Goal: Task Accomplishment & Management: Use online tool/utility

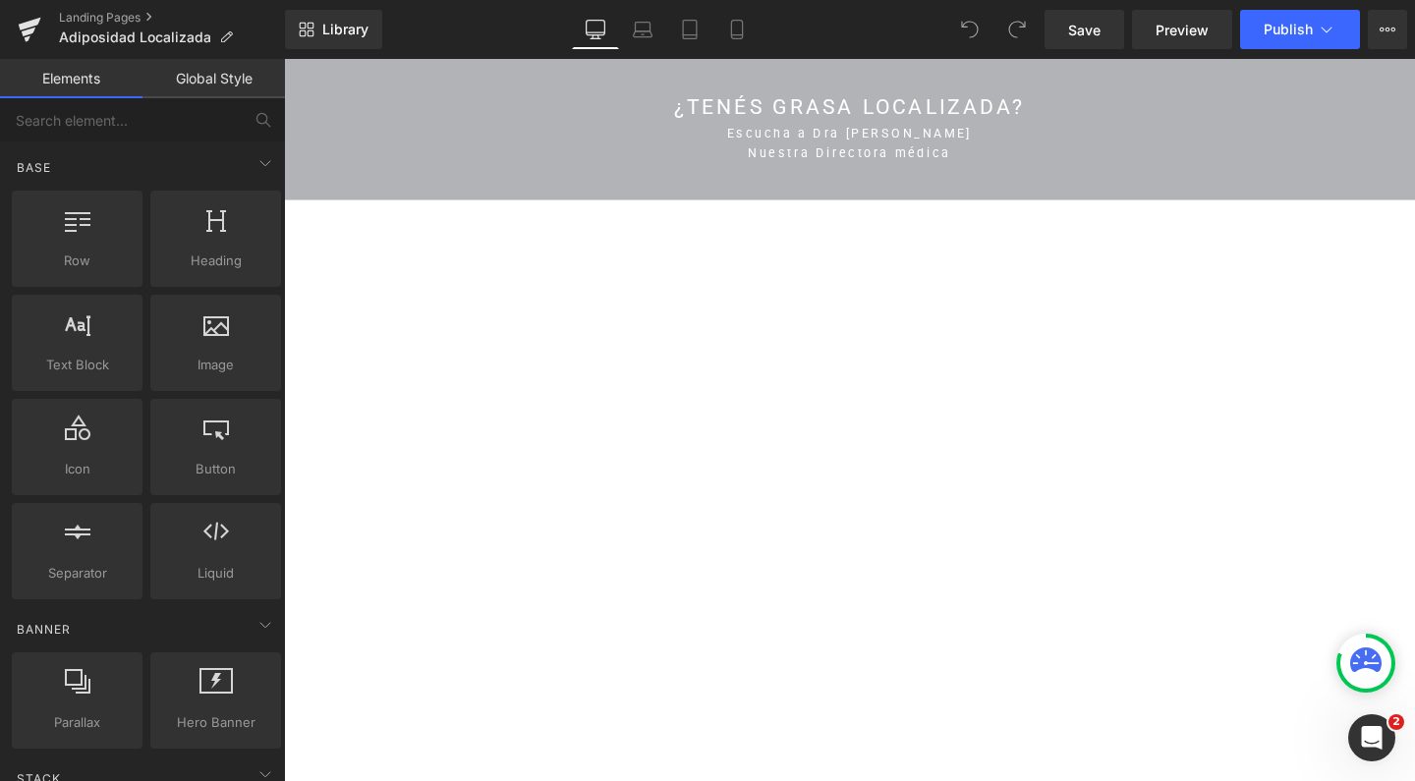
scroll to position [5200, 0]
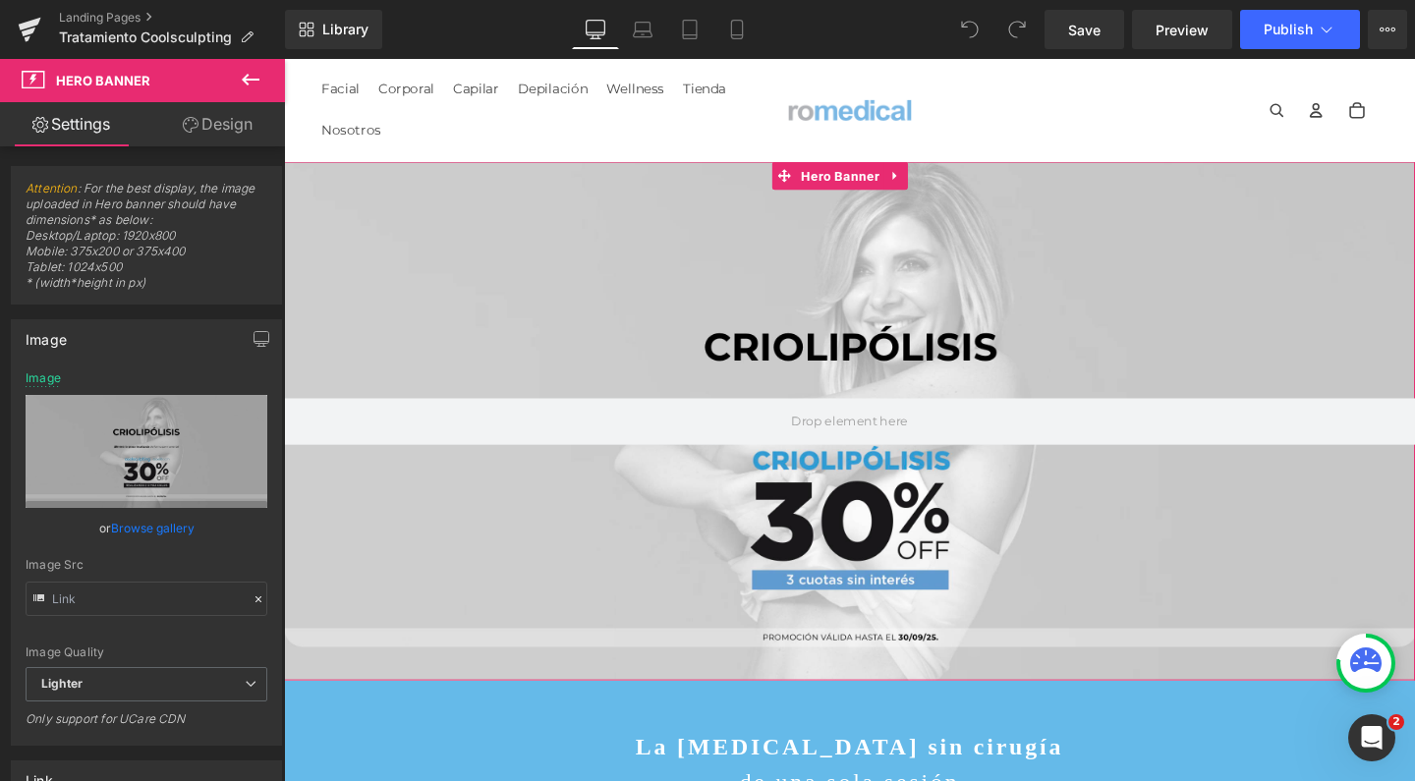
click at [648, 192] on div at bounding box center [878, 439] width 1189 height 545
click at [932, 182] on icon at bounding box center [928, 182] width 14 height 15
click at [933, 182] on icon at bounding box center [940, 182] width 14 height 14
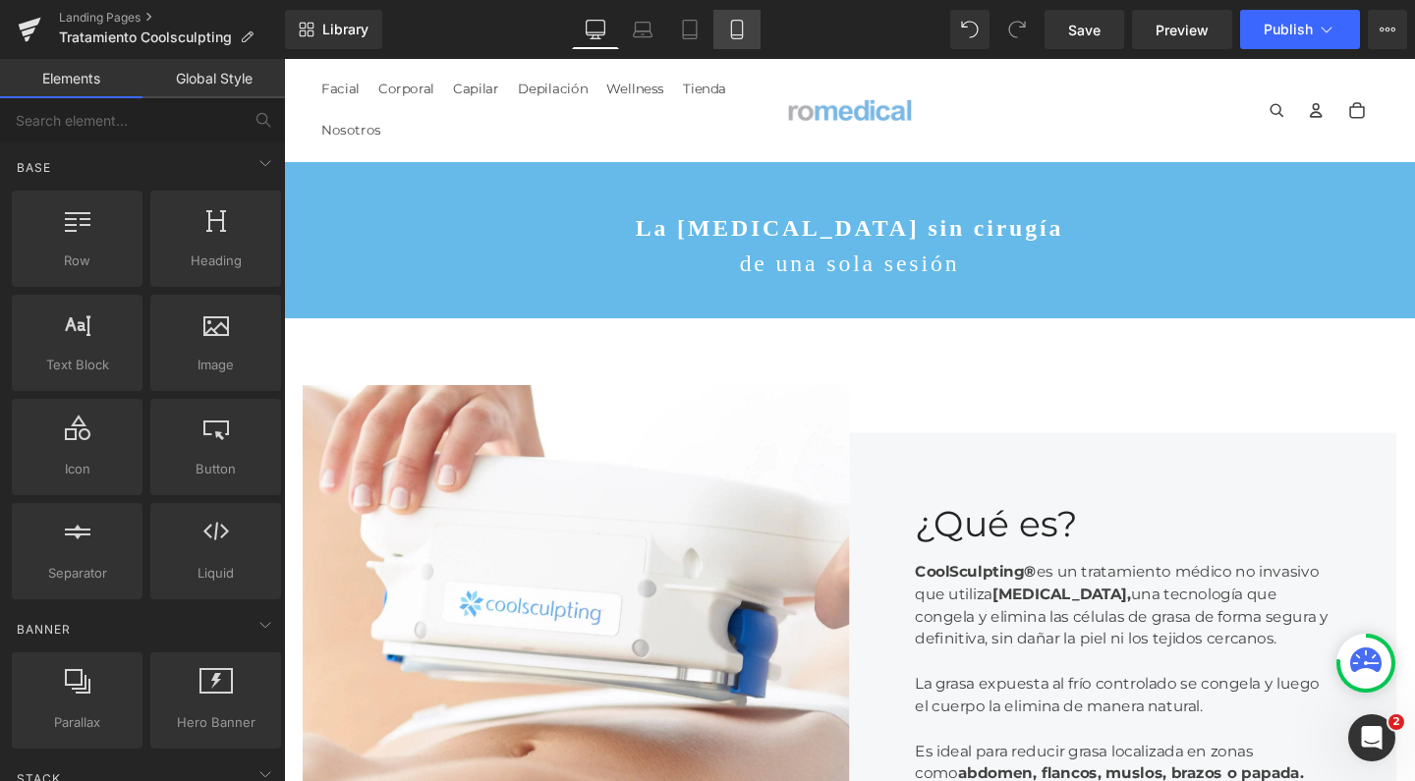
click at [734, 43] on link "Mobile" at bounding box center [736, 29] width 47 height 39
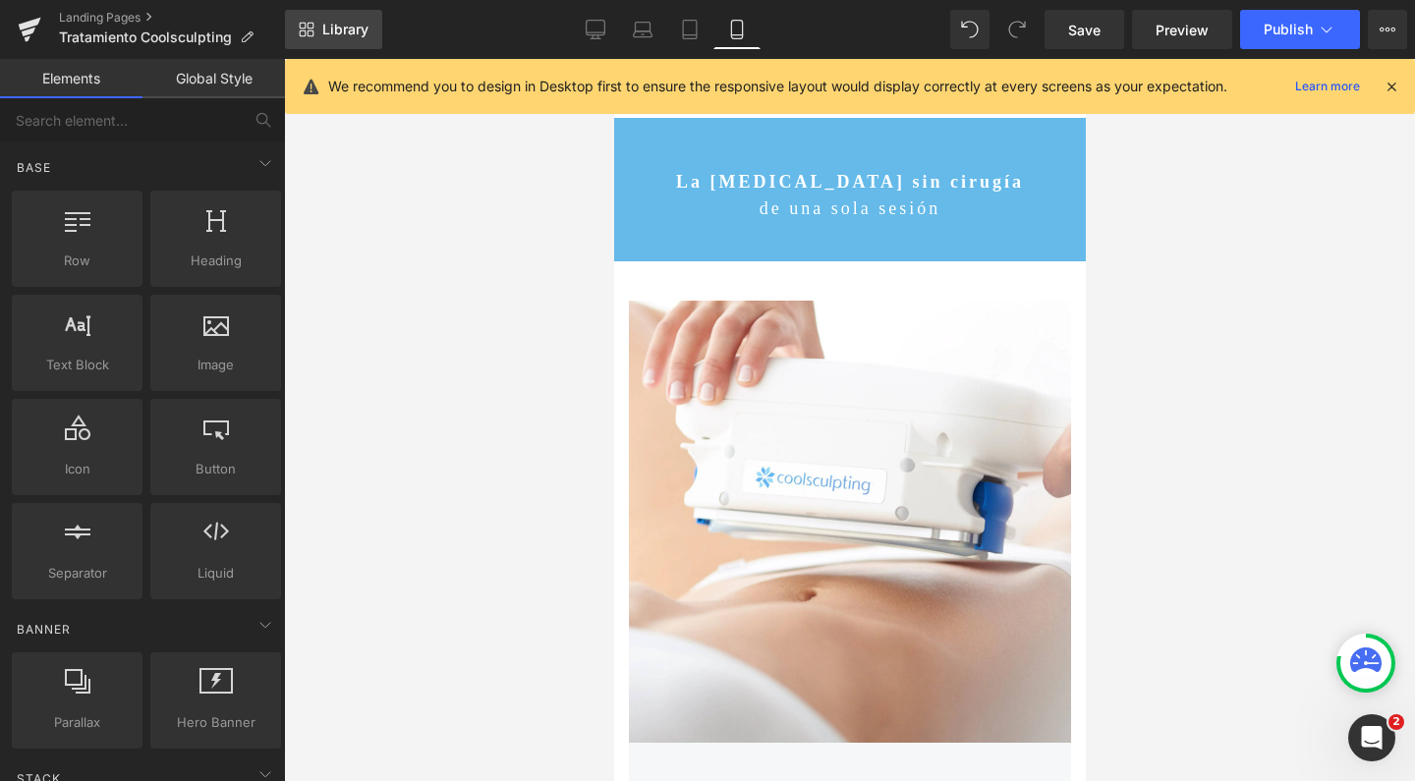
click at [364, 43] on link "Library" at bounding box center [333, 29] width 97 height 39
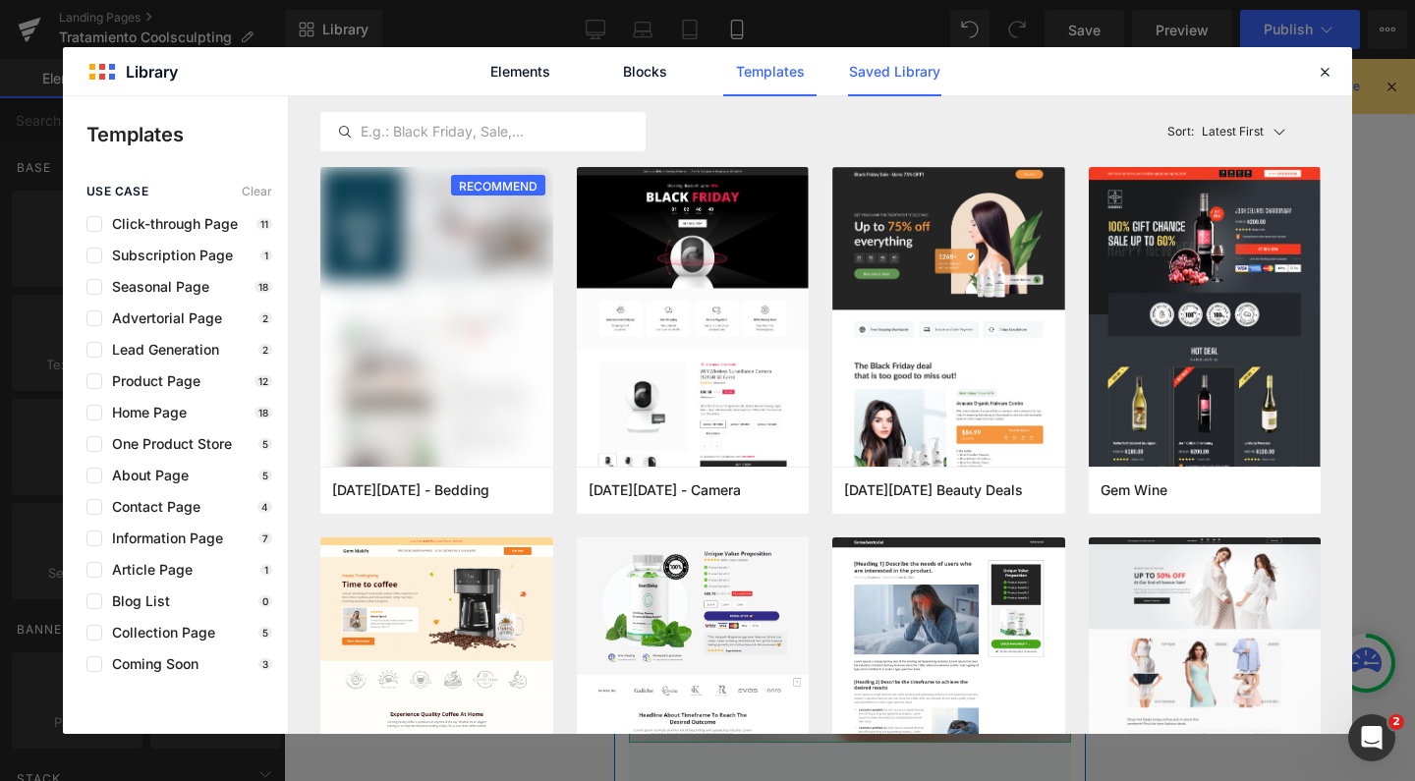
click at [881, 60] on link "Saved Library" at bounding box center [894, 71] width 93 height 49
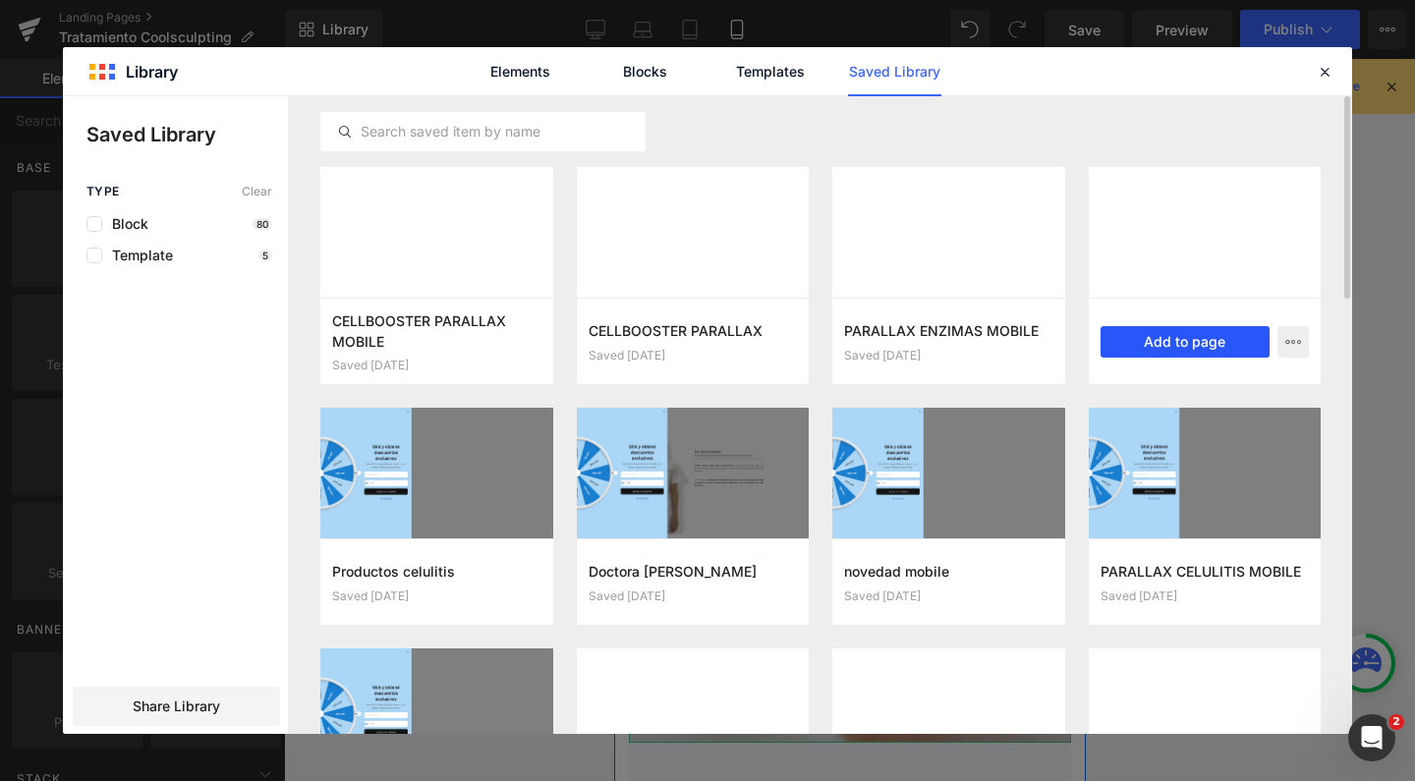
click at [1182, 345] on button "Add to page" at bounding box center [1185, 341] width 170 height 31
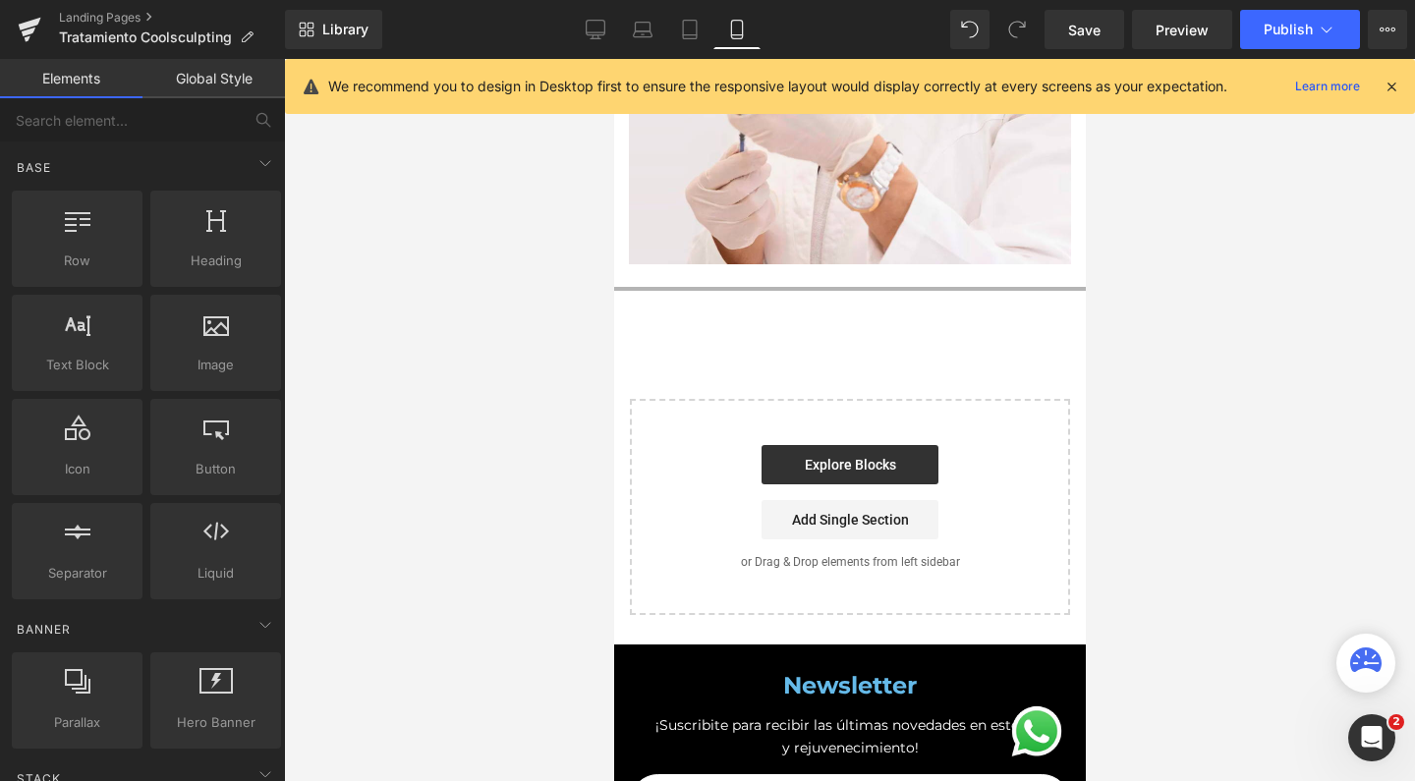
scroll to position [12258, 452]
click at [357, 37] on span "Library" at bounding box center [345, 30] width 46 height 18
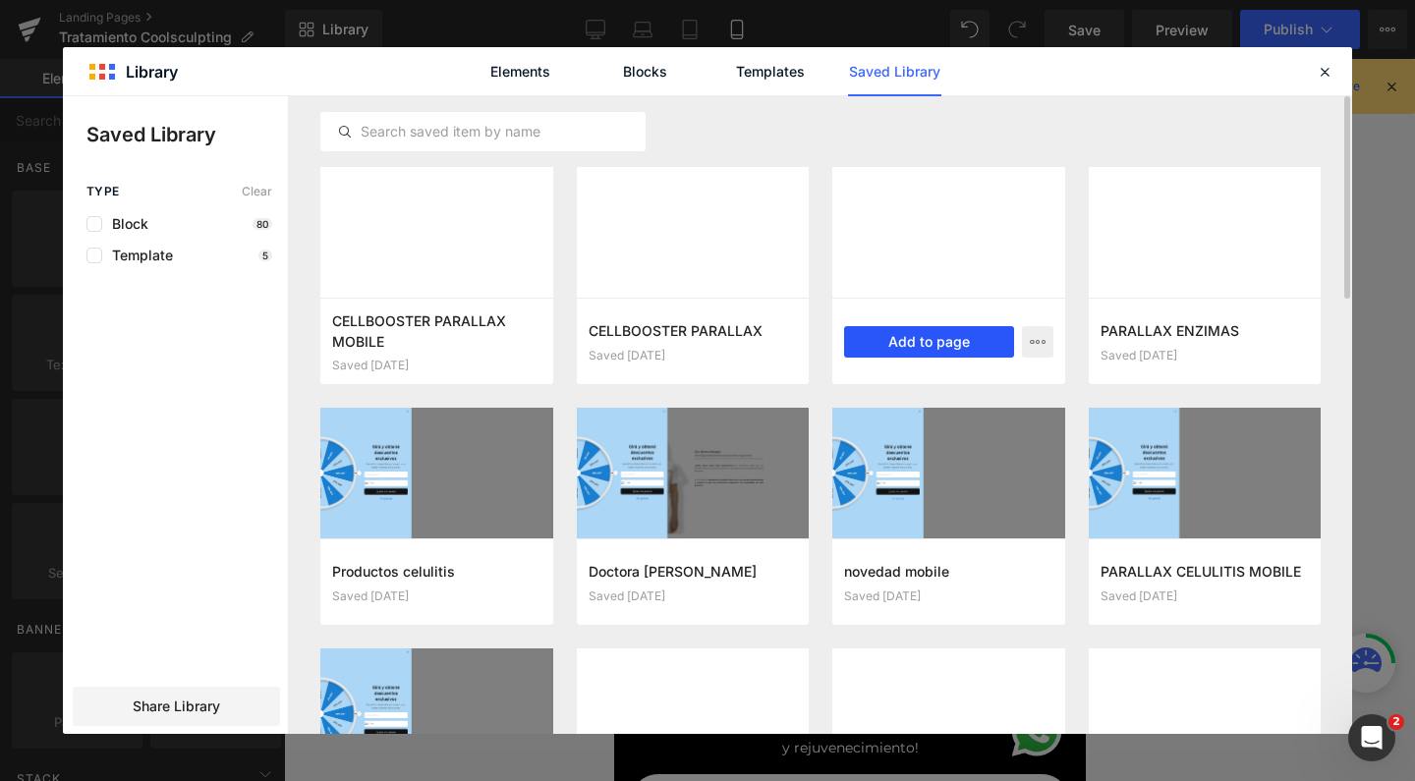
click at [915, 346] on button "Add to page" at bounding box center [929, 341] width 170 height 31
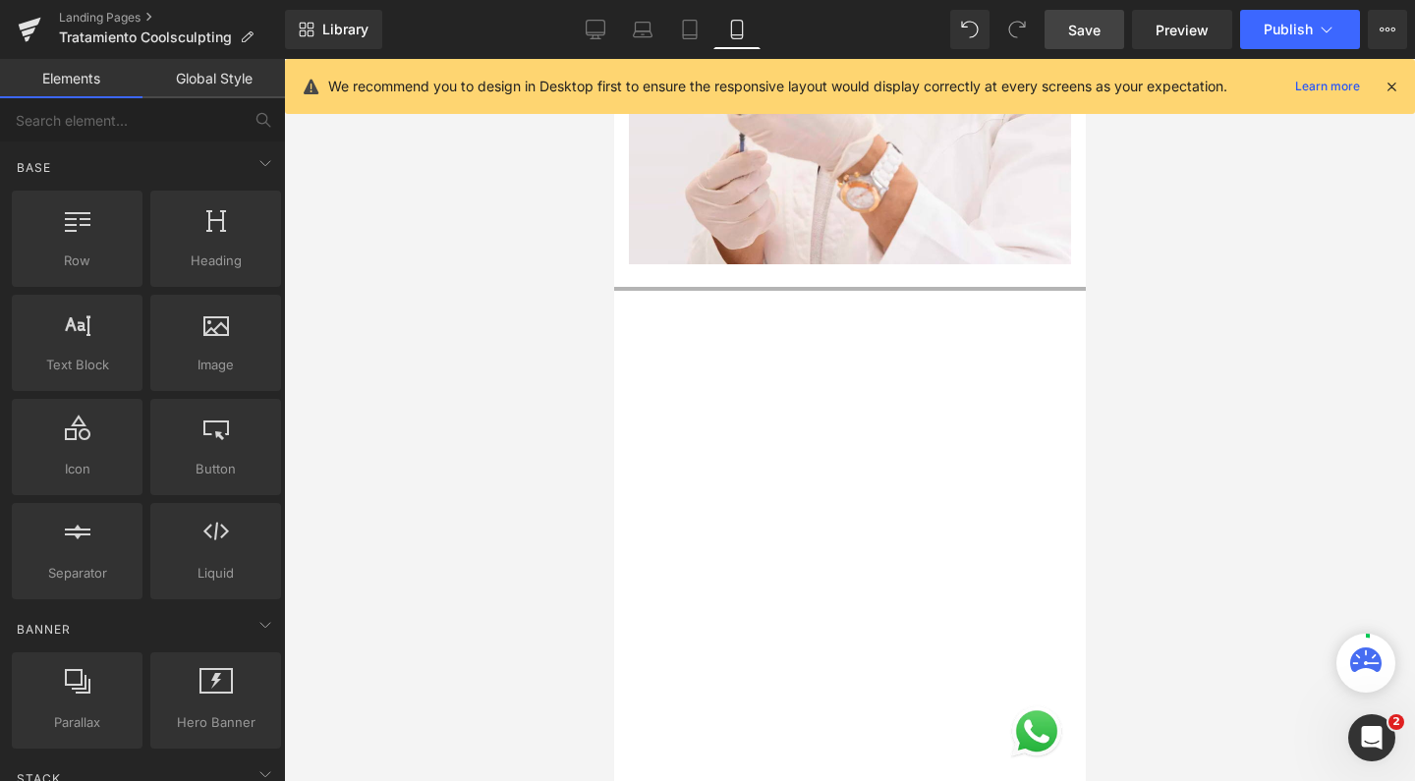
scroll to position [12725, 452]
click at [1080, 38] on span "Save" at bounding box center [1084, 30] width 32 height 21
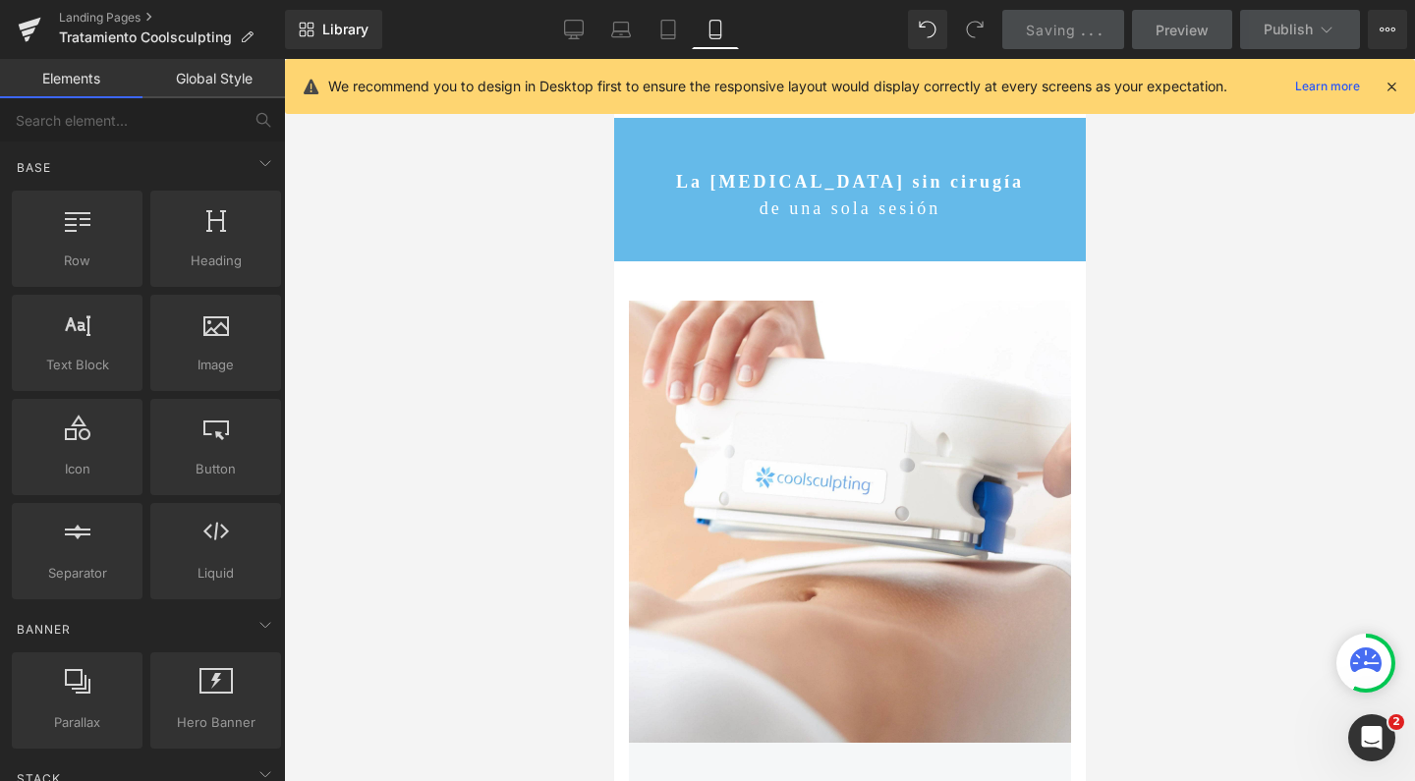
scroll to position [0, 0]
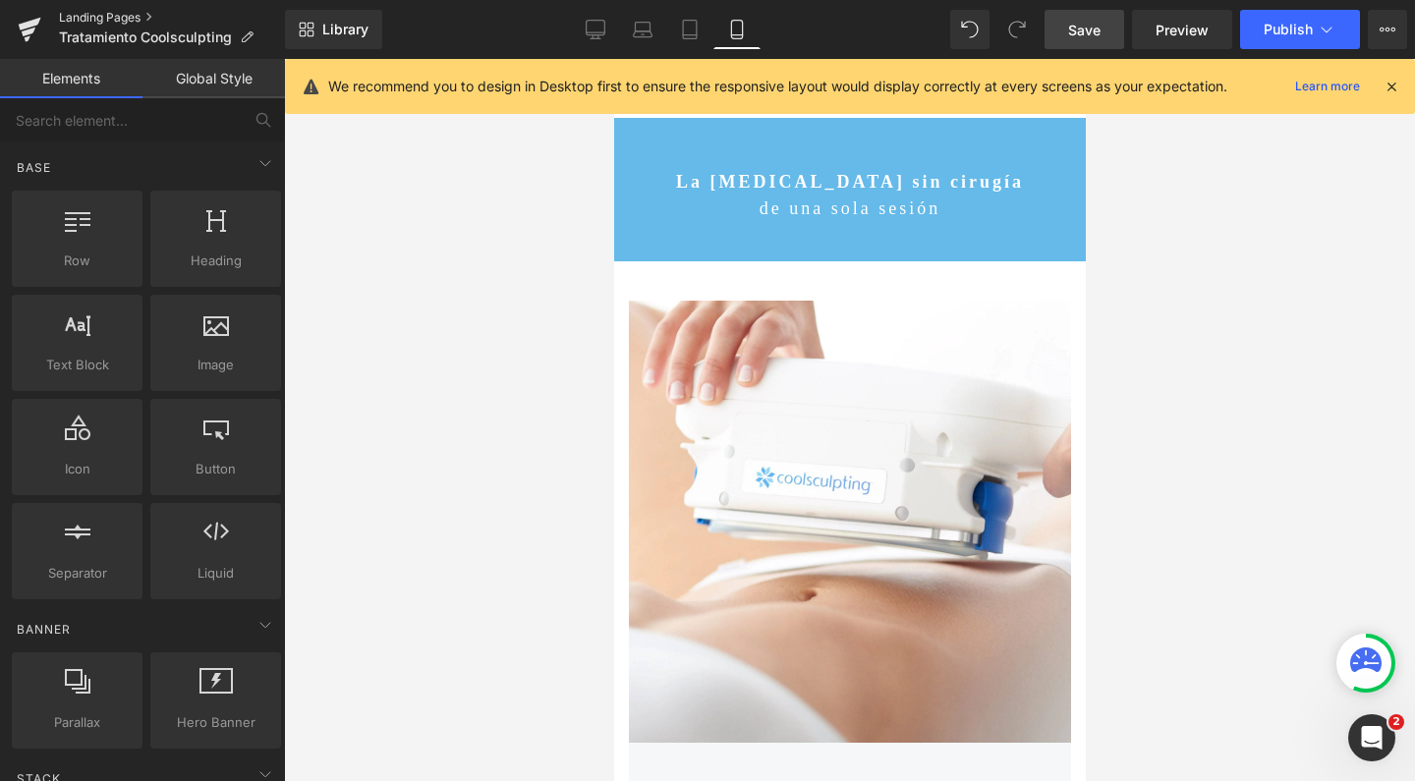
click at [129, 15] on link "Landing Pages" at bounding box center [172, 18] width 226 height 16
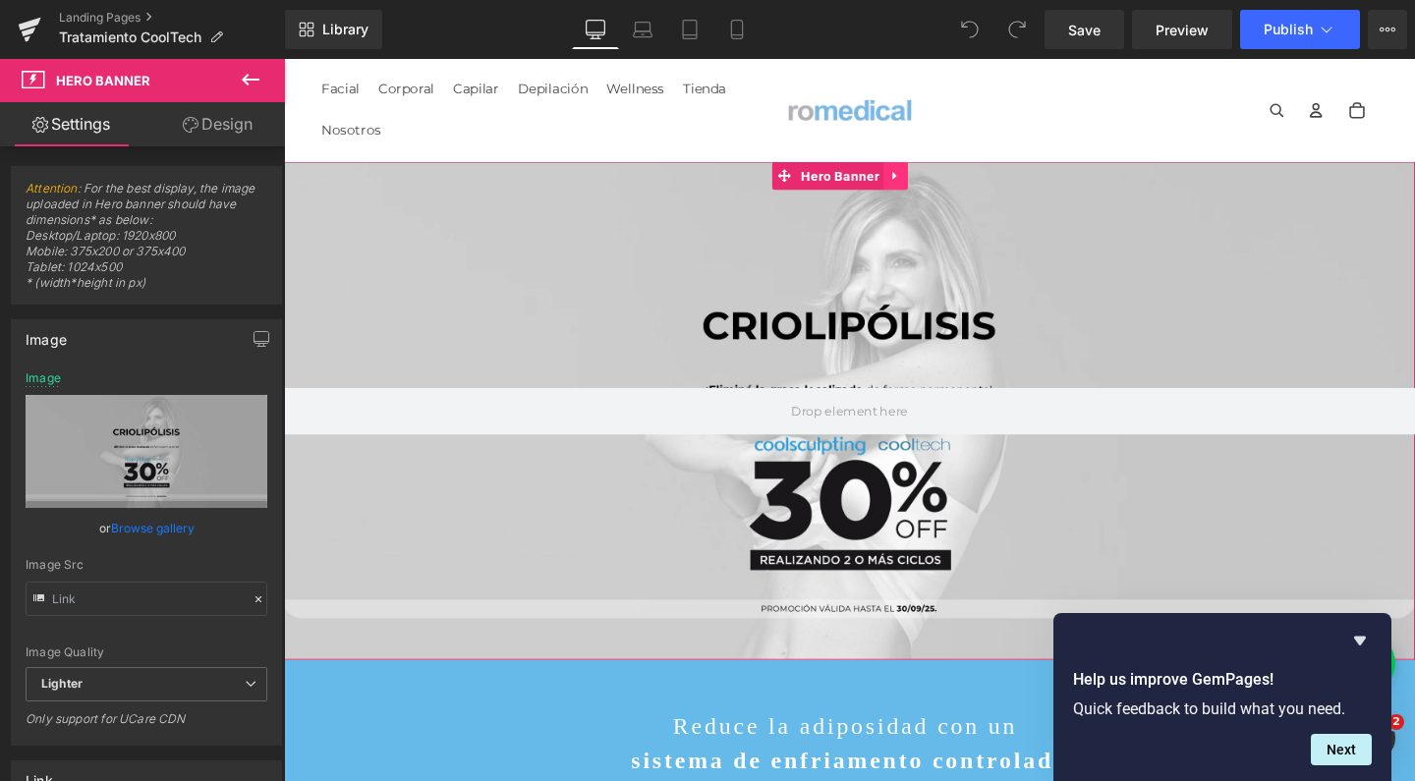
click at [925, 180] on icon at bounding box center [925, 182] width 4 height 9
click at [937, 180] on icon at bounding box center [940, 182] width 14 height 15
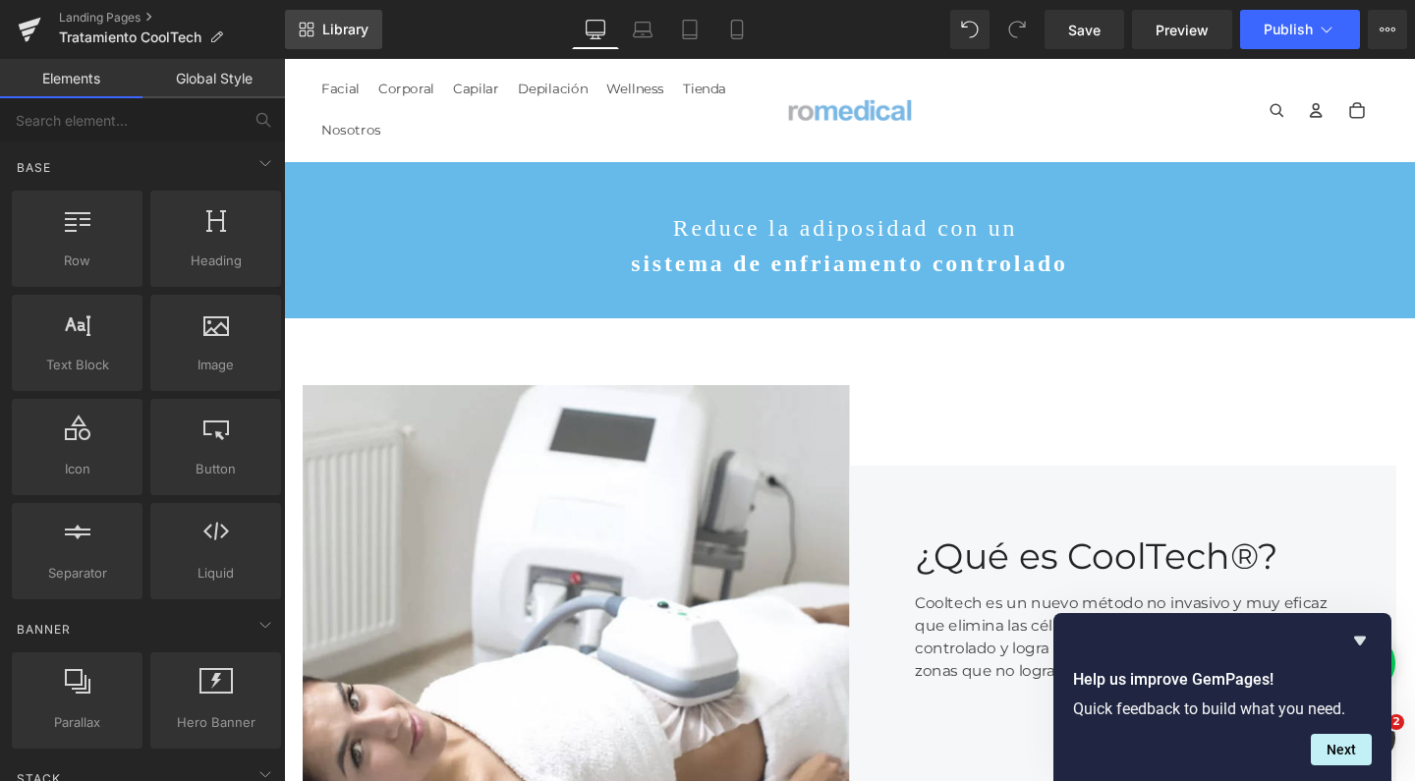
click at [362, 31] on span "Library" at bounding box center [345, 30] width 46 height 18
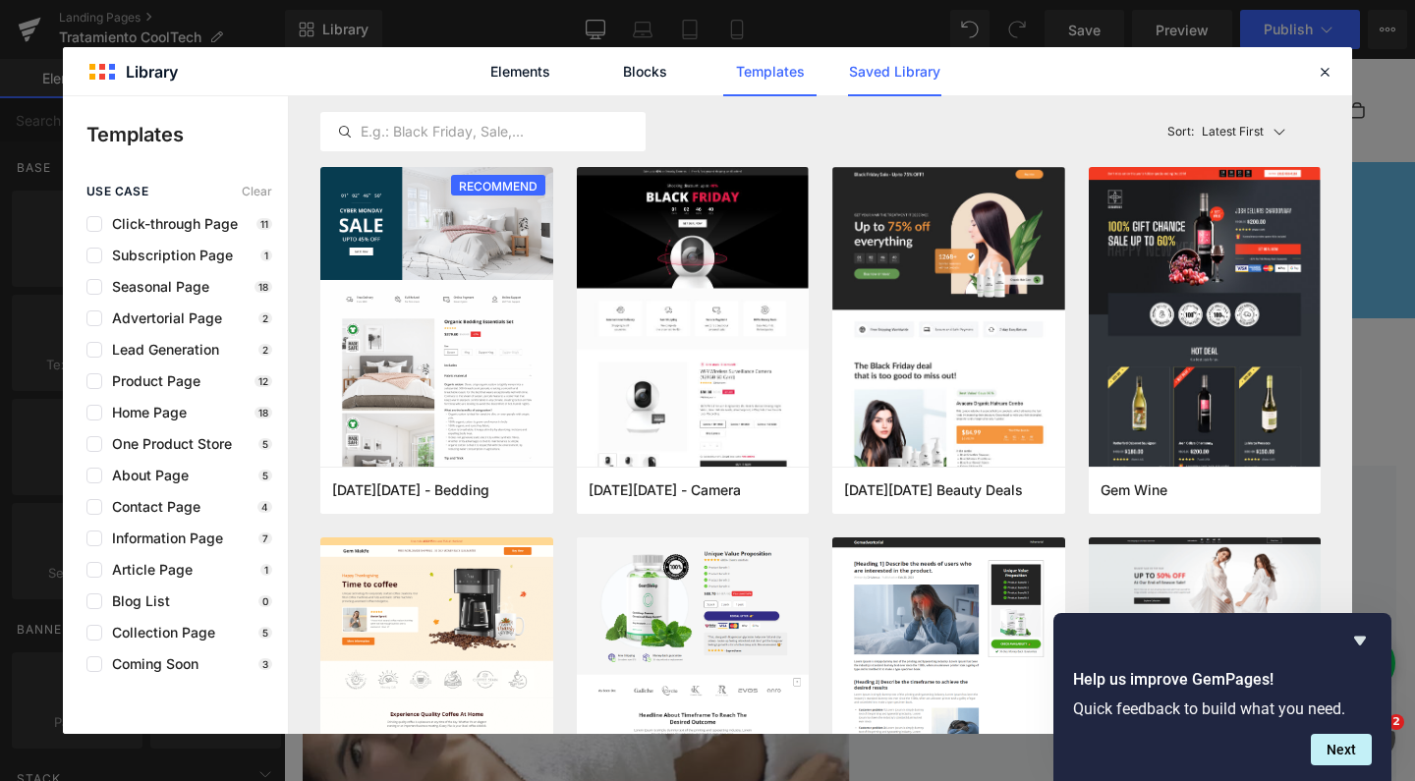
click at [861, 84] on link "Saved Library" at bounding box center [894, 71] width 93 height 49
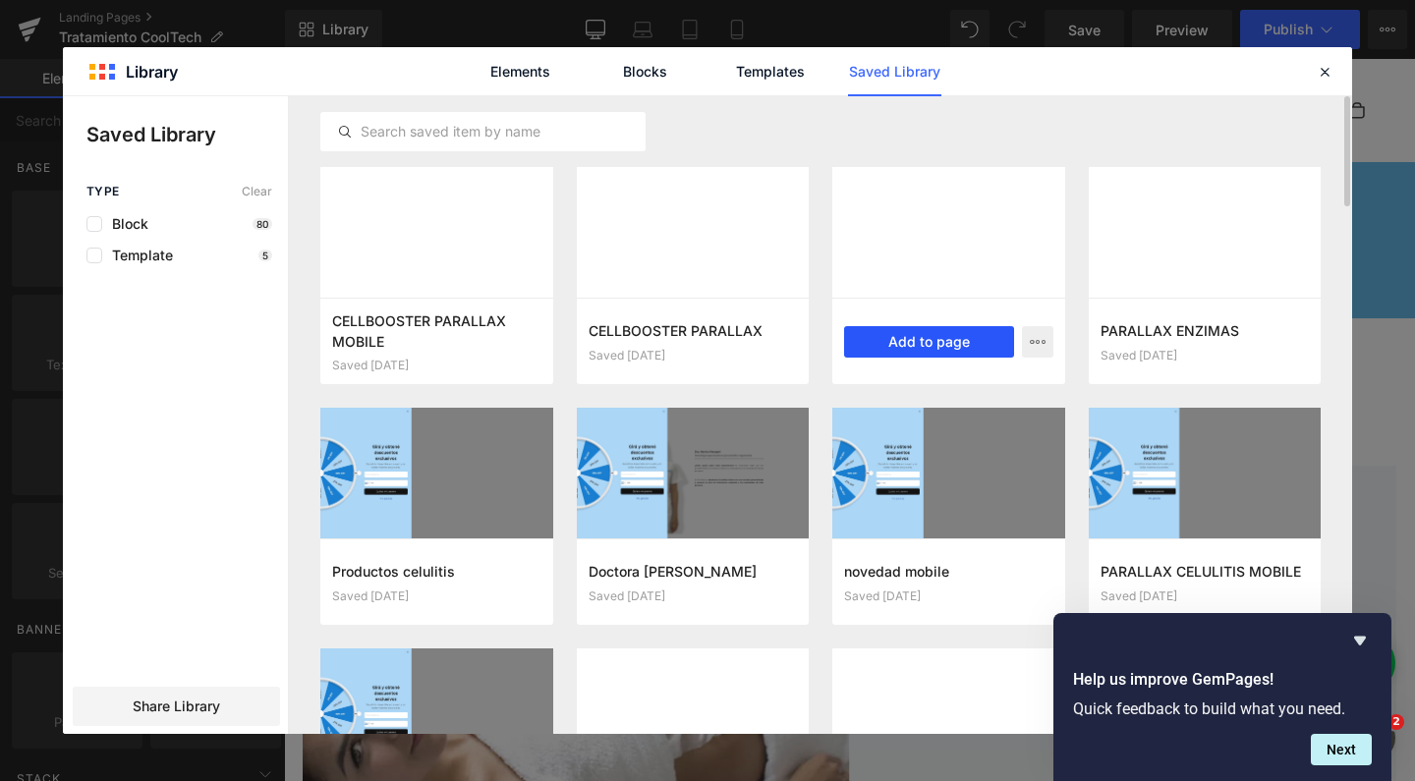
click at [915, 339] on button "Add to page" at bounding box center [929, 341] width 170 height 31
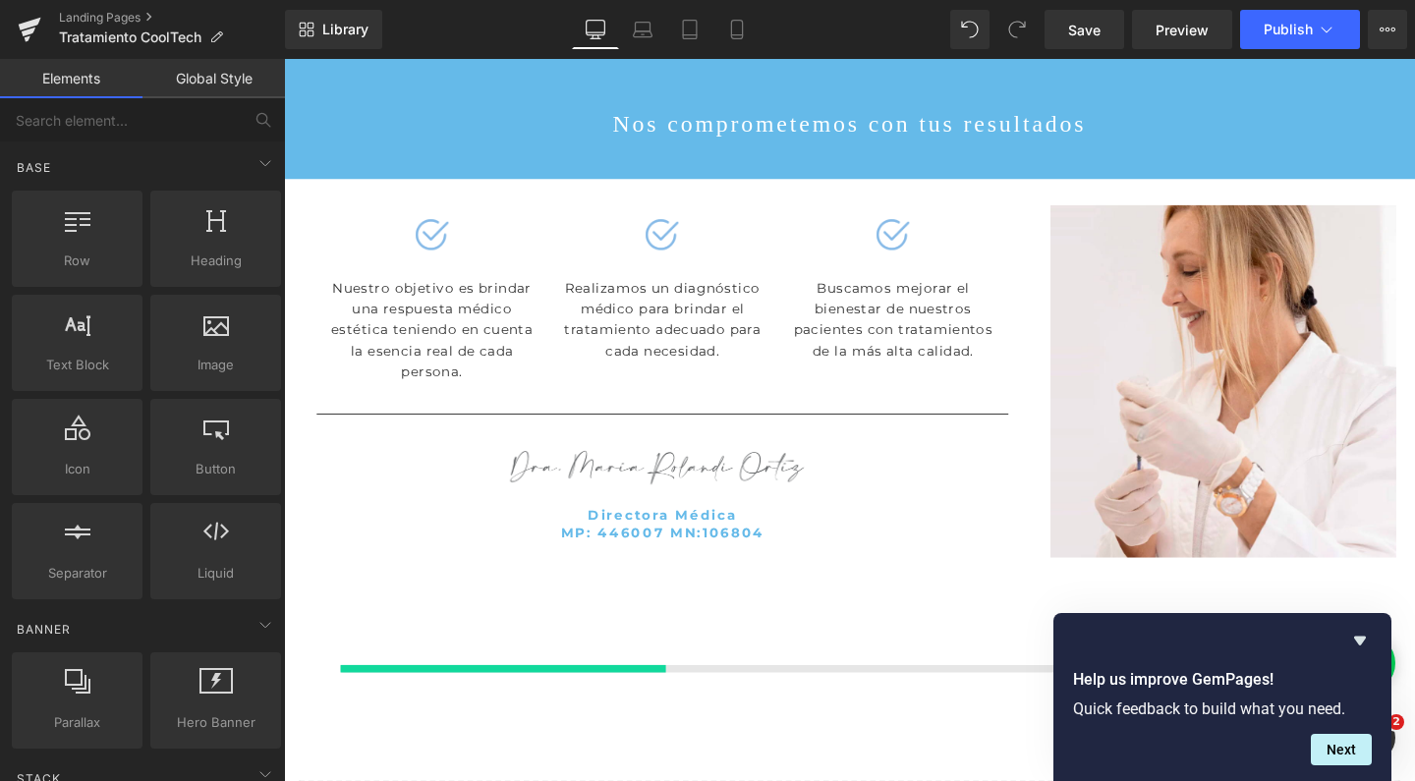
scroll to position [4227, 0]
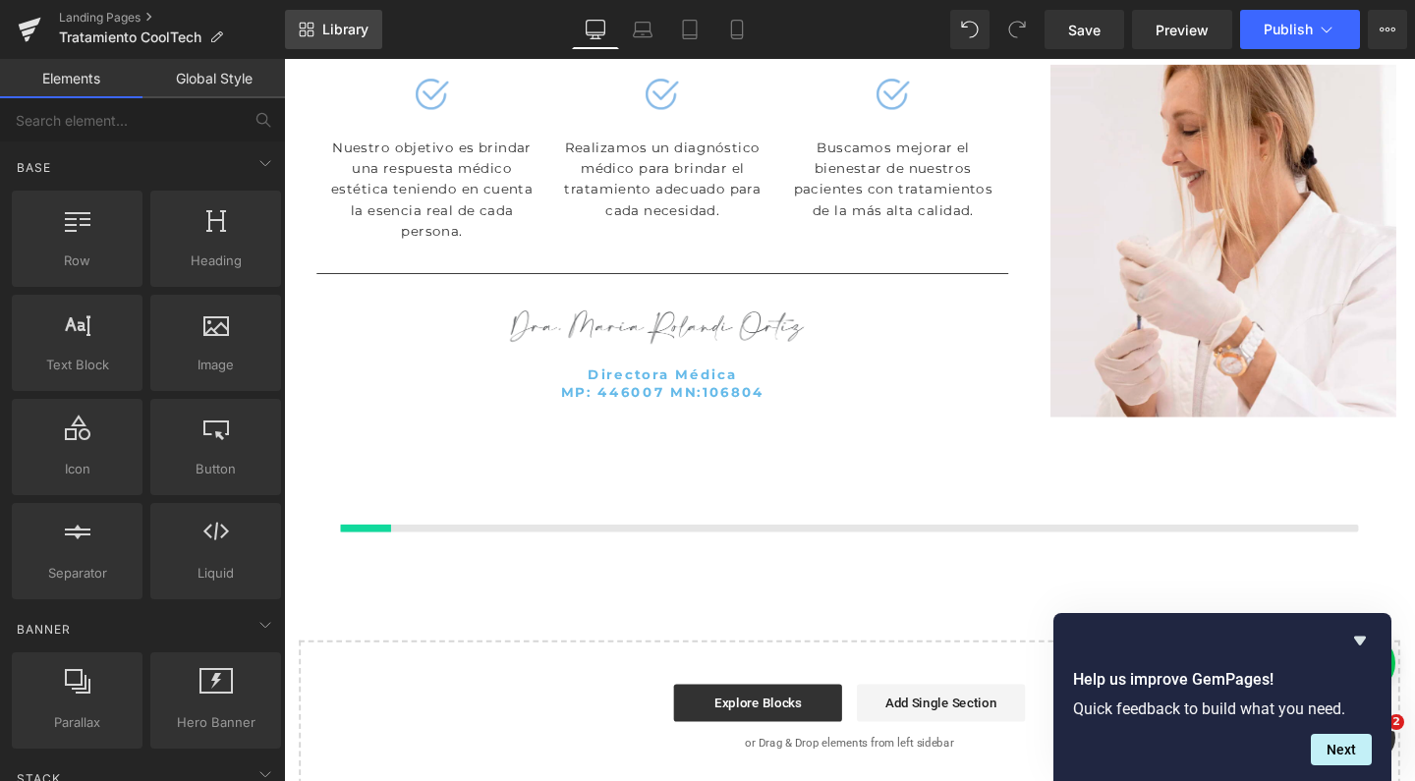
click at [365, 27] on span "Library" at bounding box center [345, 30] width 46 height 18
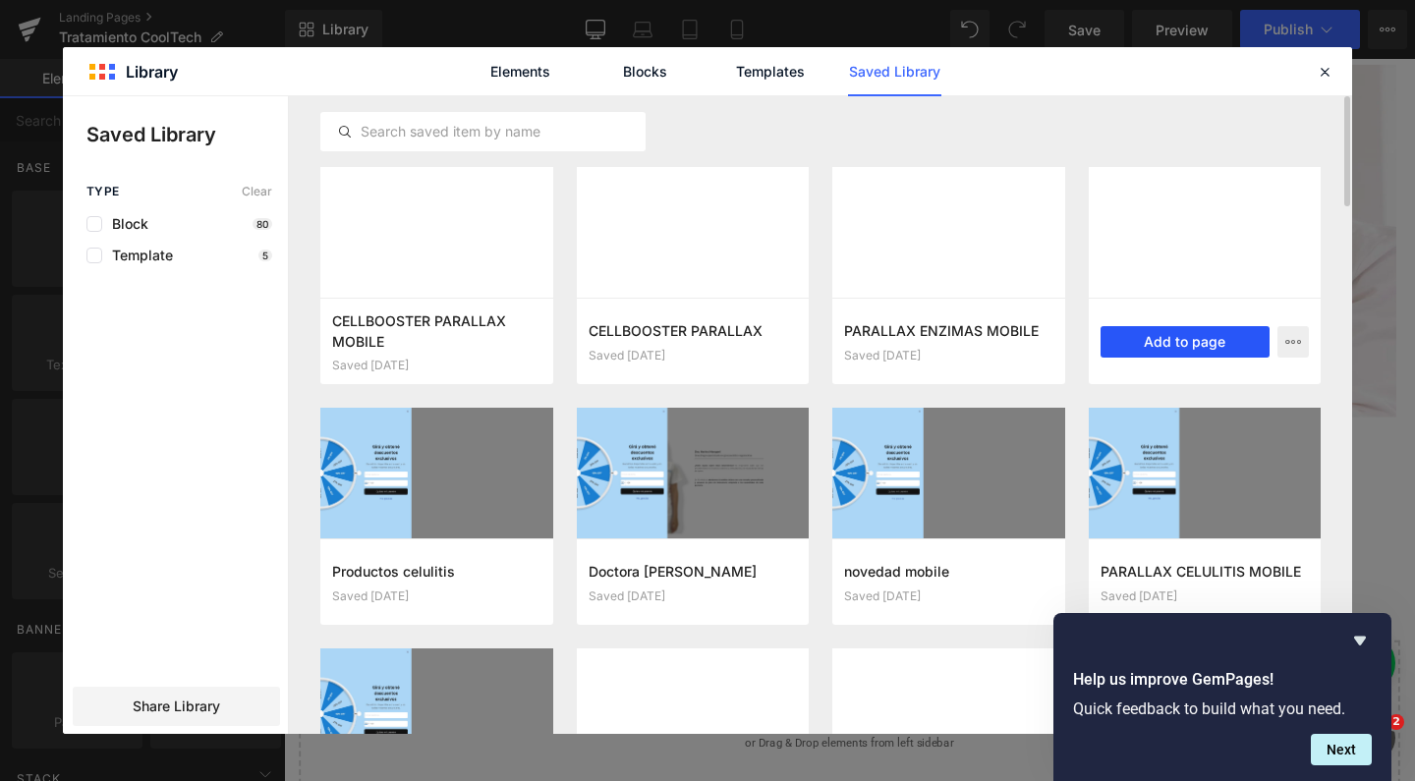
click at [1172, 342] on button "Add to page" at bounding box center [1185, 341] width 170 height 31
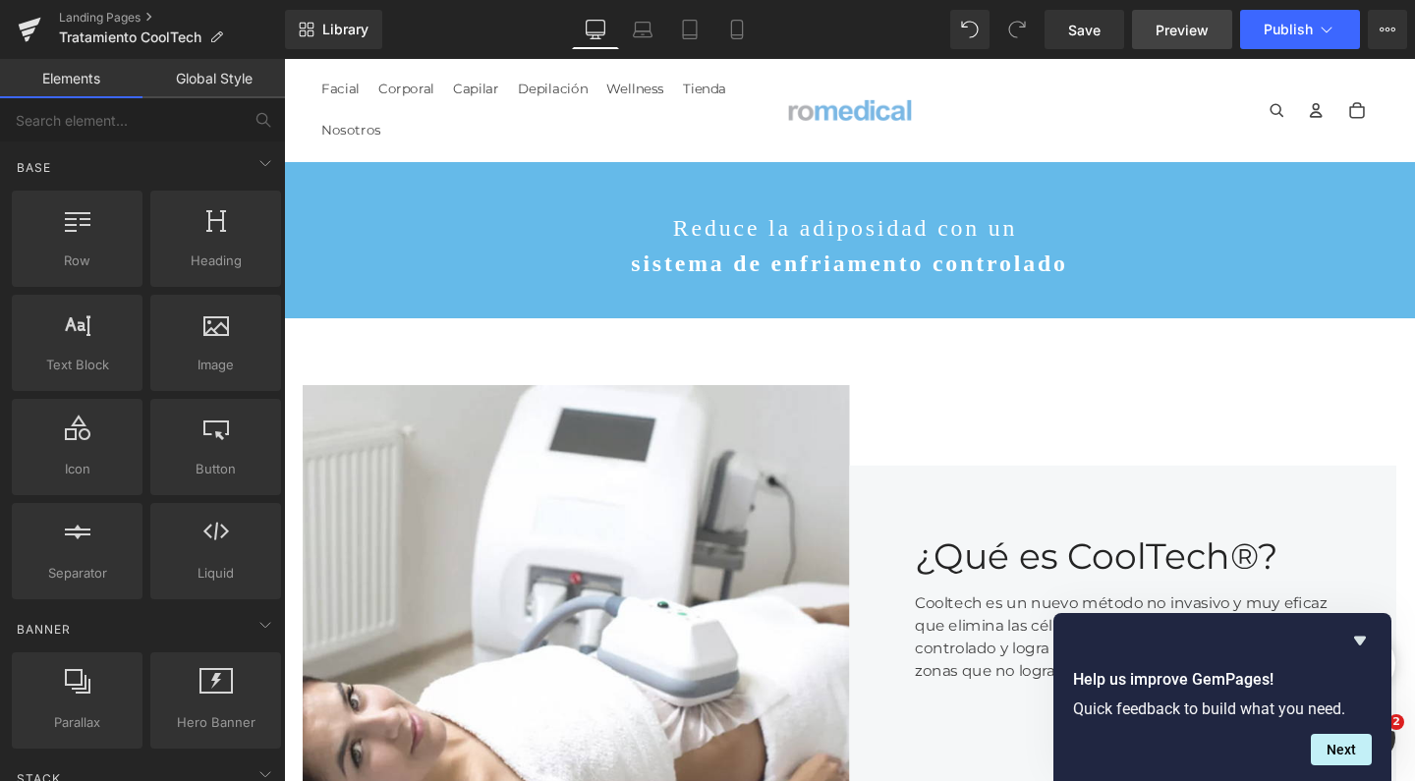
scroll to position [5652, 1169]
click at [1096, 33] on span "Save" at bounding box center [1084, 30] width 32 height 21
click at [110, 17] on link "Landing Pages" at bounding box center [172, 18] width 226 height 16
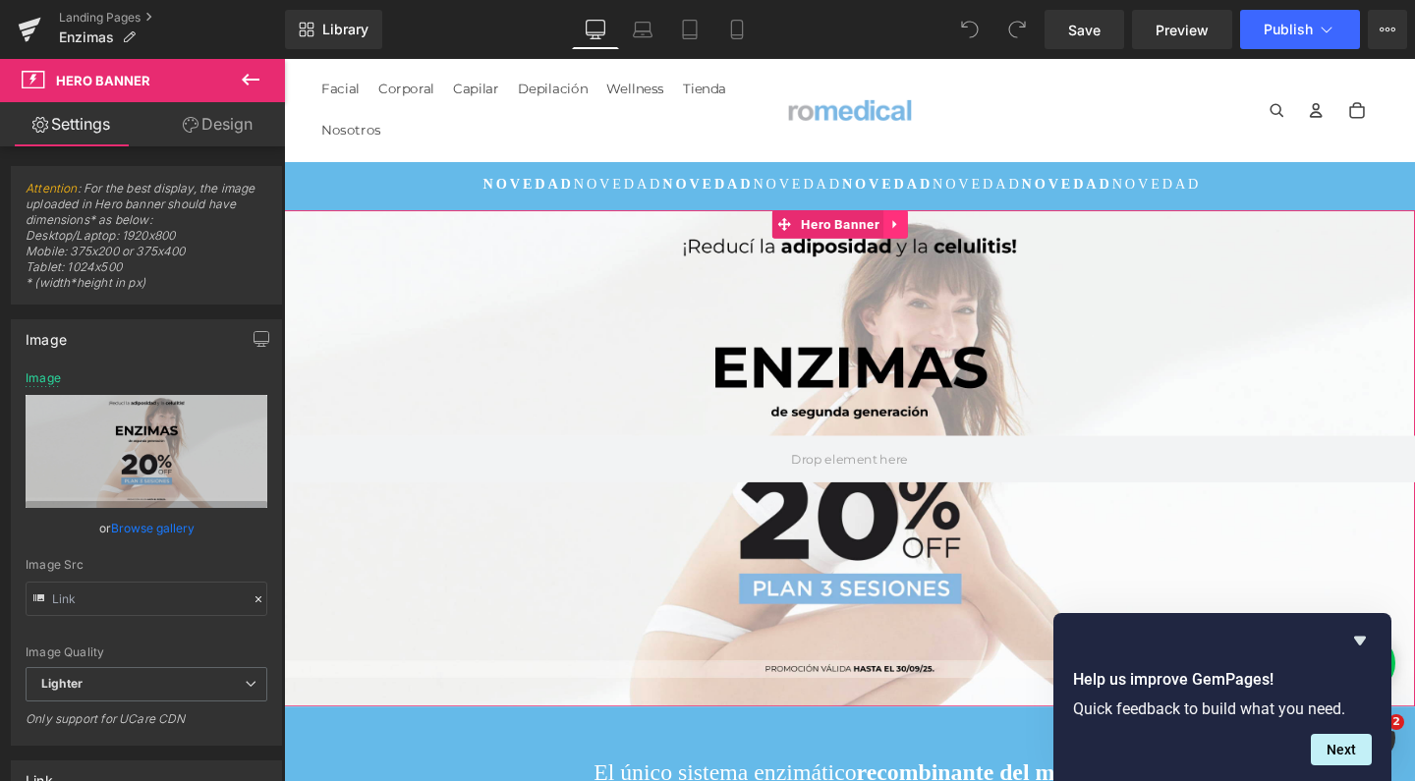
click at [928, 225] on icon at bounding box center [928, 232] width 14 height 15
click at [945, 234] on icon at bounding box center [940, 233] width 14 height 14
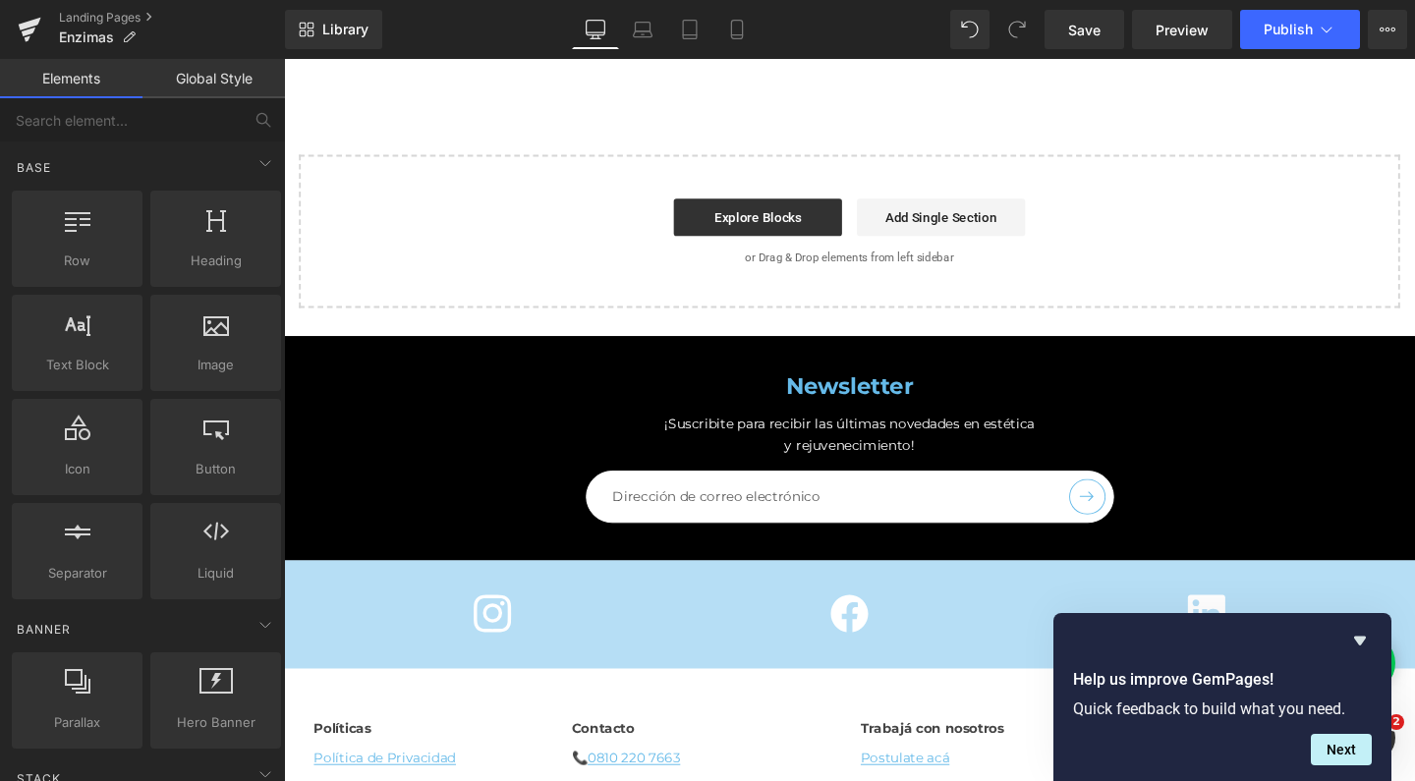
scroll to position [5690, 0]
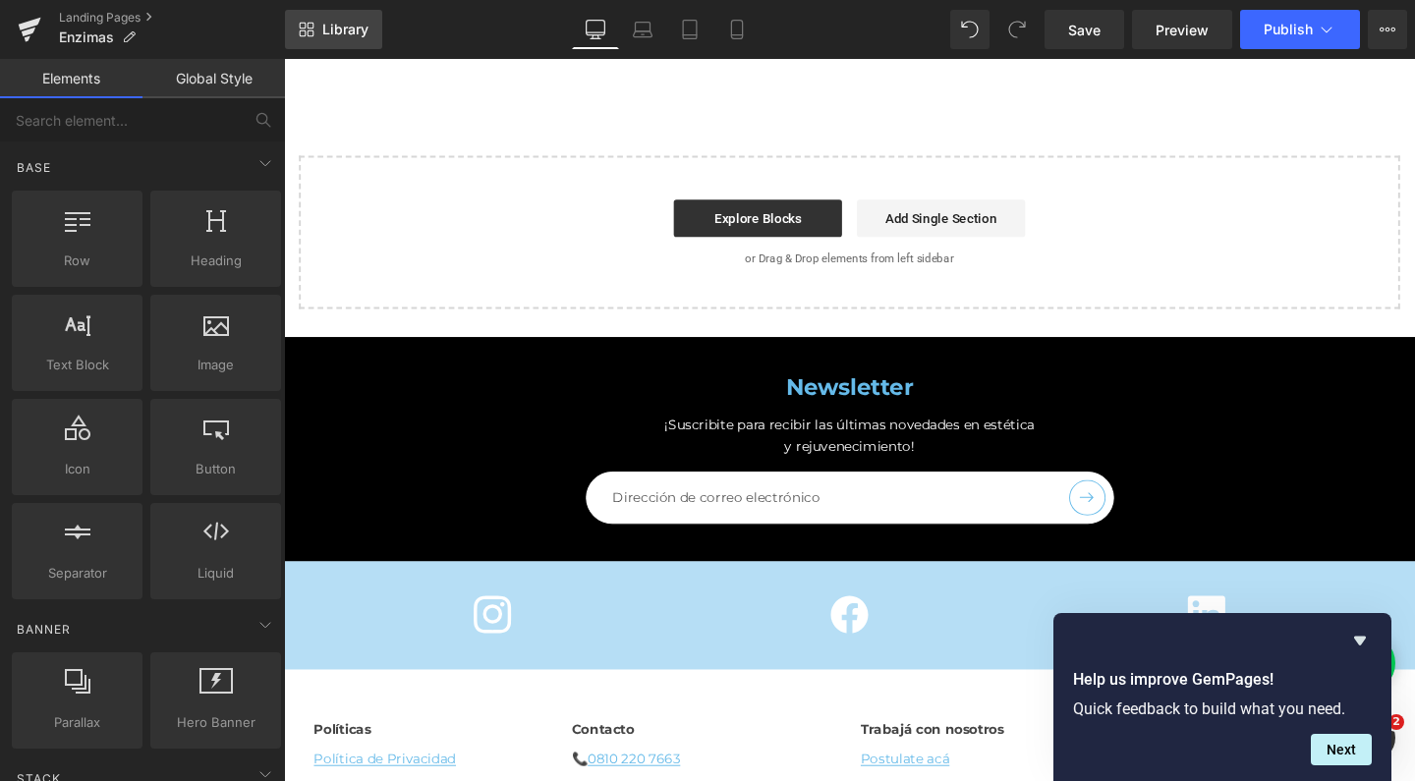
click at [343, 37] on span "Library" at bounding box center [345, 30] width 46 height 18
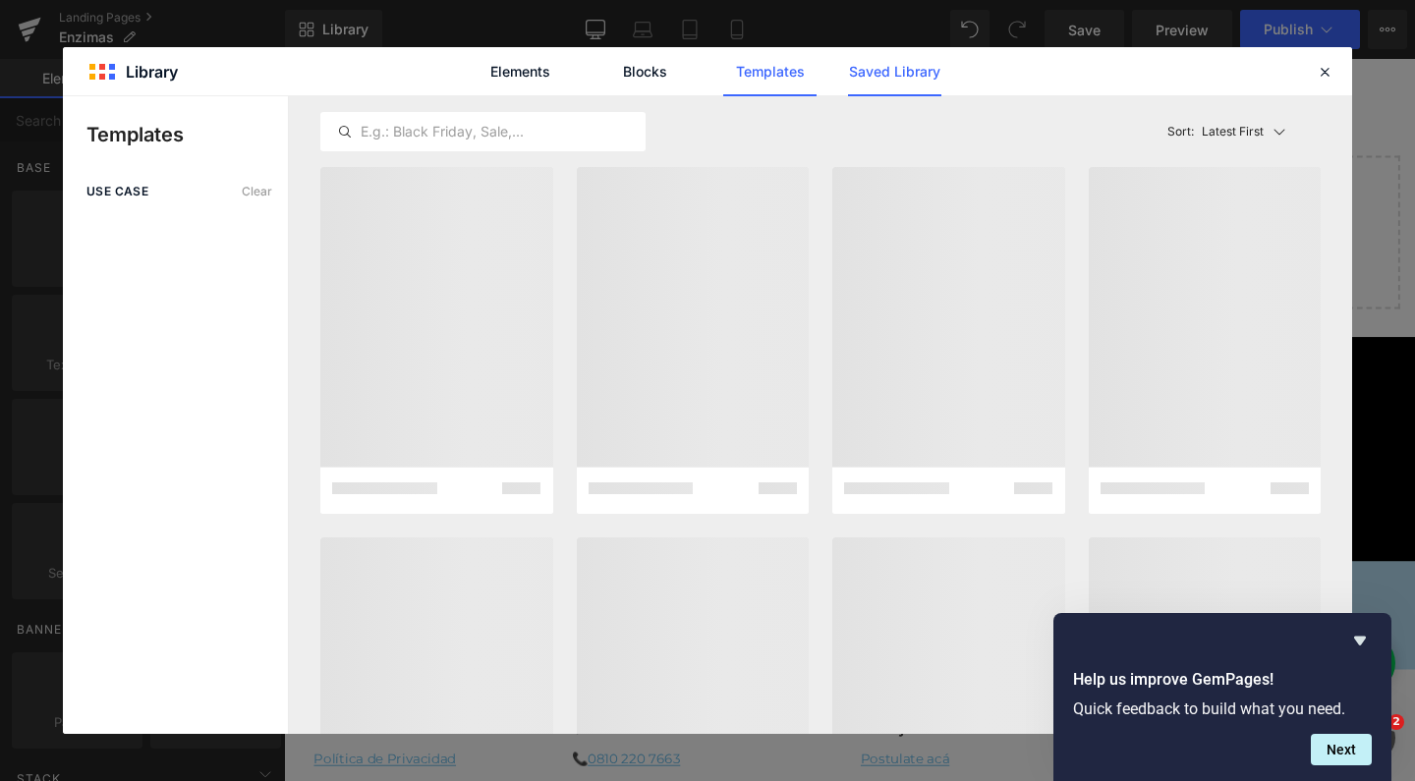
click at [902, 79] on link "Saved Library" at bounding box center [894, 71] width 93 height 49
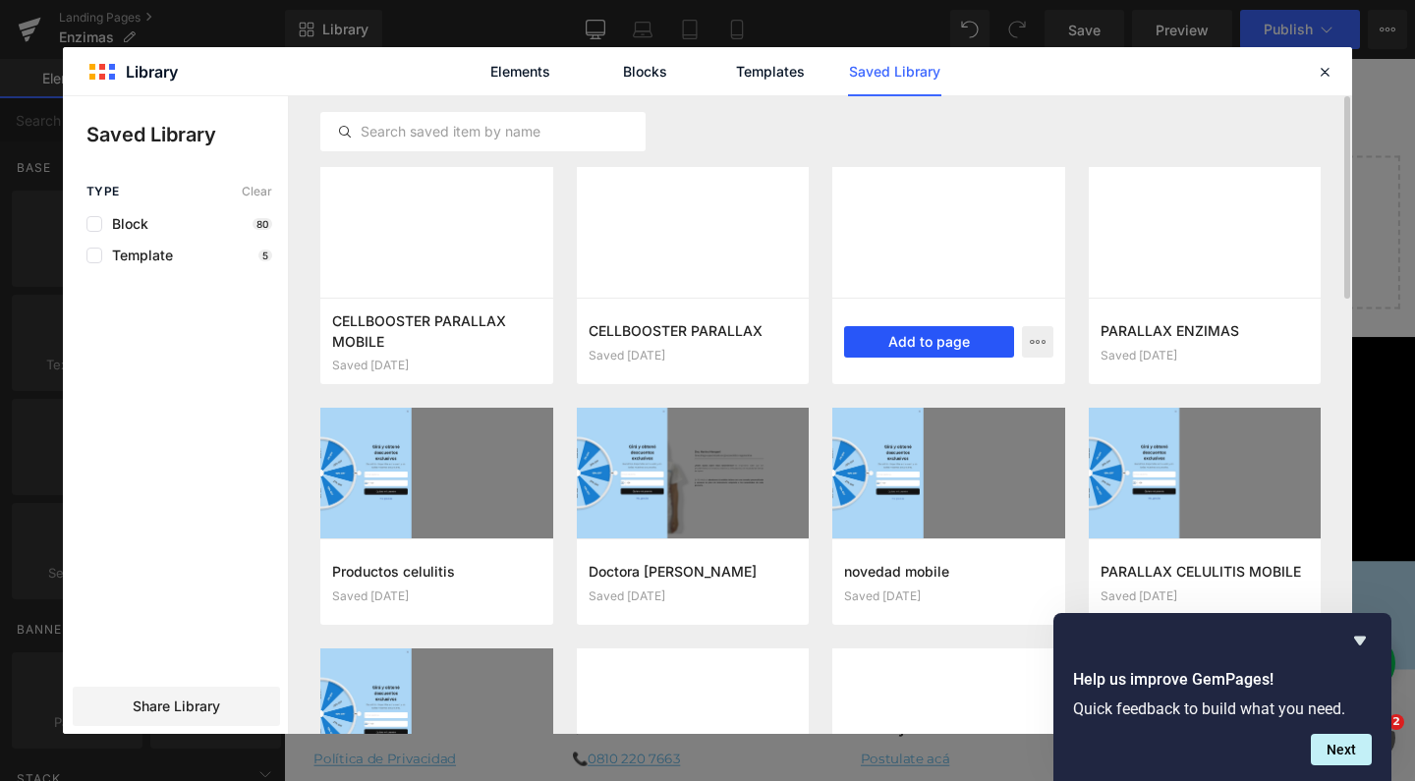
click at [926, 334] on button "Add to page" at bounding box center [929, 341] width 170 height 31
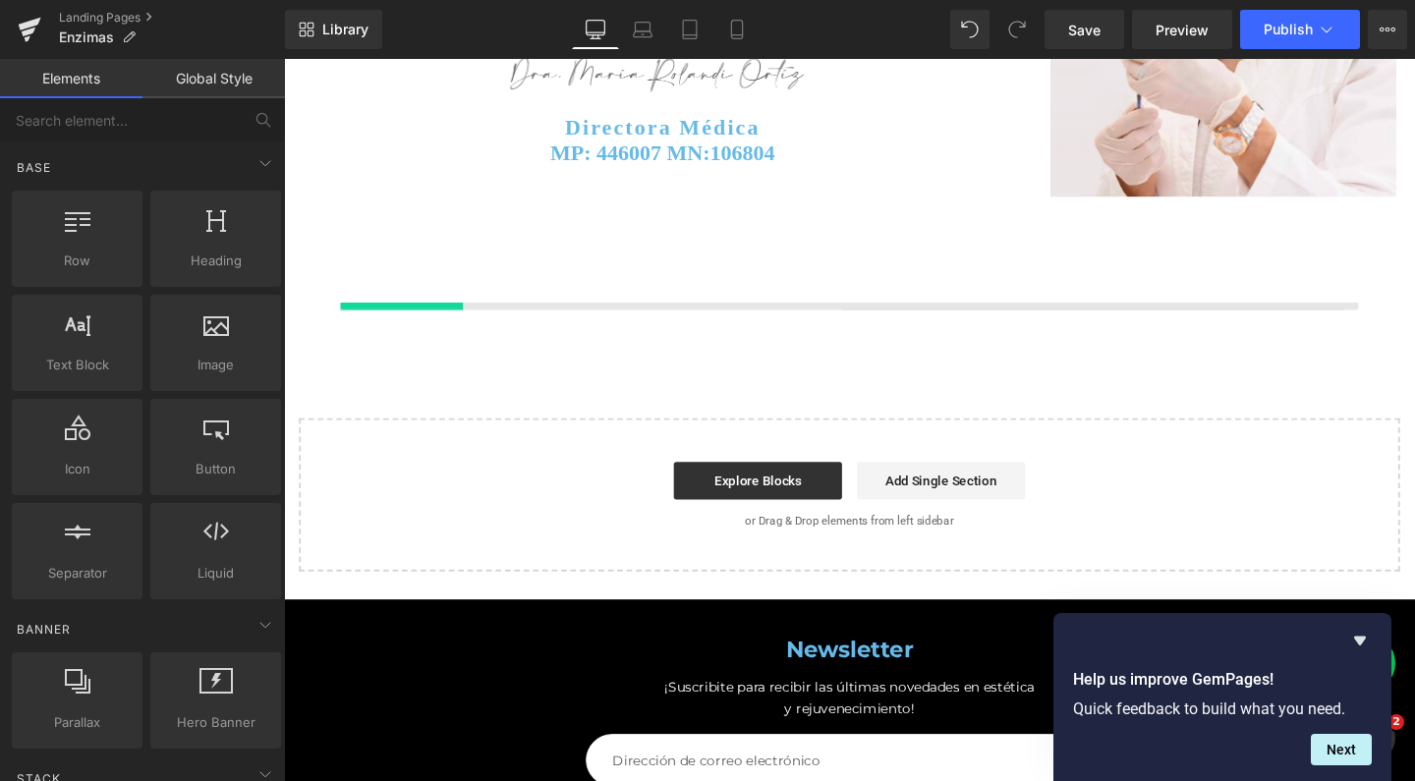
scroll to position [5479, 0]
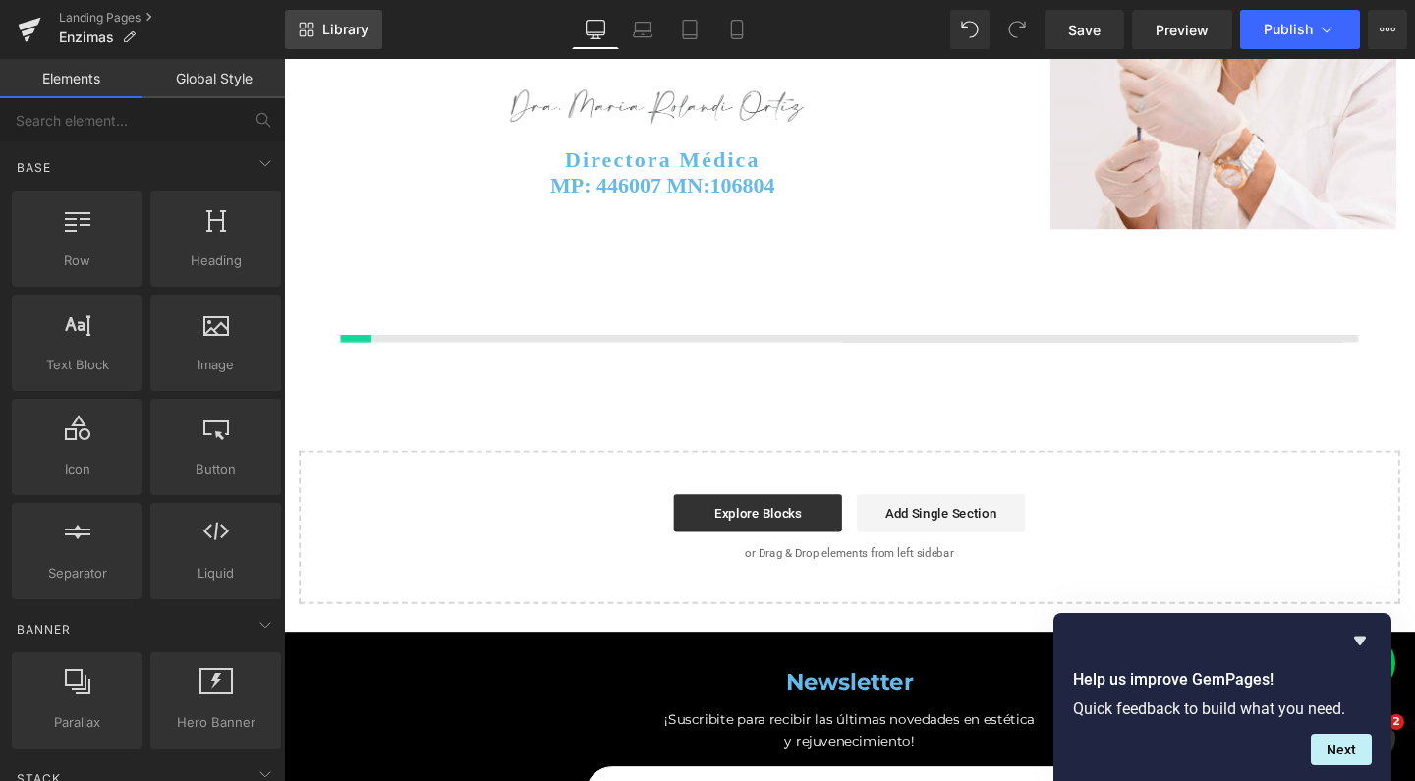
click at [369, 40] on link "Library" at bounding box center [333, 29] width 97 height 39
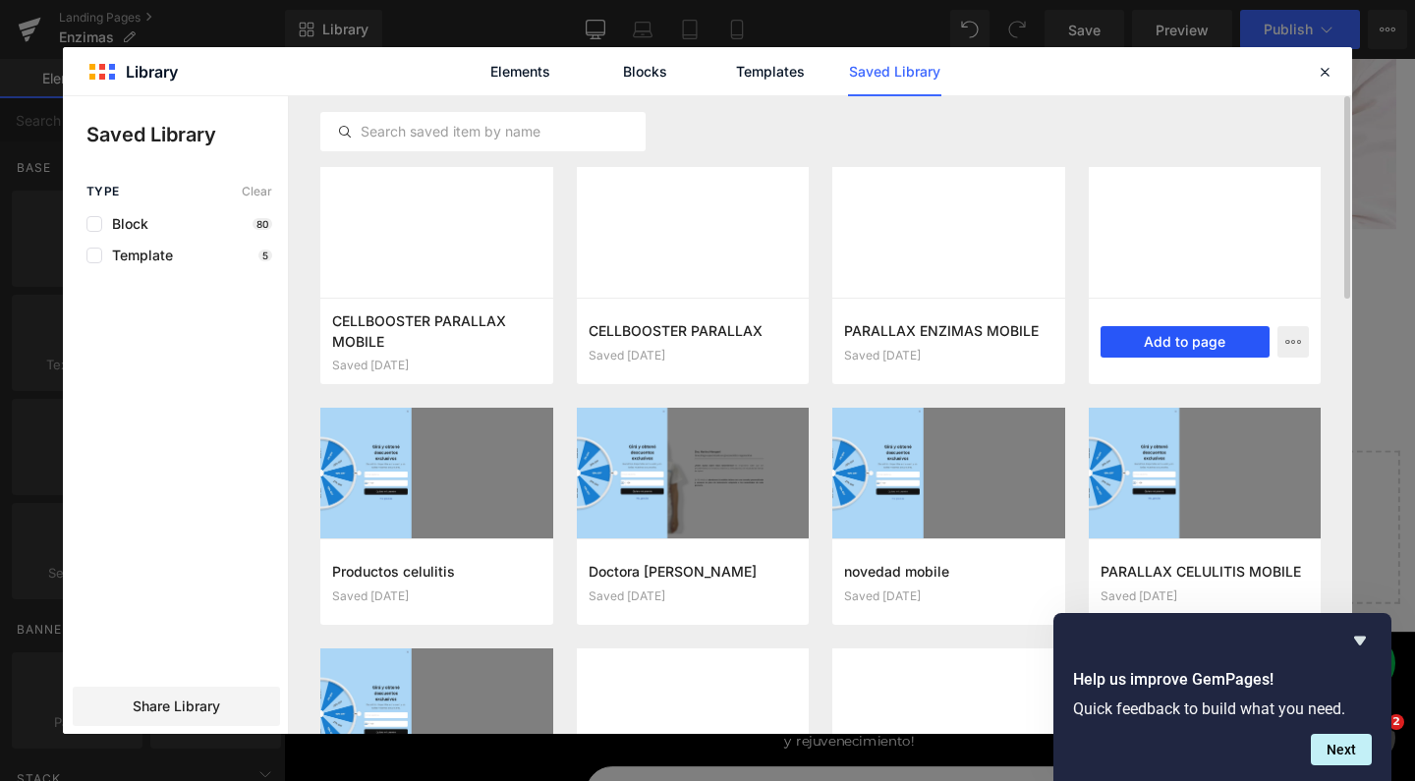
click at [1189, 341] on button "Add to page" at bounding box center [1185, 341] width 170 height 31
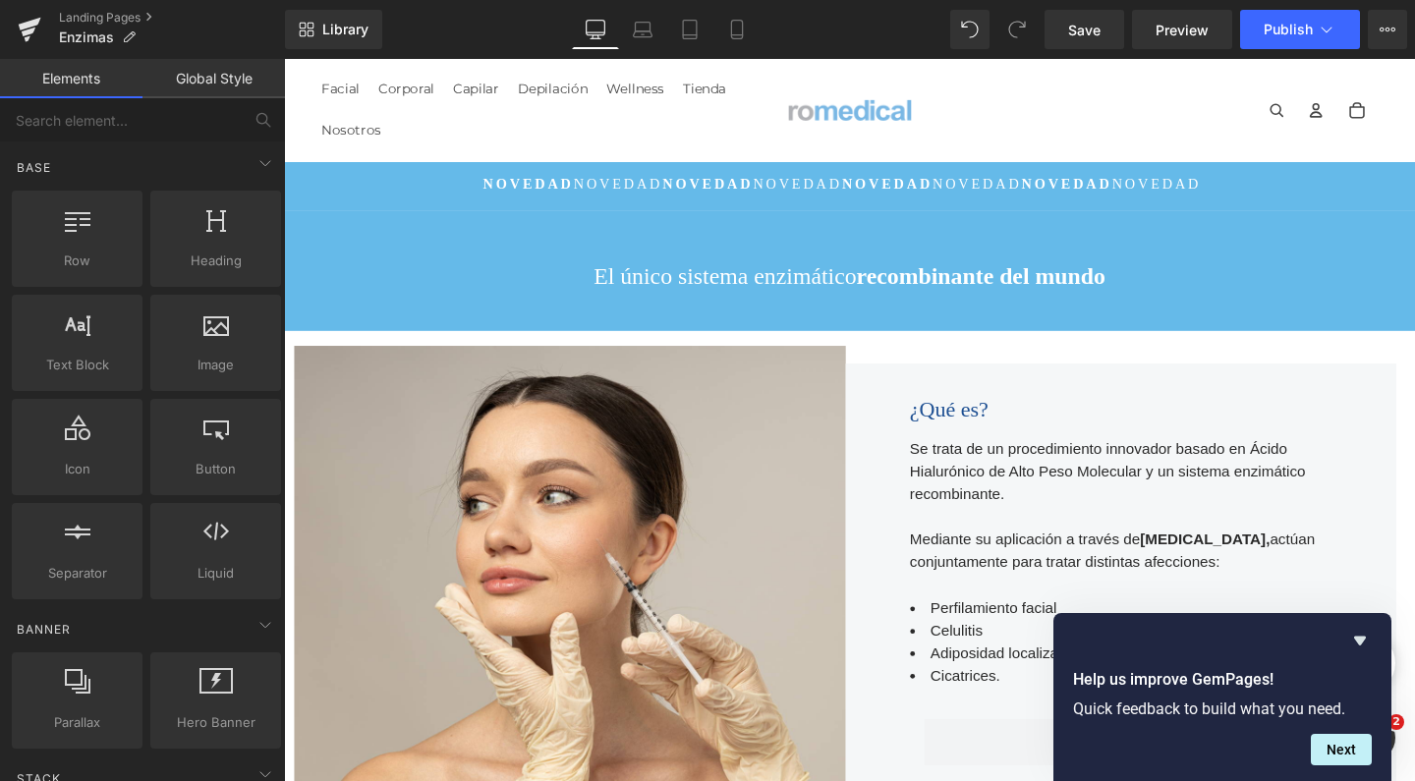
scroll to position [6902, 1169]
click at [1100, 26] on span "Save" at bounding box center [1084, 30] width 32 height 21
click at [128, 17] on link "Landing Pages" at bounding box center [172, 18] width 226 height 16
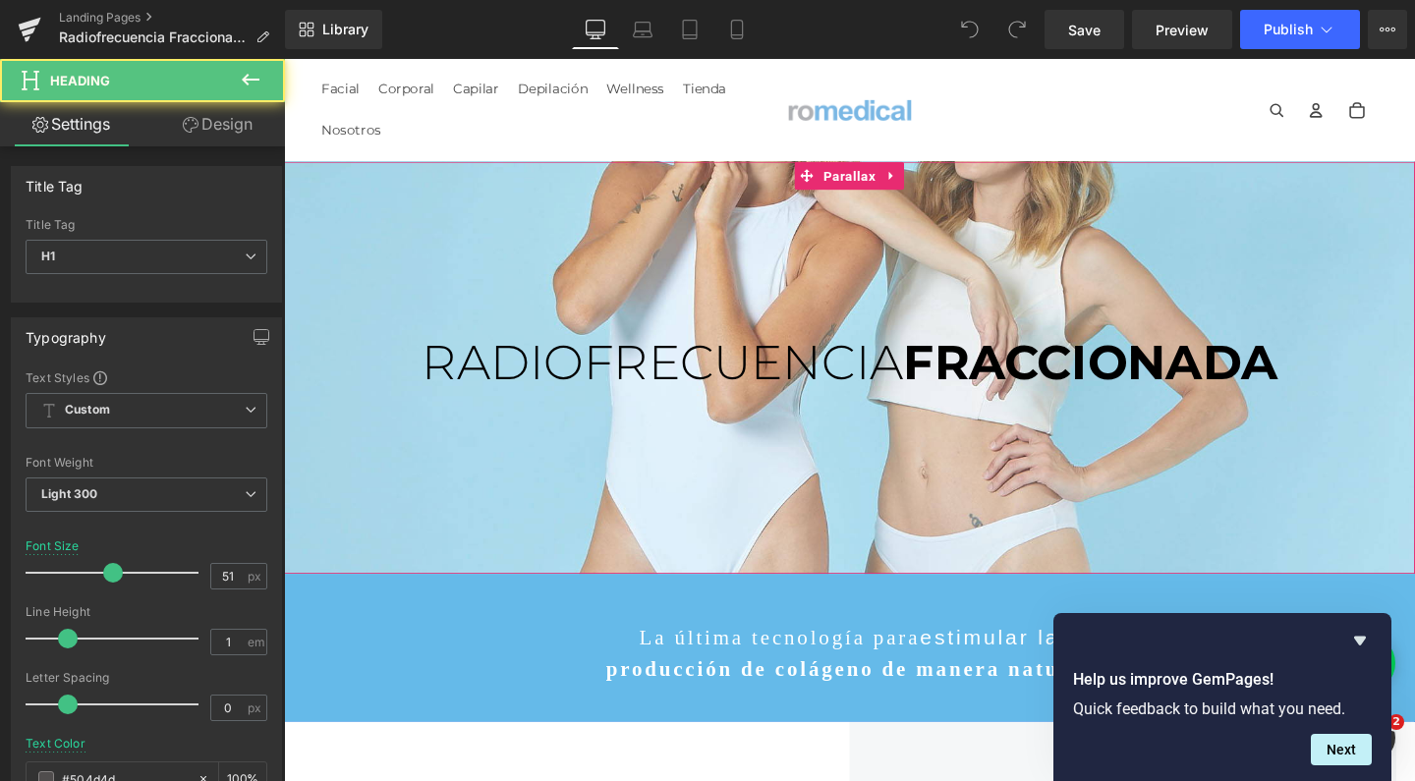
click at [813, 409] on span "RADIOFRECUENCIA" at bounding box center [682, 378] width 506 height 61
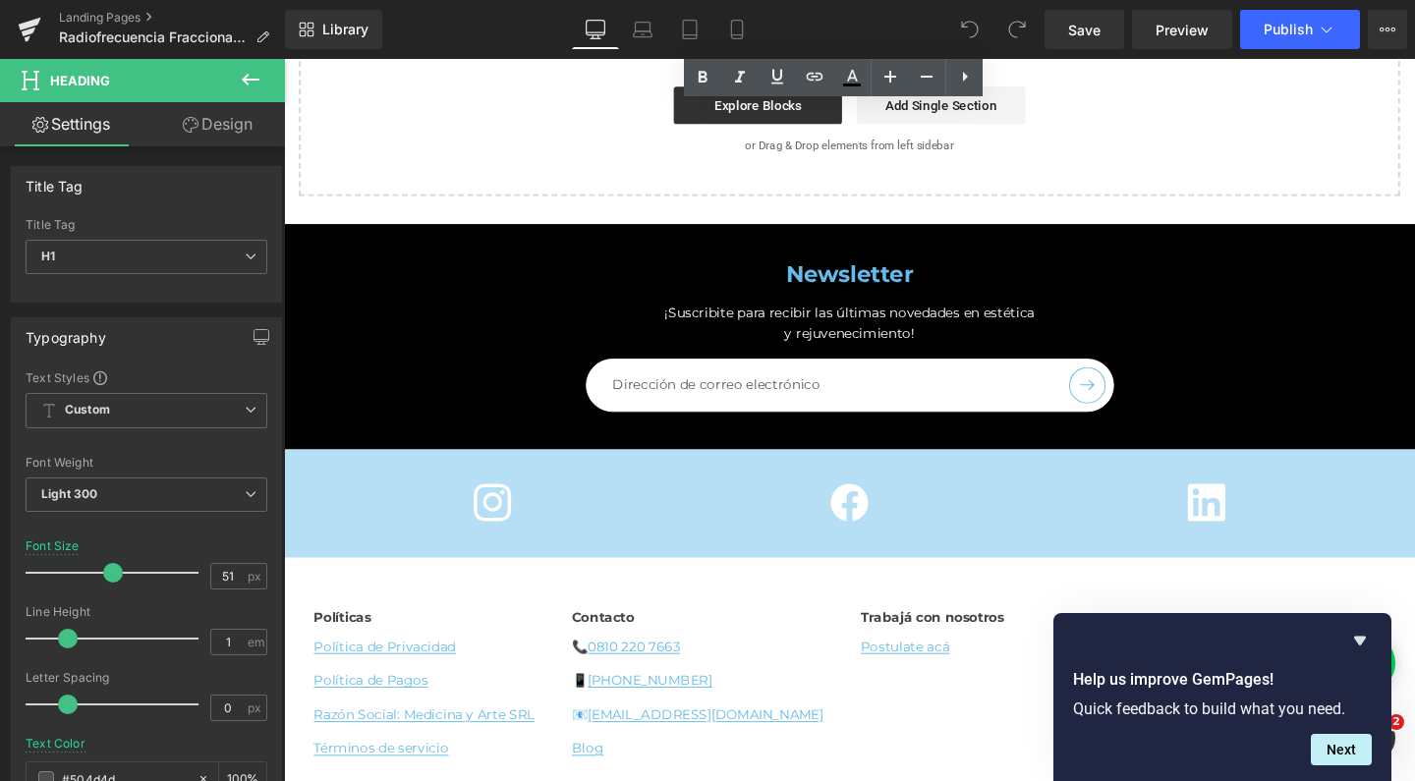
scroll to position [8484, 0]
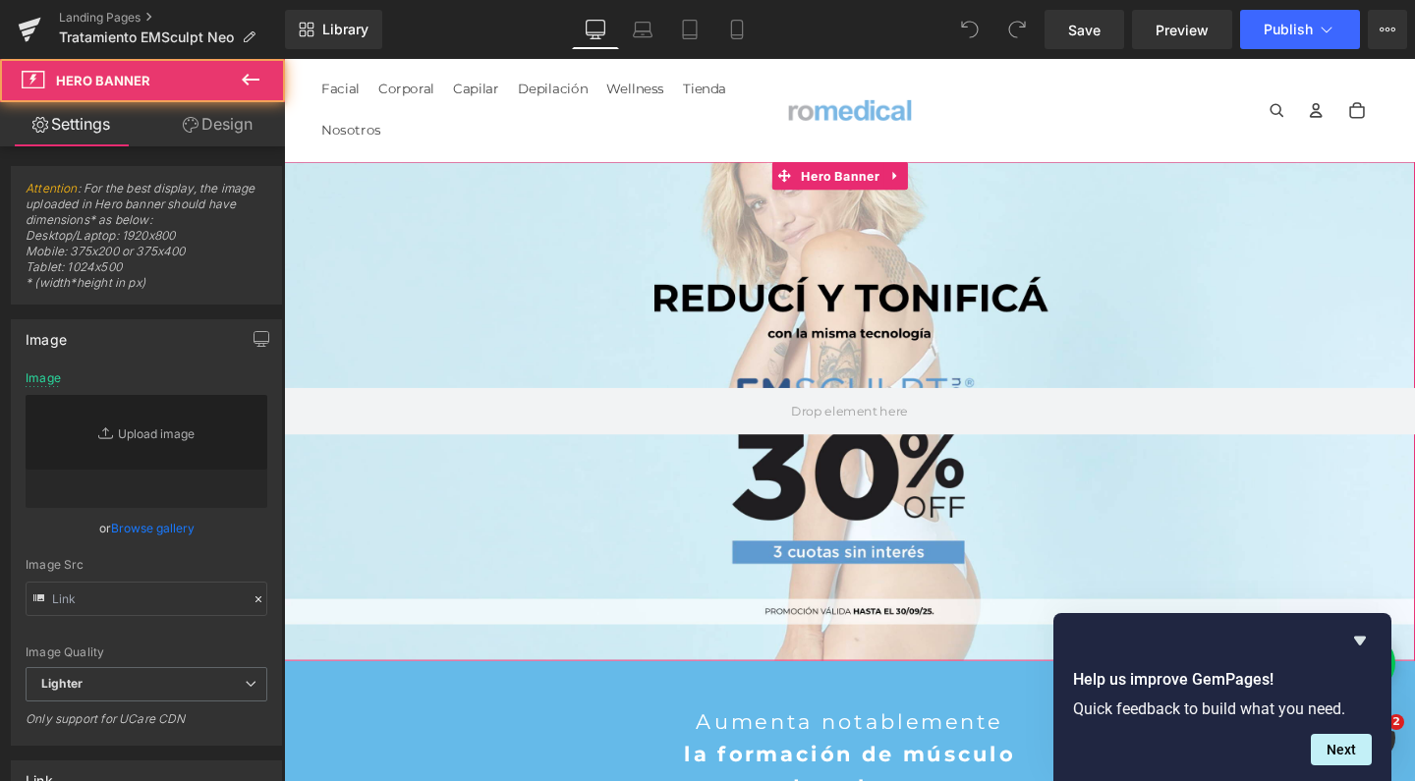
click at [787, 213] on div at bounding box center [878, 429] width 1189 height 525
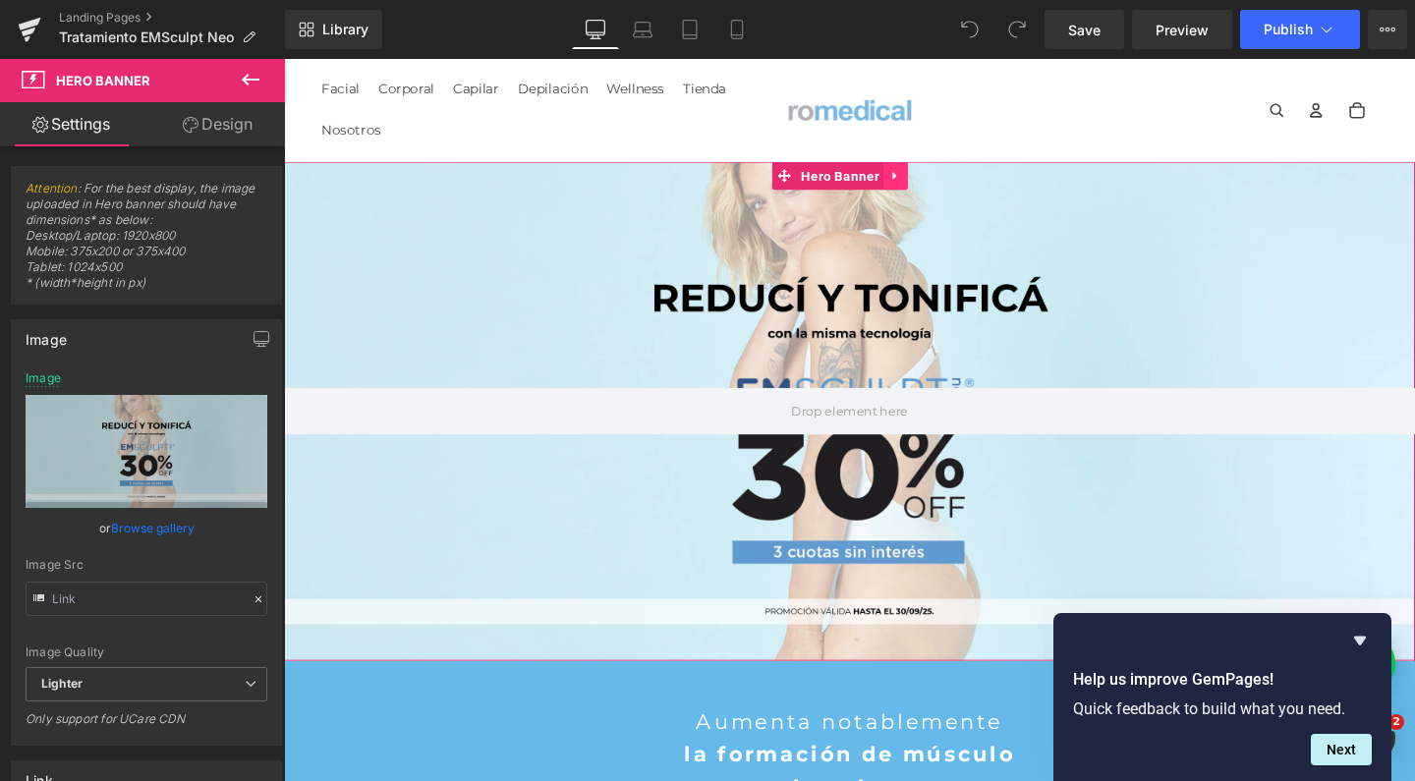
click at [924, 183] on icon at bounding box center [925, 182] width 4 height 9
click at [938, 183] on icon at bounding box center [940, 182] width 14 height 15
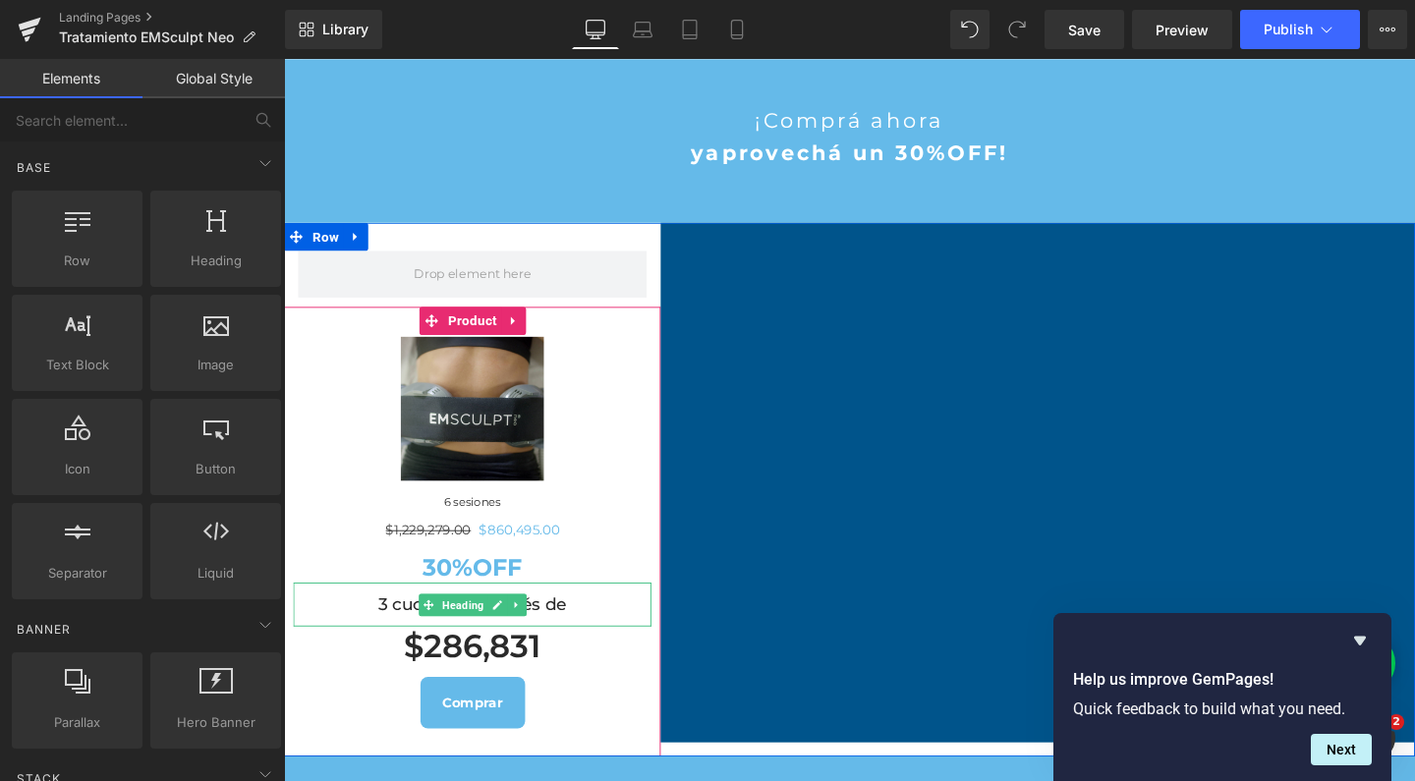
scroll to position [982, 0]
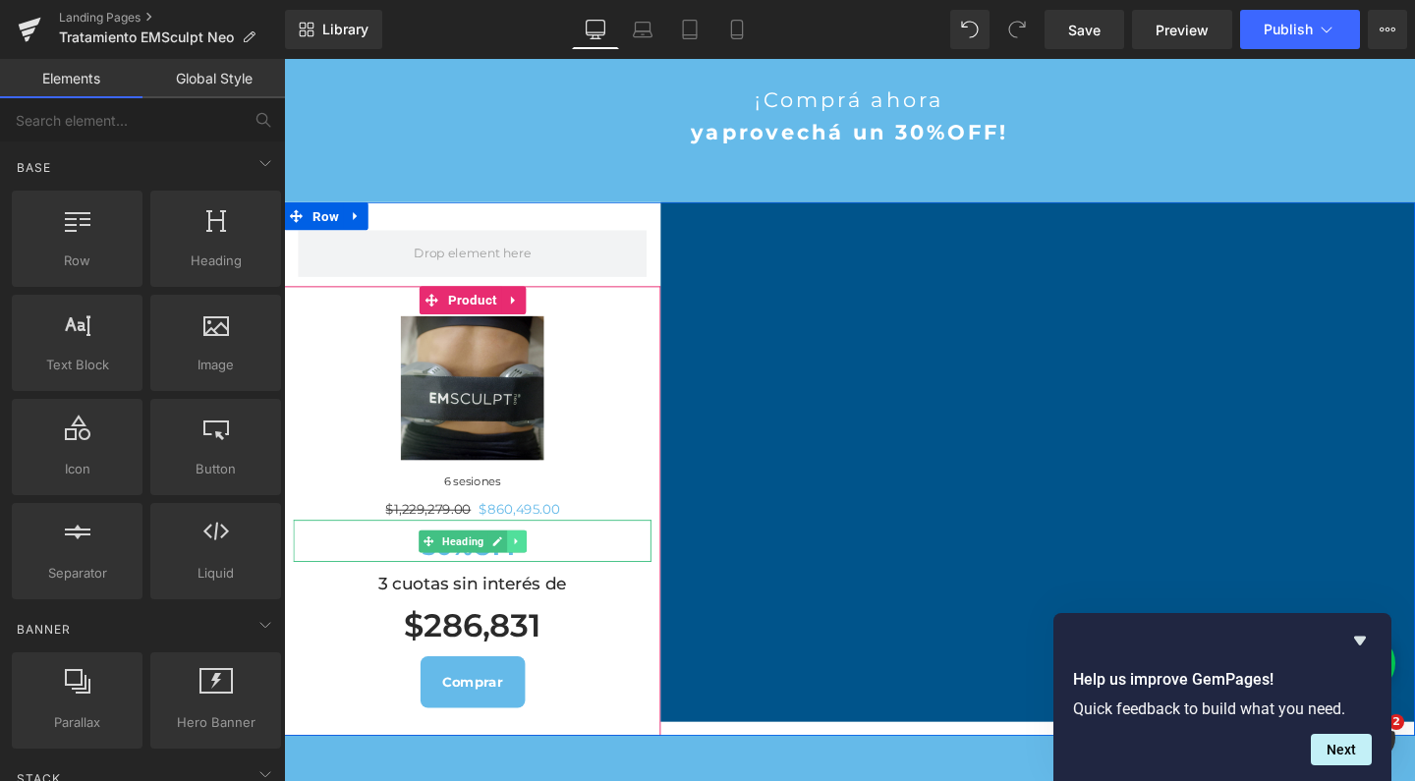
click at [523, 572] on icon at bounding box center [528, 566] width 11 height 12
click at [533, 571] on icon at bounding box center [538, 565] width 11 height 11
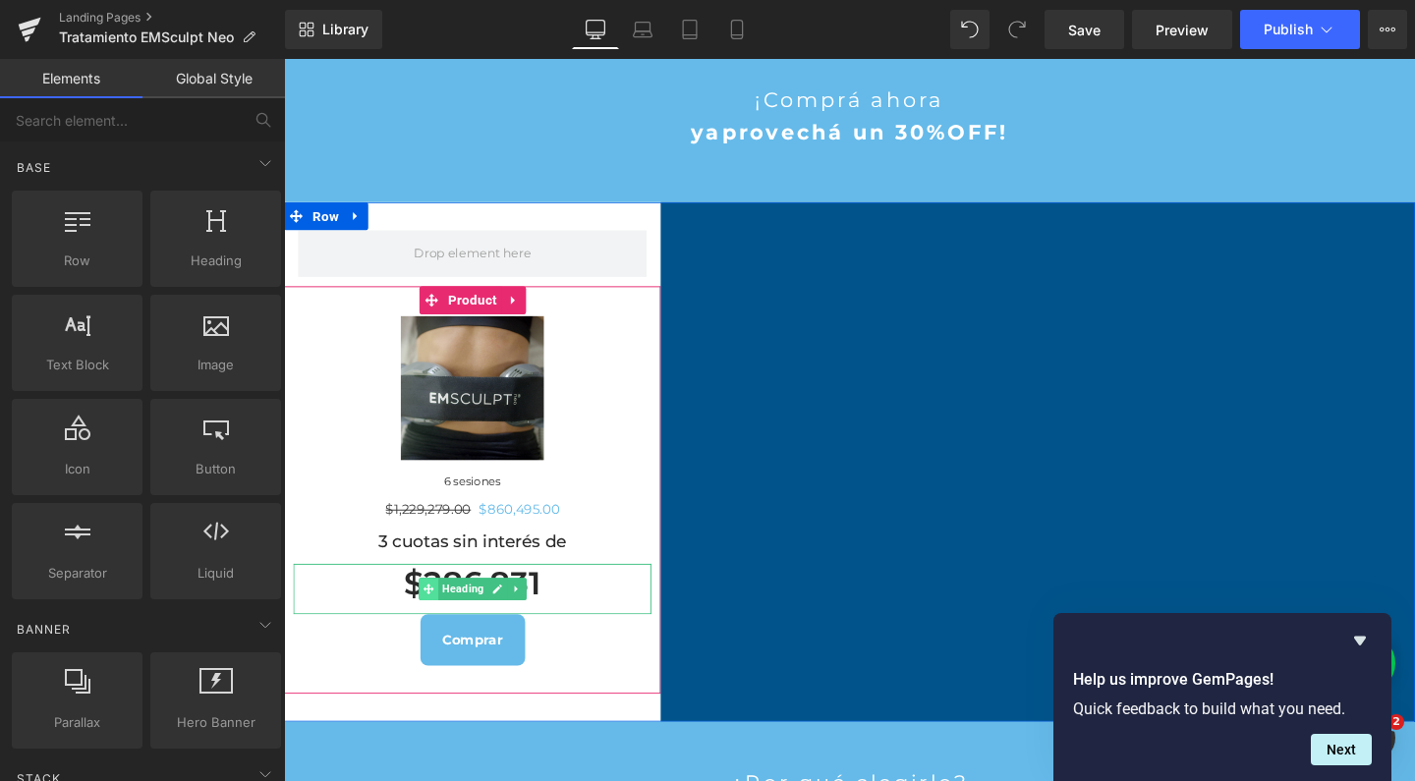
click at [430, 628] on span at bounding box center [435, 616] width 21 height 24
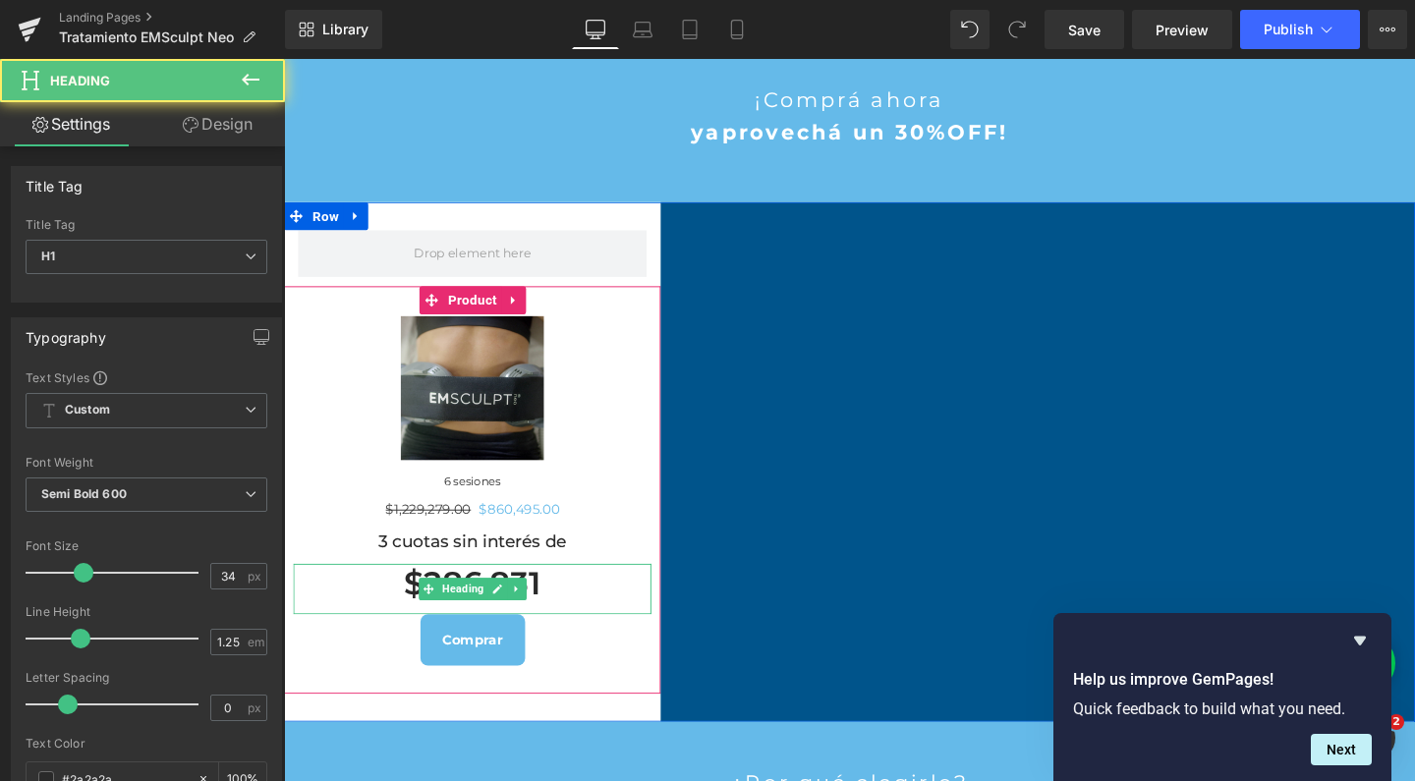
click at [424, 632] on h1 "$286,831" at bounding box center [482, 610] width 376 height 42
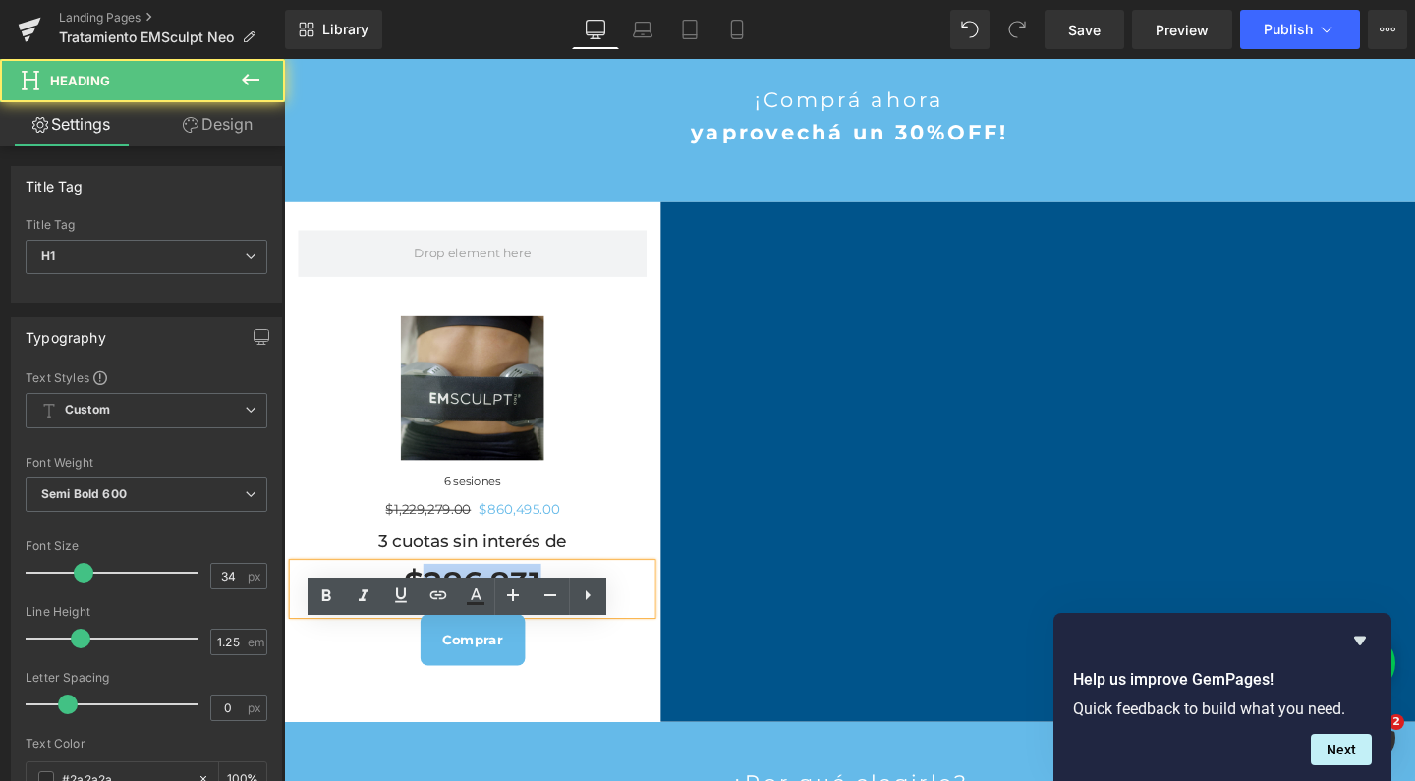
drag, startPoint x: 423, startPoint y: 665, endPoint x: 590, endPoint y: 667, distance: 167.0
click at [590, 632] on h1 "$286,831" at bounding box center [482, 610] width 376 height 42
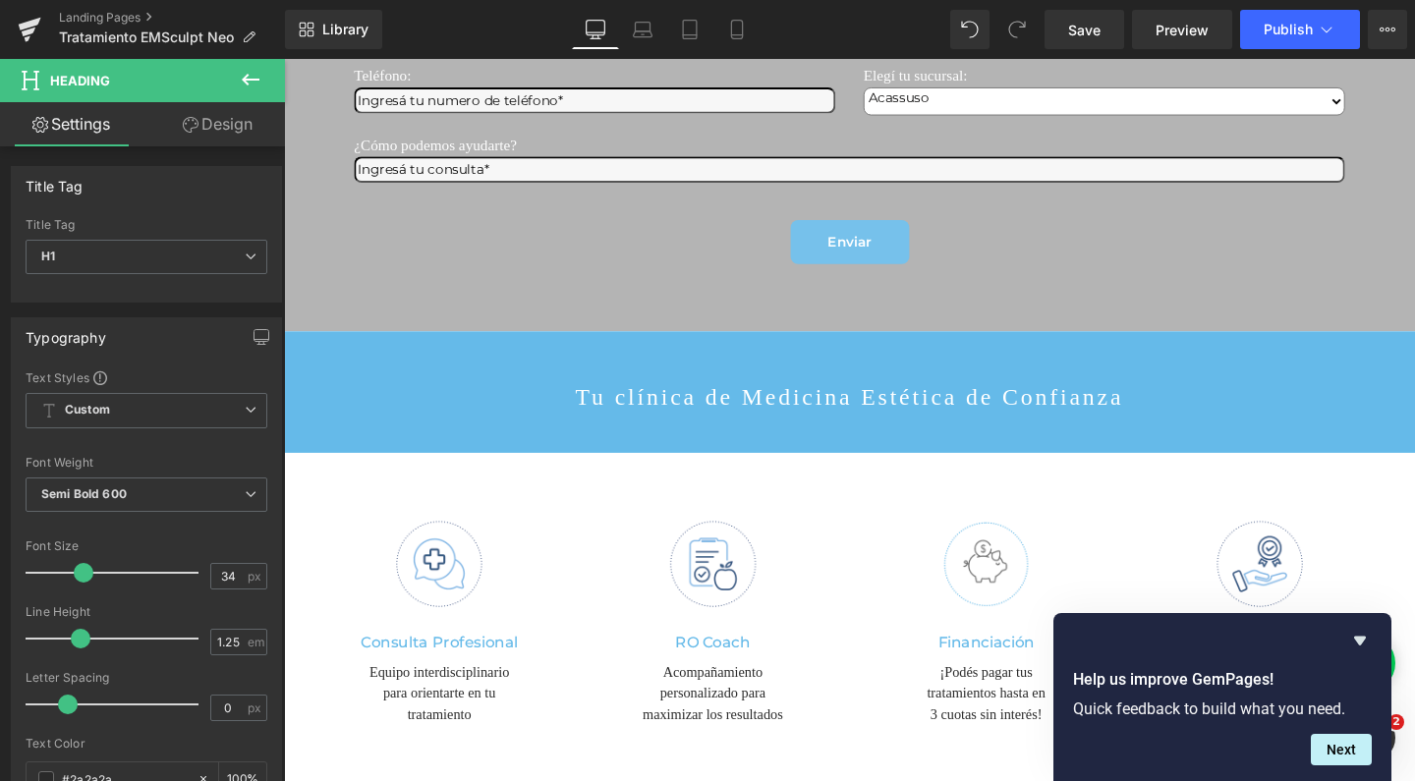
scroll to position [3125, 0]
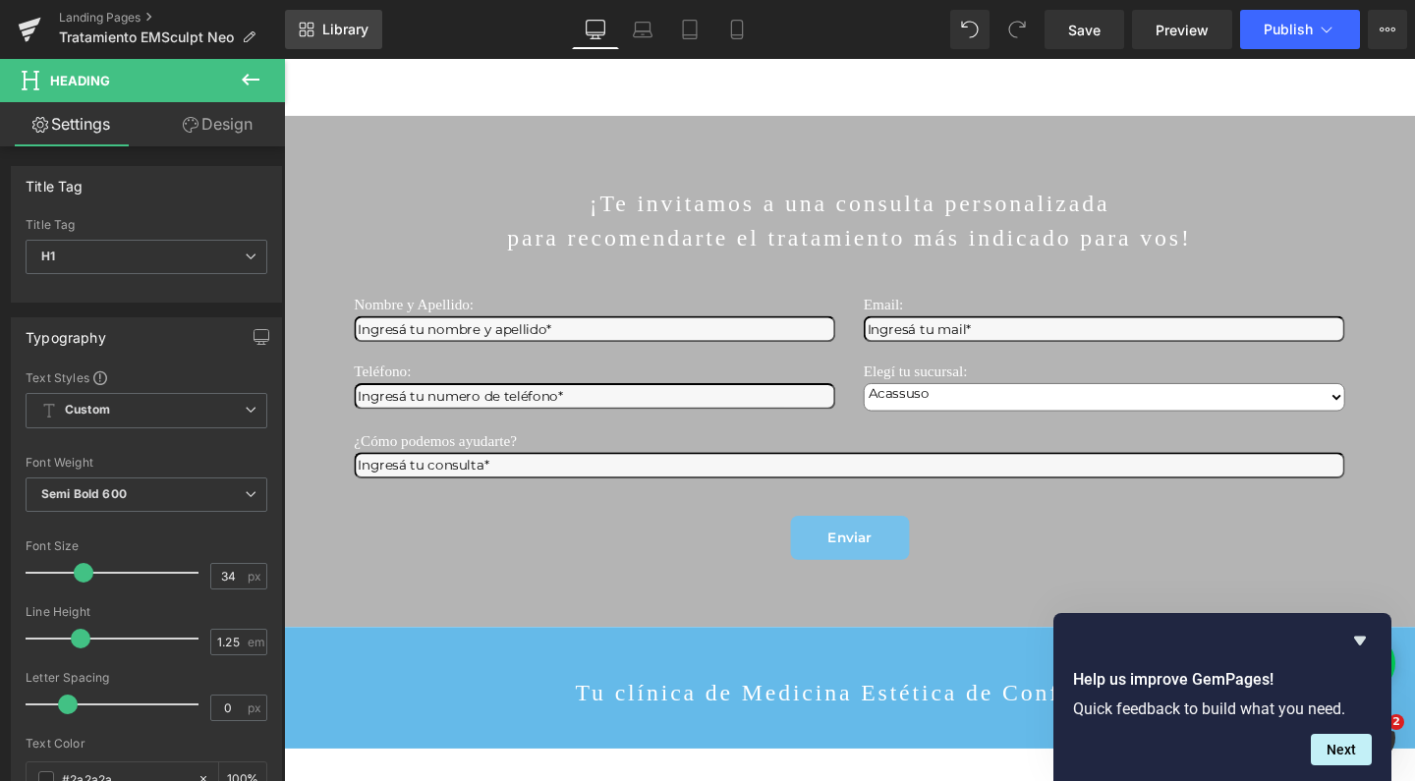
click at [366, 30] on span "Library" at bounding box center [345, 30] width 46 height 18
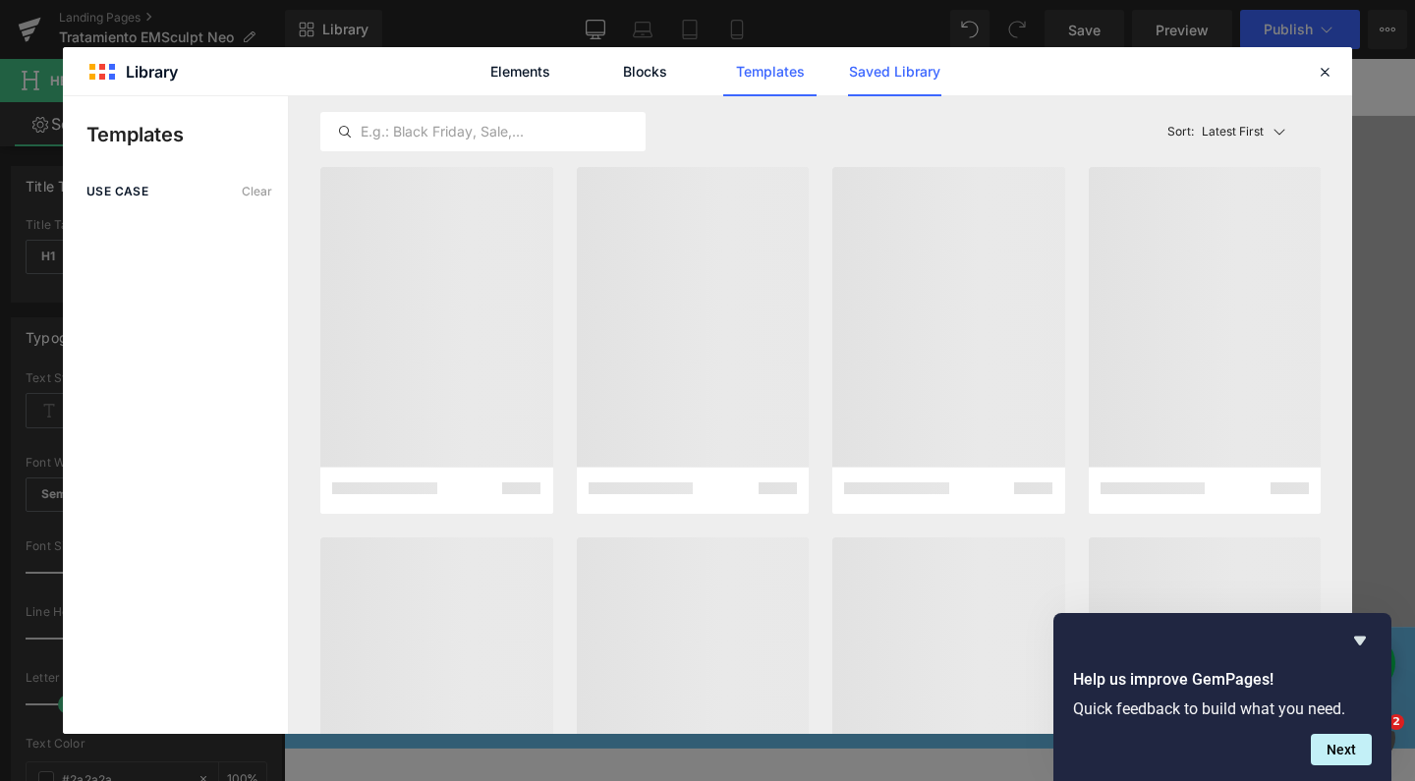
click at [914, 77] on link "Saved Library" at bounding box center [894, 71] width 93 height 49
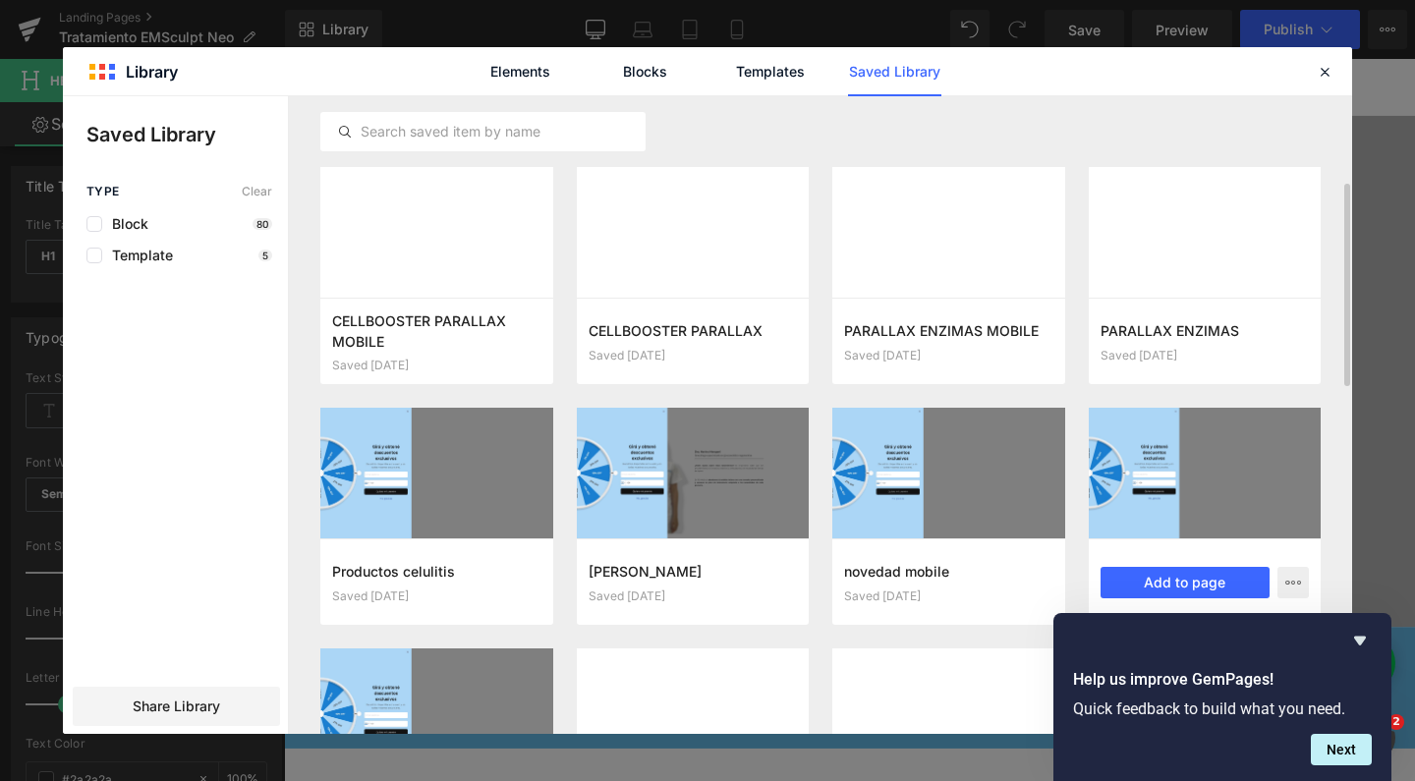
scroll to position [92, 0]
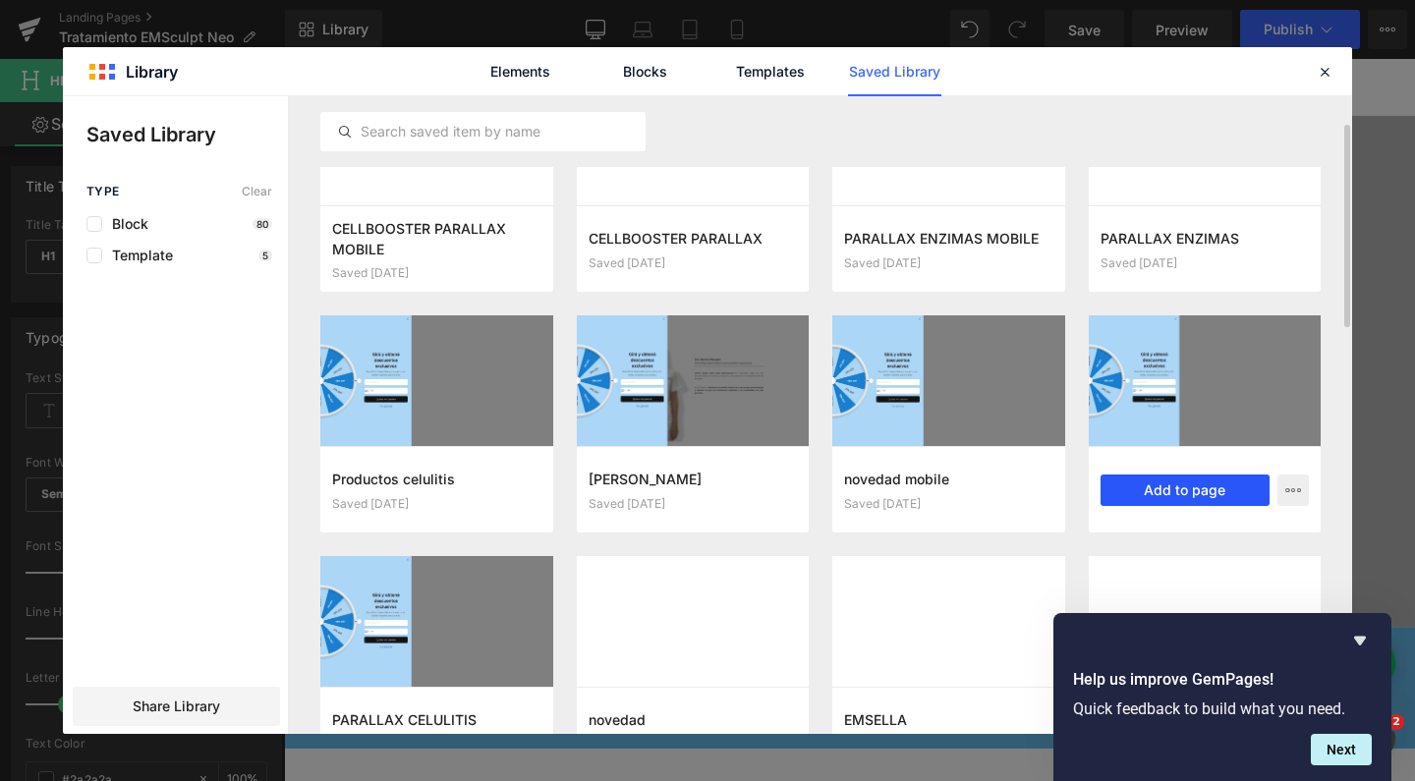
click at [1177, 482] on button "Add to page" at bounding box center [1185, 490] width 170 height 31
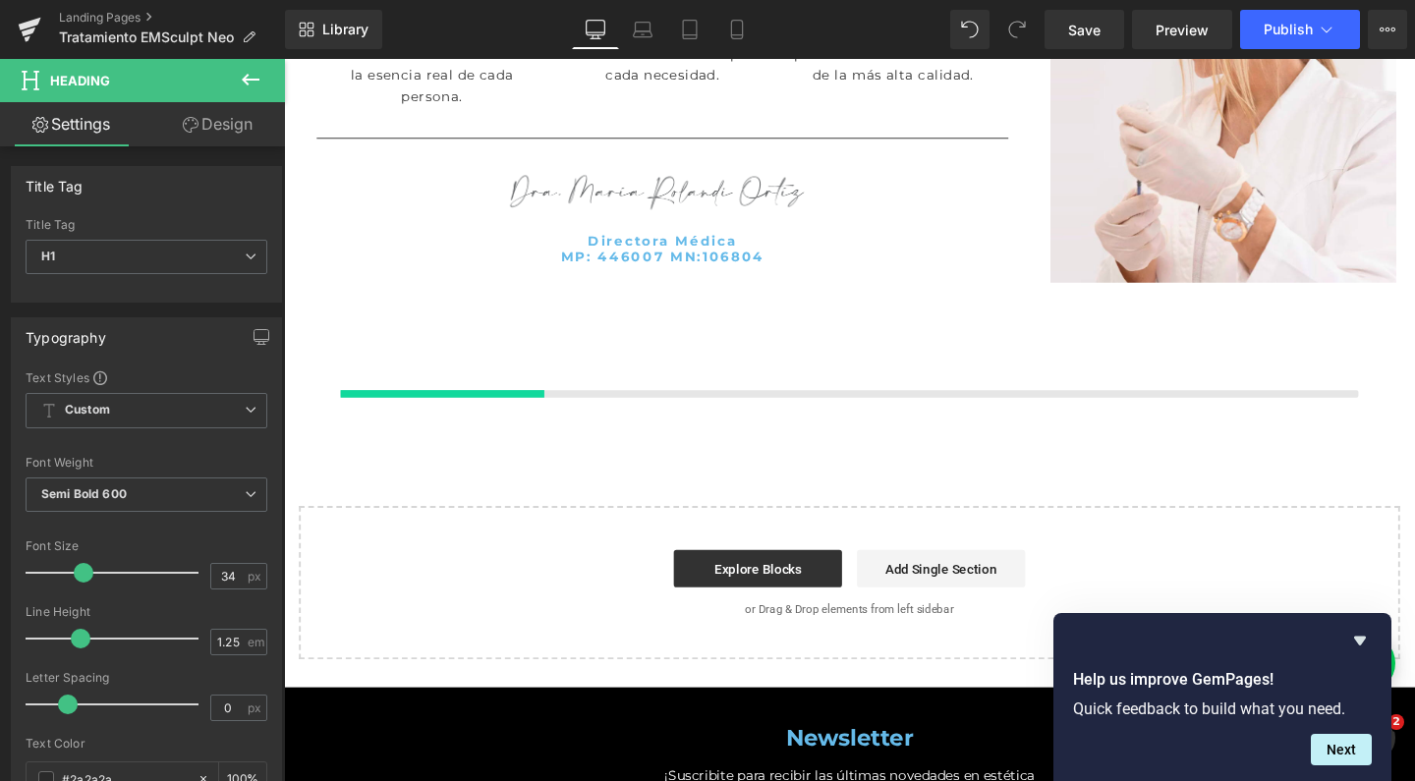
scroll to position [4683, 0]
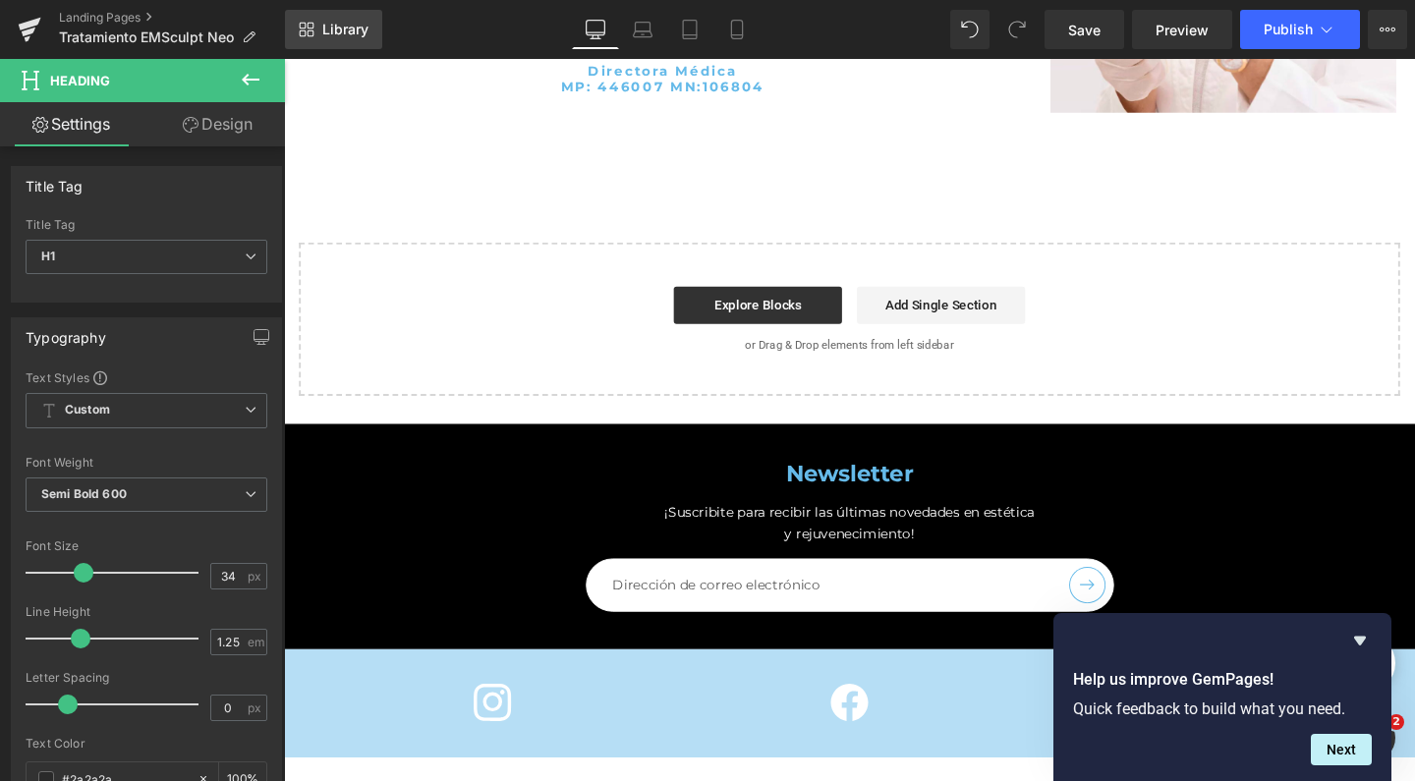
click at [361, 27] on span "Library" at bounding box center [345, 30] width 46 height 18
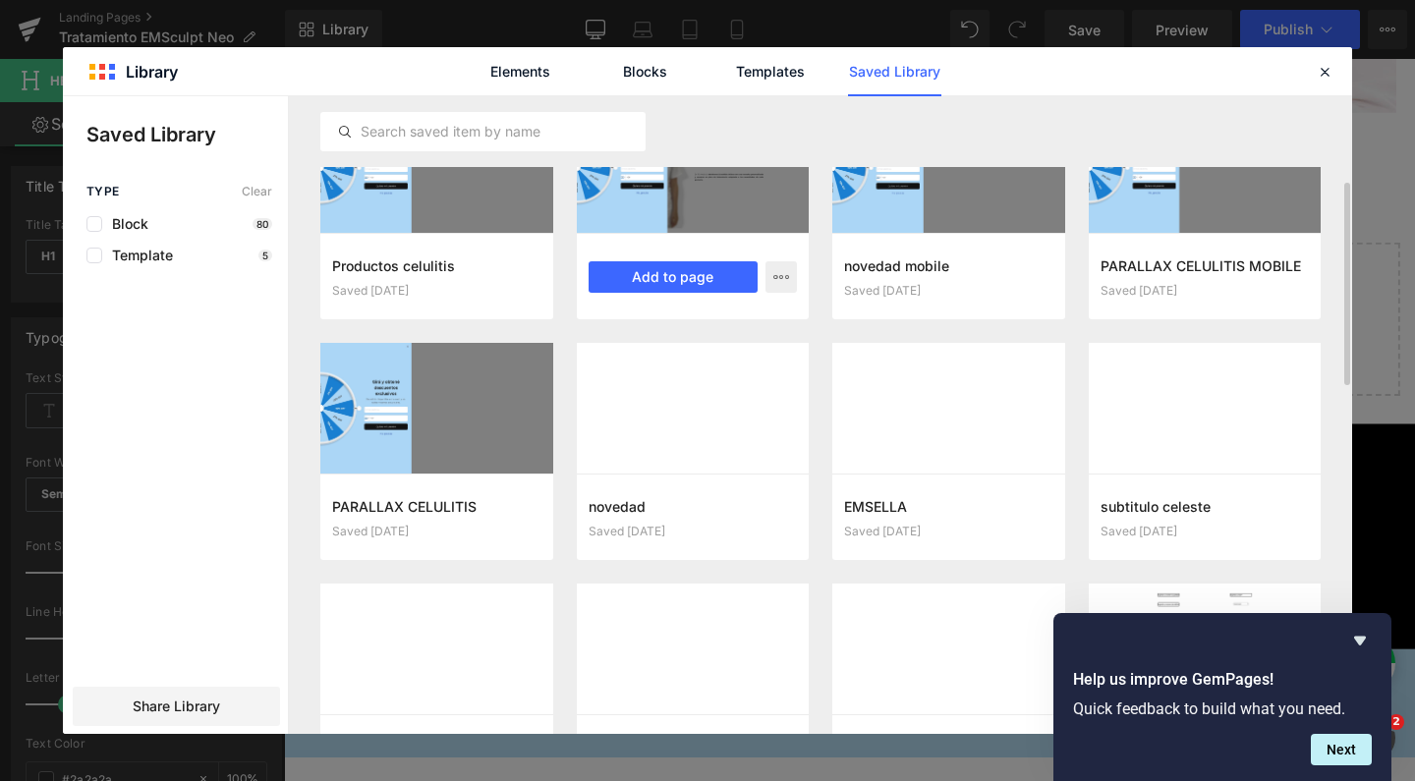
scroll to position [311, 0]
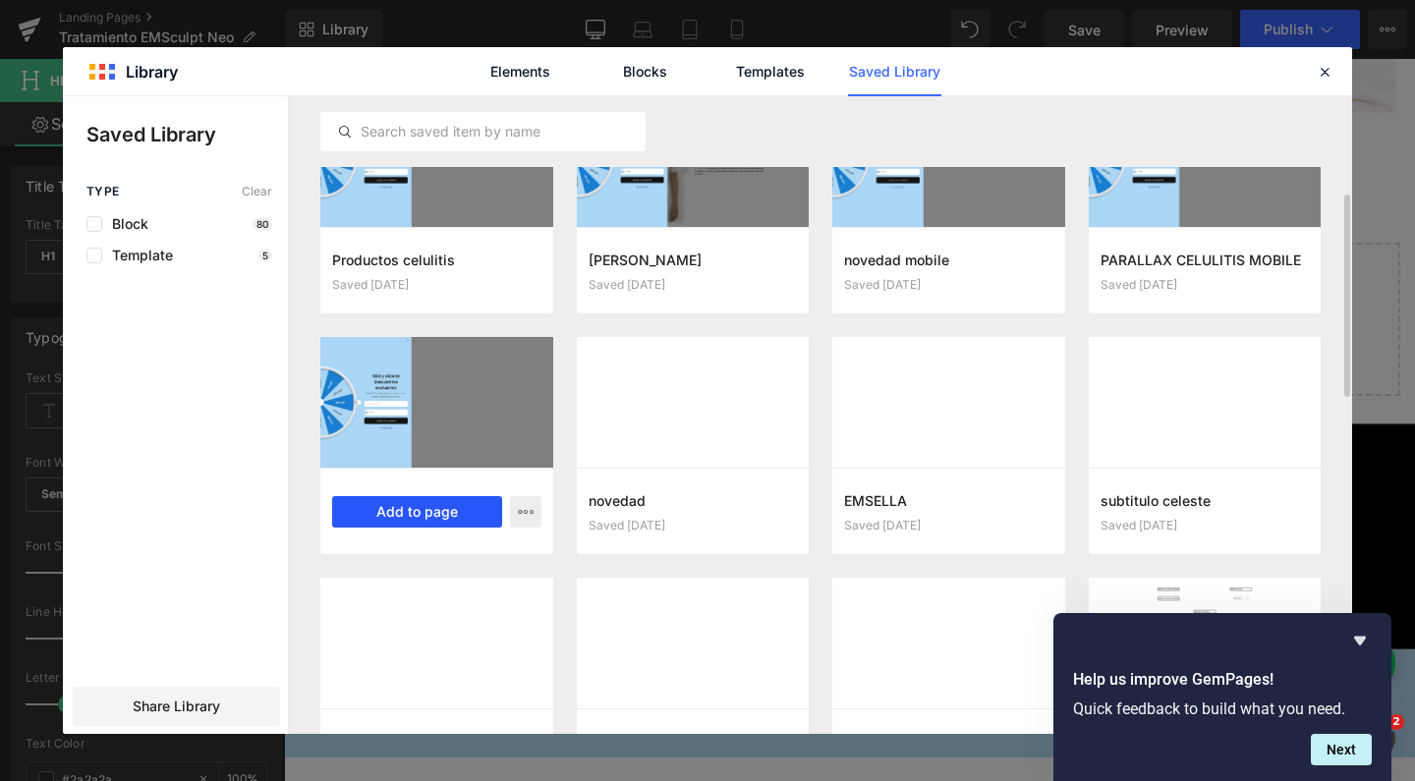
click at [475, 499] on button "Add to page" at bounding box center [417, 511] width 170 height 31
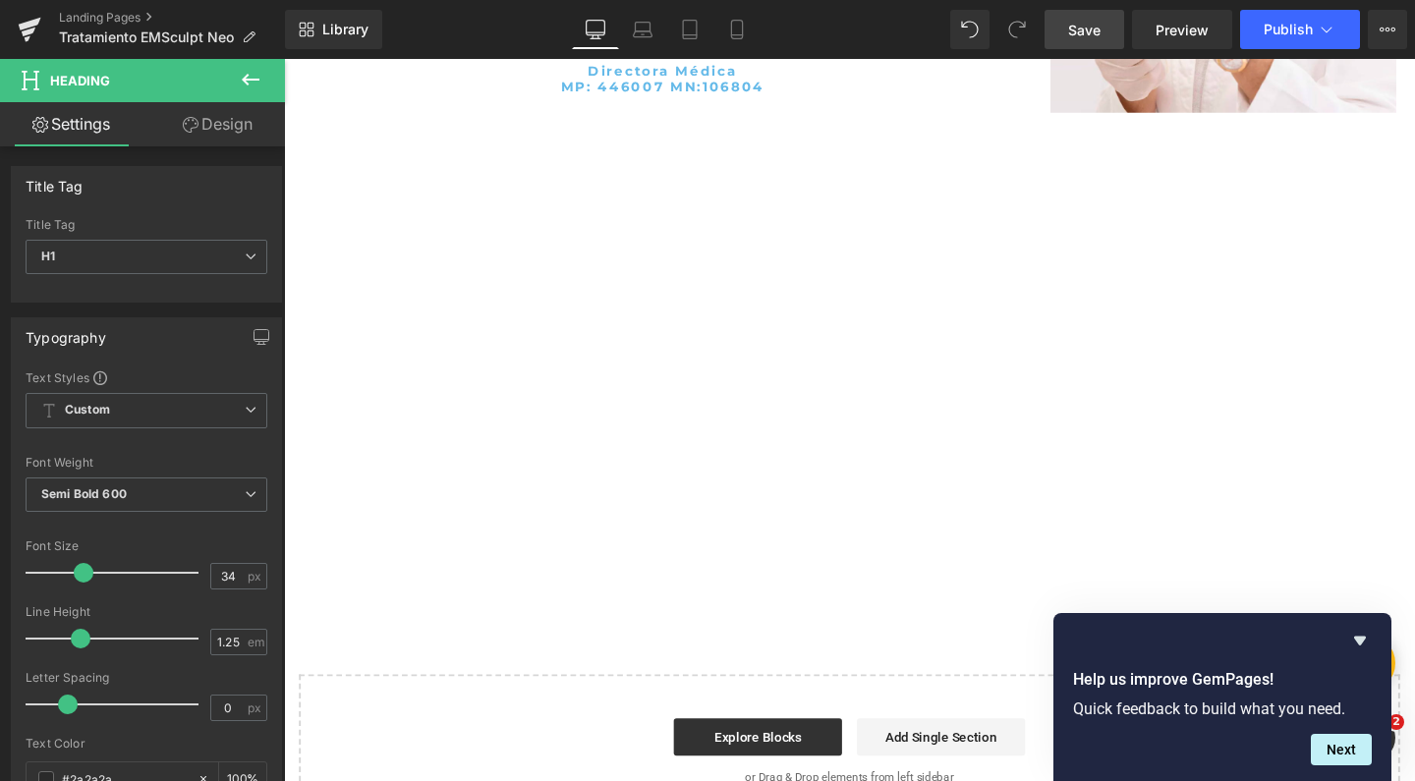
scroll to position [6107, 1169]
click at [1088, 28] on span "Save" at bounding box center [1084, 30] width 32 height 21
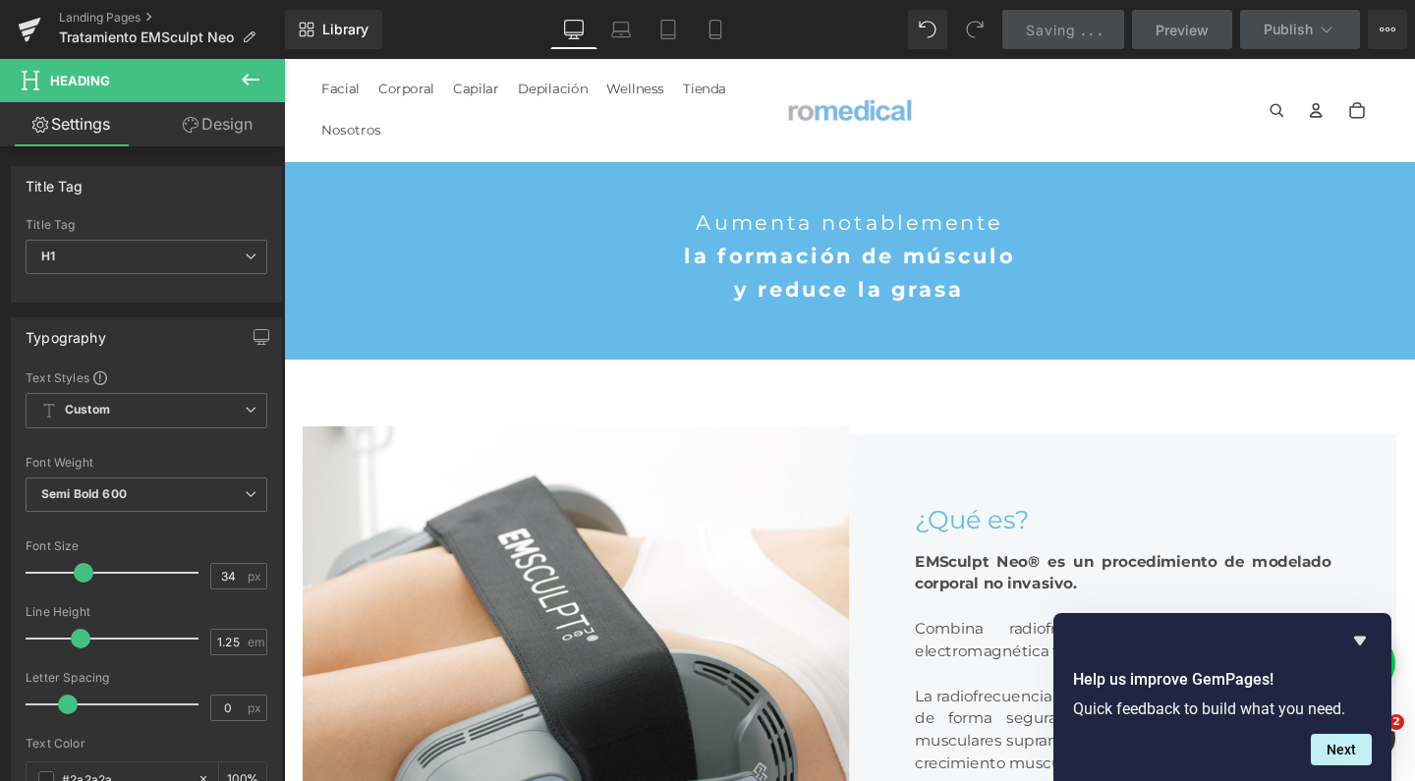
scroll to position [0, 0]
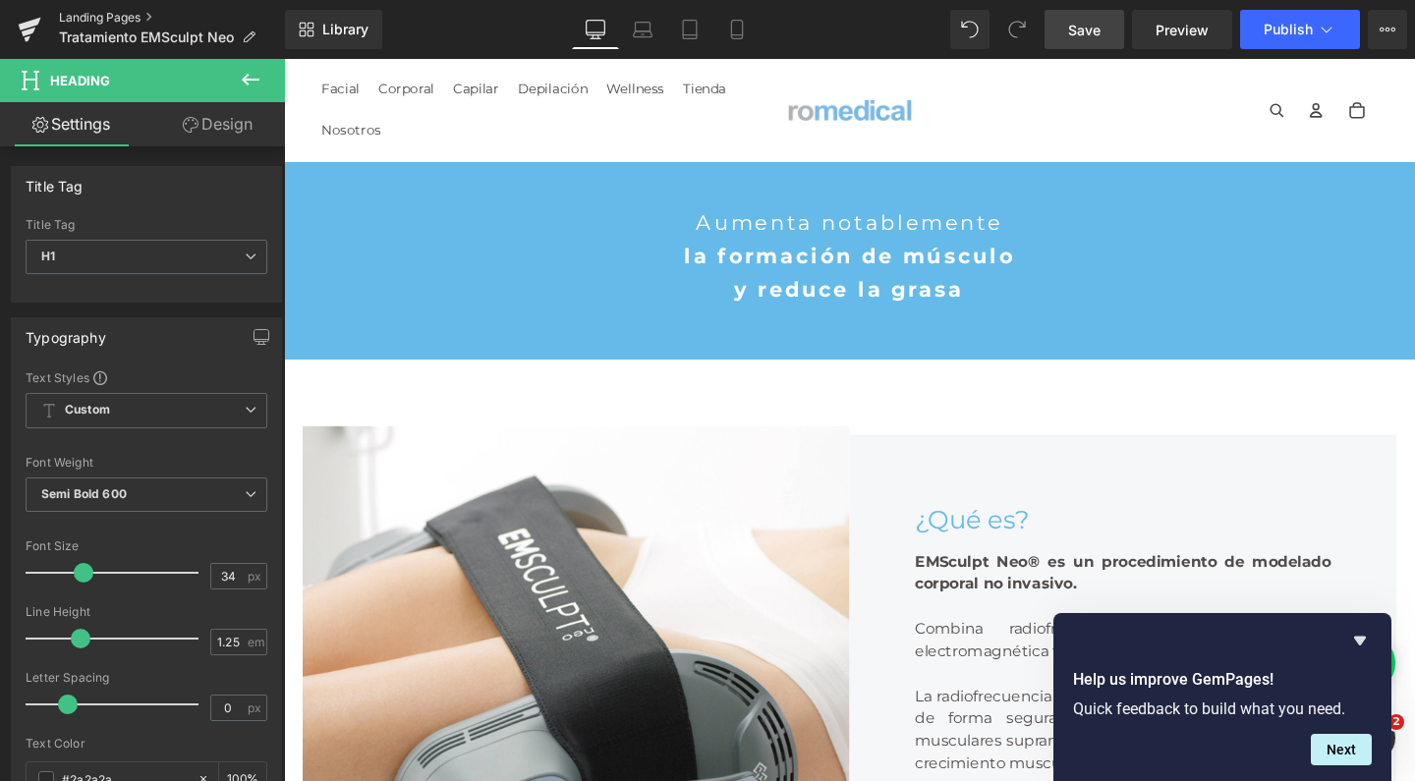
click at [118, 15] on link "Landing Pages" at bounding box center [172, 18] width 226 height 16
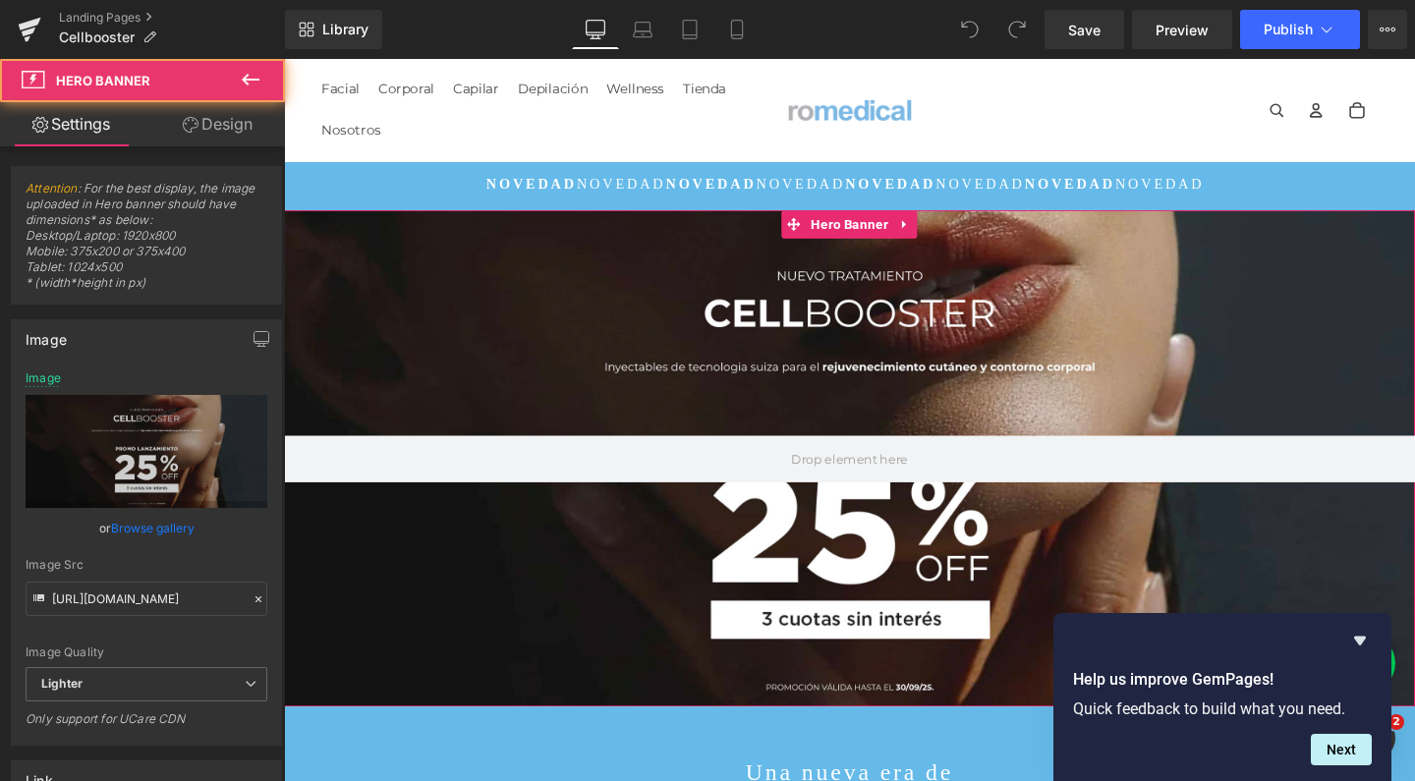
click at [589, 304] on div at bounding box center [878, 479] width 1189 height 522
click at [930, 232] on icon at bounding box center [937, 232] width 14 height 15
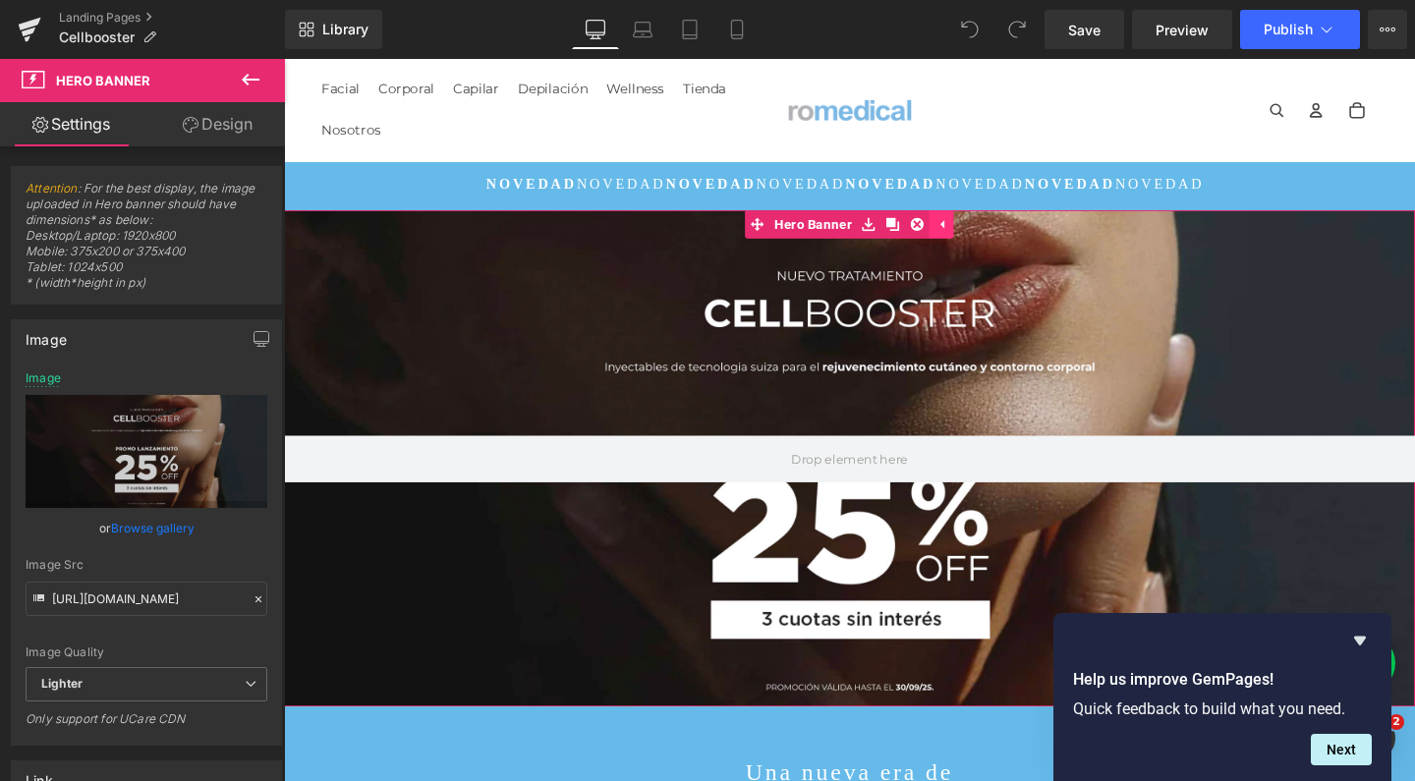
click at [937, 232] on link at bounding box center [950, 232] width 26 height 29
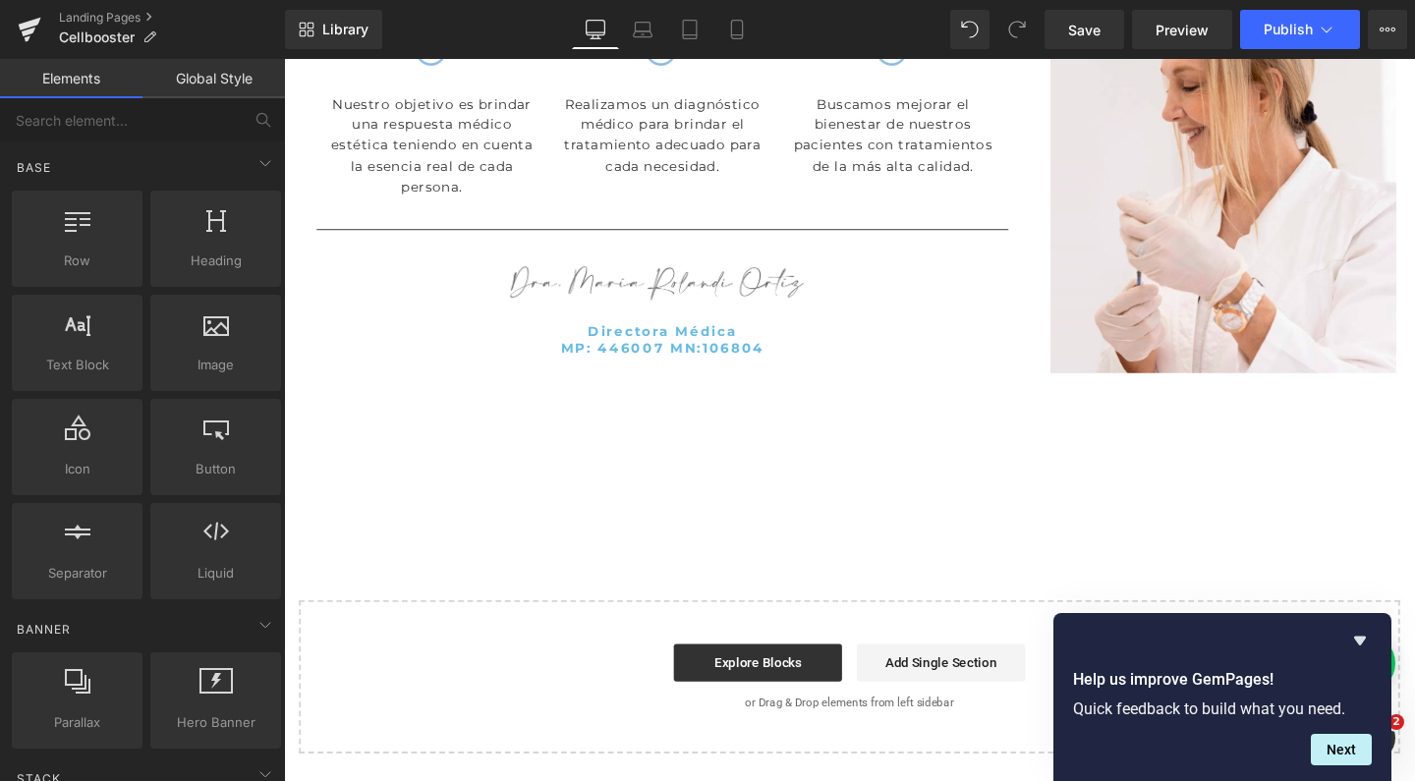
scroll to position [6235, 0]
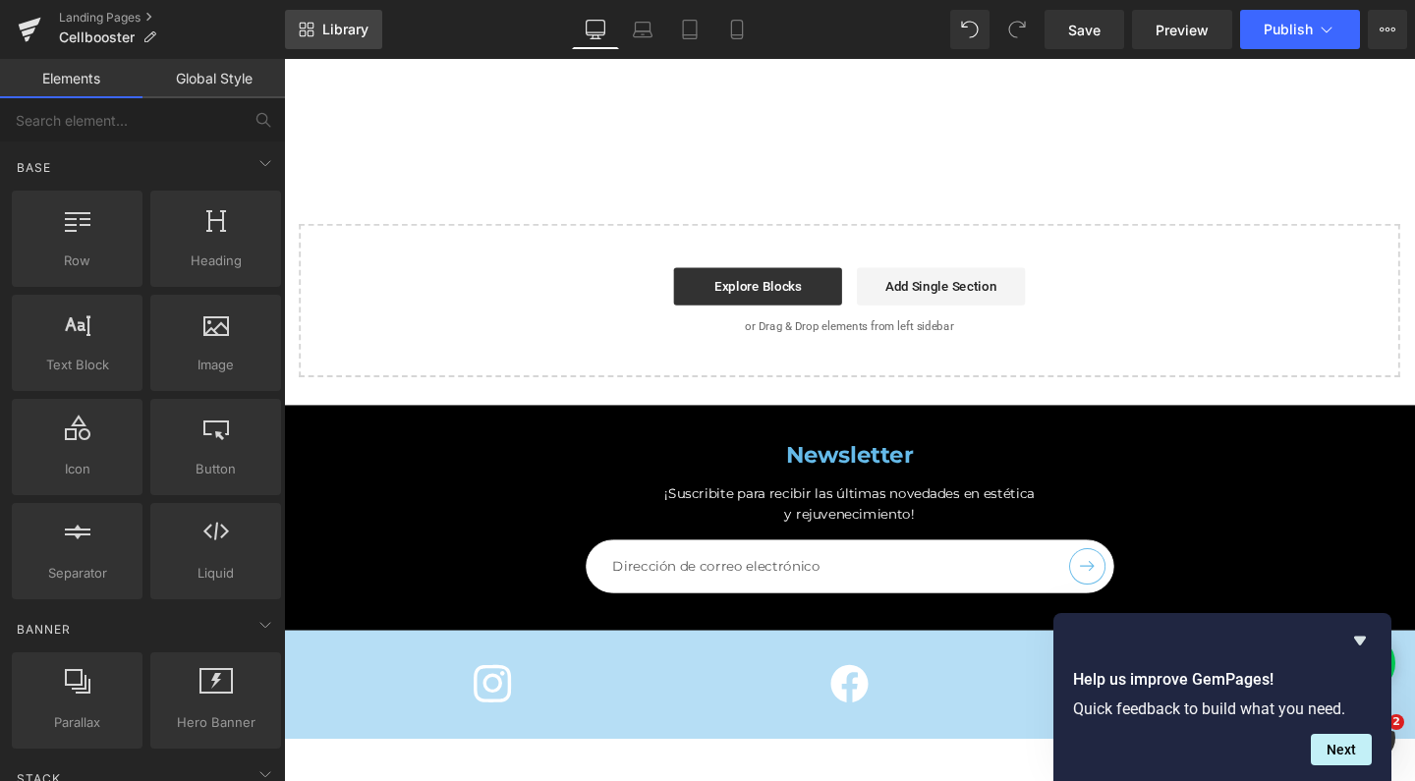
click at [348, 31] on span "Library" at bounding box center [345, 30] width 46 height 18
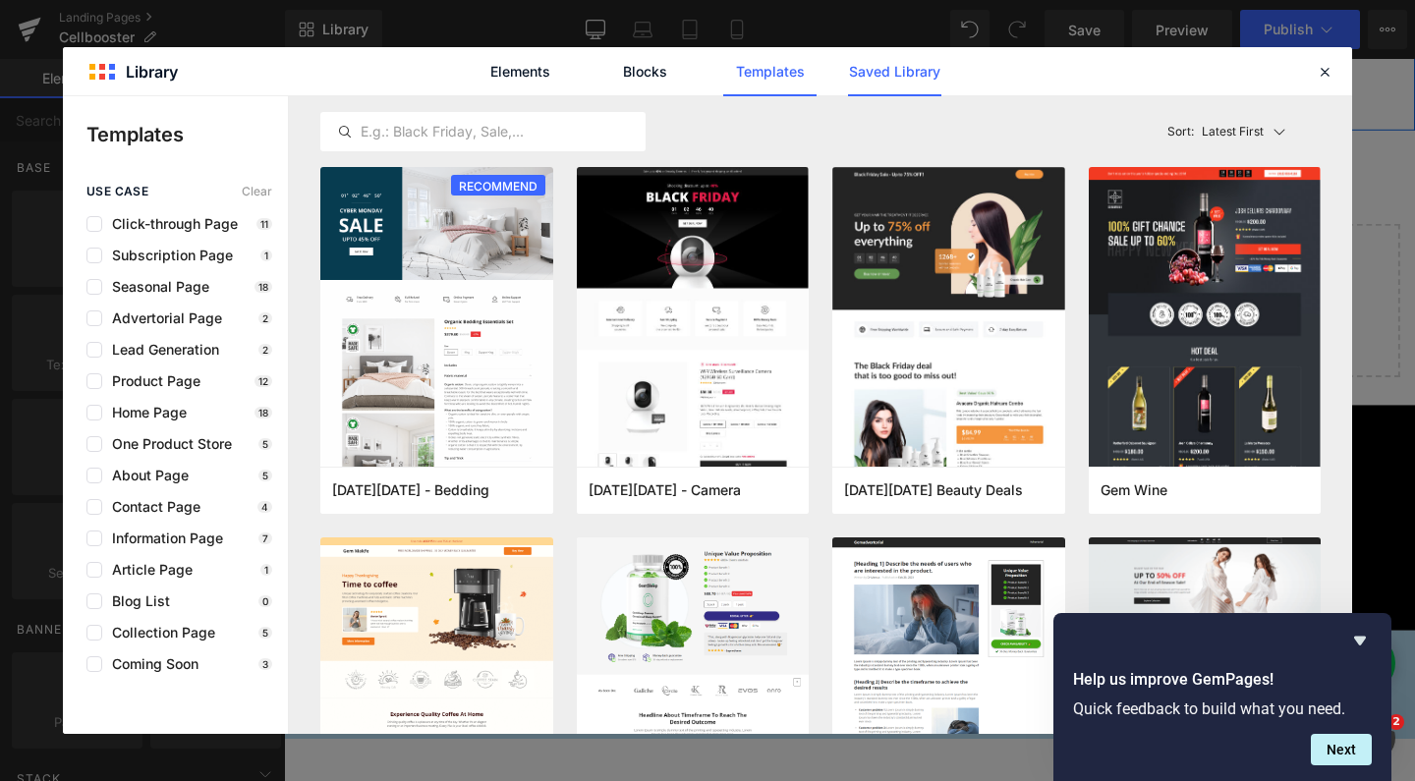
click at [895, 77] on link "Saved Library" at bounding box center [894, 71] width 93 height 49
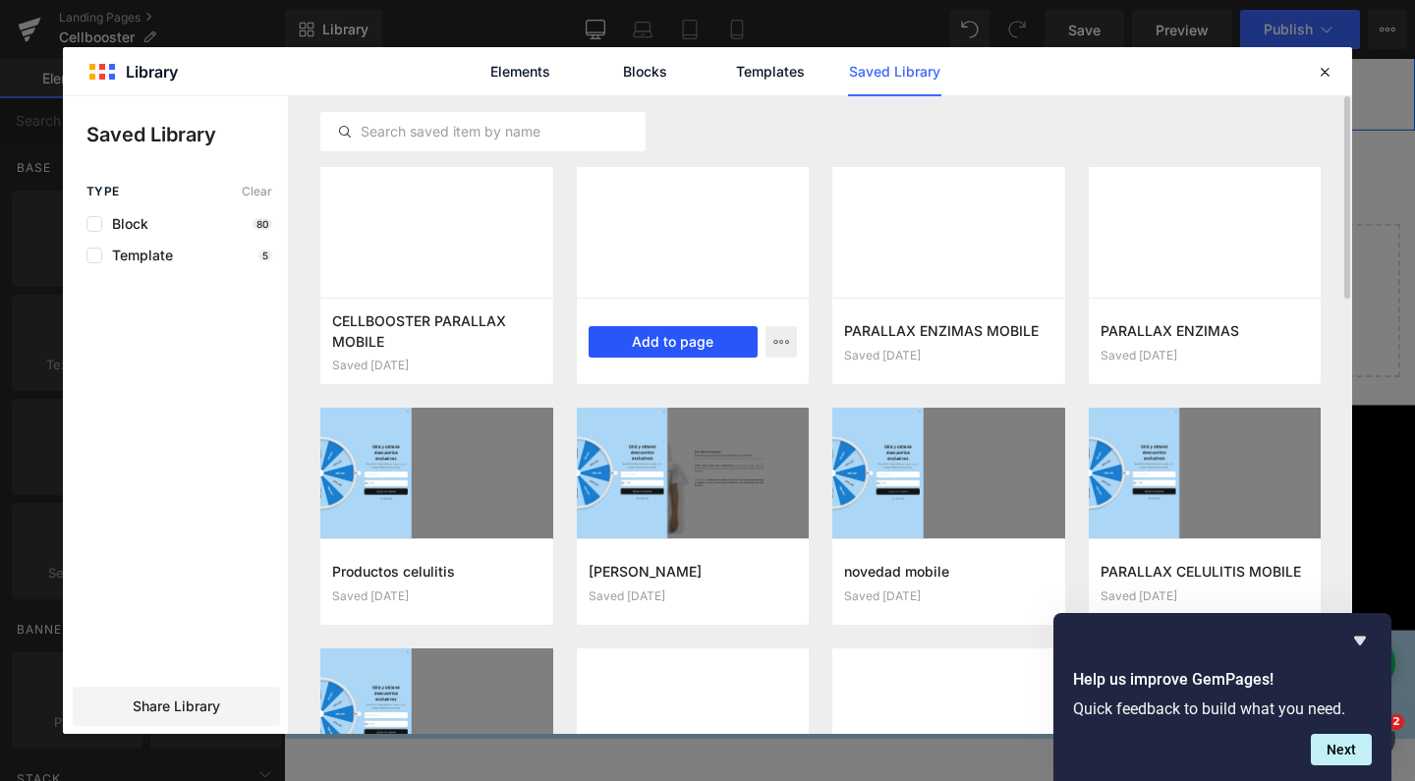
click at [651, 345] on button "Add to page" at bounding box center [673, 341] width 170 height 31
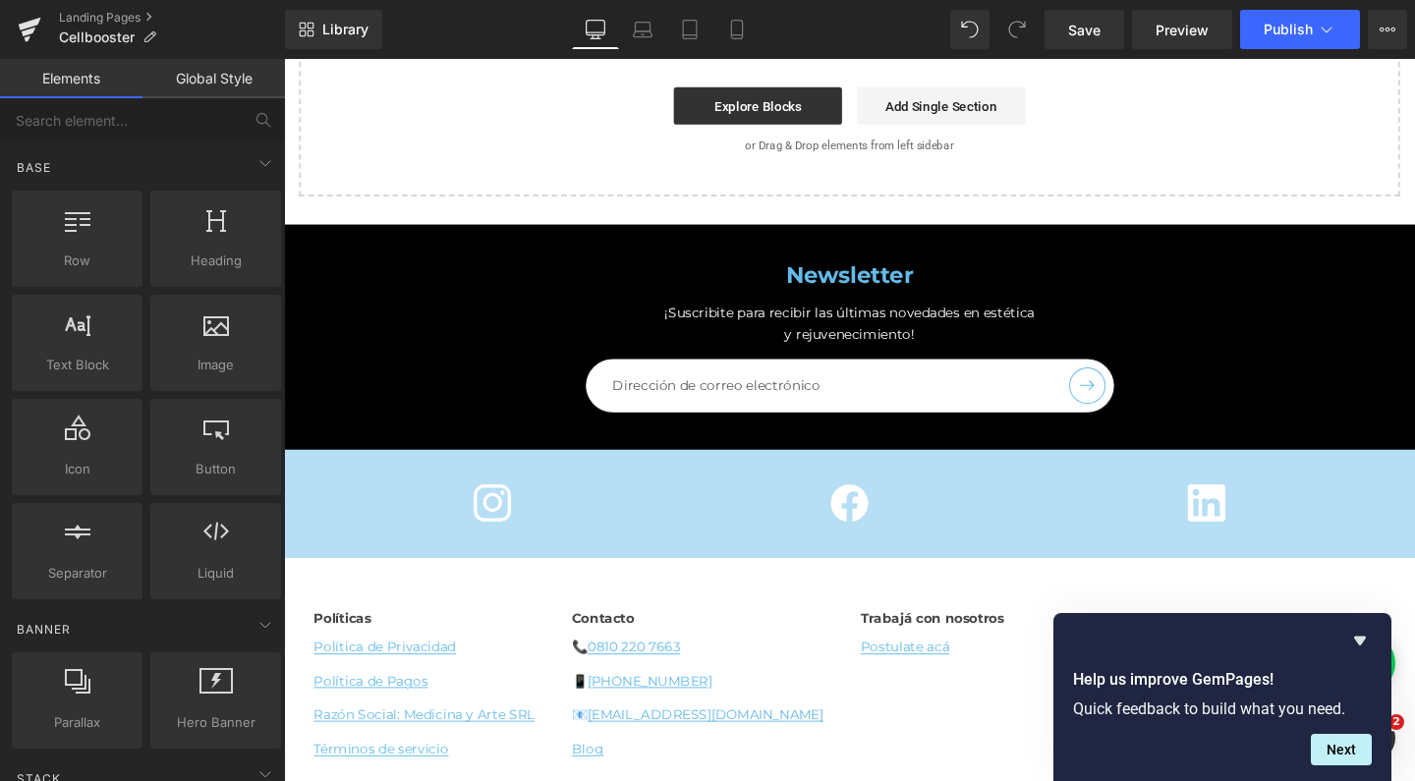
scroll to position [6950, 0]
click at [336, 24] on span "Library" at bounding box center [345, 30] width 46 height 18
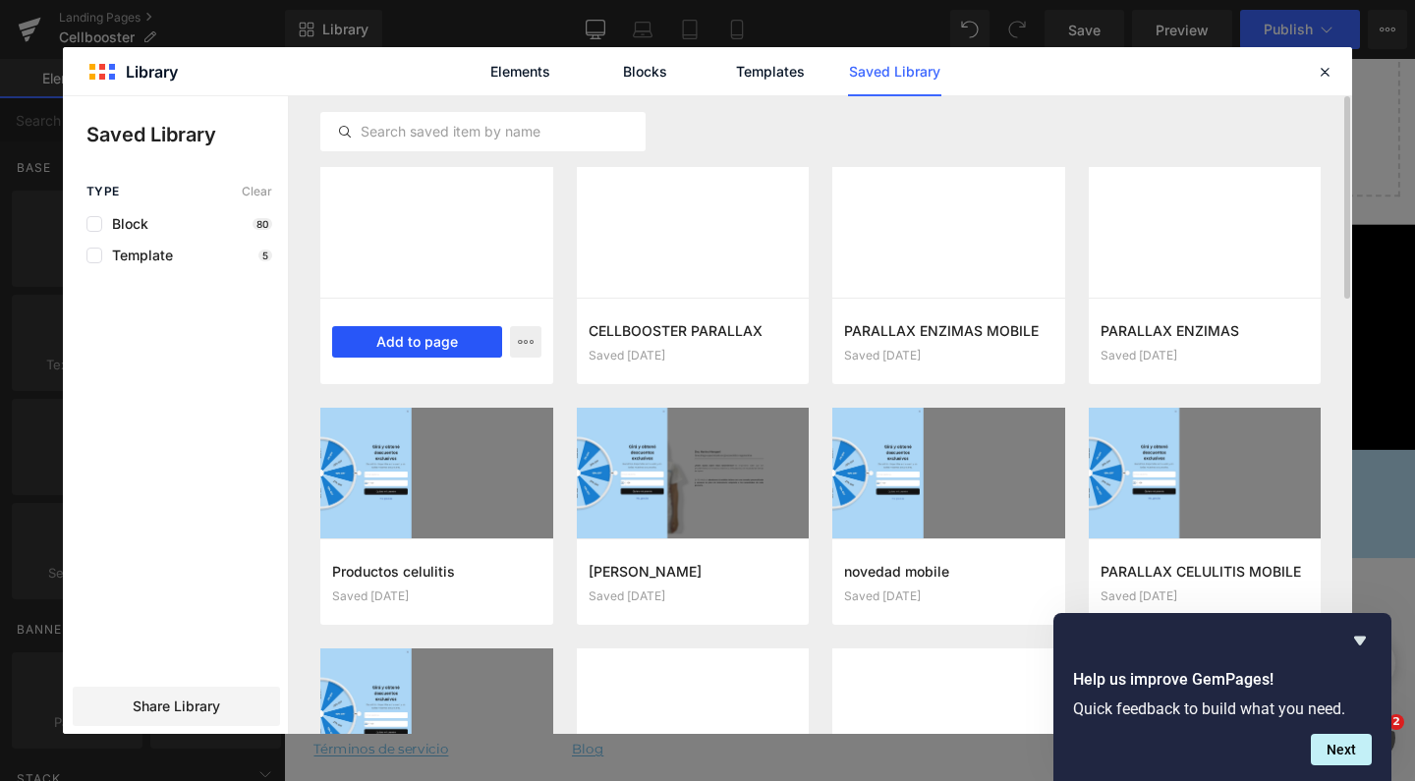
scroll to position [8374, 1169]
click at [419, 345] on button "Add to page" at bounding box center [417, 341] width 170 height 31
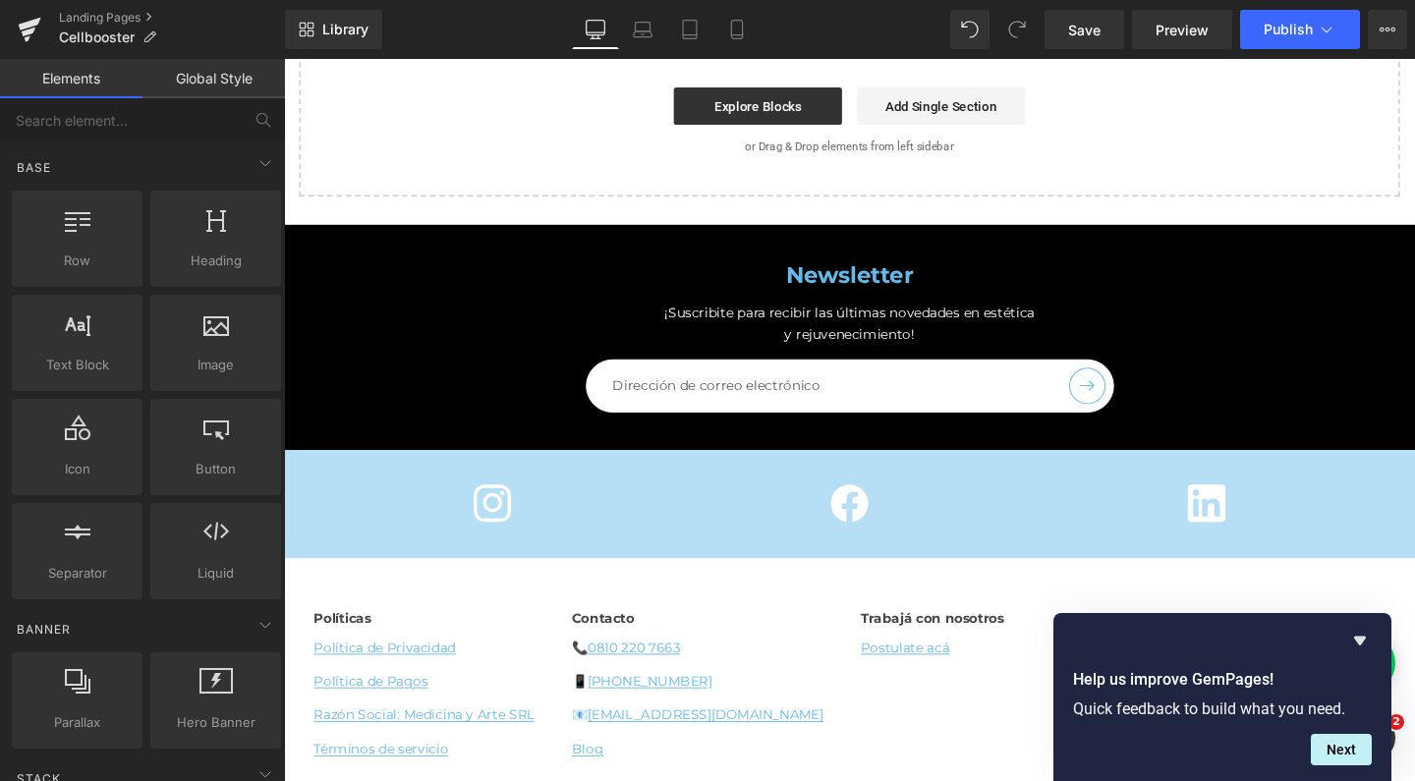
scroll to position [7404, 0]
click at [1079, 33] on span "Save" at bounding box center [1084, 30] width 32 height 21
click at [120, 14] on link "Landing Pages" at bounding box center [172, 18] width 226 height 16
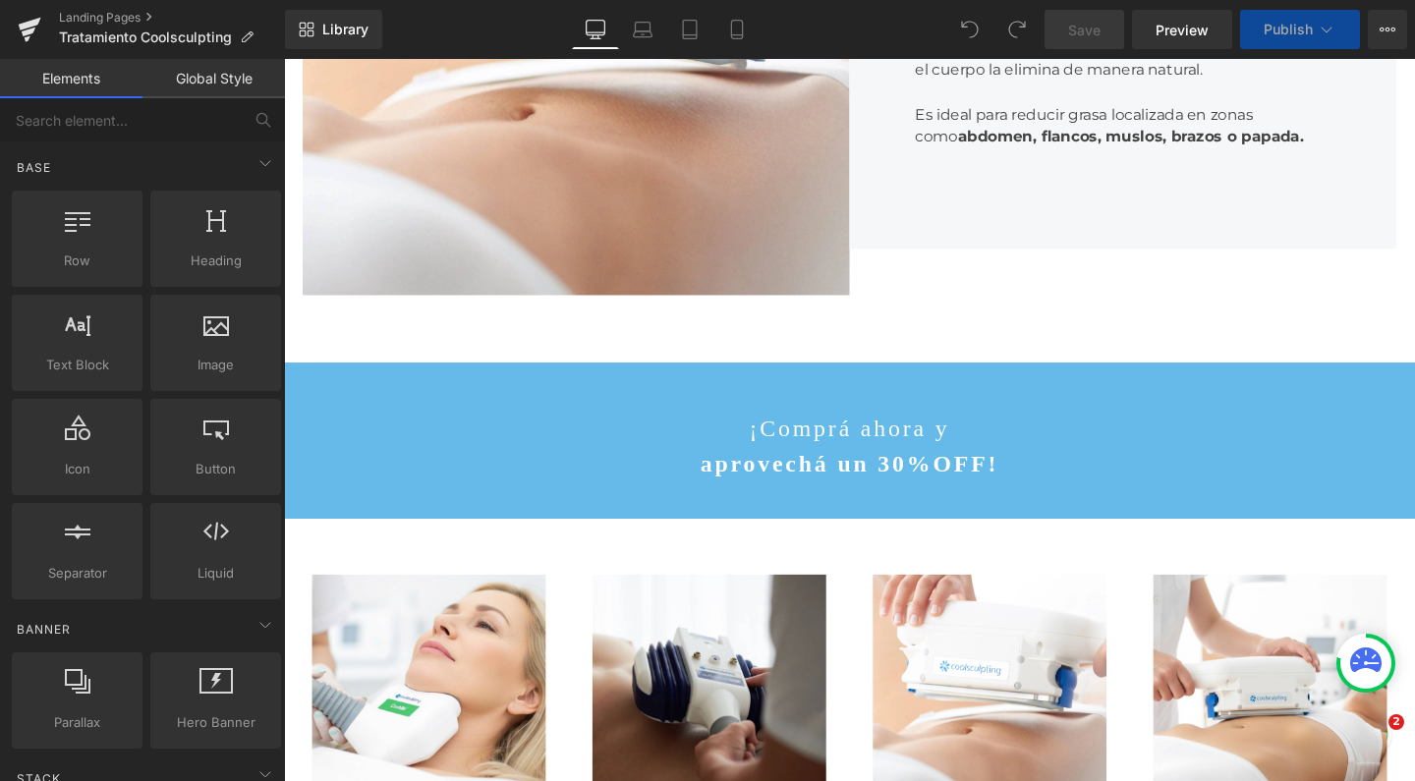
scroll to position [7662, 1169]
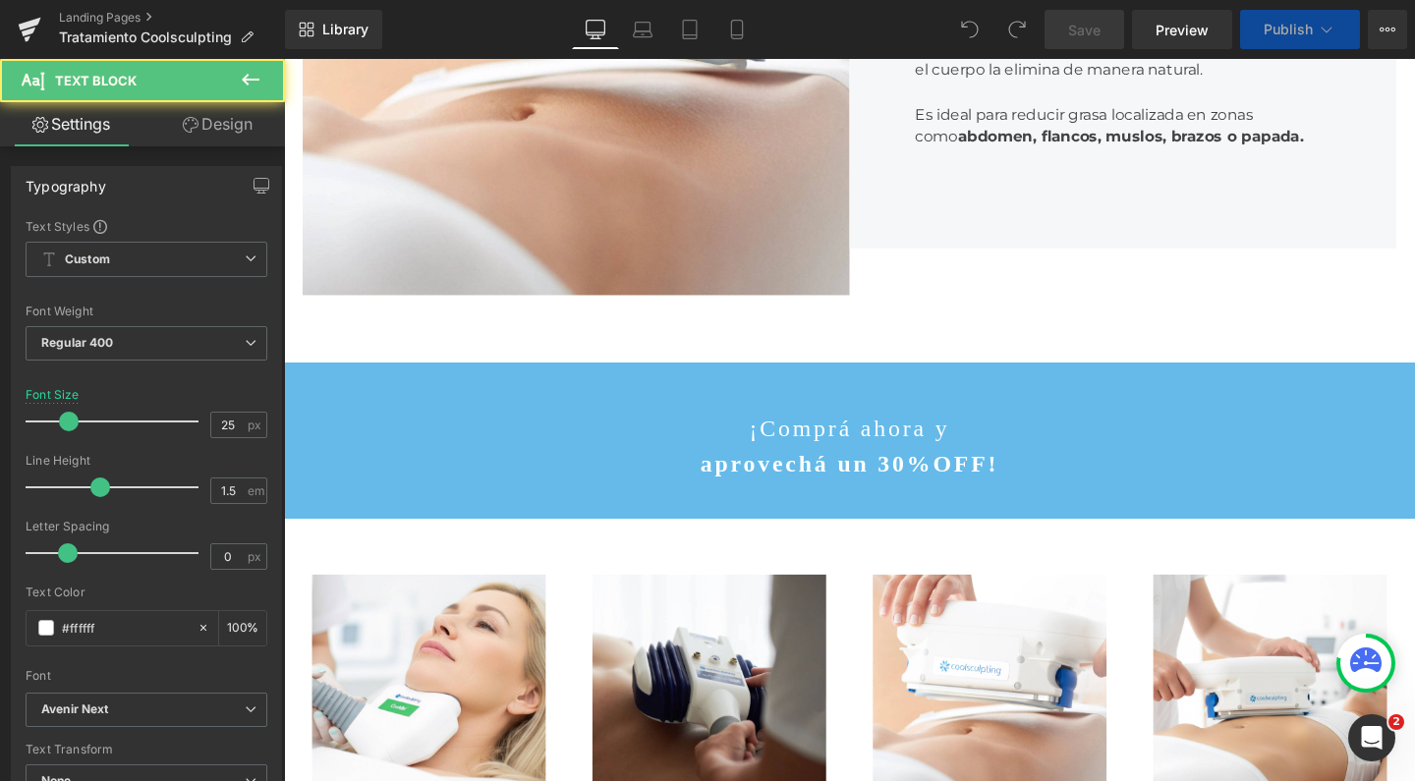
click at [811, 429] on div "¡Comprá ahora y aprovechá un 30%OFF! Text Block" at bounding box center [878, 466] width 1189 height 74
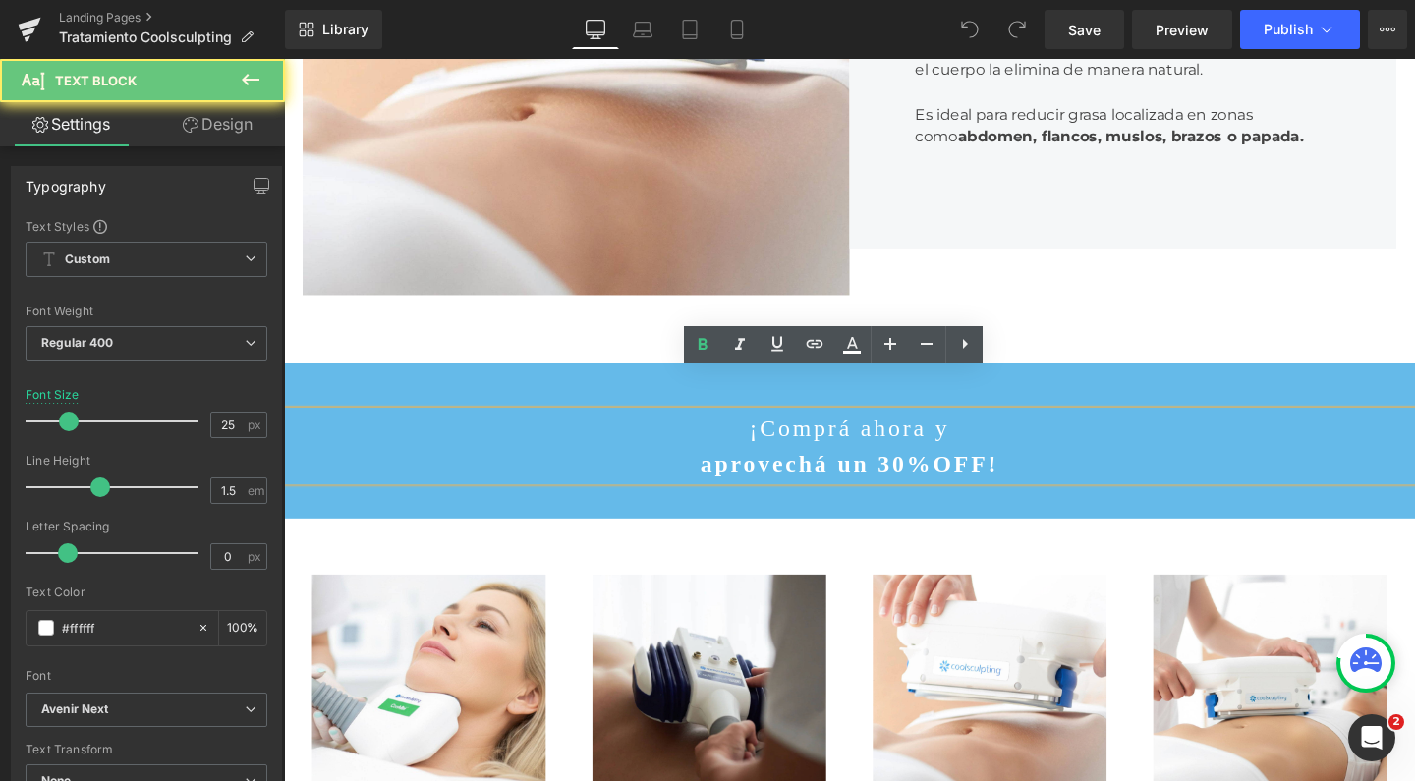
click at [910, 472] on strong "aprovechá un 30%OFF!" at bounding box center [877, 485] width 313 height 27
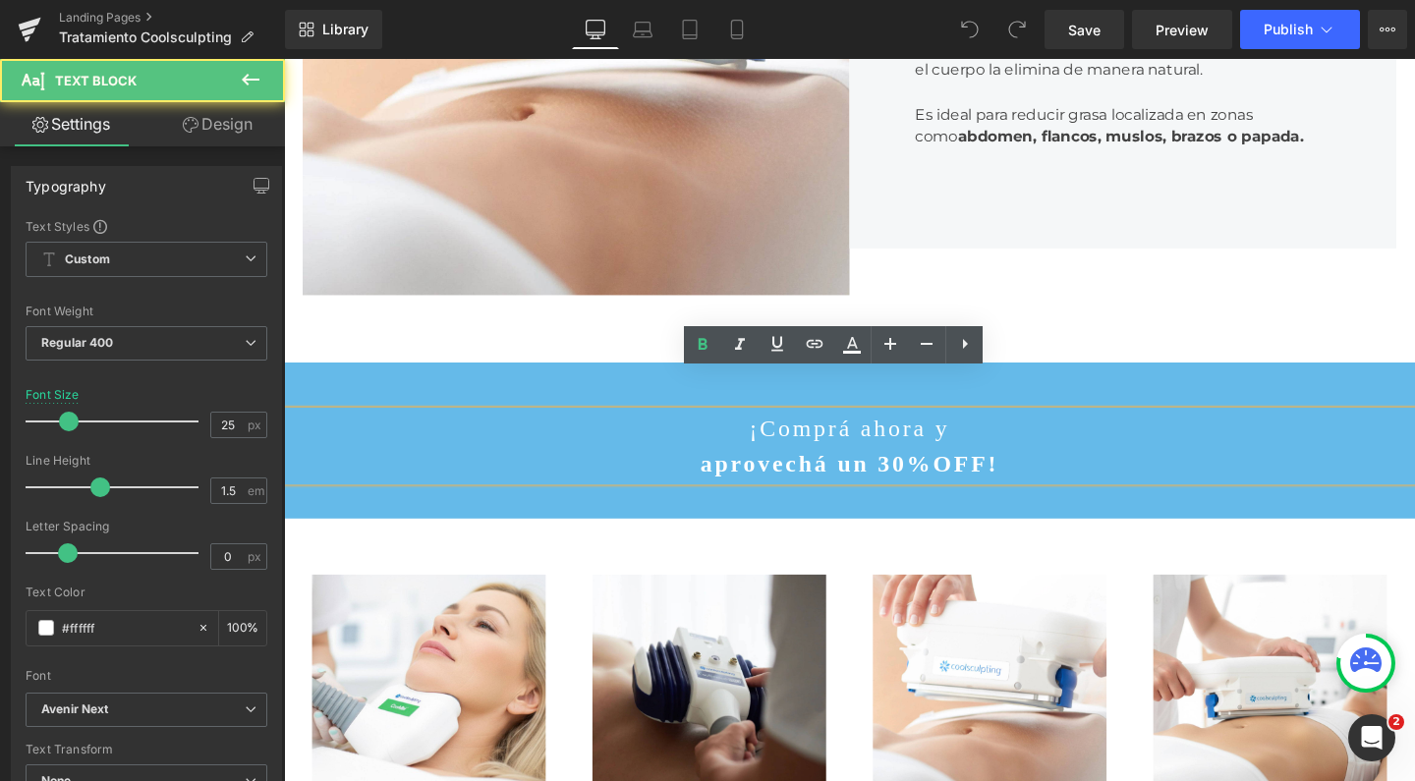
click at [962, 472] on strong "aprovechá un 30%OFF!" at bounding box center [877, 485] width 313 height 27
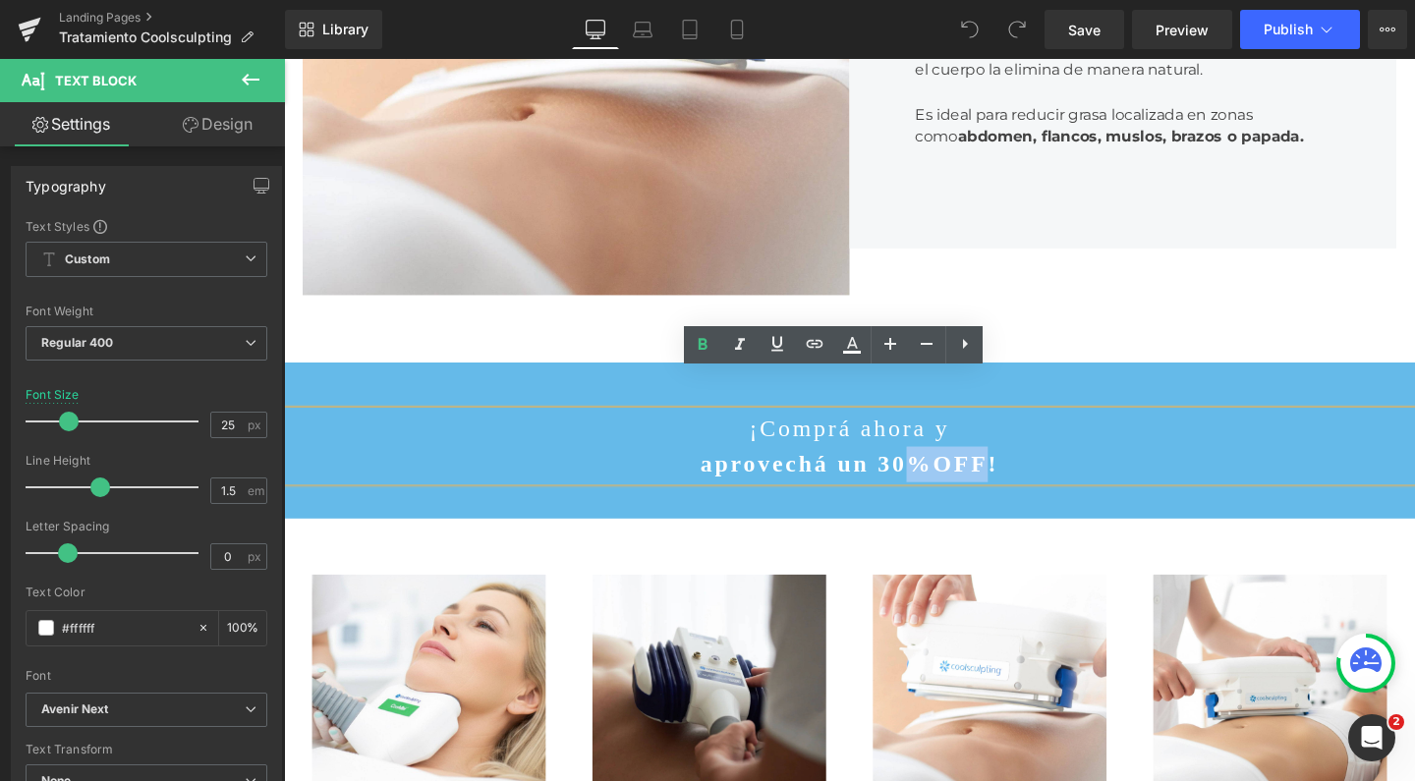
drag, startPoint x: 962, startPoint y: 411, endPoint x: 907, endPoint y: 415, distance: 55.2
click at [907, 472] on strong "aprovechá un 30%OFF!" at bounding box center [877, 485] width 313 height 27
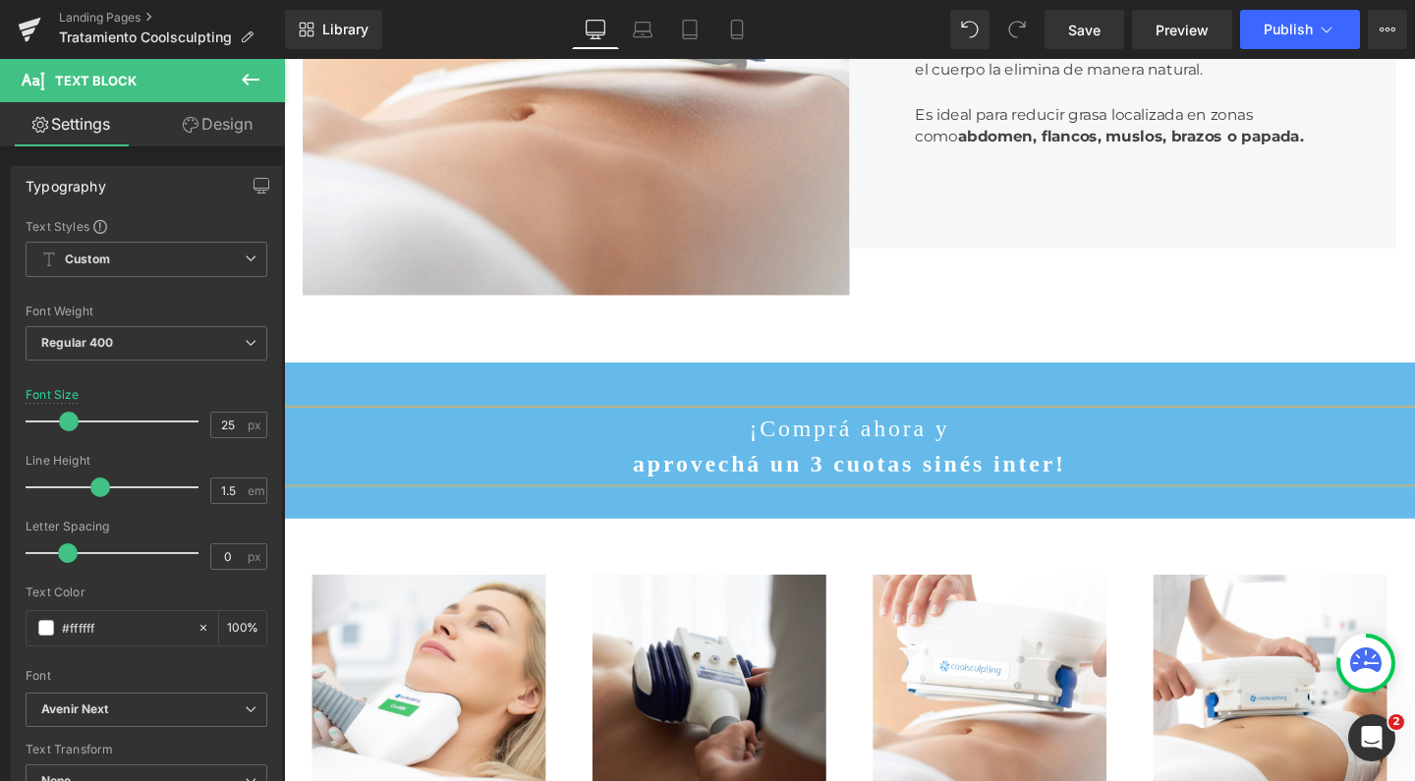
click at [853, 472] on strong "aprovechá un 3 cuotas sinés inter!" at bounding box center [877, 485] width 455 height 27
drag, startPoint x: 837, startPoint y: 416, endPoint x: 924, endPoint y: 389, distance: 91.4
click at [924, 429] on div "¡Comprá ahora y aprovechá un 3 cuotas sinés inter!" at bounding box center [878, 466] width 1189 height 74
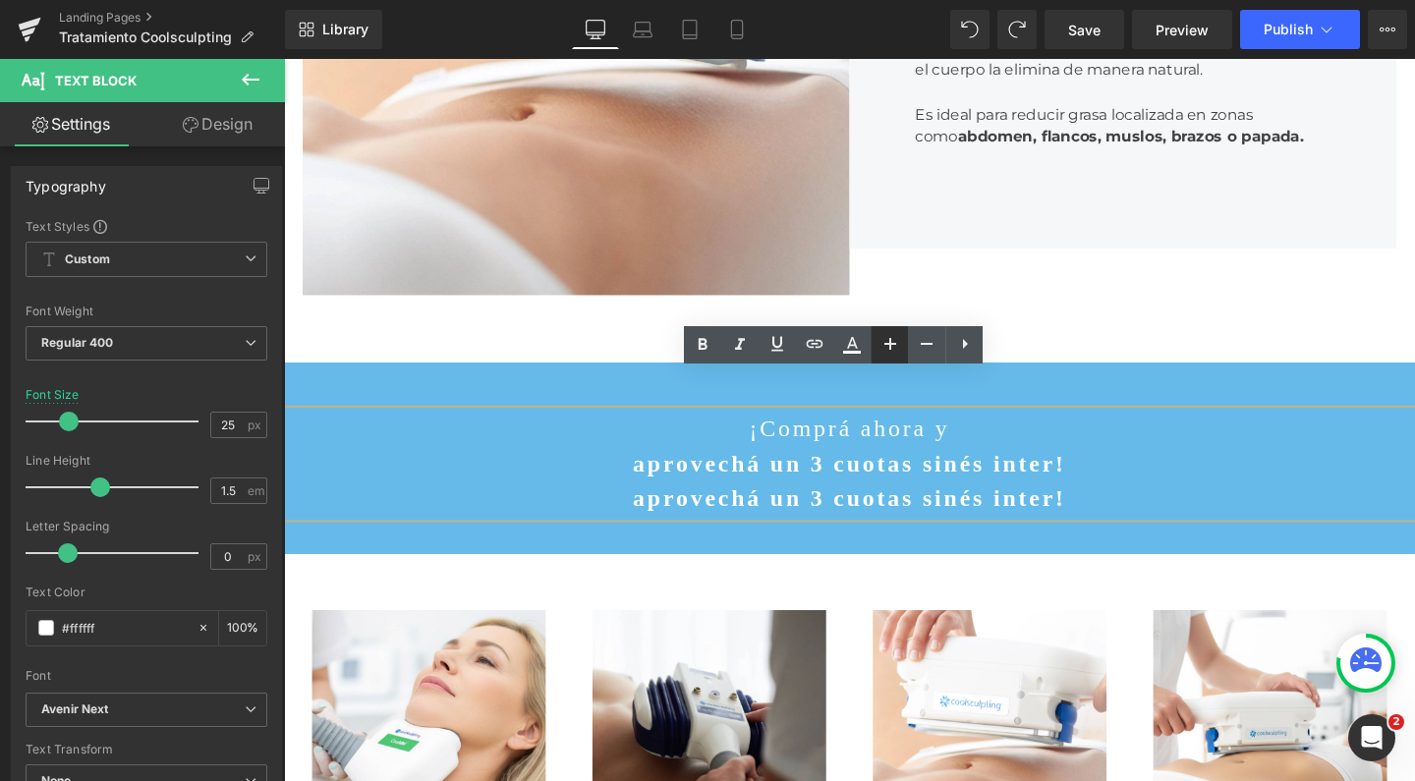
scroll to position [7681, 1169]
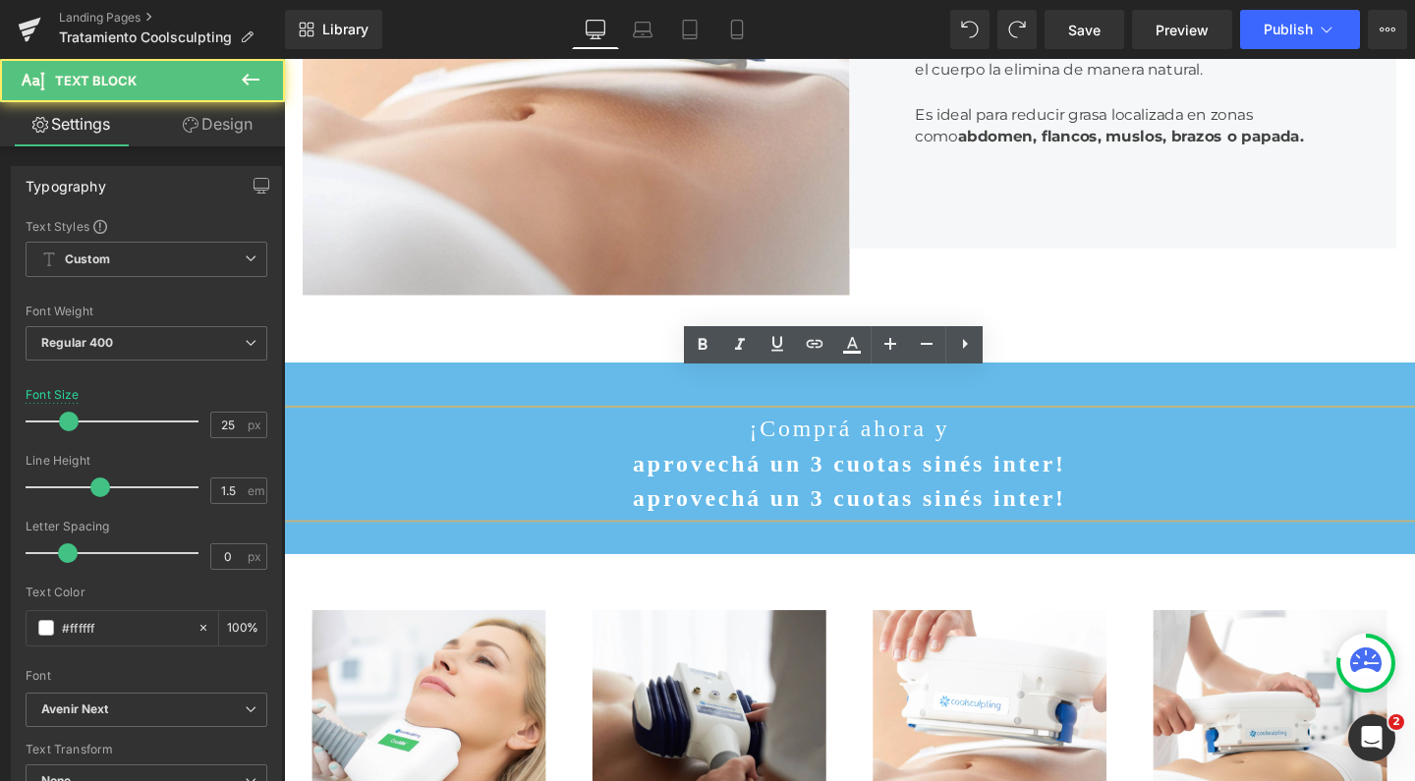
click at [922, 472] on strong "aprovechá un 3 cuotas sinés inter!" at bounding box center [877, 485] width 455 height 27
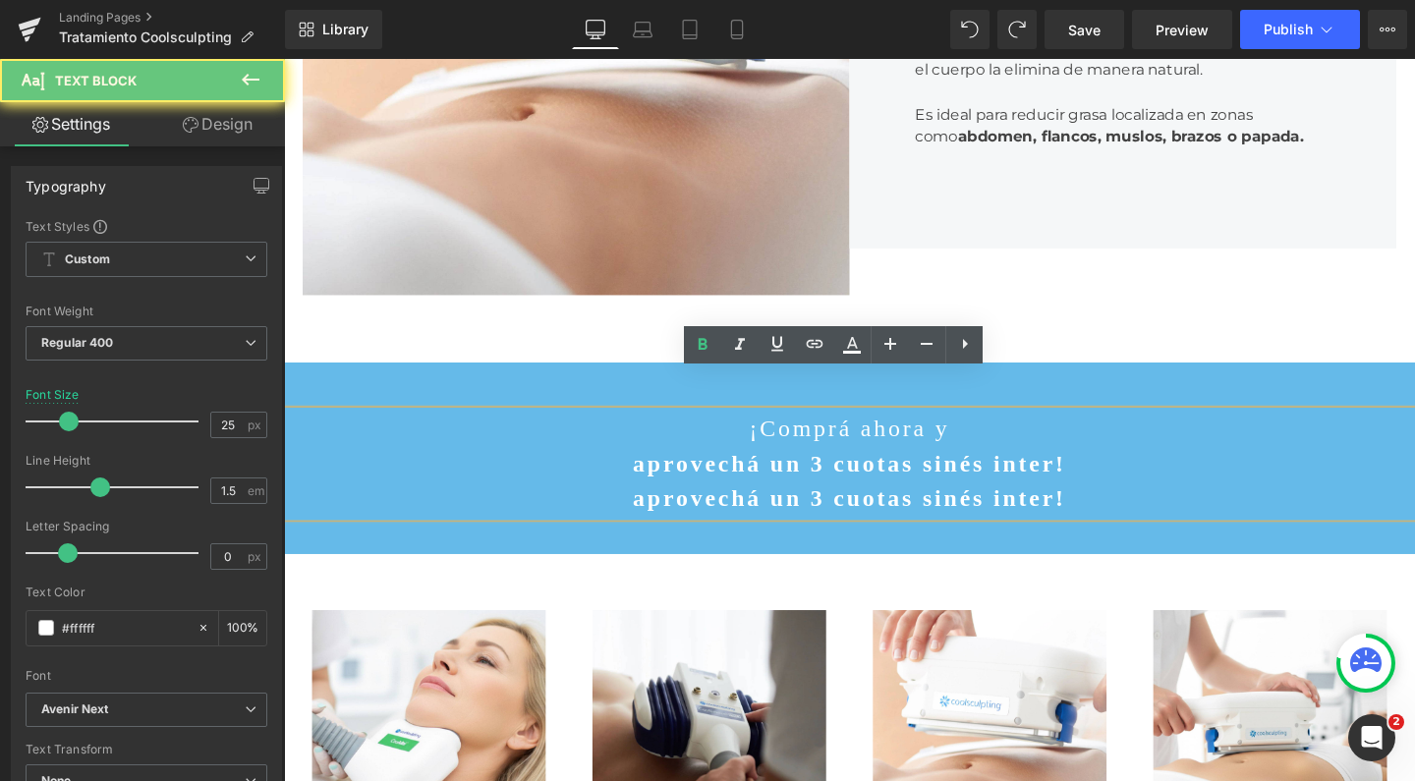
drag, startPoint x: 921, startPoint y: 390, endPoint x: 1174, endPoint y: 419, distance: 255.1
click at [921, 429] on p "¡Comprá ahora y" at bounding box center [878, 447] width 1189 height 37
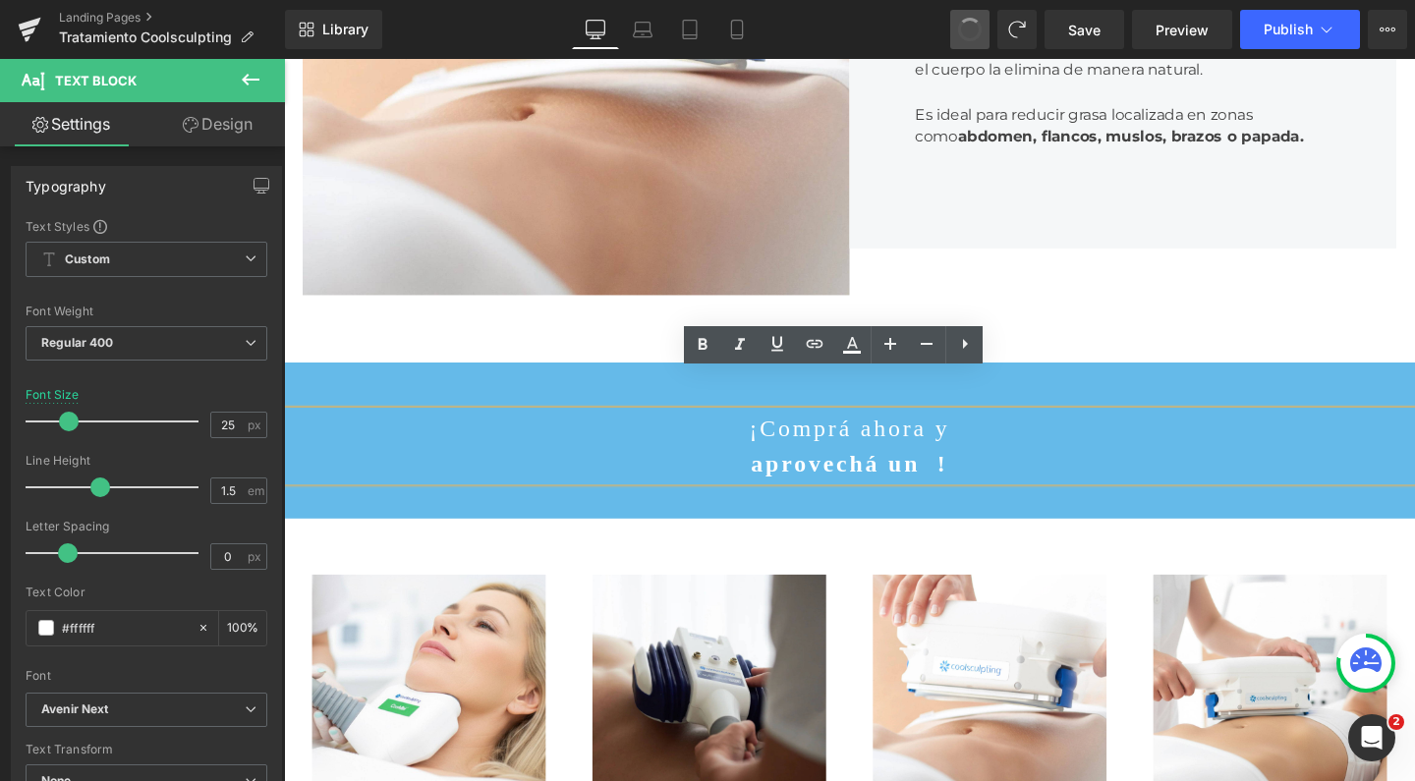
scroll to position [7662, 1169]
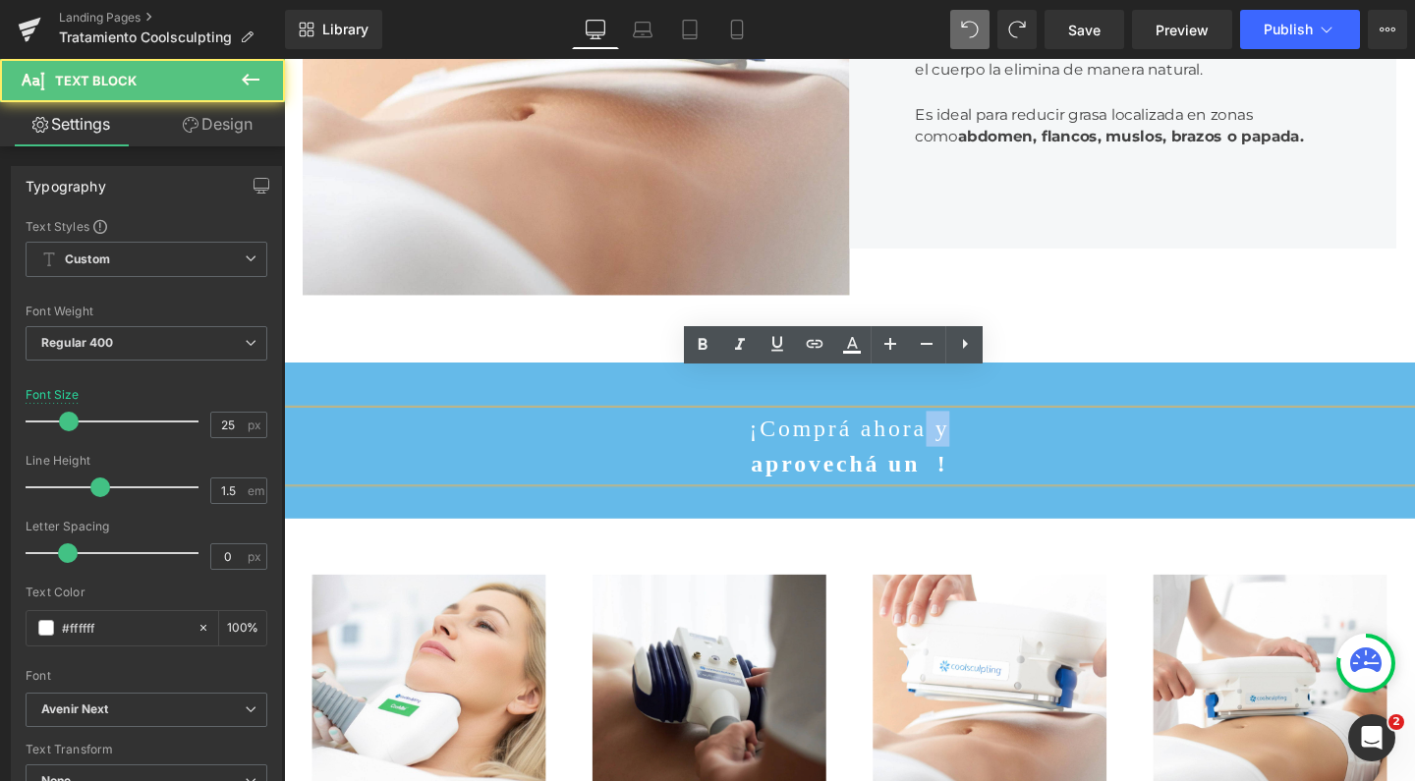
drag, startPoint x: 922, startPoint y: 393, endPoint x: 945, endPoint y: 394, distance: 22.6
click at [945, 429] on p "¡Comprá ahora y" at bounding box center [878, 447] width 1189 height 37
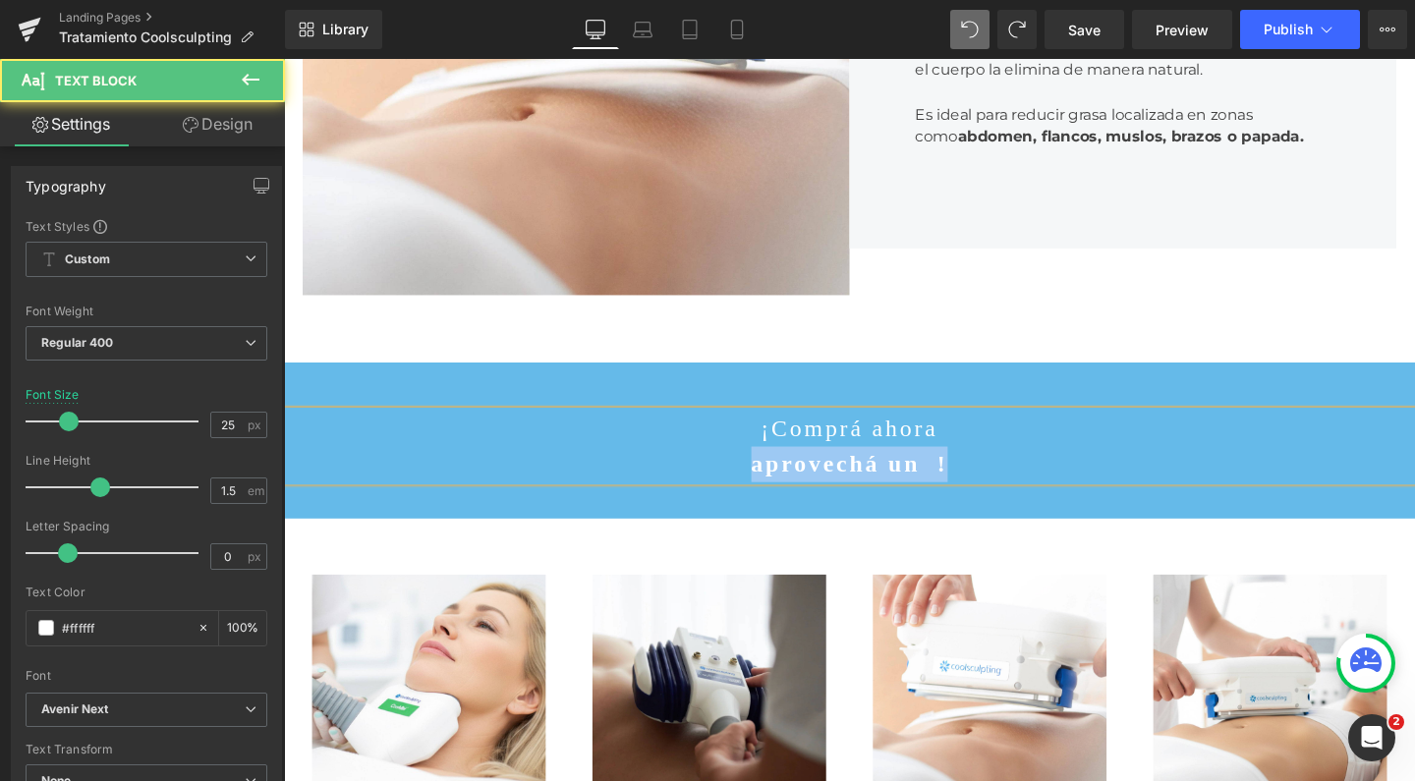
drag, startPoint x: 937, startPoint y: 415, endPoint x: 796, endPoint y: 415, distance: 141.5
click at [796, 467] on p "aprovechá un !" at bounding box center [878, 485] width 1189 height 37
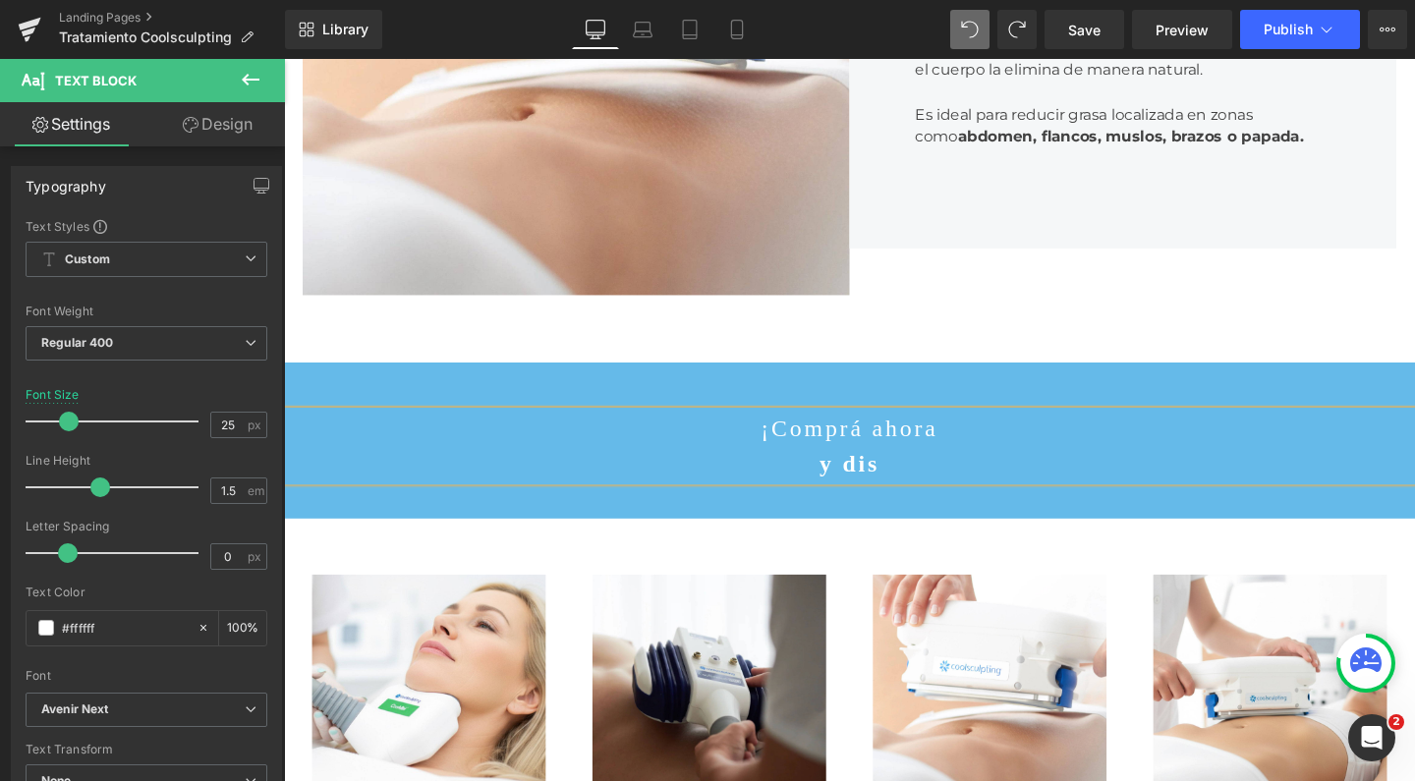
click at [944, 429] on p "¡Comprá ahora" at bounding box center [878, 447] width 1189 height 37
click at [885, 429] on p "¡Comprá ahoray disfrutá" at bounding box center [878, 447] width 1189 height 37
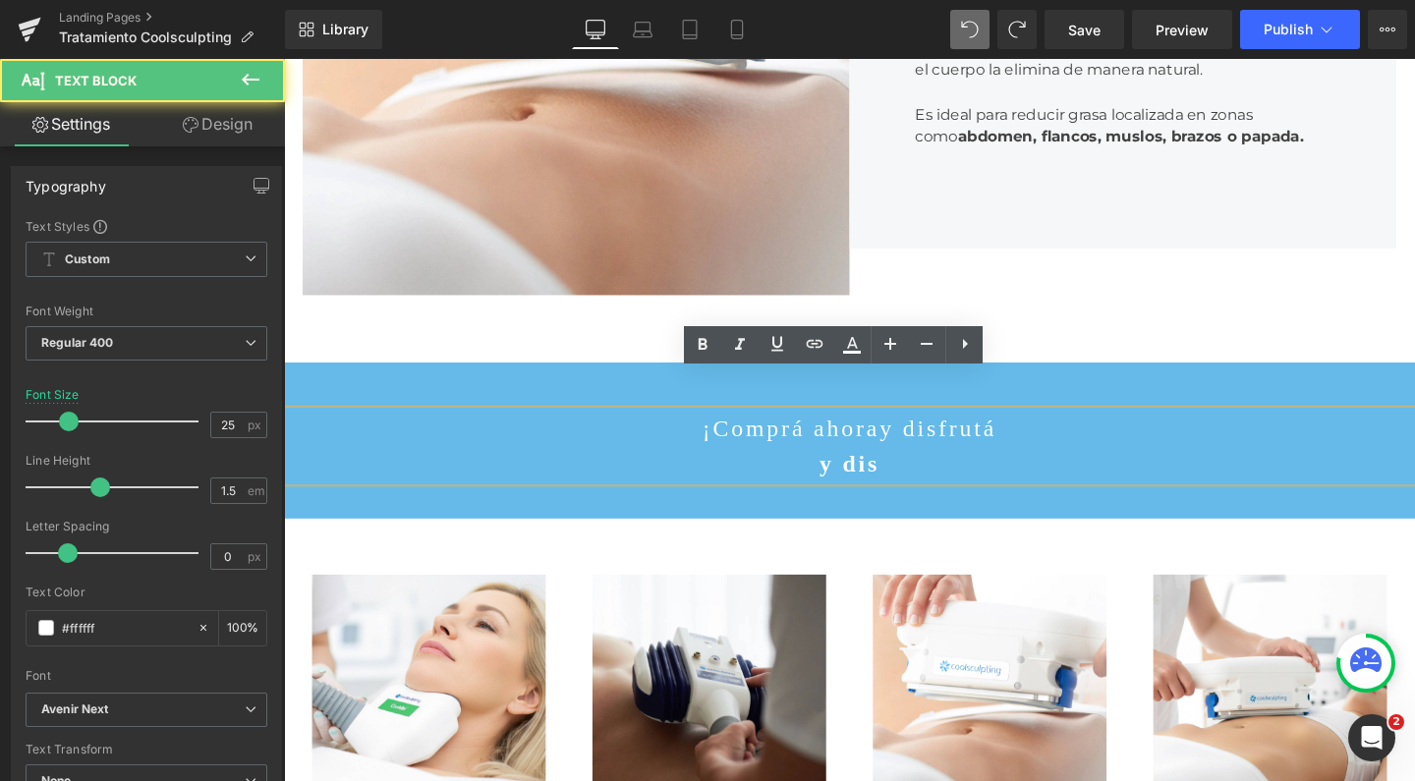
click at [889, 429] on p "¡Comprá ahoray disfrutá" at bounding box center [878, 447] width 1189 height 37
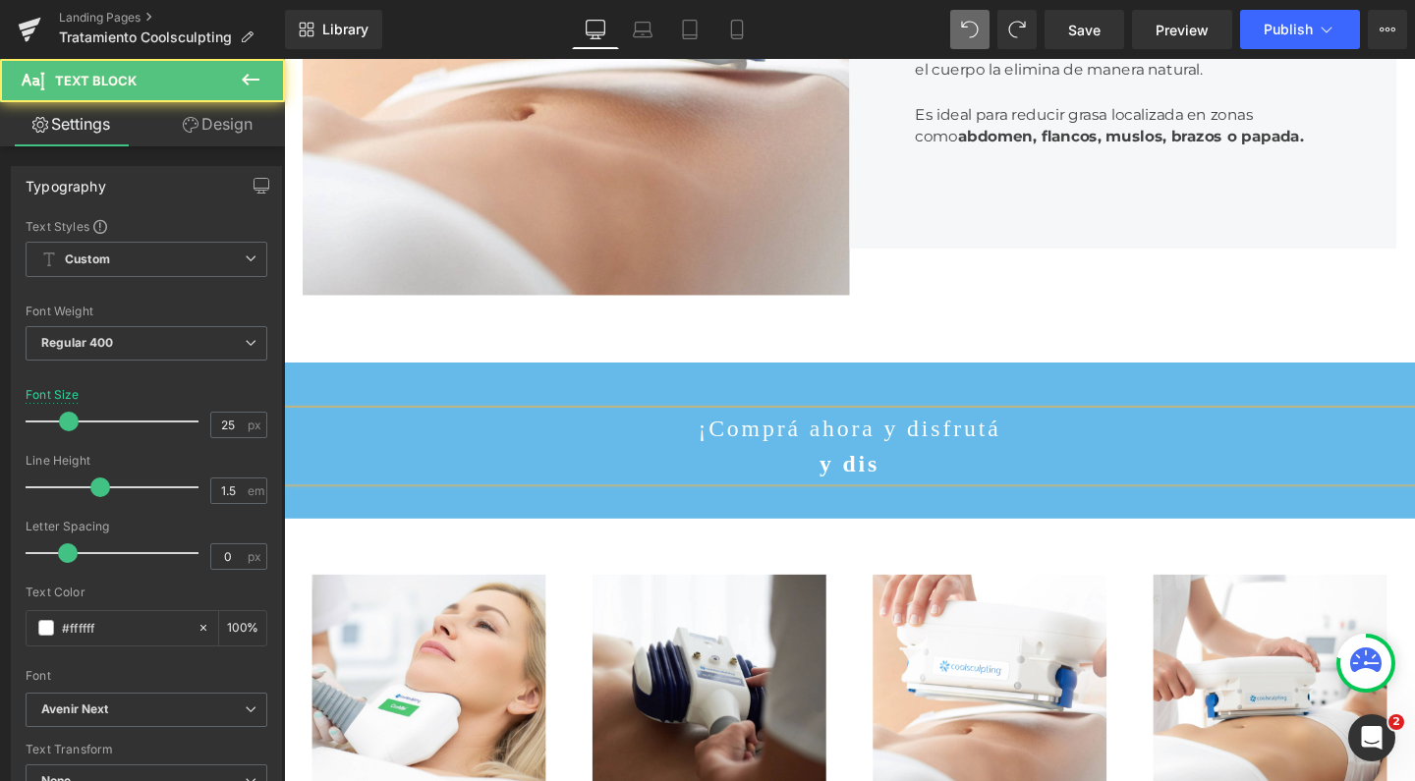
click at [980, 429] on p "¡Comprá ahora y disfrutá" at bounding box center [878, 447] width 1189 height 37
drag, startPoint x: 826, startPoint y: 424, endPoint x: 828, endPoint y: 411, distance: 13.9
click at [828, 467] on p "y dis" at bounding box center [878, 485] width 1189 height 37
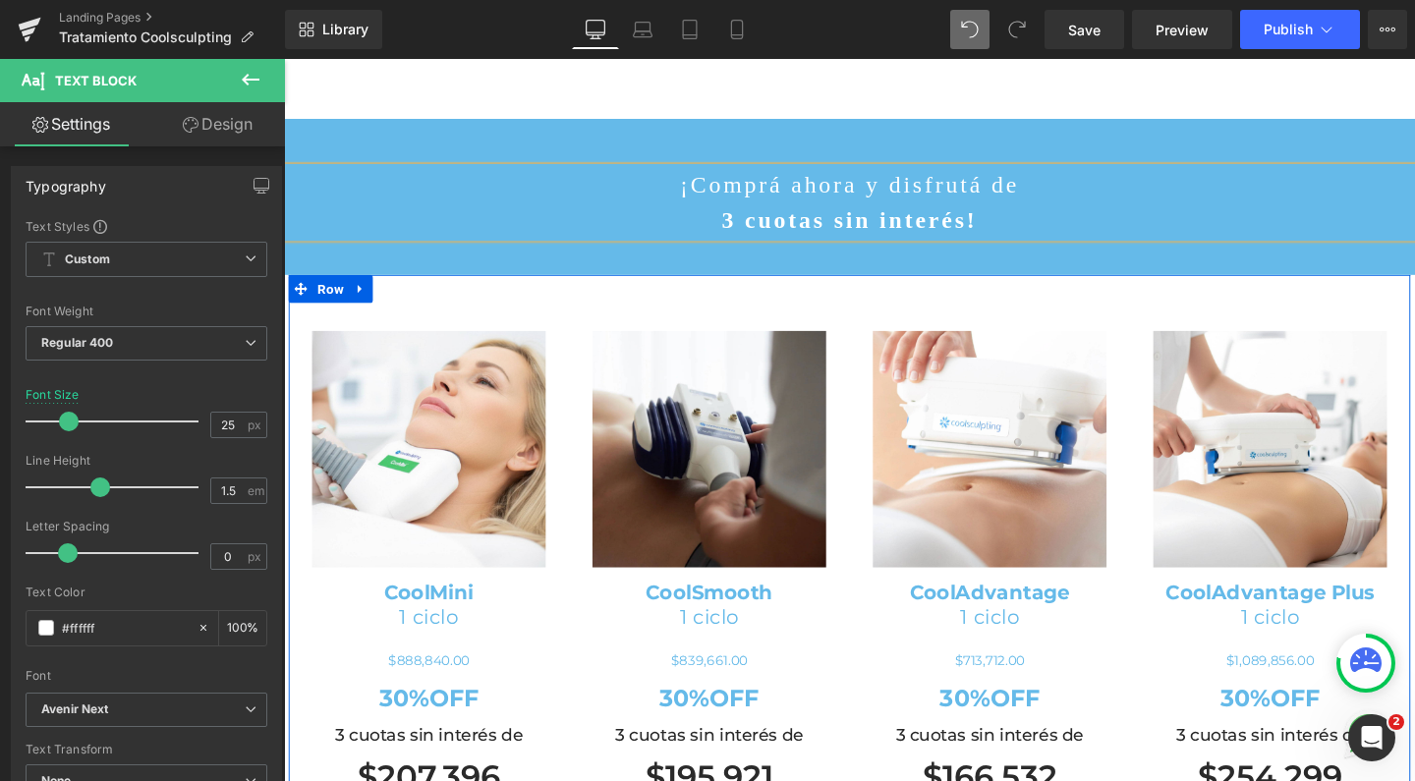
scroll to position [928, 0]
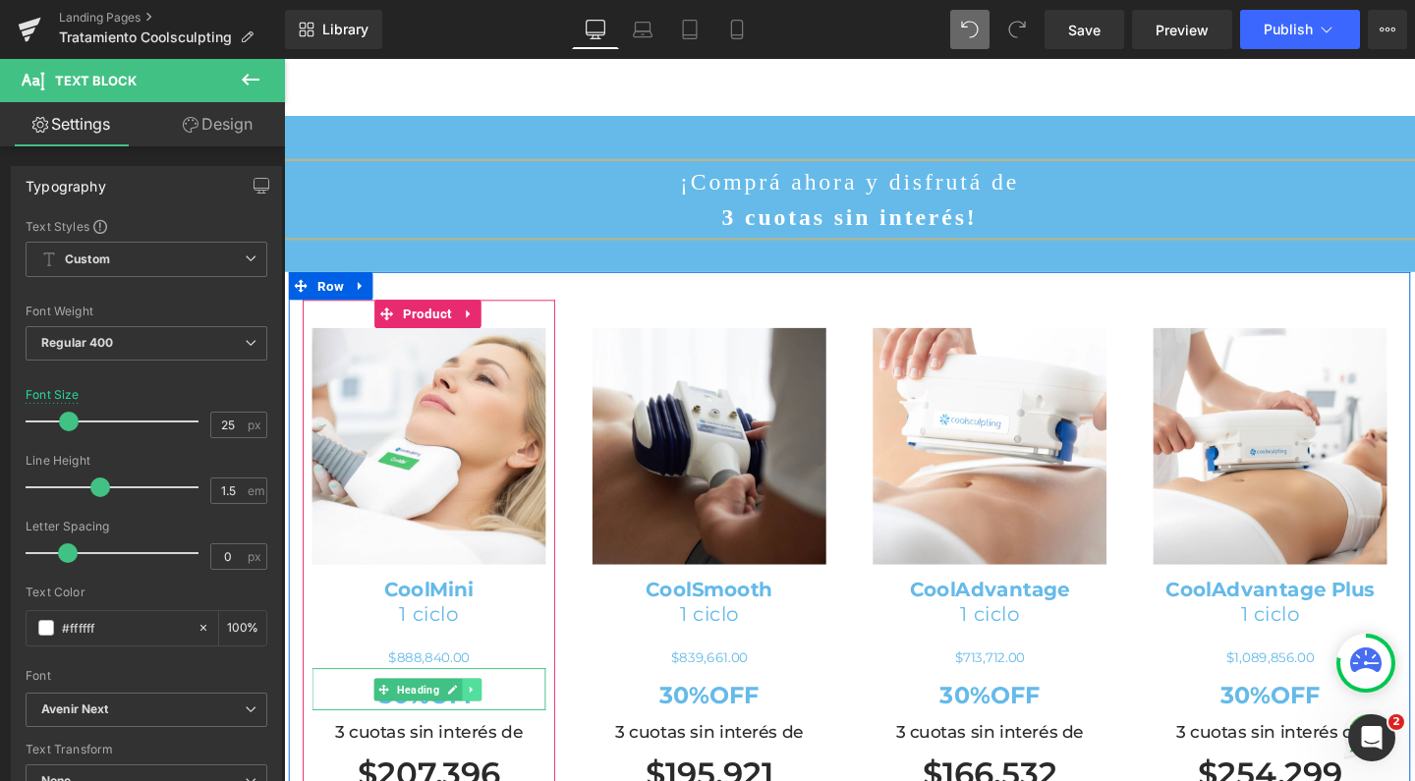
click at [480, 716] on icon at bounding box center [480, 722] width 11 height 12
click at [486, 716] on icon at bounding box center [491, 721] width 11 height 11
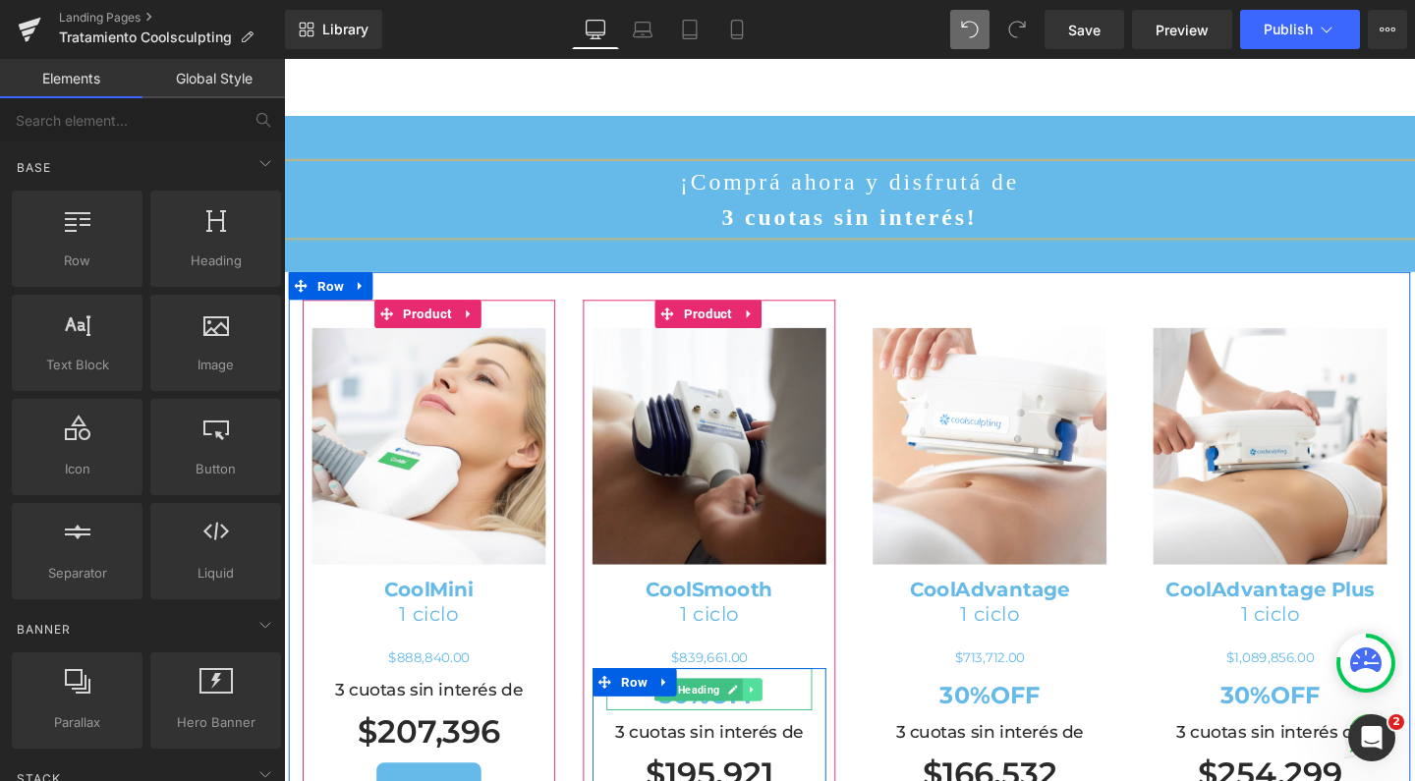
click at [773, 718] on icon at bounding box center [774, 721] width 3 height 7
click at [781, 716] on icon at bounding box center [786, 722] width 11 height 12
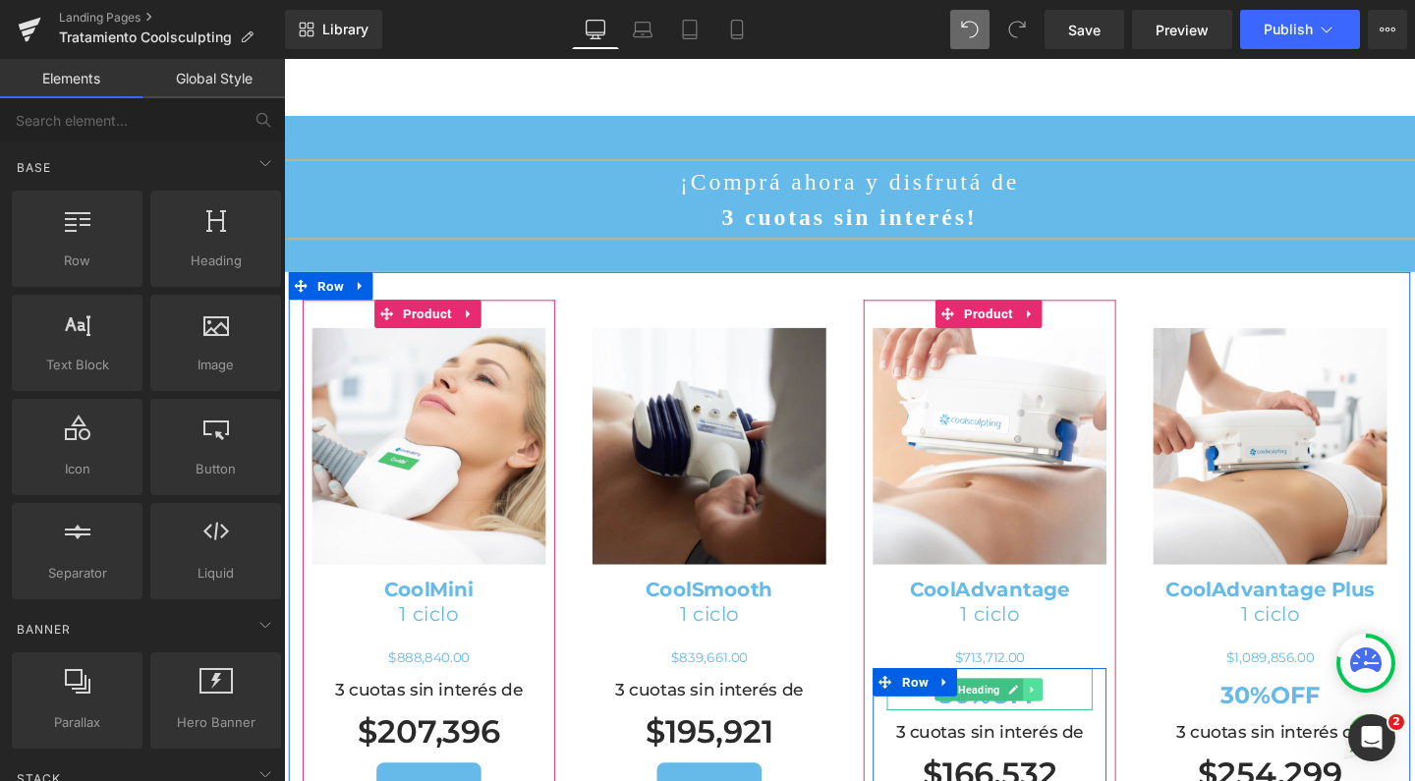
click at [1061, 710] on link at bounding box center [1071, 722] width 21 height 24
click at [1076, 716] on icon at bounding box center [1081, 722] width 11 height 12
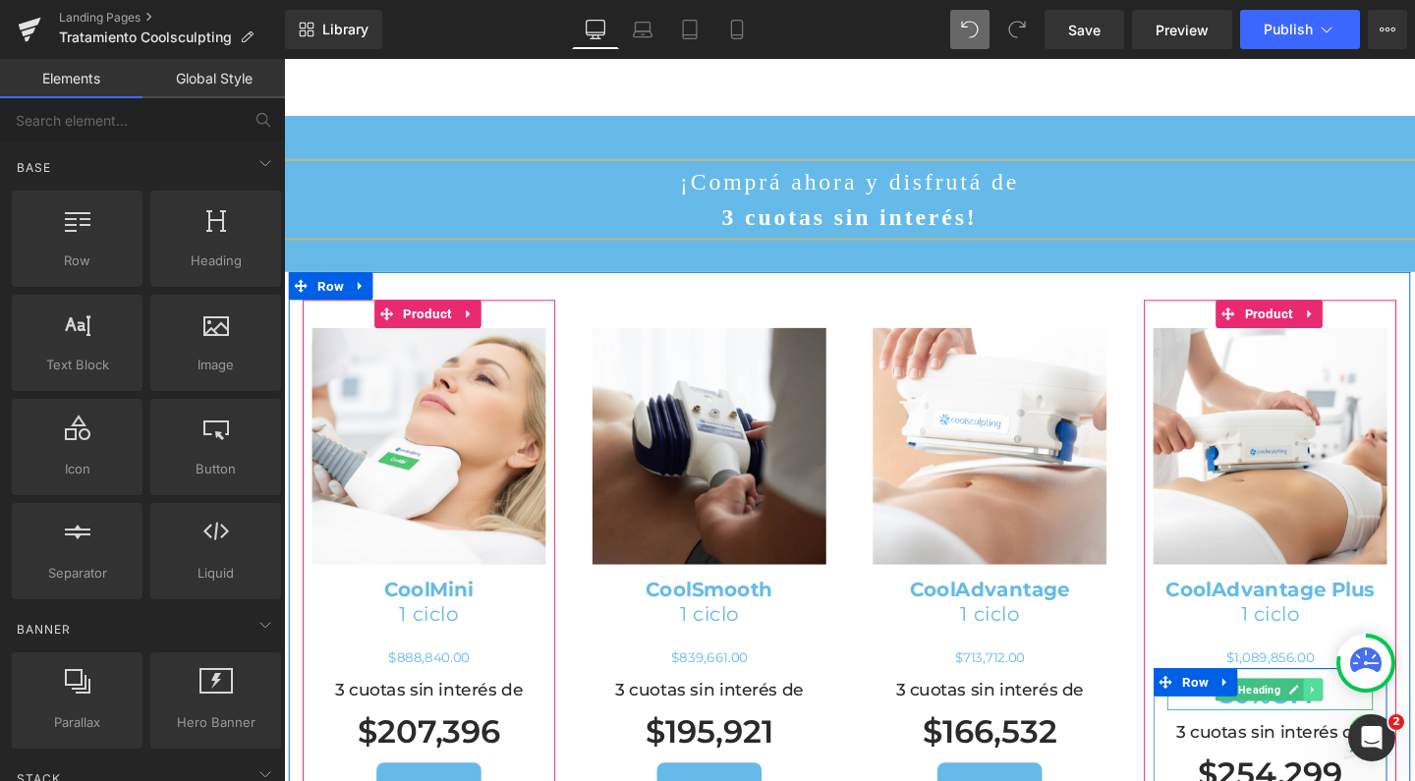
click at [1360, 710] on link at bounding box center [1366, 722] width 21 height 24
click at [1370, 716] on icon at bounding box center [1375, 721] width 11 height 11
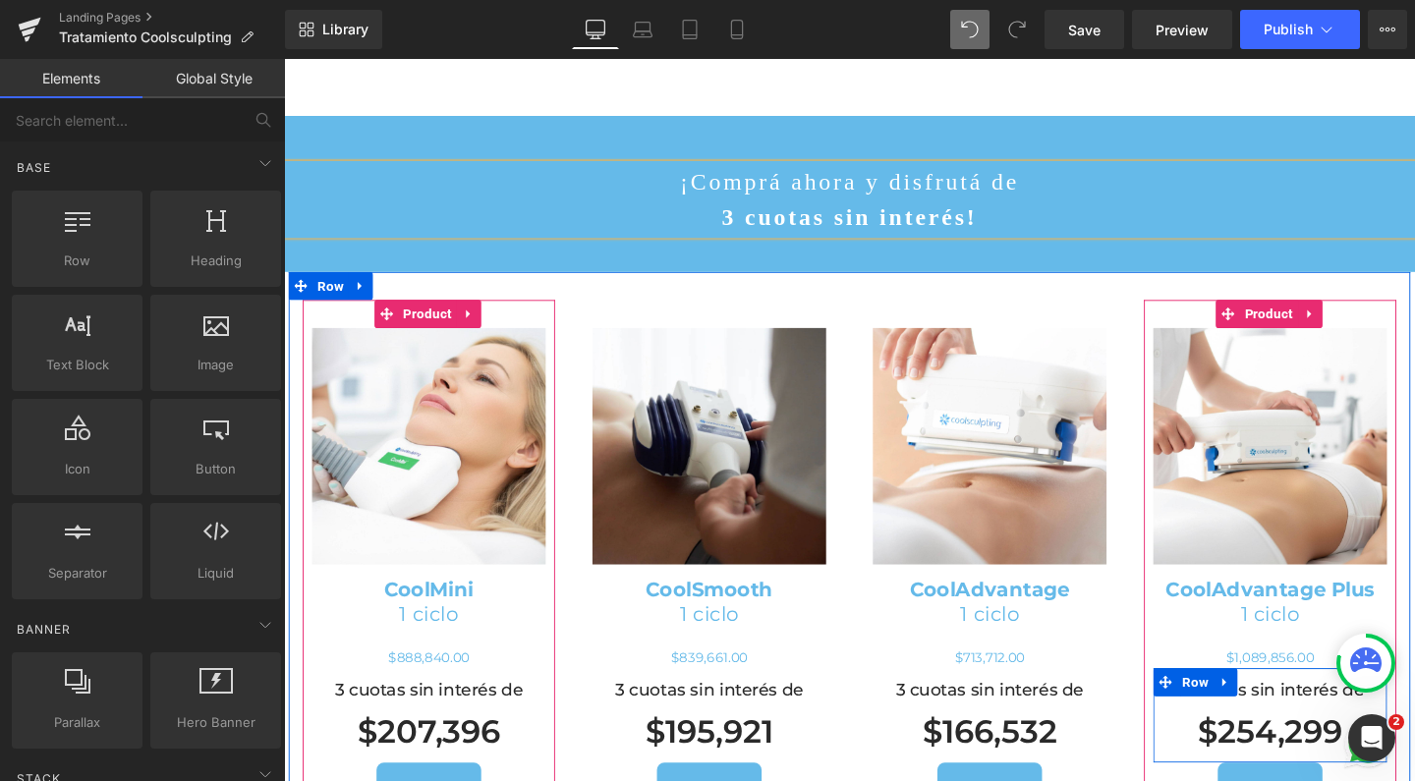
scroll to position [7618, 1169]
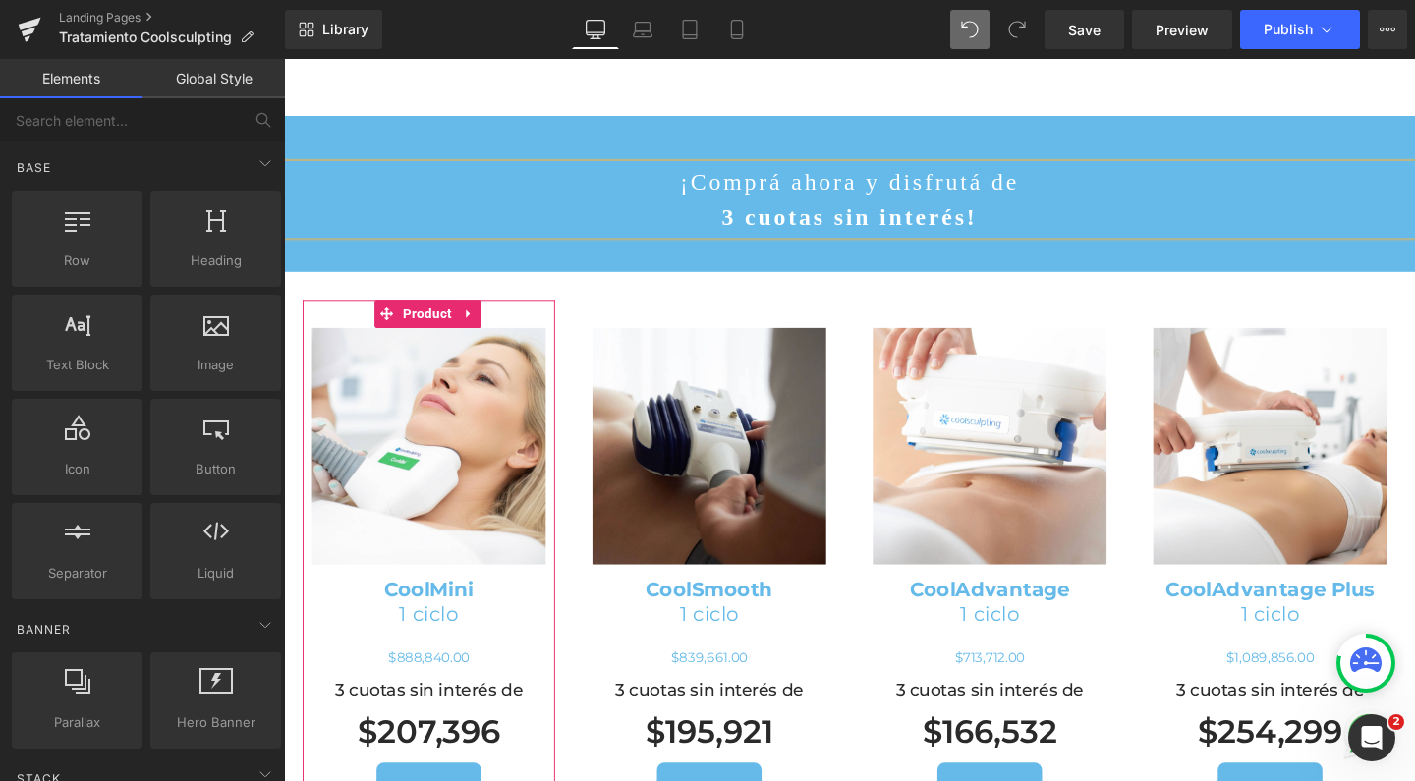
click at [429, 746] on h1 "$207,396" at bounding box center [436, 767] width 246 height 42
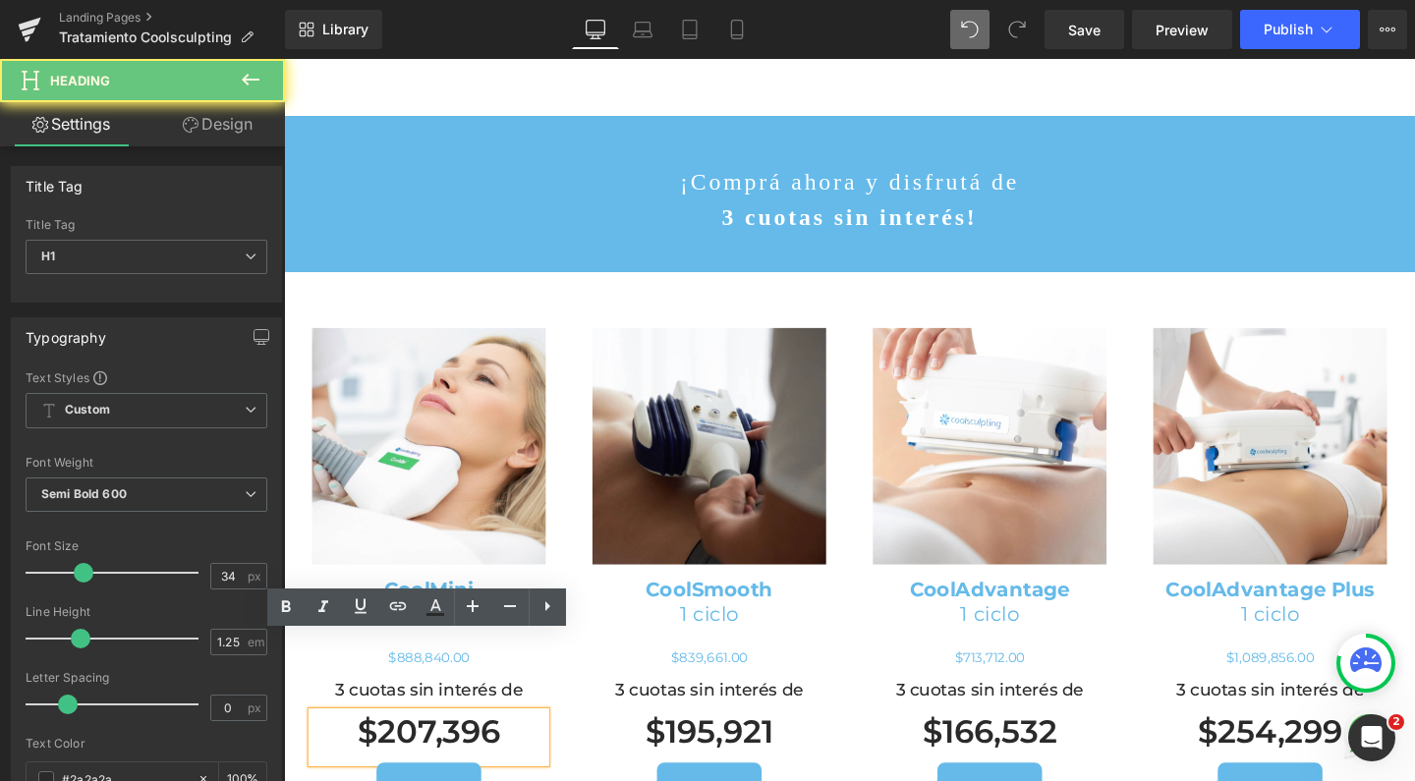
click at [429, 746] on h1 "$207,396" at bounding box center [436, 767] width 246 height 42
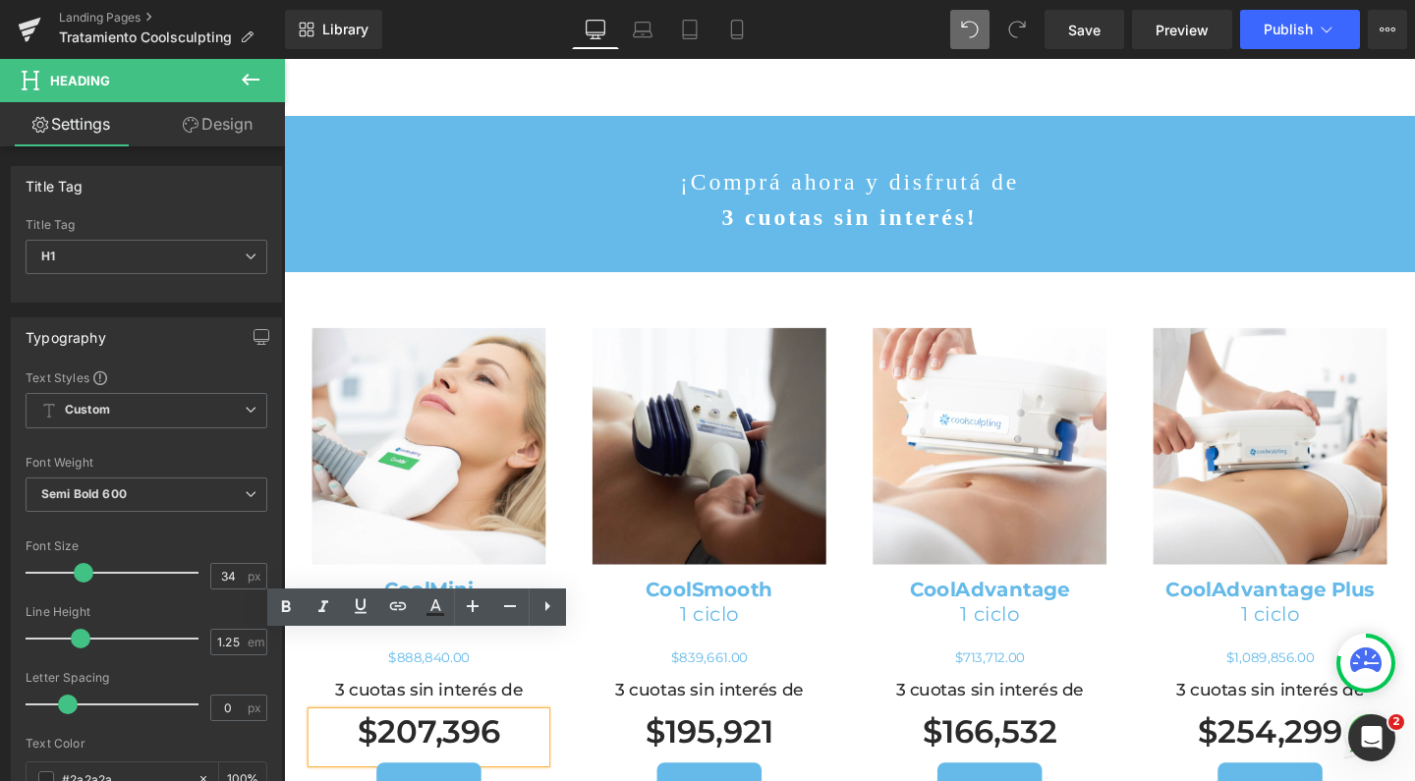
click at [413, 746] on h1 "$207,396" at bounding box center [436, 767] width 246 height 42
drag, startPoint x: 399, startPoint y: 681, endPoint x: 504, endPoint y: 682, distance: 105.1
click at [504, 746] on h1 "$207,396" at bounding box center [436, 767] width 246 height 42
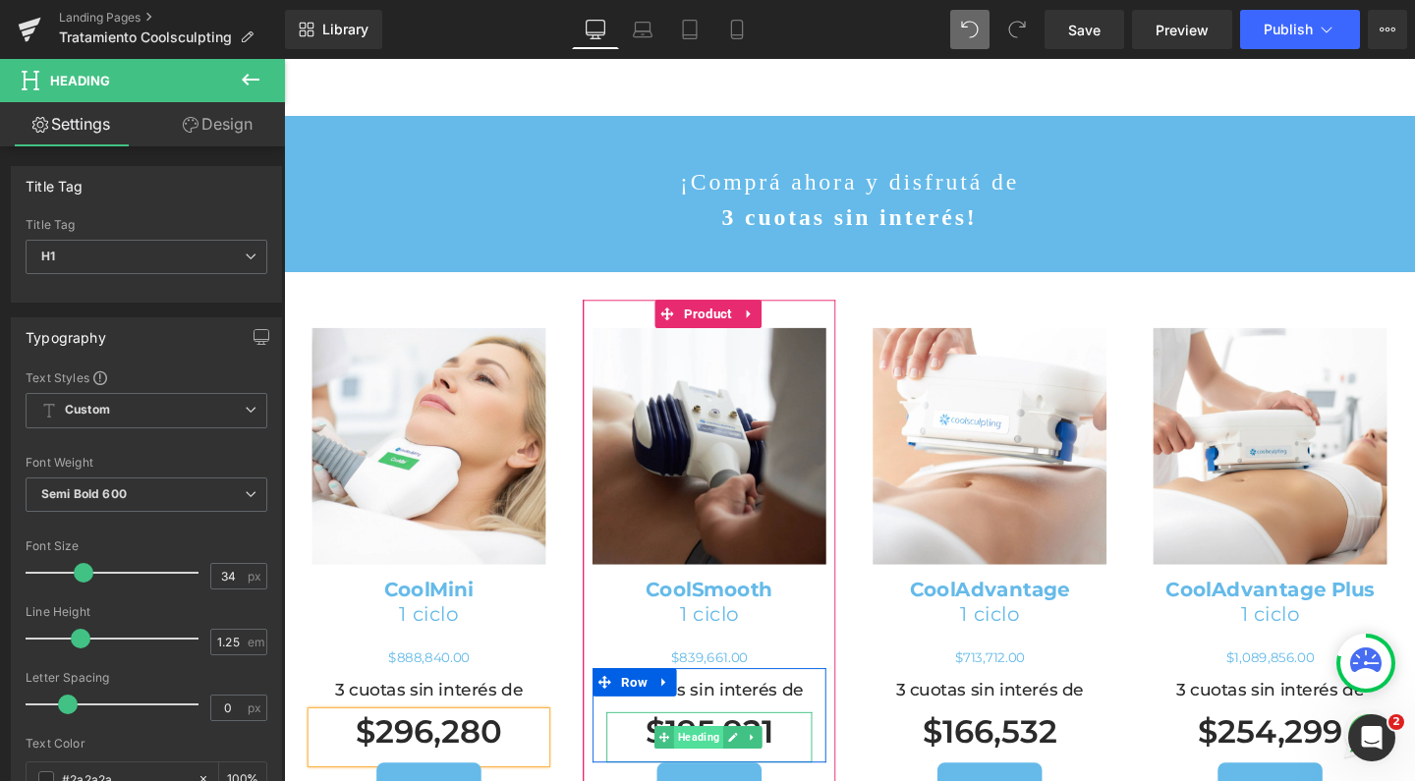
click at [705, 760] on span "Heading" at bounding box center [720, 772] width 52 height 24
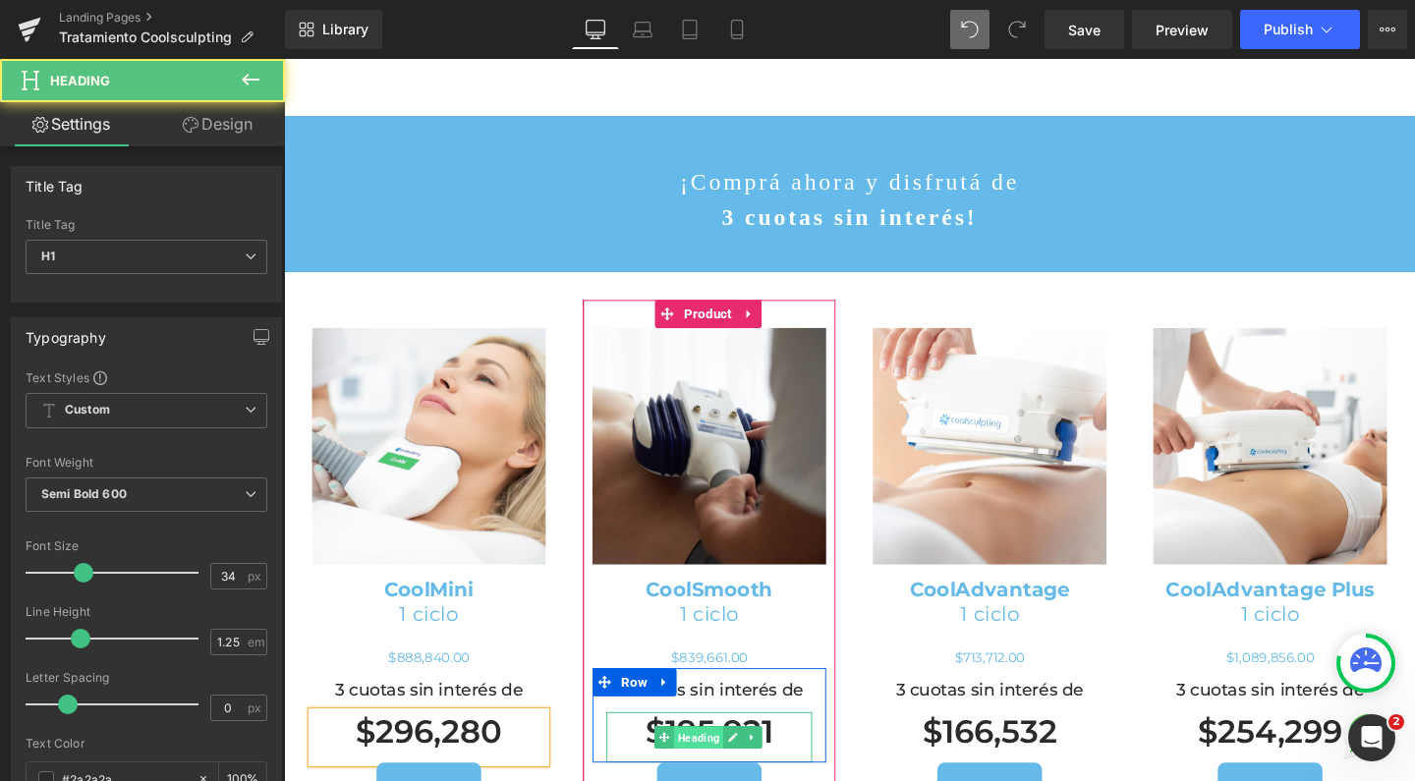
click at [705, 761] on span "Heading" at bounding box center [720, 773] width 52 height 24
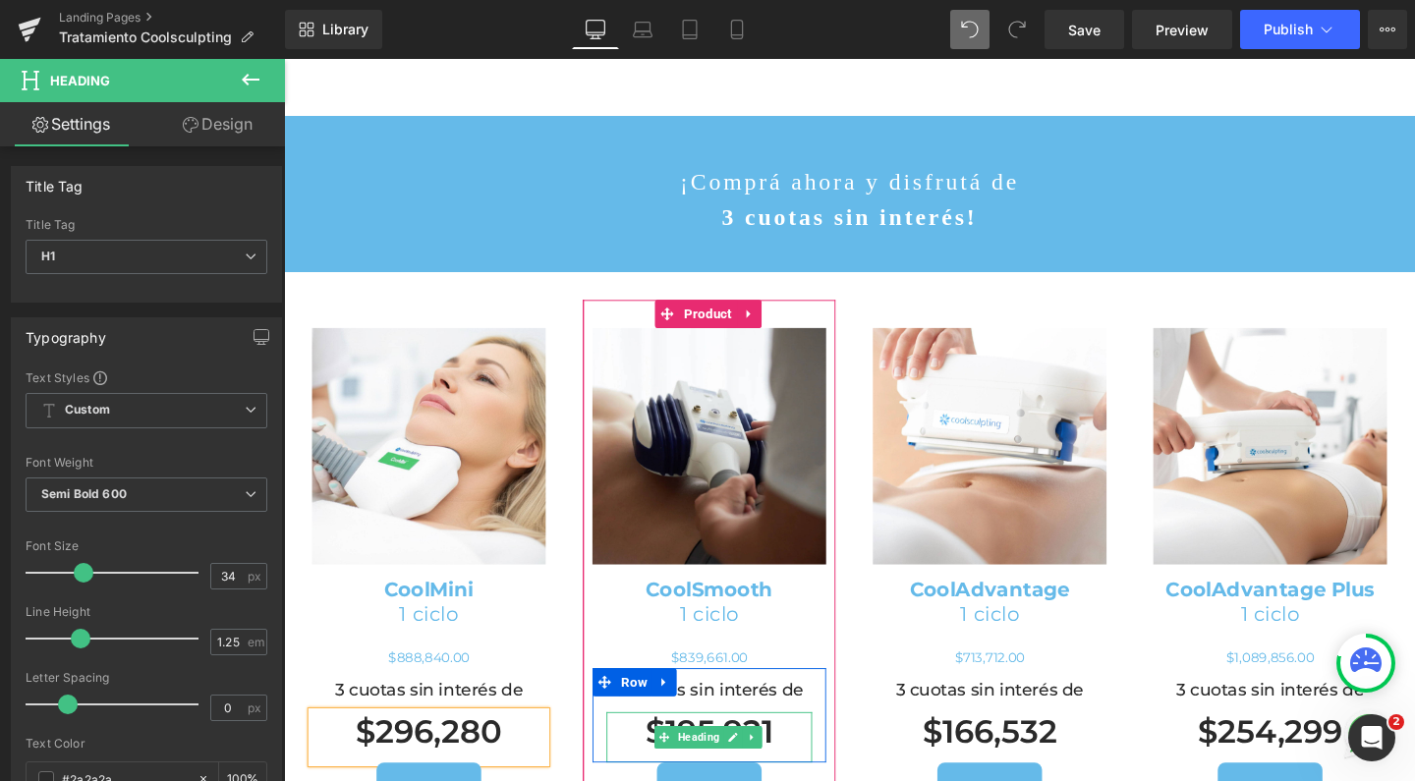
click at [794, 746] on h1 "$195,921" at bounding box center [731, 767] width 216 height 42
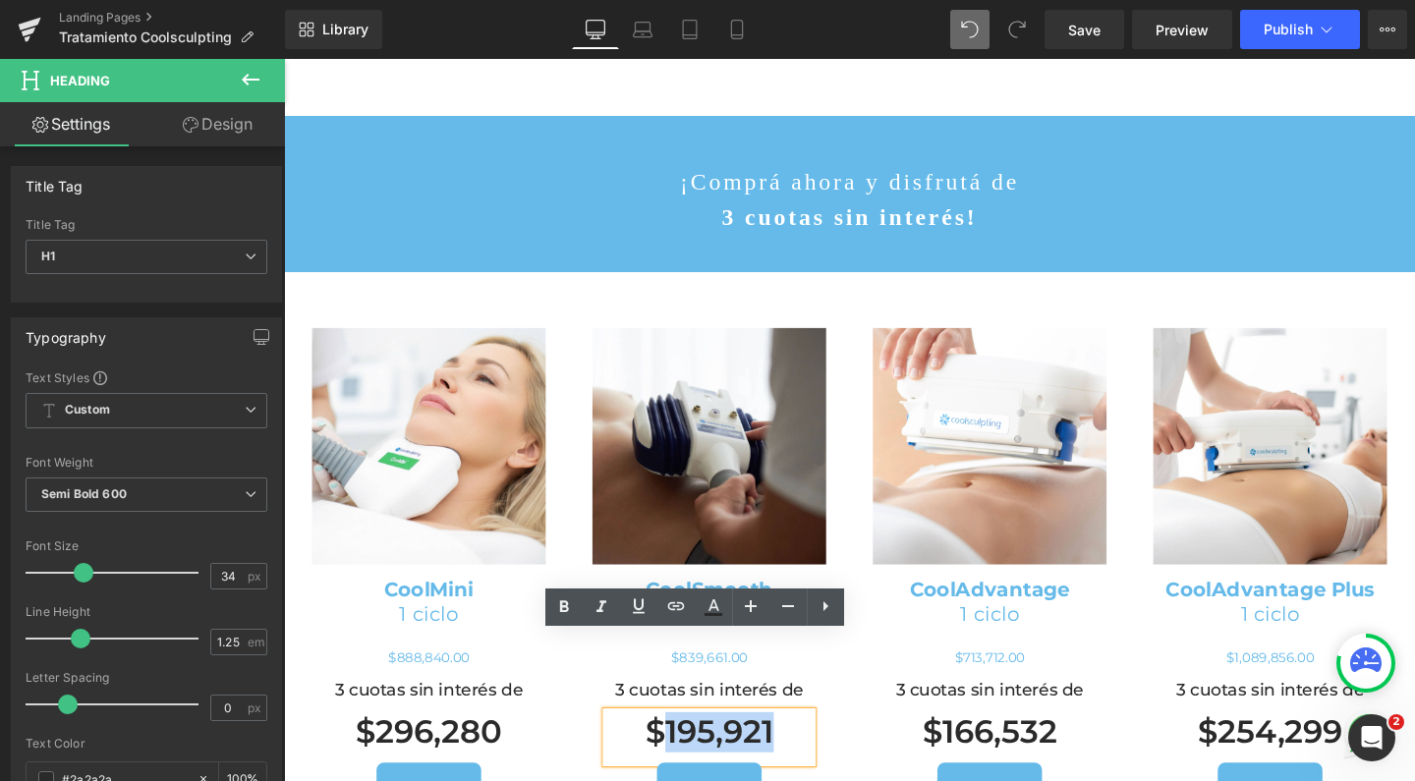
drag, startPoint x: 796, startPoint y: 683, endPoint x: 678, endPoint y: 686, distance: 117.9
click at [678, 746] on h1 "$195,921" at bounding box center [731, 767] width 216 height 42
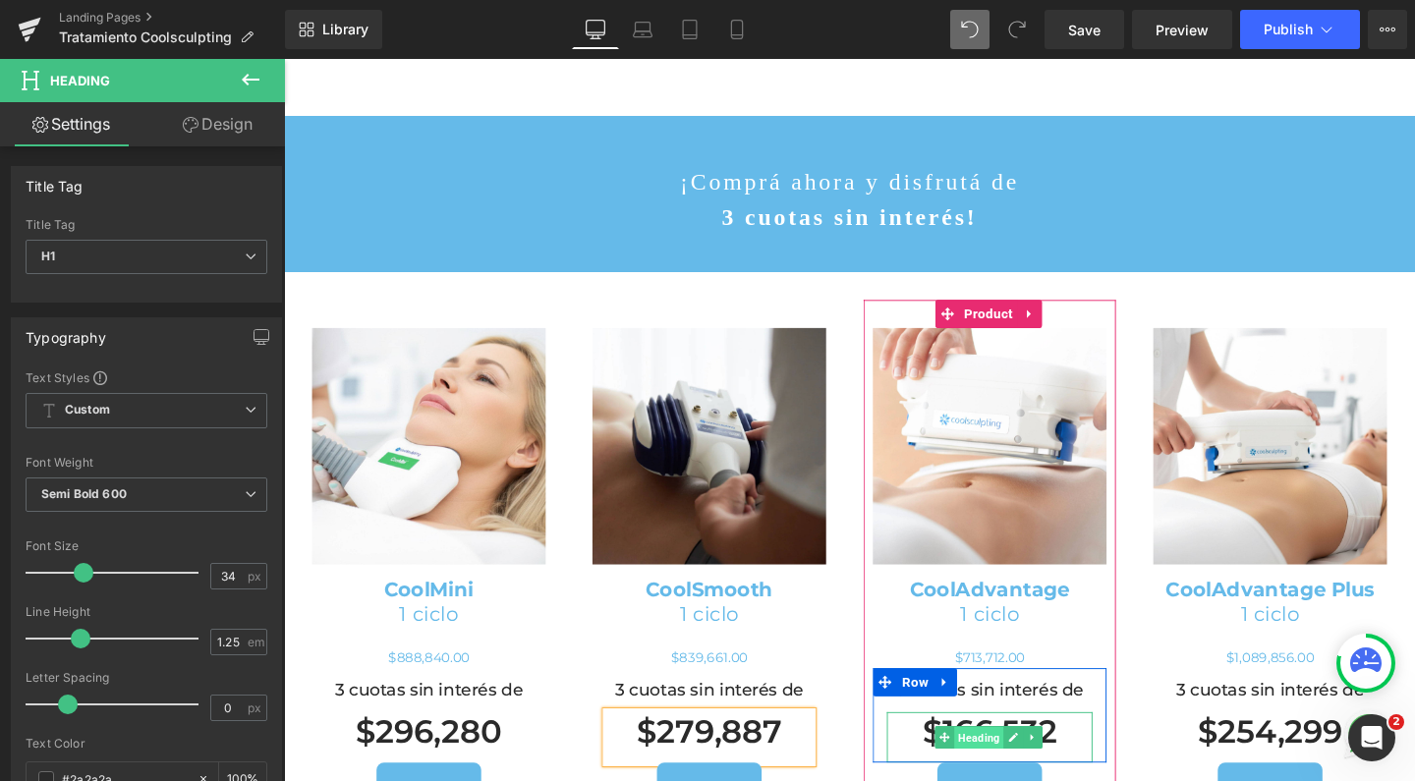
click at [1002, 761] on span "Heading" at bounding box center [1014, 773] width 52 height 24
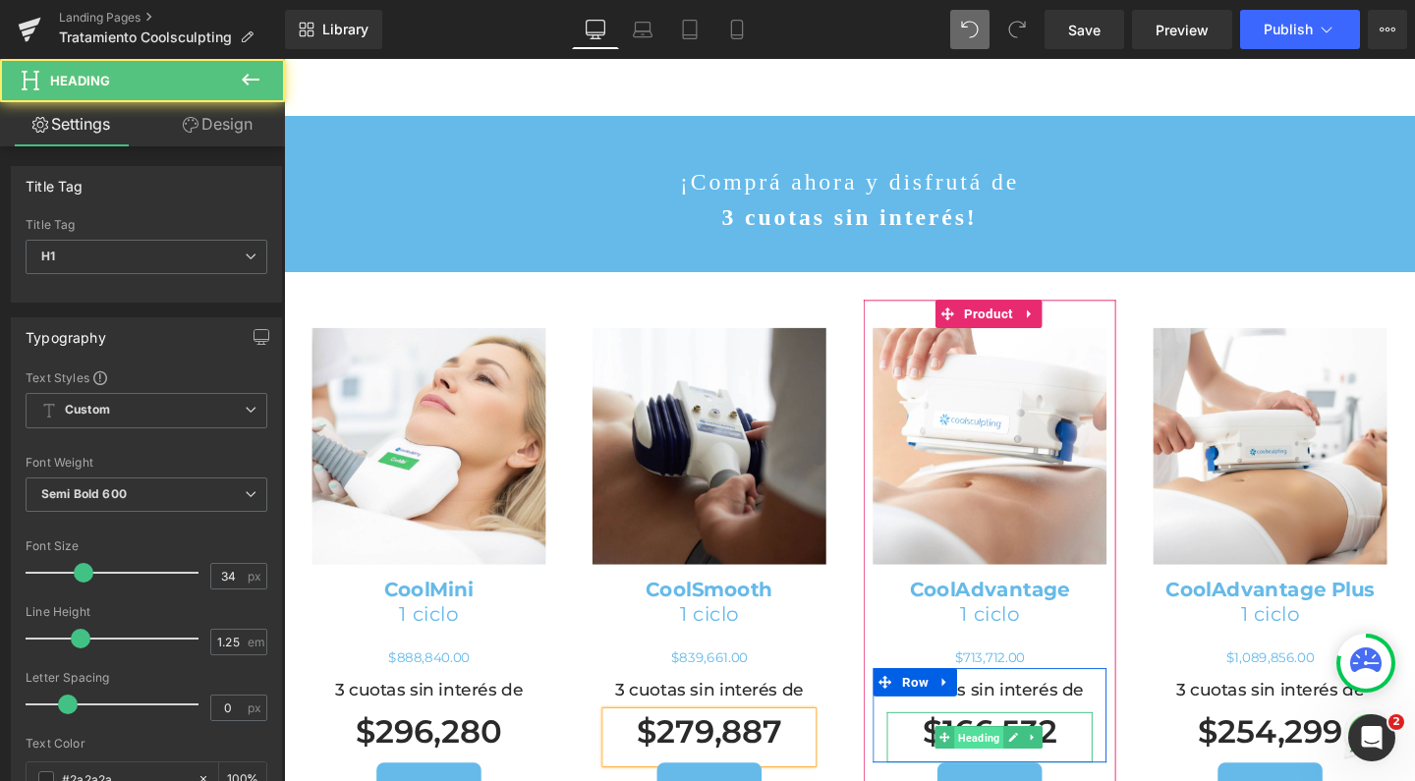
click at [1002, 761] on span "Heading" at bounding box center [1014, 773] width 52 height 24
click at [952, 746] on h1 "$166,532" at bounding box center [1026, 767] width 216 height 42
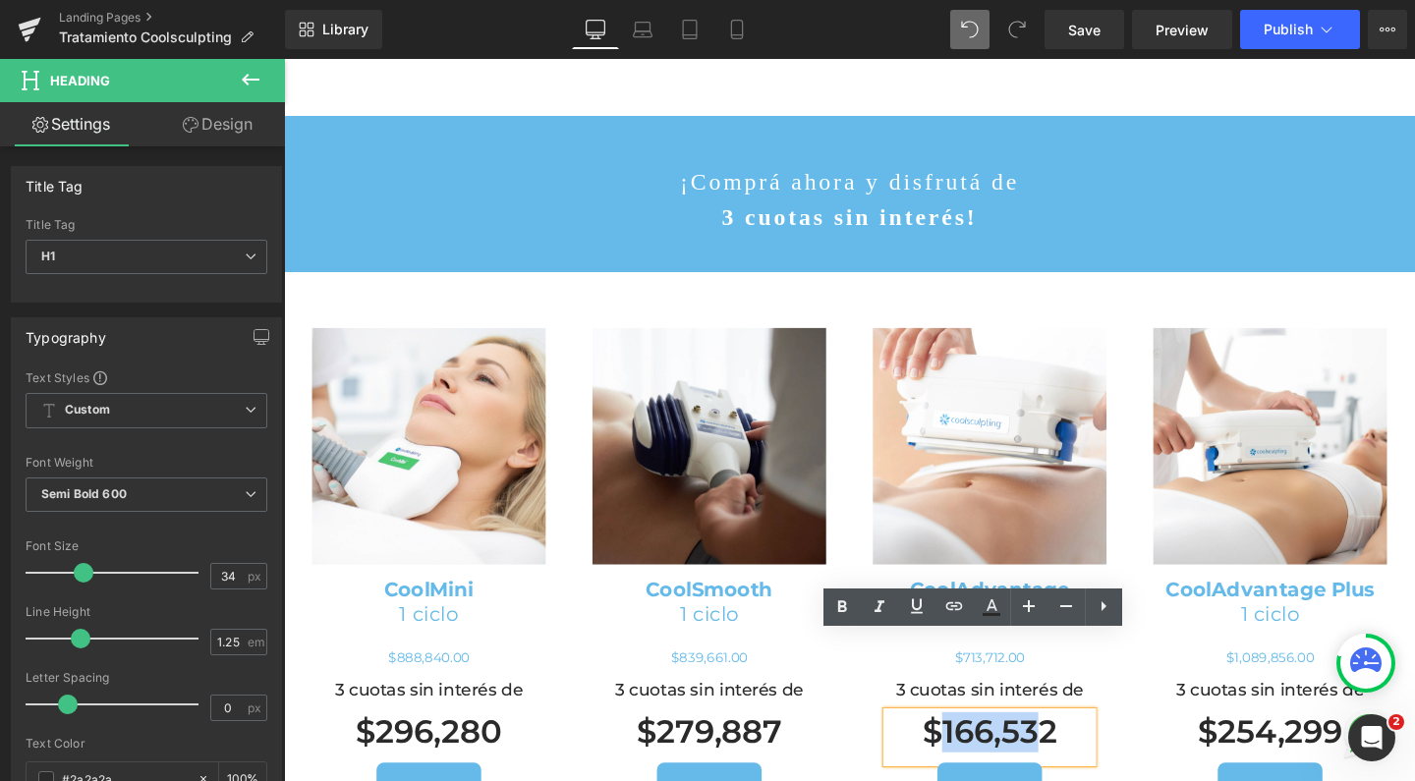
drag, startPoint x: 969, startPoint y: 681, endPoint x: 1077, endPoint y: 680, distance: 108.1
click at [1077, 746] on h1 "$166,532" at bounding box center [1026, 767] width 216 height 42
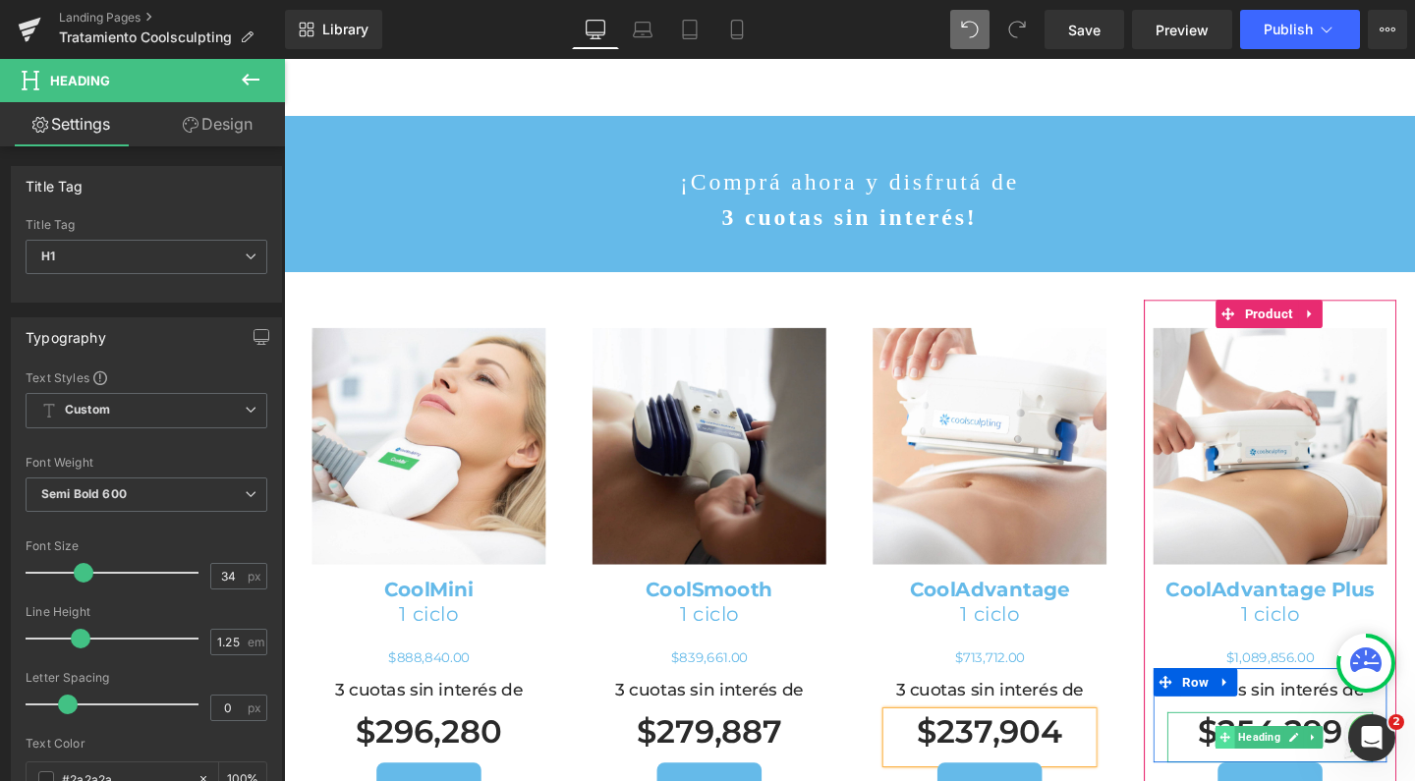
click at [1267, 766] on icon at bounding box center [1272, 771] width 11 height 11
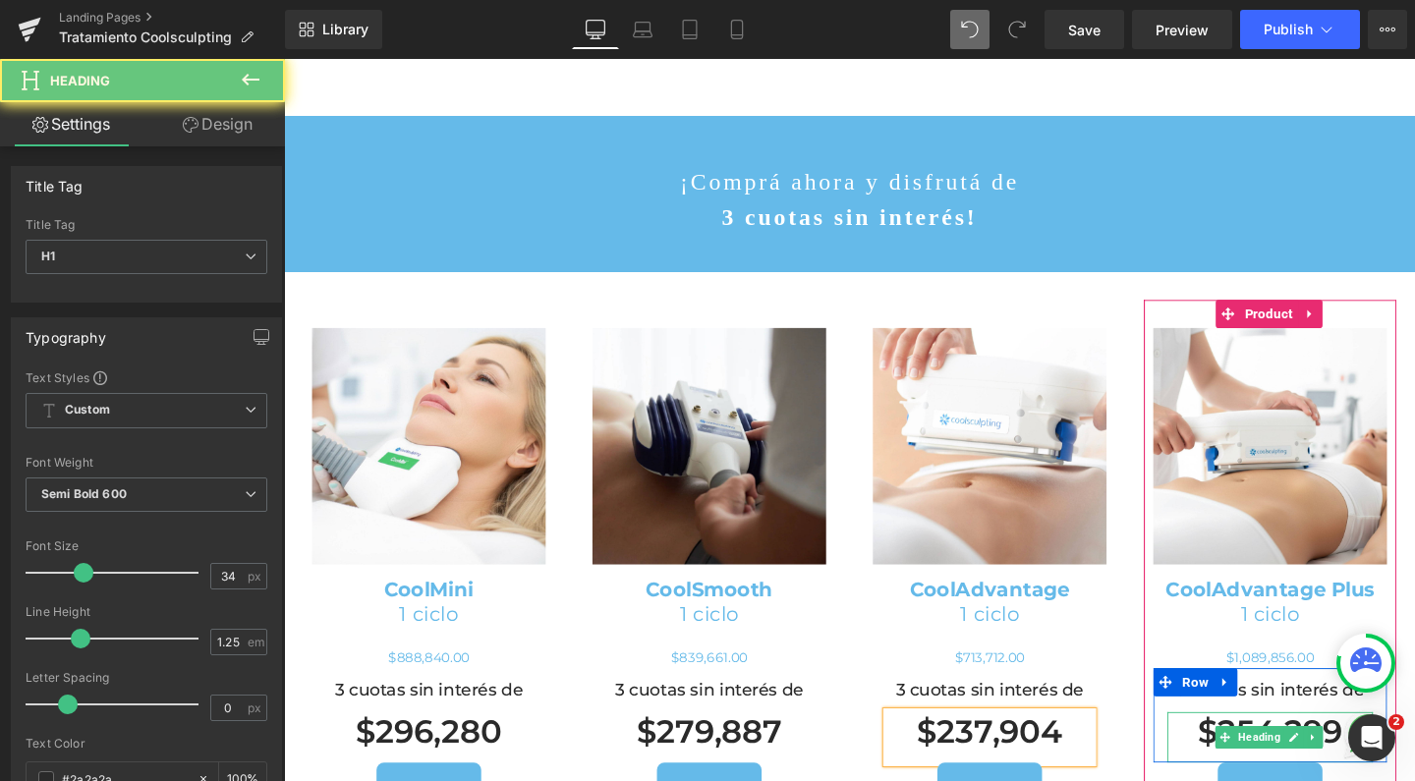
click at [1226, 746] on h1 "$254,299" at bounding box center [1320, 767] width 216 height 42
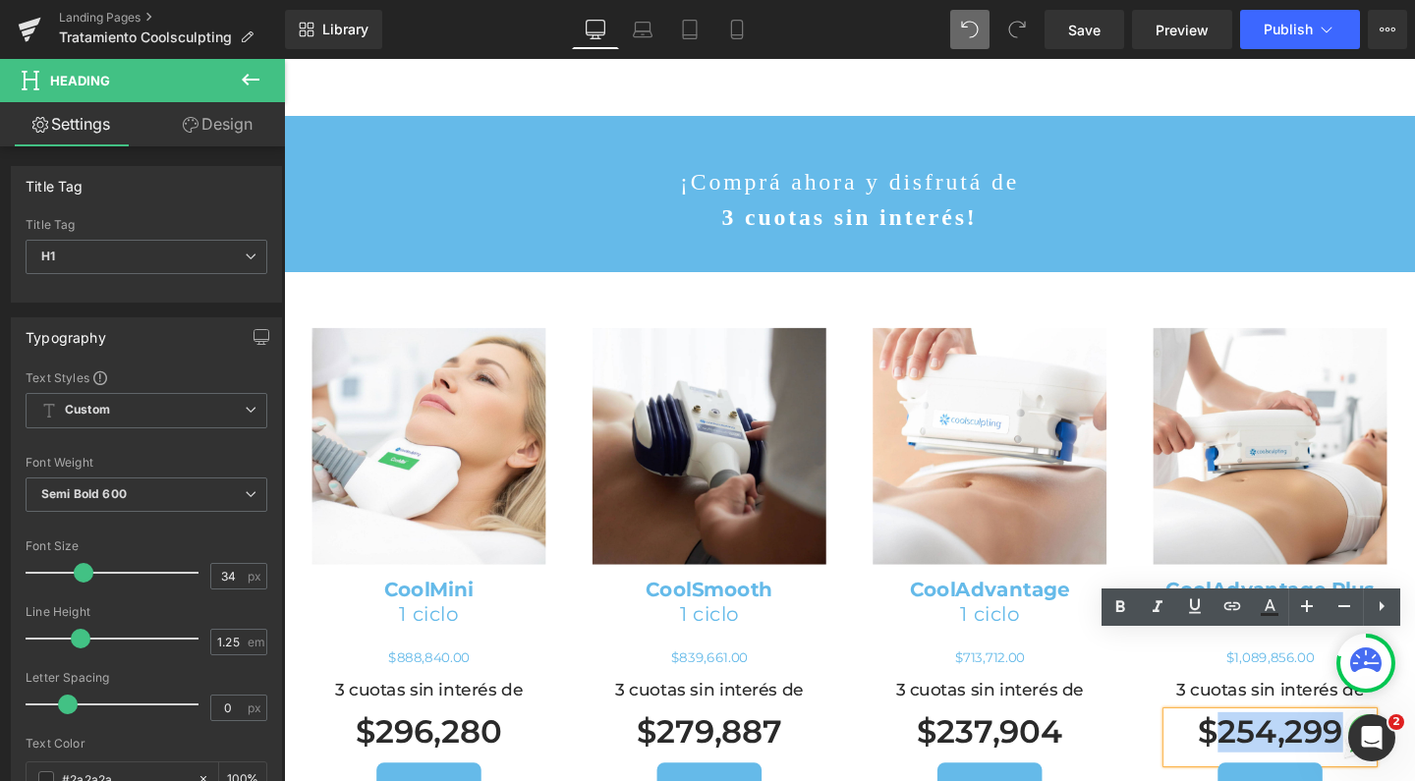
drag, startPoint x: 1253, startPoint y: 681, endPoint x: 1377, endPoint y: 681, distance: 124.8
click at [1377, 746] on h1 "$254,299" at bounding box center [1320, 767] width 216 height 42
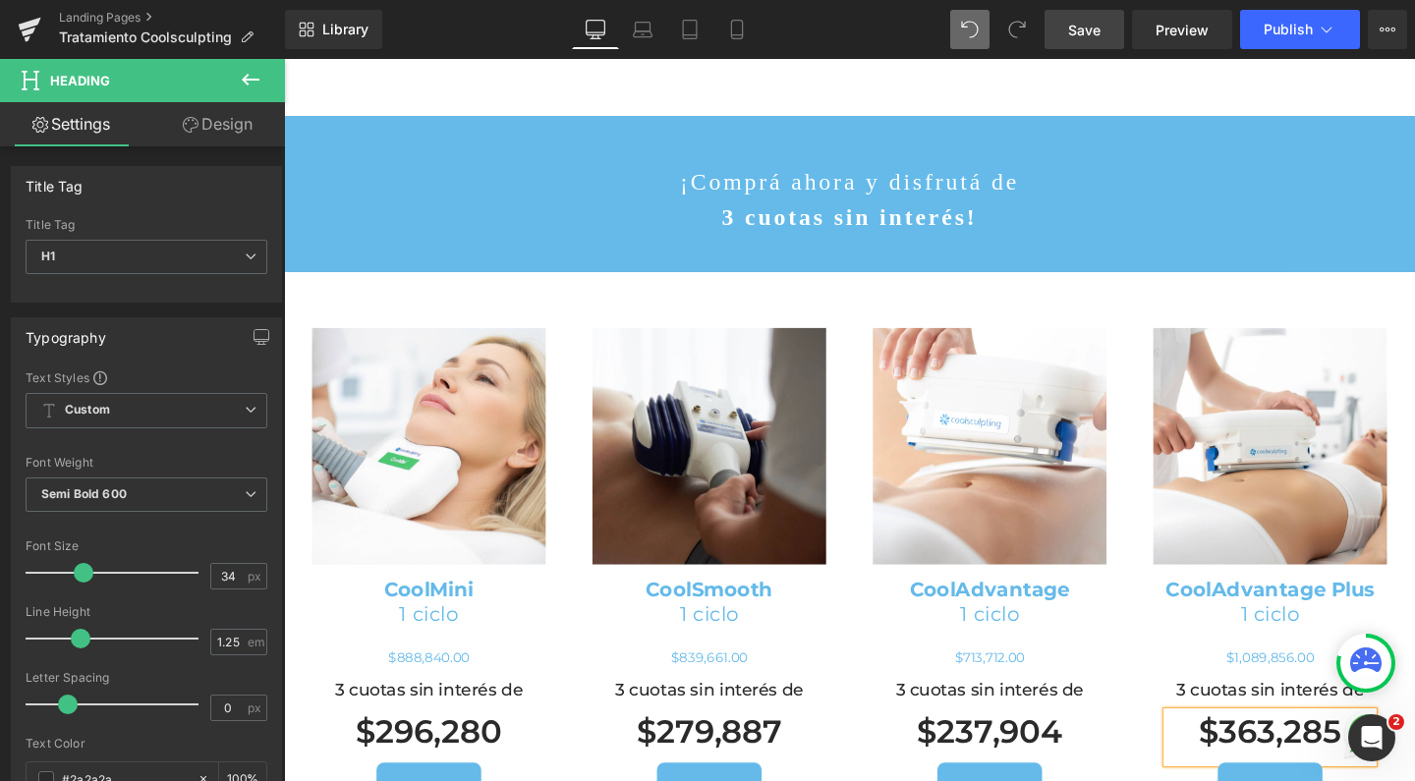
click at [1083, 28] on span "Save" at bounding box center [1084, 30] width 32 height 21
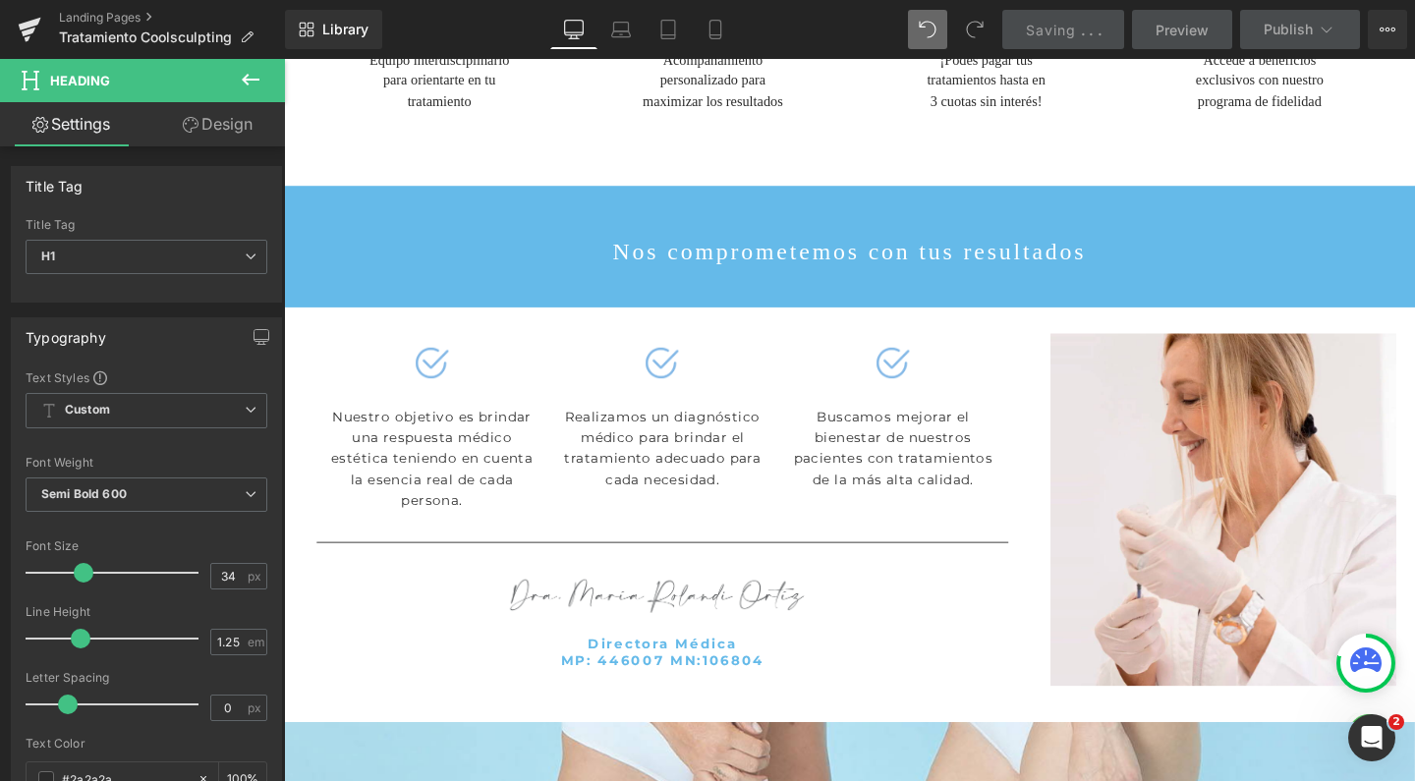
scroll to position [5837, 0]
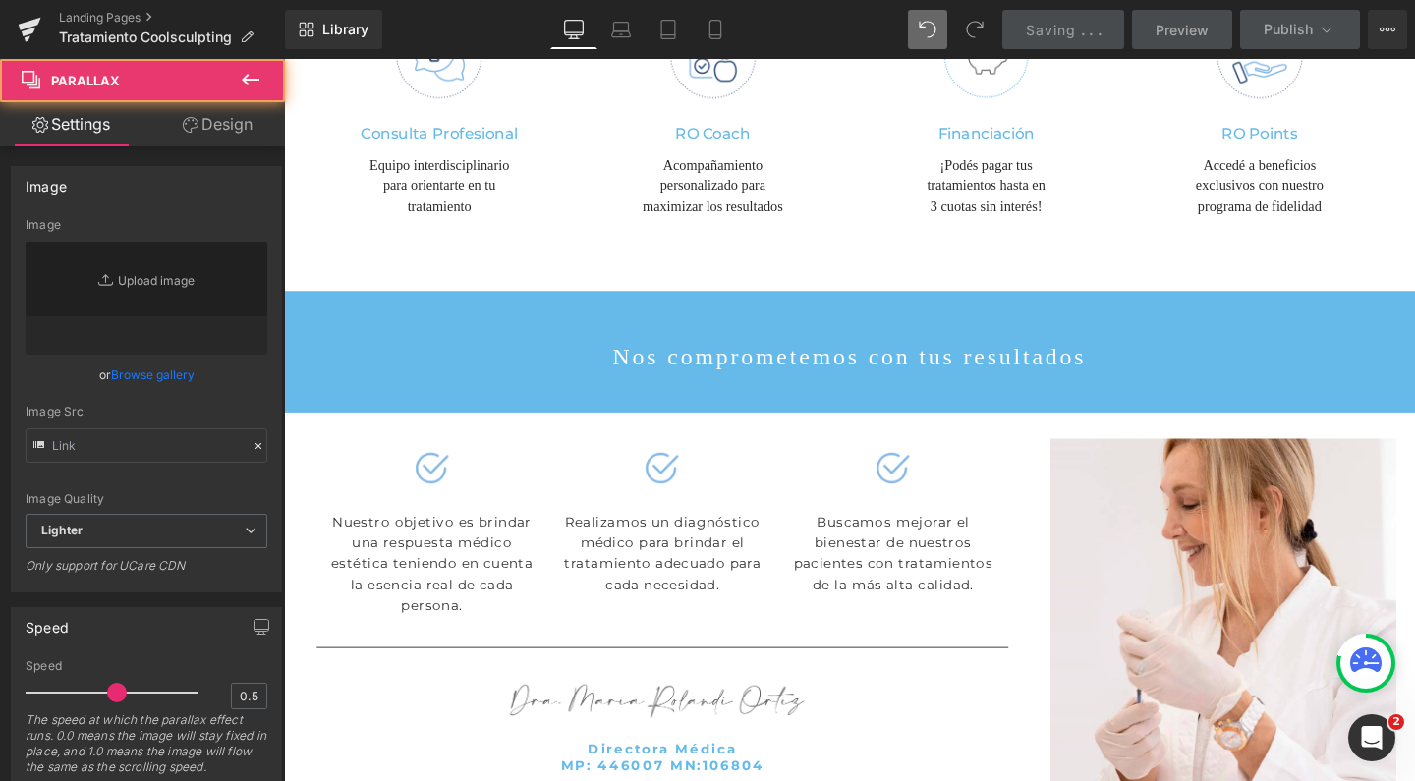
click at [533, 640] on div at bounding box center [878, 468] width 1189 height 929
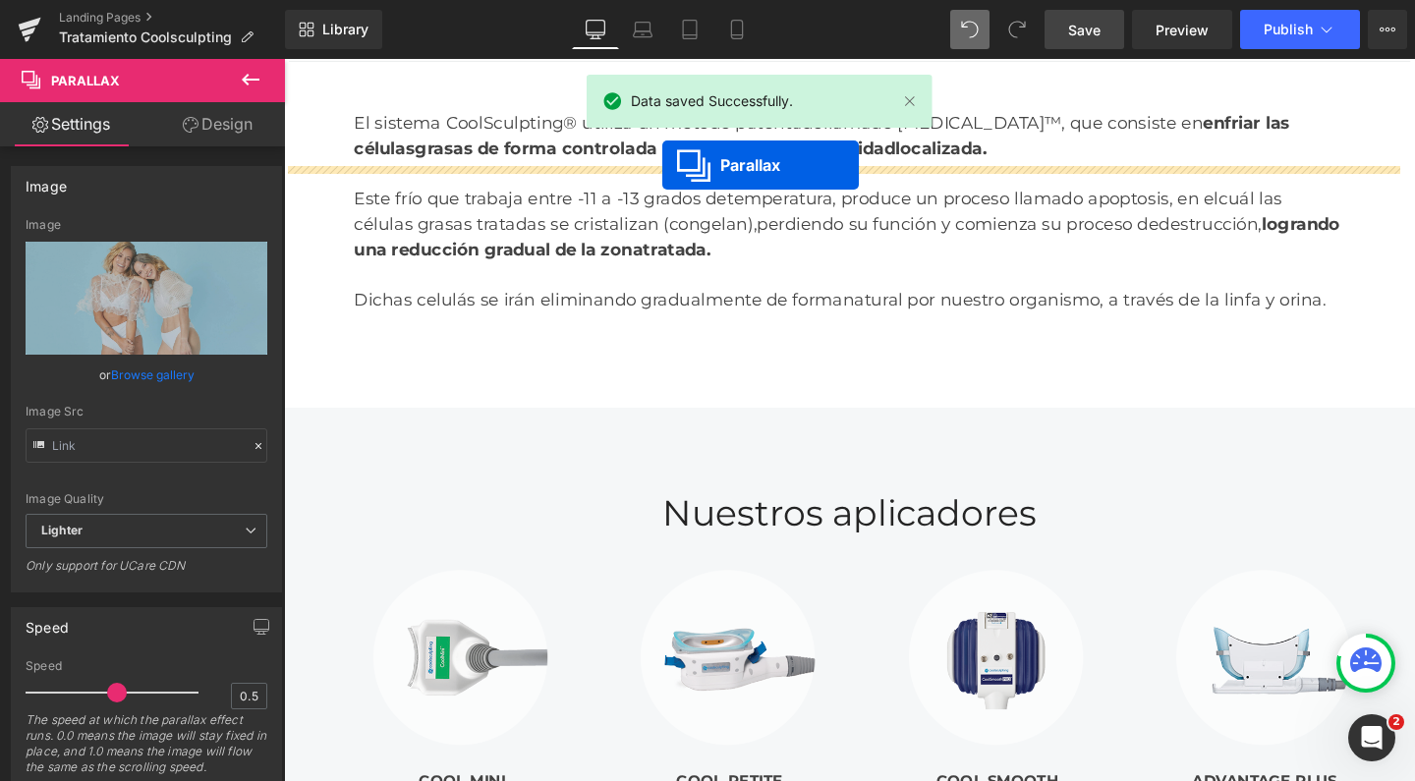
scroll to position [3456, 0]
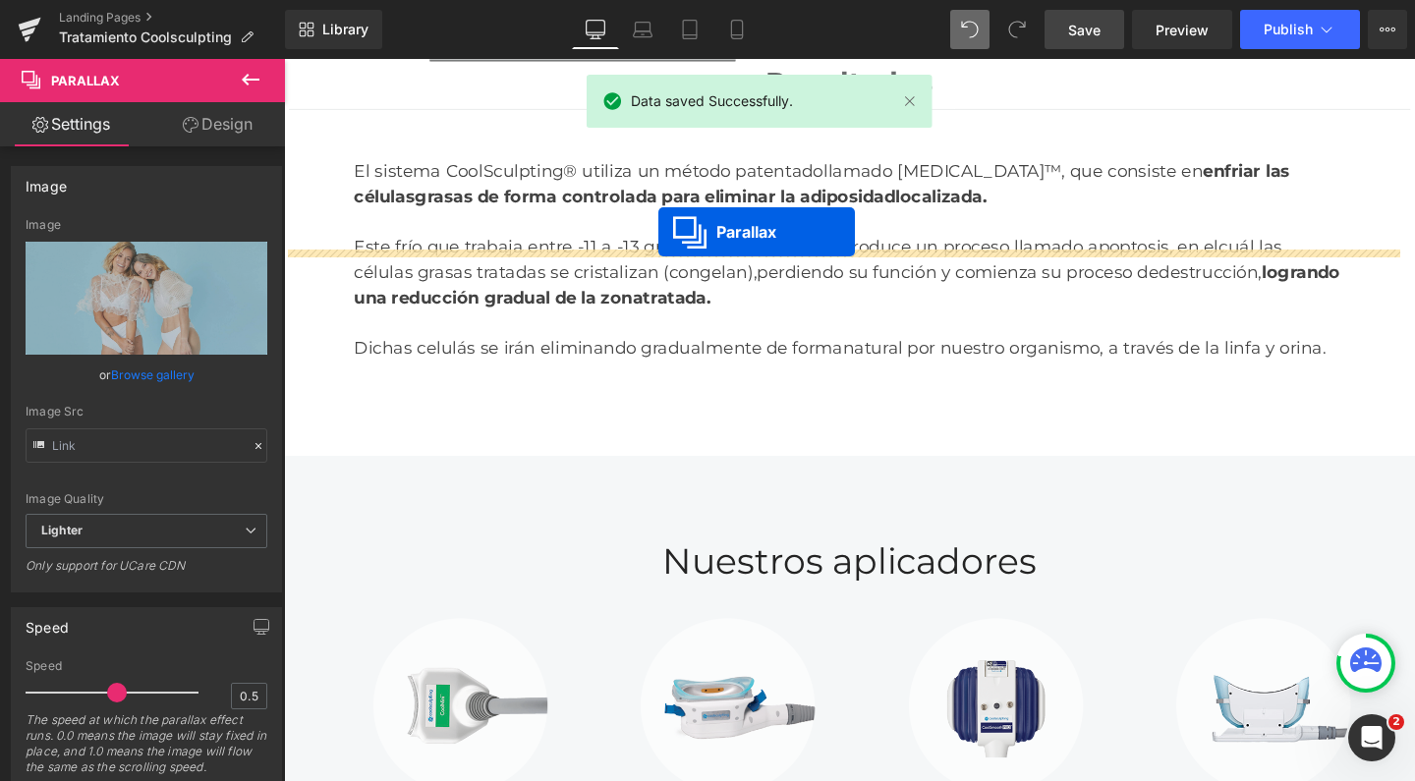
drag, startPoint x: 819, startPoint y: 531, endPoint x: 678, endPoint y: 240, distance: 323.4
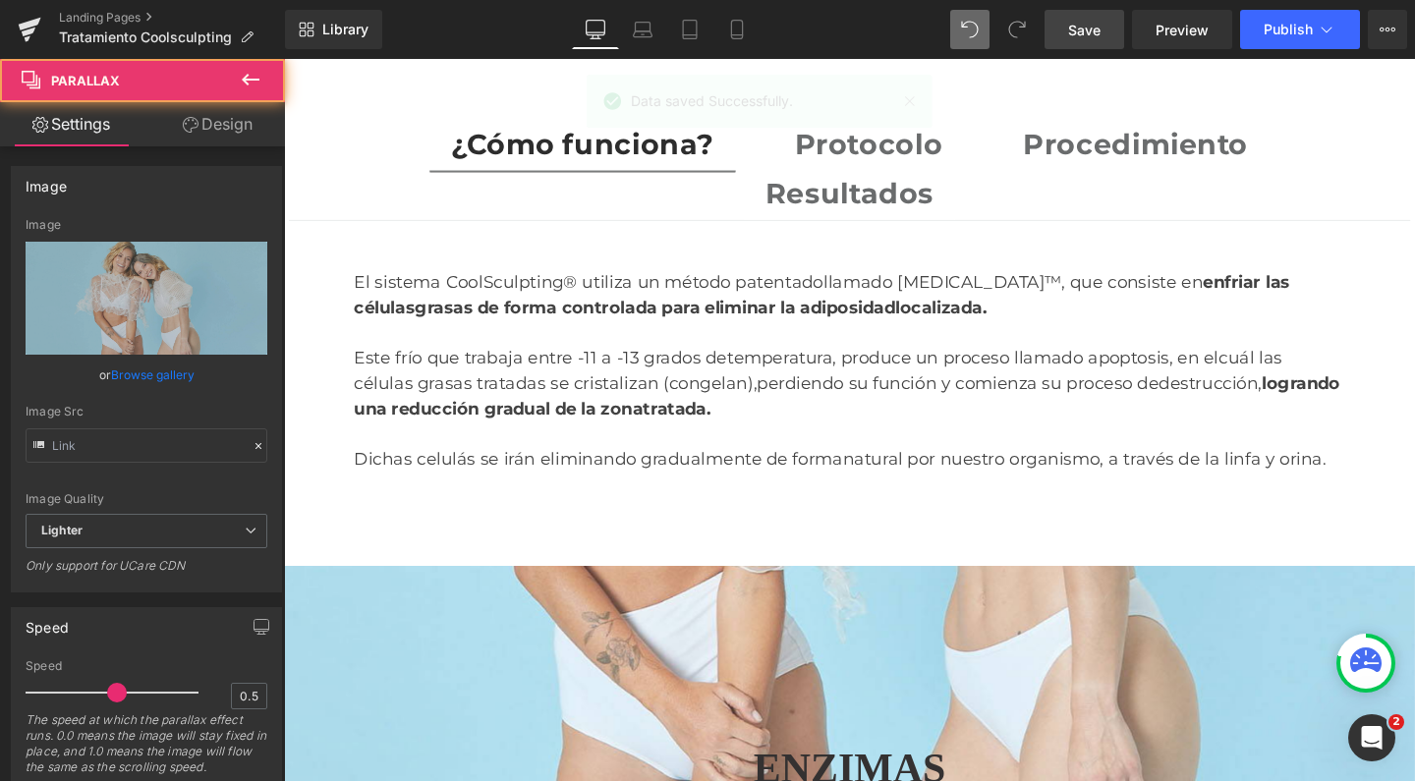
scroll to position [3297, 0]
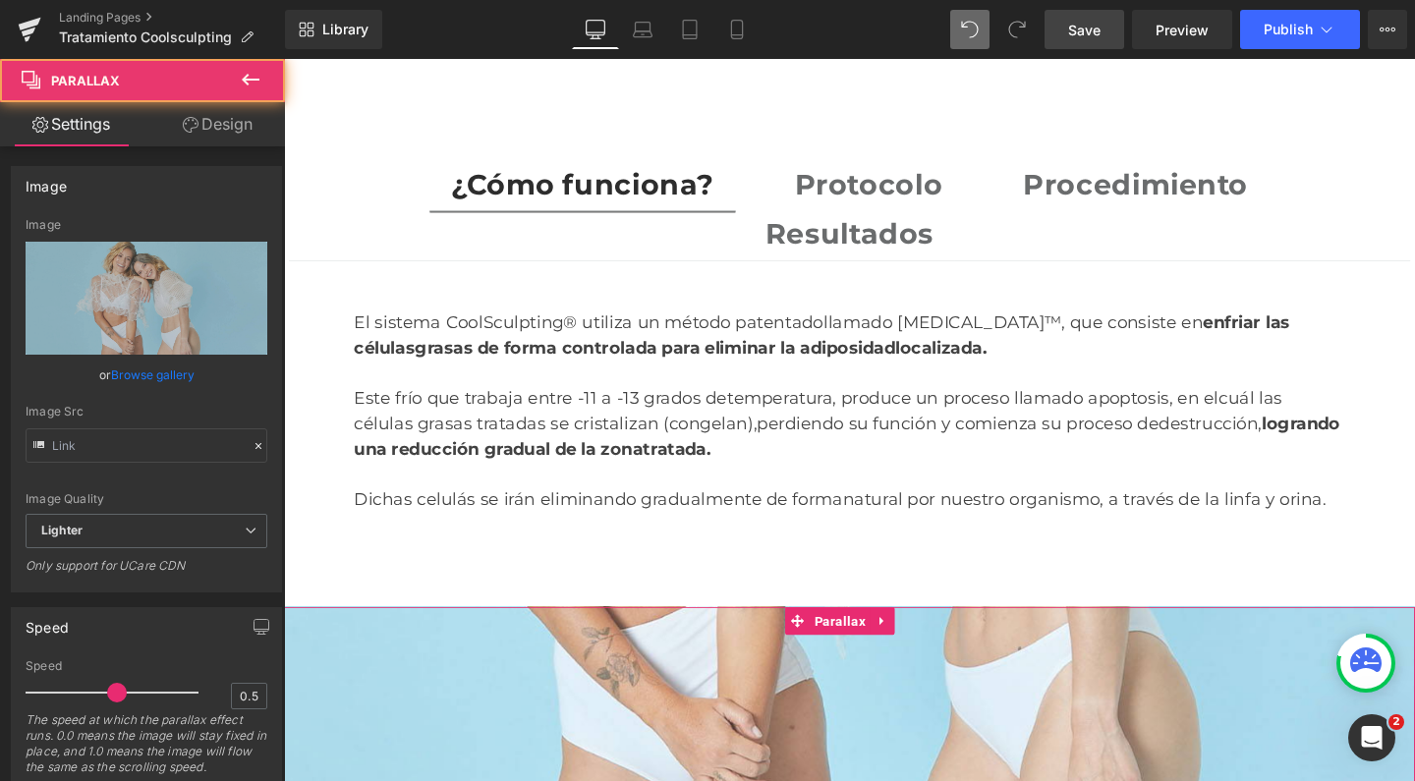
click at [727, 425] on div at bounding box center [878, 459] width 1189 height 929
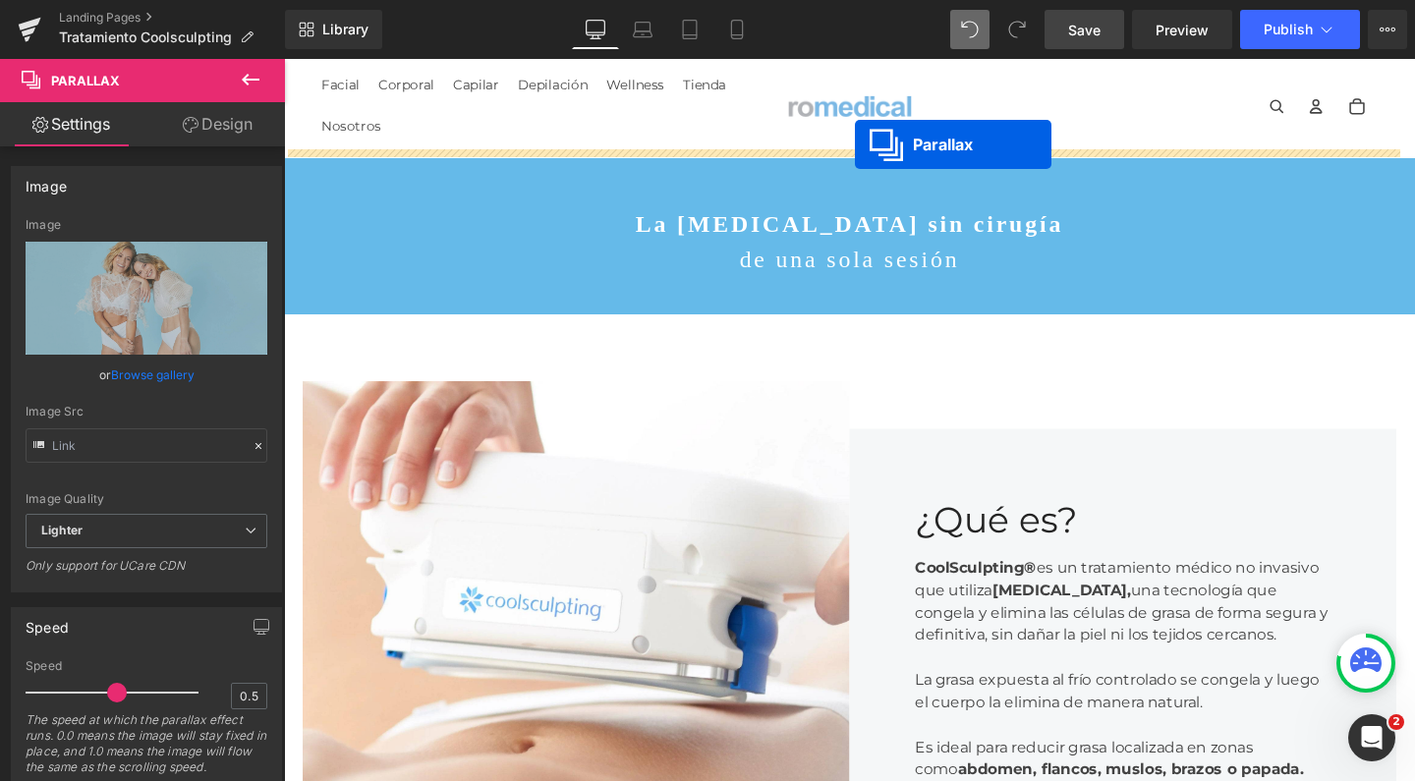
scroll to position [0, 0]
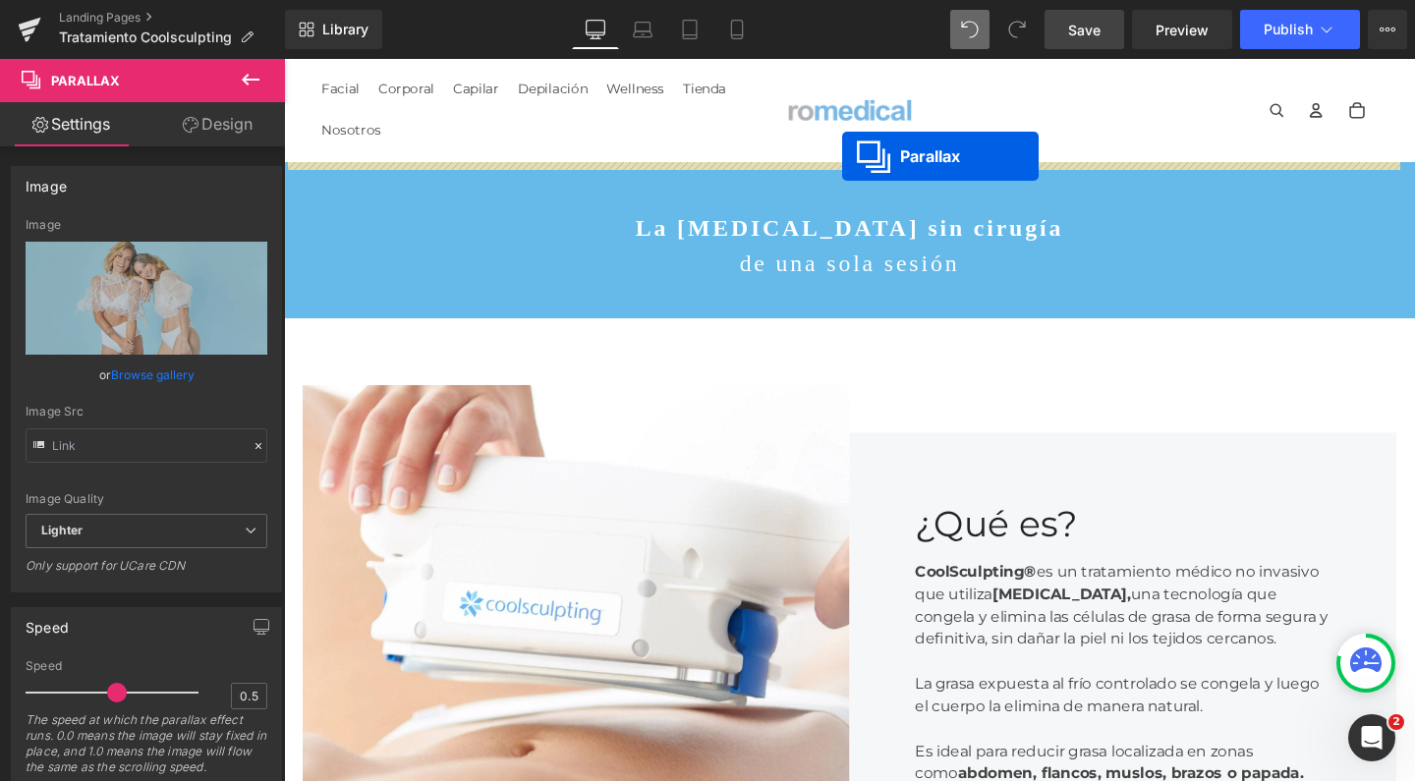
drag, startPoint x: 833, startPoint y: 441, endPoint x: 870, endPoint y: 162, distance: 281.5
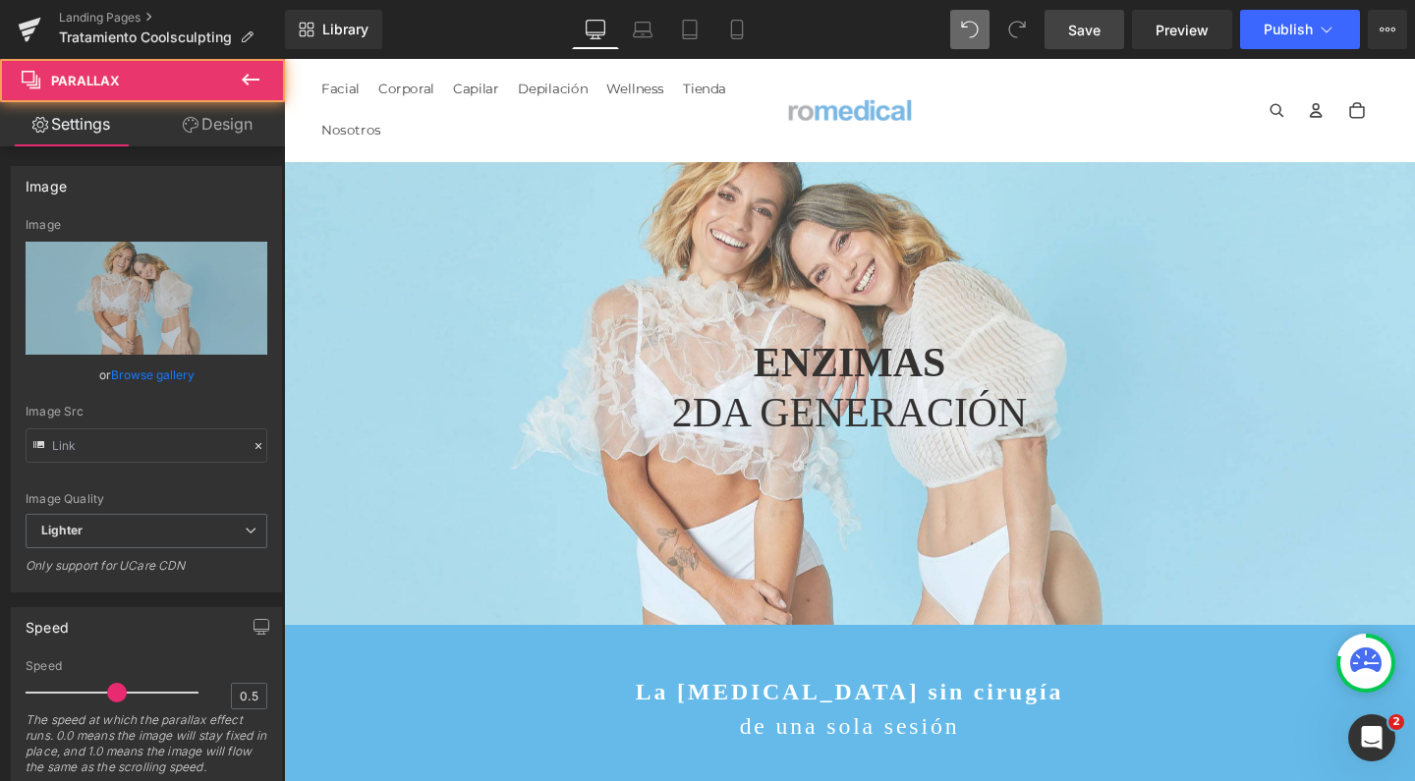
scroll to position [7618, 1169]
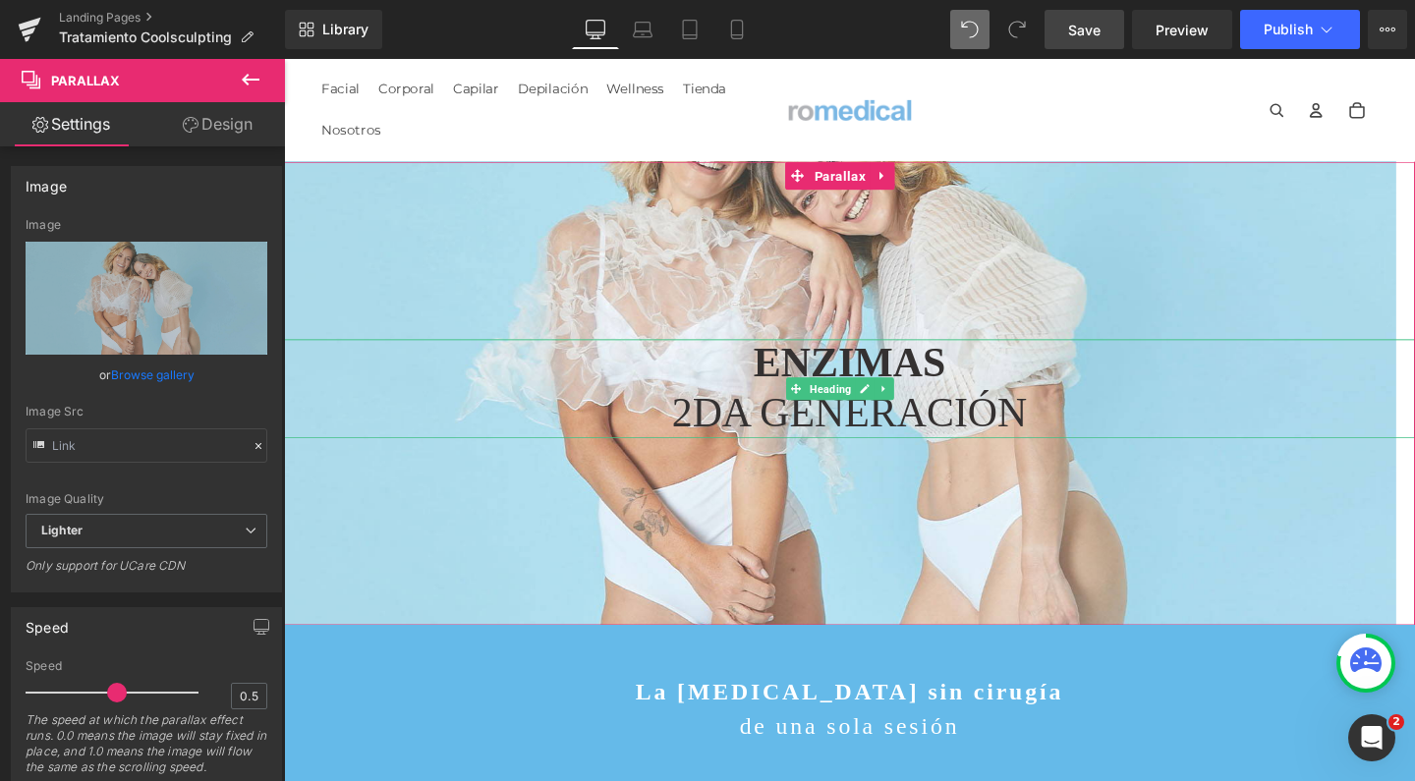
click at [831, 394] on span at bounding box center [821, 406] width 21 height 24
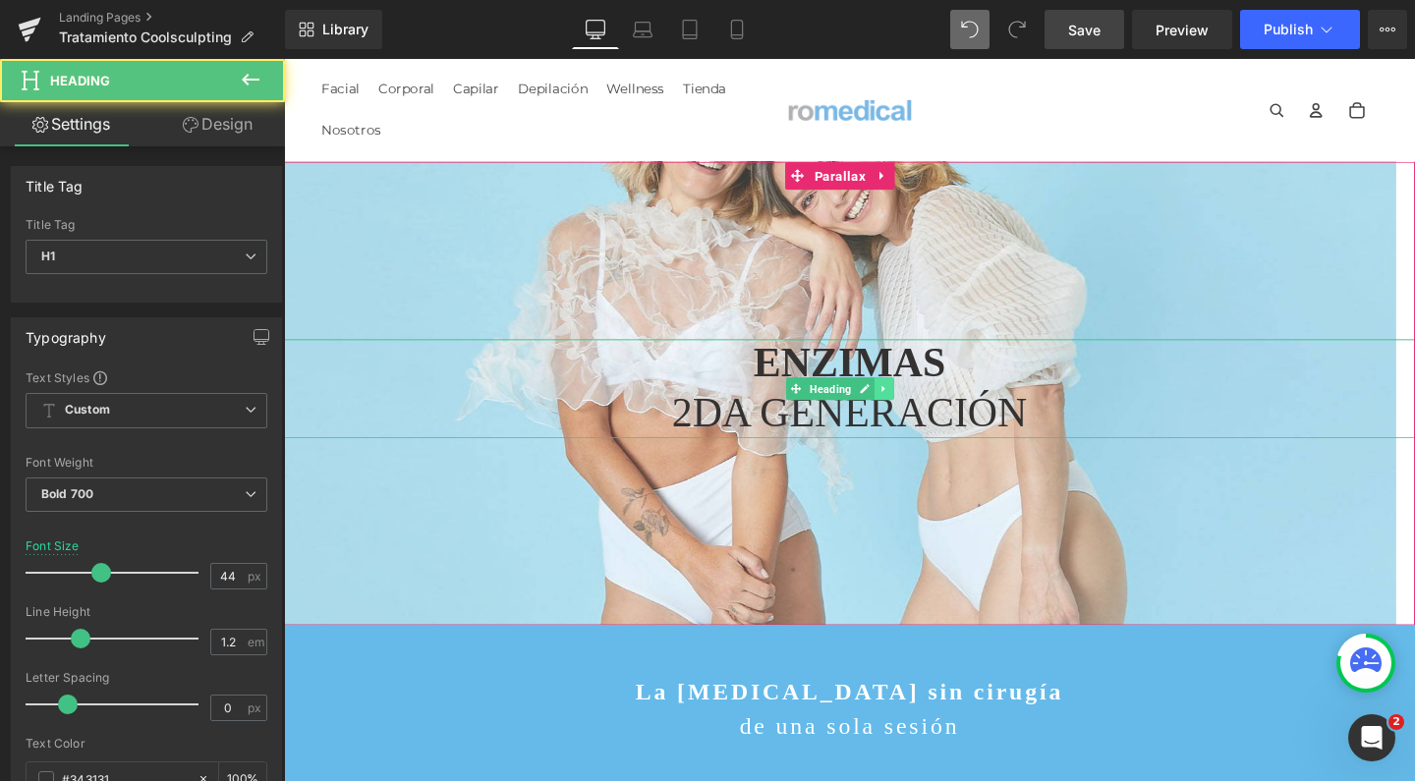
click at [921, 394] on link at bounding box center [915, 406] width 21 height 24
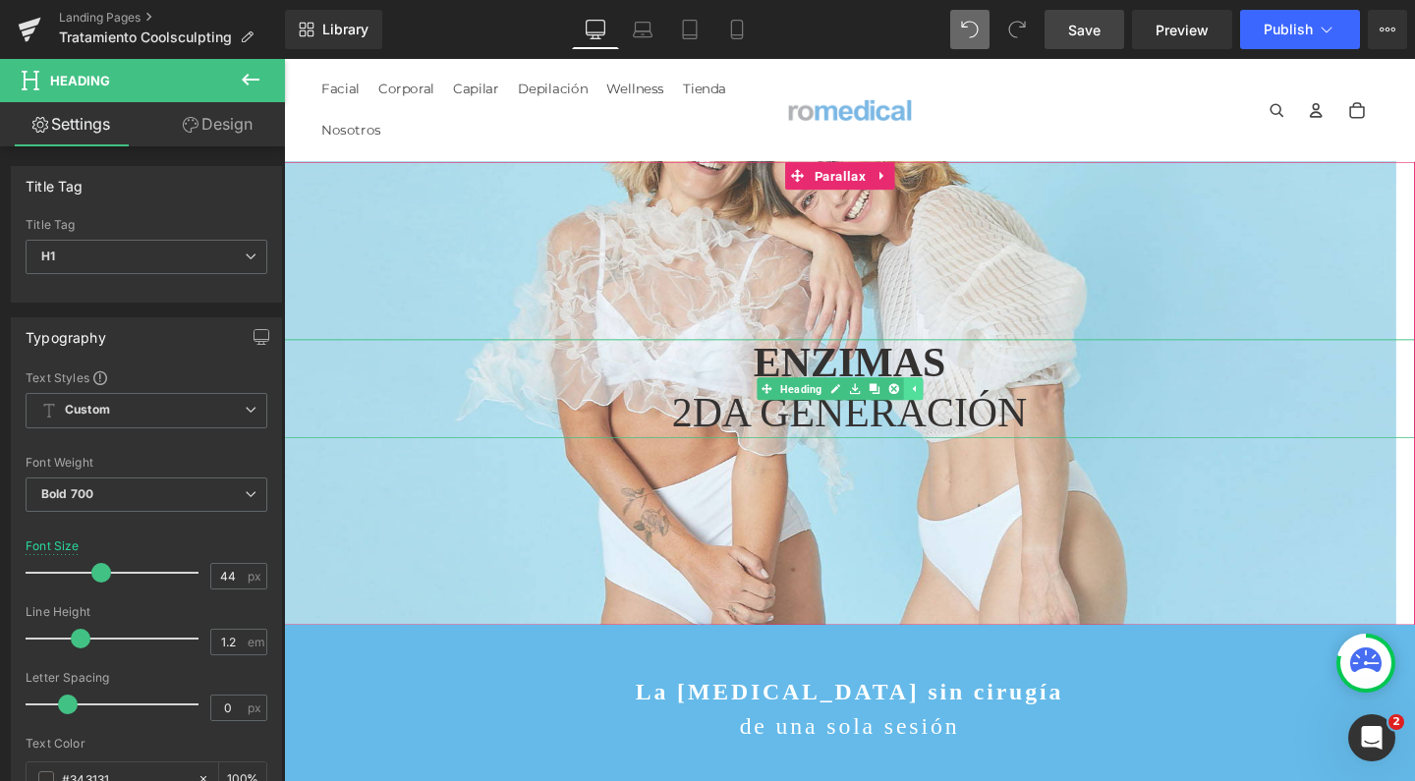
click at [921, 401] on icon at bounding box center [925, 406] width 11 height 11
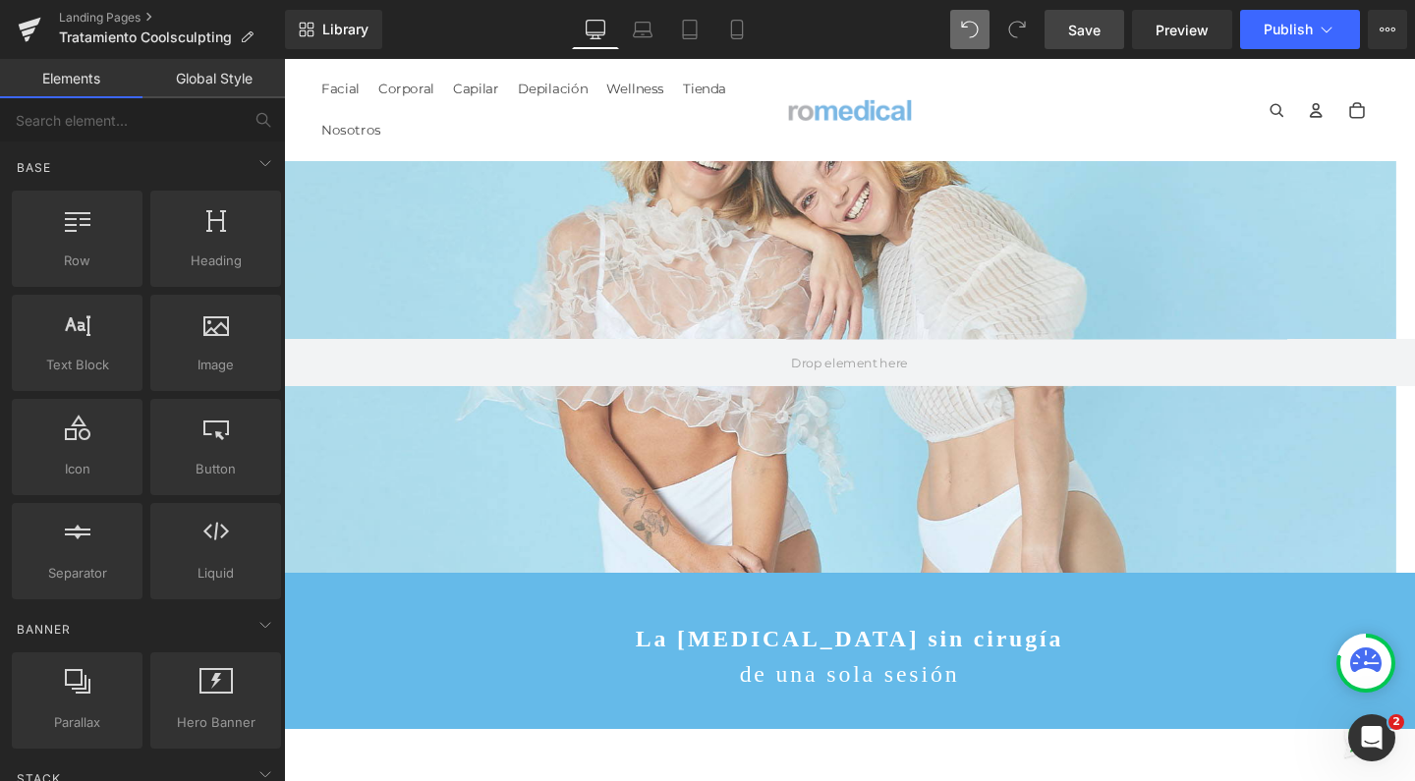
scroll to position [0, 0]
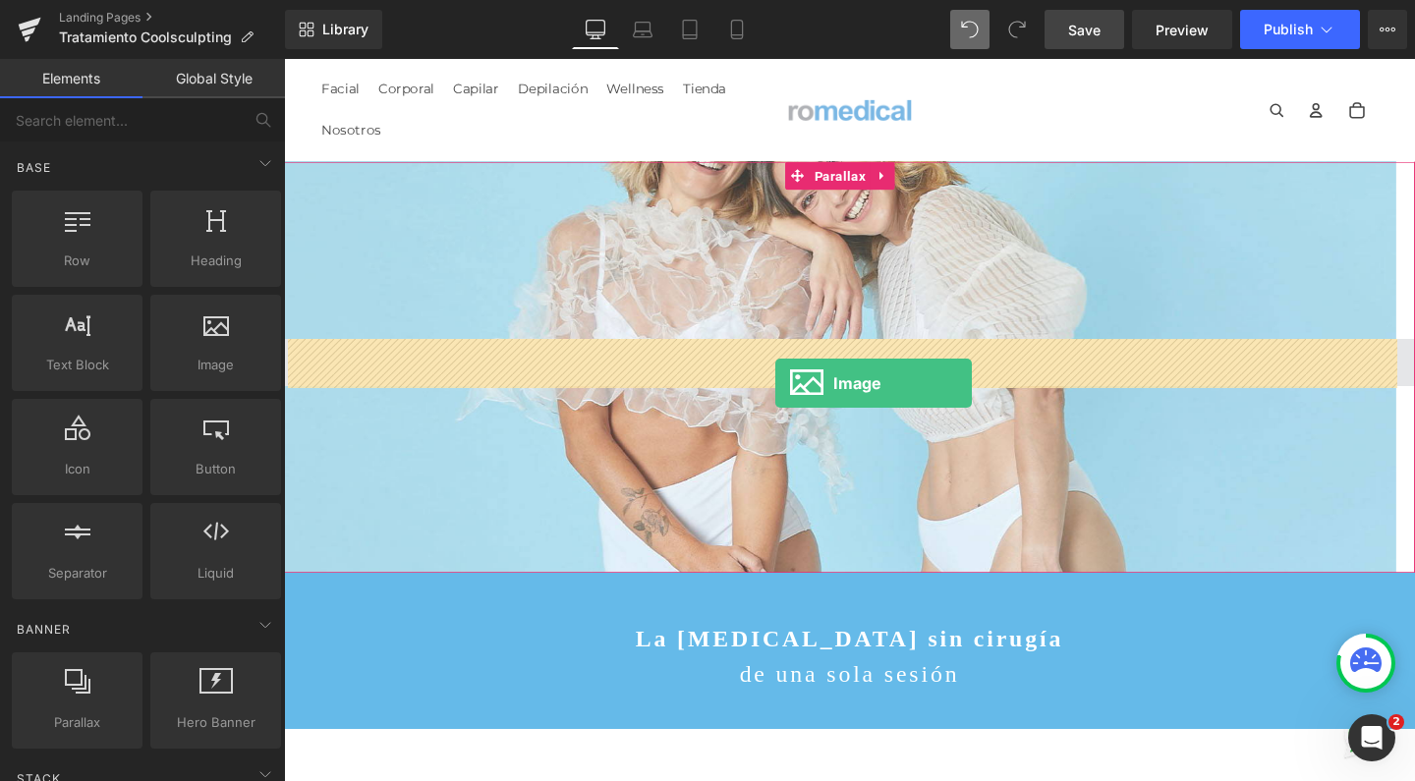
drag, startPoint x: 493, startPoint y: 383, endPoint x: 801, endPoint y: 400, distance: 308.0
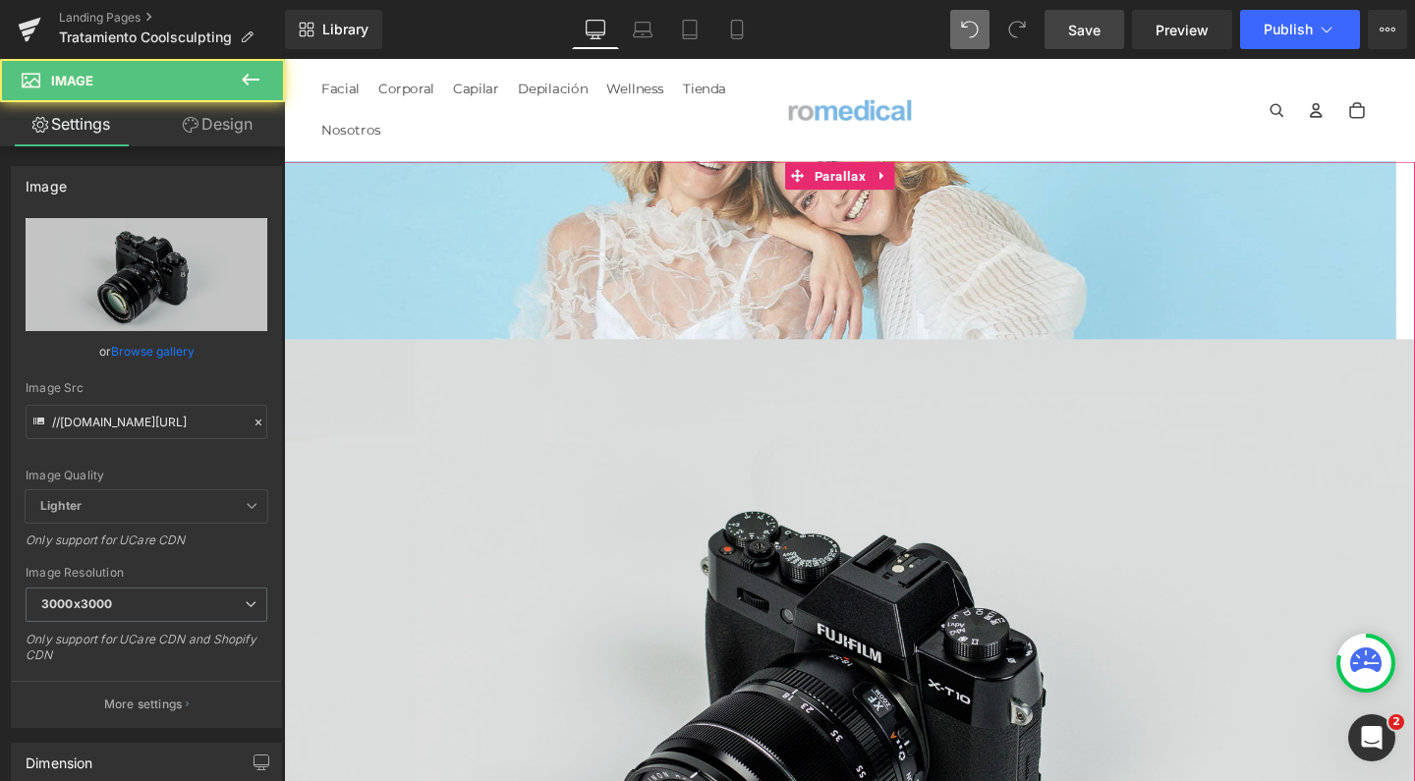
scroll to position [10, 10]
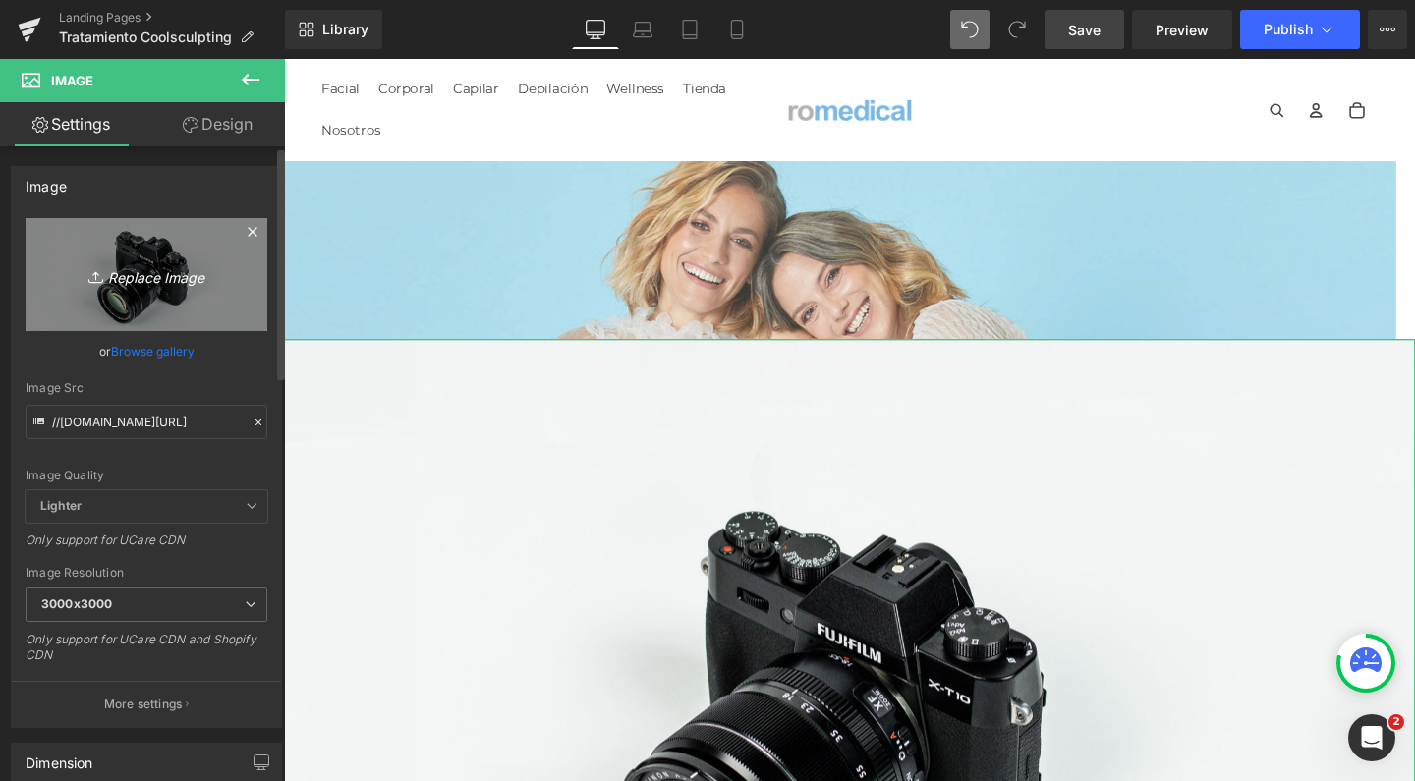
click at [145, 291] on link "Replace Image" at bounding box center [147, 274] width 242 height 113
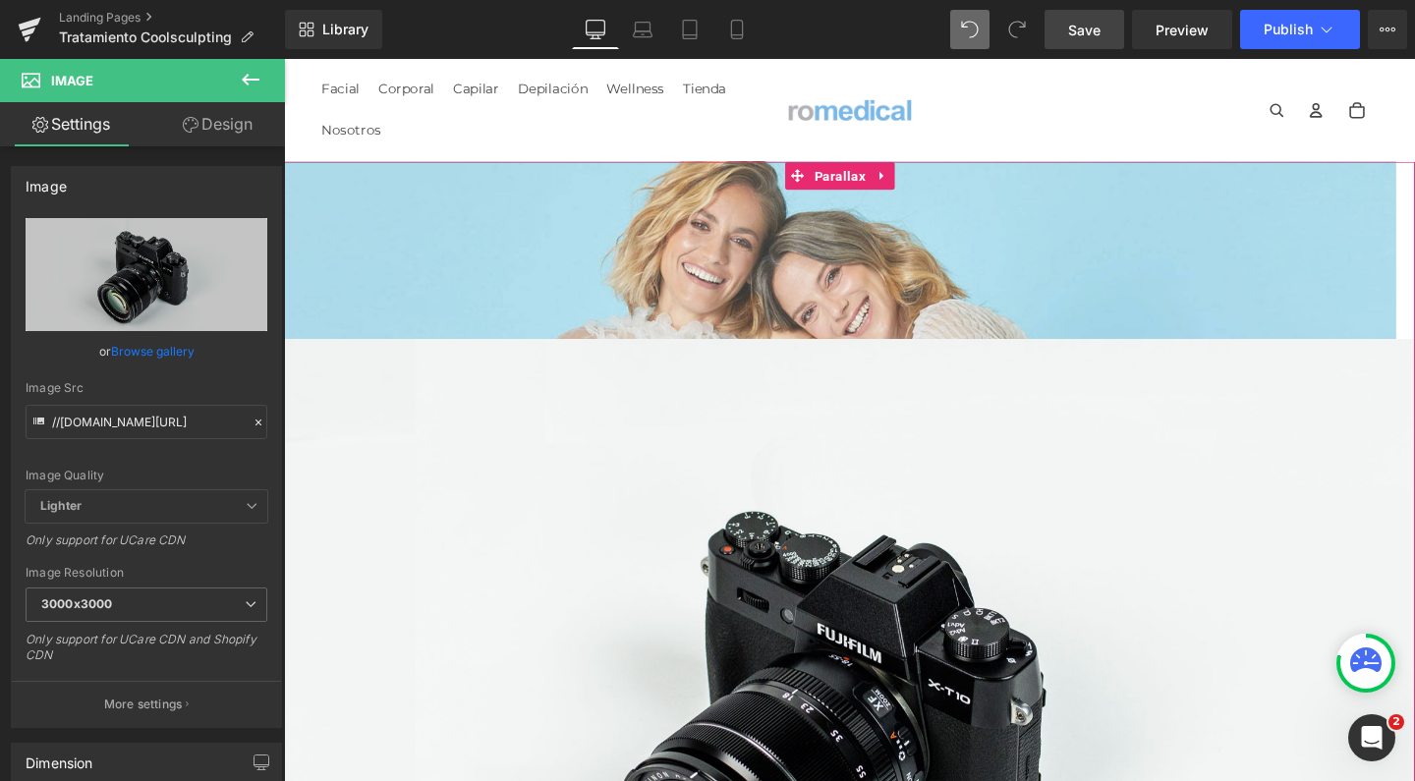
type input "C:\fakepath\coolsculpting.png"
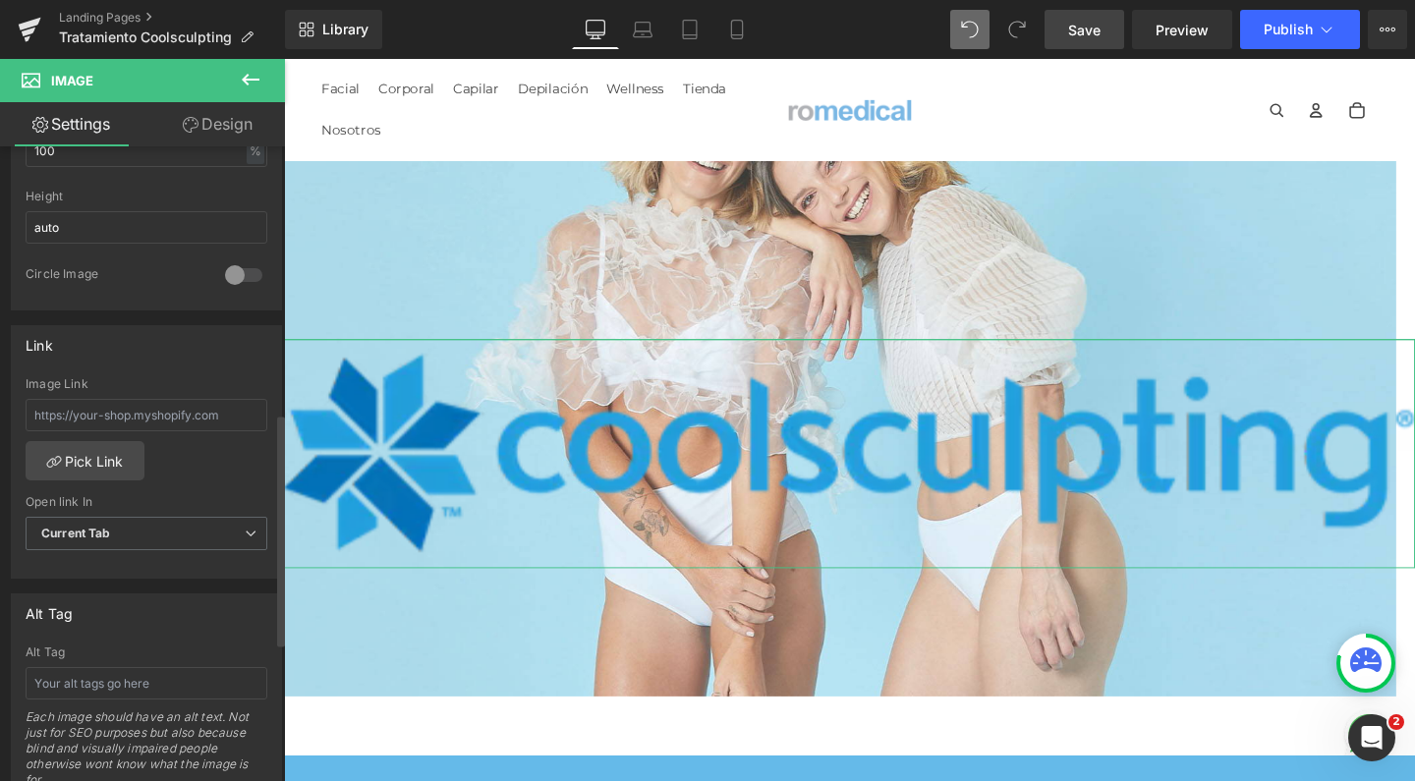
scroll to position [669, 0]
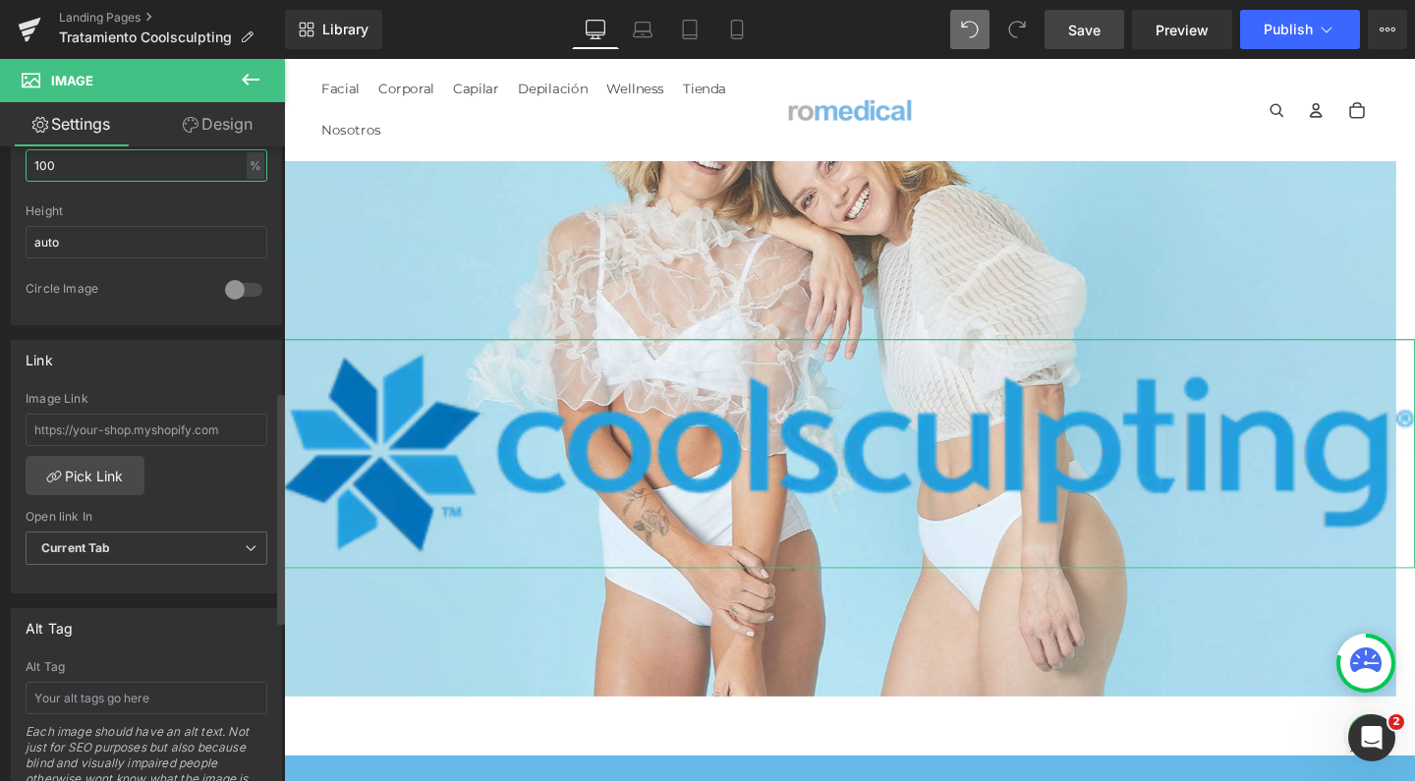
click at [74, 173] on input "100" at bounding box center [147, 165] width 242 height 32
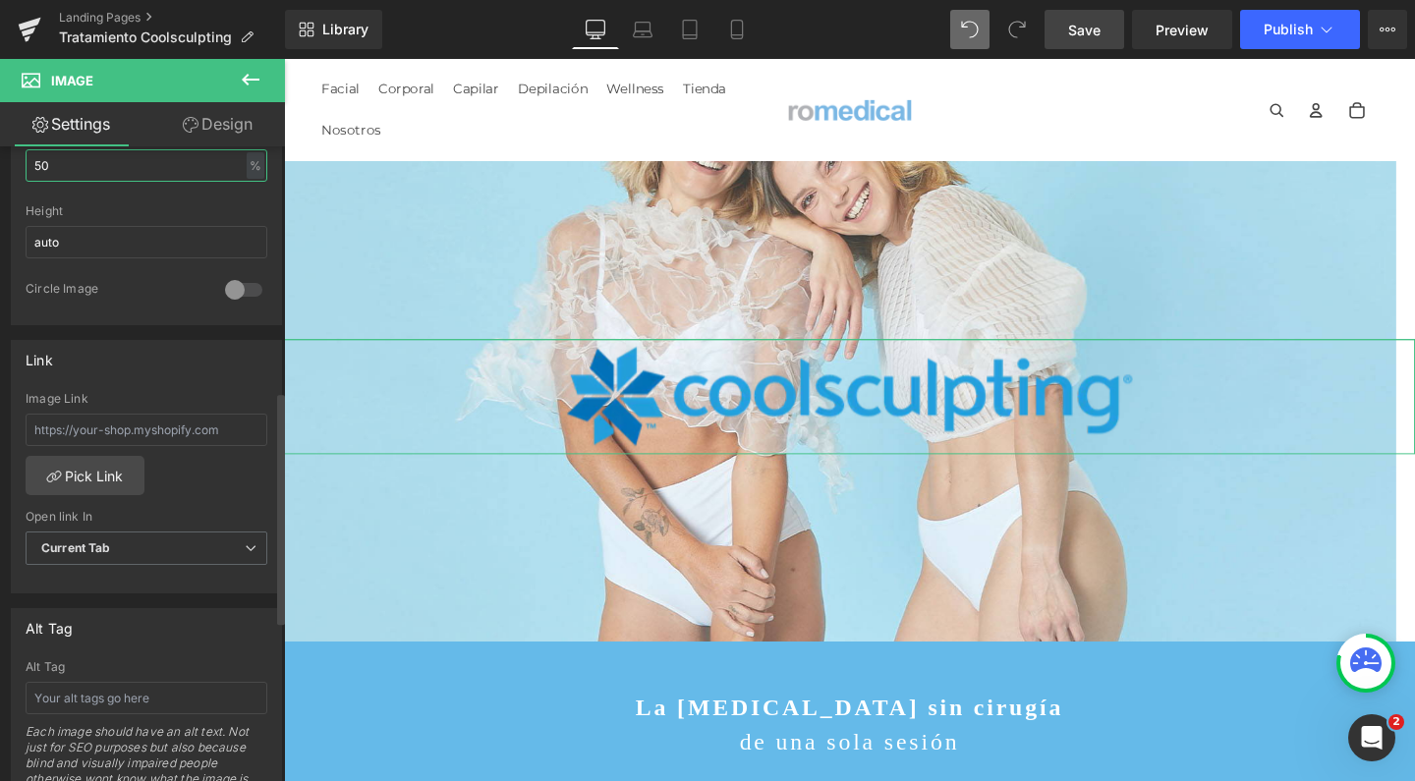
scroll to position [7665, 1169]
click at [56, 158] on input "50" at bounding box center [147, 165] width 242 height 32
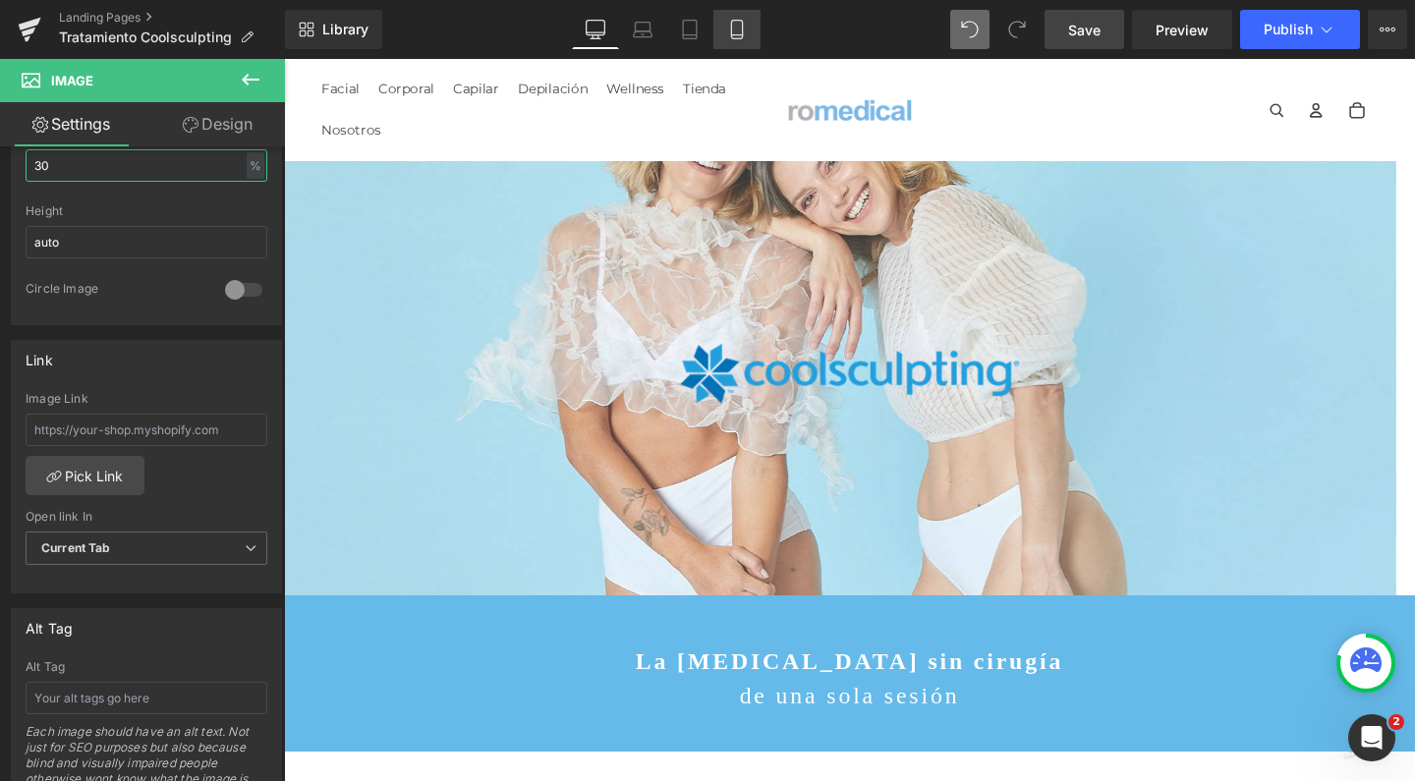
scroll to position [0, 0]
type input "30"
click at [726, 26] on link "Mobile" at bounding box center [736, 29] width 47 height 39
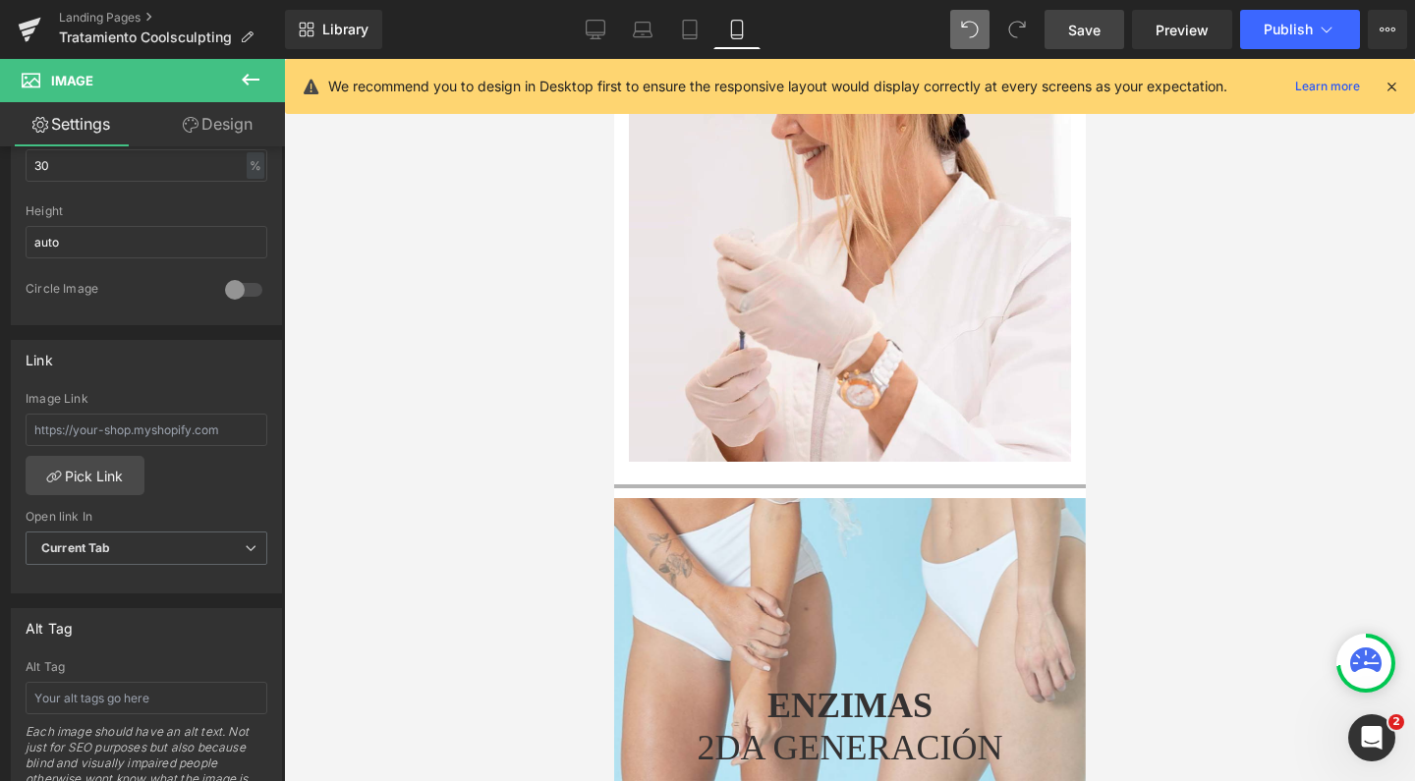
scroll to position [10693, 0]
click at [714, 460] on div at bounding box center [849, 420] width 472 height 722
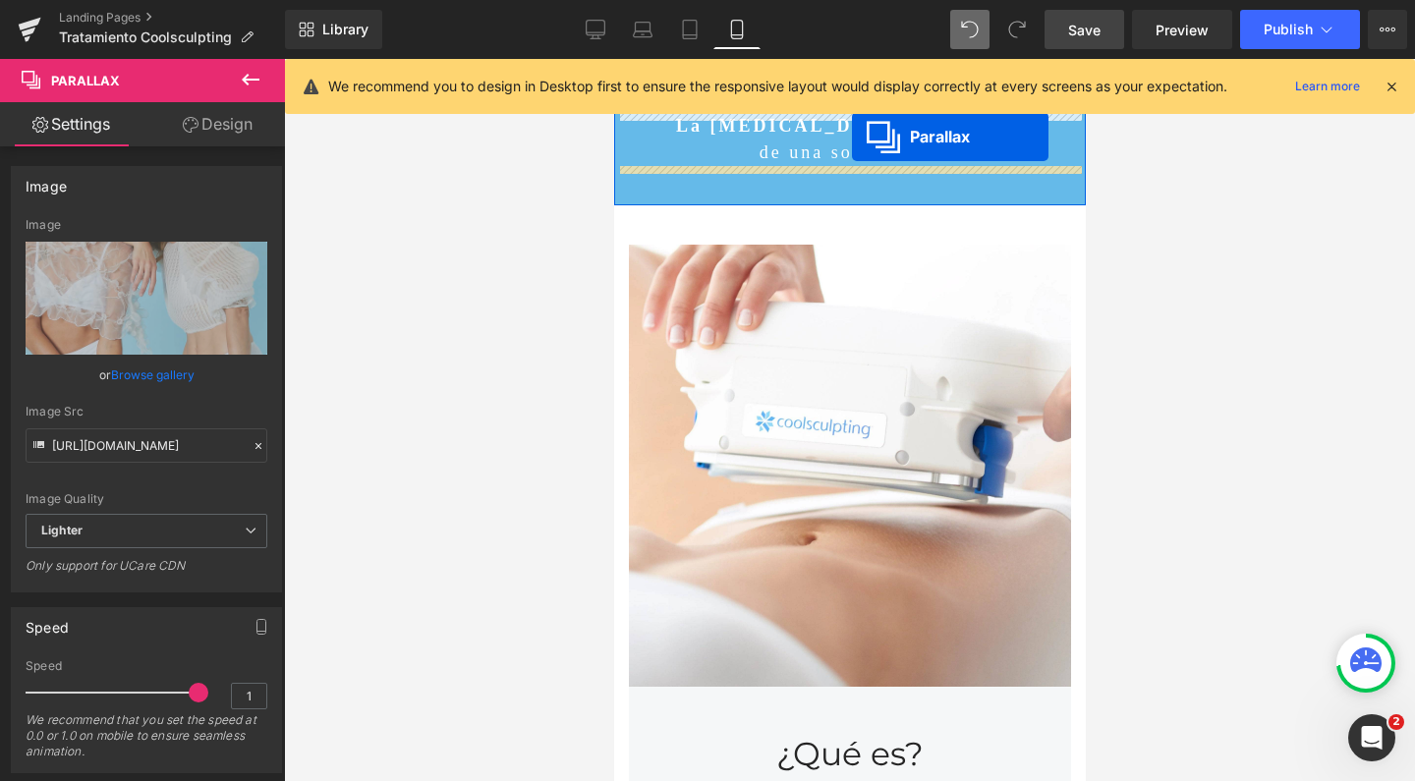
scroll to position [0, 0]
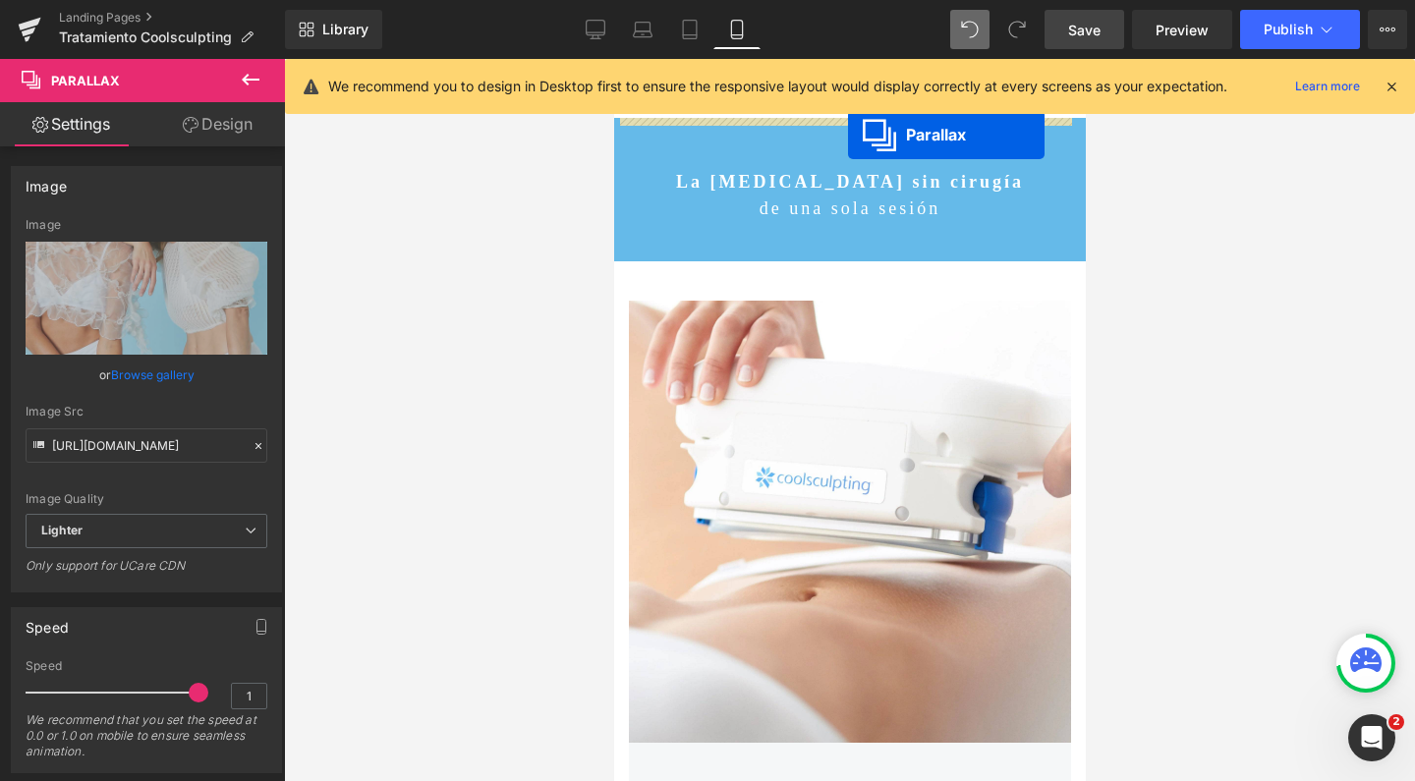
drag, startPoint x: 796, startPoint y: 363, endPoint x: 847, endPoint y: 135, distance: 234.5
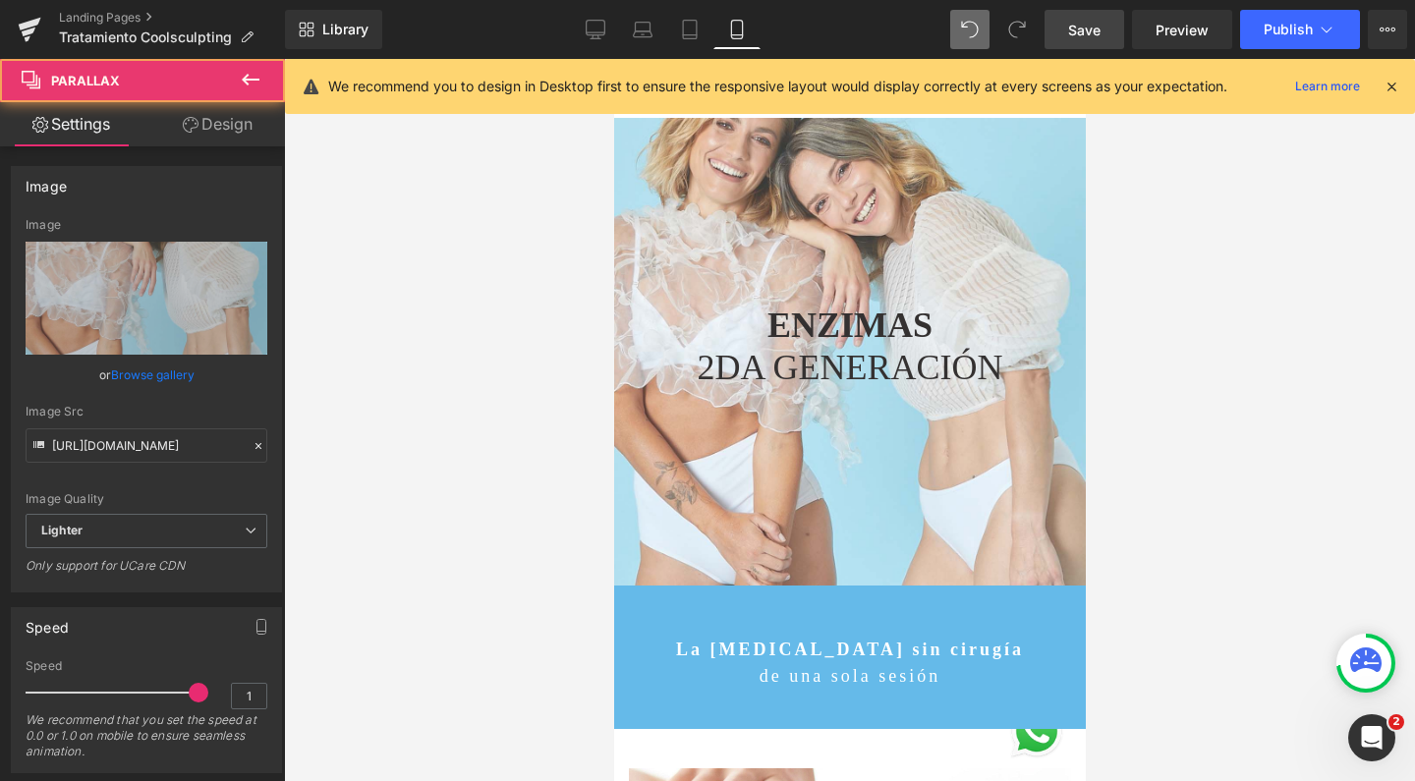
scroll to position [12548, 452]
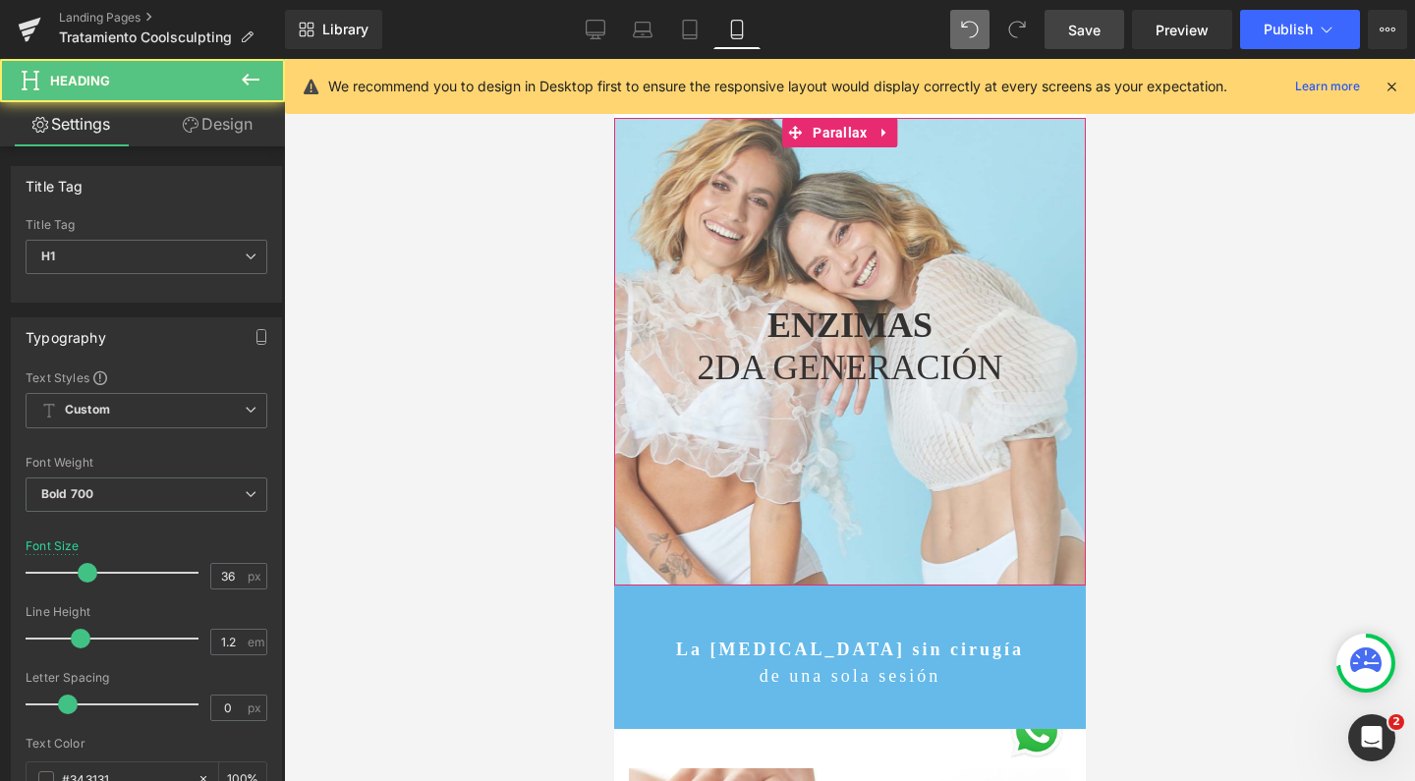
click at [828, 315] on strong "ENZIMAS" at bounding box center [848, 325] width 165 height 39
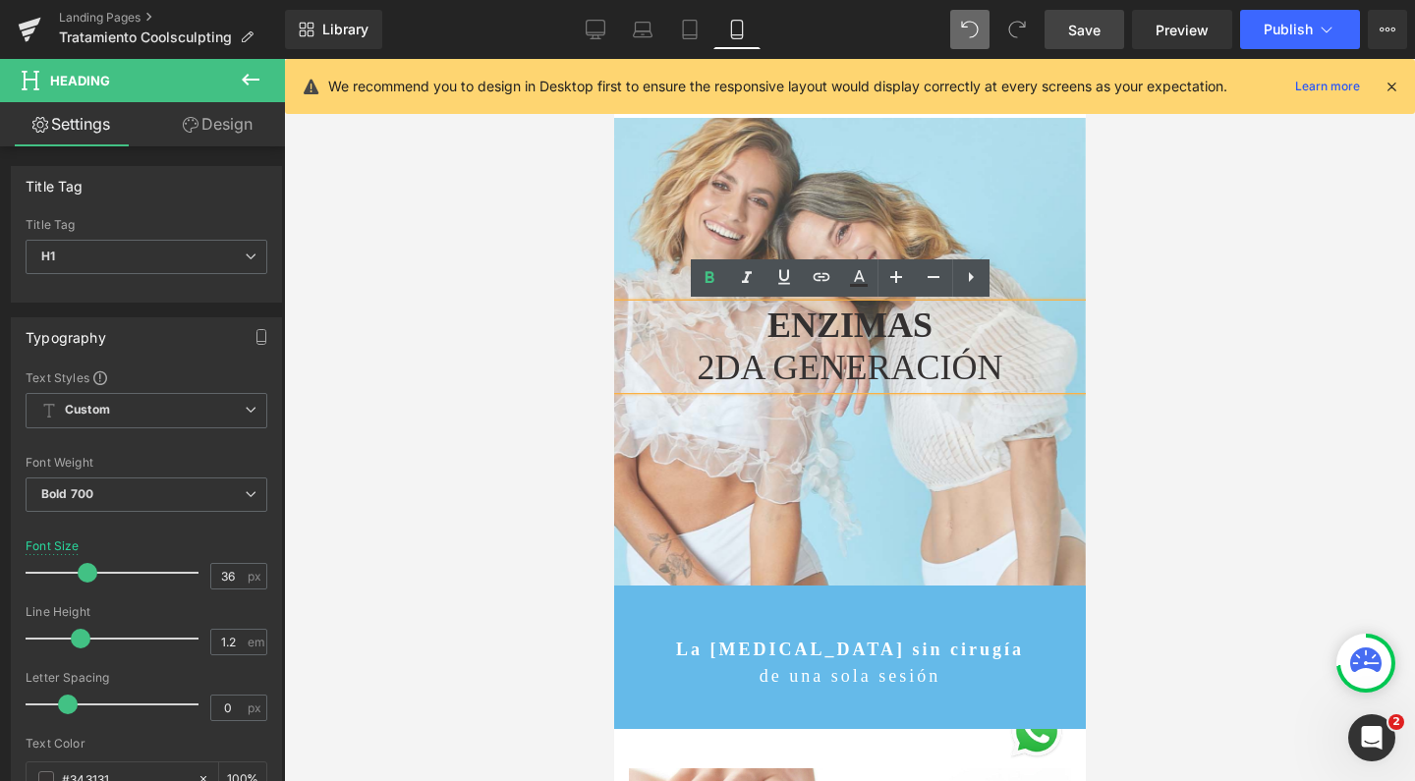
click at [647, 192] on div at bounding box center [849, 420] width 472 height 722
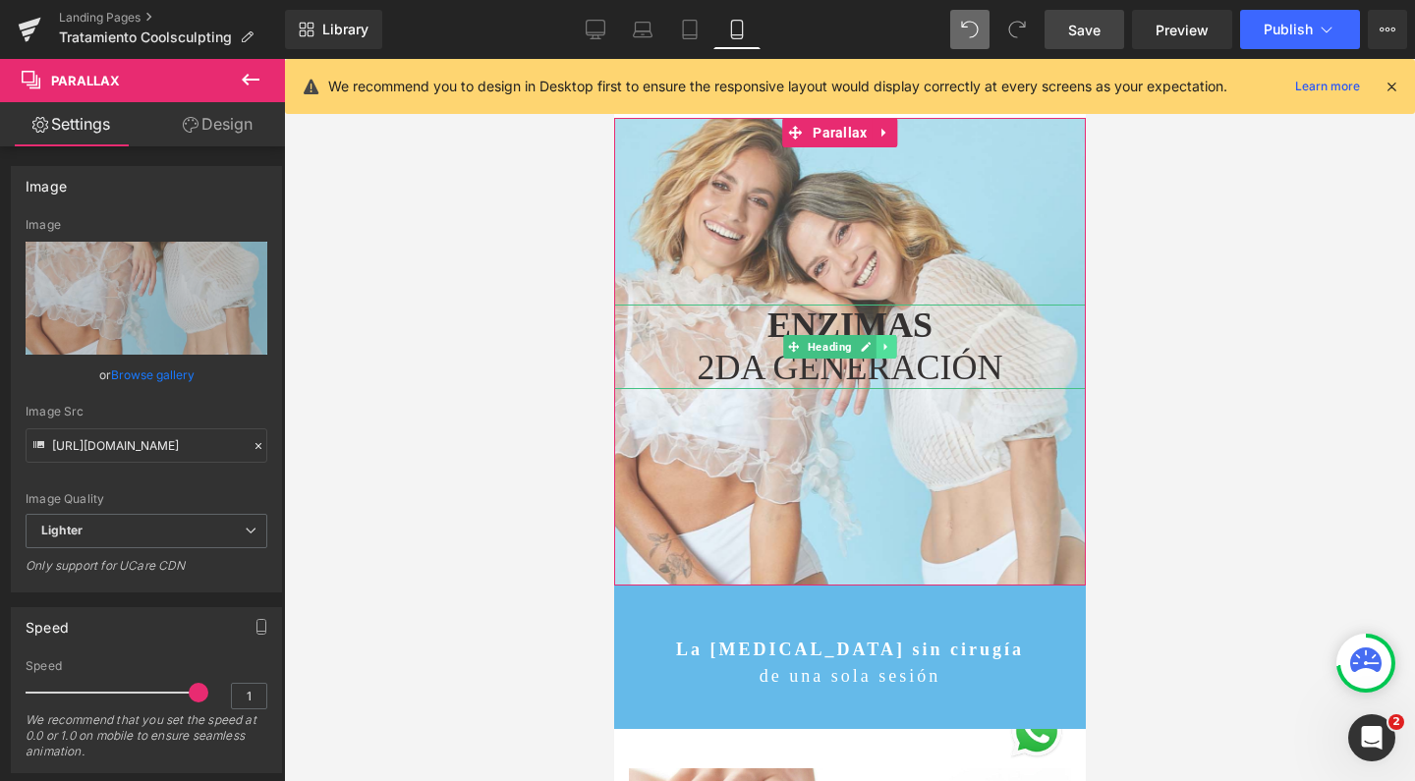
click at [886, 342] on icon at bounding box center [885, 347] width 11 height 12
click at [894, 346] on icon at bounding box center [895, 347] width 11 height 12
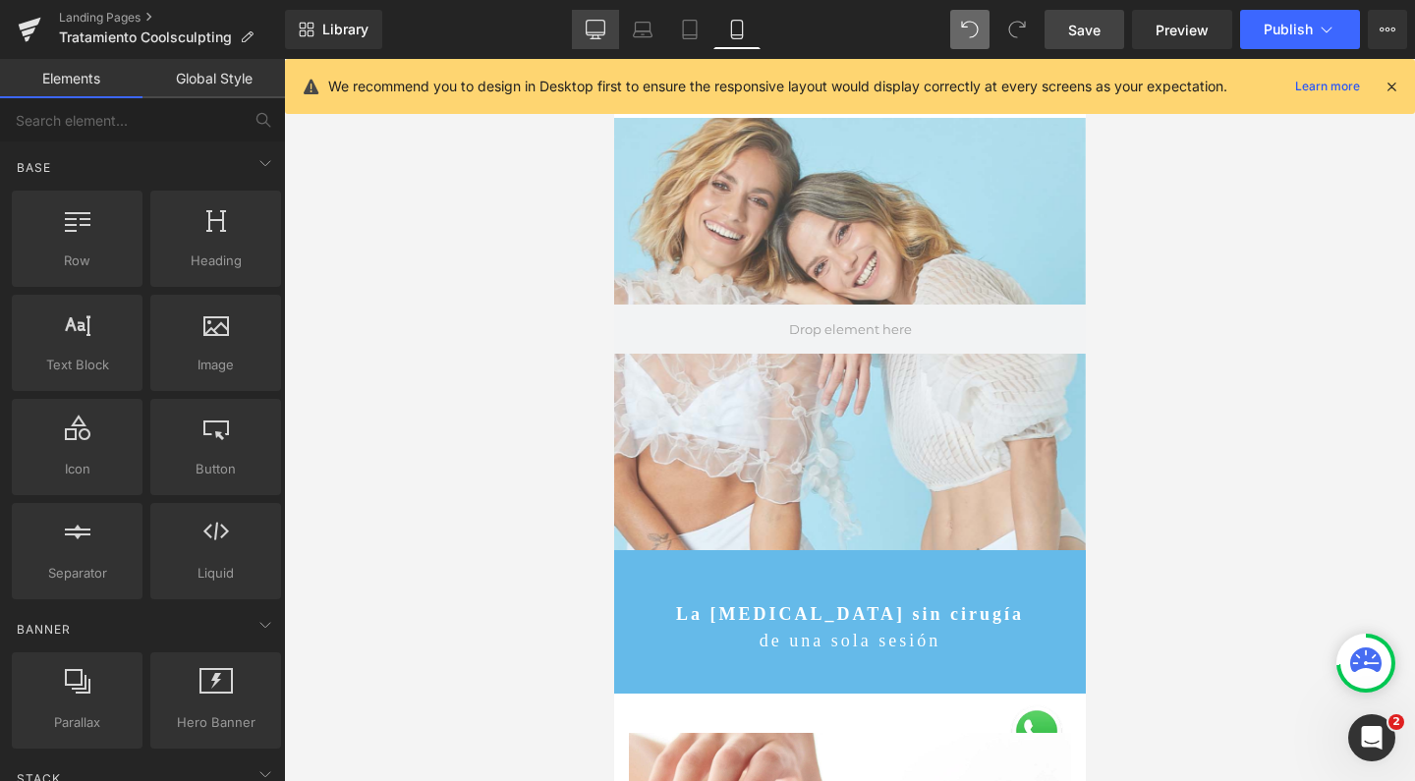
scroll to position [12513, 452]
click at [589, 29] on icon at bounding box center [596, 30] width 20 height 20
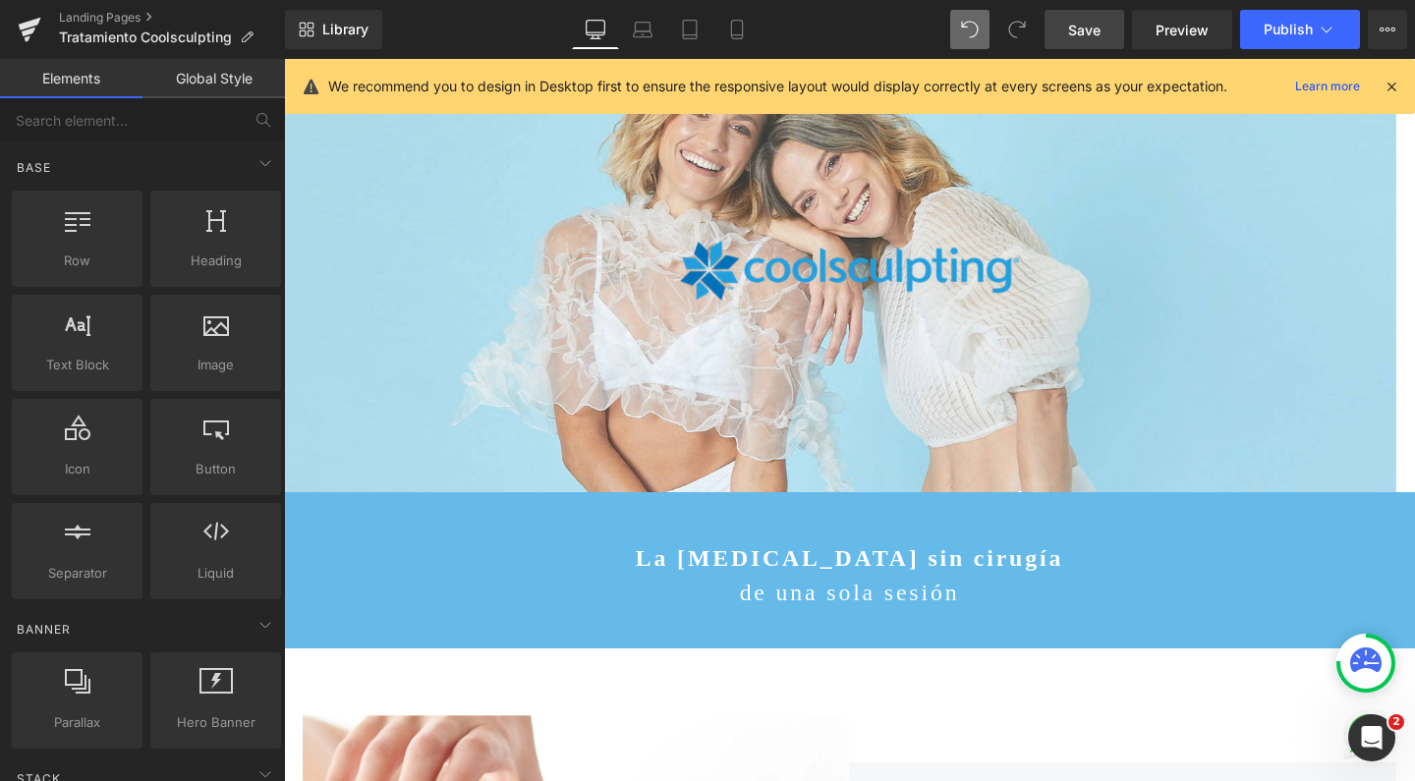
scroll to position [7618, 1169]
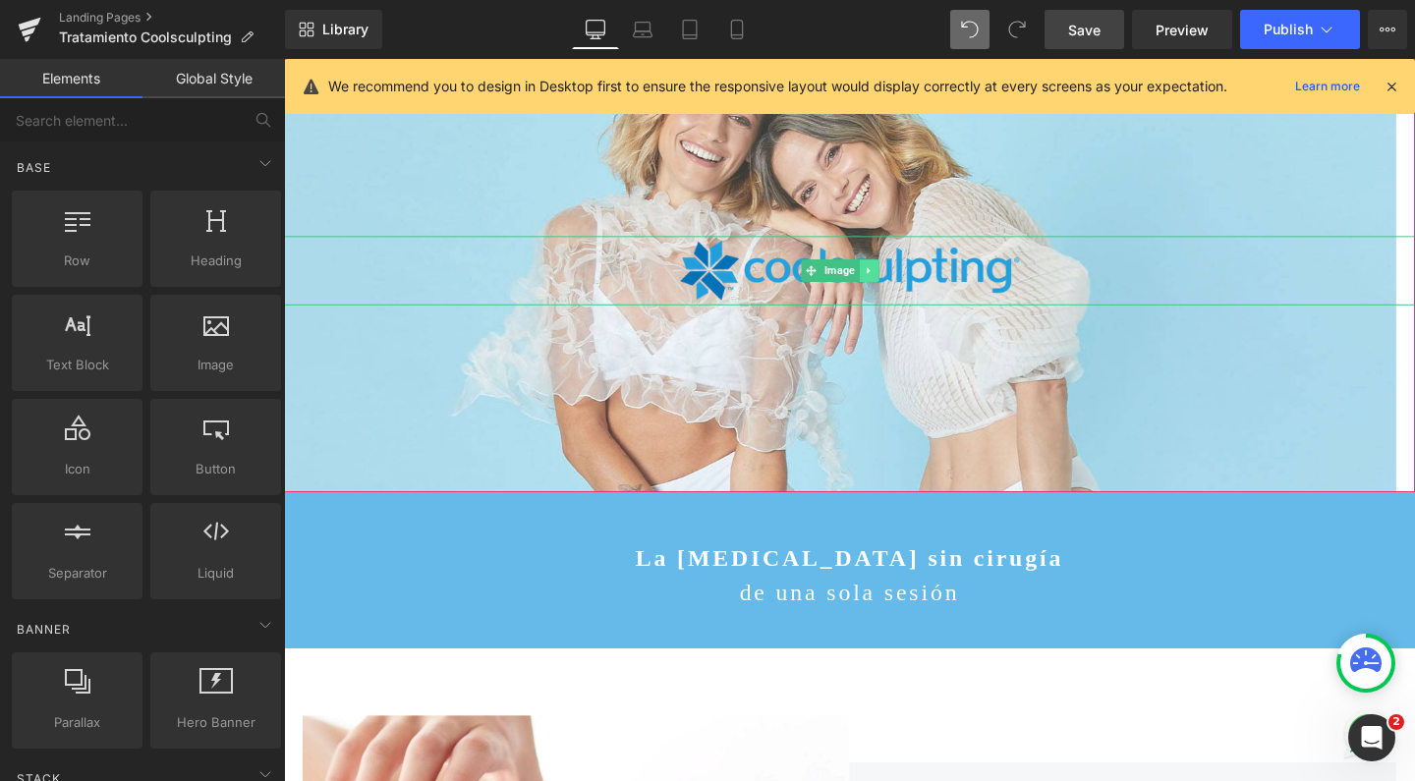
click at [904, 280] on icon at bounding box center [898, 282] width 11 height 12
click at [891, 280] on icon at bounding box center [888, 281] width 11 height 11
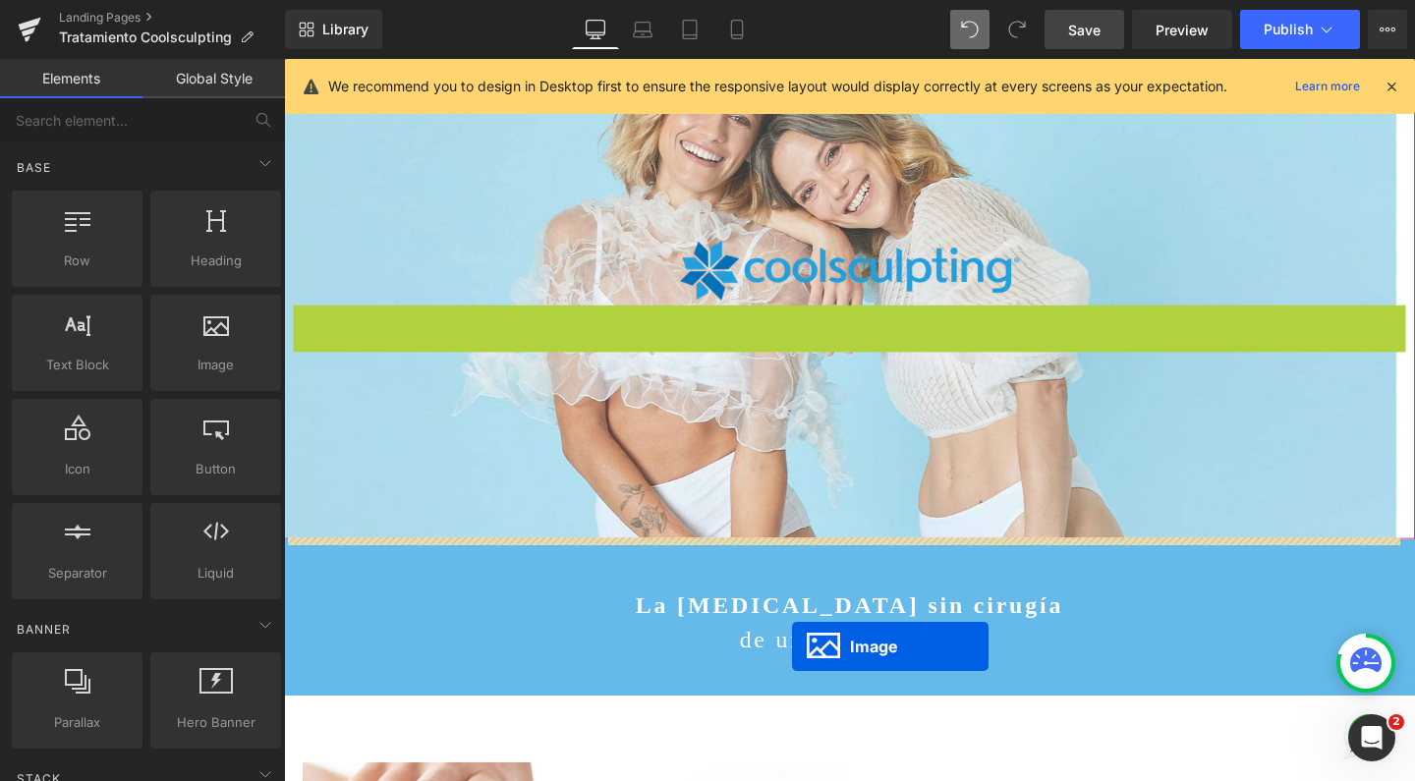
scroll to position [7667, 1169]
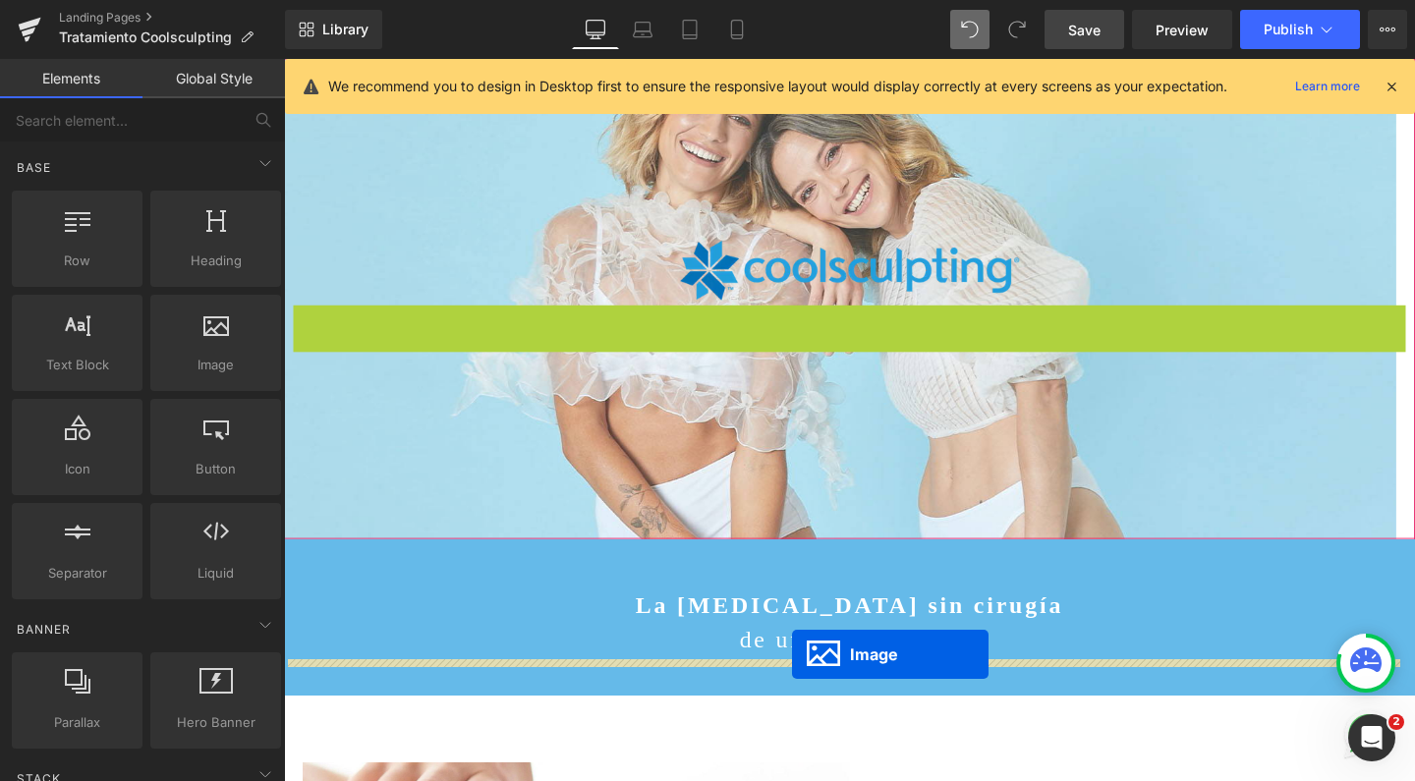
drag, startPoint x: 832, startPoint y: 347, endPoint x: 818, endPoint y: 685, distance: 338.2
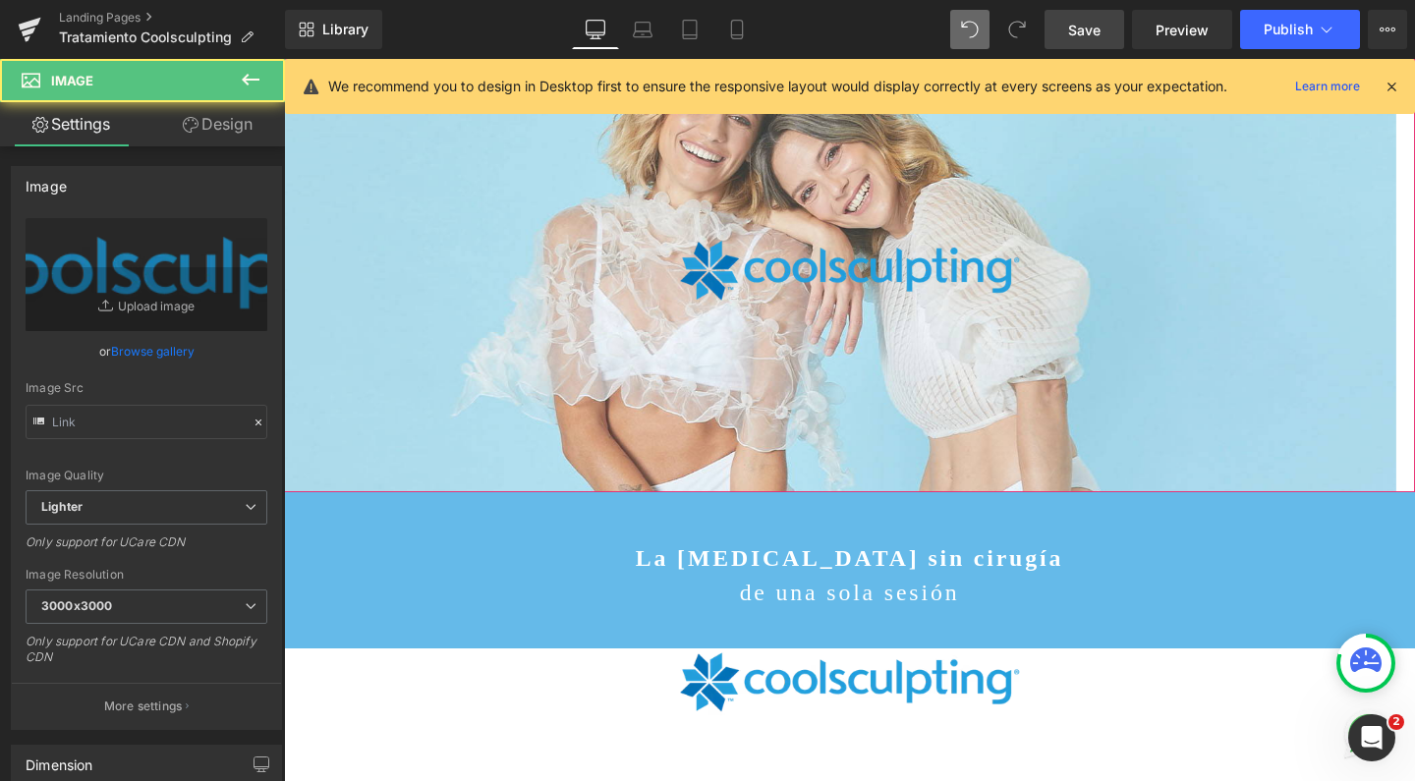
scroll to position [7688, 1169]
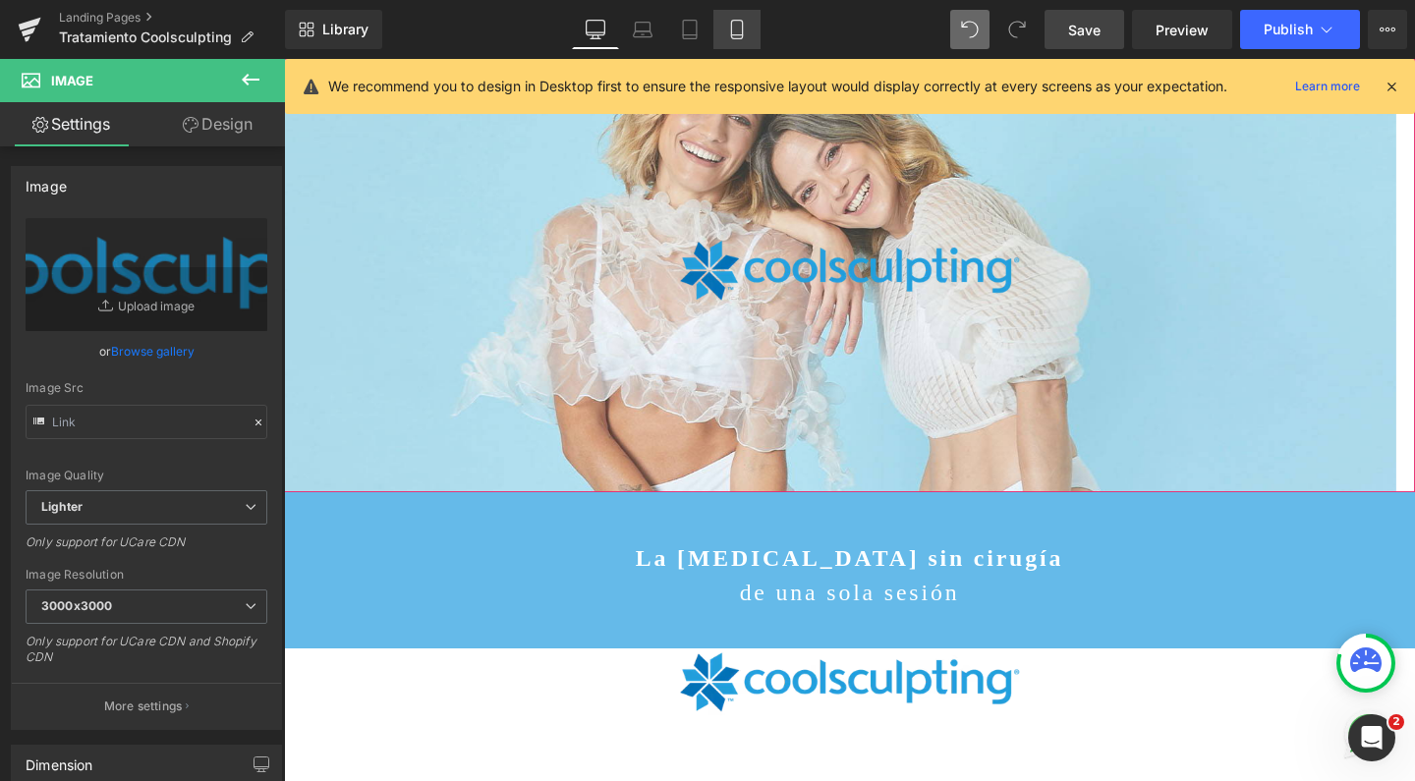
click at [730, 16] on link "Mobile" at bounding box center [736, 29] width 47 height 39
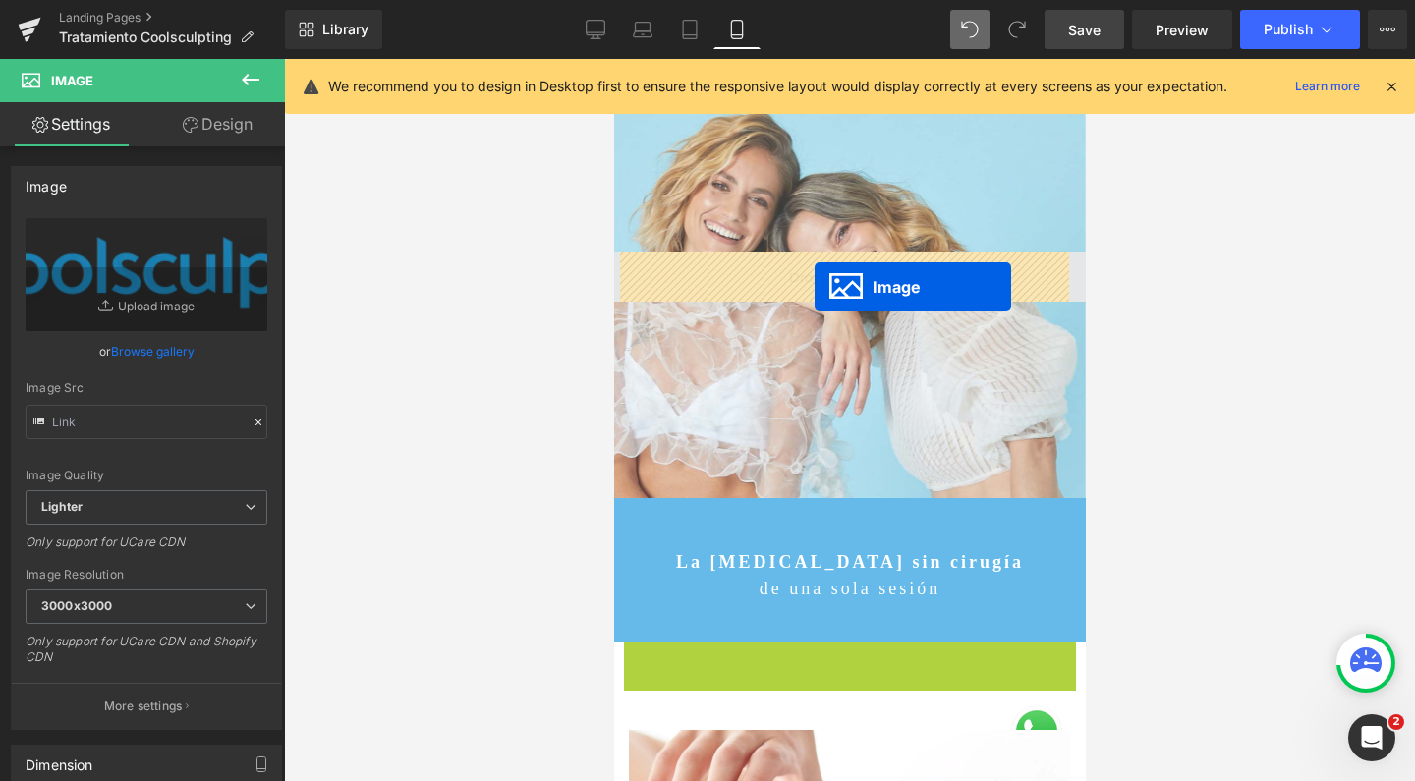
scroll to position [10, 10]
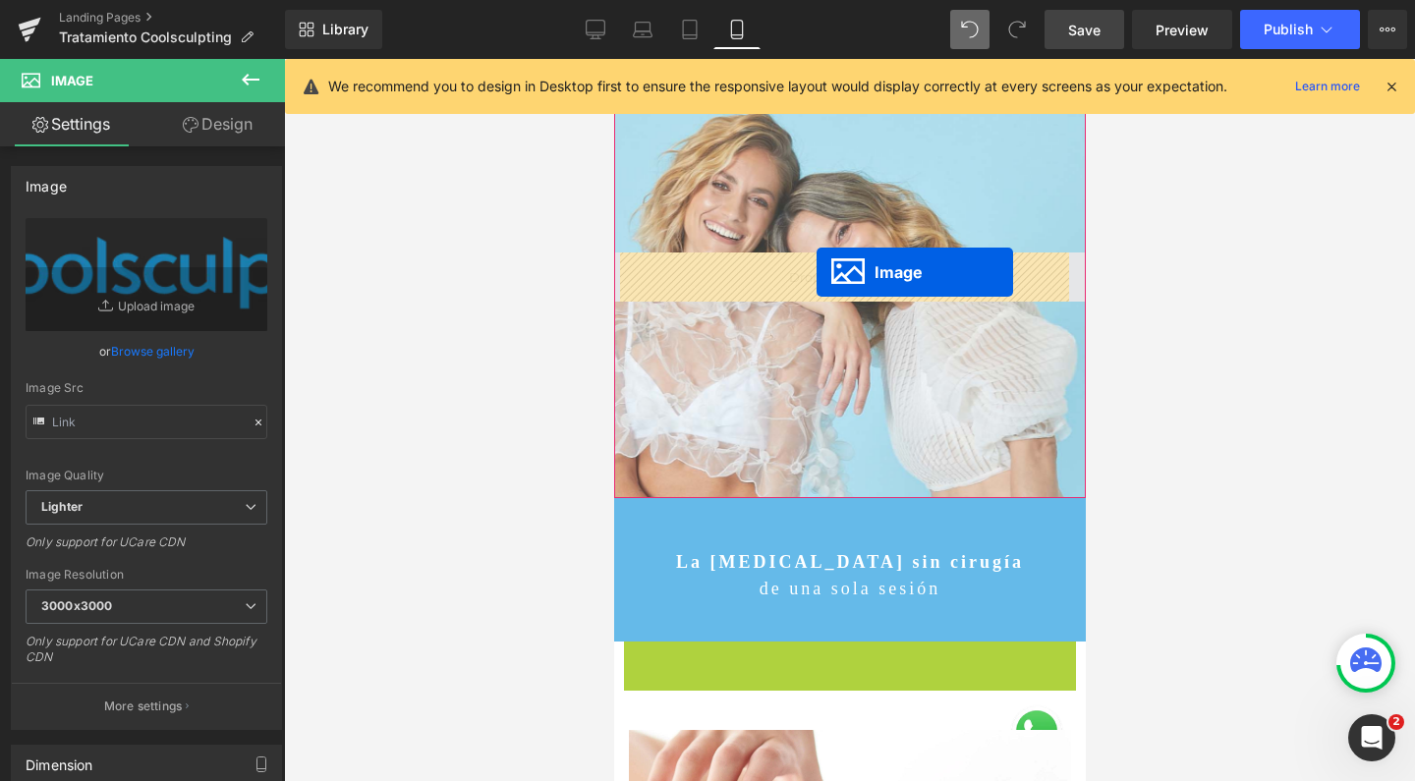
drag, startPoint x: 806, startPoint y: 656, endPoint x: 815, endPoint y: 272, distance: 384.3
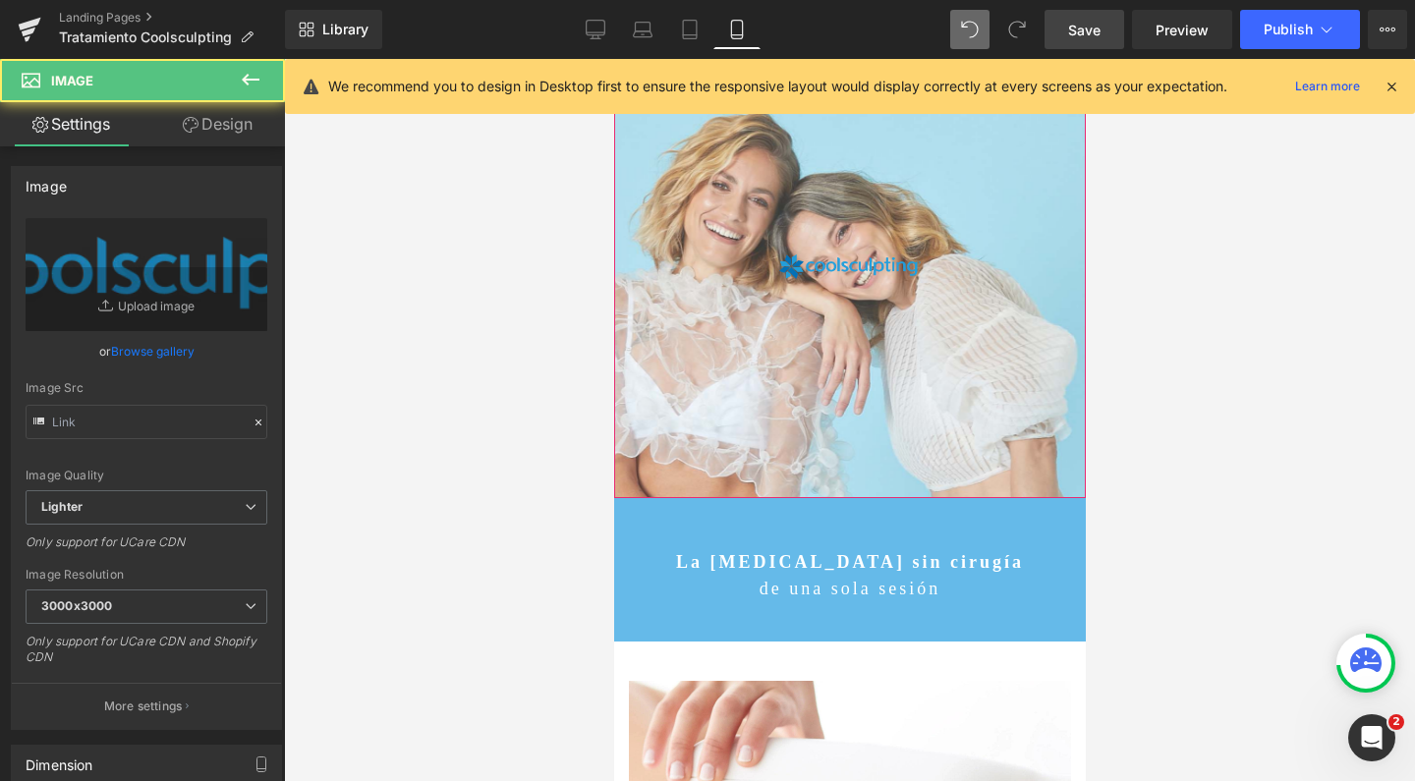
scroll to position [12513, 452]
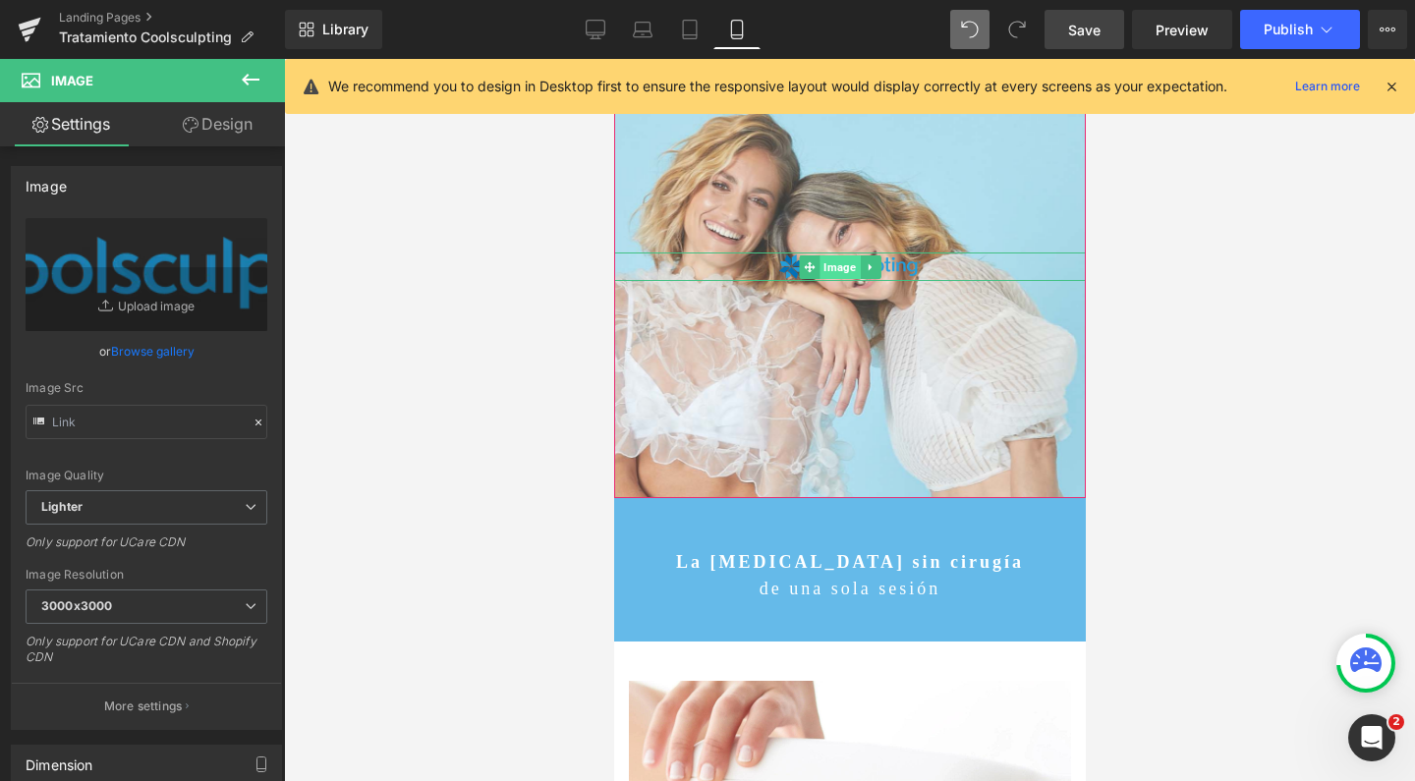
click at [820, 259] on span "Image" at bounding box center [838, 267] width 40 height 24
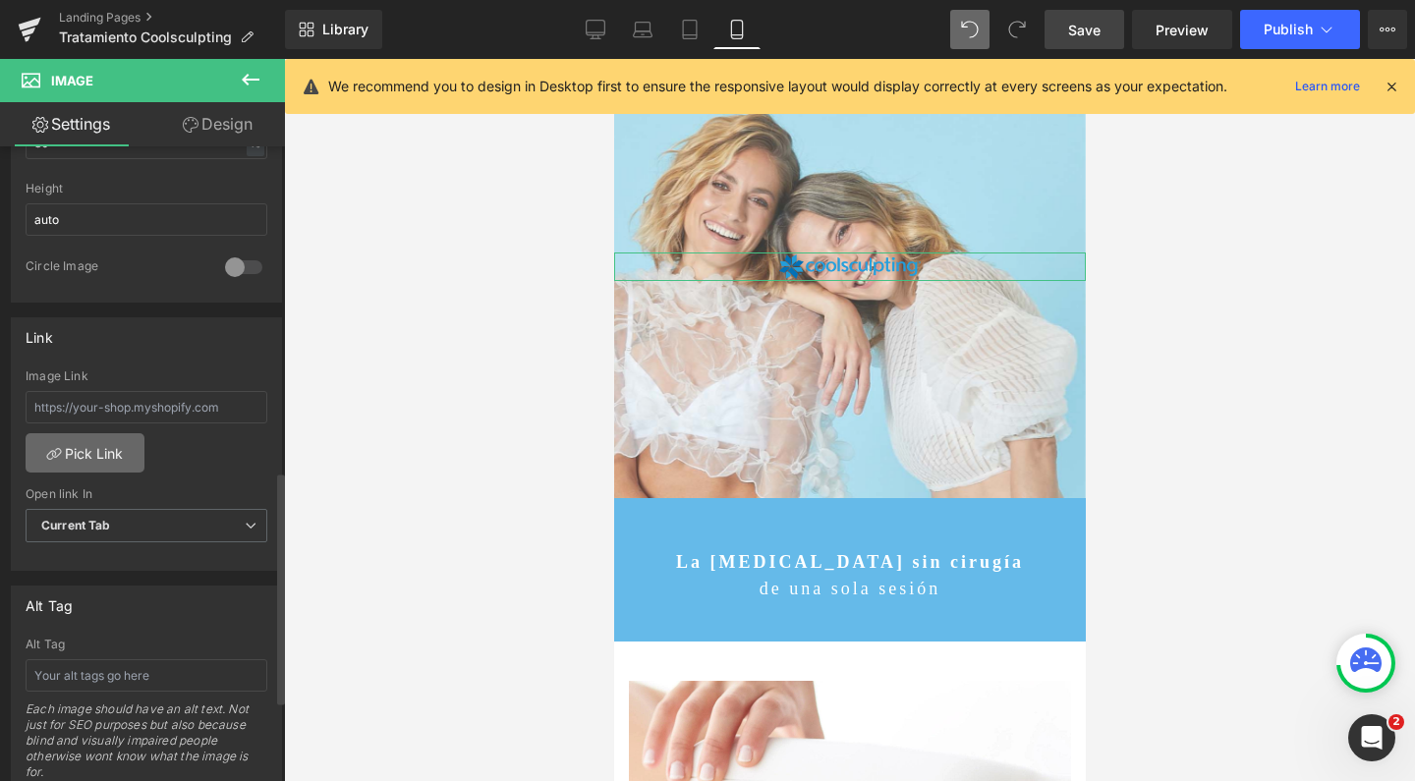
scroll to position [655, 0]
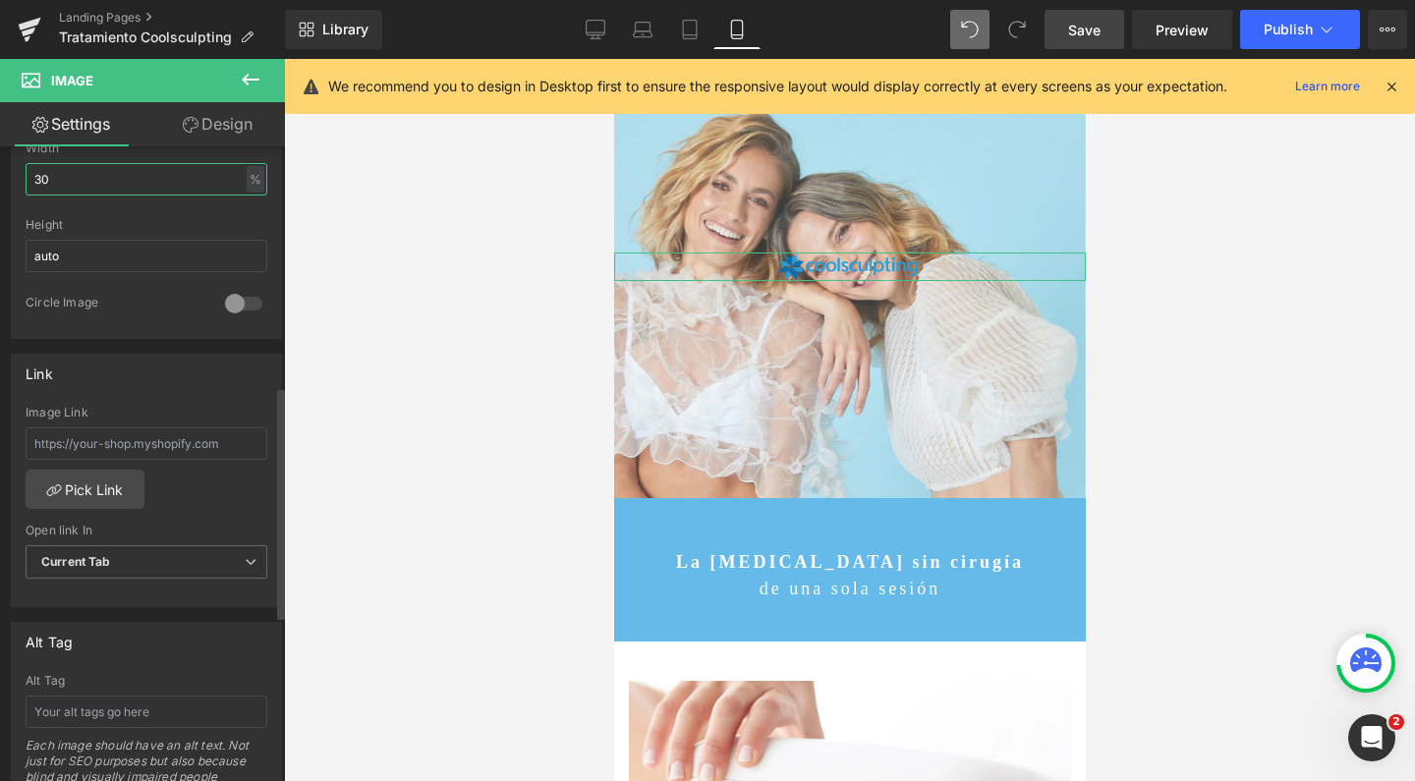
click at [86, 182] on input "30" at bounding box center [147, 179] width 242 height 32
type input "70"
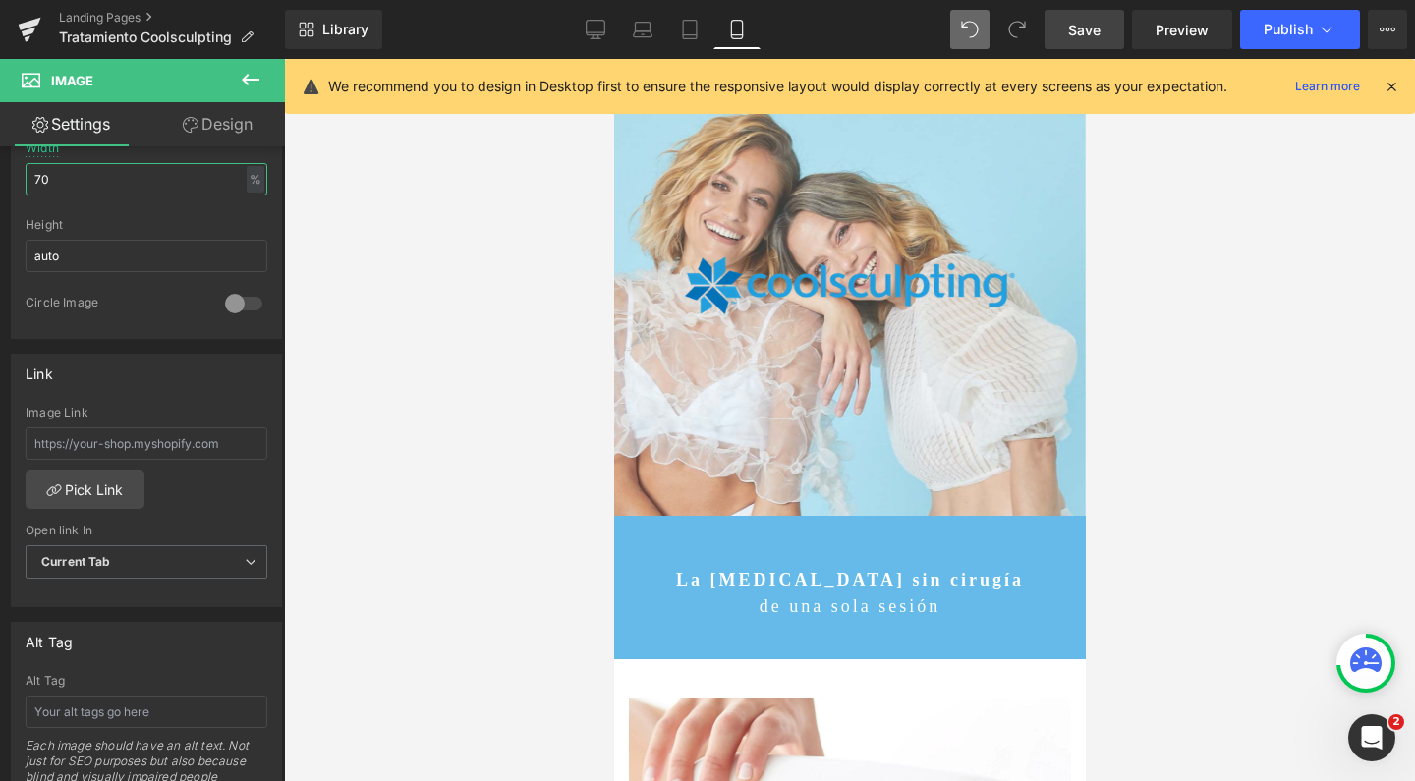
scroll to position [12528, 452]
click at [1200, 304] on div at bounding box center [849, 420] width 1131 height 722
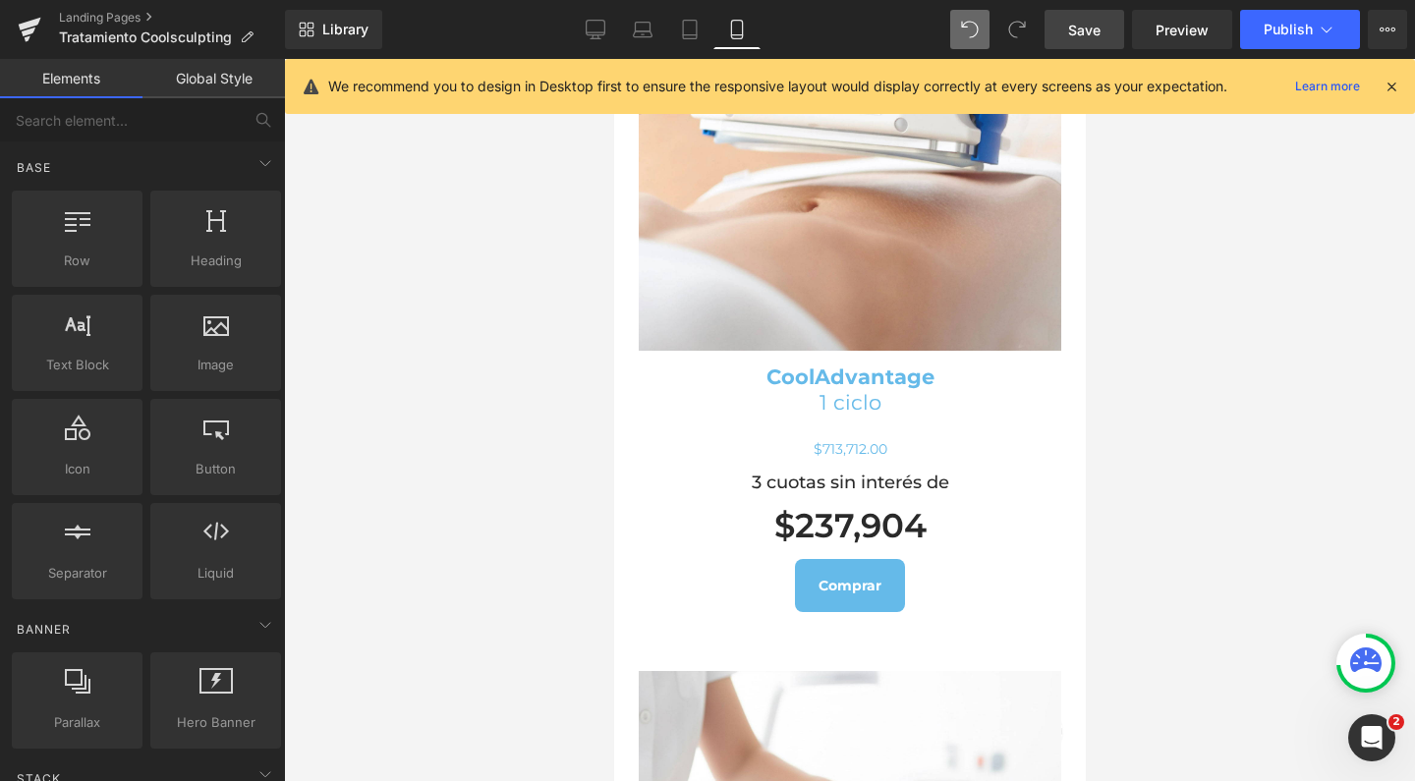
scroll to position [3902, 0]
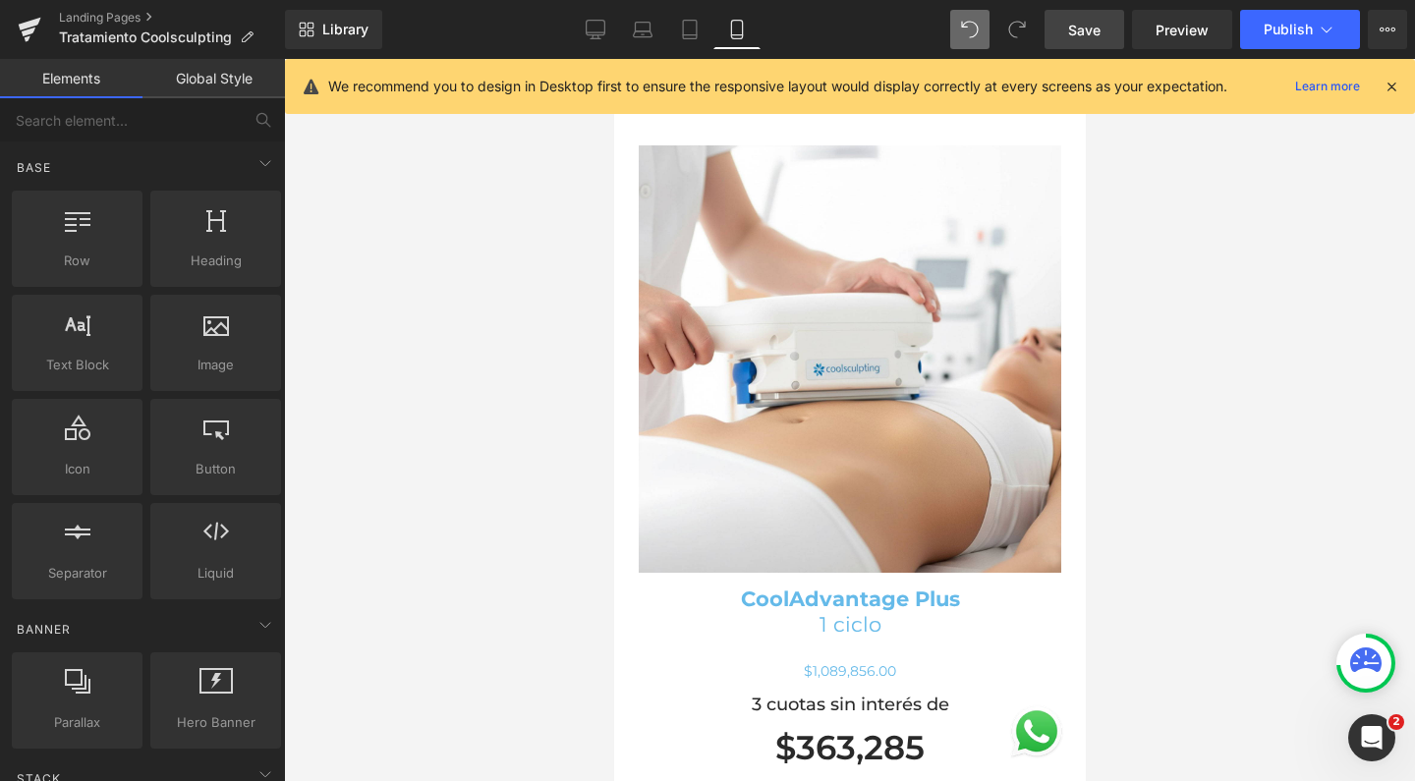
click at [1081, 31] on span "Save" at bounding box center [1084, 30] width 32 height 21
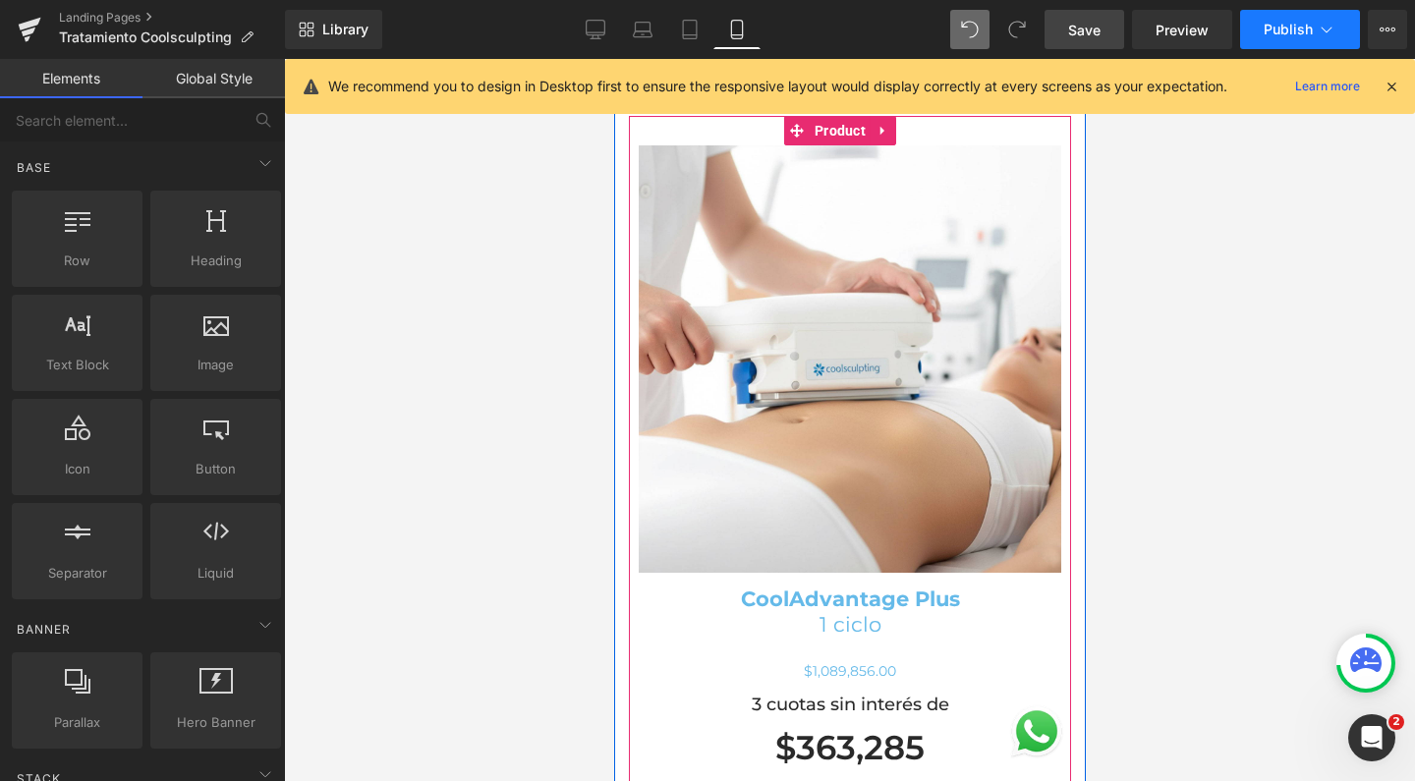
click at [1264, 22] on span "Publish" at bounding box center [1287, 30] width 49 height 16
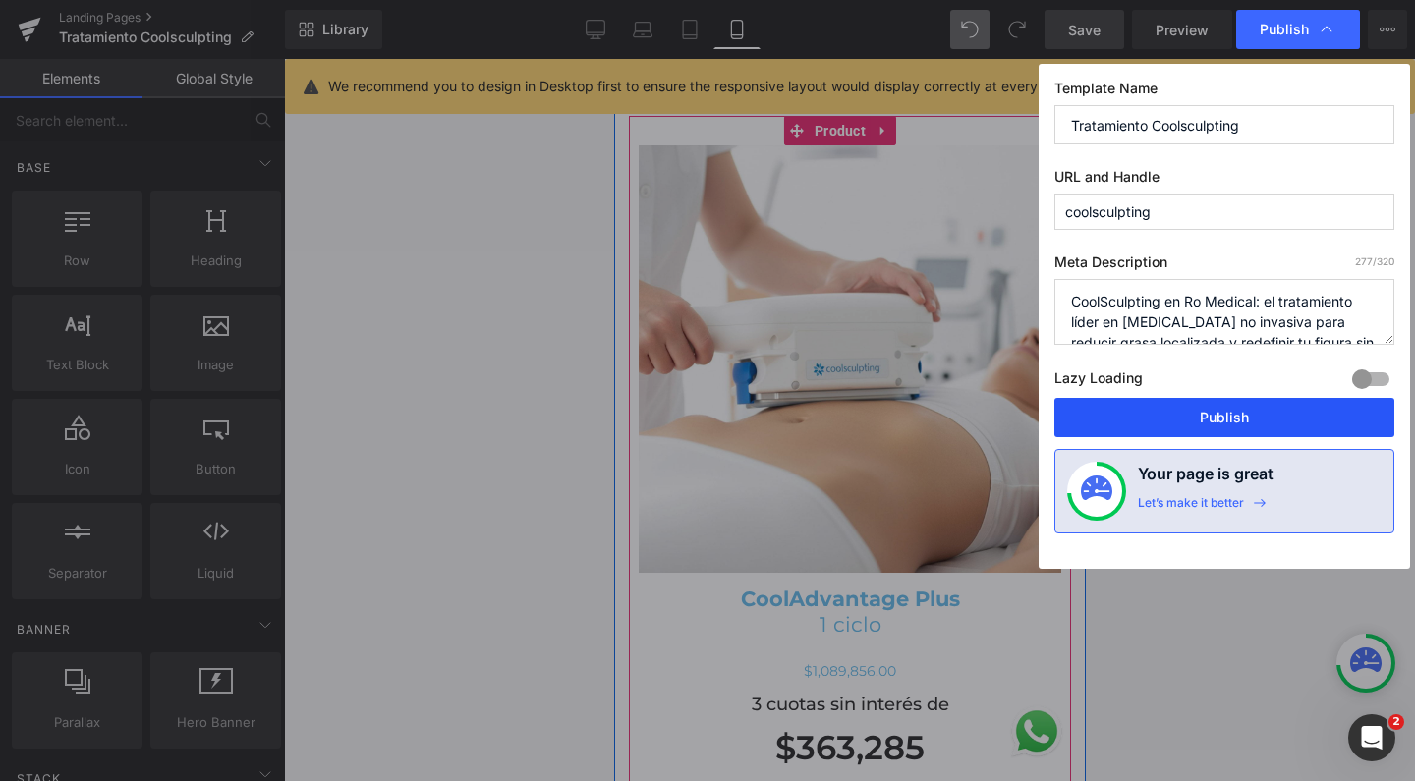
click at [1185, 427] on button "Publish" at bounding box center [1224, 417] width 340 height 39
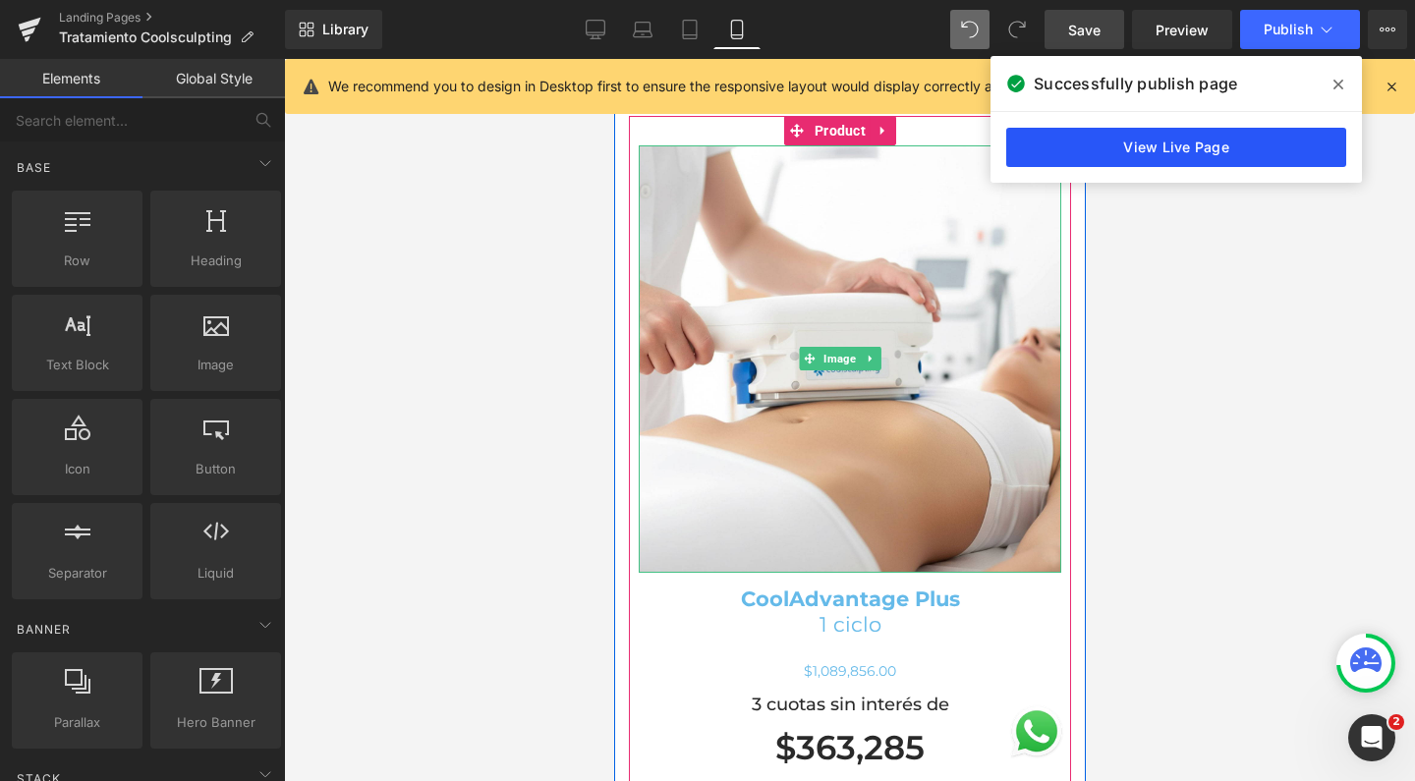
click at [1174, 148] on link "View Live Page" at bounding box center [1176, 147] width 340 height 39
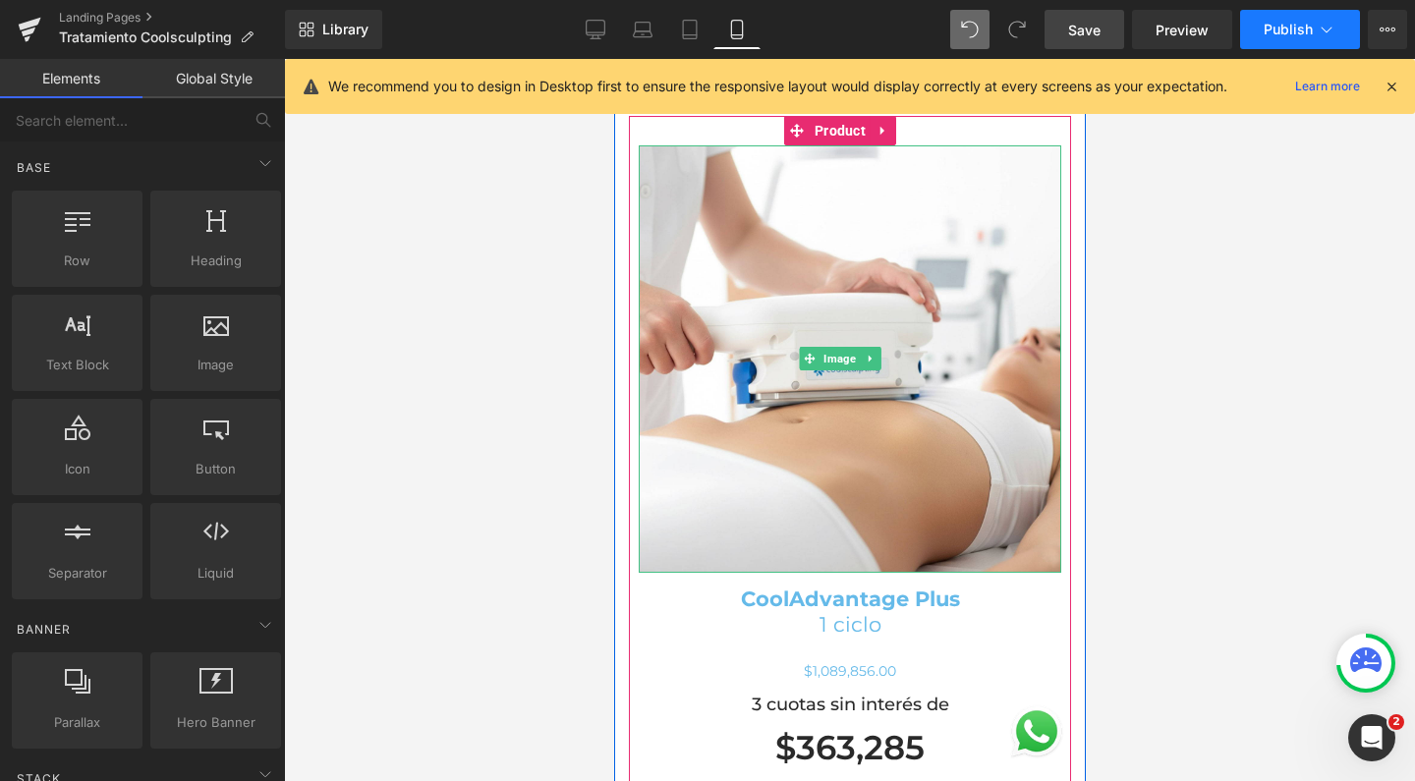
click at [1322, 27] on icon at bounding box center [1326, 30] width 20 height 20
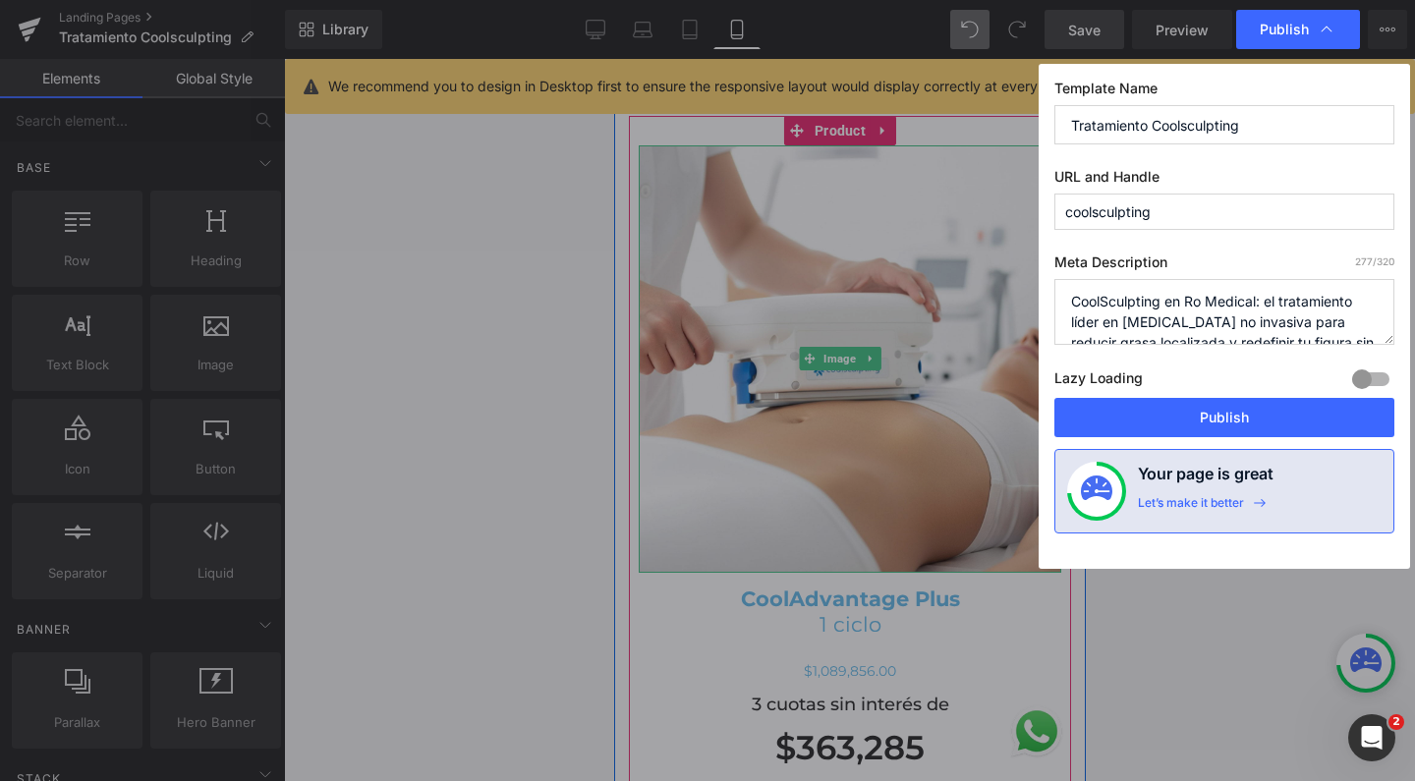
click at [1377, 375] on div at bounding box center [1370, 378] width 47 height 31
click at [1309, 415] on button "Publish" at bounding box center [1224, 417] width 340 height 39
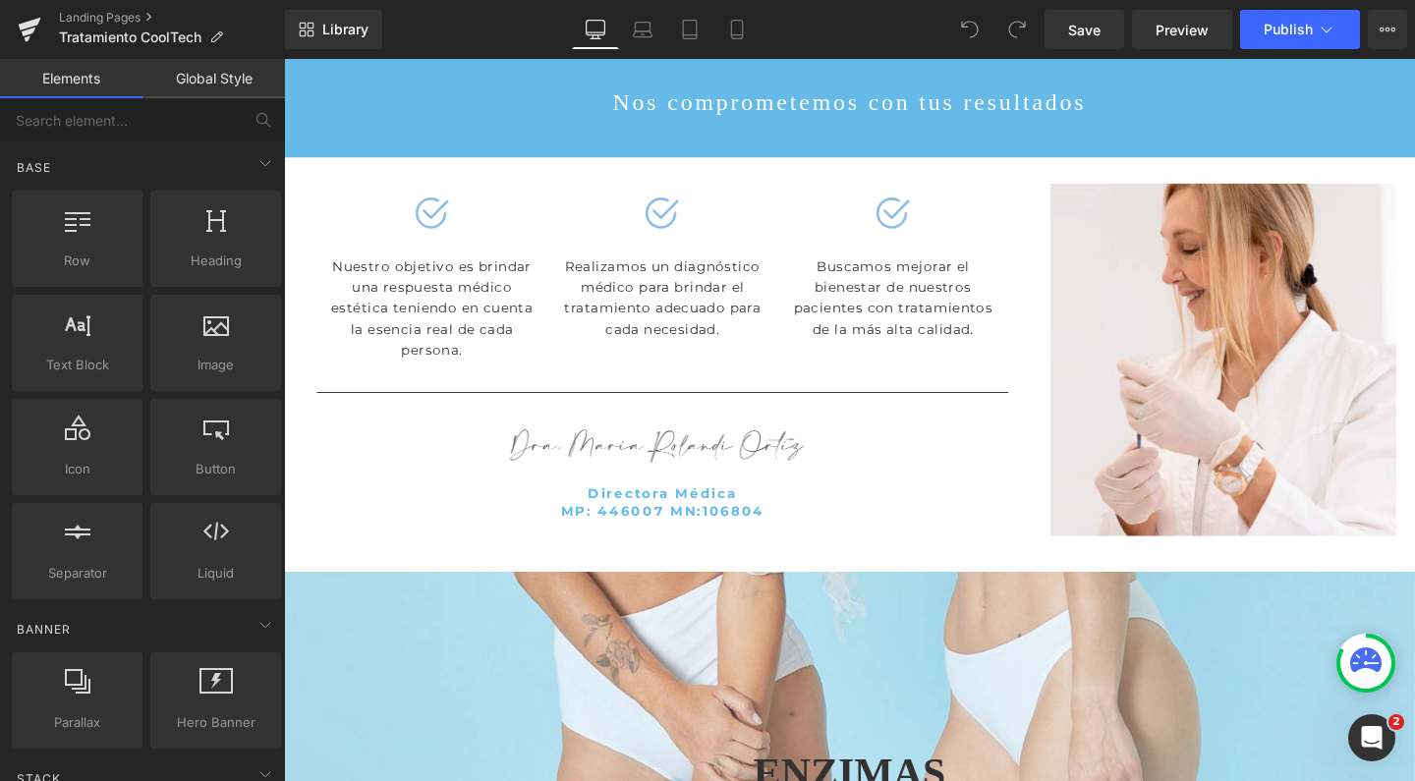
scroll to position [4102, 0]
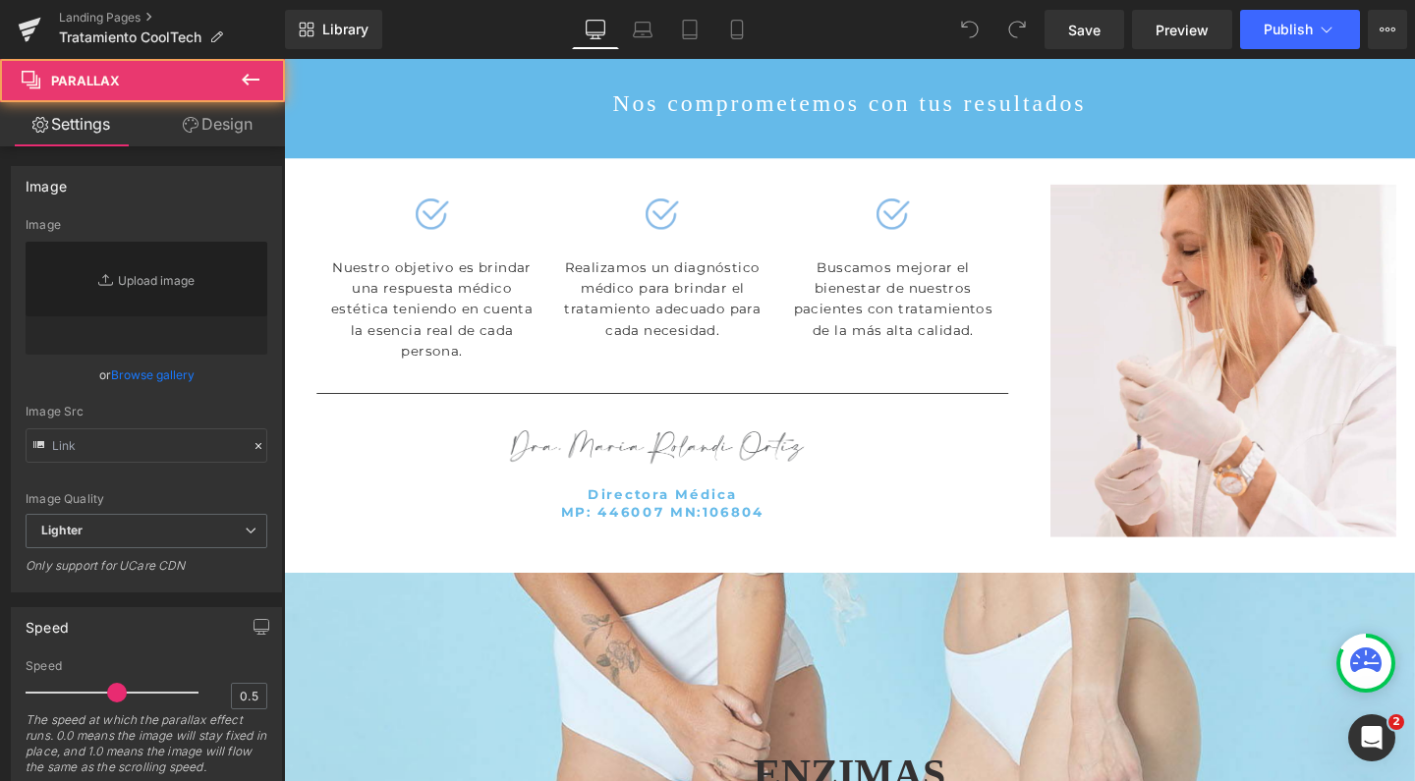
click at [493, 357] on div at bounding box center [878, 445] width 1189 height 929
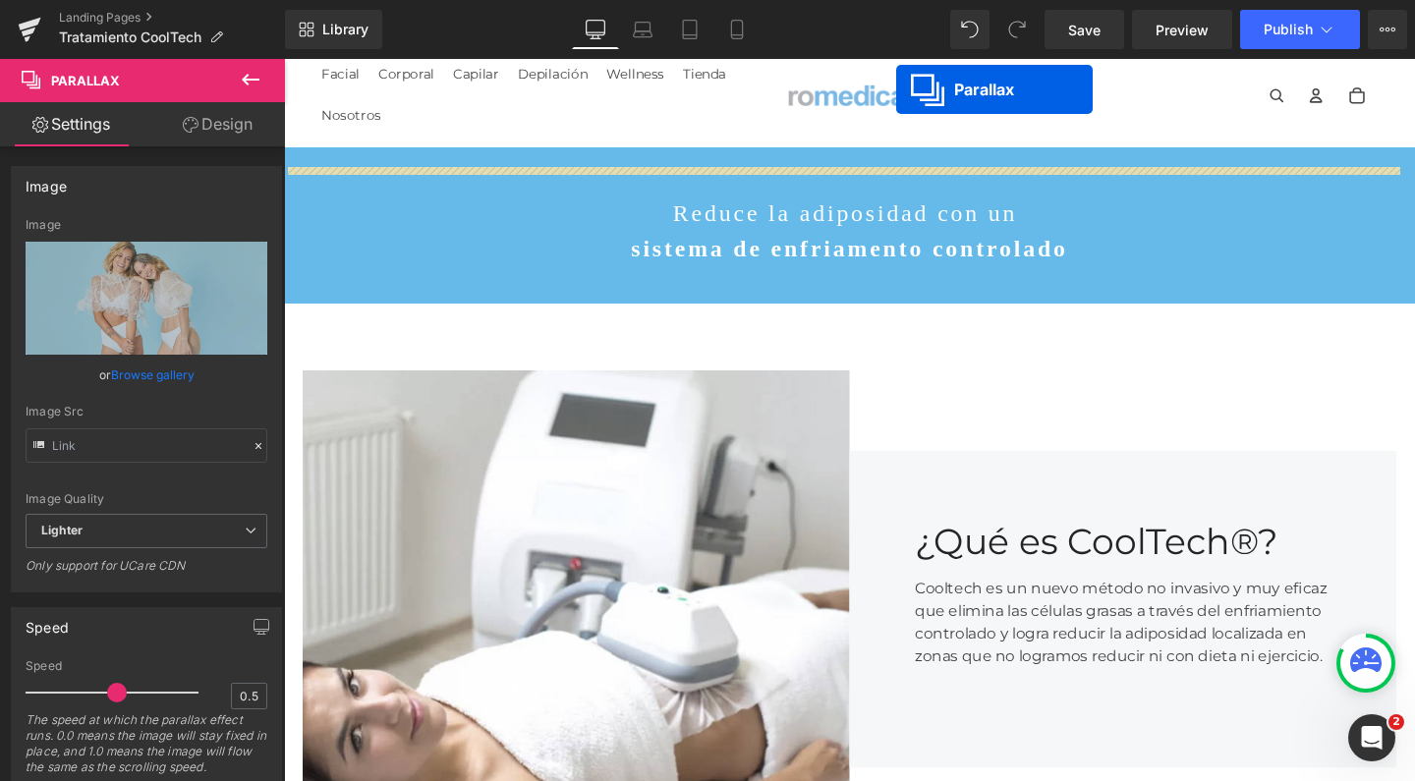
scroll to position [0, 0]
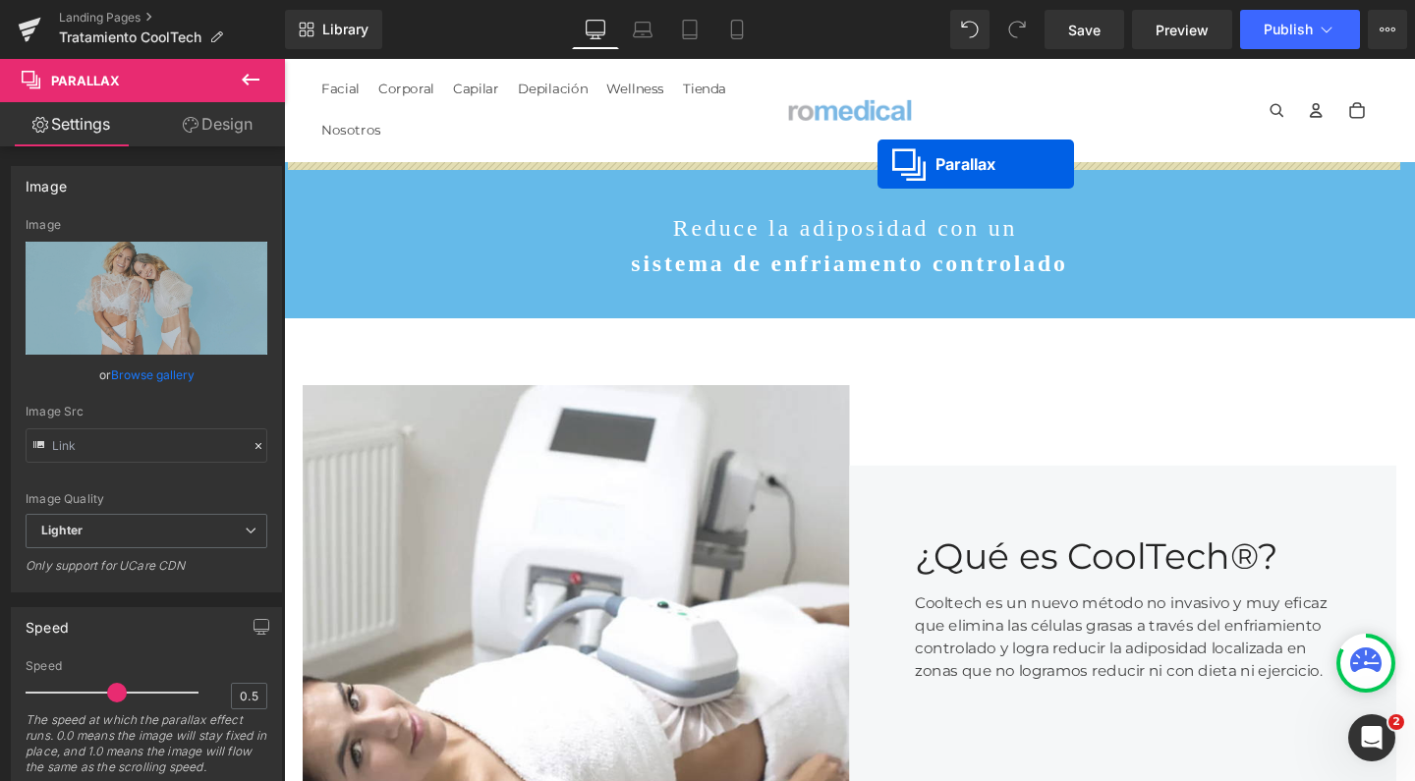
drag, startPoint x: 824, startPoint y: 302, endPoint x: 908, endPoint y: 169, distance: 156.7
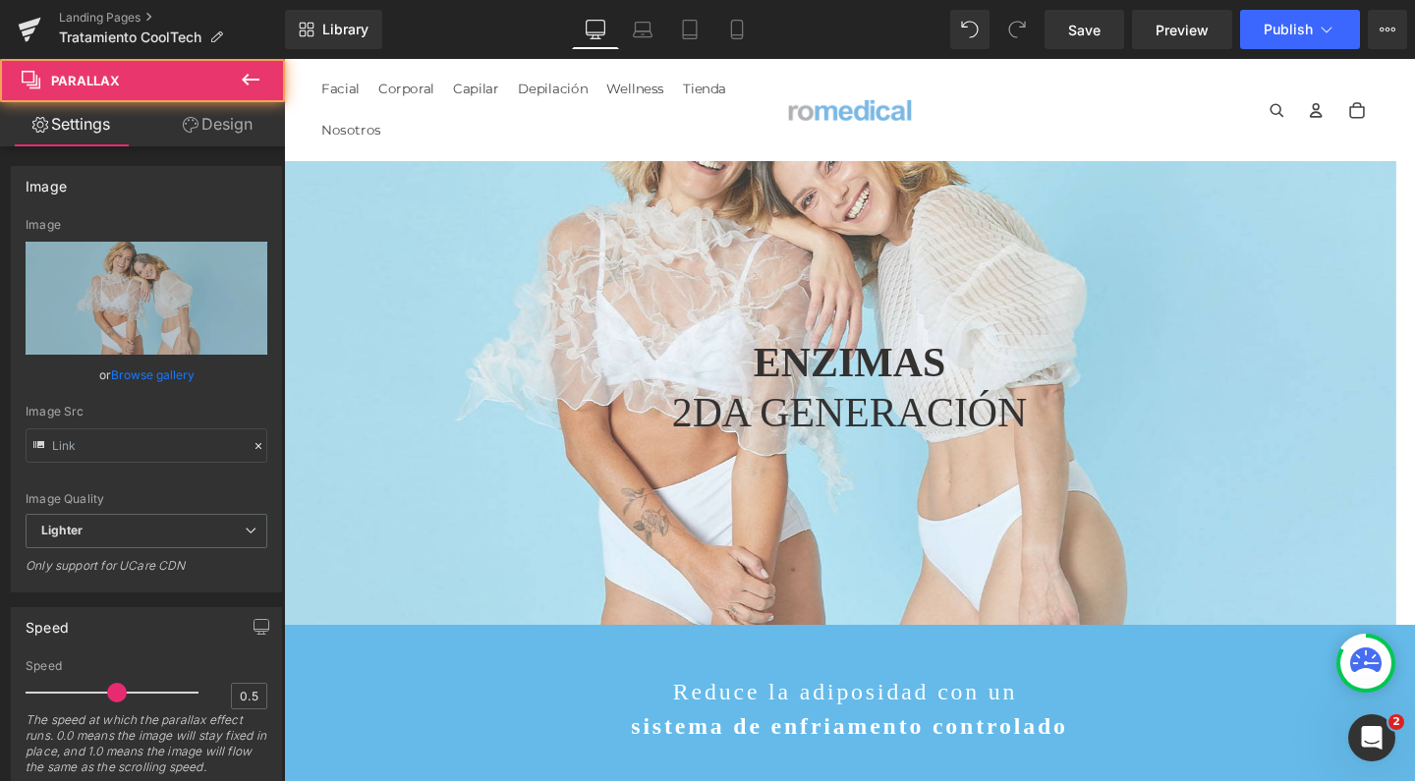
scroll to position [5652, 1169]
click at [813, 232] on div at bounding box center [868, 349] width 1169 height 759
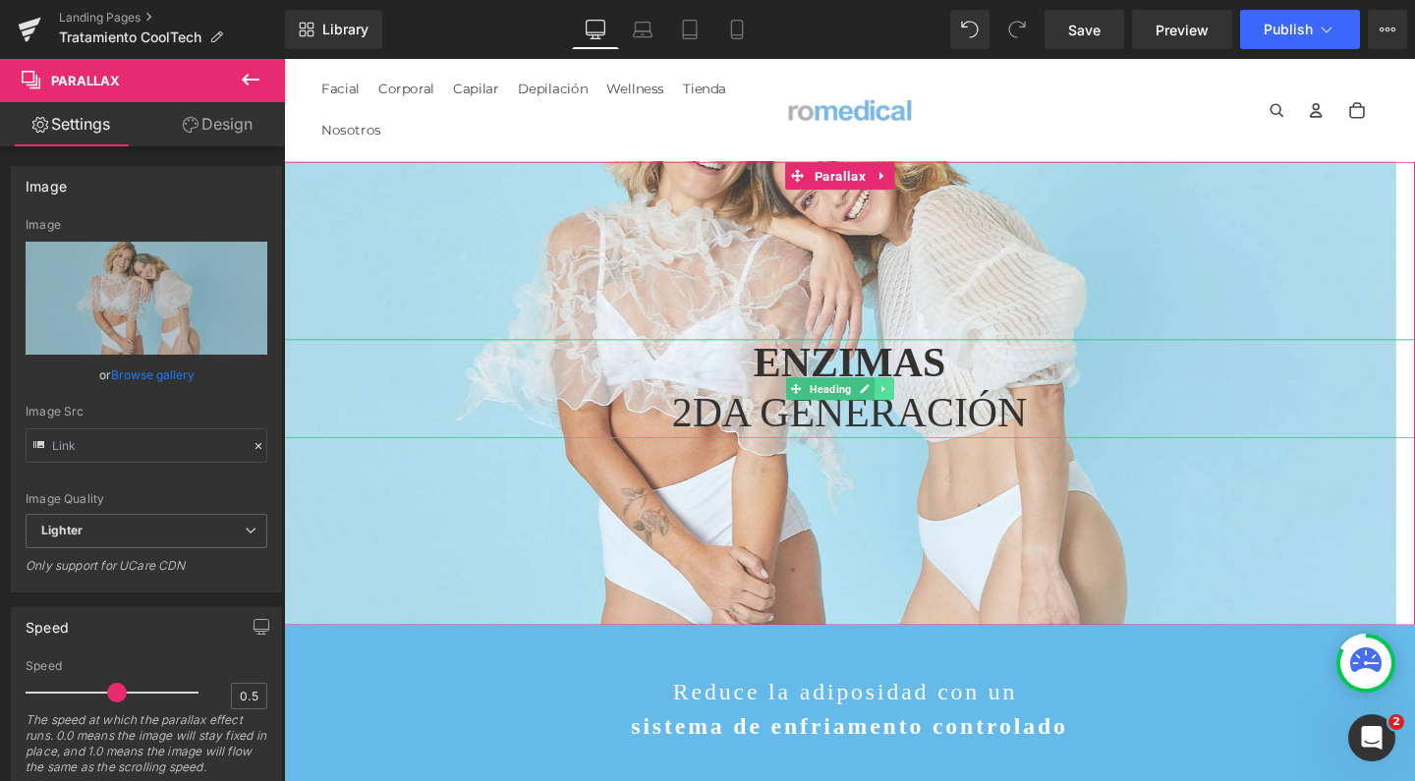
click at [918, 400] on icon at bounding box center [915, 406] width 11 height 12
click at [918, 394] on link at bounding box center [925, 406] width 21 height 24
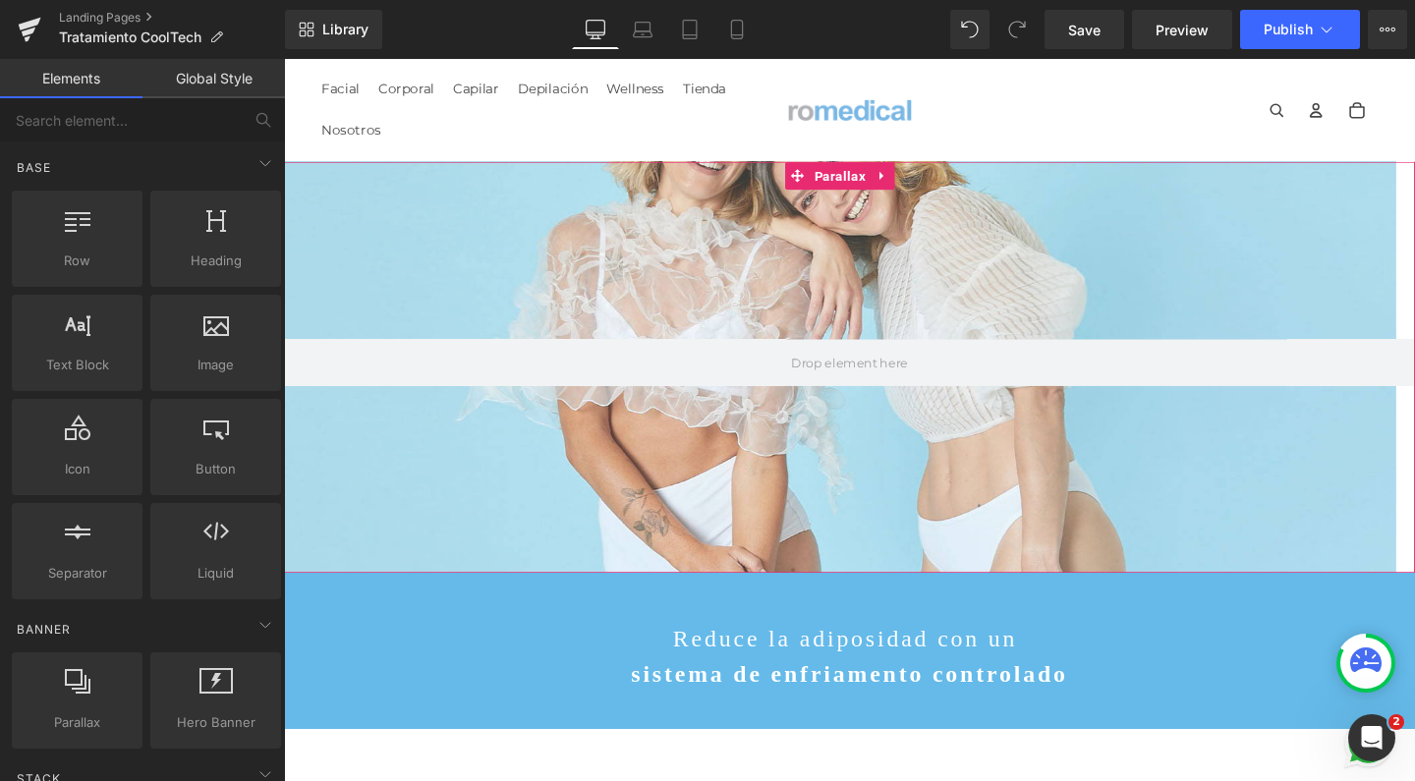
scroll to position [5630, 1169]
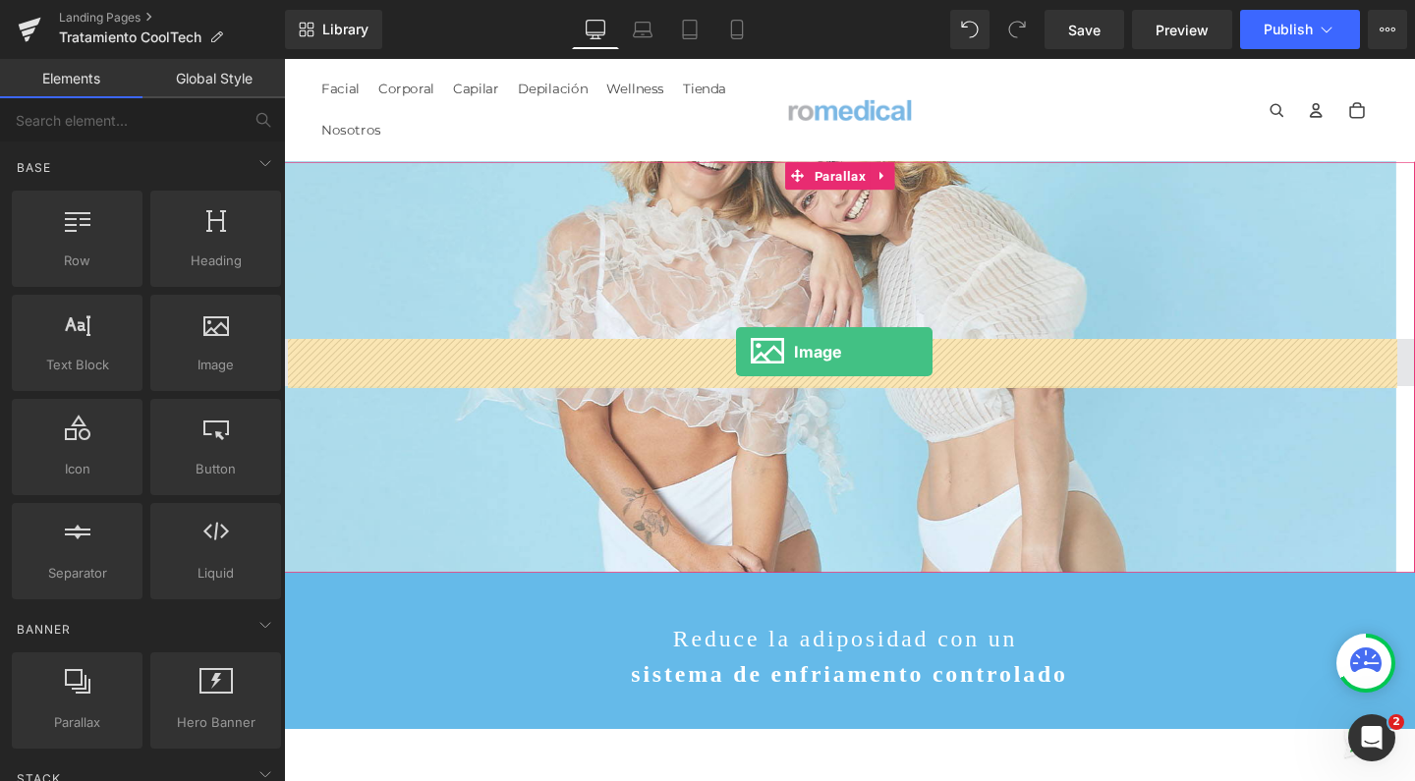
drag, startPoint x: 504, startPoint y: 381, endPoint x: 759, endPoint y: 366, distance: 255.9
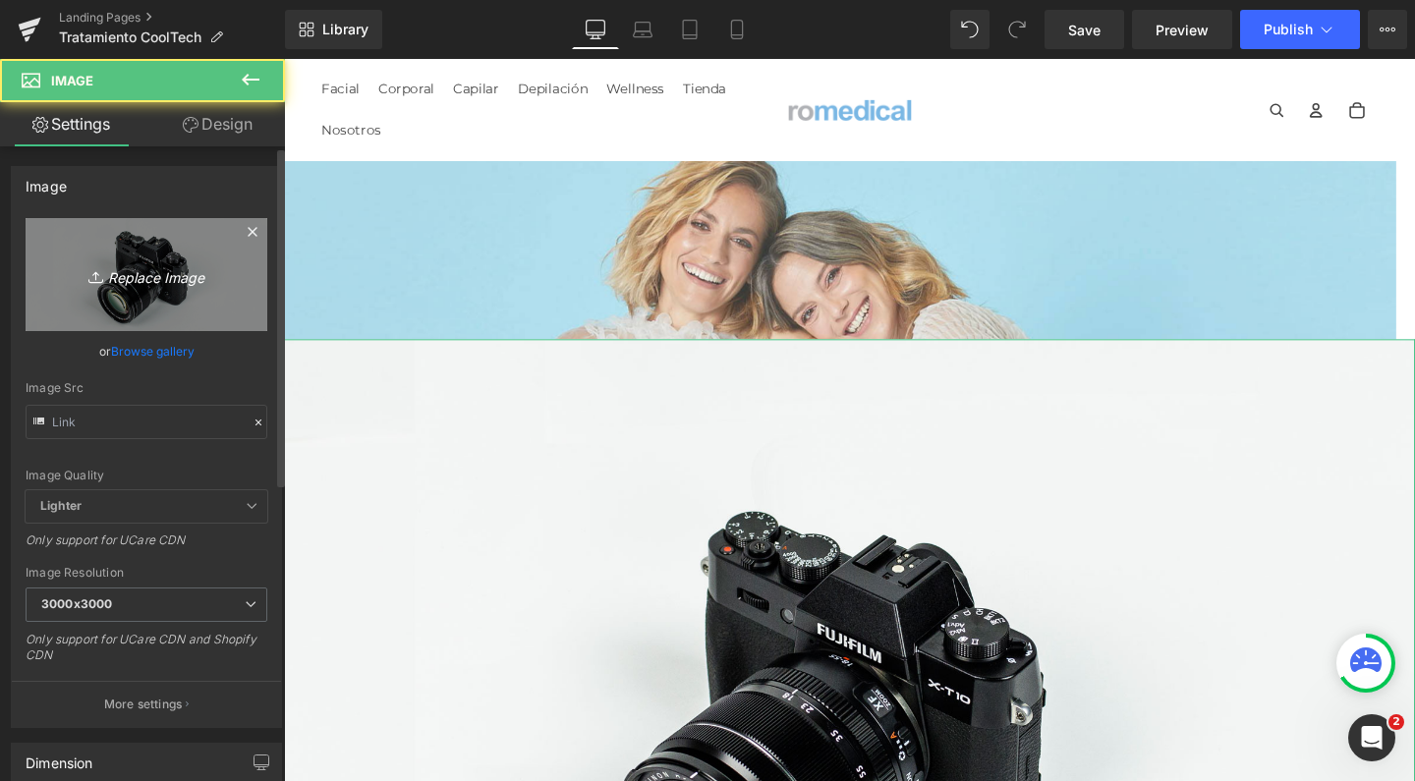
scroll to position [6355, 1169]
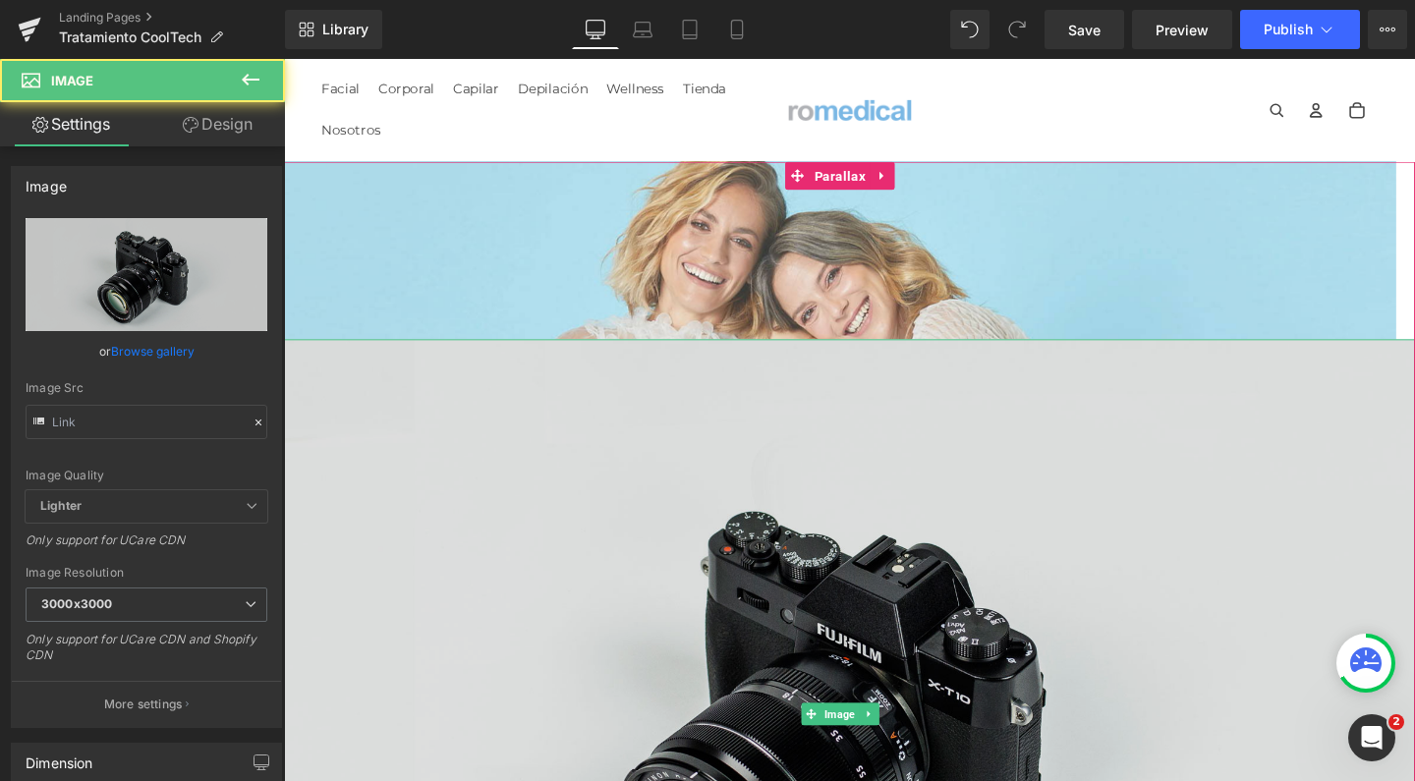
click at [981, 449] on img at bounding box center [878, 748] width 1189 height 788
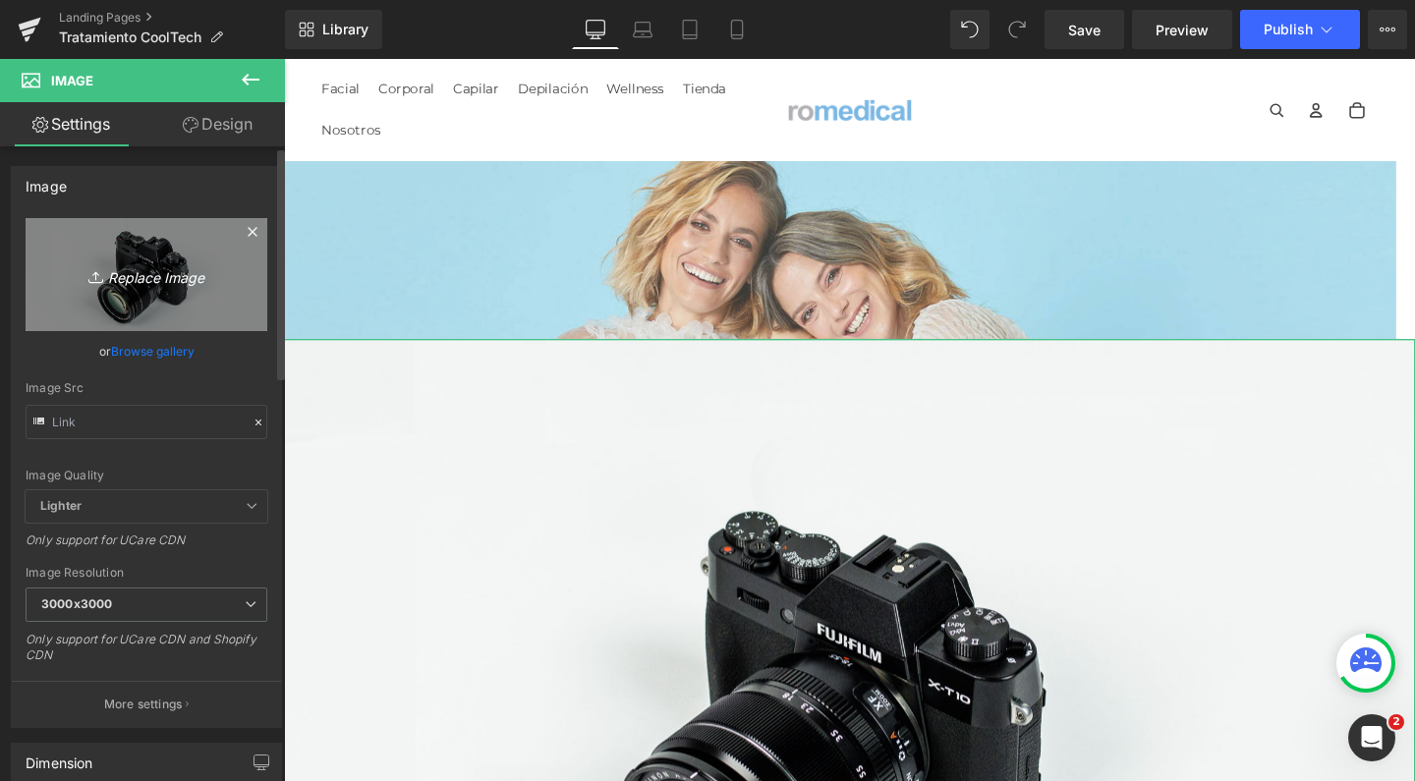
click at [178, 274] on icon "Replace Image" at bounding box center [146, 274] width 157 height 25
type input "C:\fakepath\cooltech-logo.png"
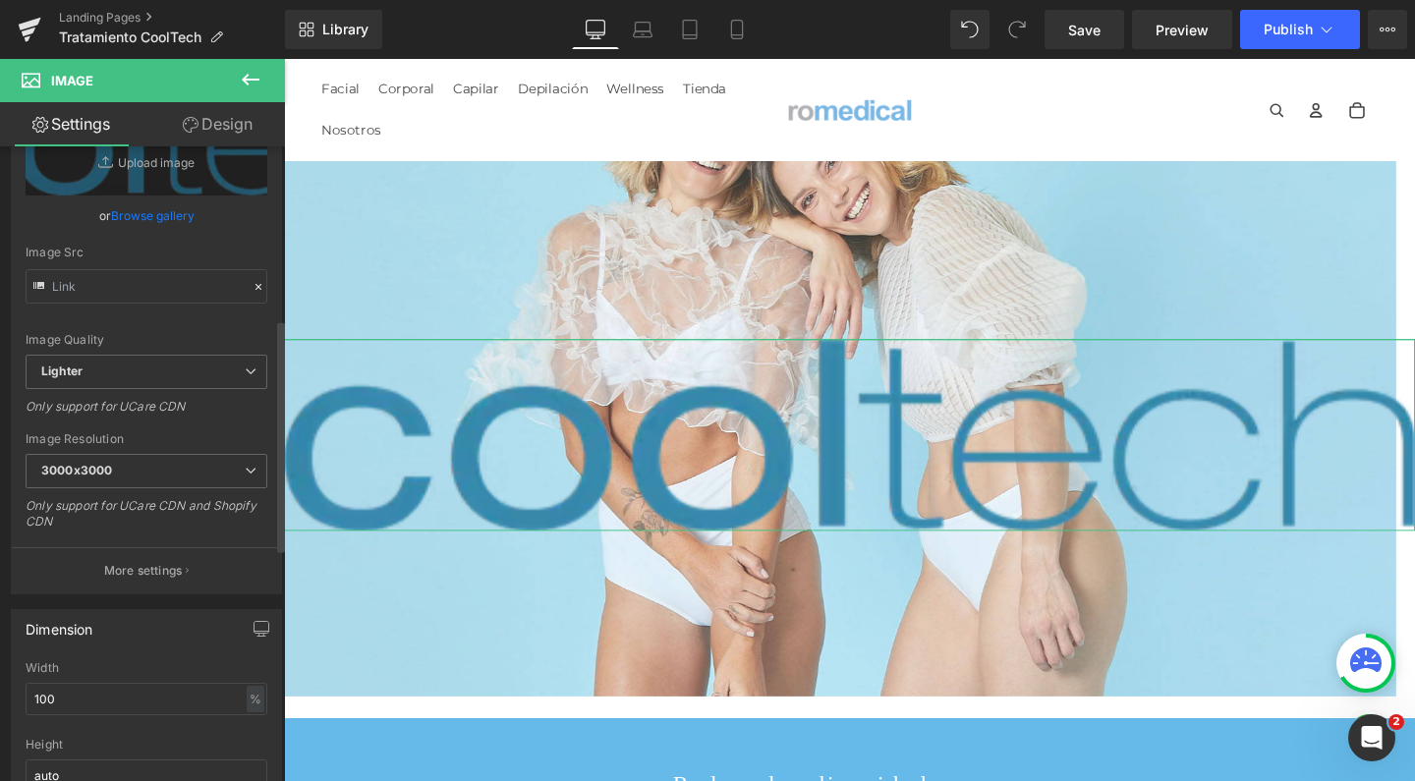
scroll to position [472, 0]
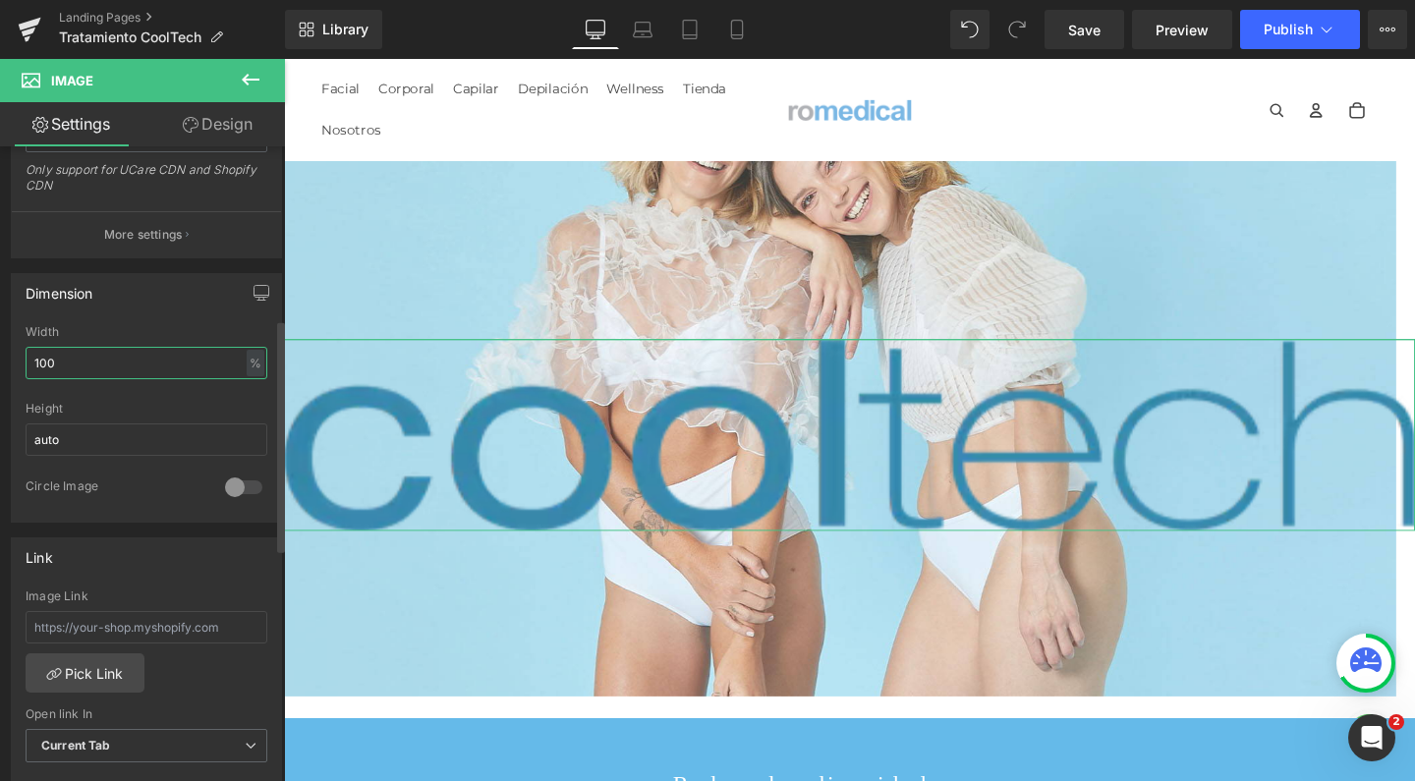
click at [81, 357] on input "100" at bounding box center [147, 363] width 242 height 32
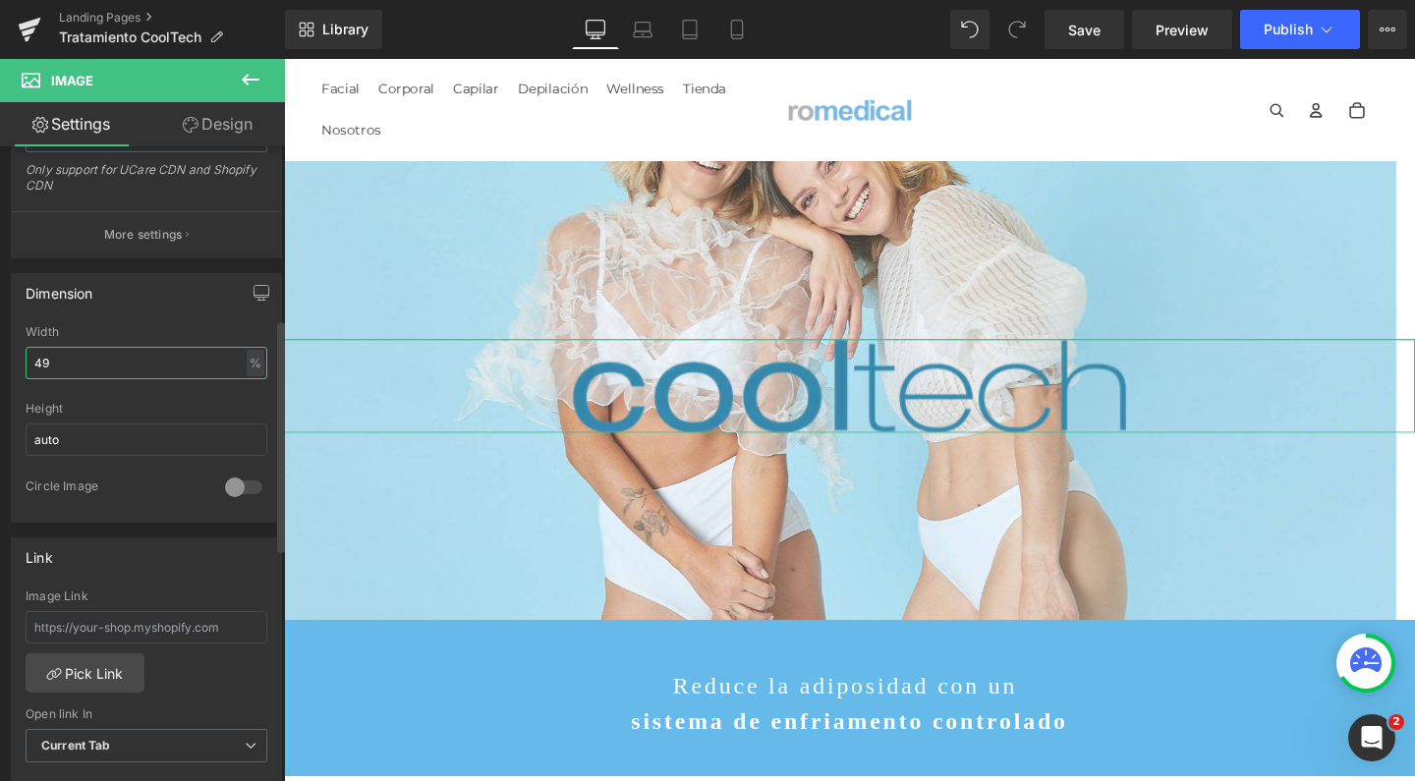
scroll to position [5677, 1169]
click at [99, 363] on input "49" at bounding box center [147, 363] width 242 height 32
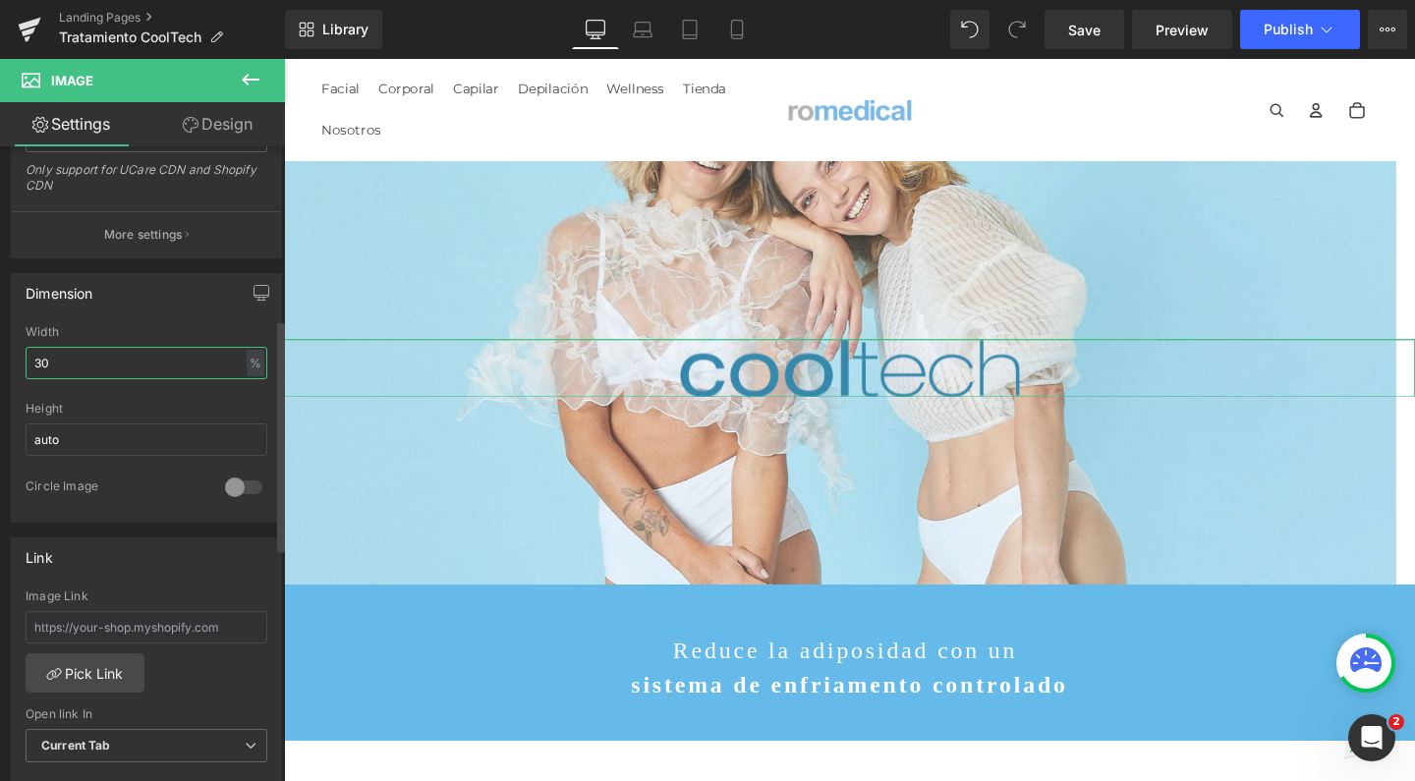
scroll to position [5640, 1169]
type input "30"
click at [727, 36] on icon at bounding box center [737, 30] width 20 height 20
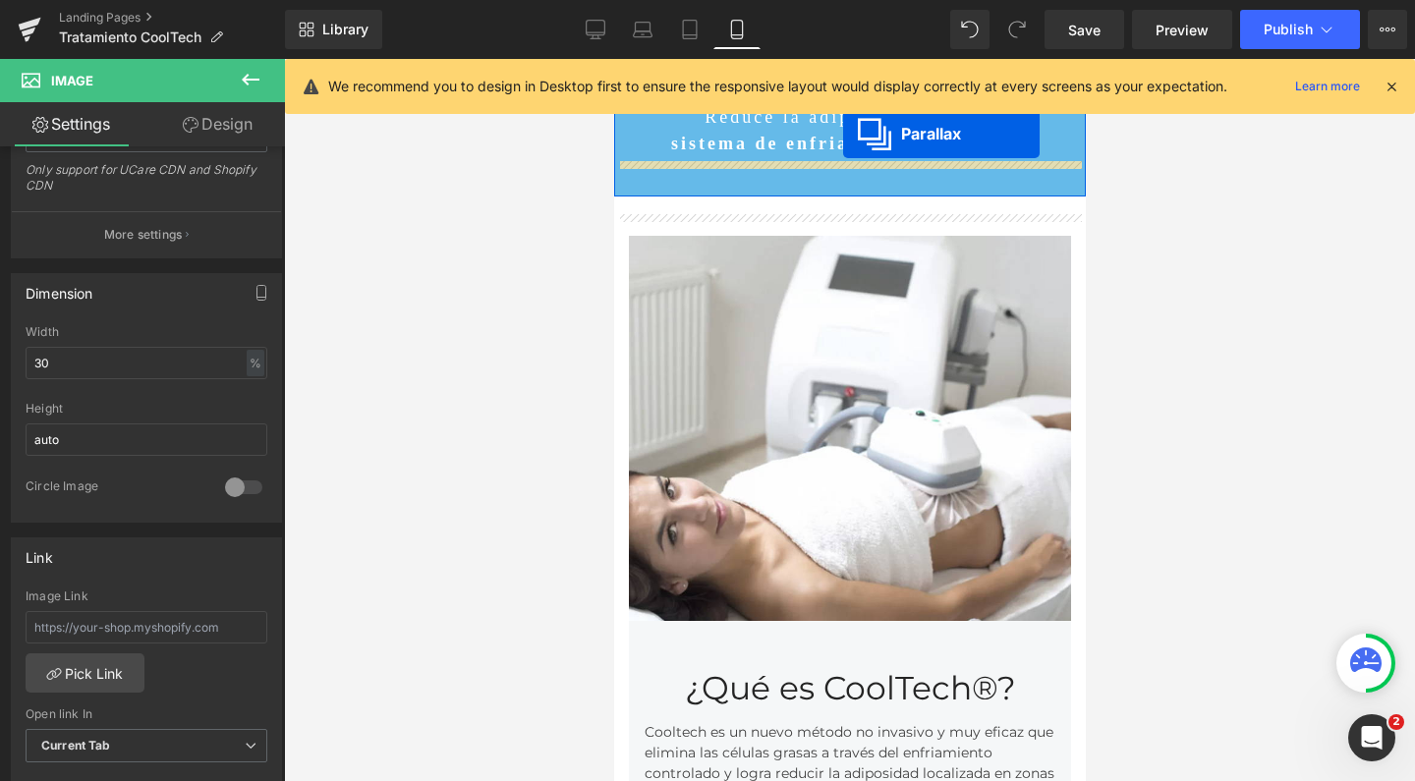
scroll to position [0, 0]
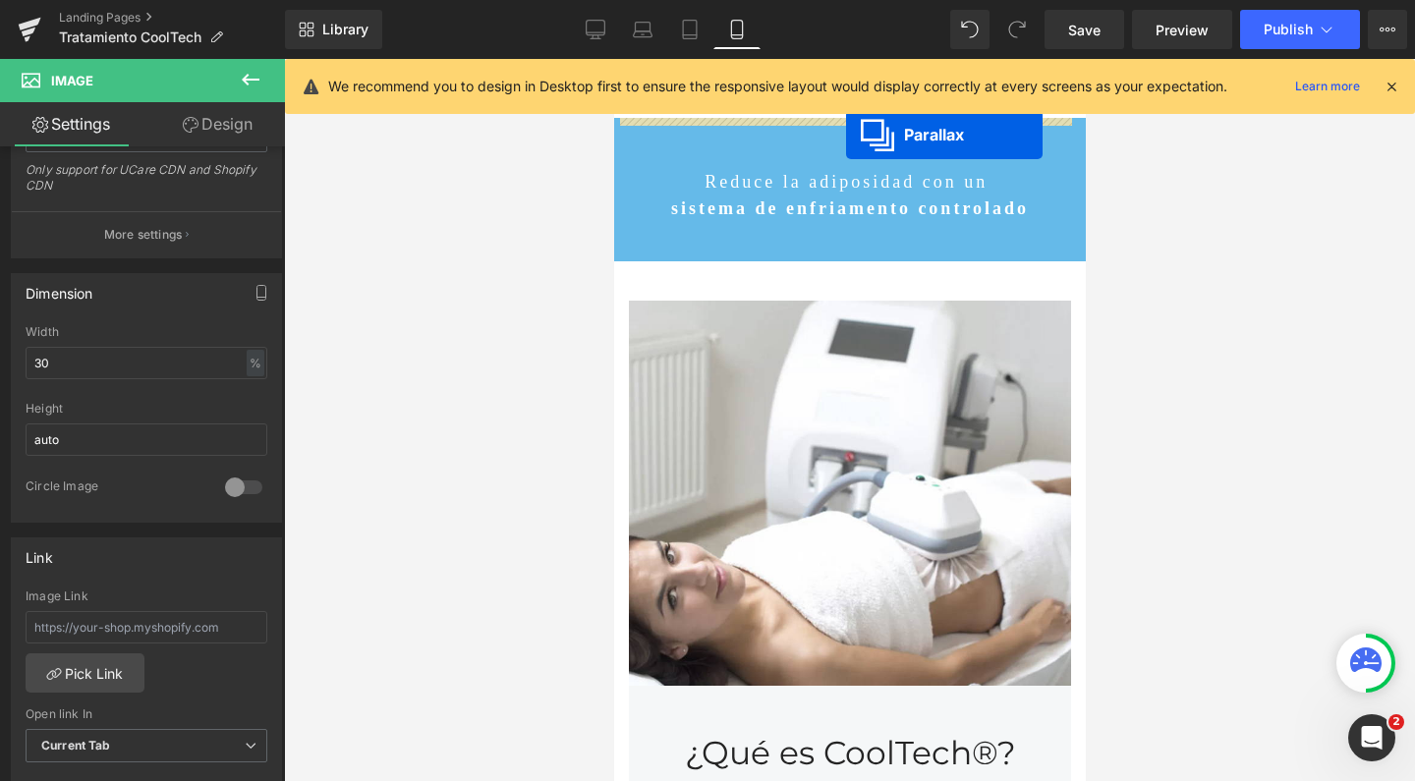
drag, startPoint x: 792, startPoint y: 187, endPoint x: 845, endPoint y: 135, distance: 74.3
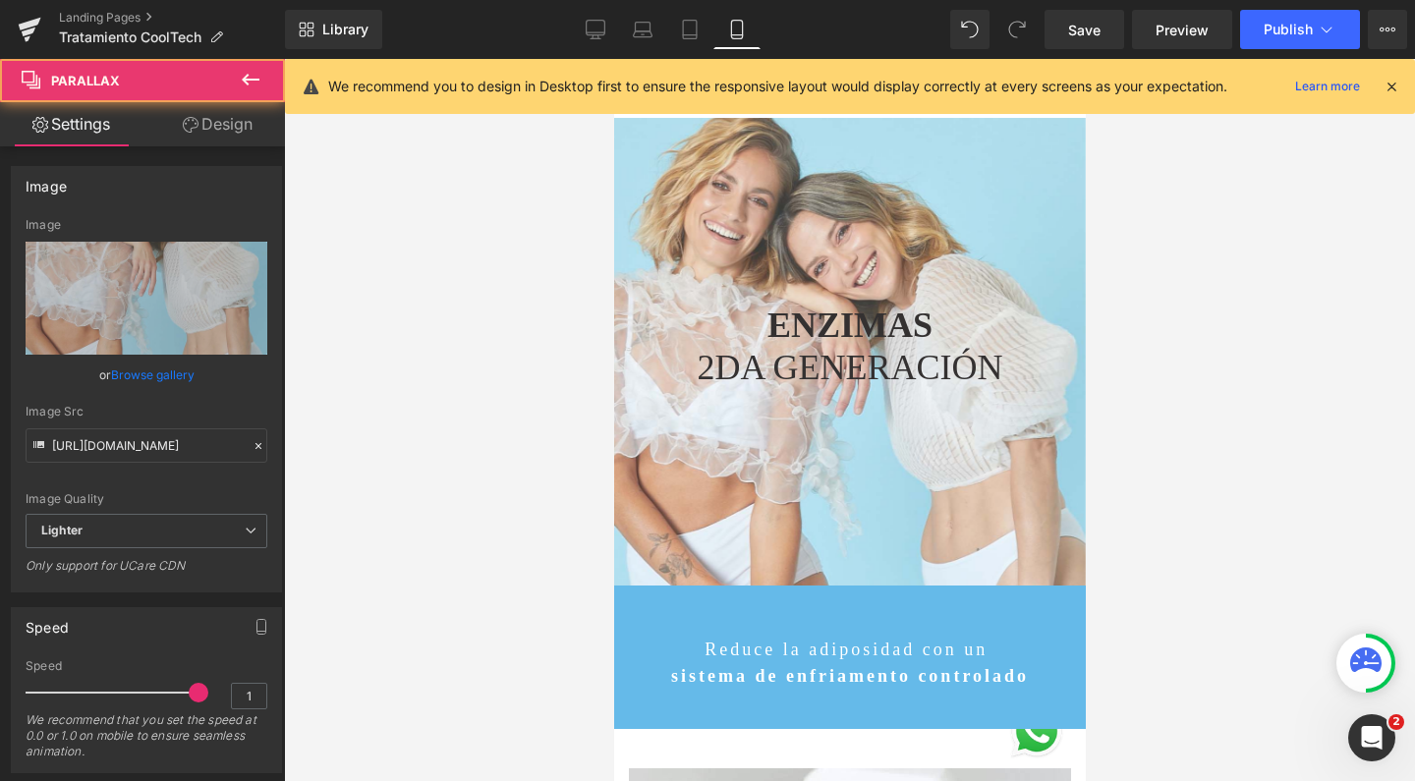
scroll to position [8224, 452]
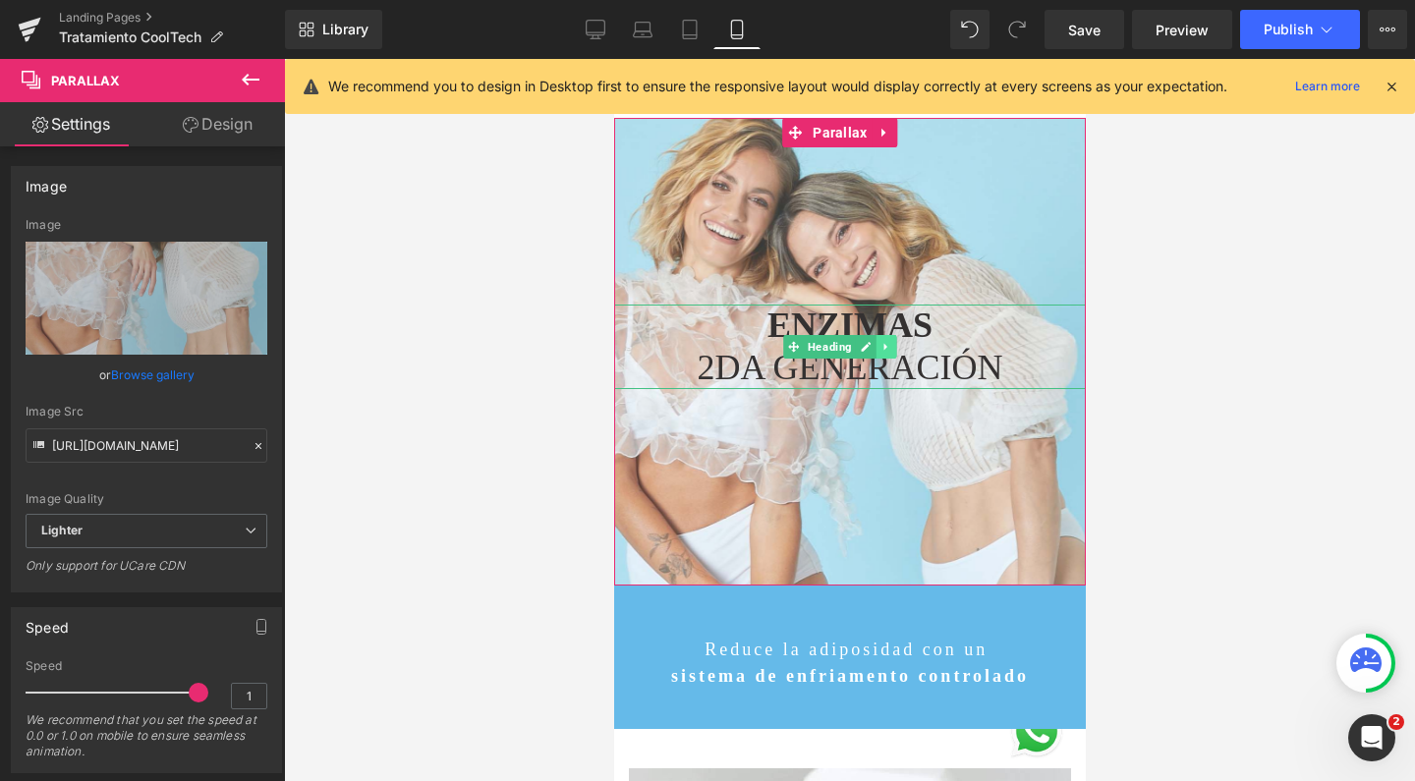
click at [895, 351] on link at bounding box center [885, 347] width 21 height 24
click at [895, 351] on icon at bounding box center [895, 347] width 11 height 11
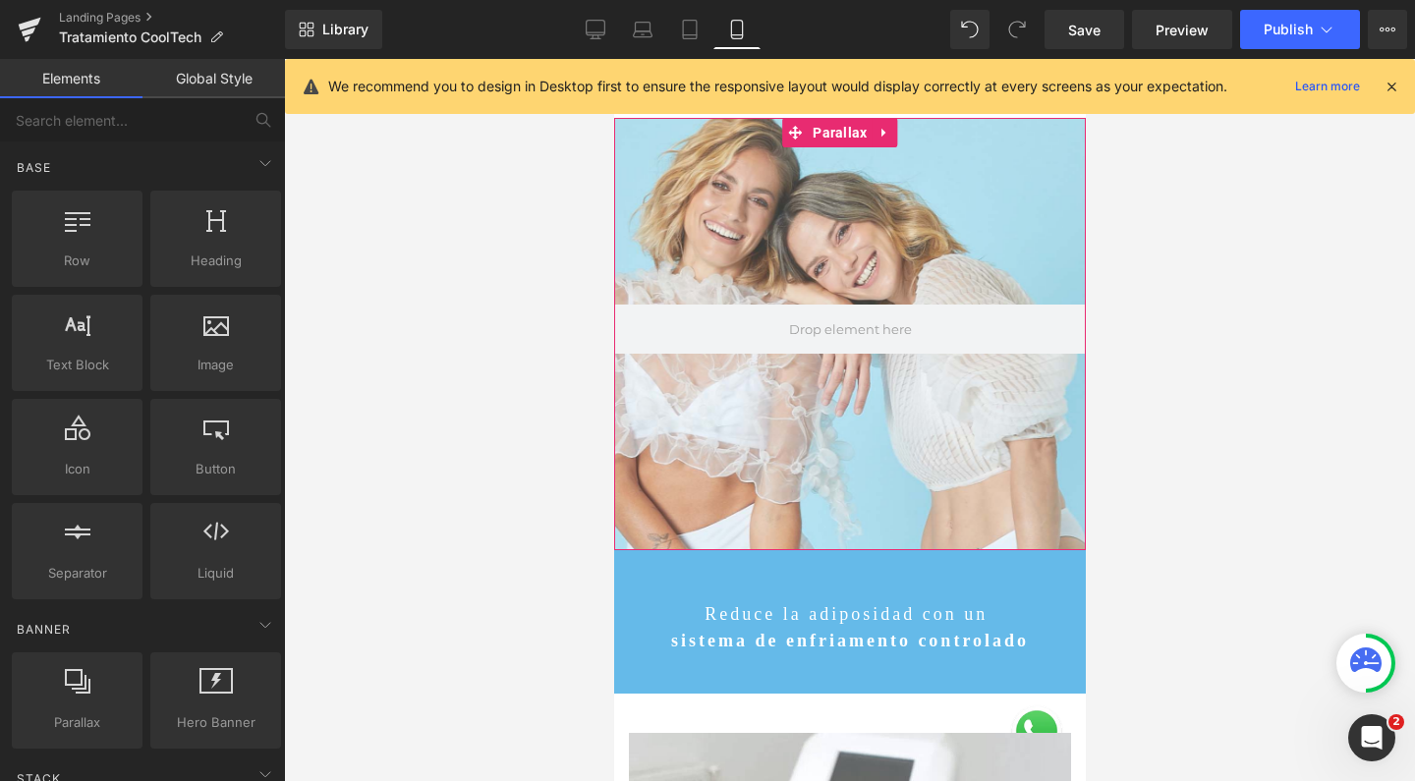
scroll to position [8188, 452]
click at [595, 6] on div "Library Mobile Desktop Laptop Tablet Mobile Save Preview Publish Scheduled View…" at bounding box center [850, 29] width 1130 height 59
click at [591, 34] on icon at bounding box center [596, 30] width 20 height 20
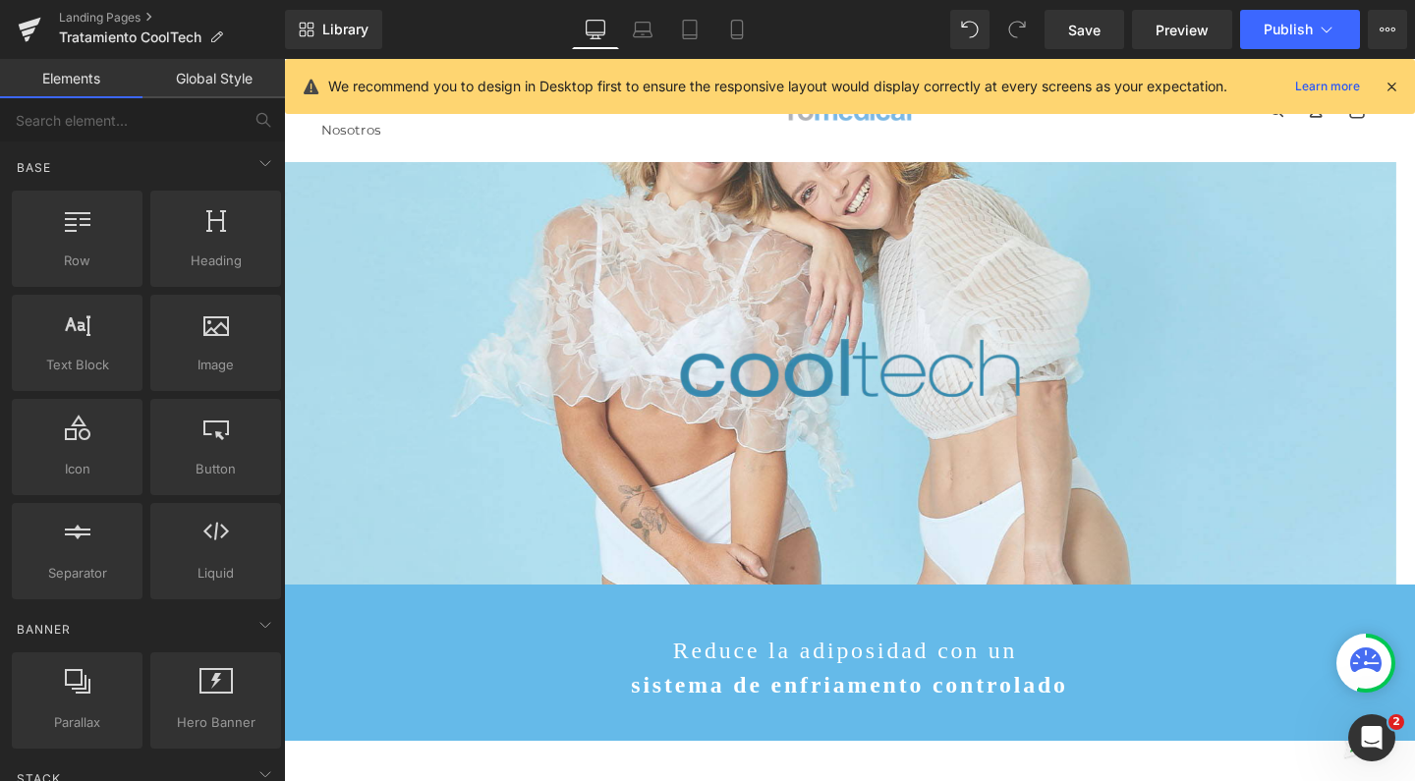
scroll to position [10, 10]
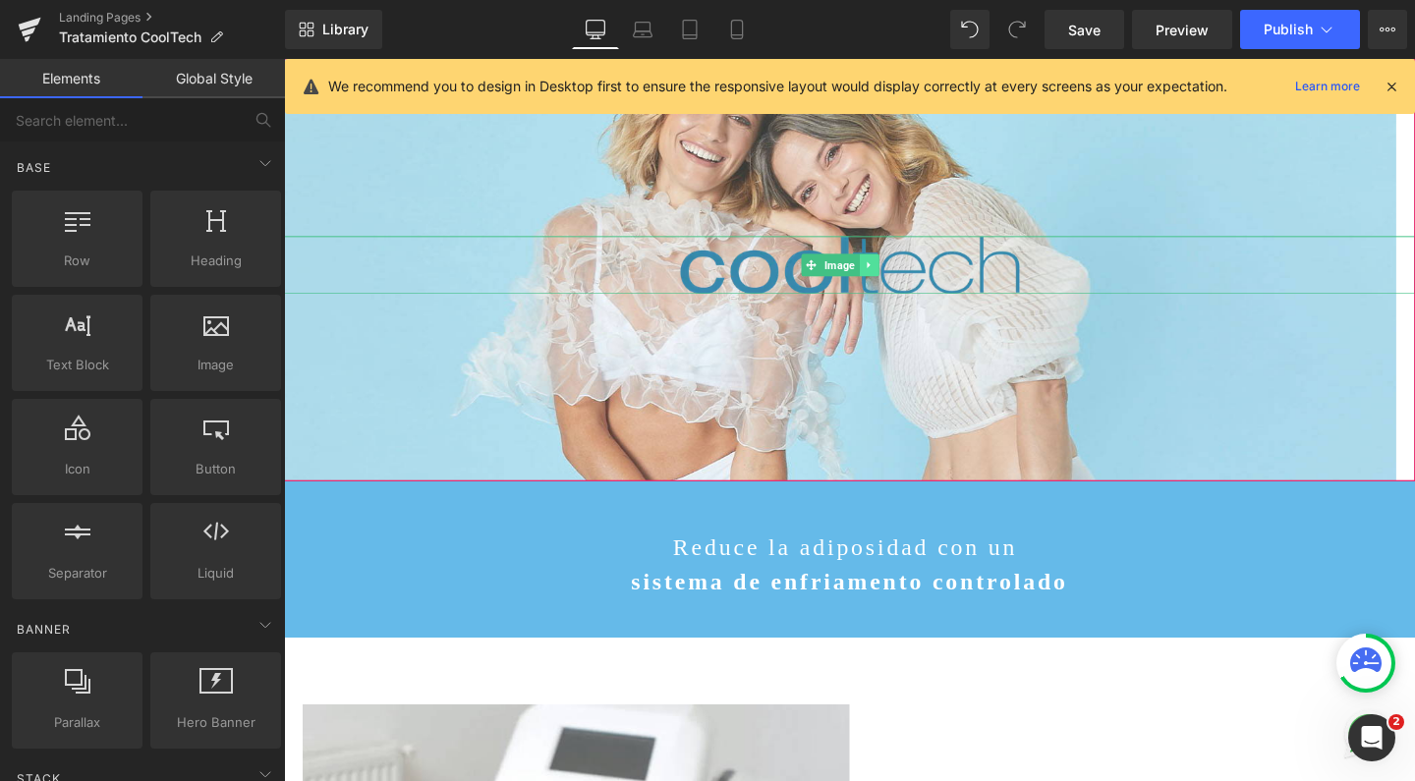
click at [890, 273] on link at bounding box center [899, 276] width 21 height 24
click at [885, 275] on icon at bounding box center [888, 275] width 11 height 11
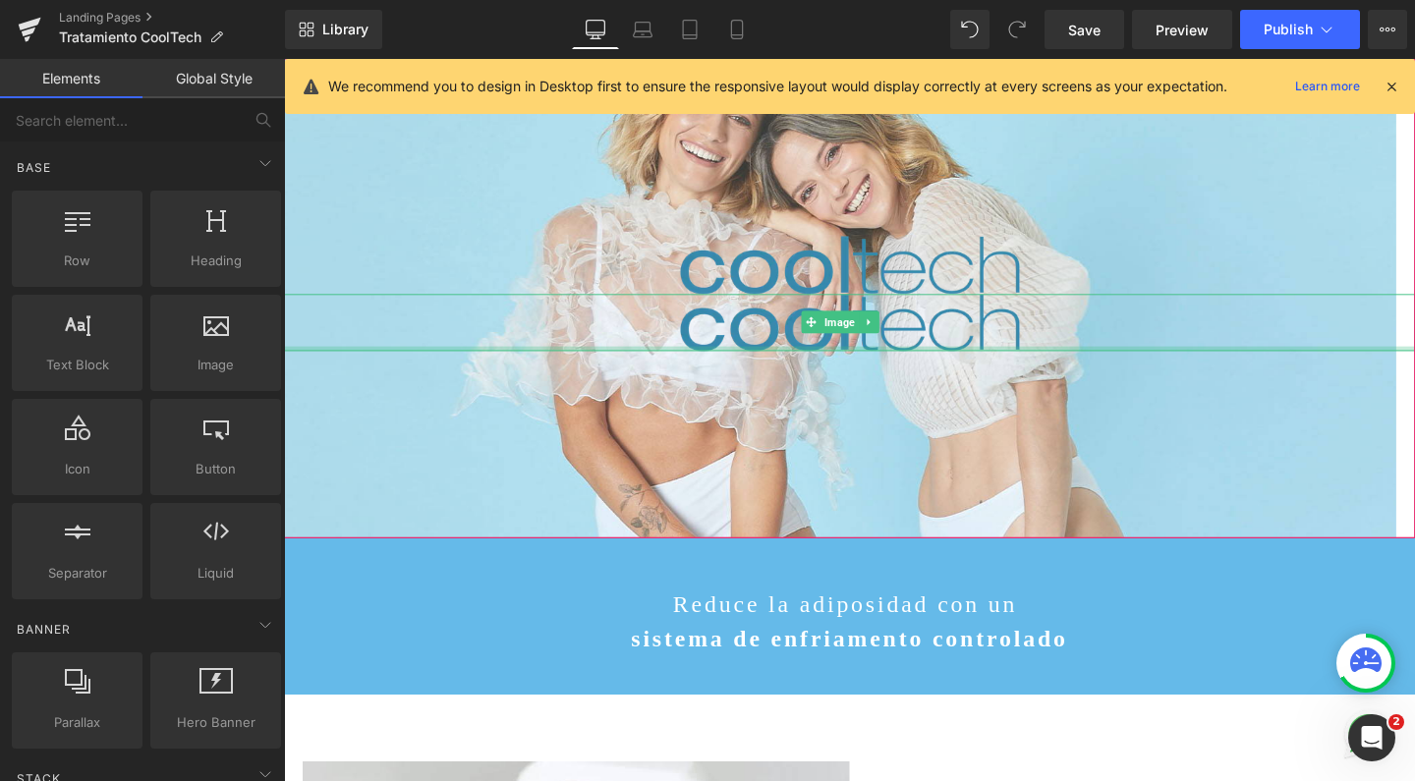
scroll to position [5689, 1169]
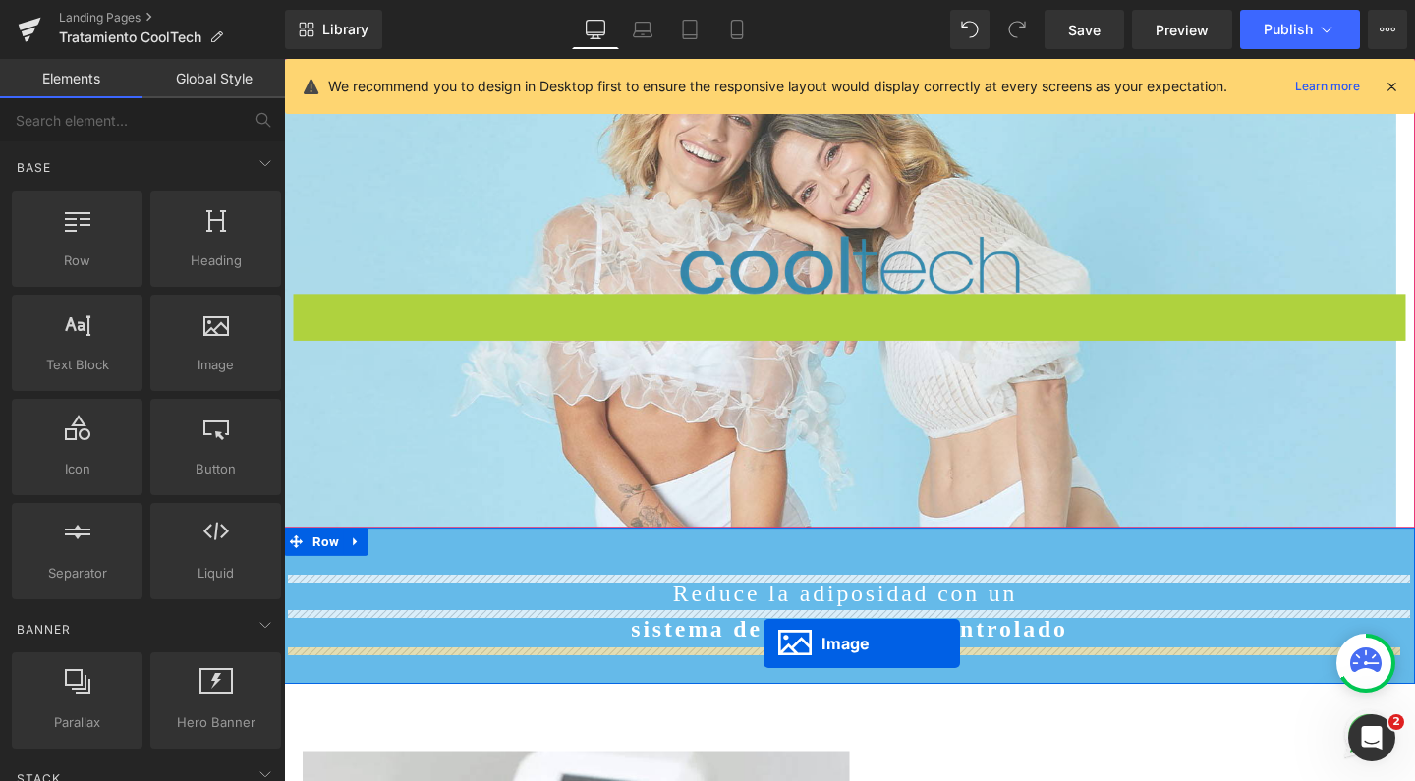
drag, startPoint x: 831, startPoint y: 361, endPoint x: 787, endPoint y: 675, distance: 317.5
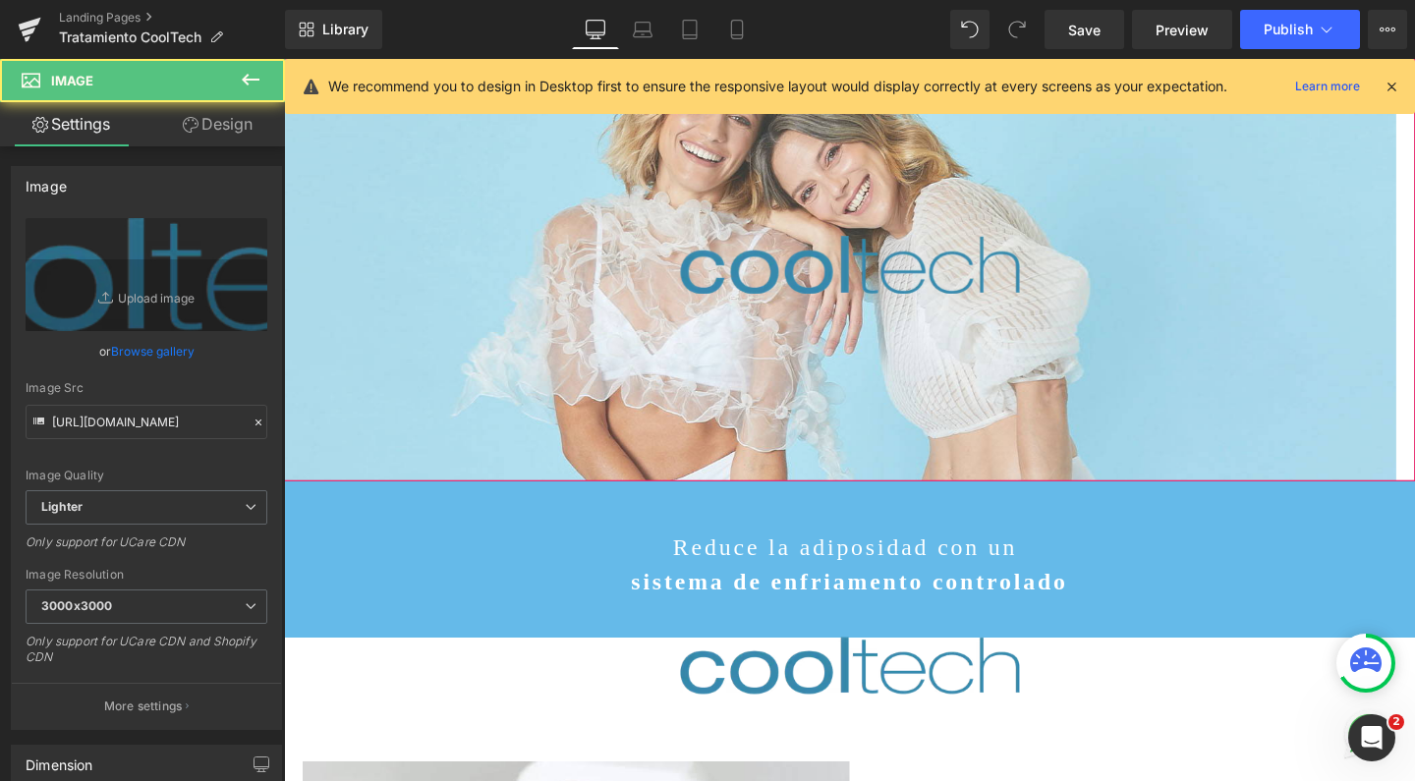
scroll to position [5699, 1169]
click at [746, 15] on link "Mobile" at bounding box center [736, 29] width 47 height 39
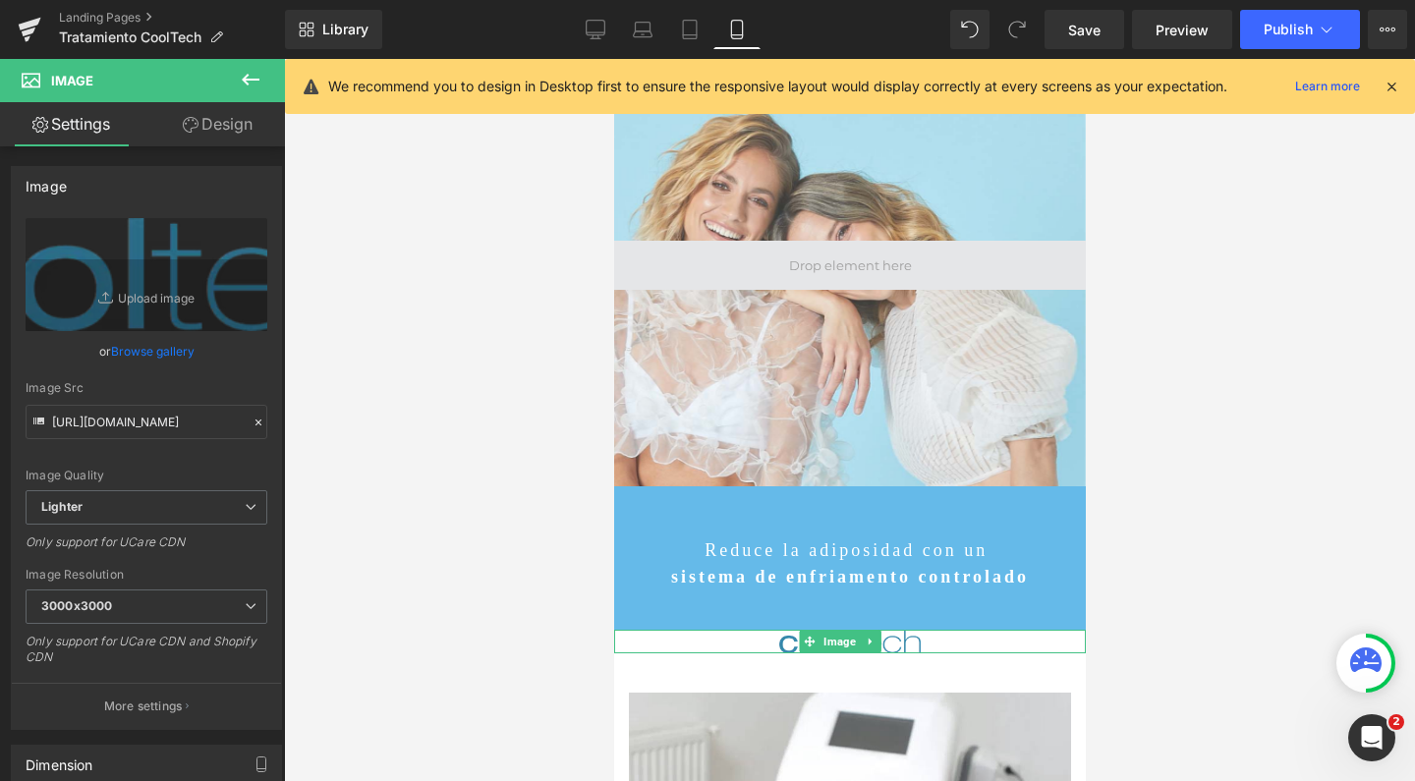
scroll to position [0, 0]
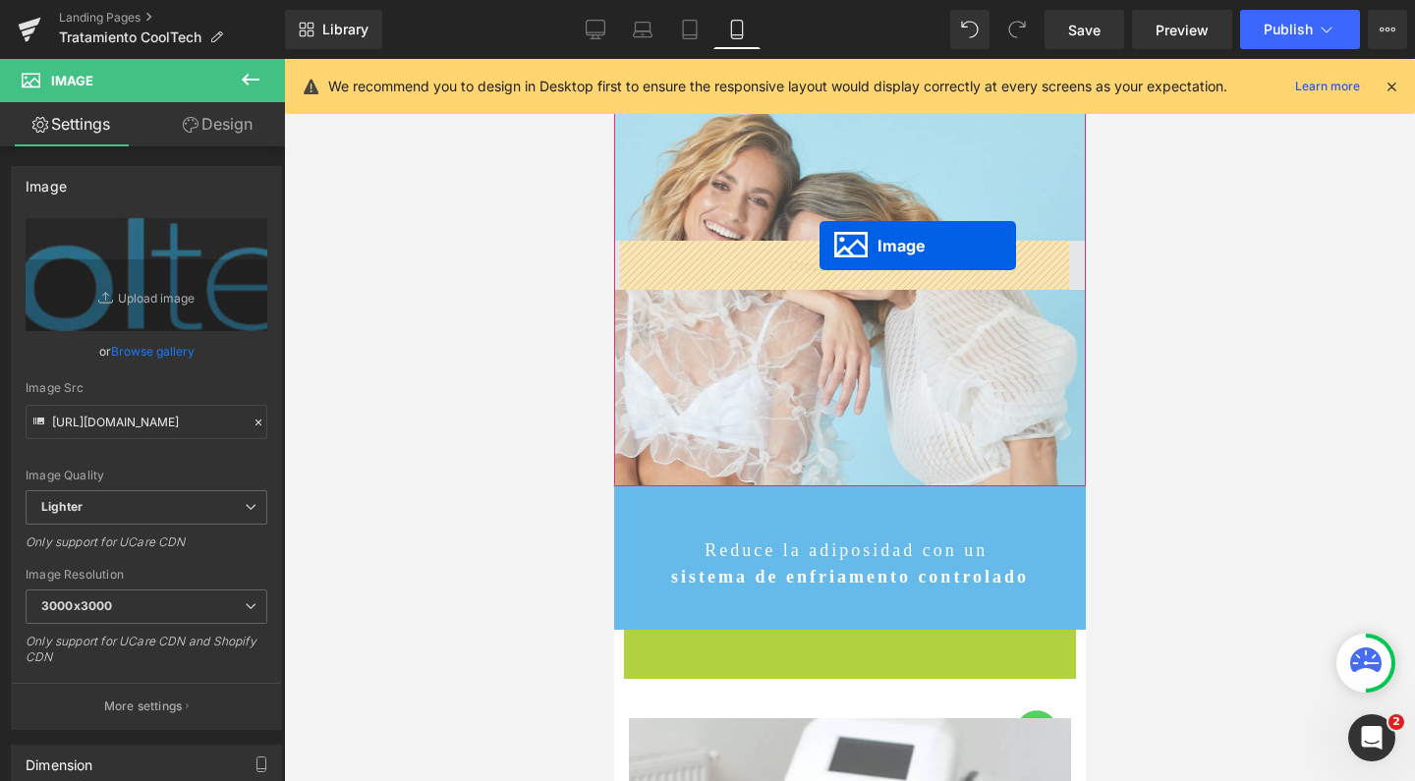
drag, startPoint x: 811, startPoint y: 642, endPoint x: 818, endPoint y: 247, distance: 395.0
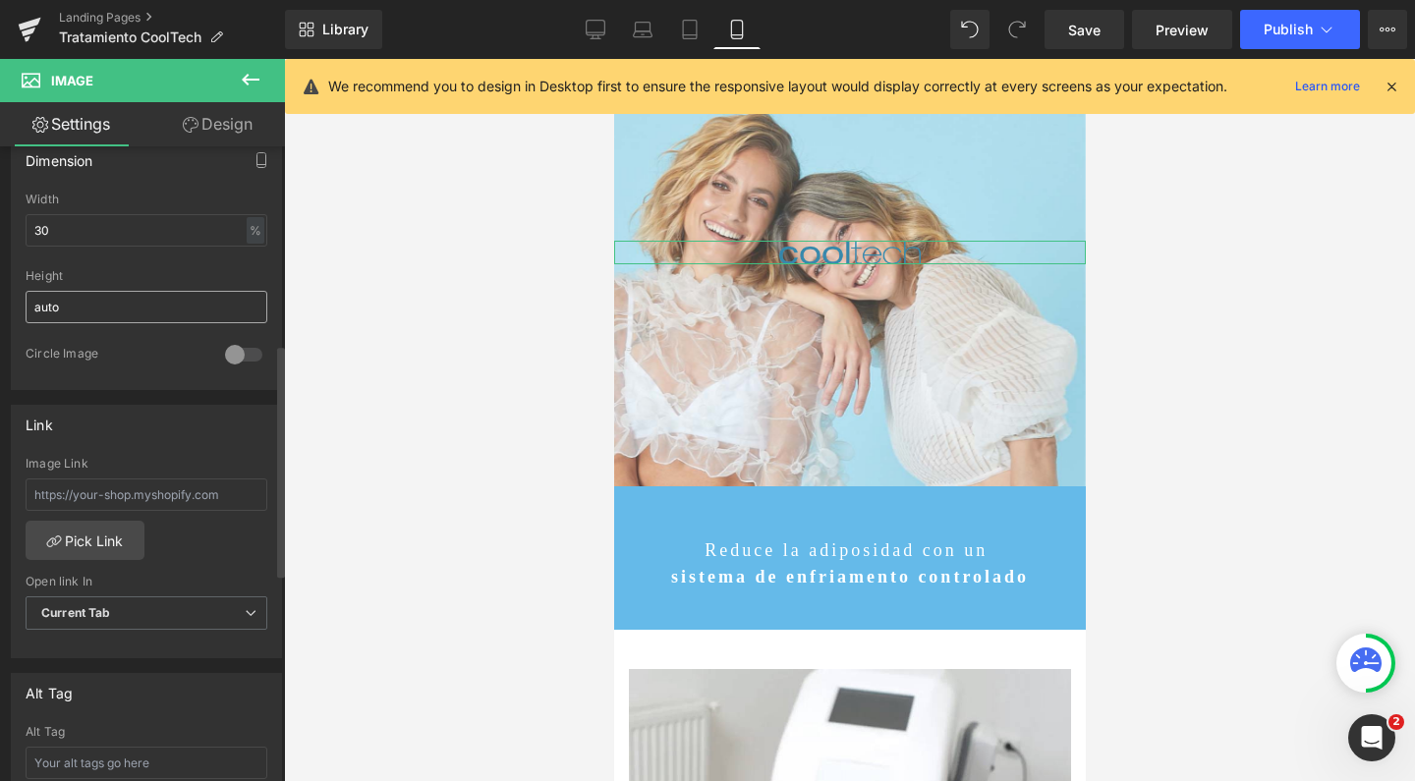
scroll to position [537, 0]
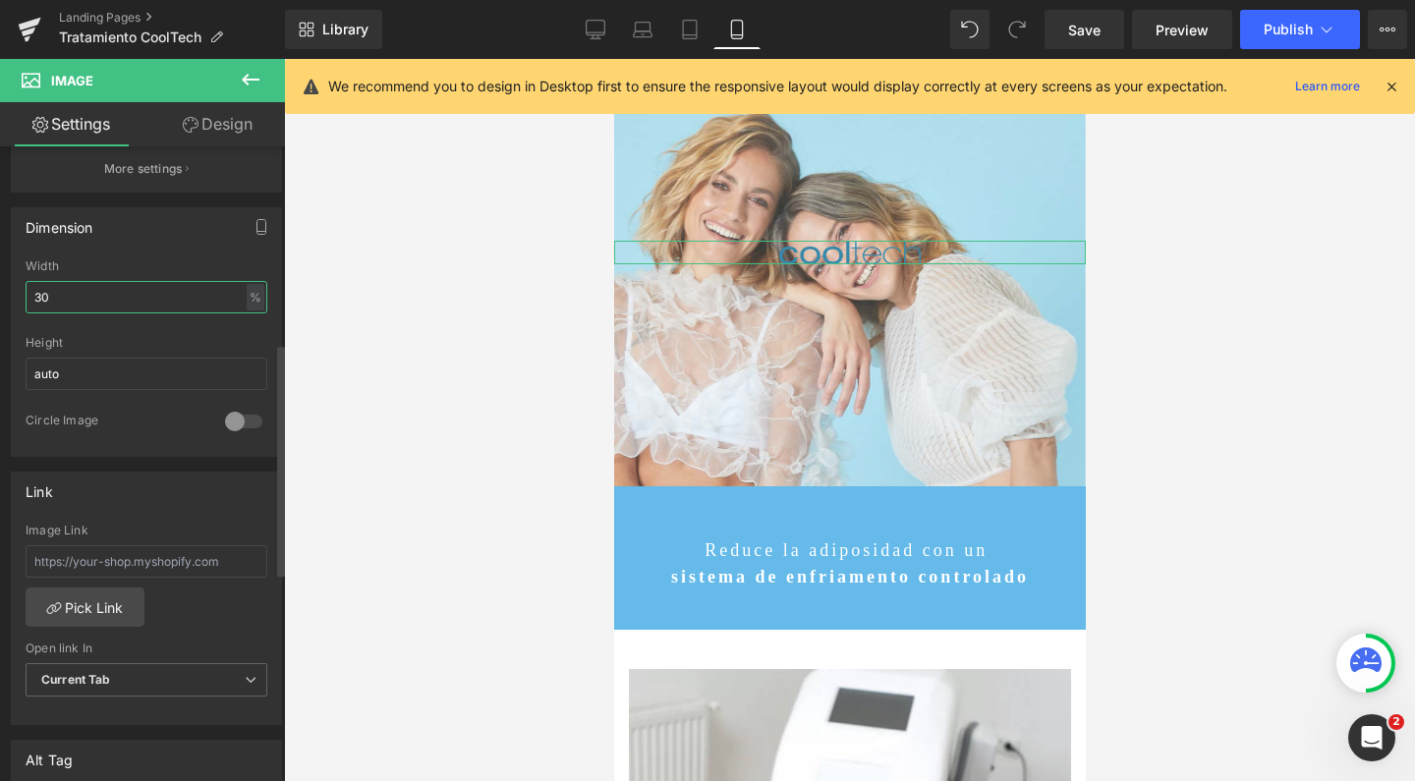
click at [53, 298] on input "30" at bounding box center [147, 297] width 242 height 32
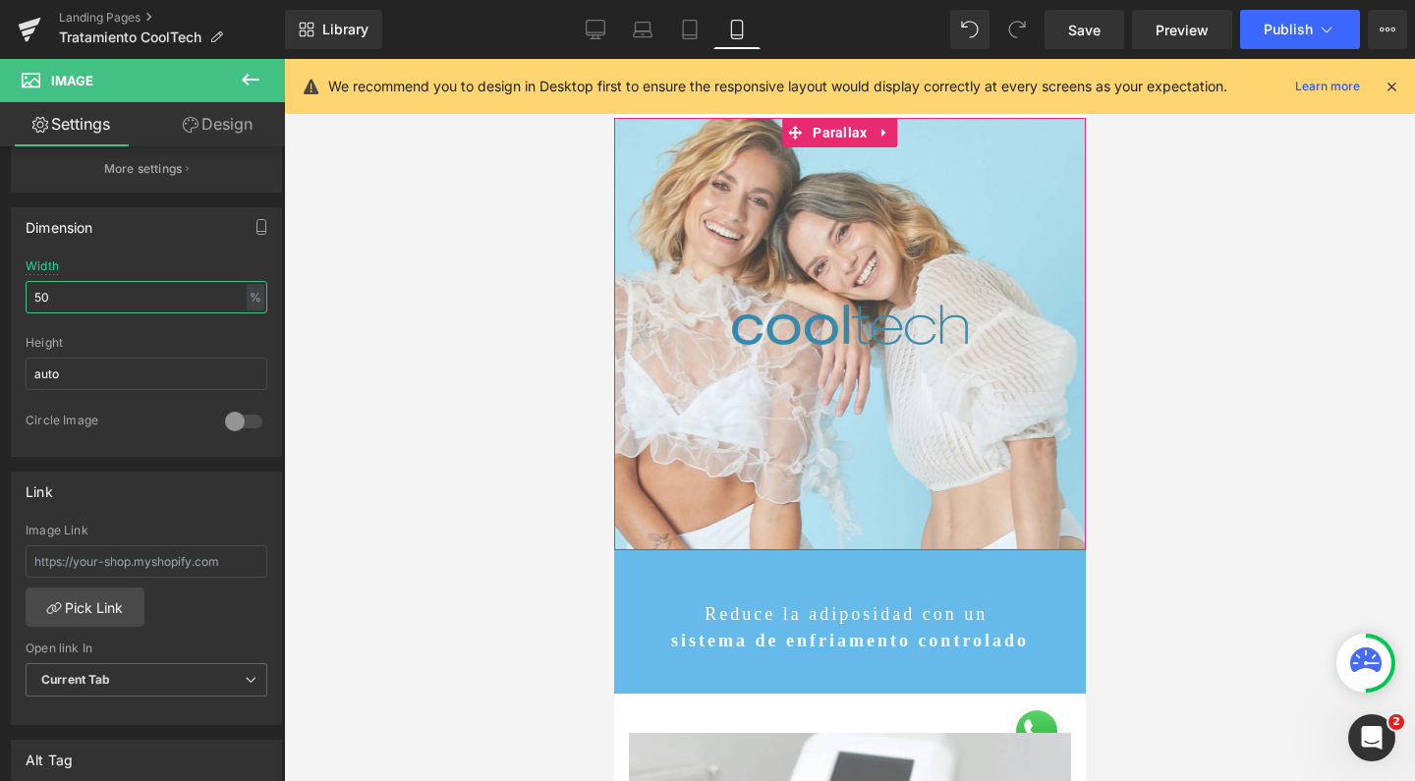
scroll to position [0, 0]
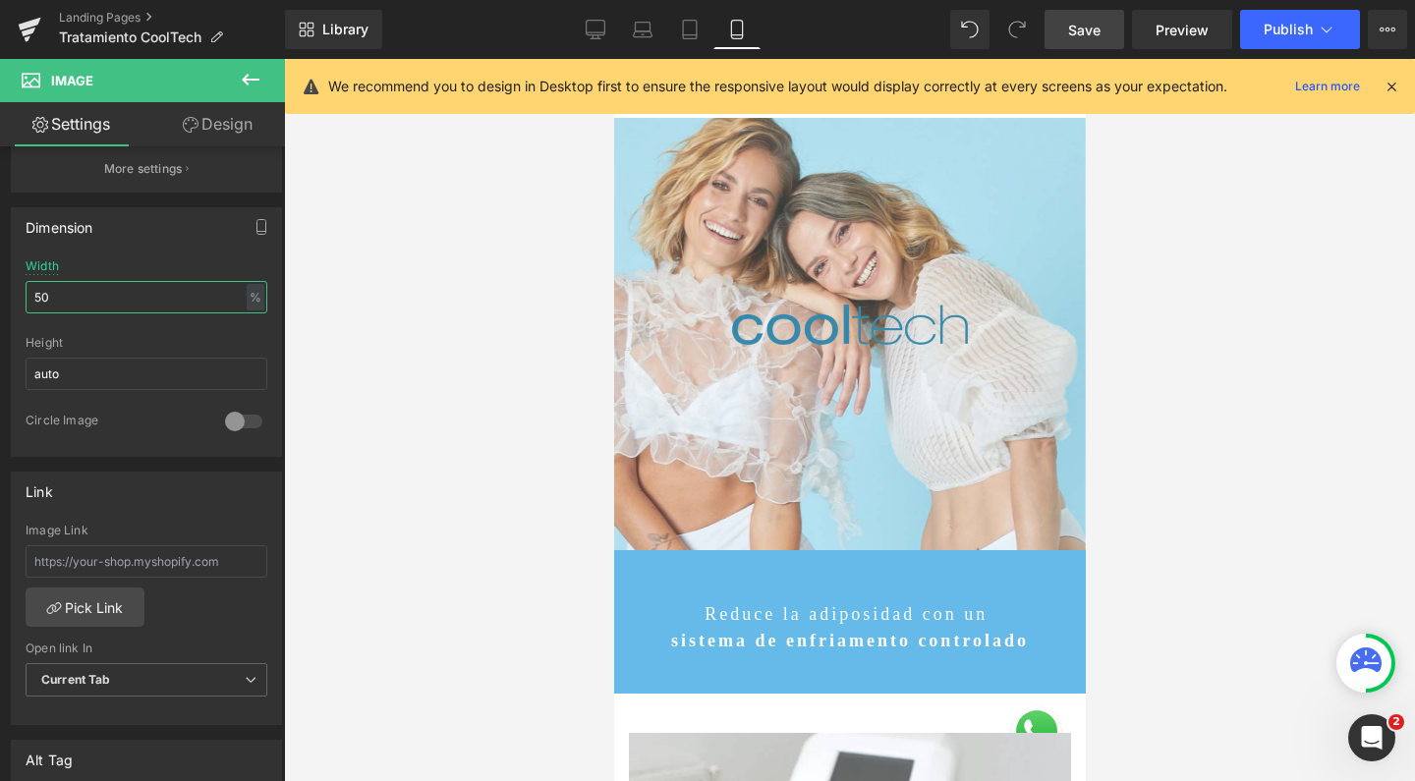
type input "50"
click at [1078, 35] on span "Save" at bounding box center [1084, 30] width 32 height 21
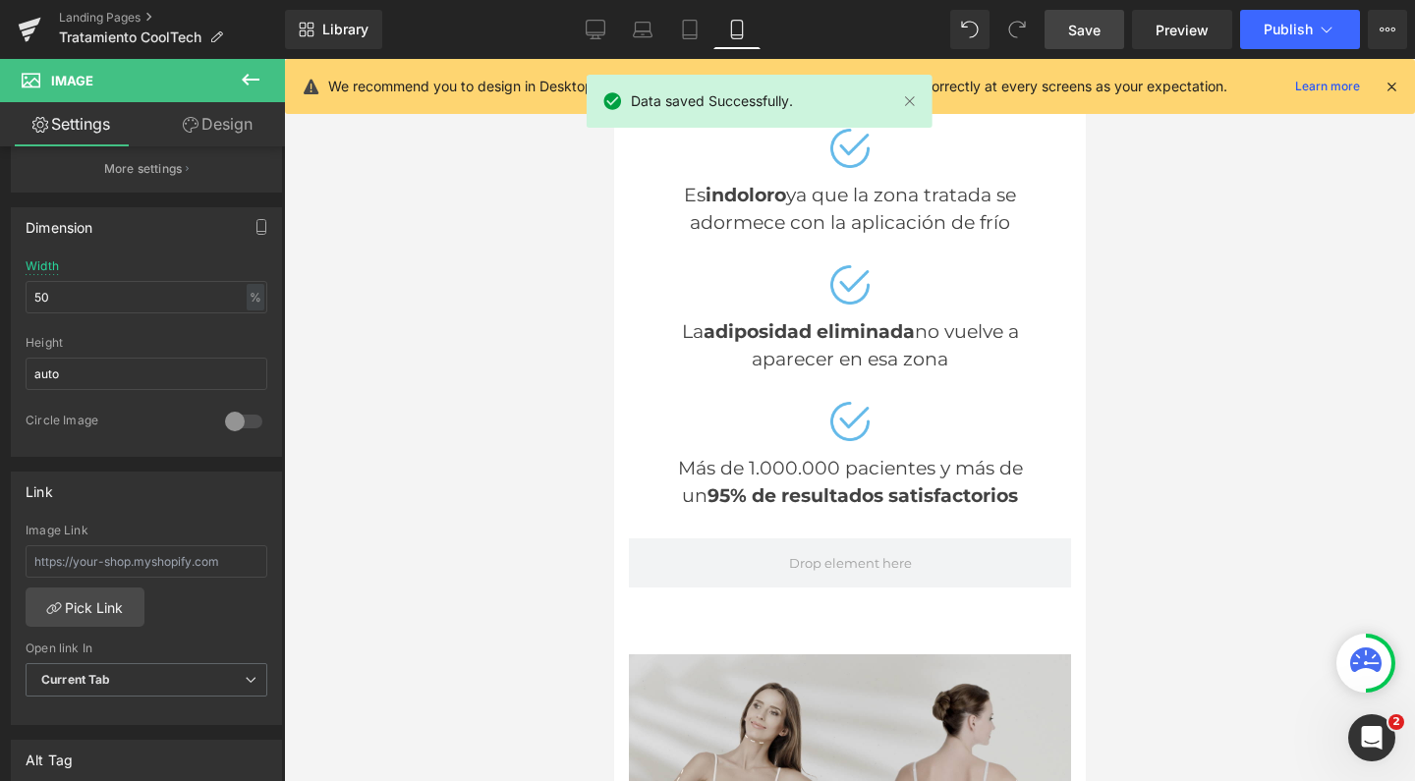
scroll to position [1943, 0]
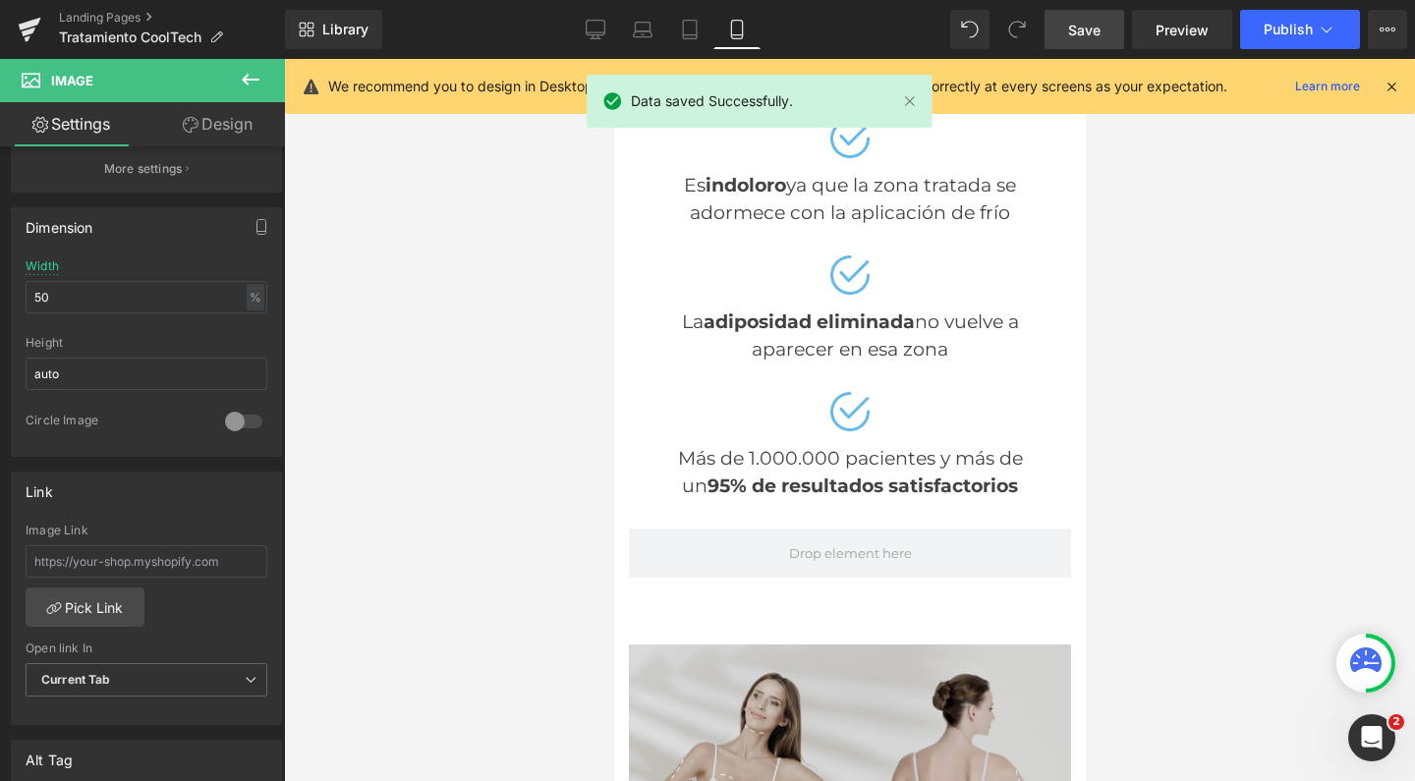
click at [1286, 52] on div "Library Mobile Desktop Laptop Tablet Mobile Save Preview Publish Scheduled View…" at bounding box center [850, 29] width 1130 height 59
click at [1275, 41] on button "Publish" at bounding box center [1300, 29] width 120 height 39
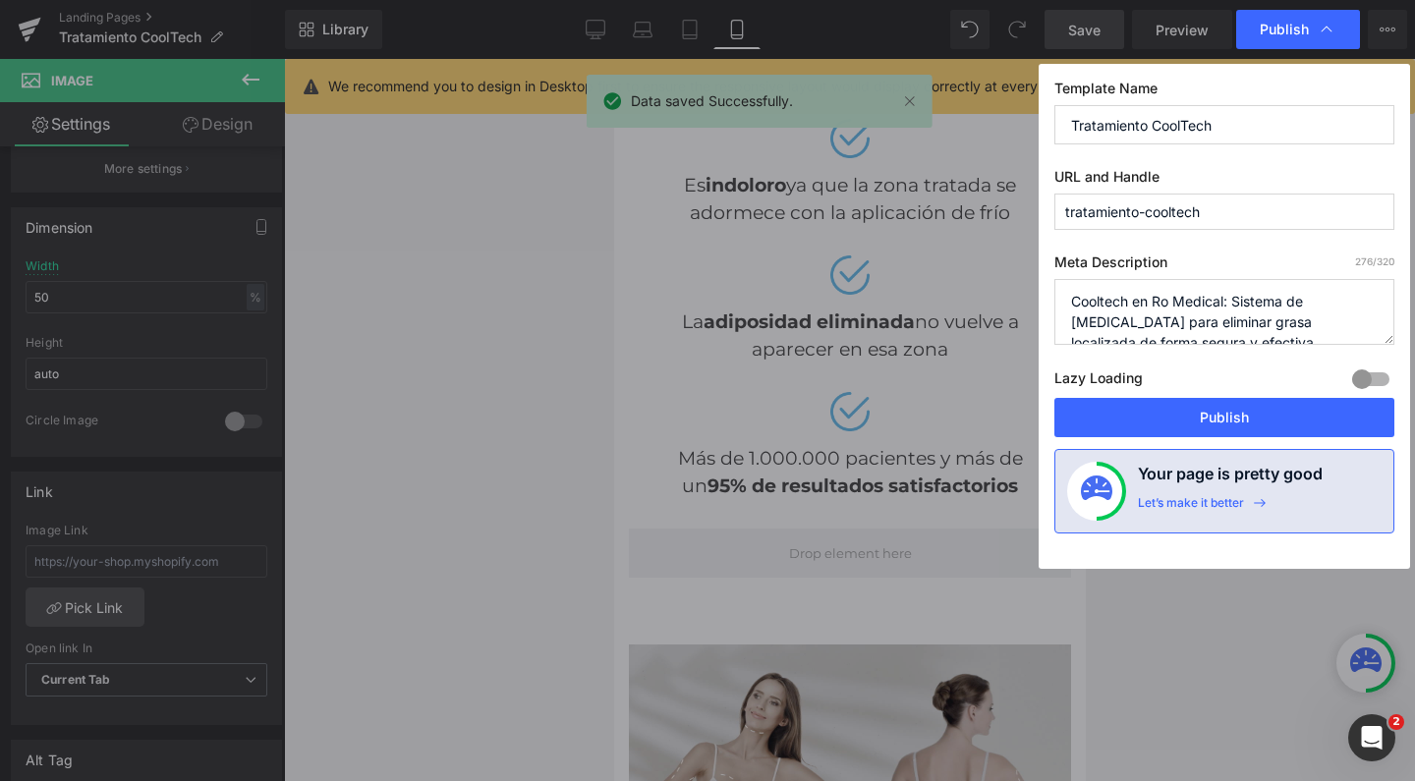
click at [1364, 384] on div at bounding box center [1370, 378] width 47 height 31
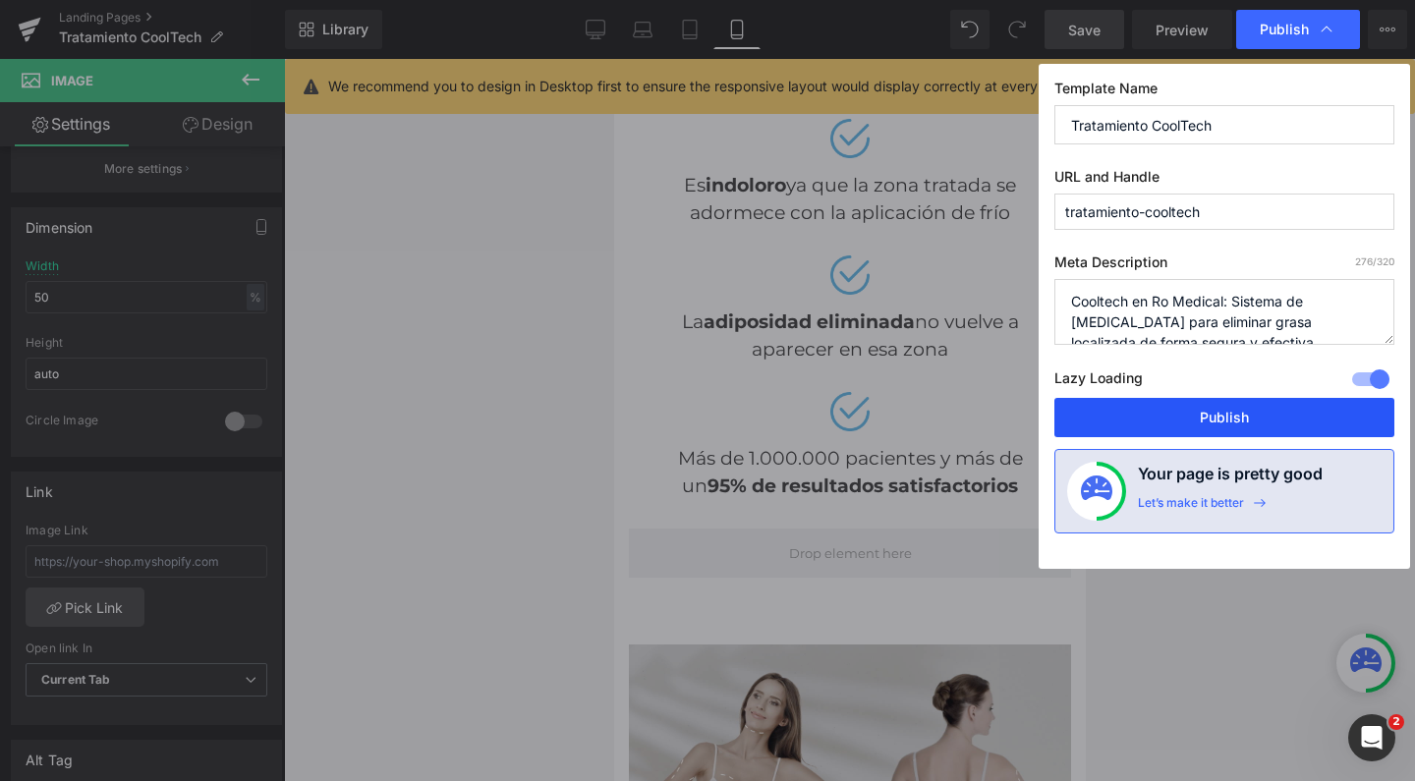
click at [1299, 413] on button "Publish" at bounding box center [1224, 417] width 340 height 39
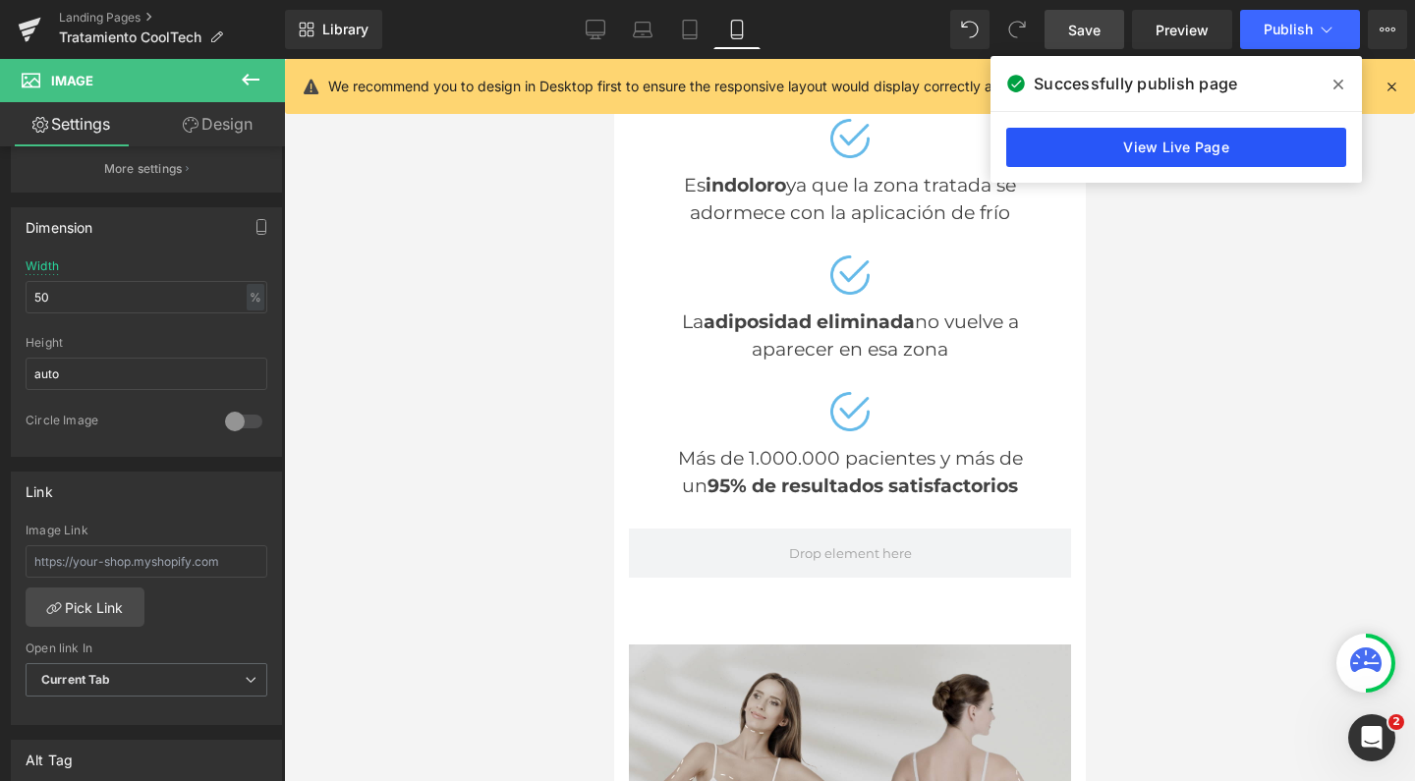
click at [1201, 155] on link "View Live Page" at bounding box center [1176, 147] width 340 height 39
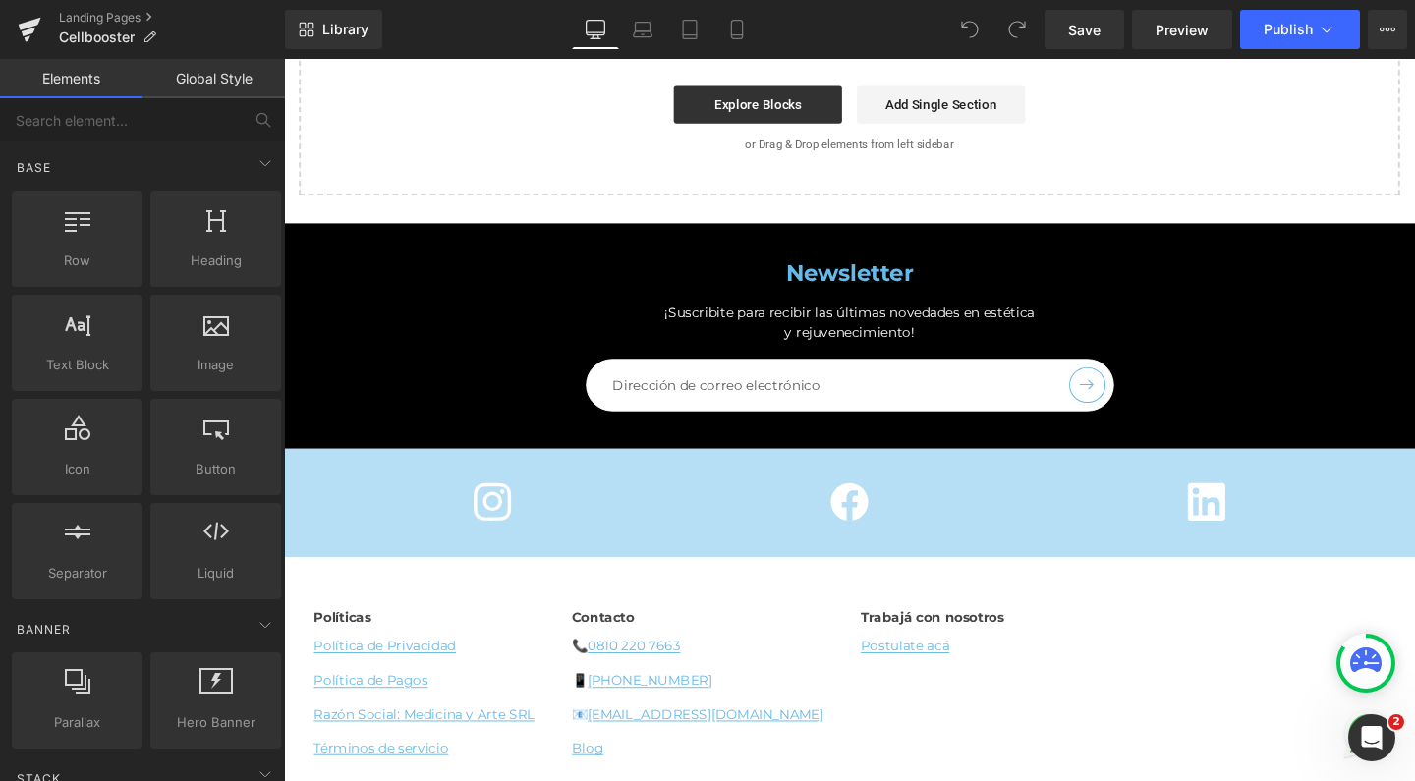
scroll to position [6594, 0]
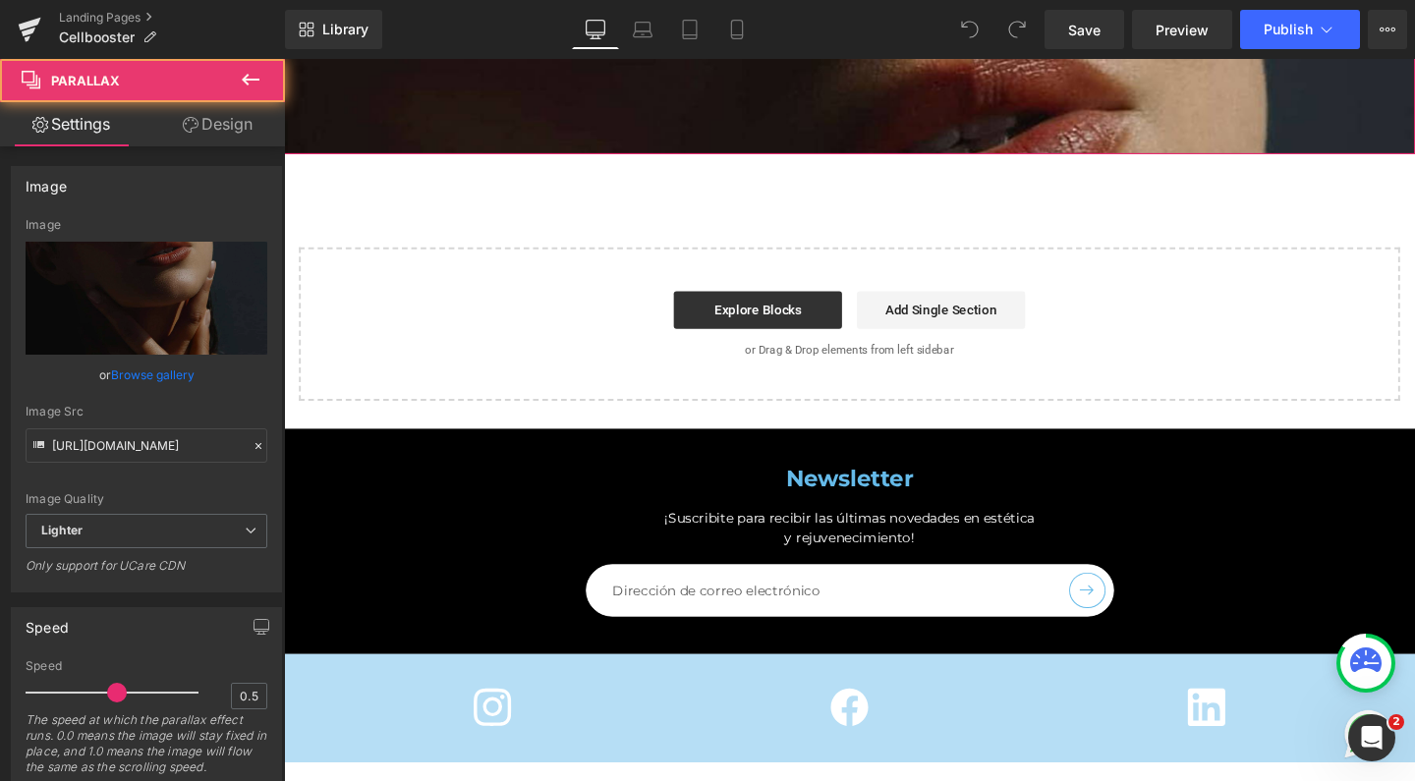
click at [482, 563] on div at bounding box center [878, 452] width 1189 height 896
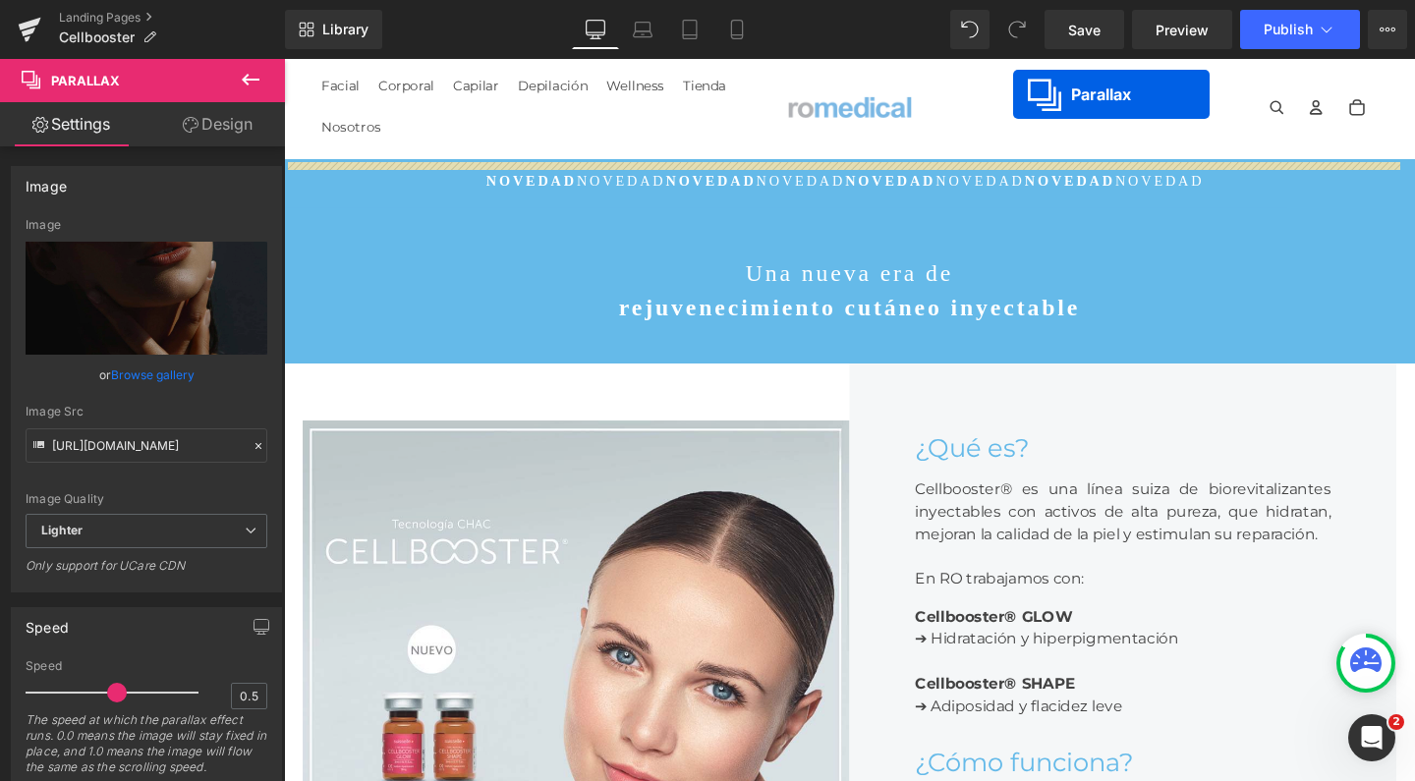
scroll to position [0, 0]
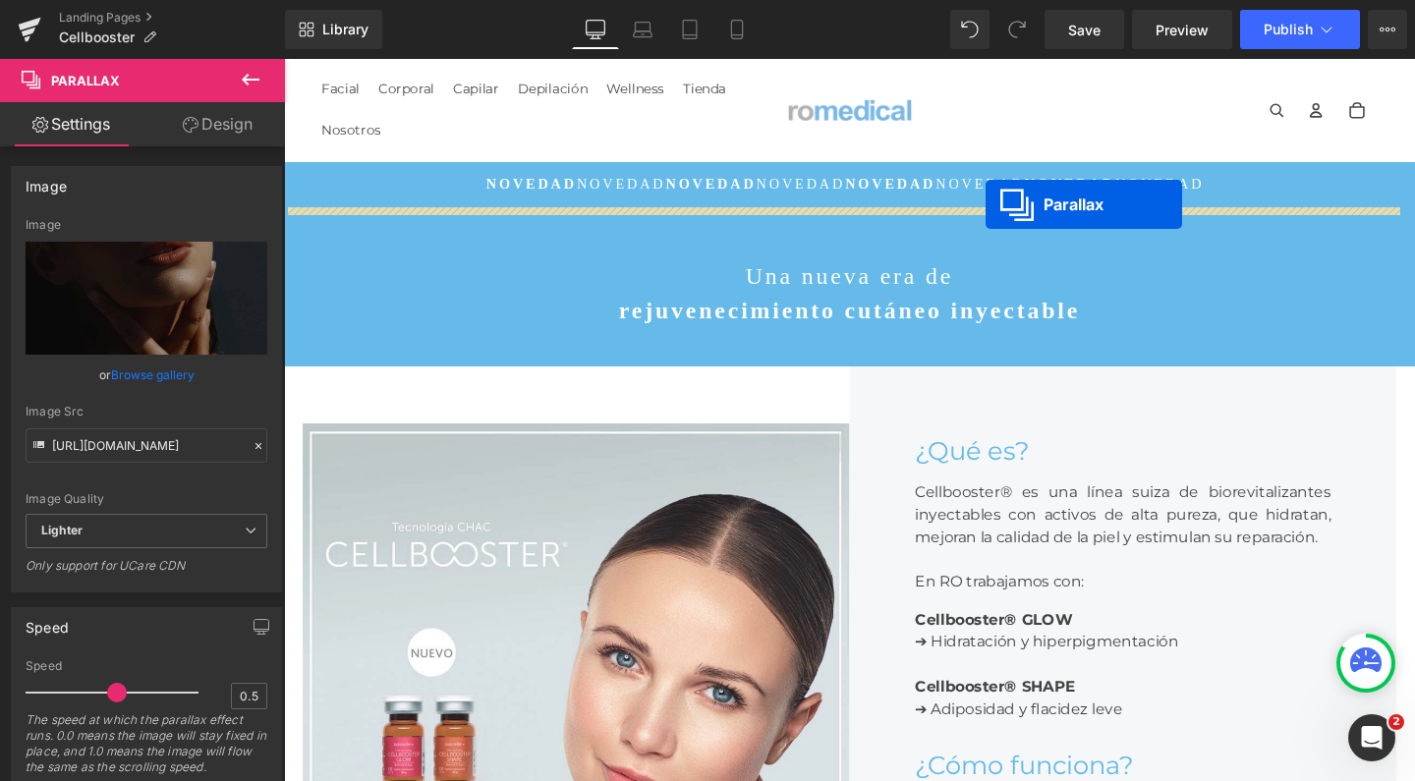
drag, startPoint x: 816, startPoint y: 527, endPoint x: 1022, endPoint y: 212, distance: 375.5
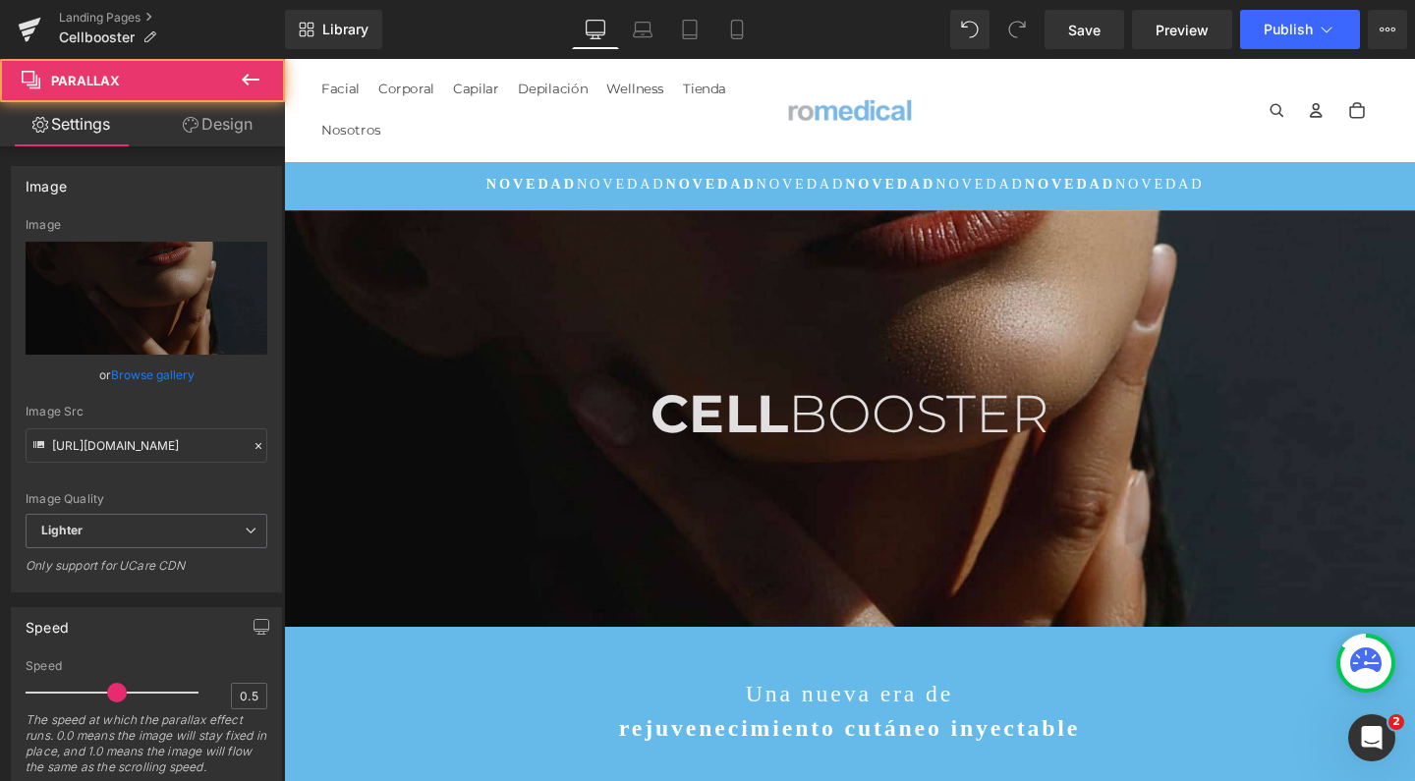
scroll to position [8374, 1169]
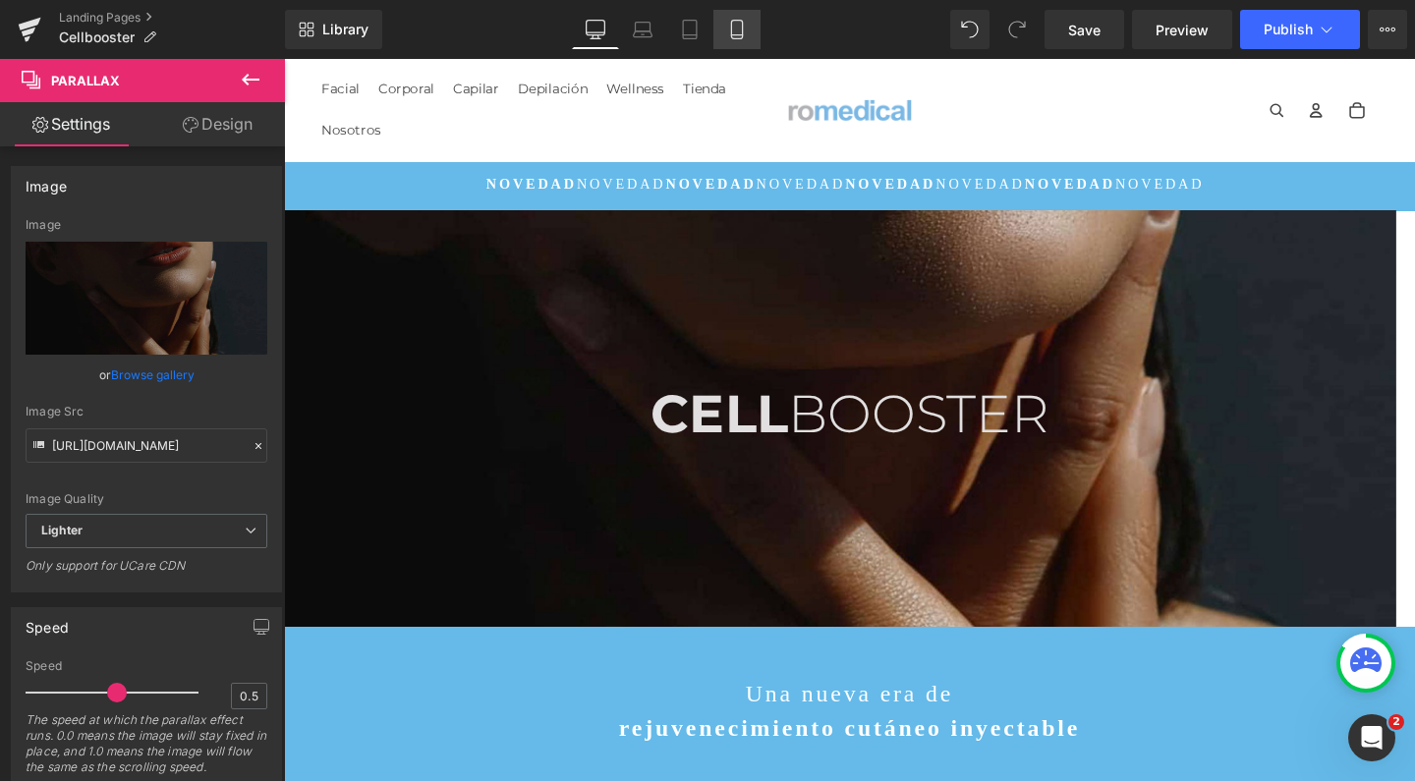
click at [756, 29] on link "Mobile" at bounding box center [736, 29] width 47 height 39
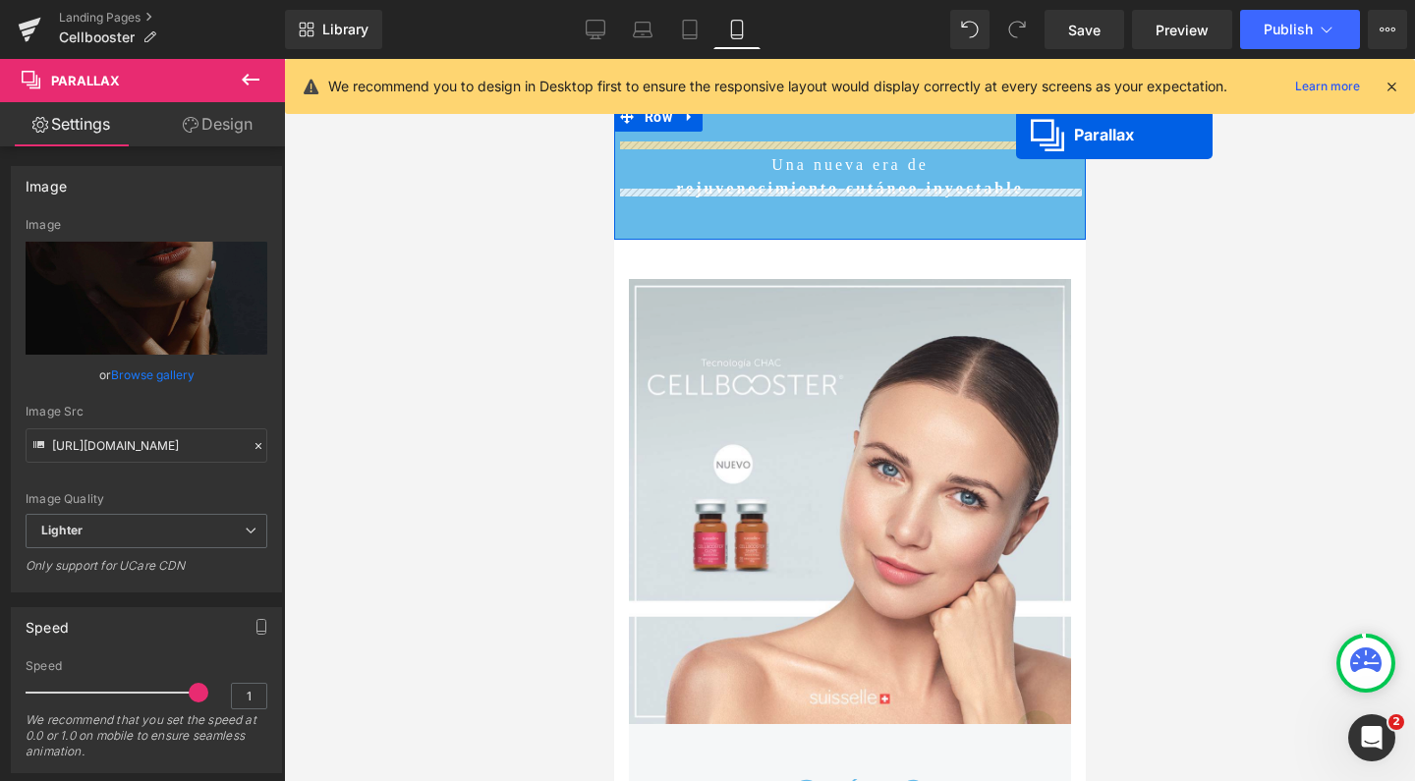
scroll to position [0, 0]
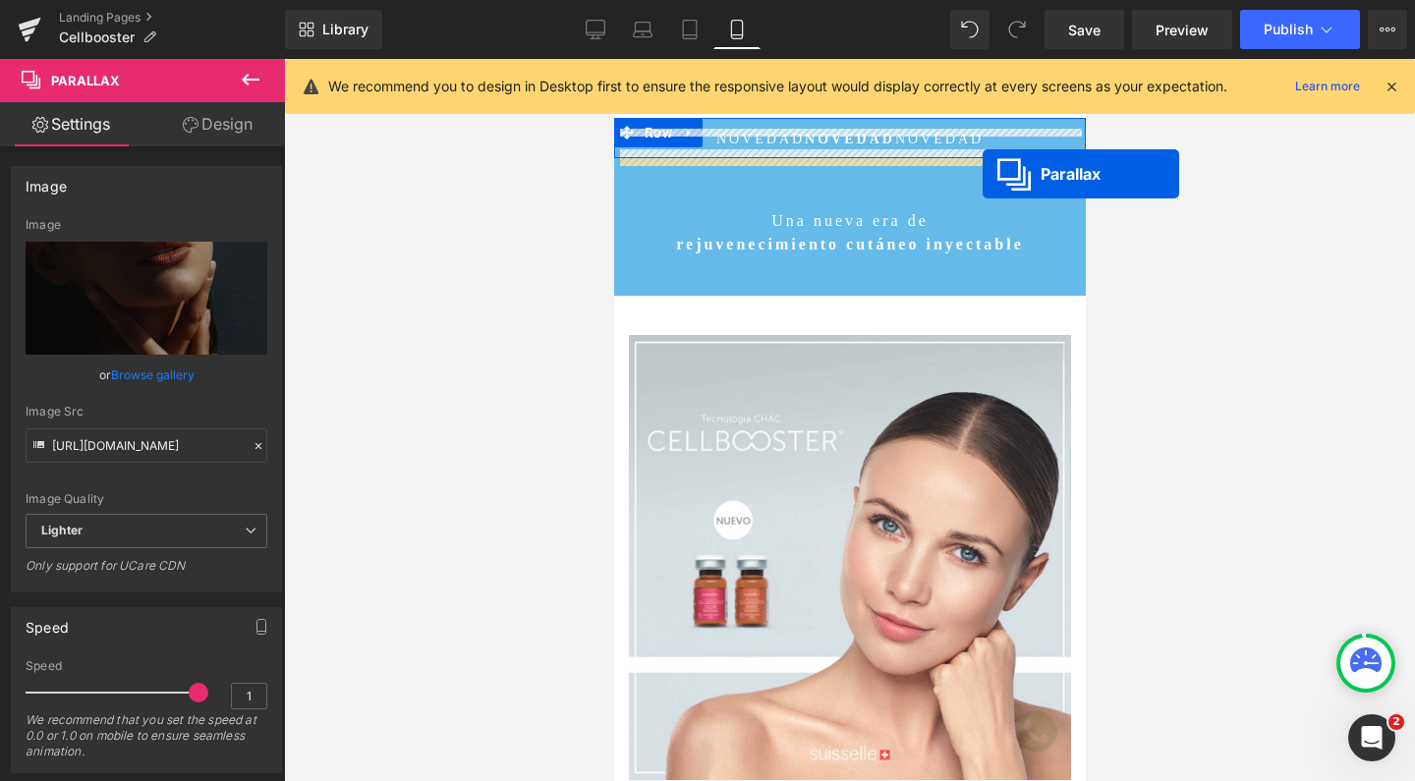
drag, startPoint x: 798, startPoint y: 240, endPoint x: 981, endPoint y: 174, distance: 195.1
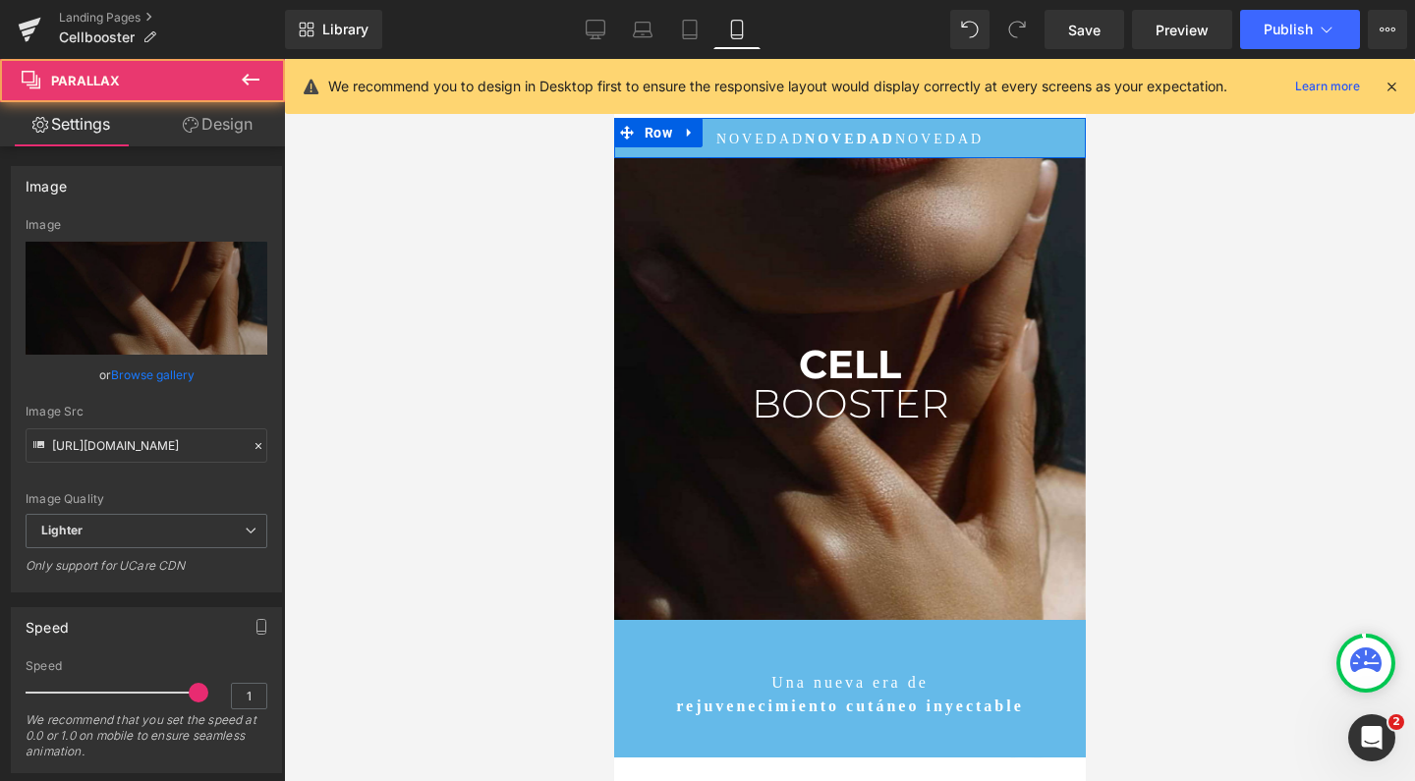
scroll to position [10613, 452]
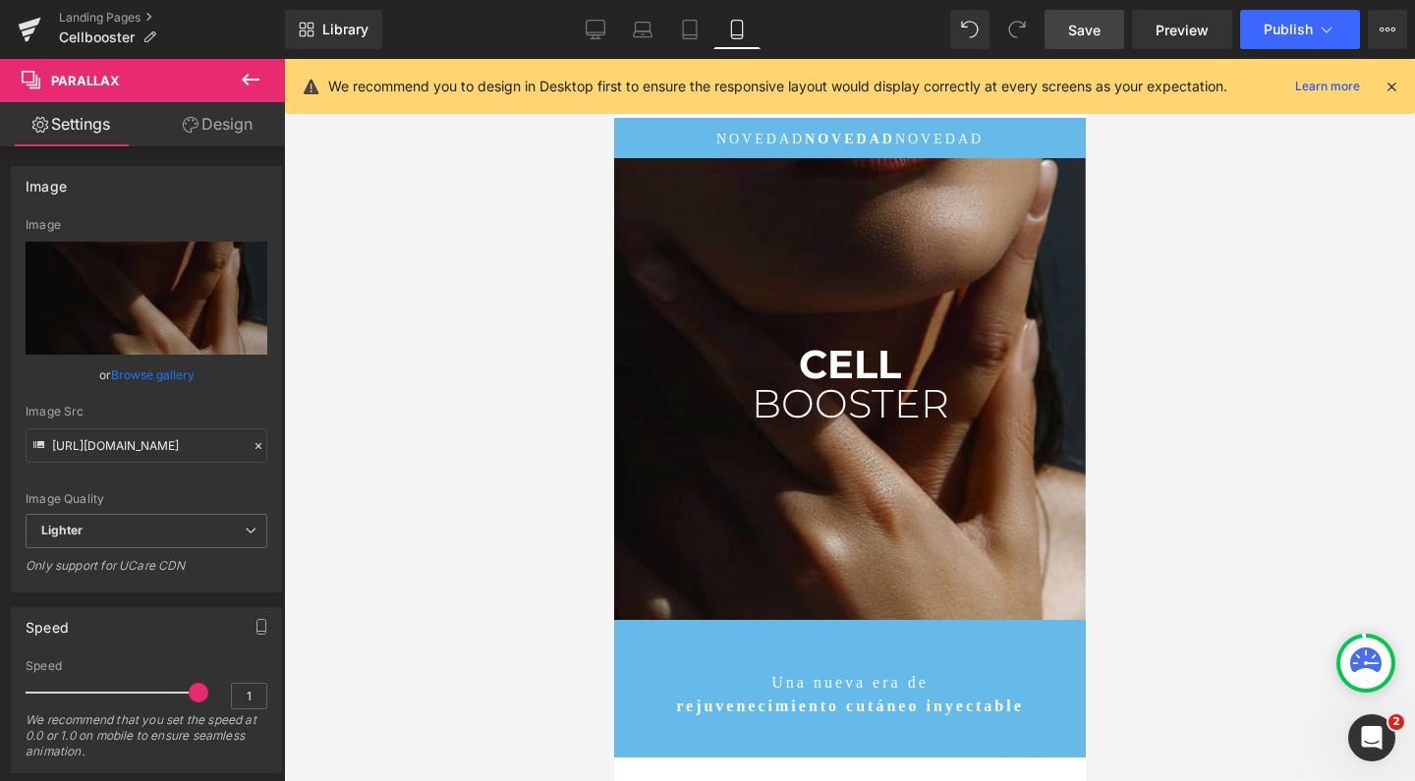
click at [1090, 33] on span "Save" at bounding box center [1084, 30] width 32 height 21
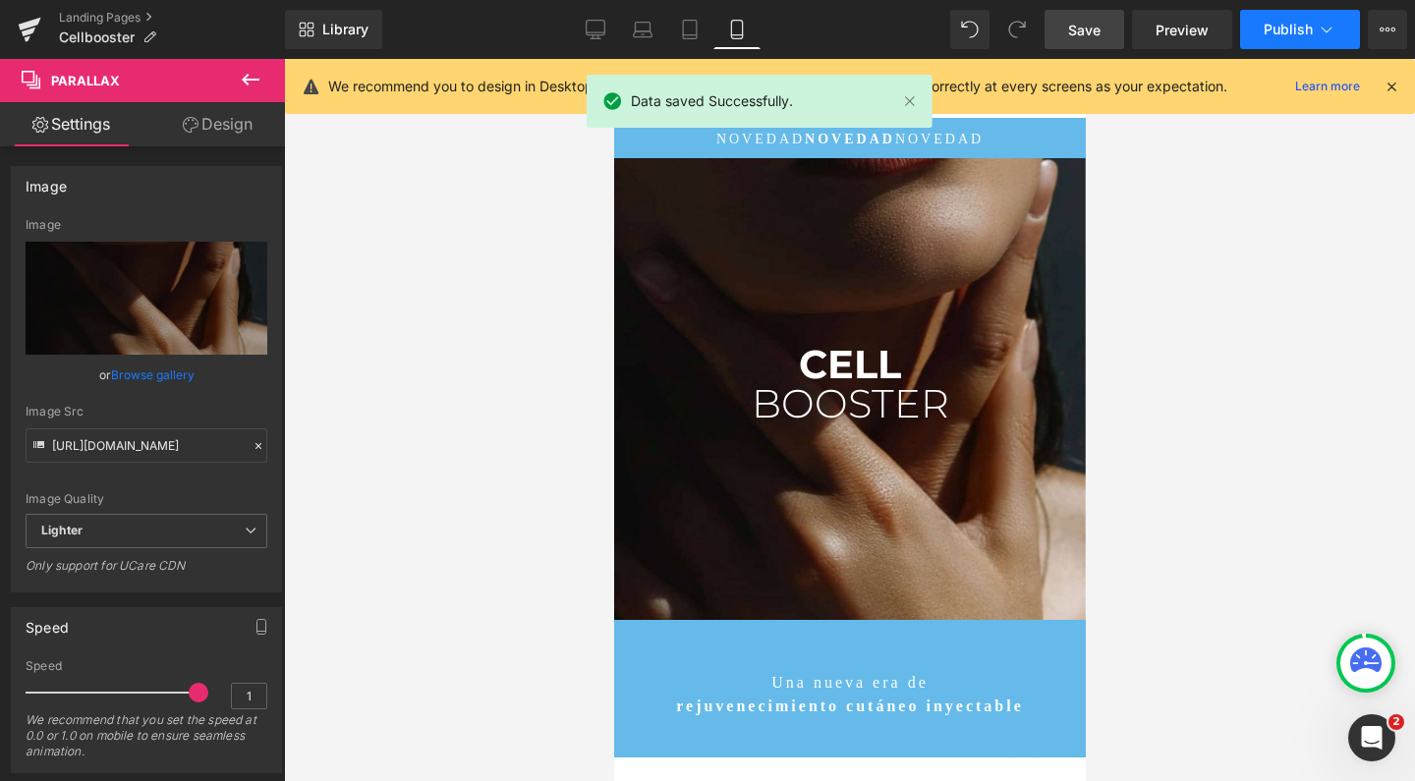
click at [1259, 28] on button "Publish" at bounding box center [1300, 29] width 120 height 39
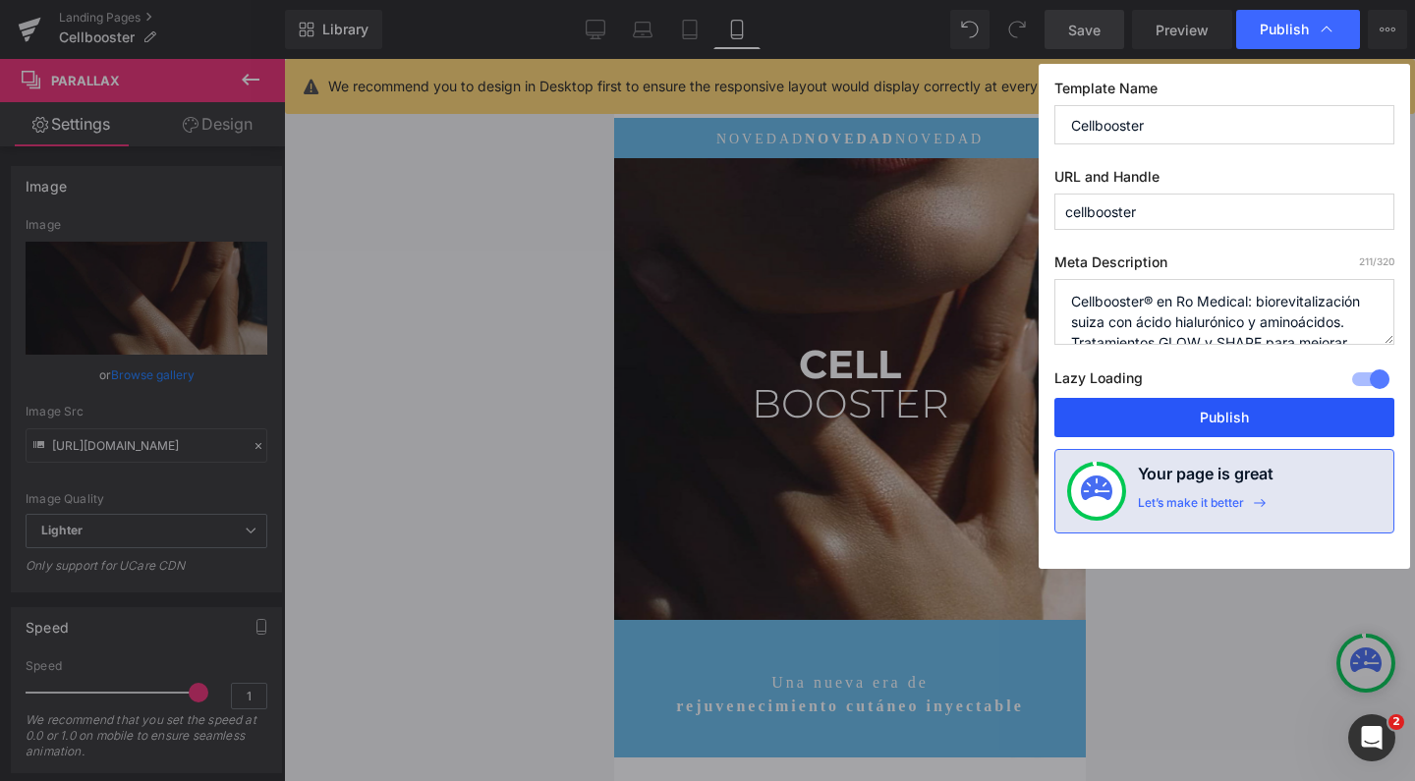
click at [1127, 398] on button "Publish" at bounding box center [1224, 417] width 340 height 39
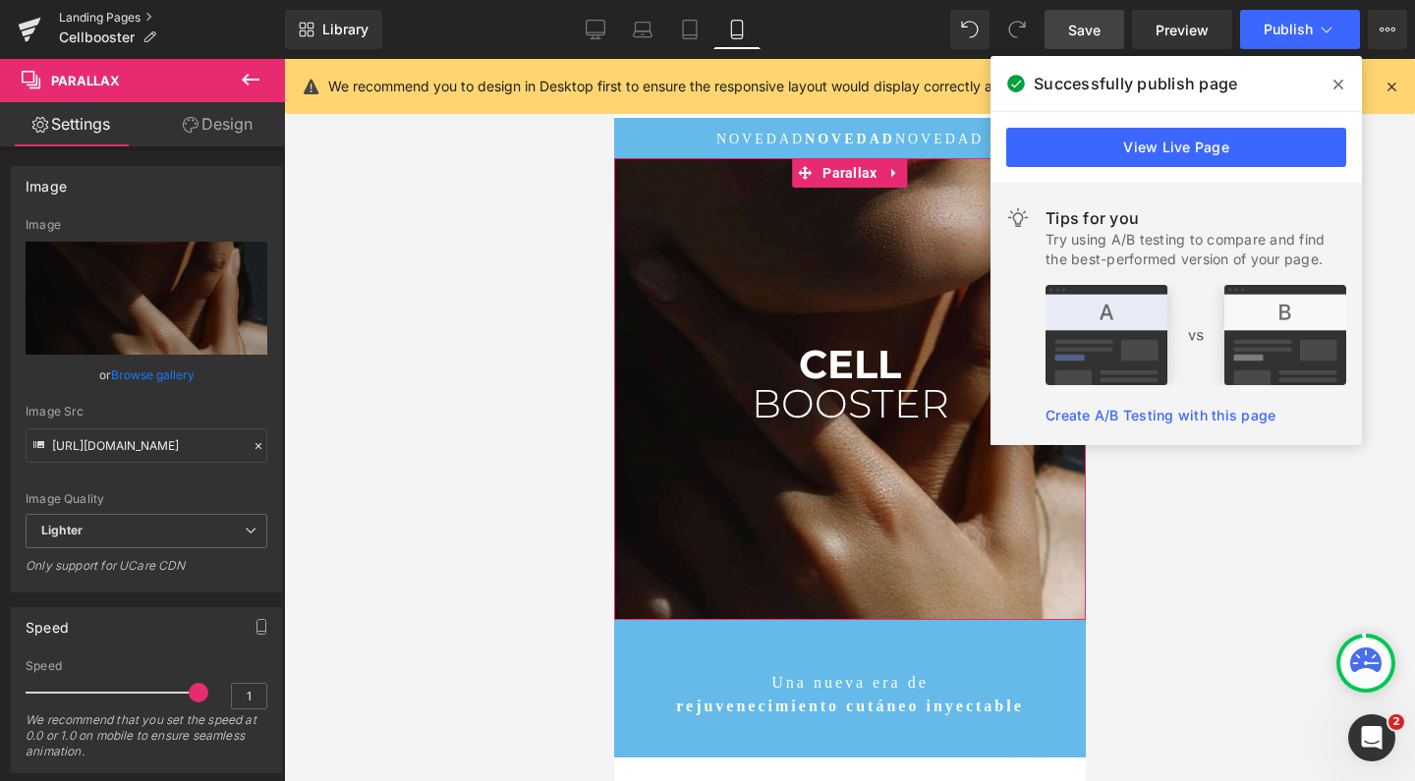
click at [131, 17] on link "Landing Pages" at bounding box center [172, 18] width 226 height 16
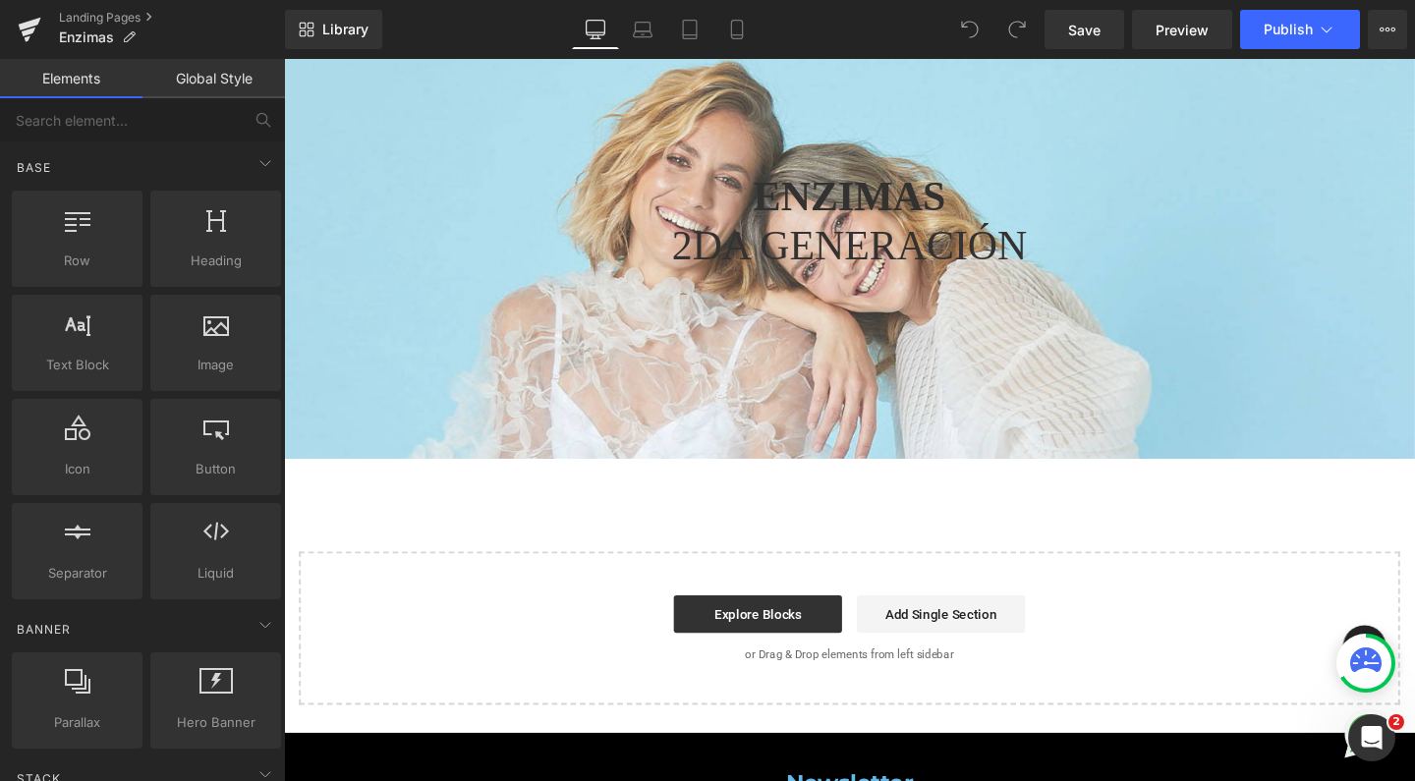
scroll to position [5272, 0]
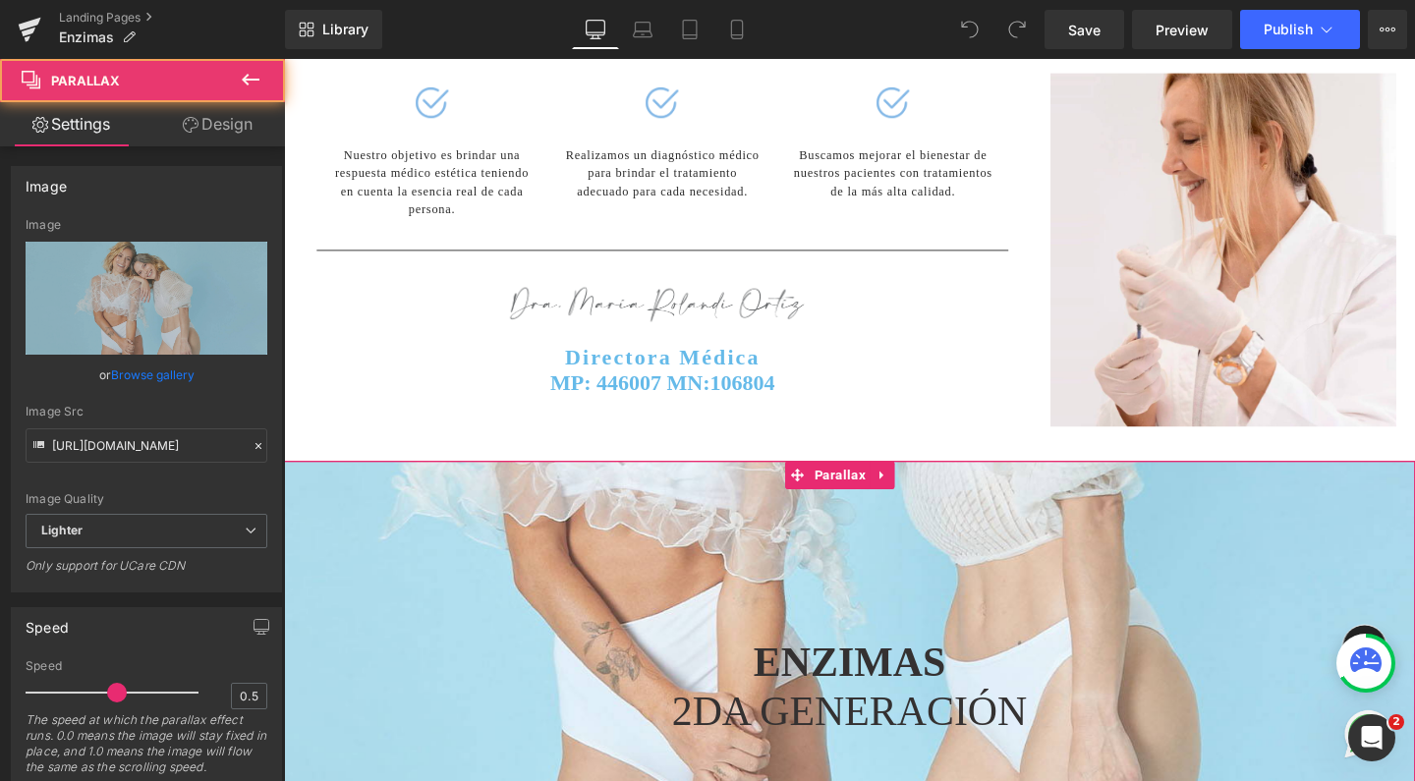
click at [469, 462] on div at bounding box center [878, 453] width 1189 height 929
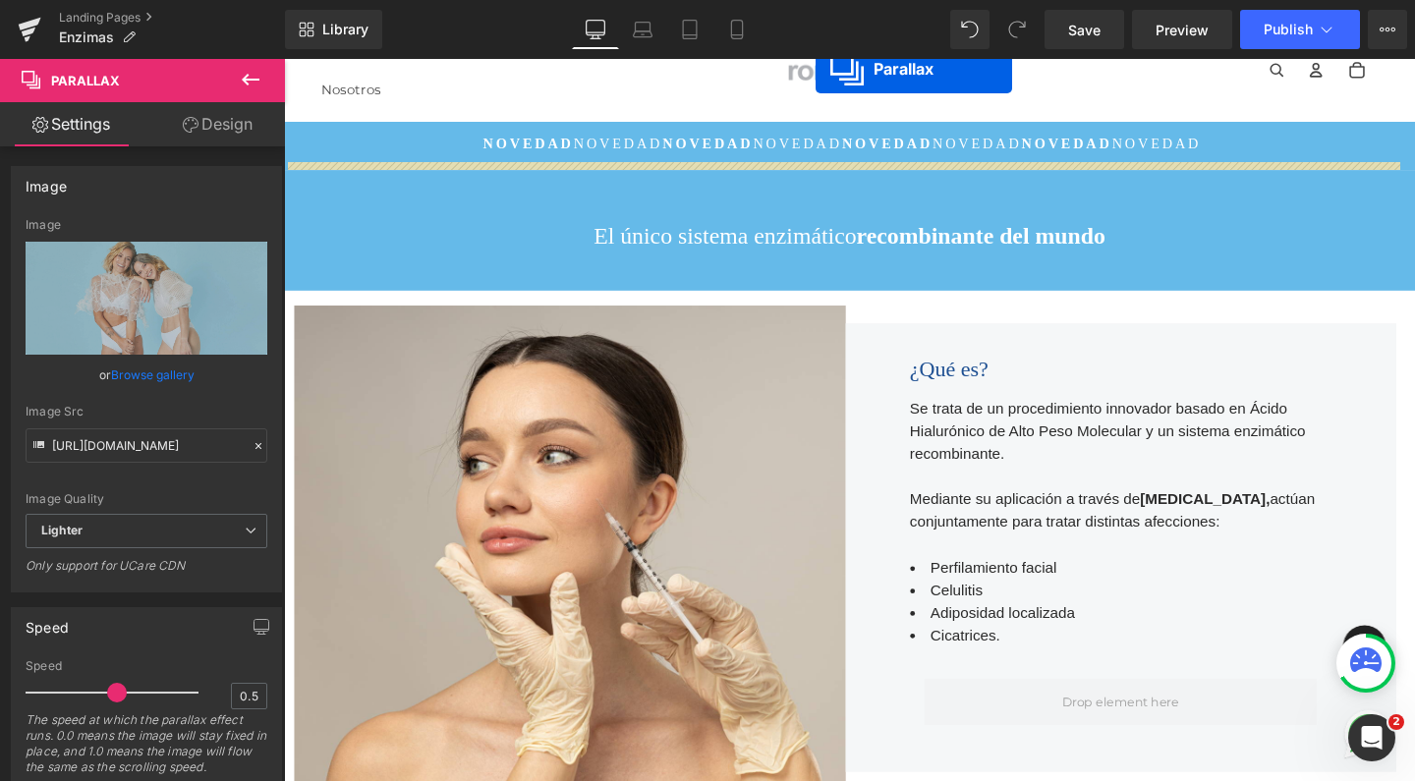
scroll to position [0, 0]
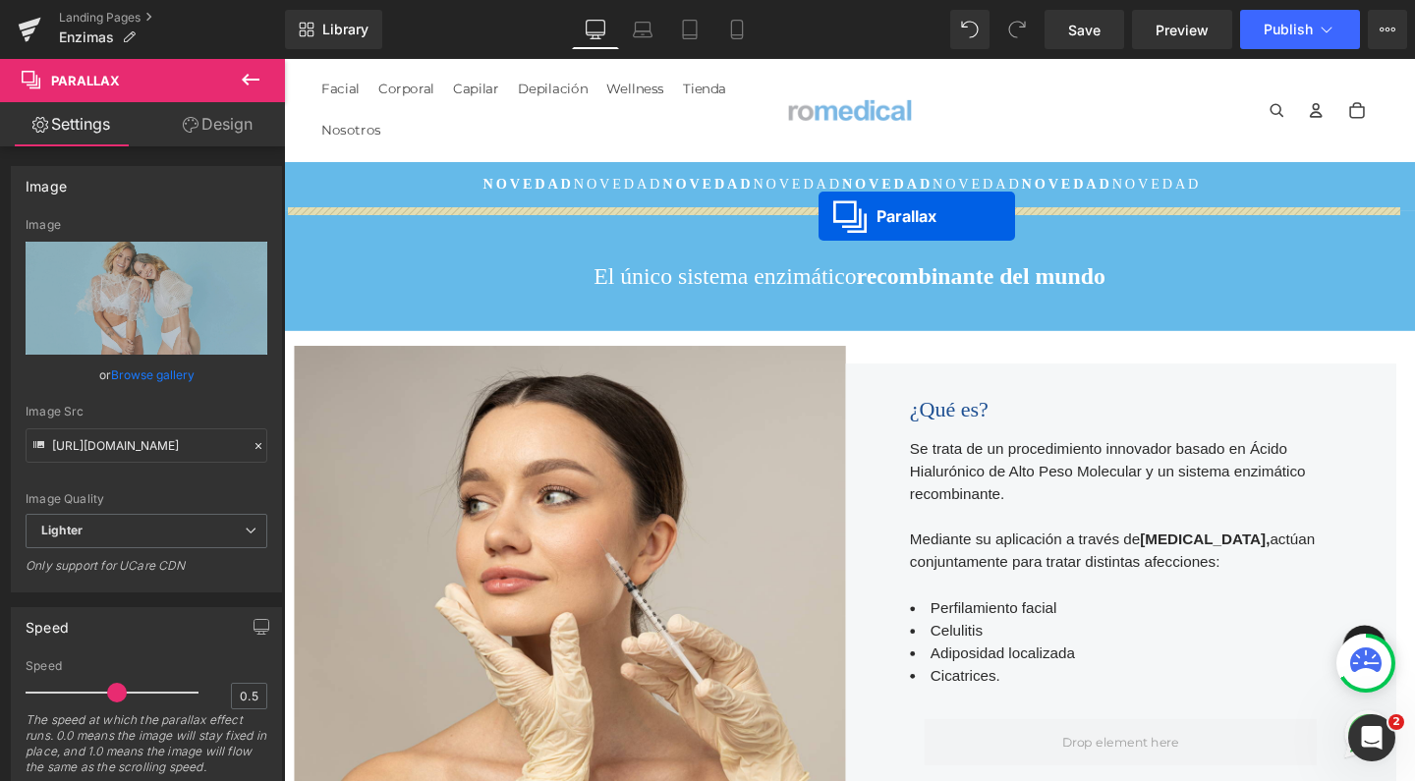
drag, startPoint x: 824, startPoint y: 382, endPoint x: 846, endPoint y: 224, distance: 159.6
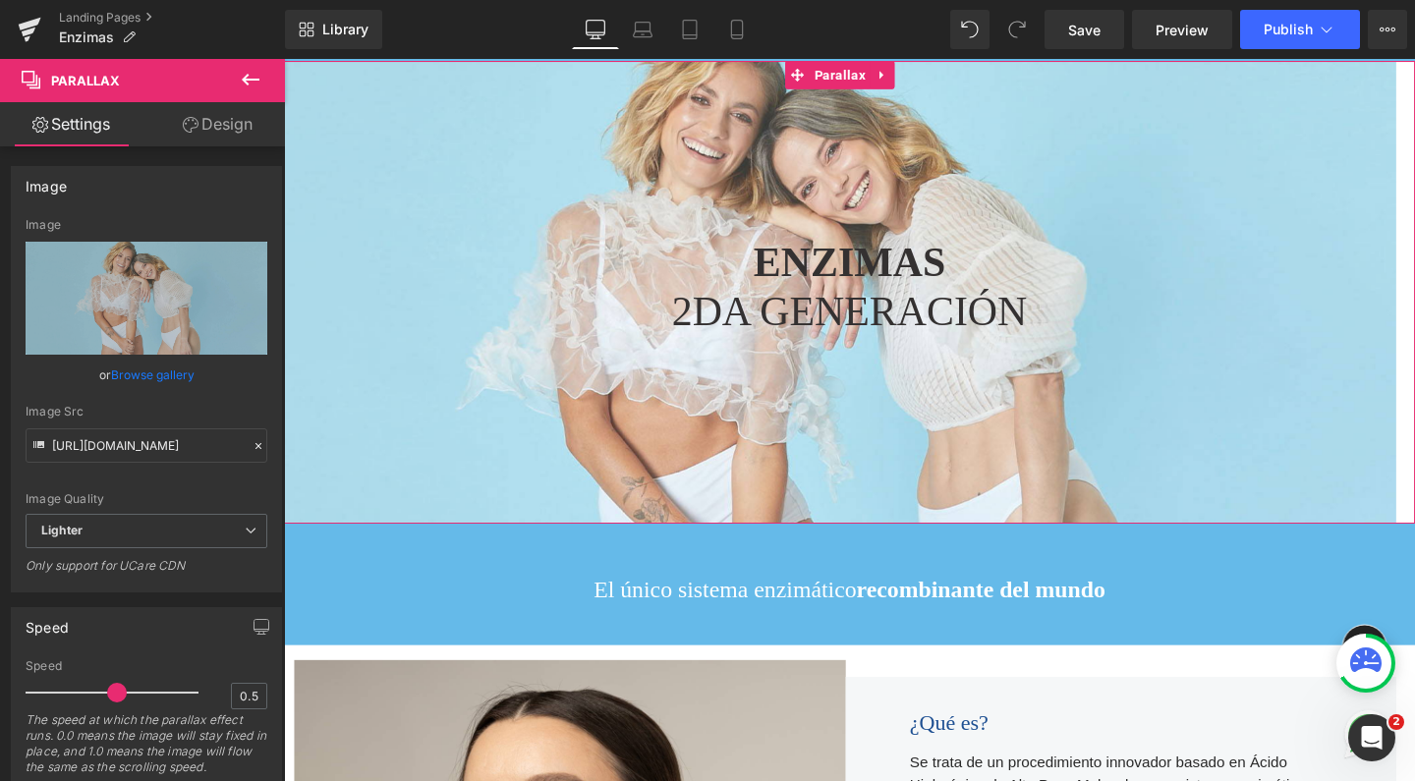
scroll to position [173, 0]
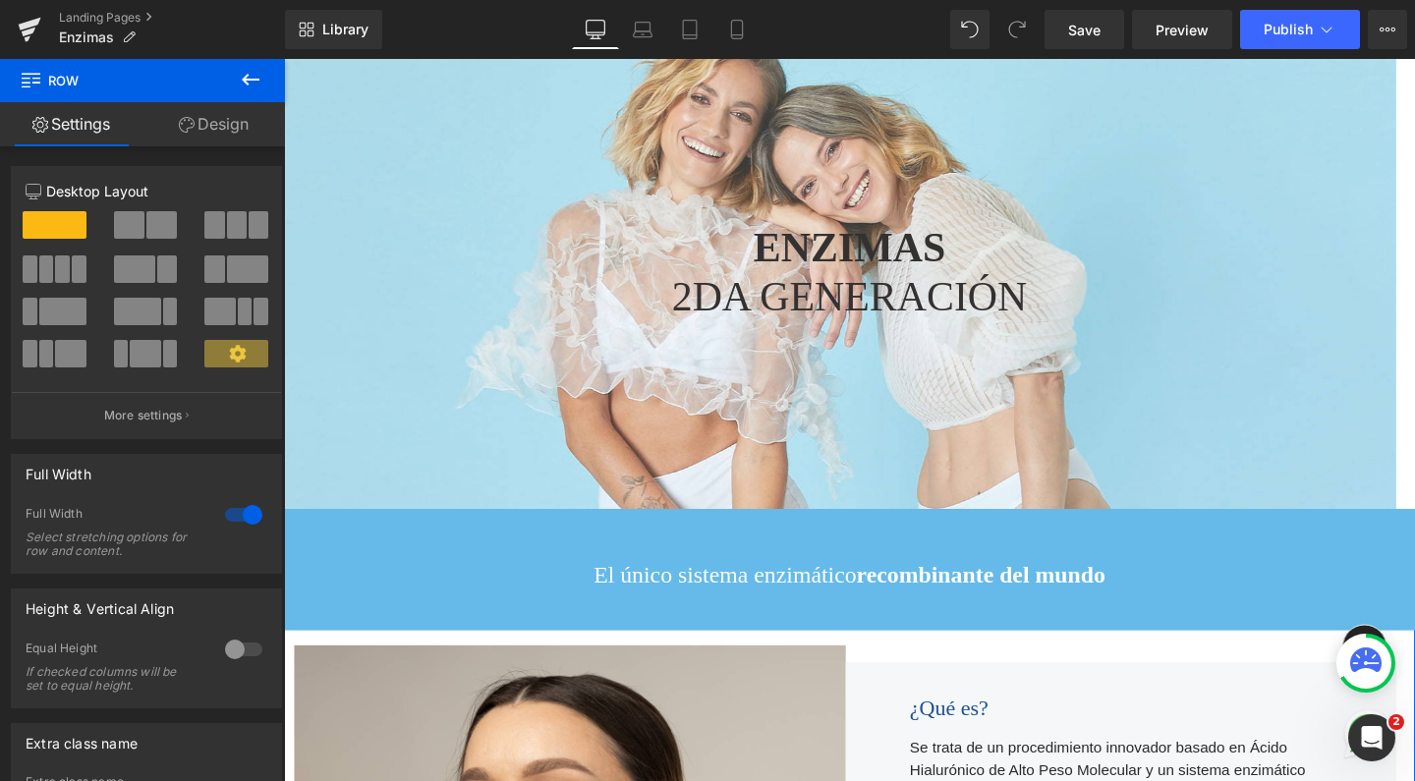
click at [361, 531] on link at bounding box center [360, 545] width 26 height 29
click at [404, 539] on icon at bounding box center [411, 546] width 14 height 14
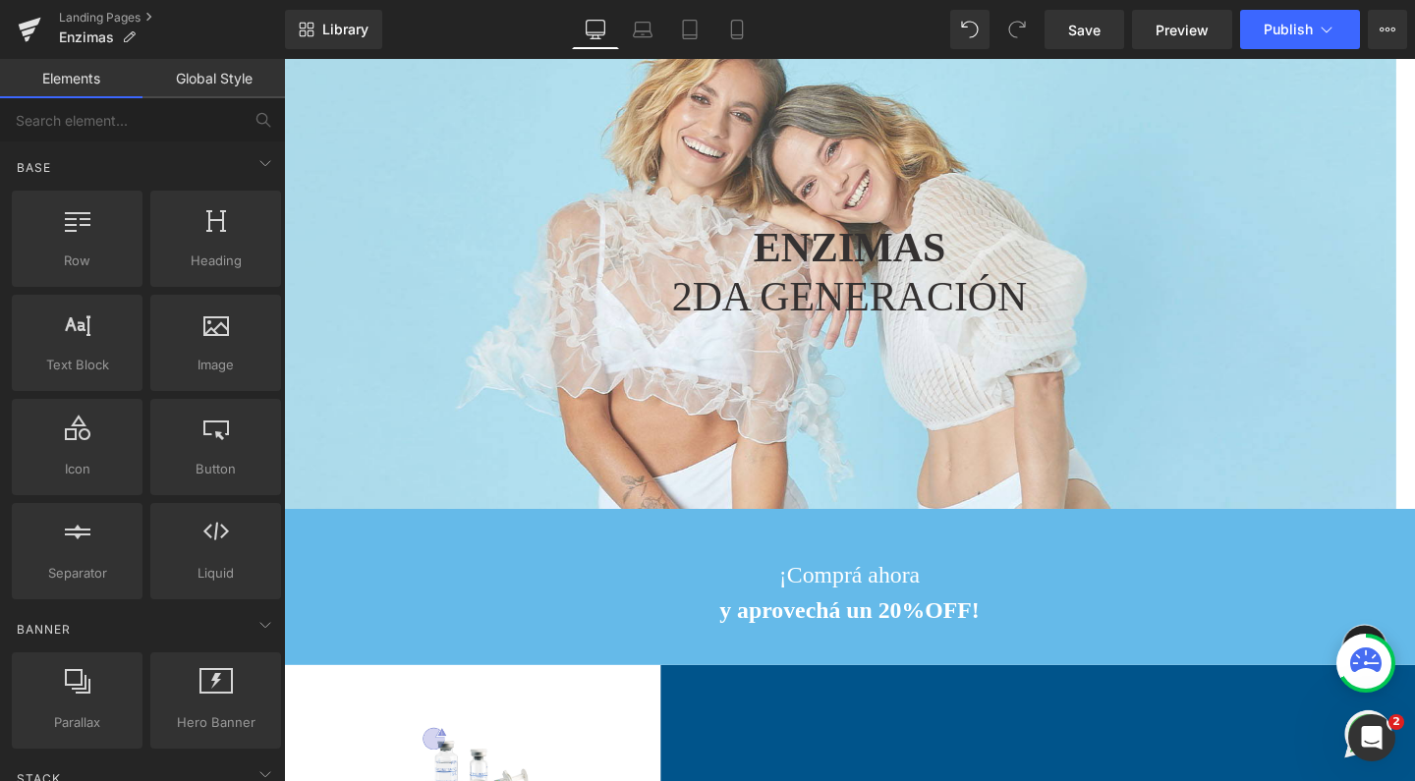
scroll to position [5320, 1169]
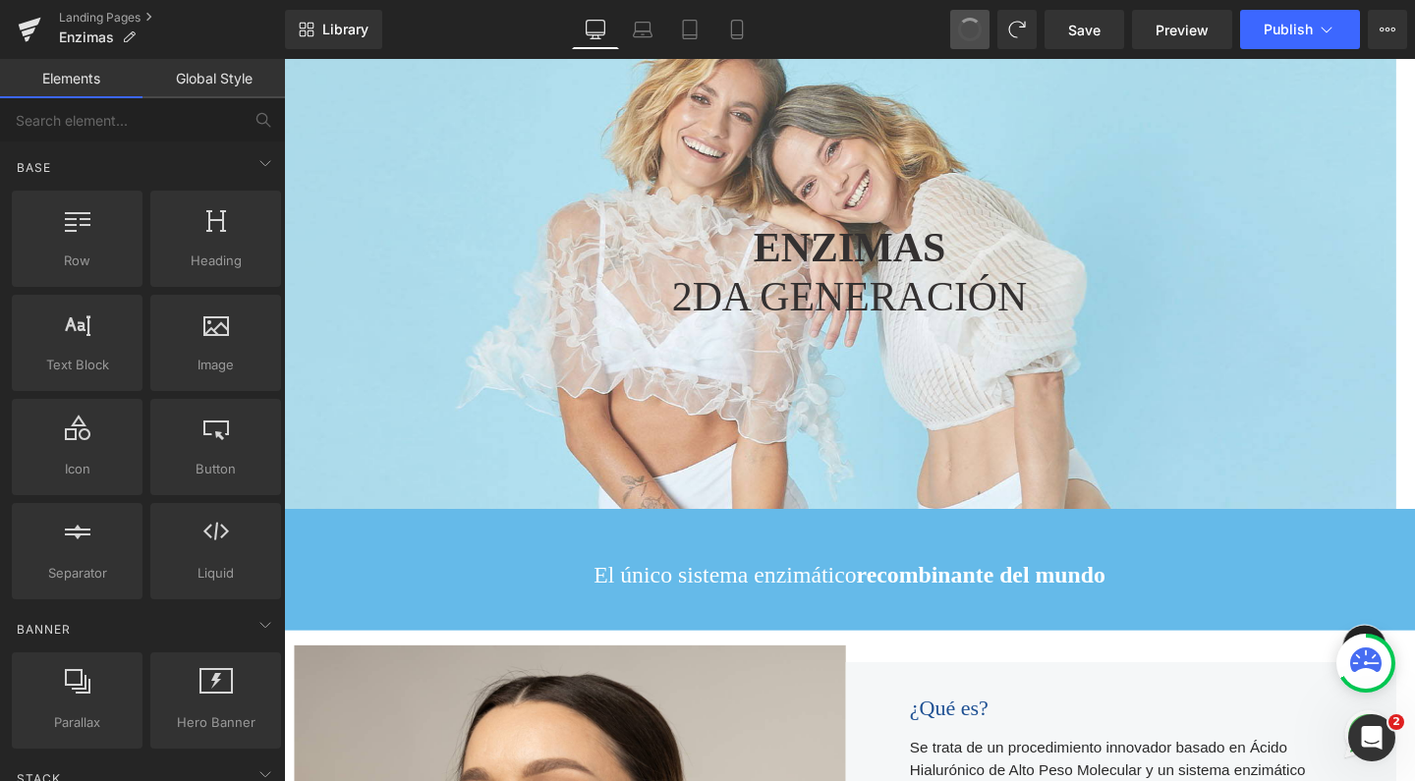
drag, startPoint x: 972, startPoint y: 33, endPoint x: 405, endPoint y: 527, distance: 751.4
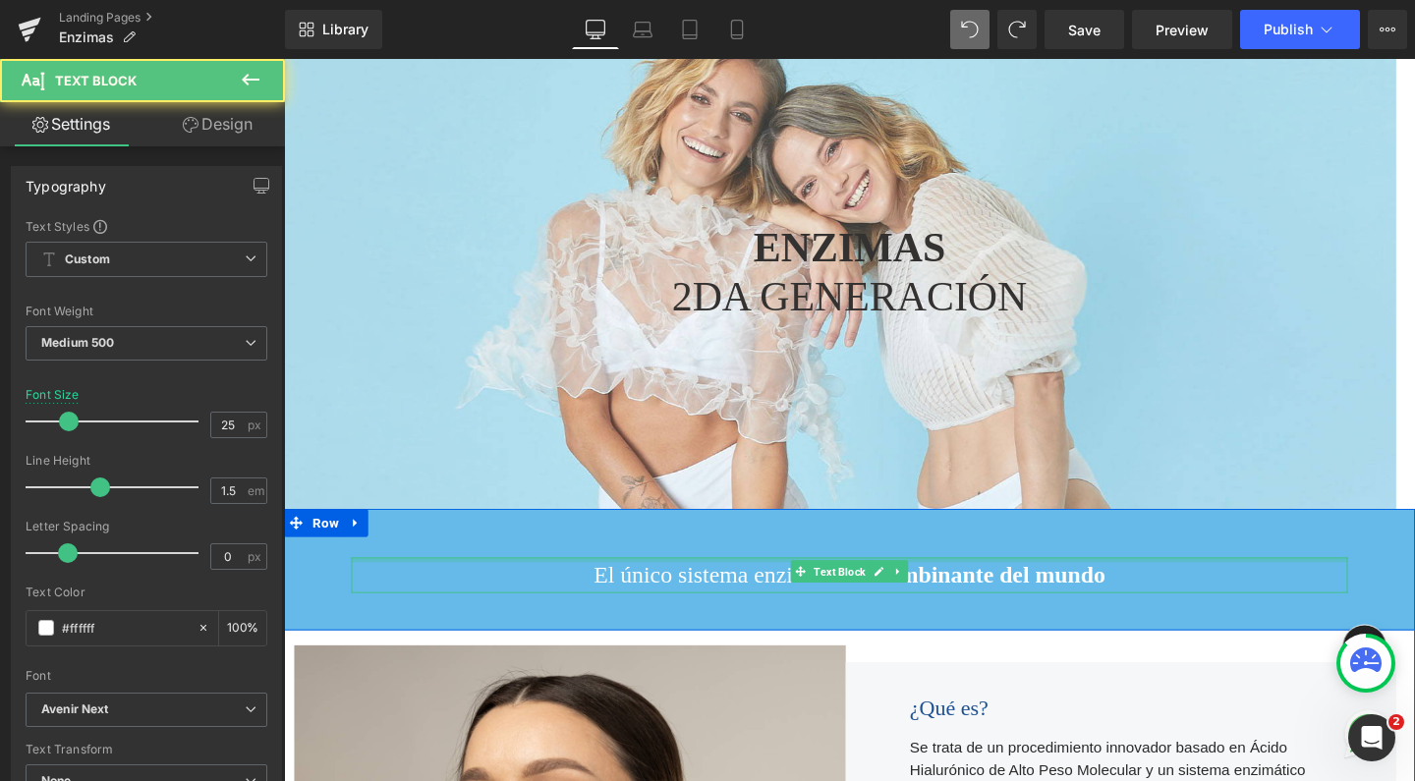
click at [480, 587] on div at bounding box center [878, 585] width 1047 height 5
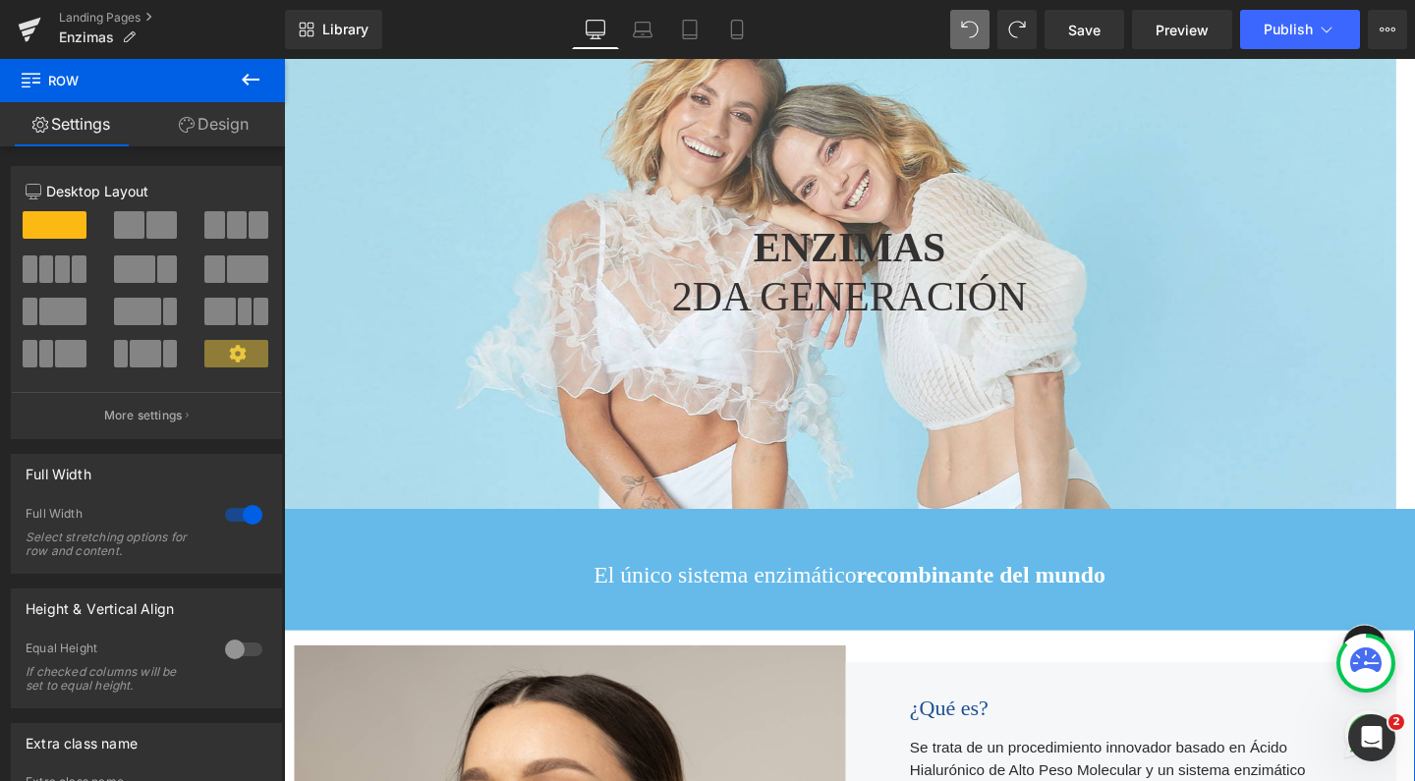
drag, startPoint x: 405, startPoint y: 500, endPoint x: 430, endPoint y: 288, distance: 213.7
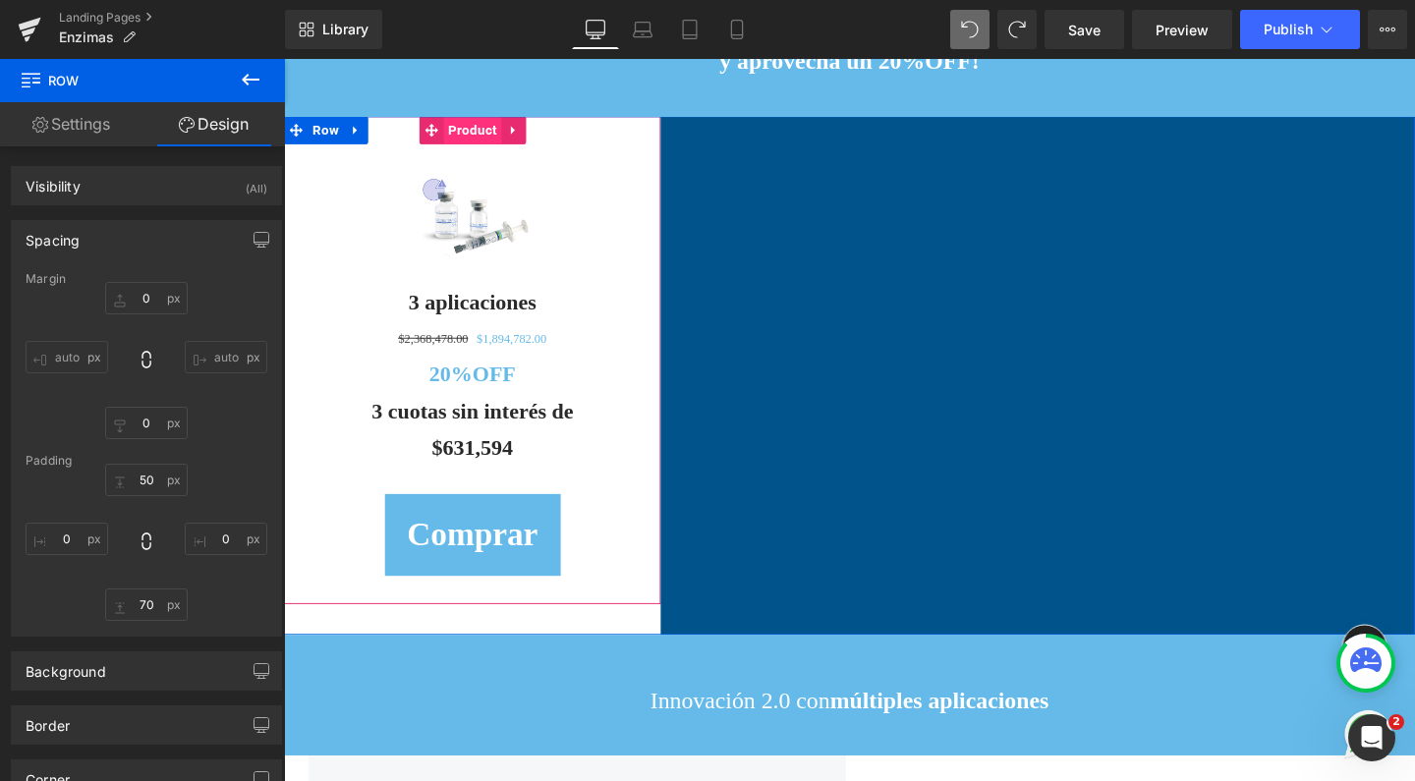
scroll to position [2197, 0]
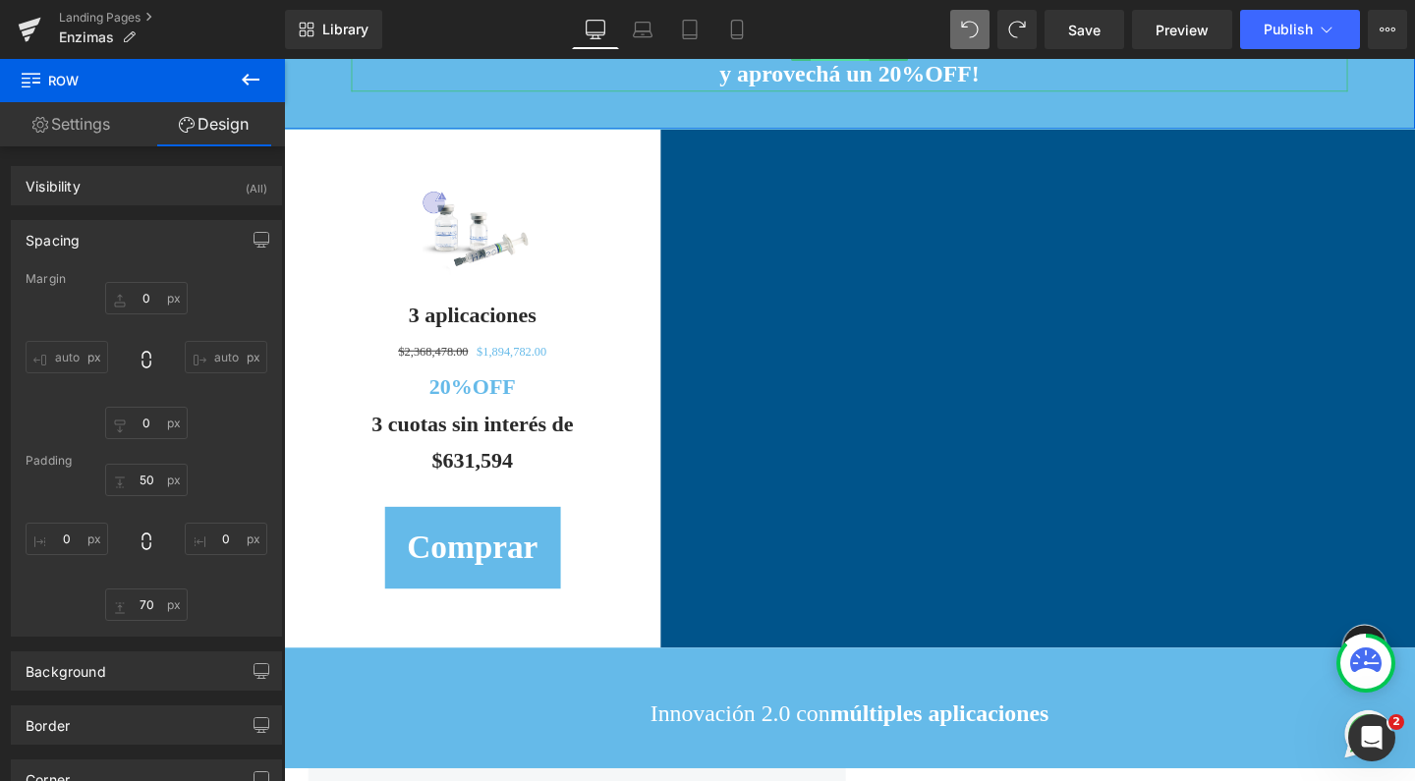
click at [866, 61] on span "Text Block" at bounding box center [868, 49] width 62 height 24
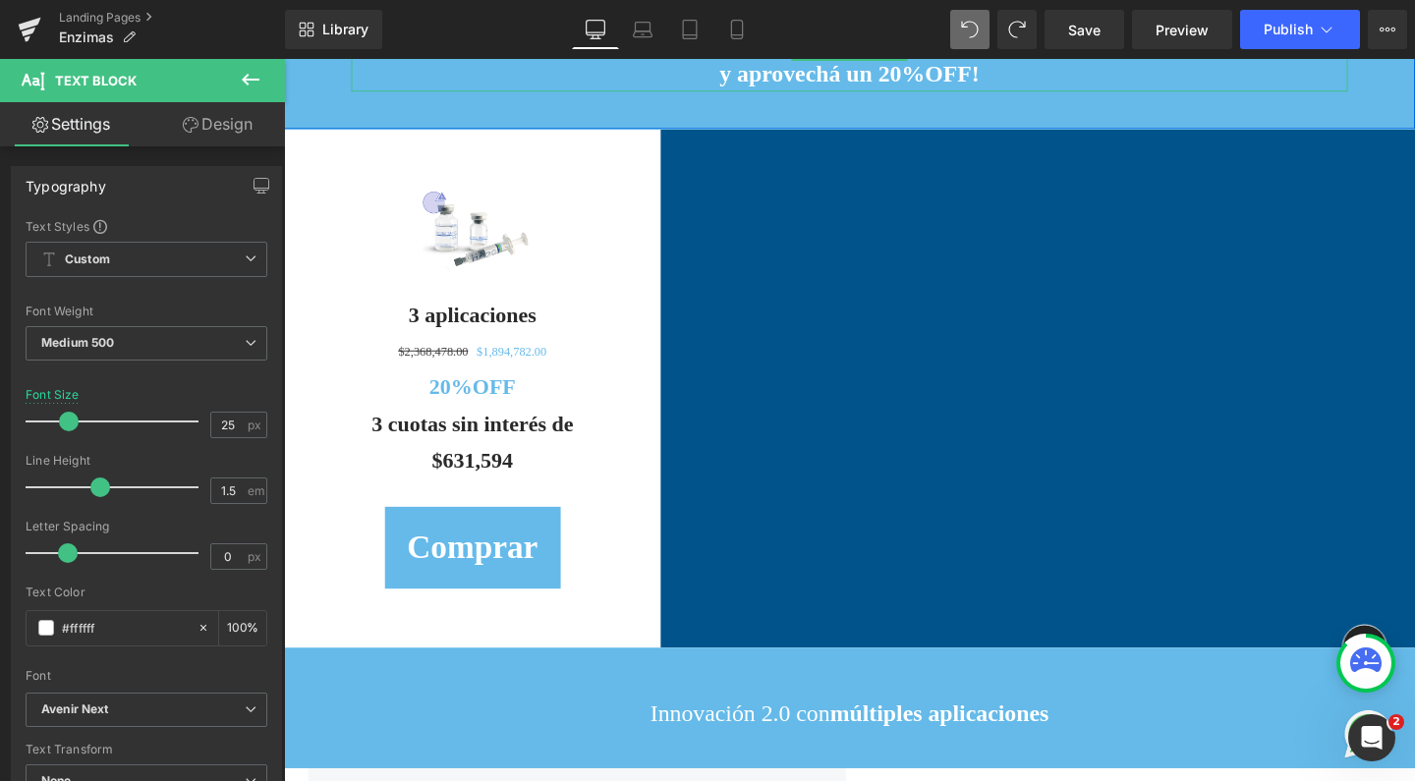
click at [934, 57] on p "¡Comprá ahora" at bounding box center [878, 38] width 1047 height 37
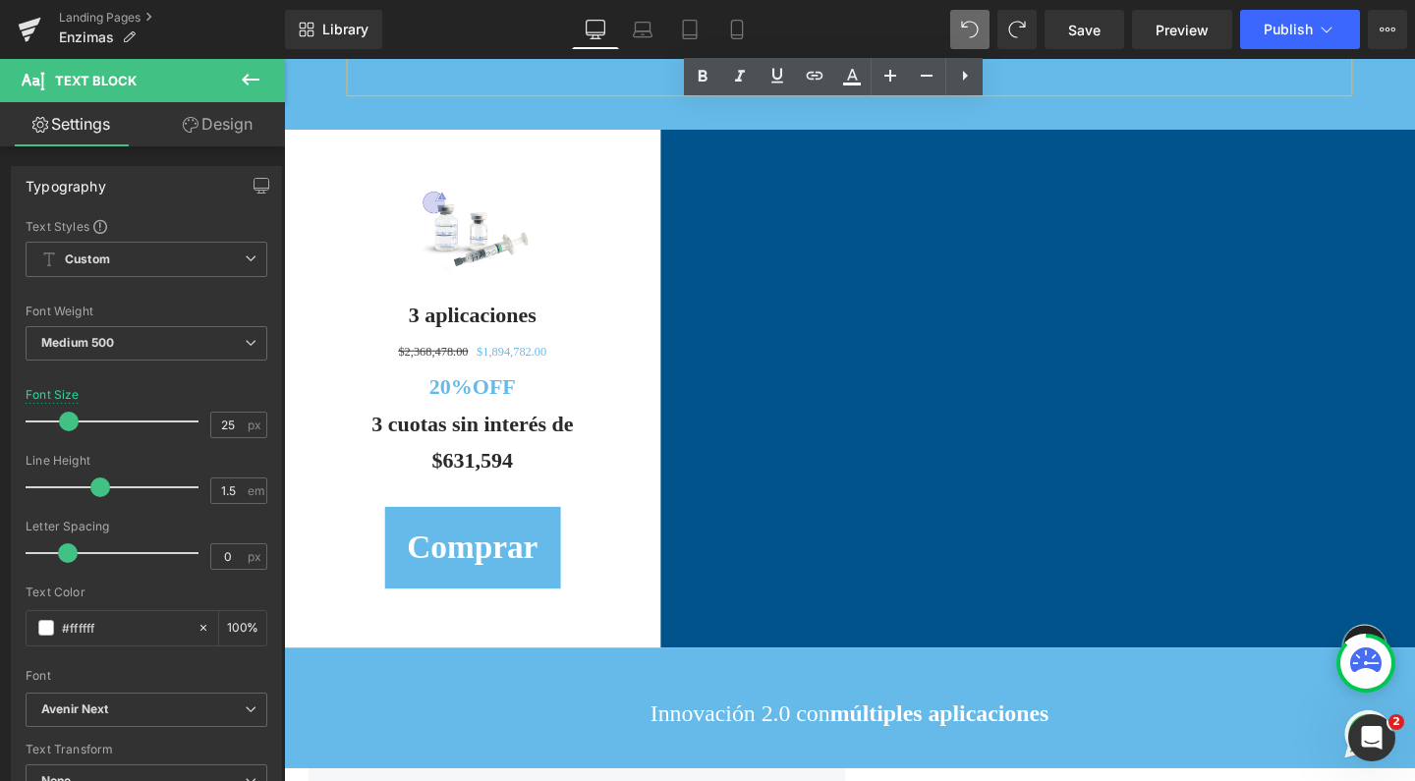
click at [958, 57] on p "¡Comprá ahora" at bounding box center [878, 38] width 1047 height 37
click at [920, 57] on p "¡Comprá ahora" at bounding box center [878, 38] width 1047 height 37
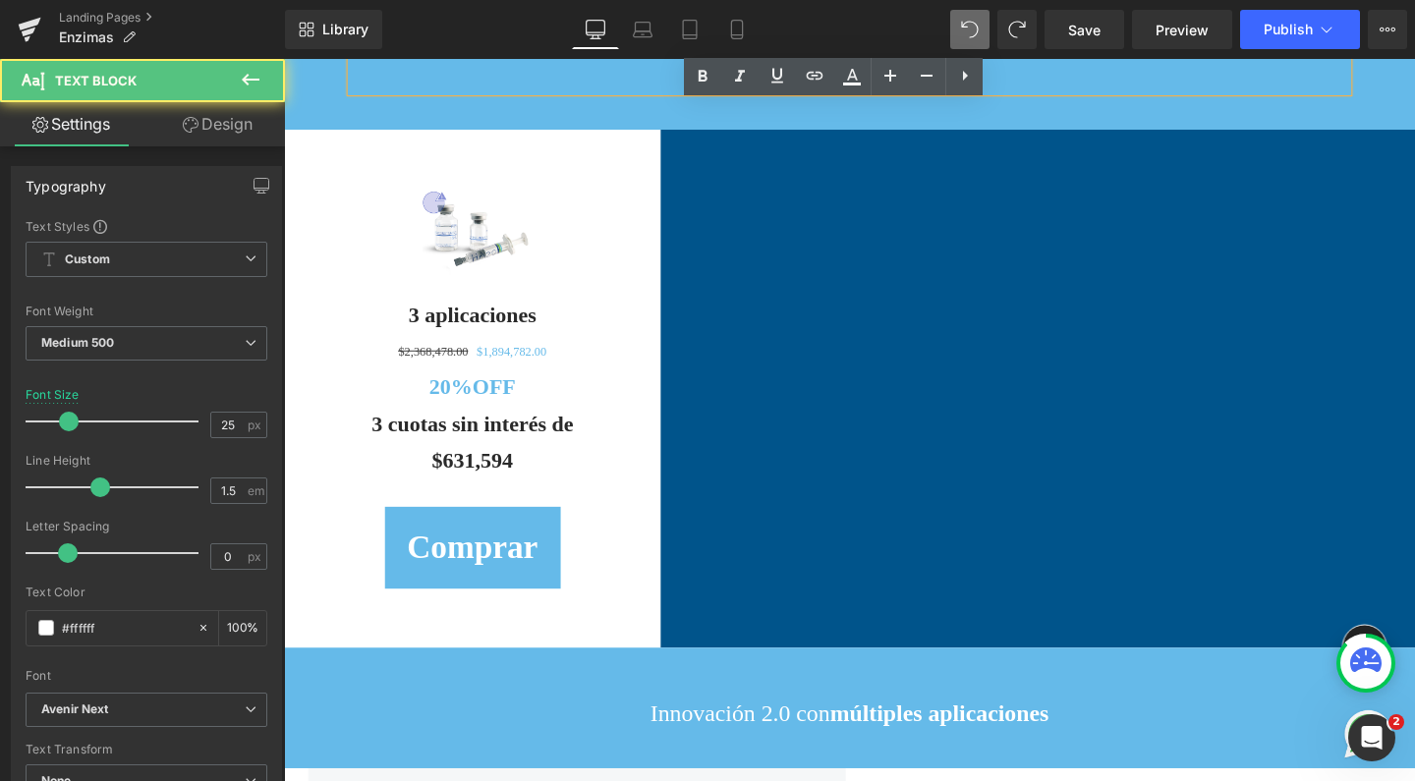
click at [965, 57] on p "¡Comprá ahora" at bounding box center [878, 38] width 1047 height 37
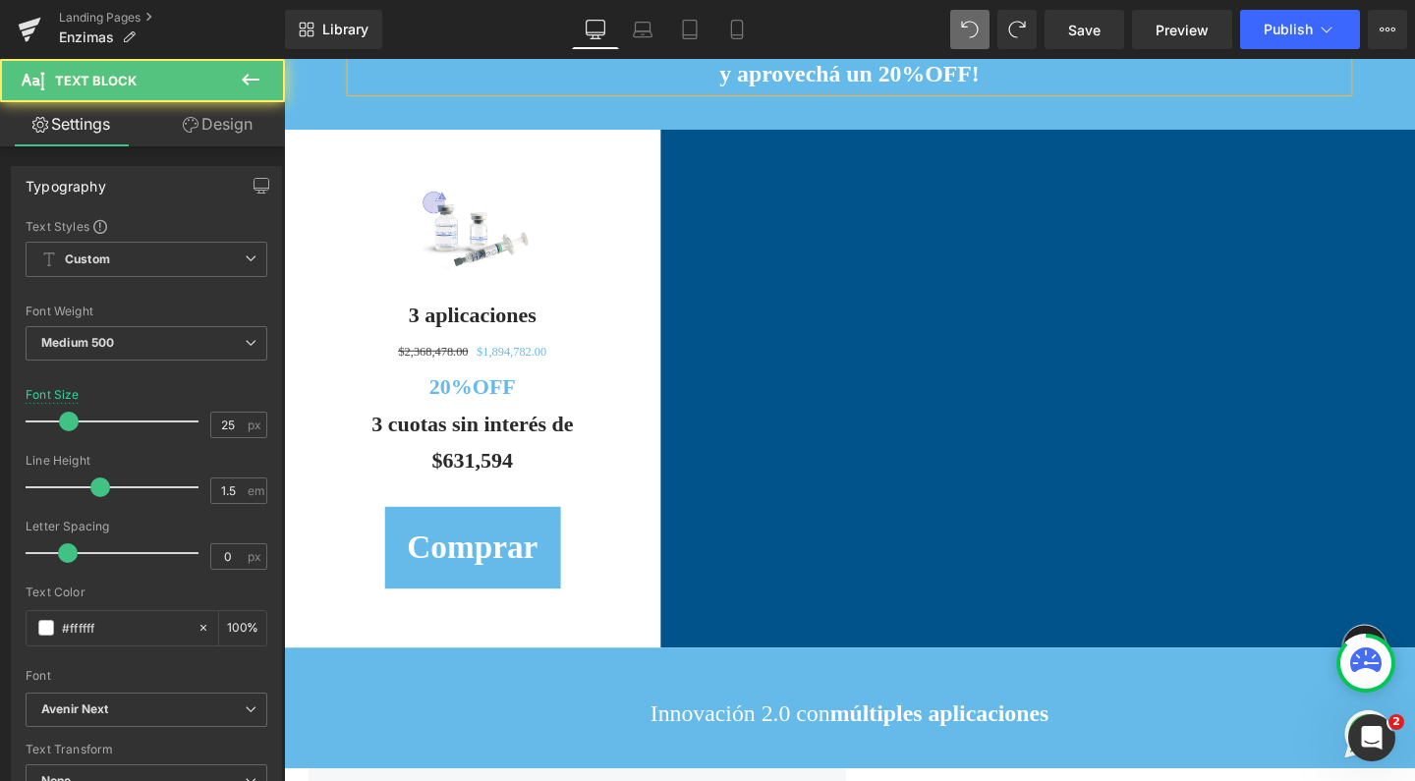
click at [978, 57] on p "¡Comprá ahora y disfrutá e" at bounding box center [878, 38] width 1047 height 37
drag, startPoint x: 978, startPoint y: 153, endPoint x: 739, endPoint y: 152, distance: 238.7
click at [739, 93] on p "y aprovechá un 20%OFF!" at bounding box center [878, 74] width 1047 height 37
drag, startPoint x: 889, startPoint y: 142, endPoint x: 951, endPoint y: 146, distance: 62.0
click at [951, 87] on strong "3 cuotas sin éisnter!" at bounding box center [878, 74] width 206 height 27
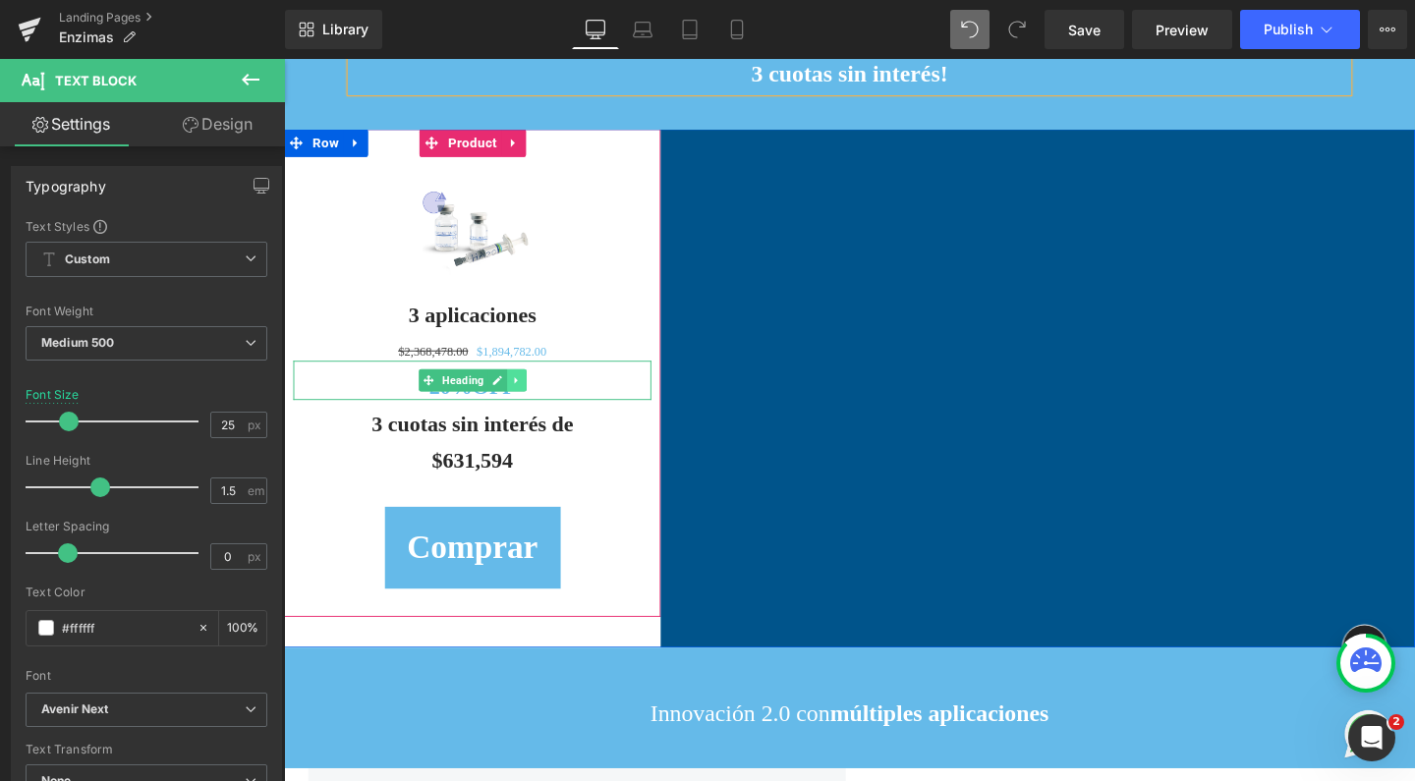
click at [523, 403] on icon at bounding box center [528, 397] width 11 height 12
click at [533, 402] on icon at bounding box center [538, 396] width 11 height 11
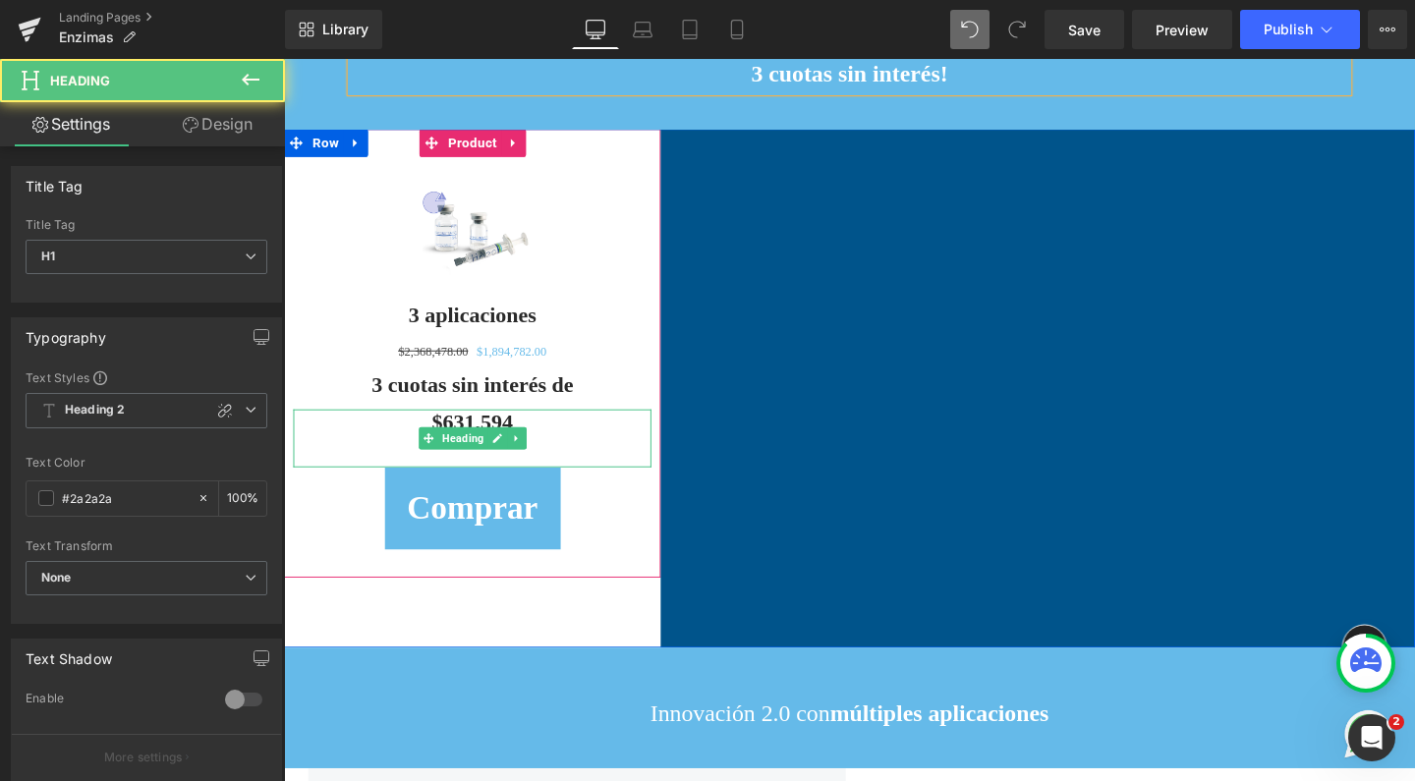
click at [428, 455] on h1 "$631,594" at bounding box center [482, 441] width 376 height 28
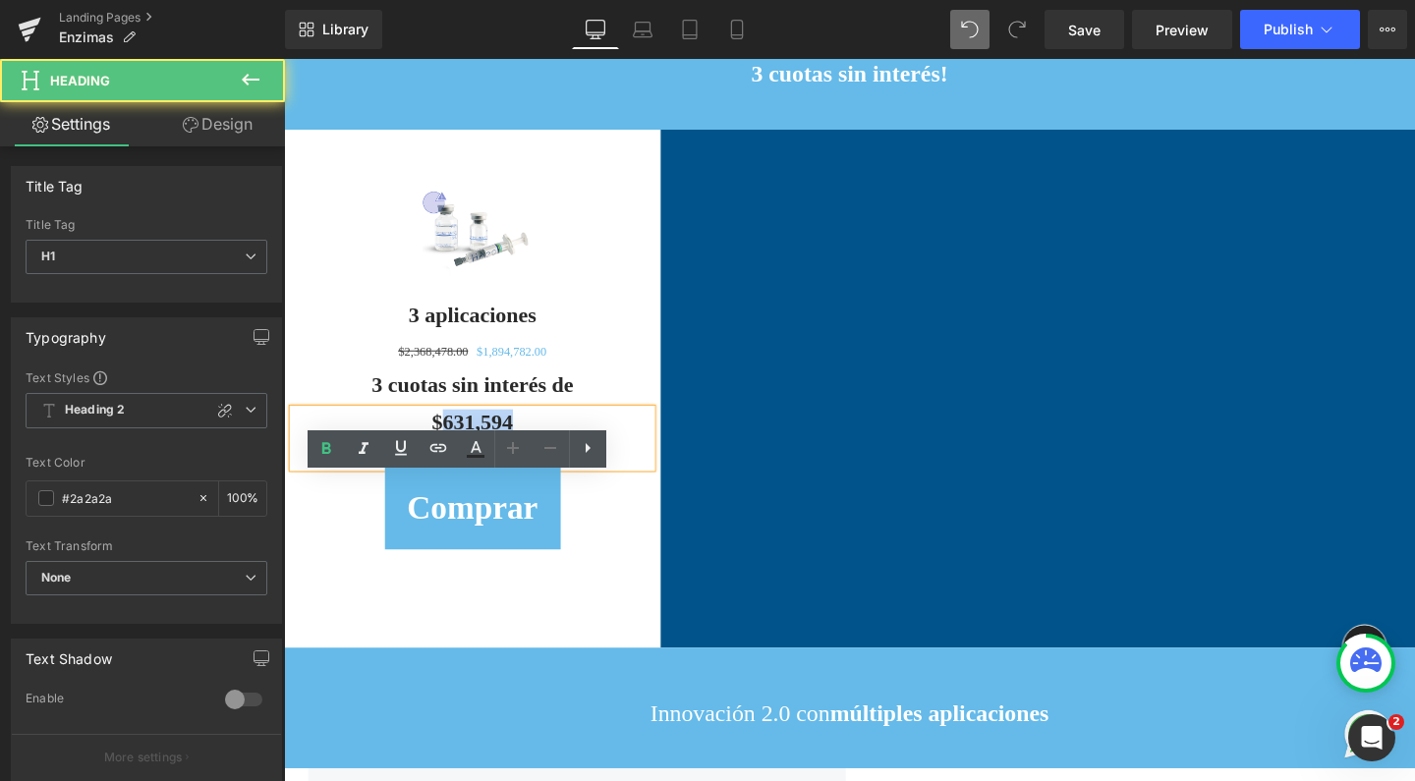
drag, startPoint x: 433, startPoint y: 508, endPoint x: 544, endPoint y: 516, distance: 111.3
click at [544, 455] on h1 "$631,594" at bounding box center [482, 441] width 376 height 28
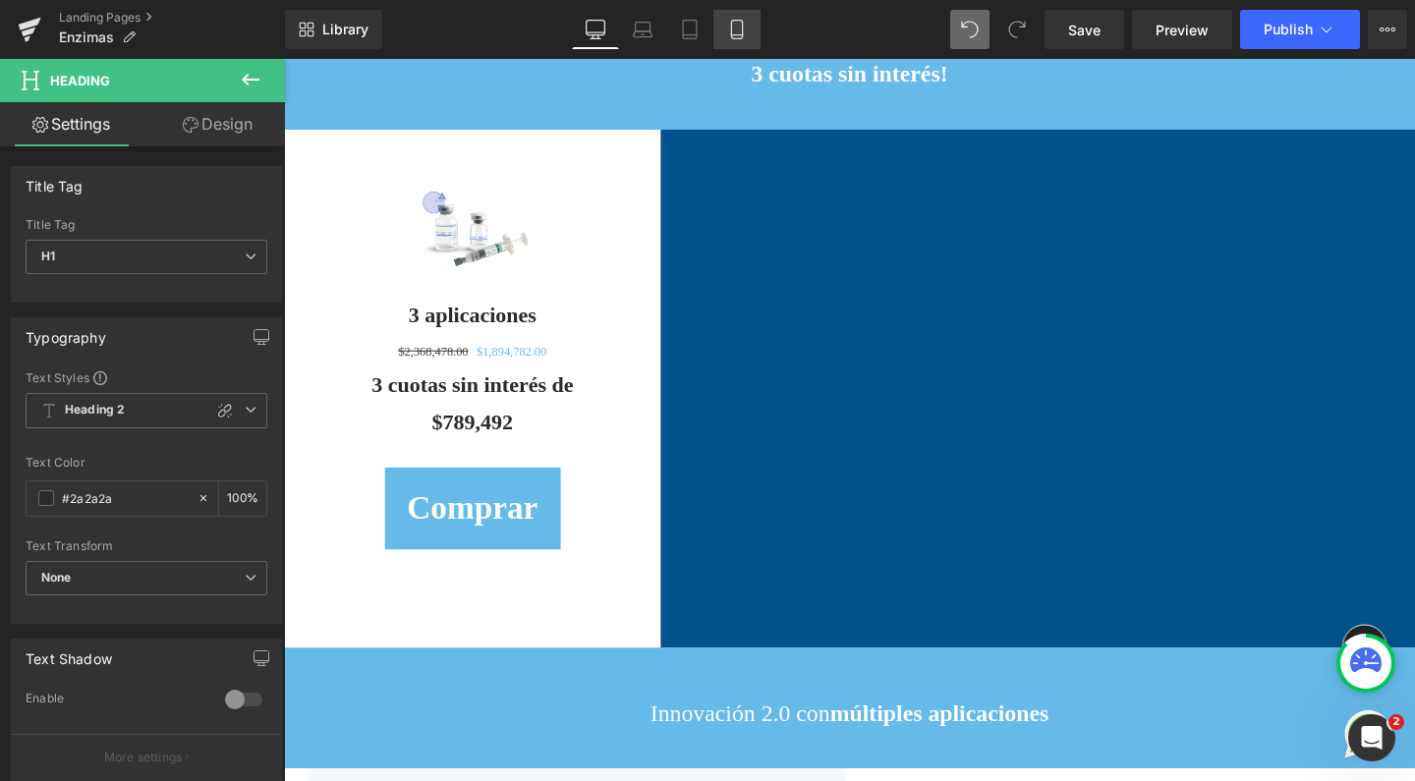
click at [740, 35] on icon at bounding box center [736, 35] width 11 height 0
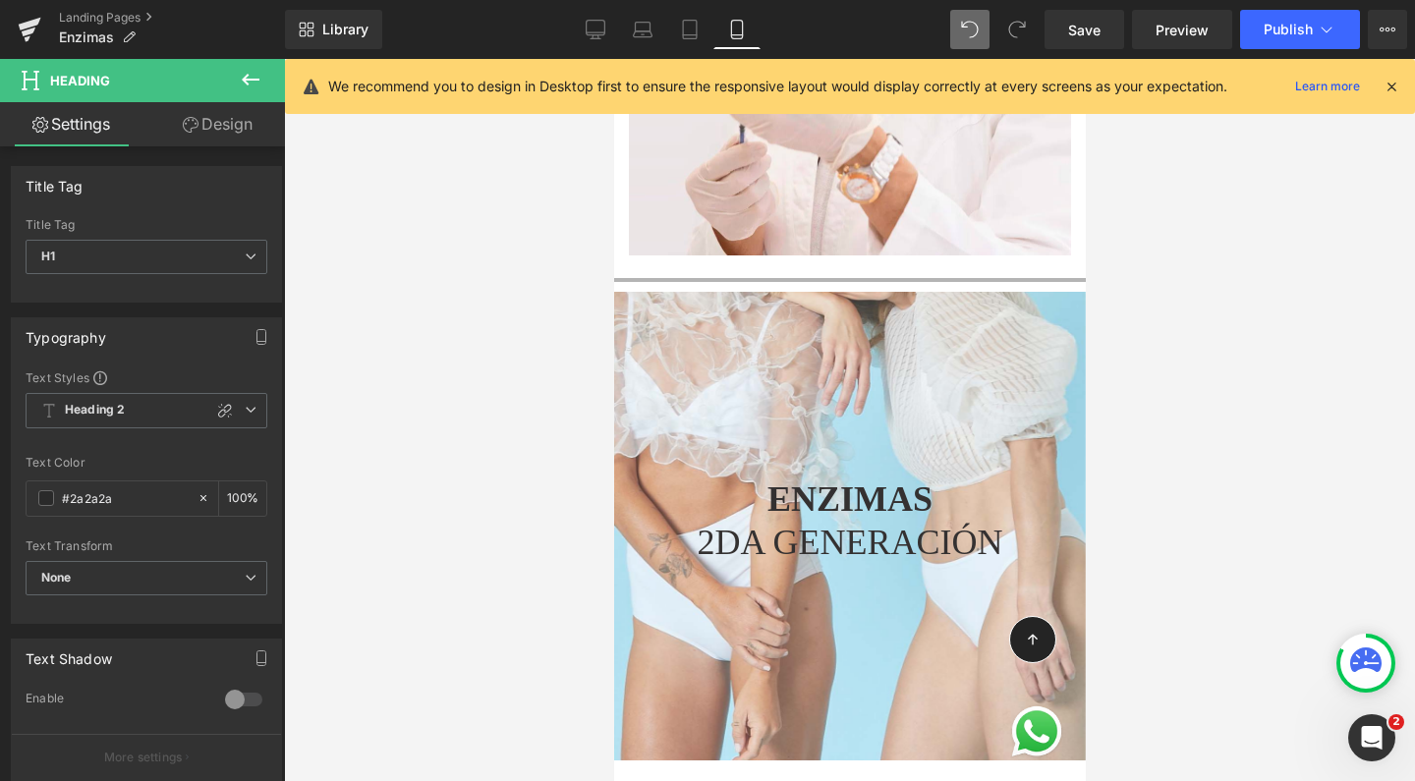
scroll to position [9149, 0]
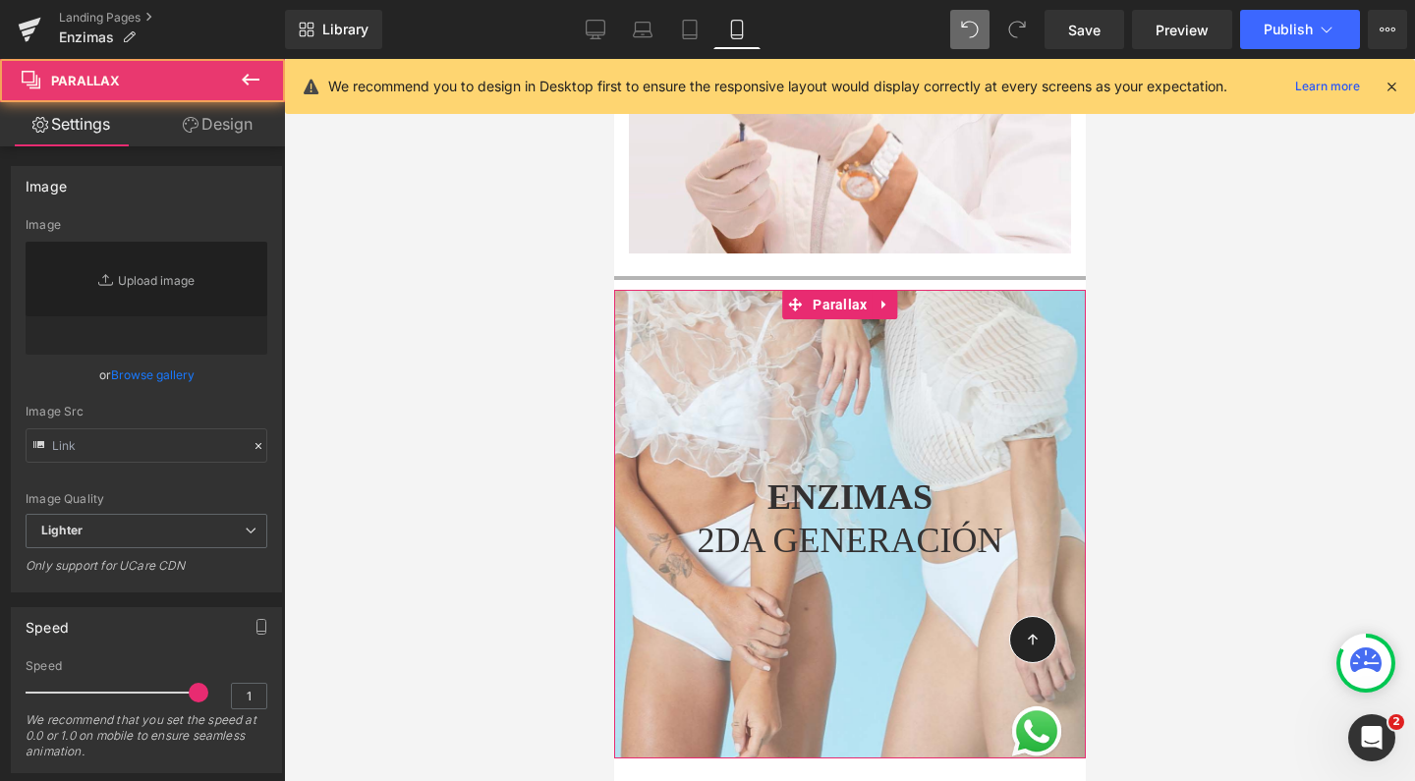
click at [784, 371] on div "ENZIMAS 2DA GENERACIÓN Heading Parallax 190px" at bounding box center [849, 524] width 472 height 468
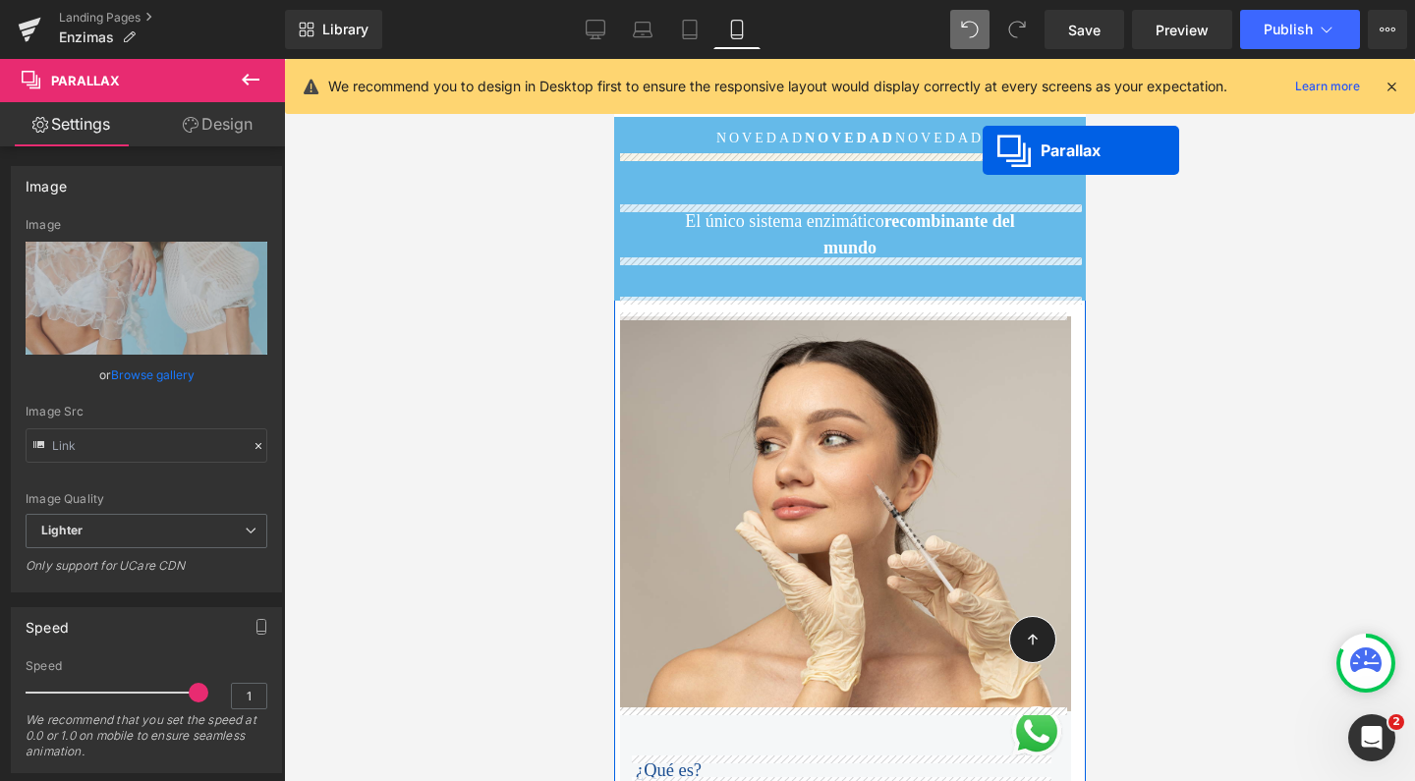
scroll to position [0, 0]
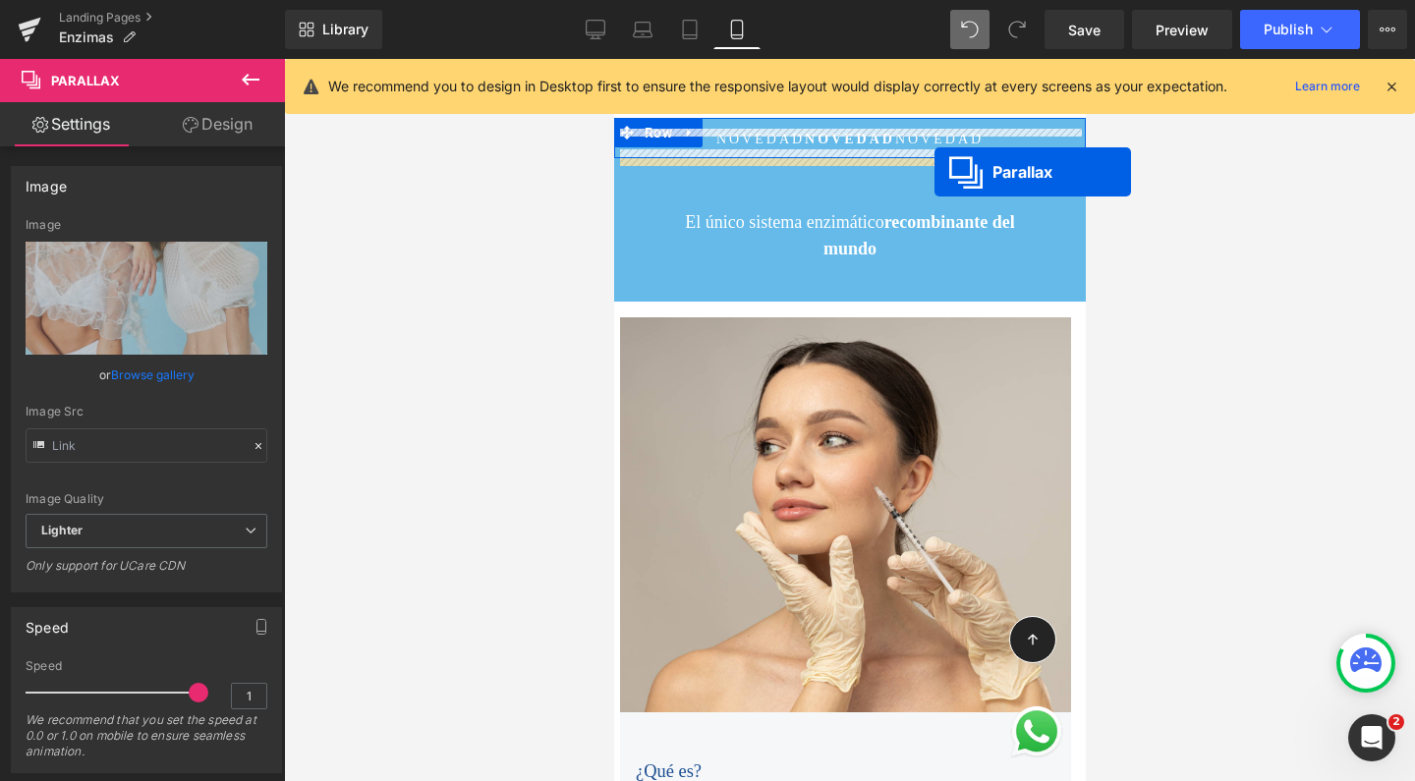
drag, startPoint x: 796, startPoint y: 342, endPoint x: 933, endPoint y: 172, distance: 218.6
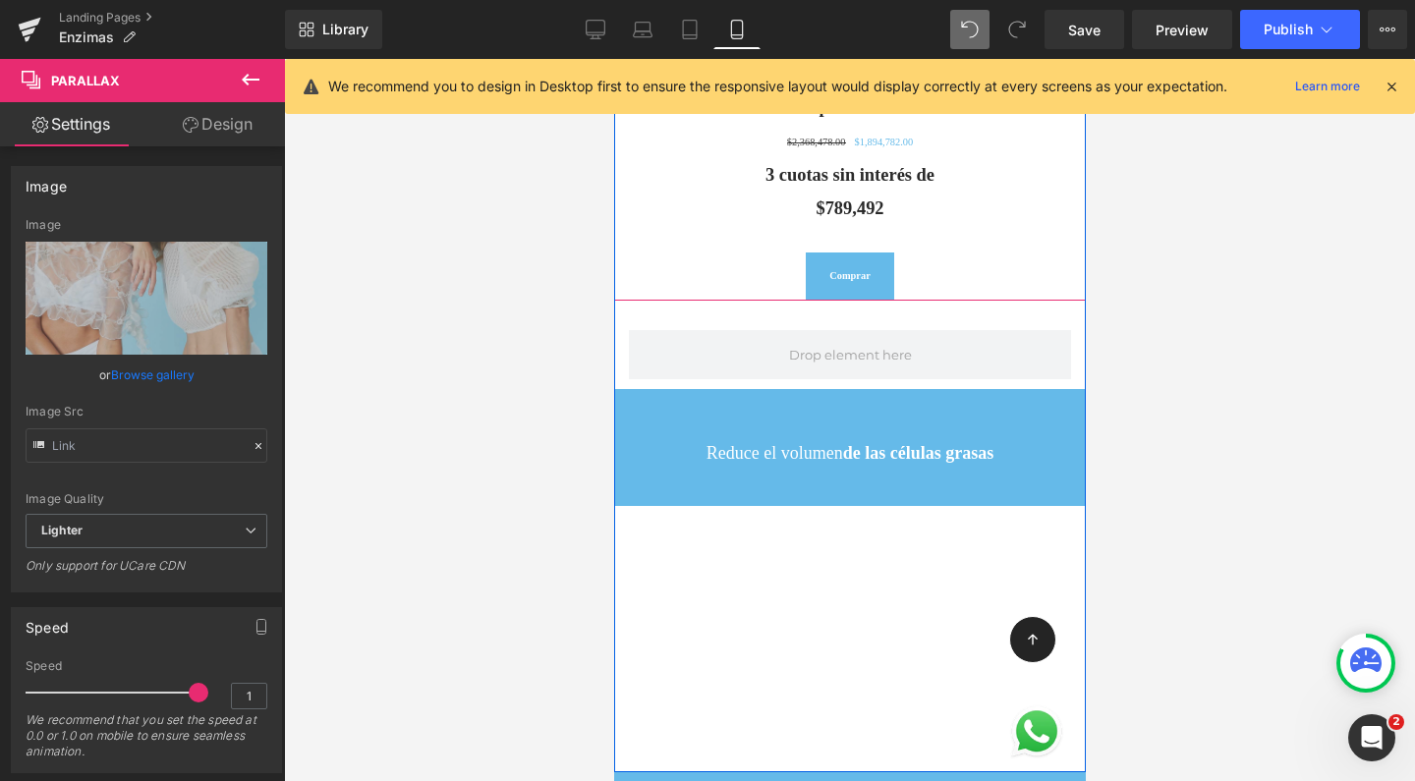
scroll to position [4102, 0]
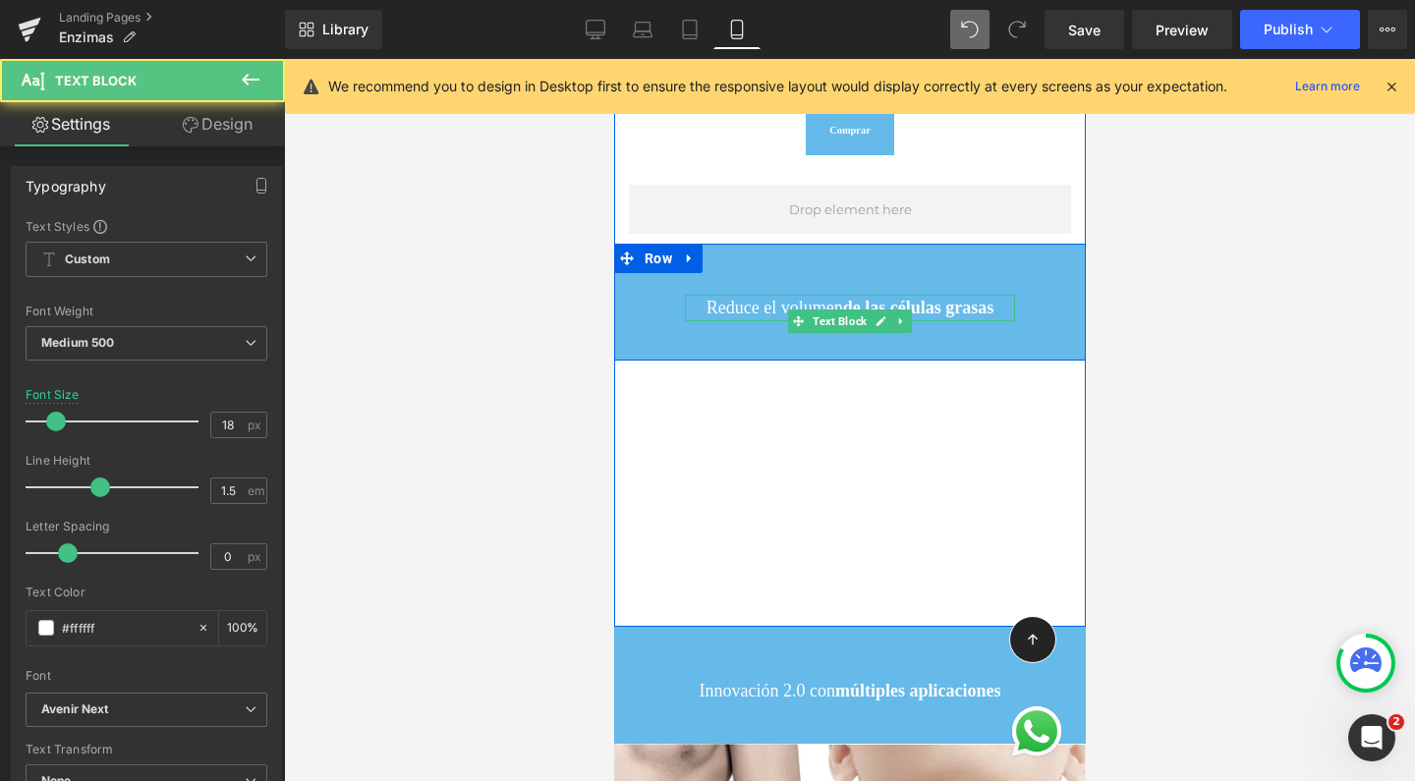
click at [858, 300] on p "Reduce el volumen de las células grasas" at bounding box center [849, 308] width 330 height 27
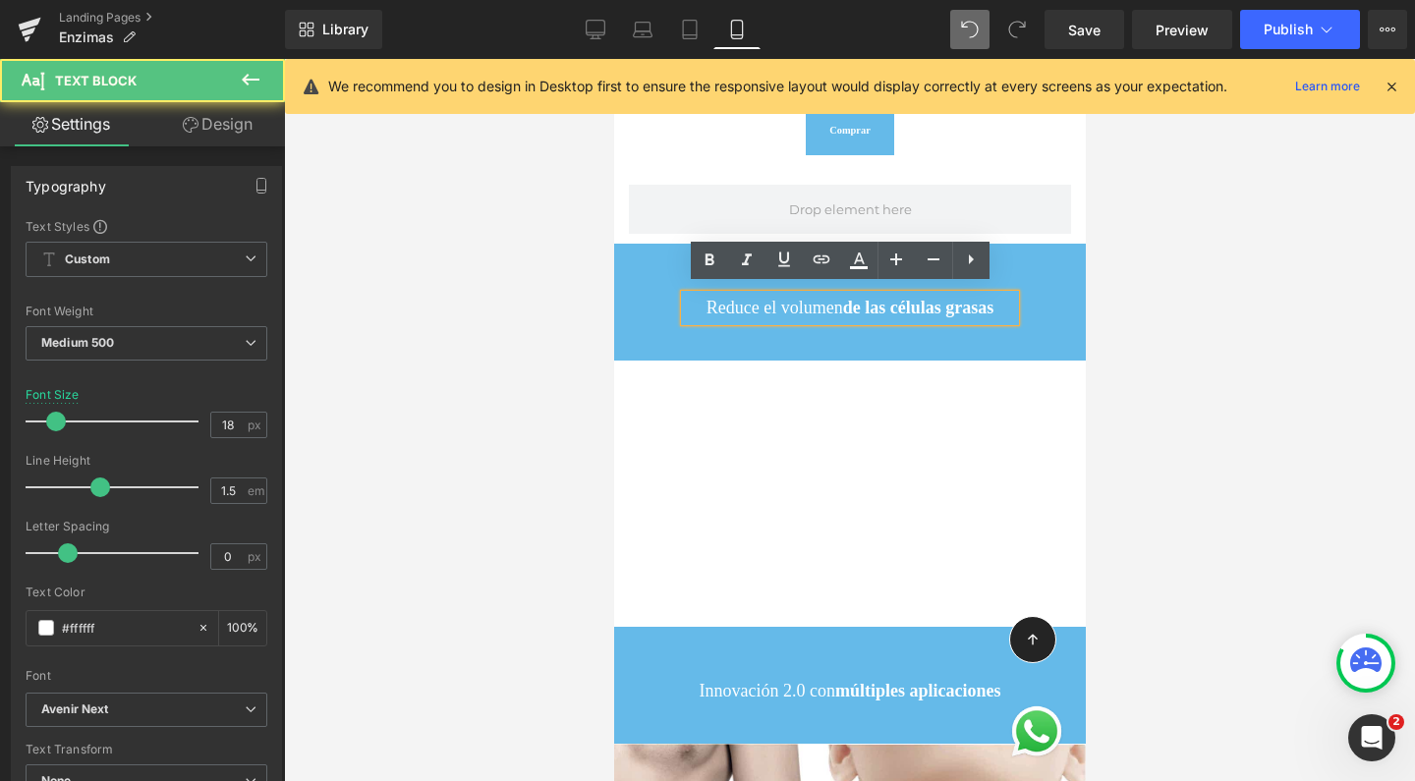
click at [865, 300] on strong "de las células grasas" at bounding box center [917, 308] width 151 height 20
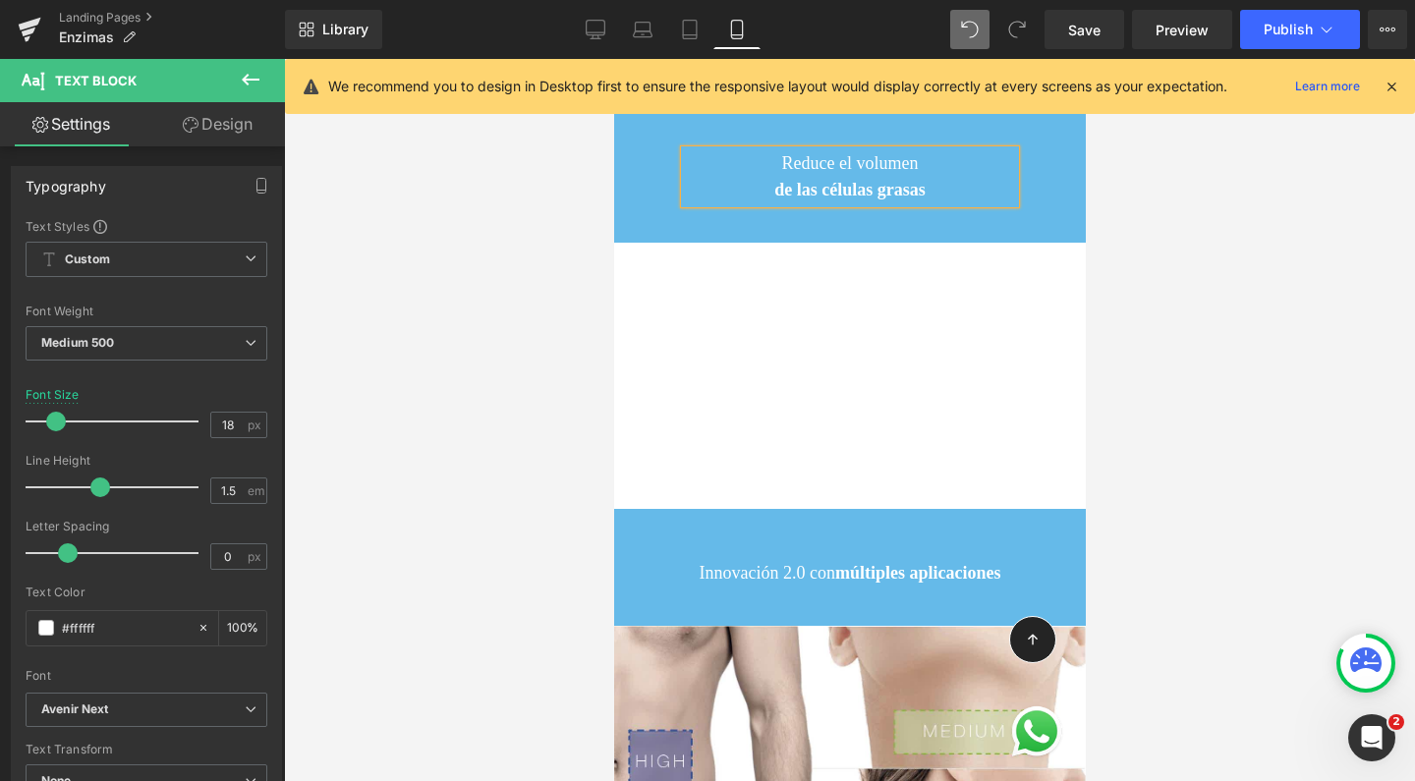
scroll to position [4249, 0]
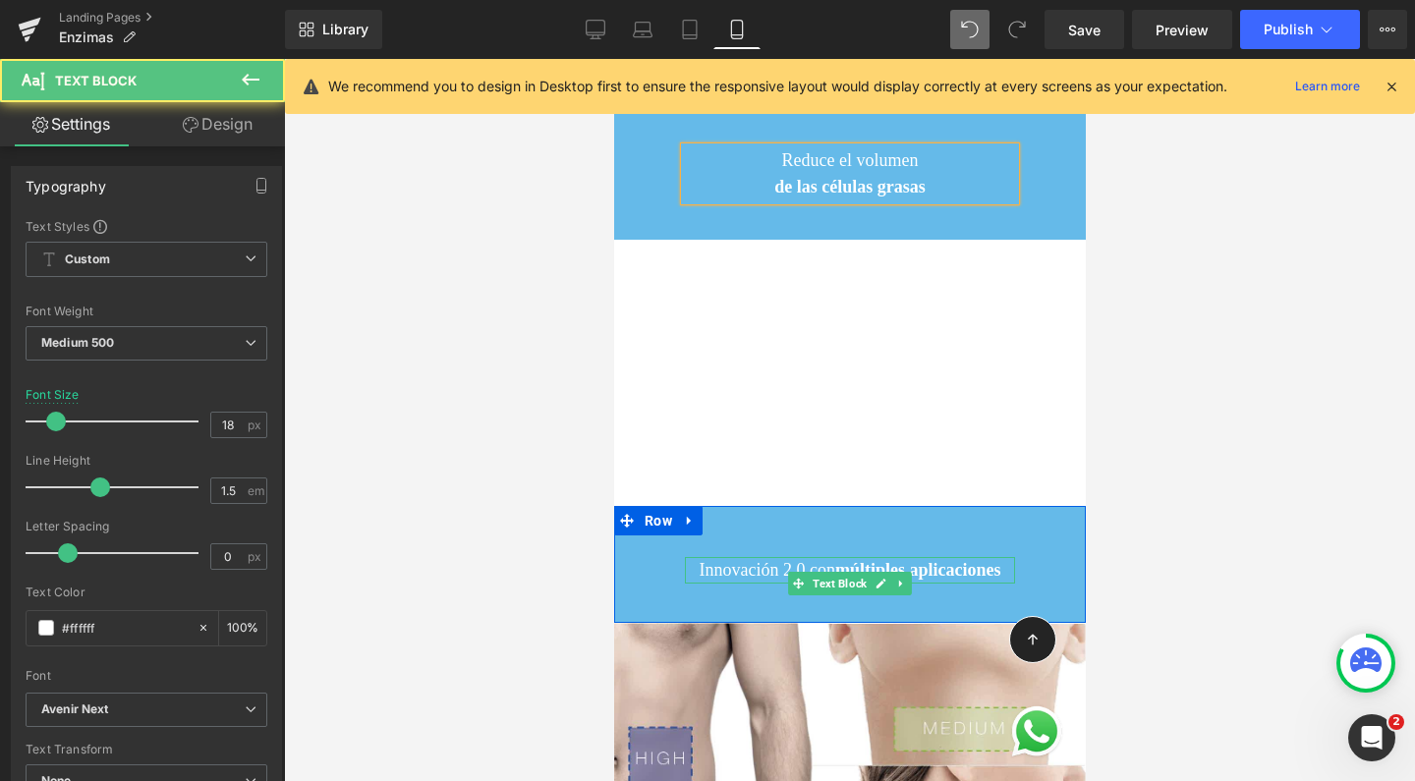
click at [886, 560] on strong "múltiples aplicaciones" at bounding box center [917, 570] width 166 height 20
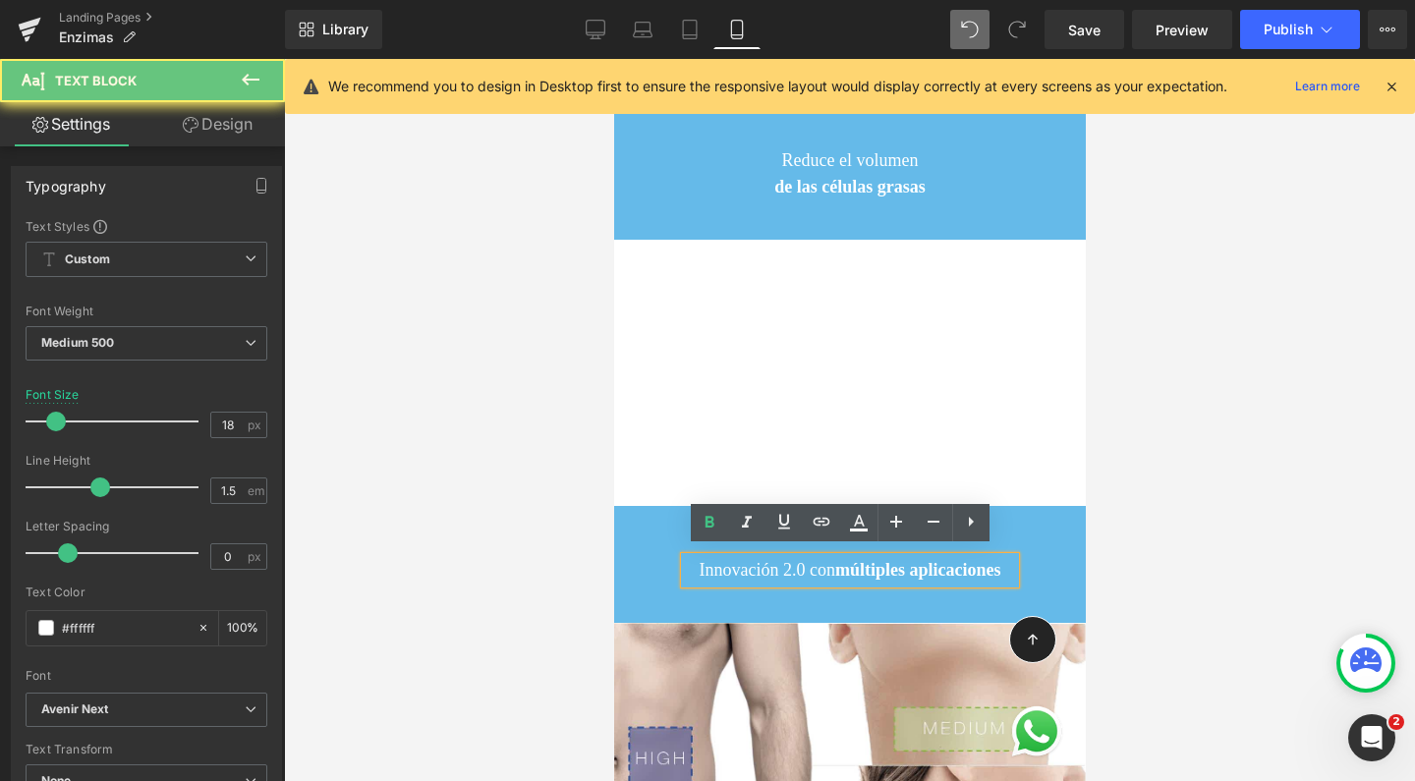
click at [879, 561] on strong "múltiples aplicaciones" at bounding box center [917, 570] width 166 height 20
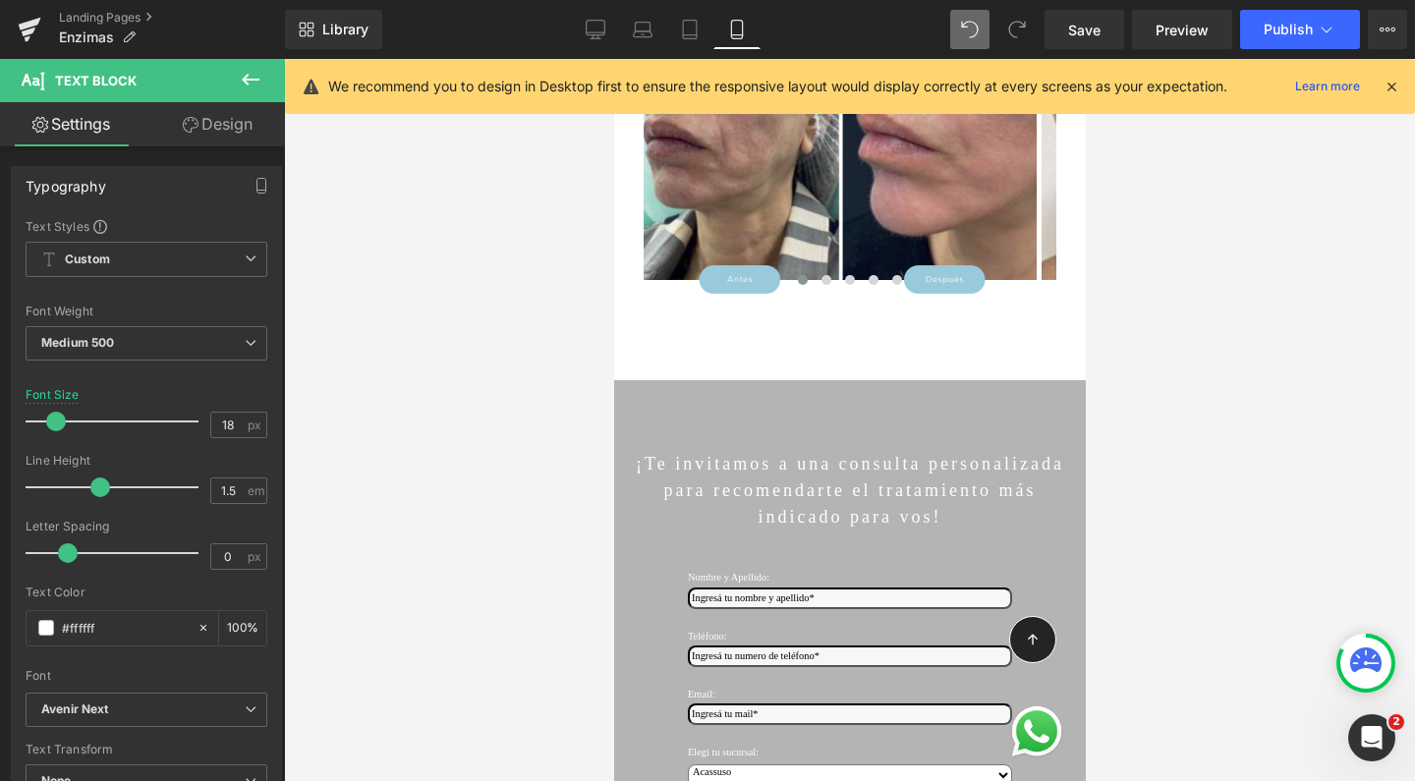
scroll to position [6818, 0]
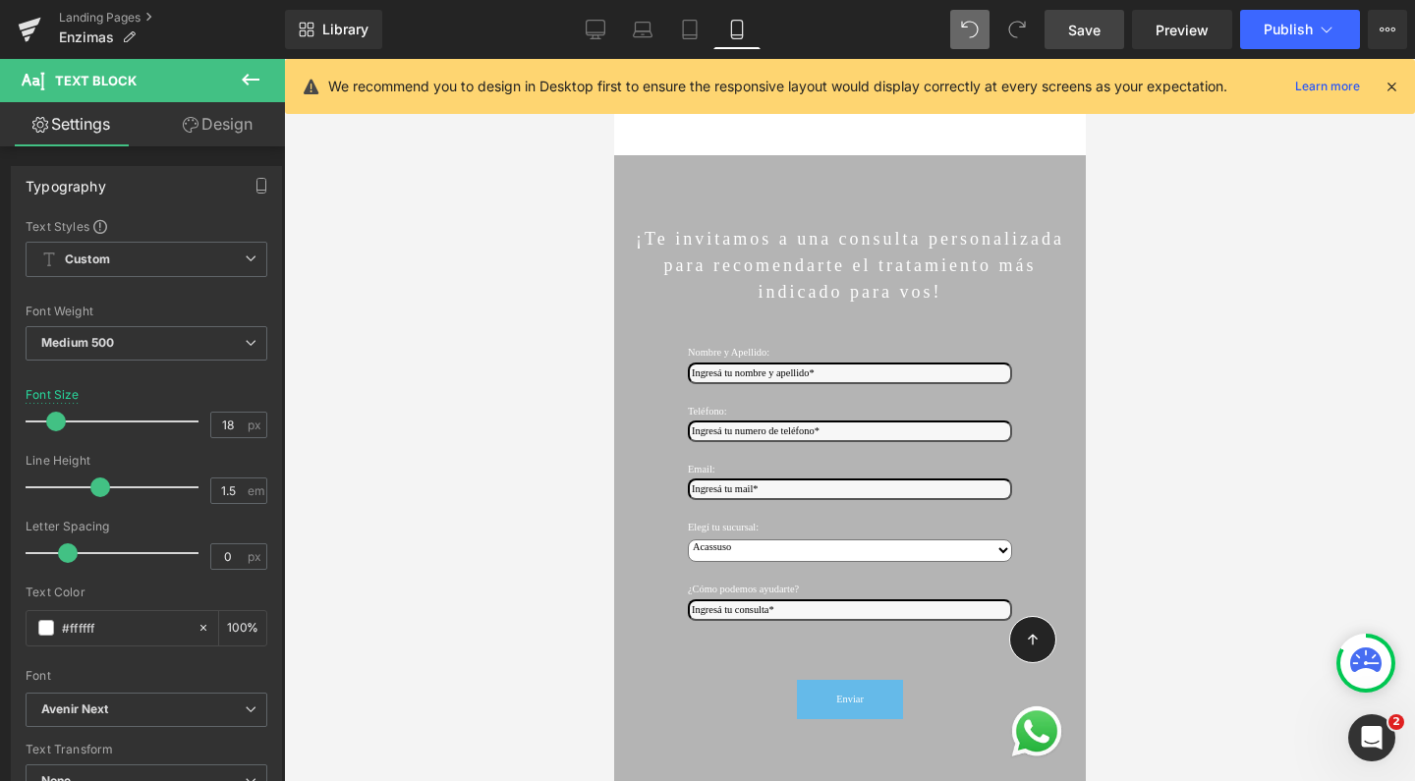
click at [1082, 23] on span "Save" at bounding box center [1084, 30] width 32 height 21
click at [1286, 27] on span "Publish" at bounding box center [1287, 30] width 49 height 16
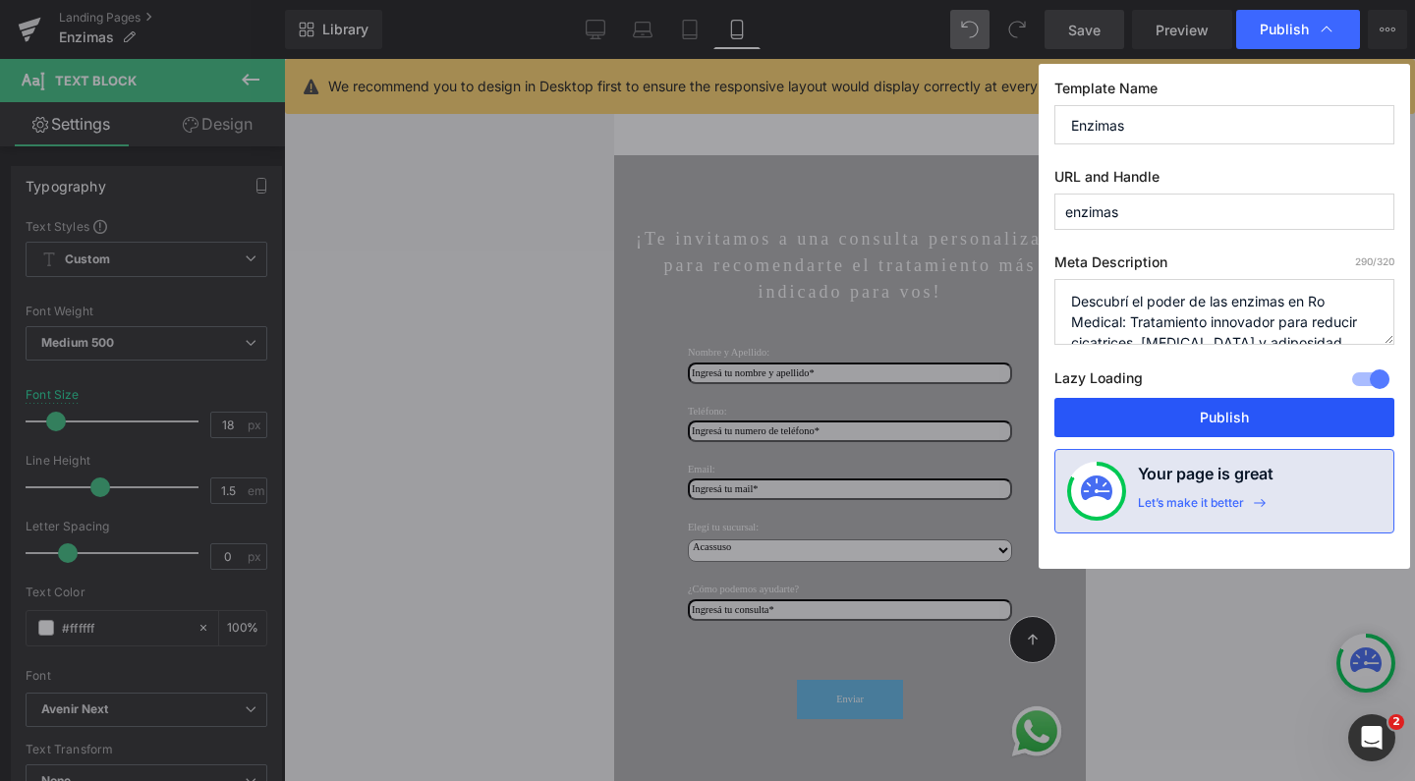
click at [1218, 407] on button "Publish" at bounding box center [1224, 417] width 340 height 39
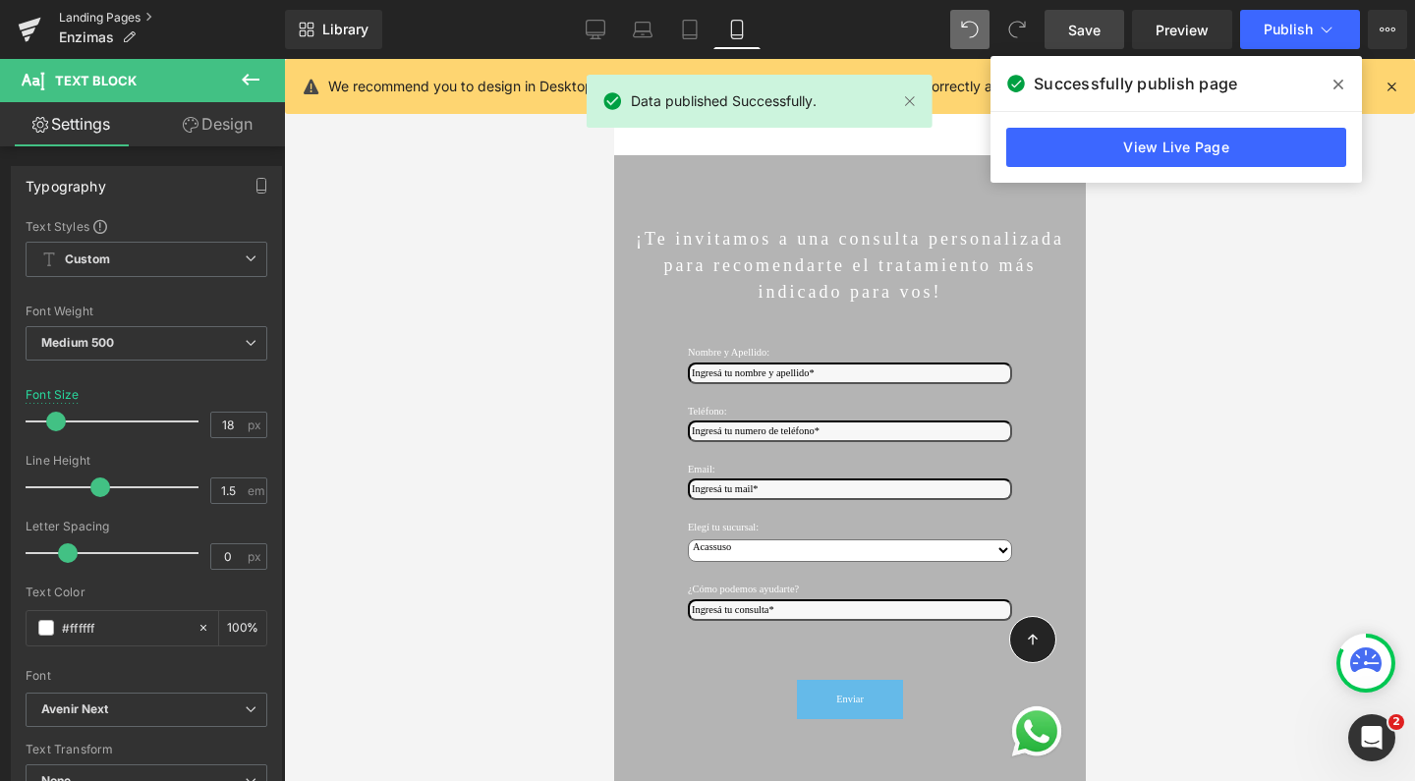
click at [122, 16] on link "Landing Pages" at bounding box center [172, 18] width 226 height 16
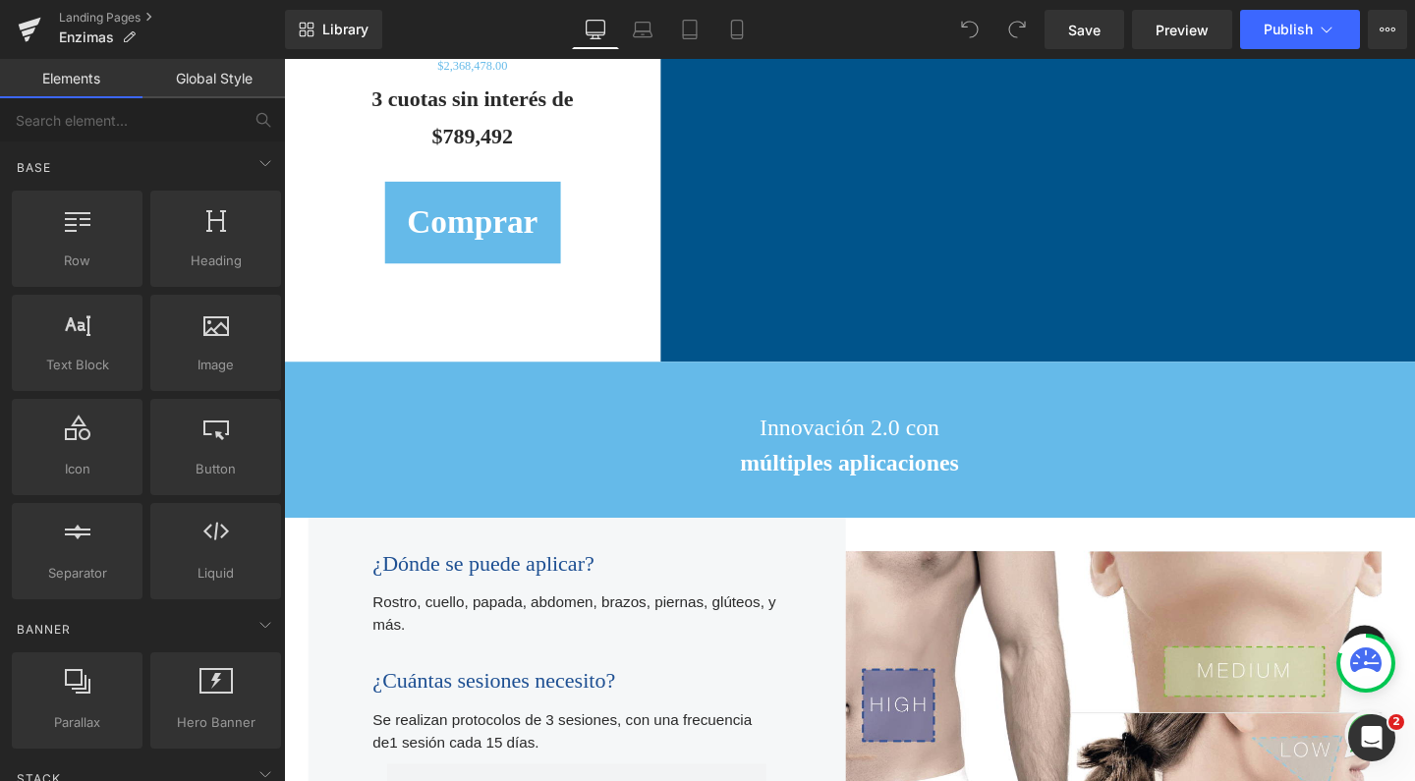
scroll to position [2485, 0]
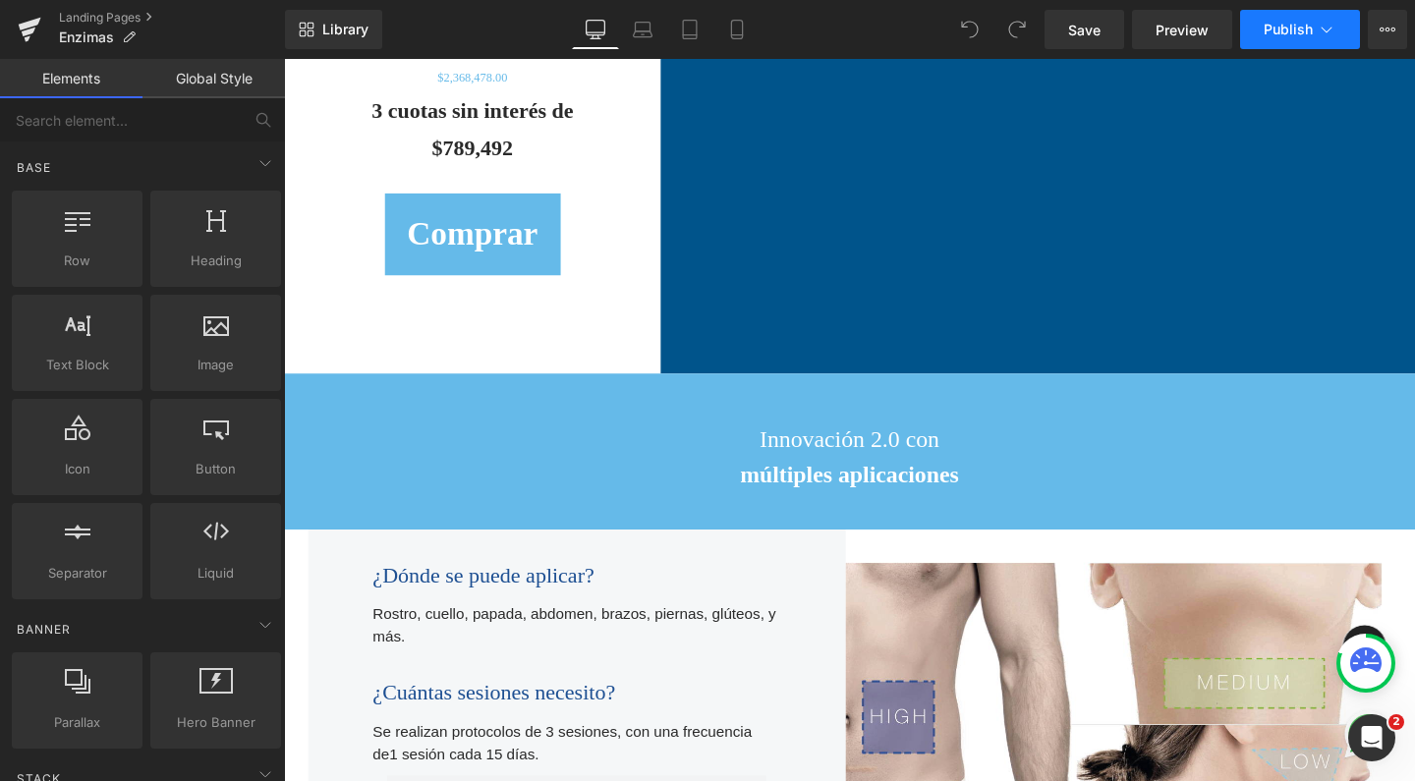
click at [1273, 30] on span "Publish" at bounding box center [1287, 30] width 49 height 16
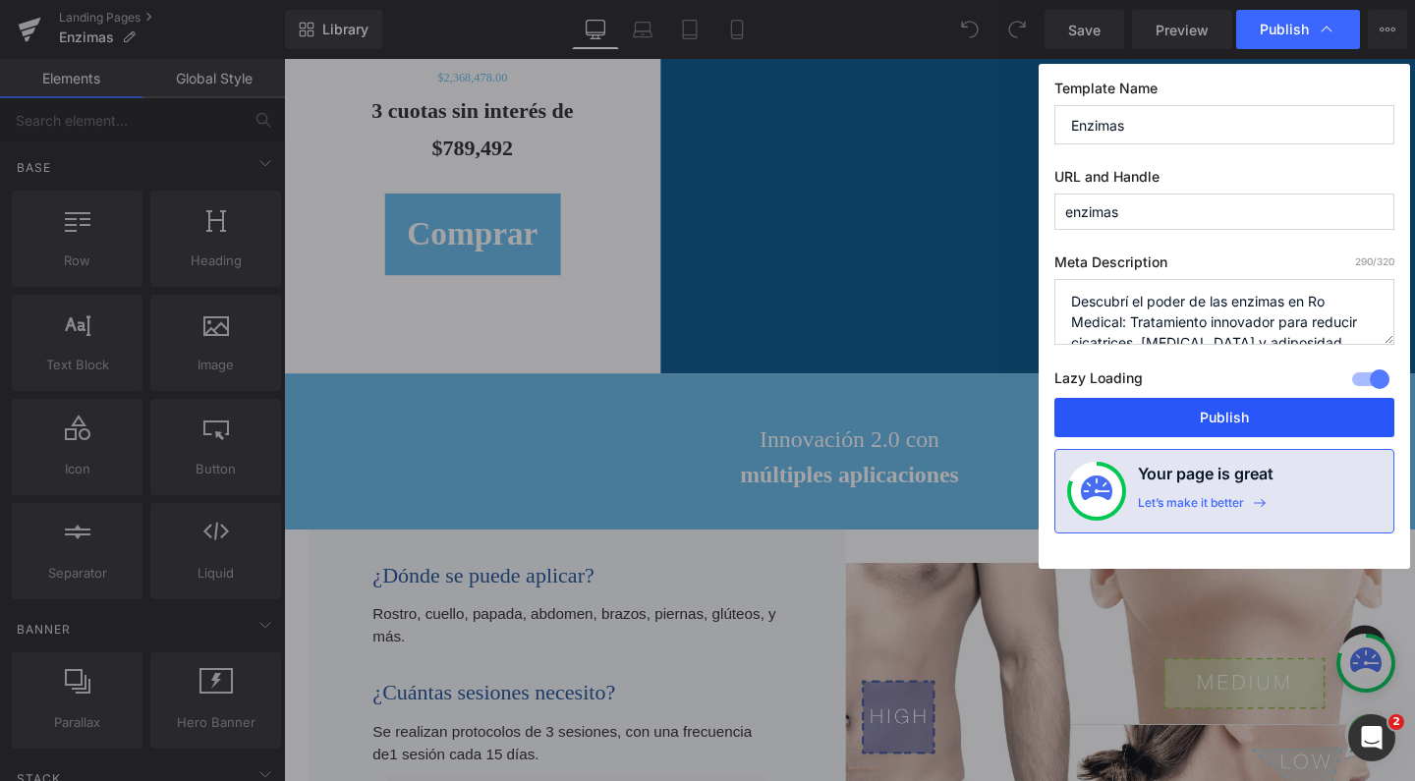
click at [1299, 415] on button "Publish" at bounding box center [1224, 417] width 340 height 39
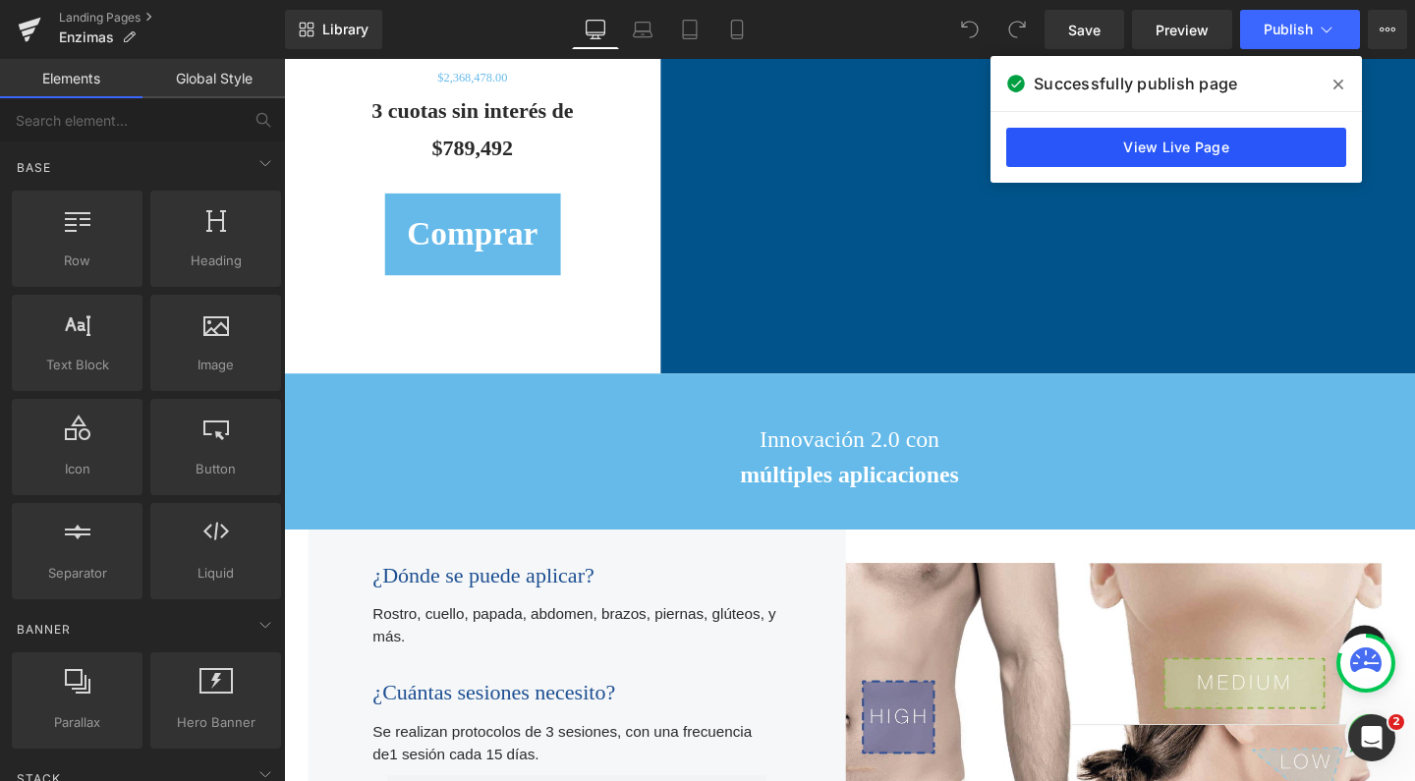
click at [1237, 147] on link "View Live Page" at bounding box center [1176, 147] width 340 height 39
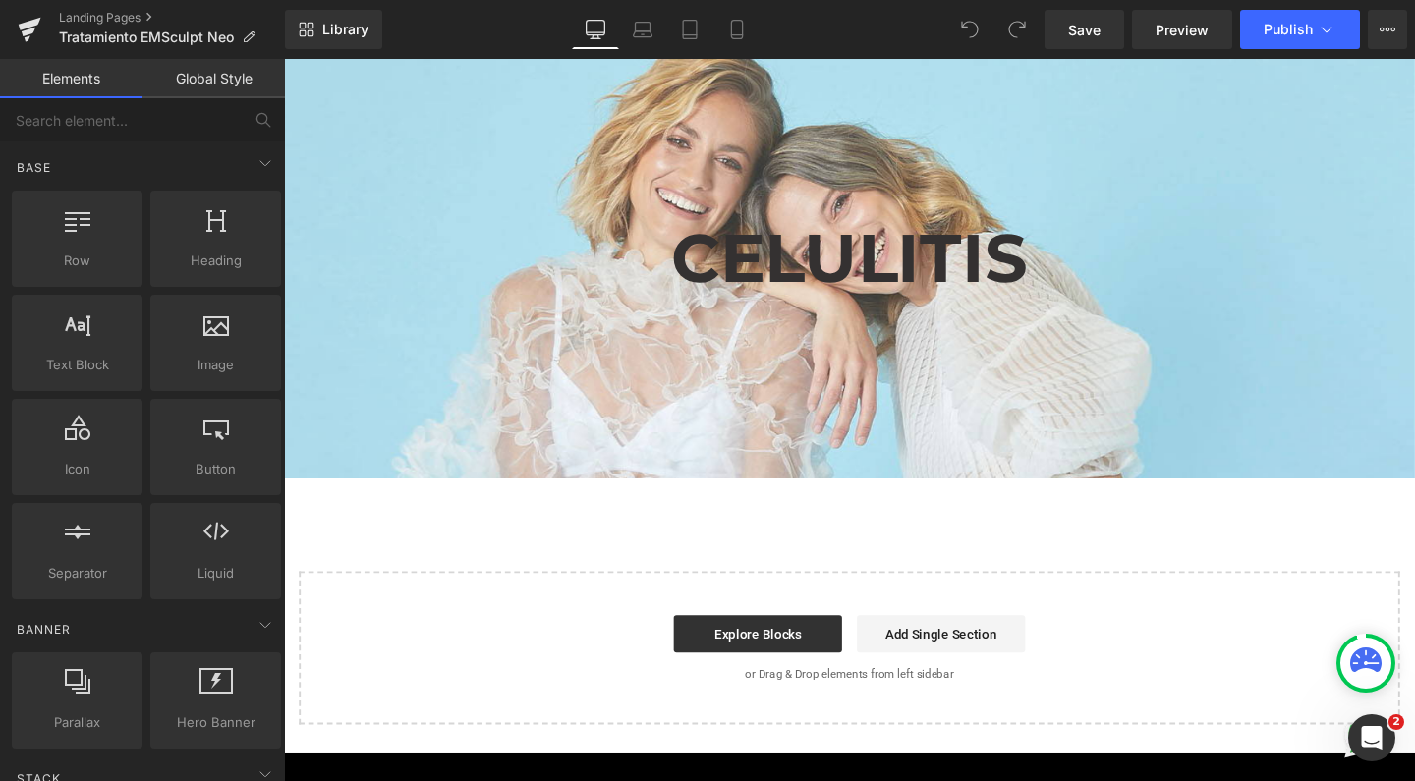
scroll to position [4623, 0]
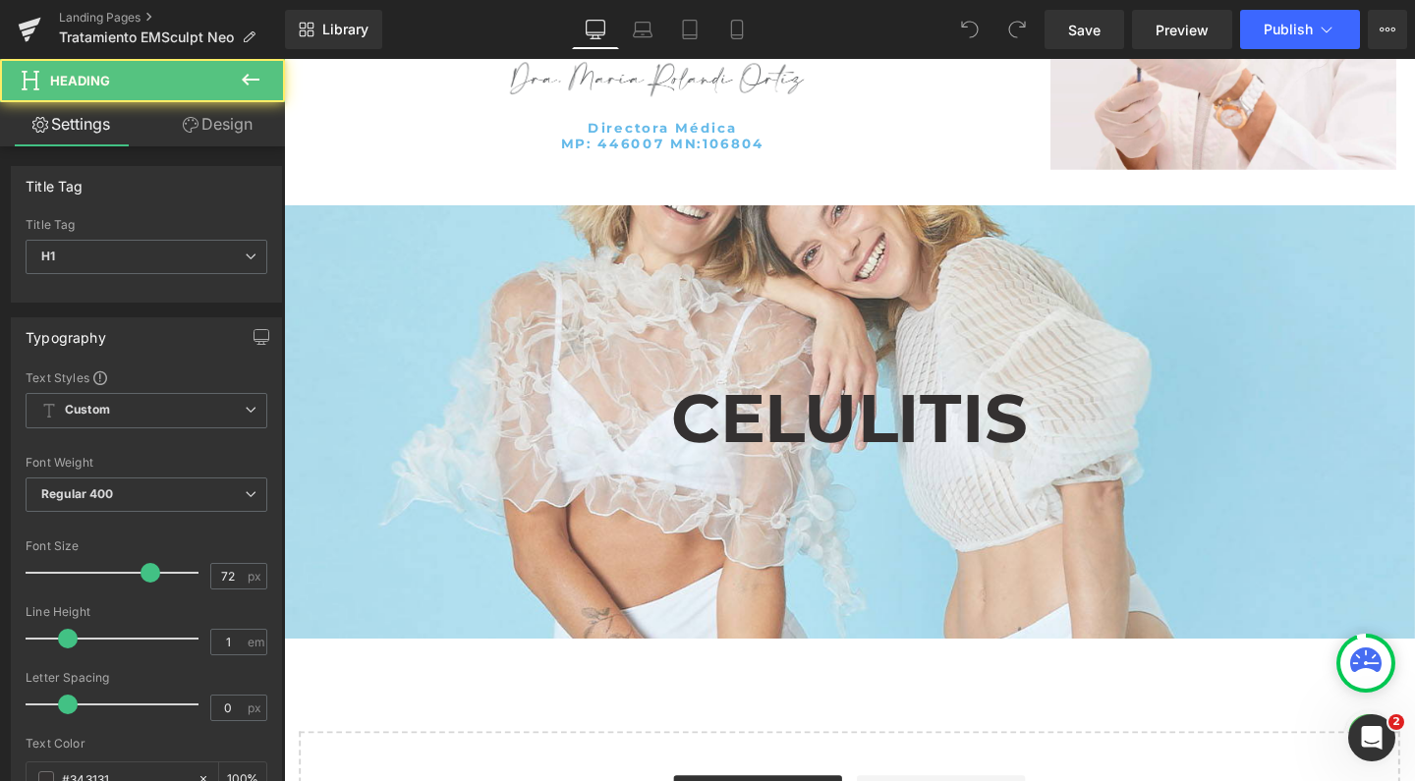
click at [557, 434] on h1 "CELULITIS" at bounding box center [878, 436] width 1189 height 71
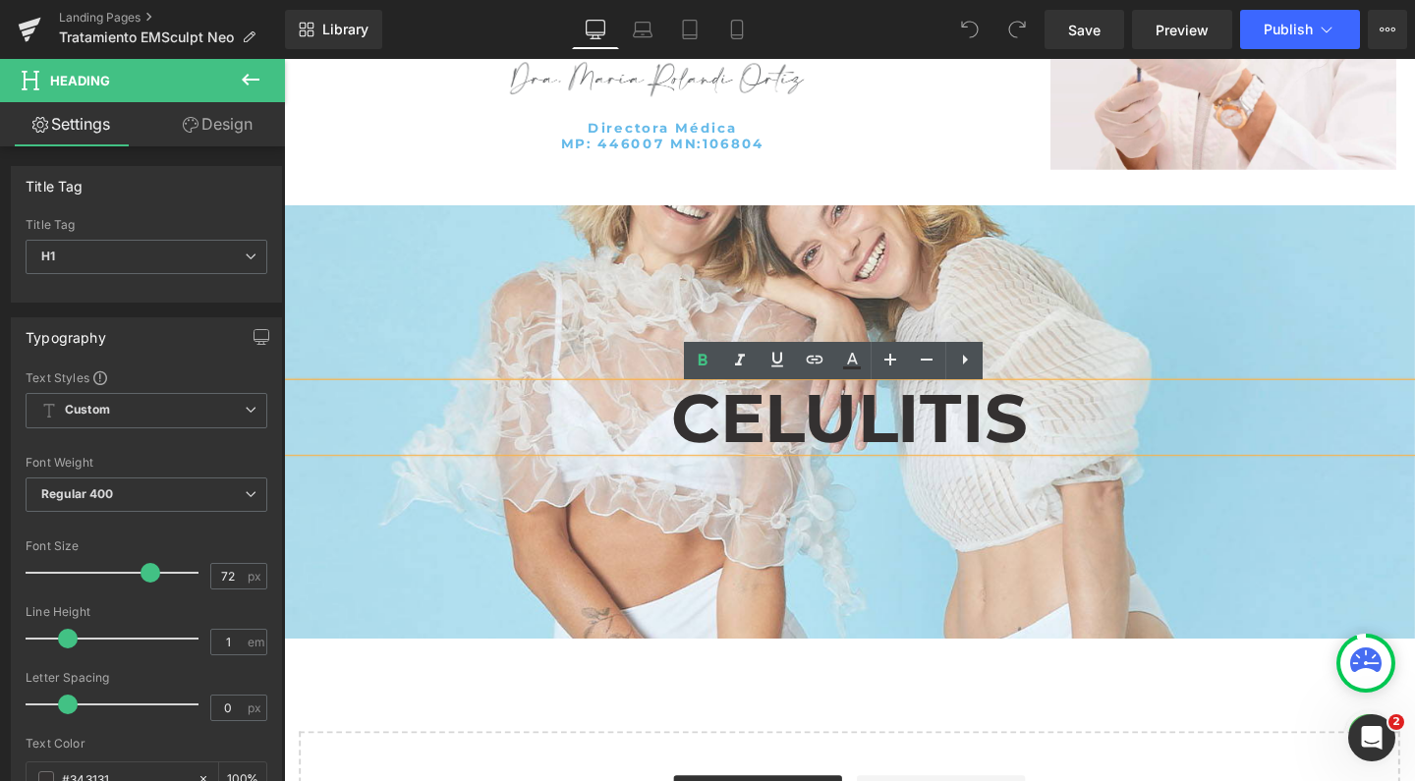
click at [625, 257] on div at bounding box center [878, 438] width 1189 height 929
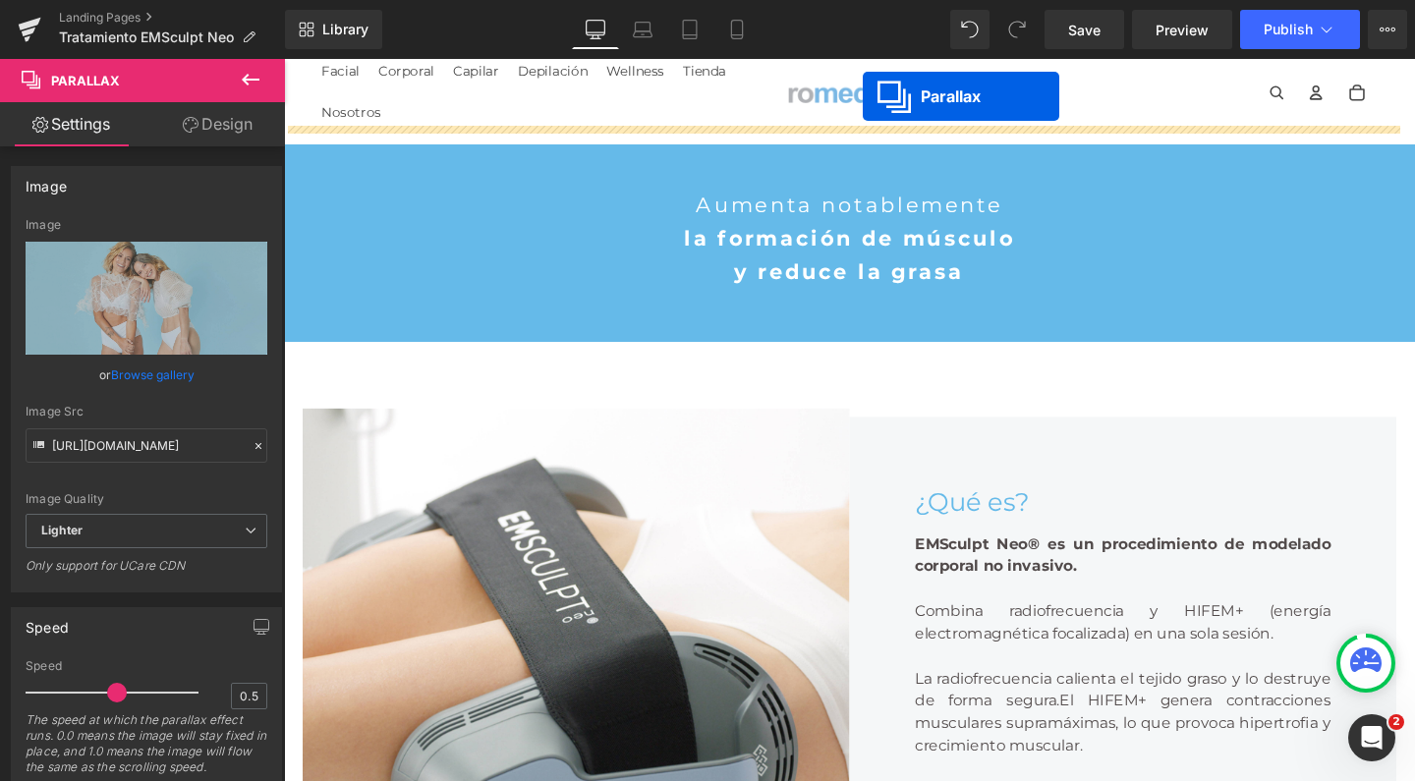
scroll to position [0, 0]
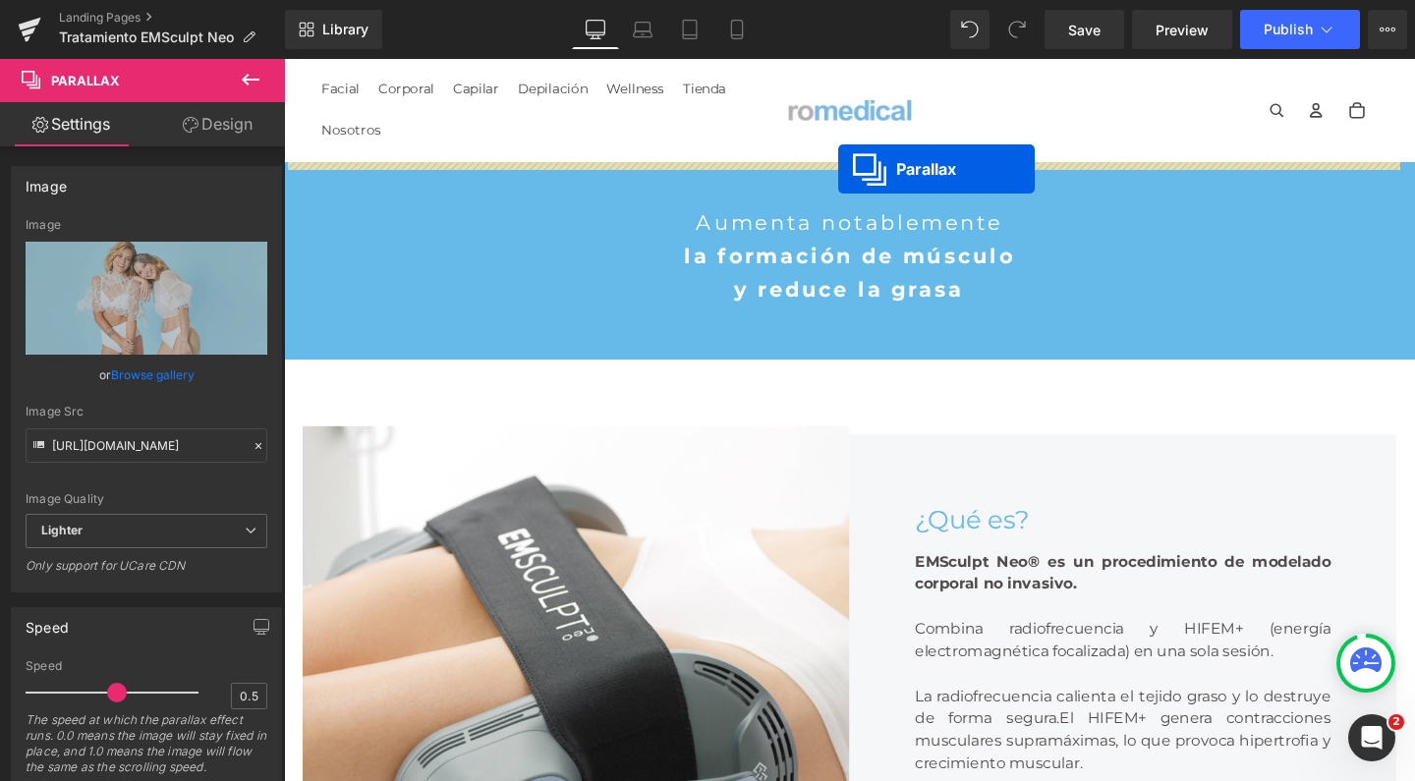
drag, startPoint x: 820, startPoint y: 227, endPoint x: 866, endPoint y: 175, distance: 69.6
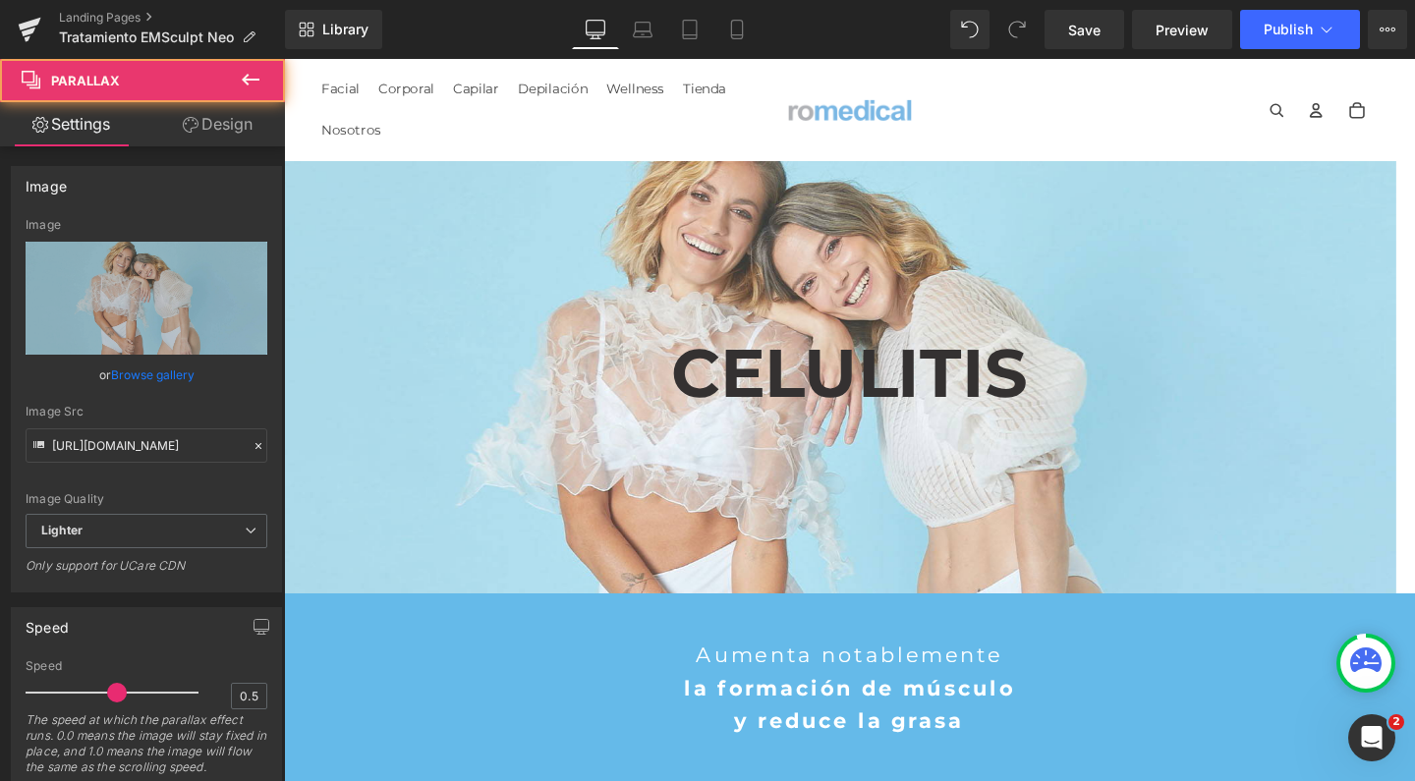
scroll to position [6107, 1169]
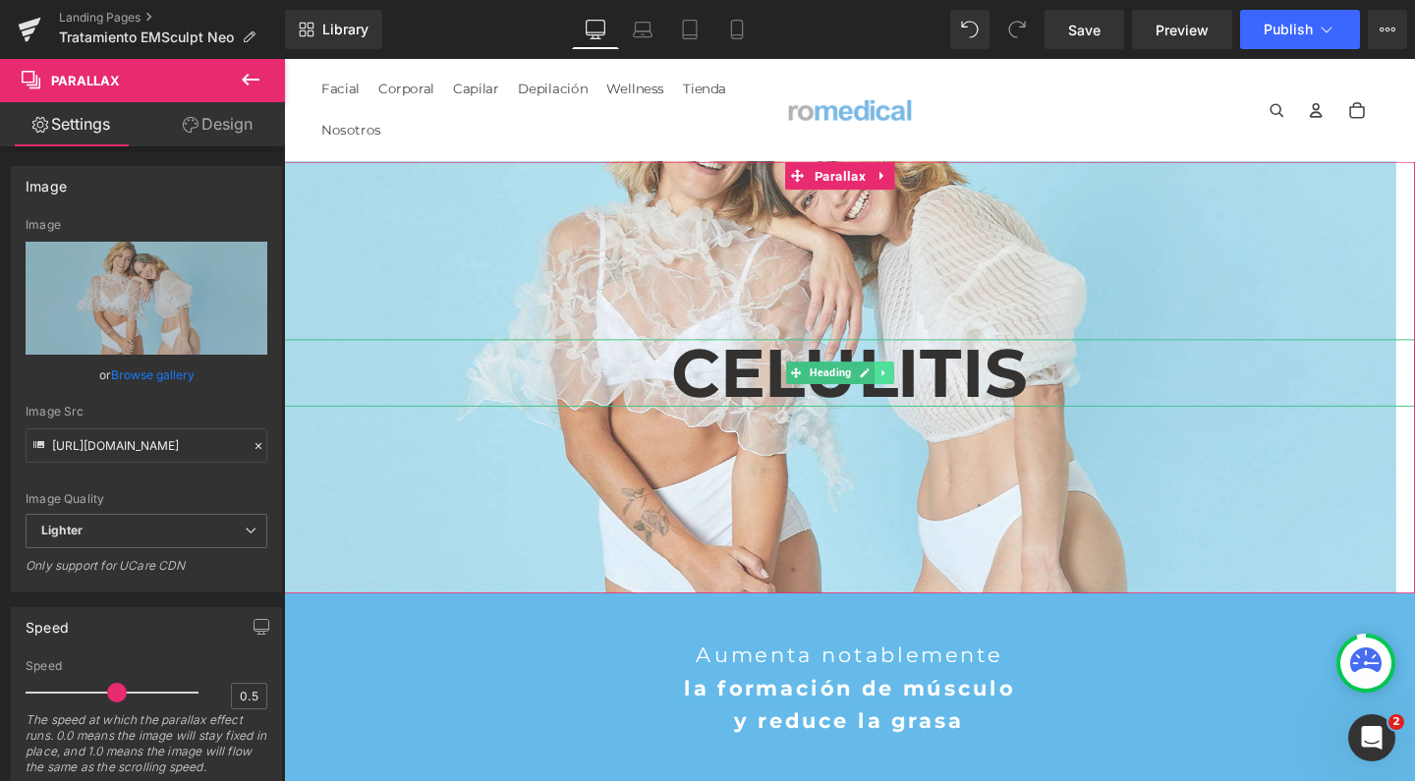
click at [914, 388] on icon at bounding box center [914, 389] width 3 height 7
click at [924, 388] on icon at bounding box center [925, 389] width 11 height 11
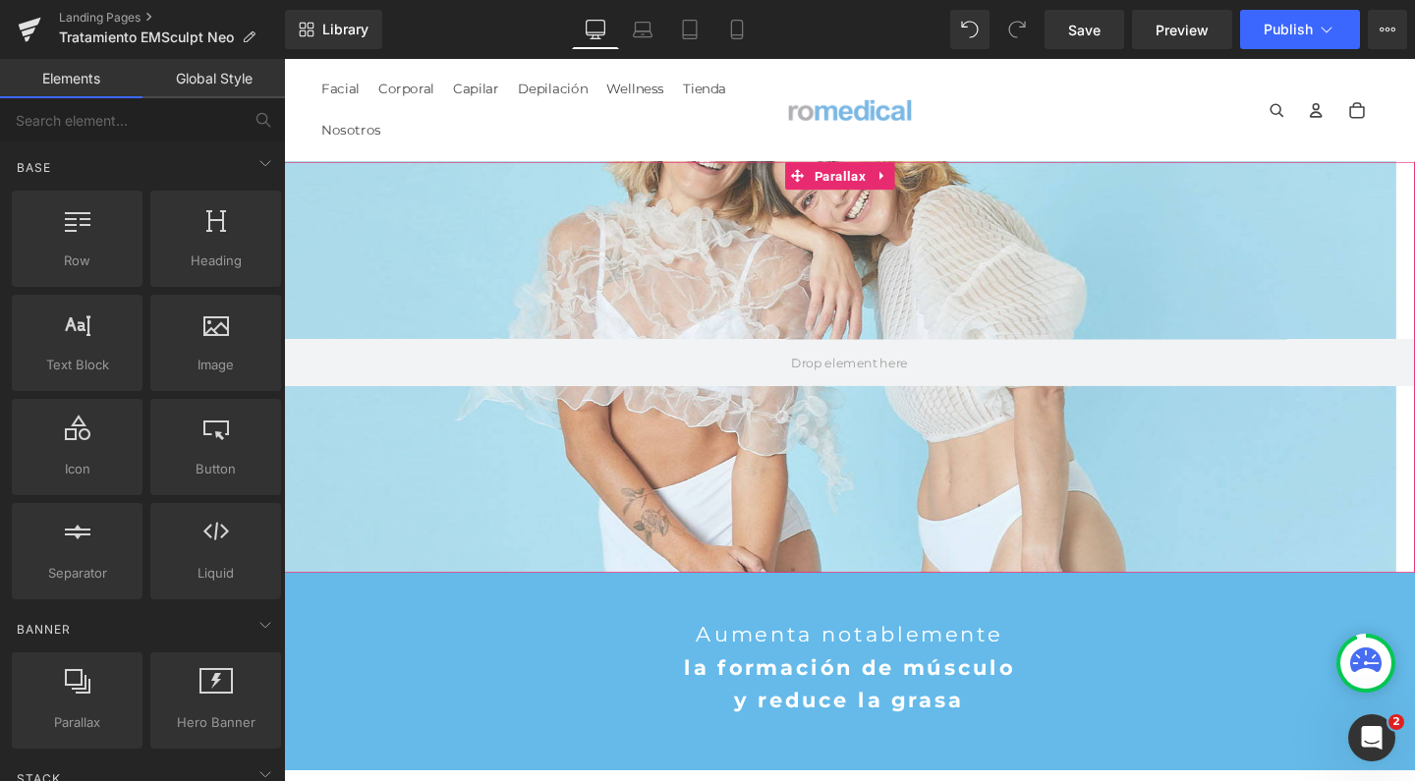
scroll to position [6085, 1169]
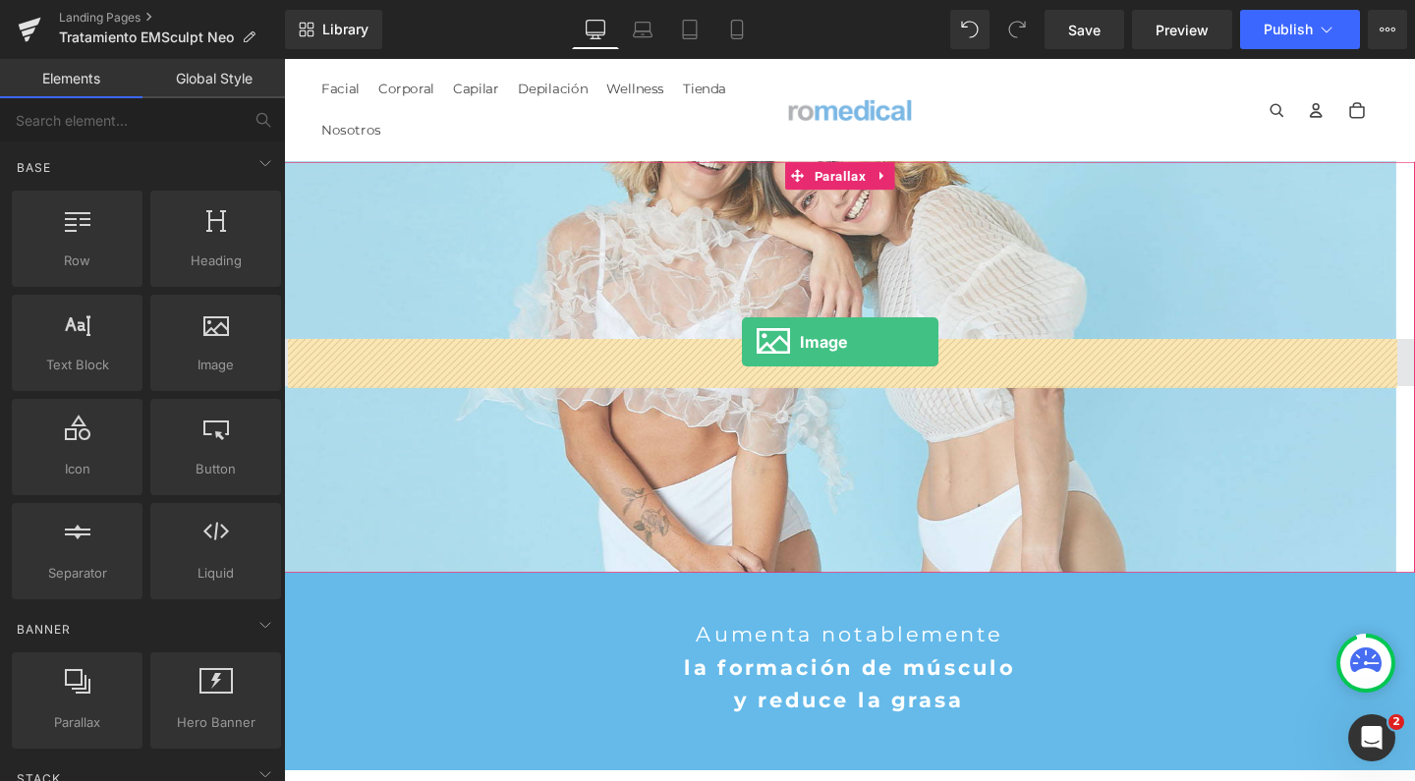
drag, startPoint x: 474, startPoint y: 386, endPoint x: 765, endPoint y: 357, distance: 293.3
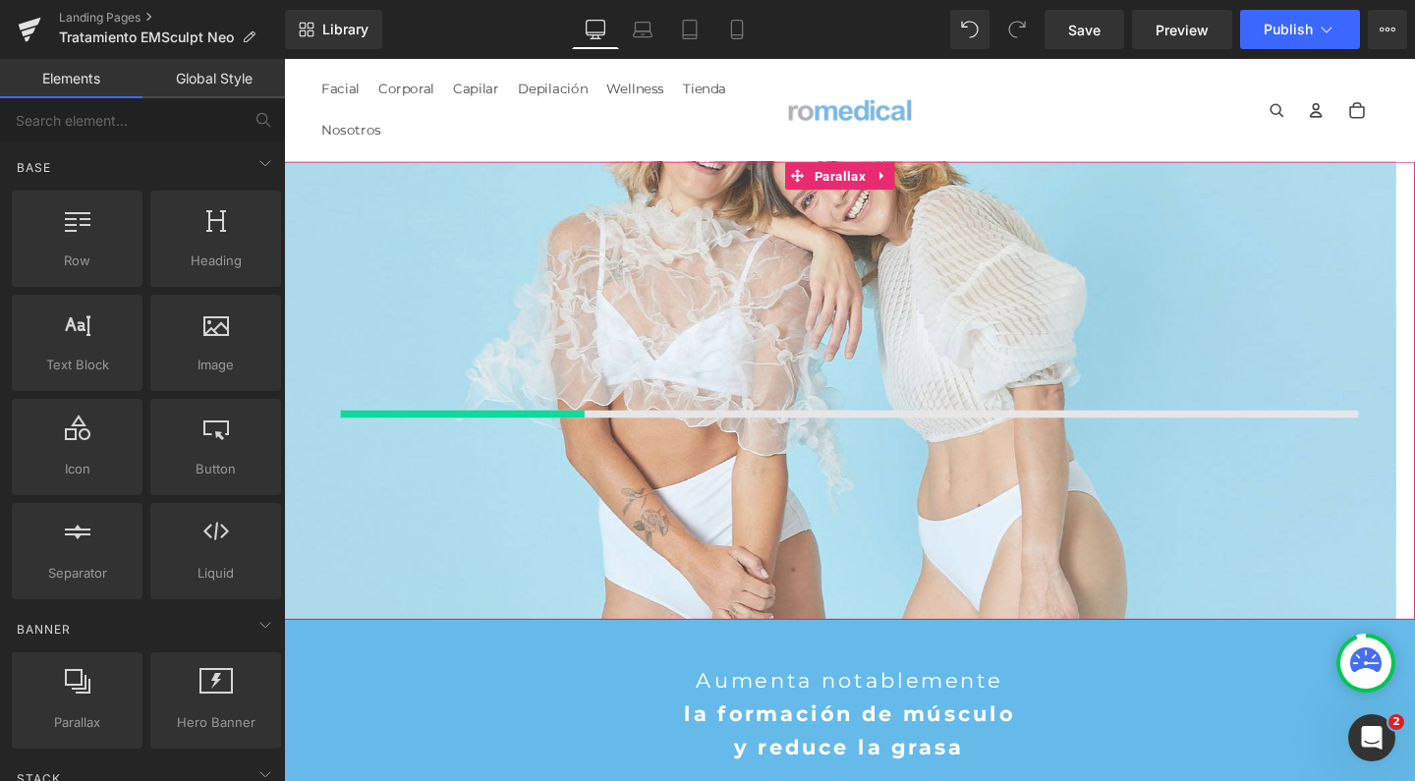
scroll to position [6810, 1169]
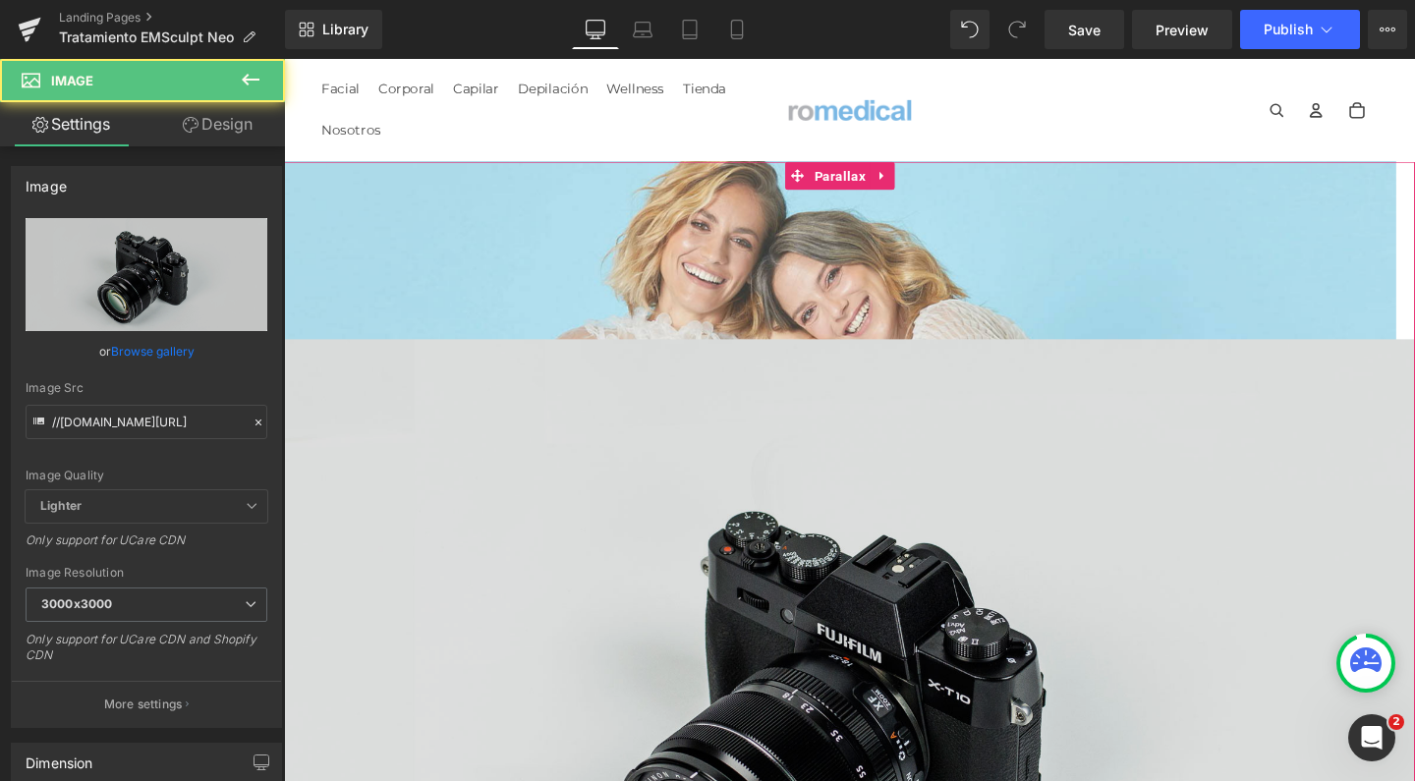
click at [834, 448] on img at bounding box center [878, 748] width 1189 height 788
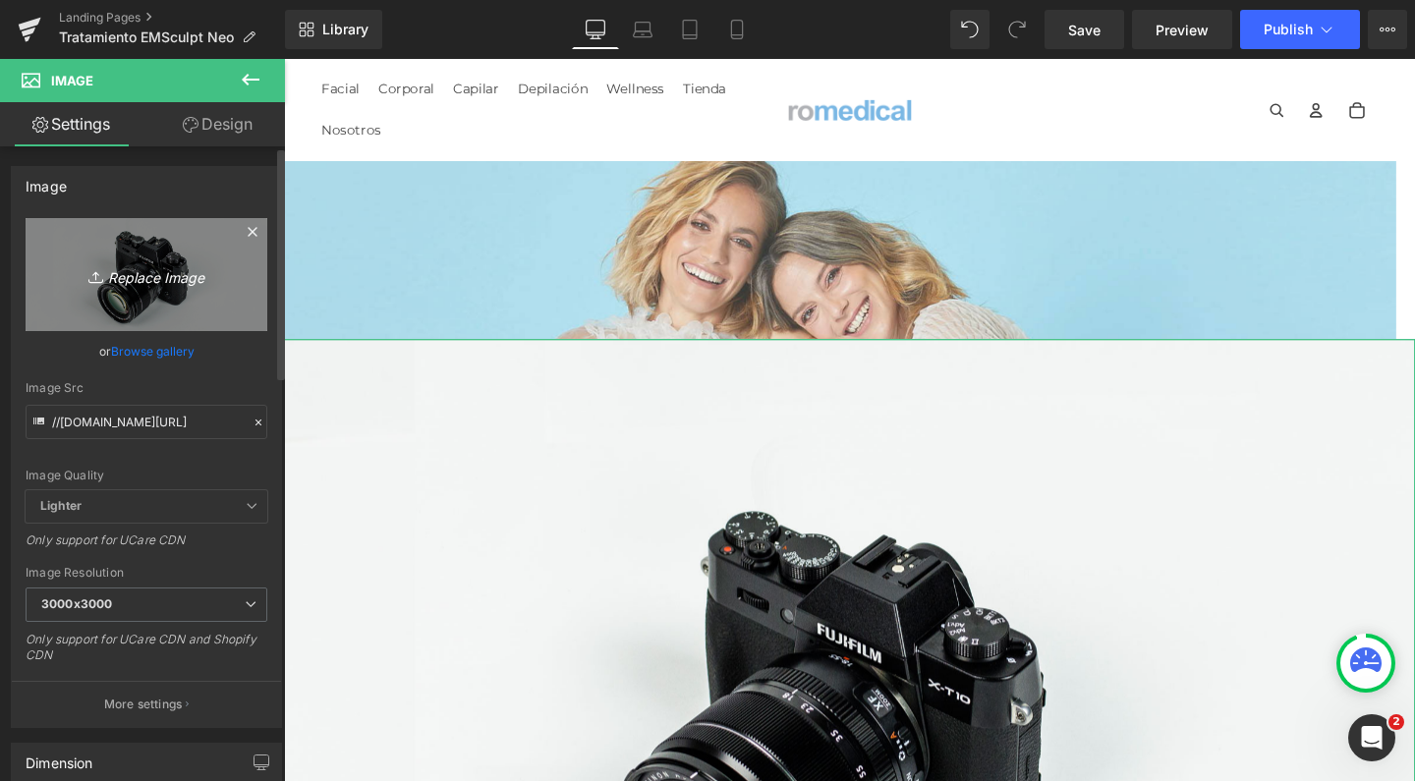
click at [156, 275] on icon "Replace Image" at bounding box center [146, 274] width 157 height 25
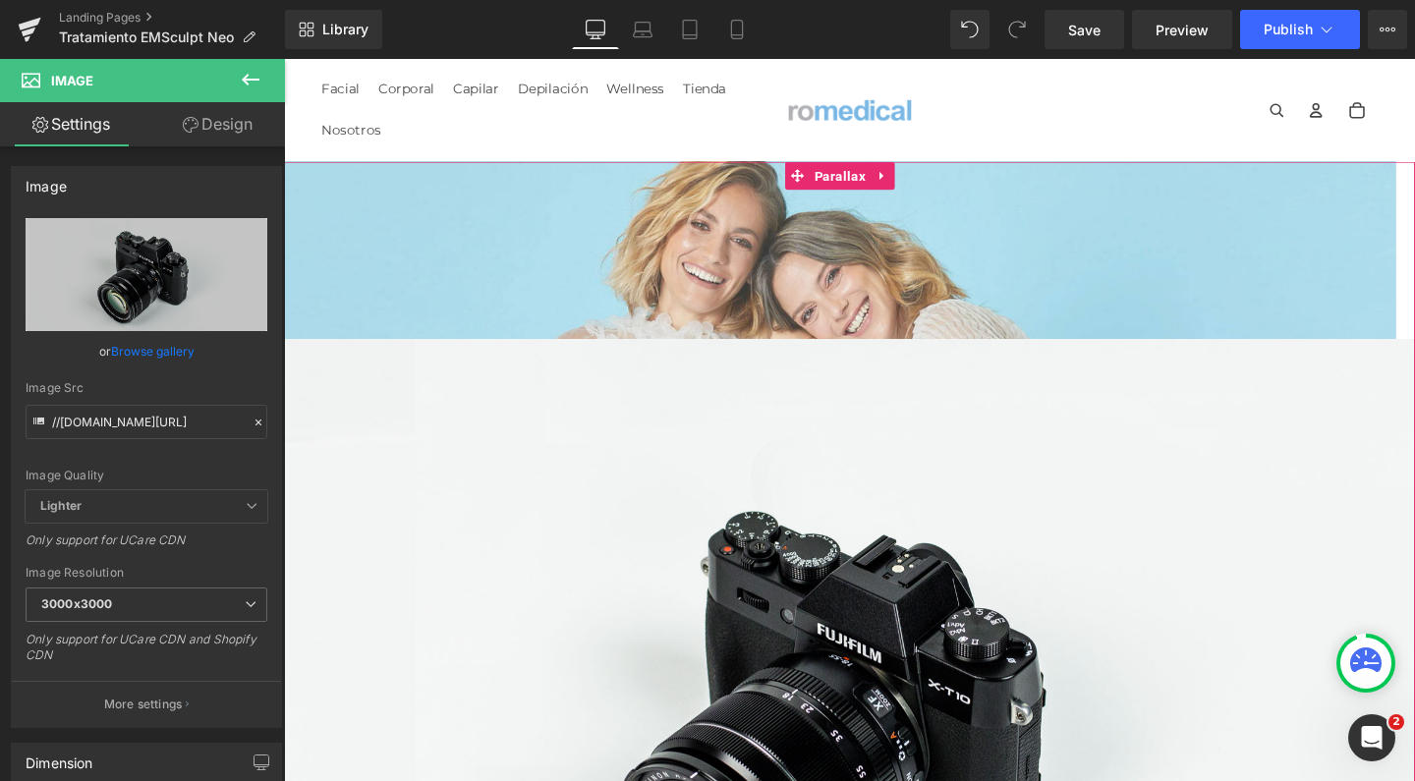
type input "C:\fakepath\Emsculpt_Neo_LOGO _3_.png"
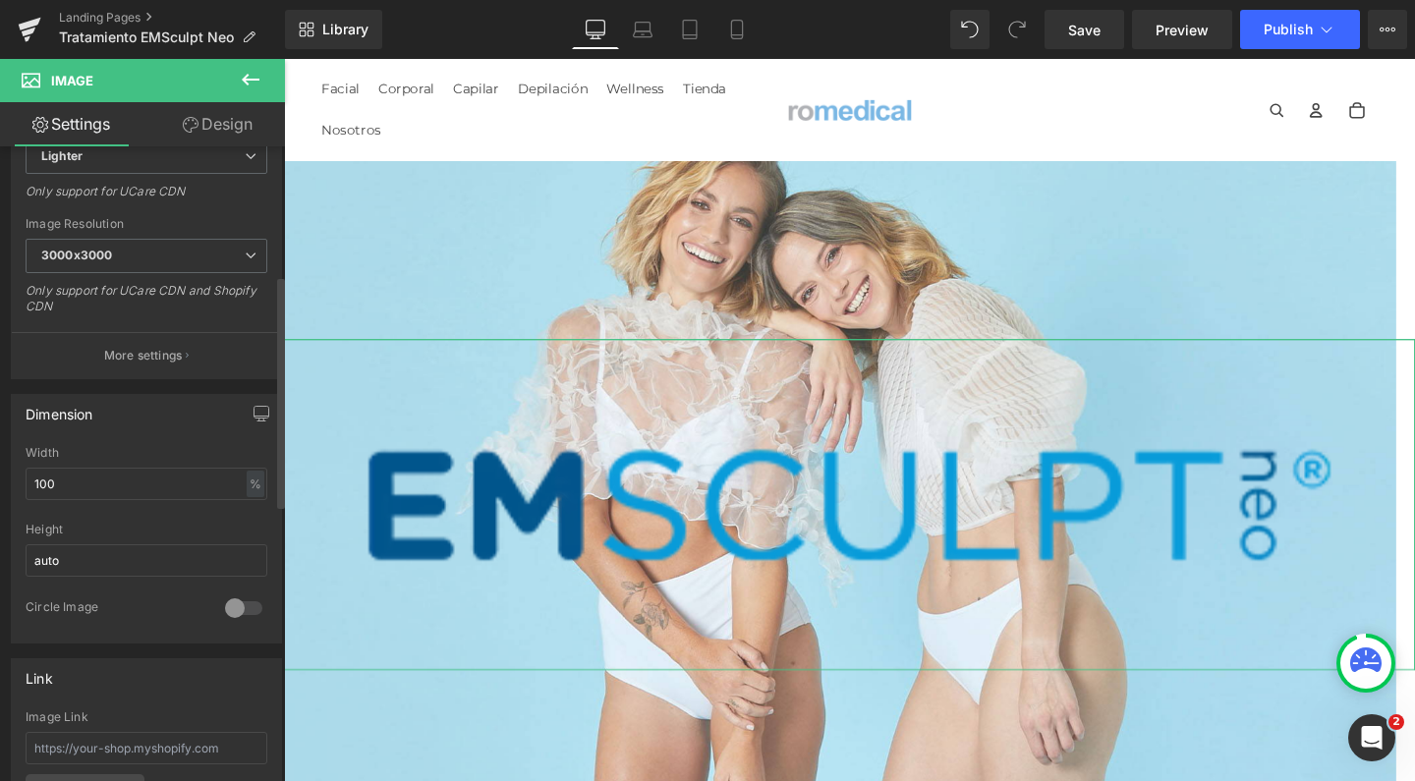
scroll to position [352, 0]
click at [112, 478] on input "100" at bounding box center [147, 483] width 242 height 32
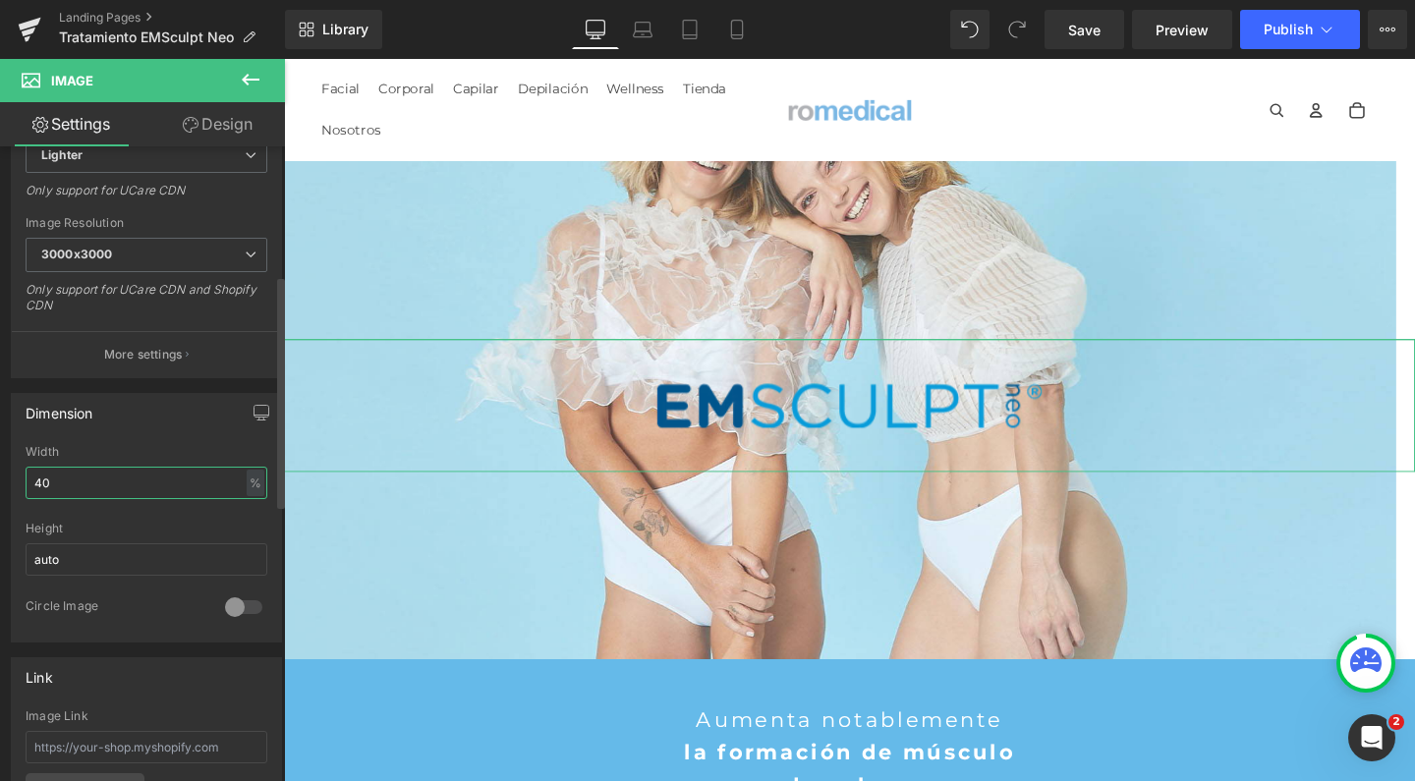
scroll to position [6173, 1169]
type input "4"
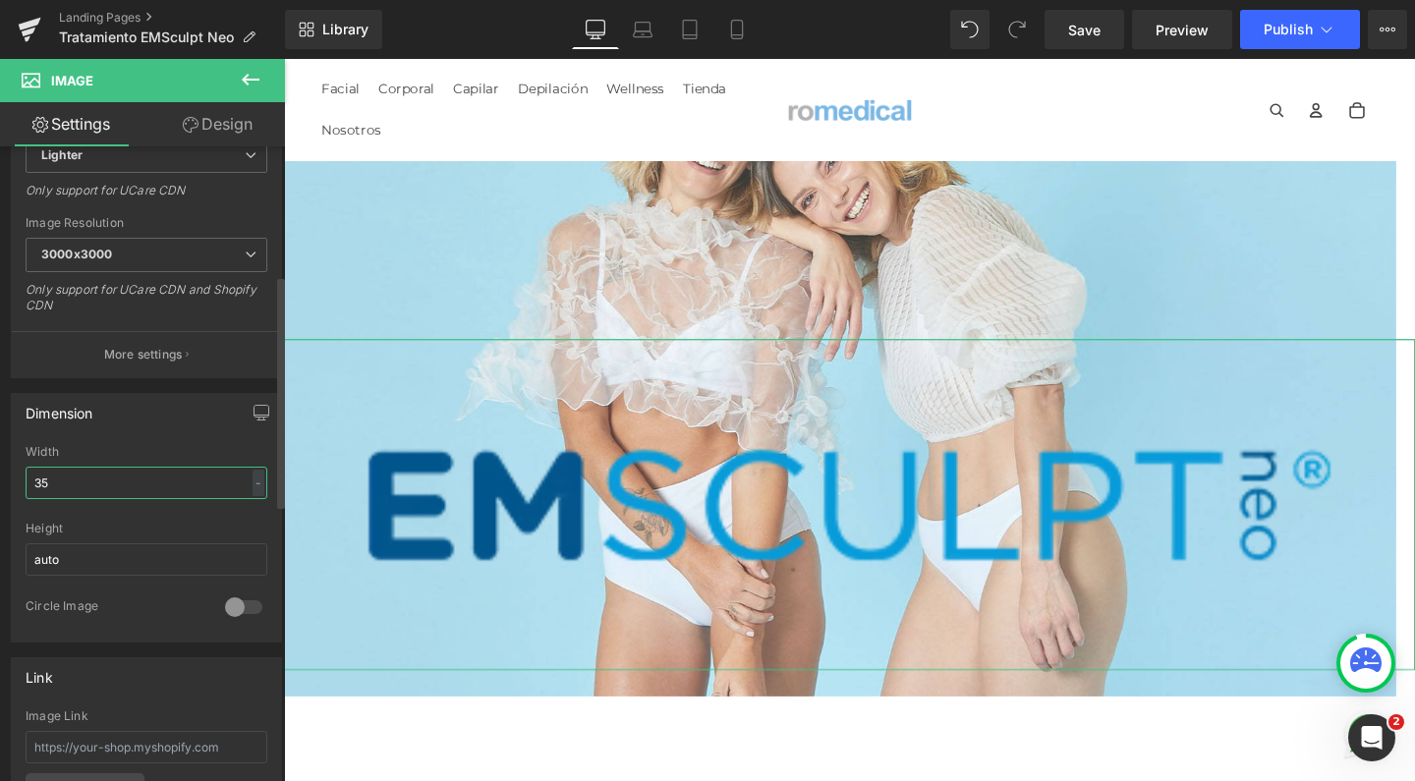
type input "35"
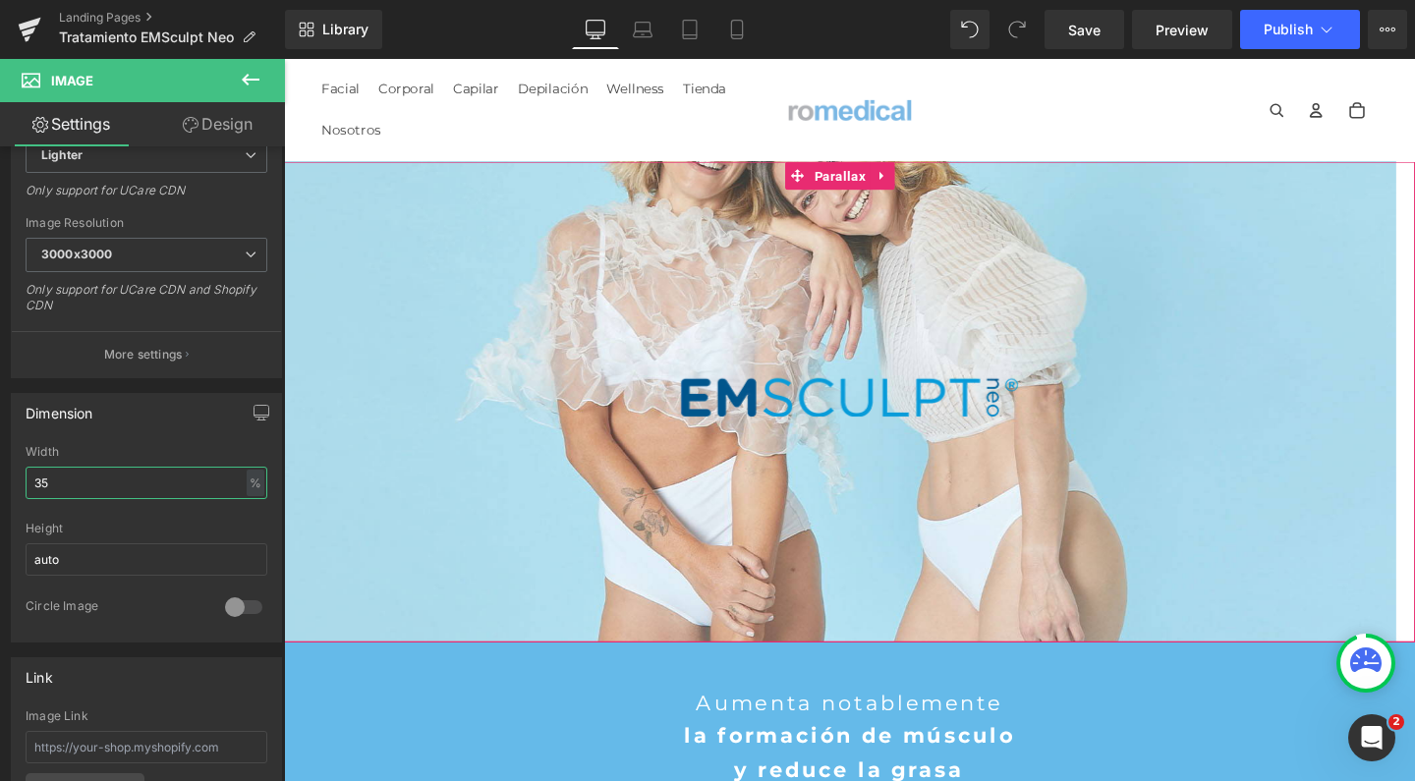
scroll to position [6156, 1169]
click at [898, 419] on icon at bounding box center [898, 415] width 11 height 12
click at [883, 418] on icon at bounding box center [888, 415] width 11 height 12
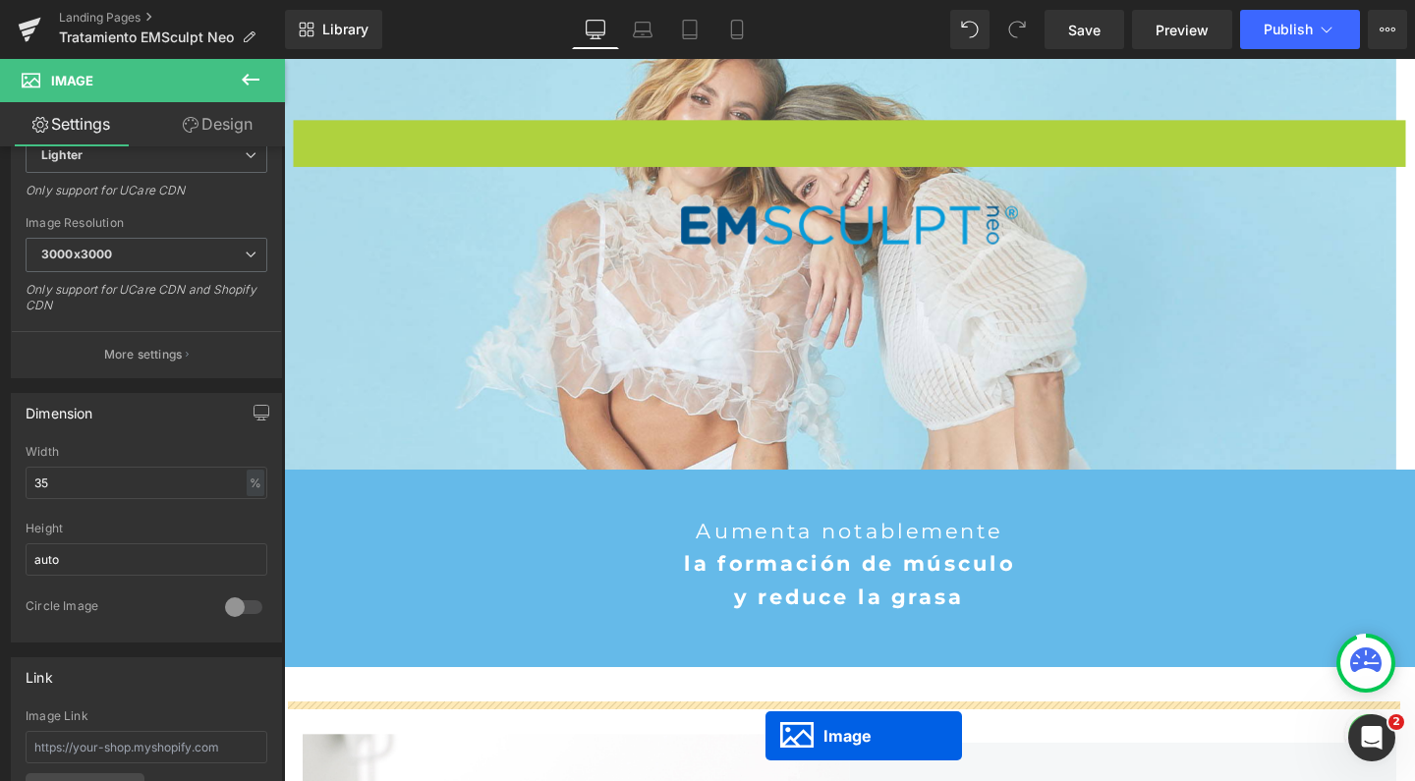
scroll to position [267, 0]
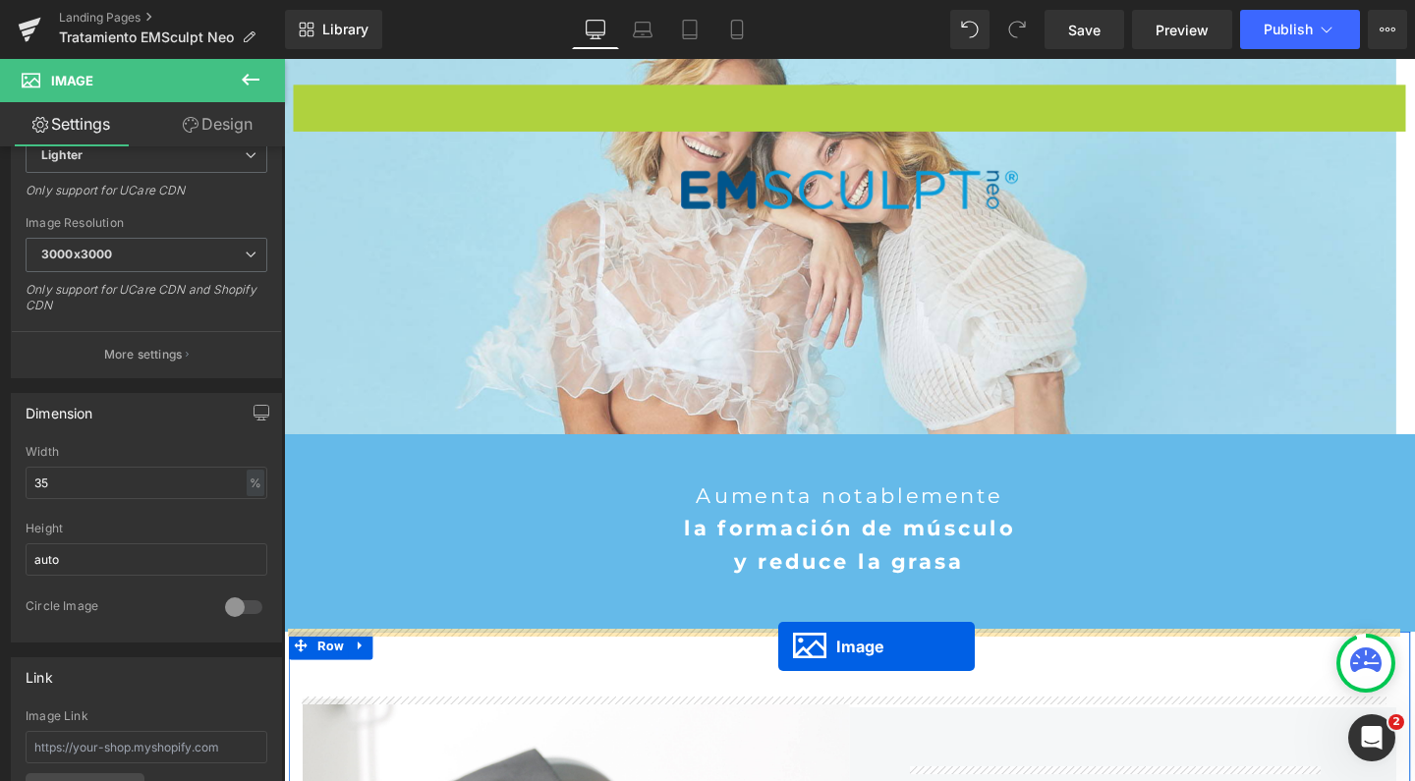
drag, startPoint x: 810, startPoint y: 282, endPoint x: 804, endPoint y: 677, distance: 395.0
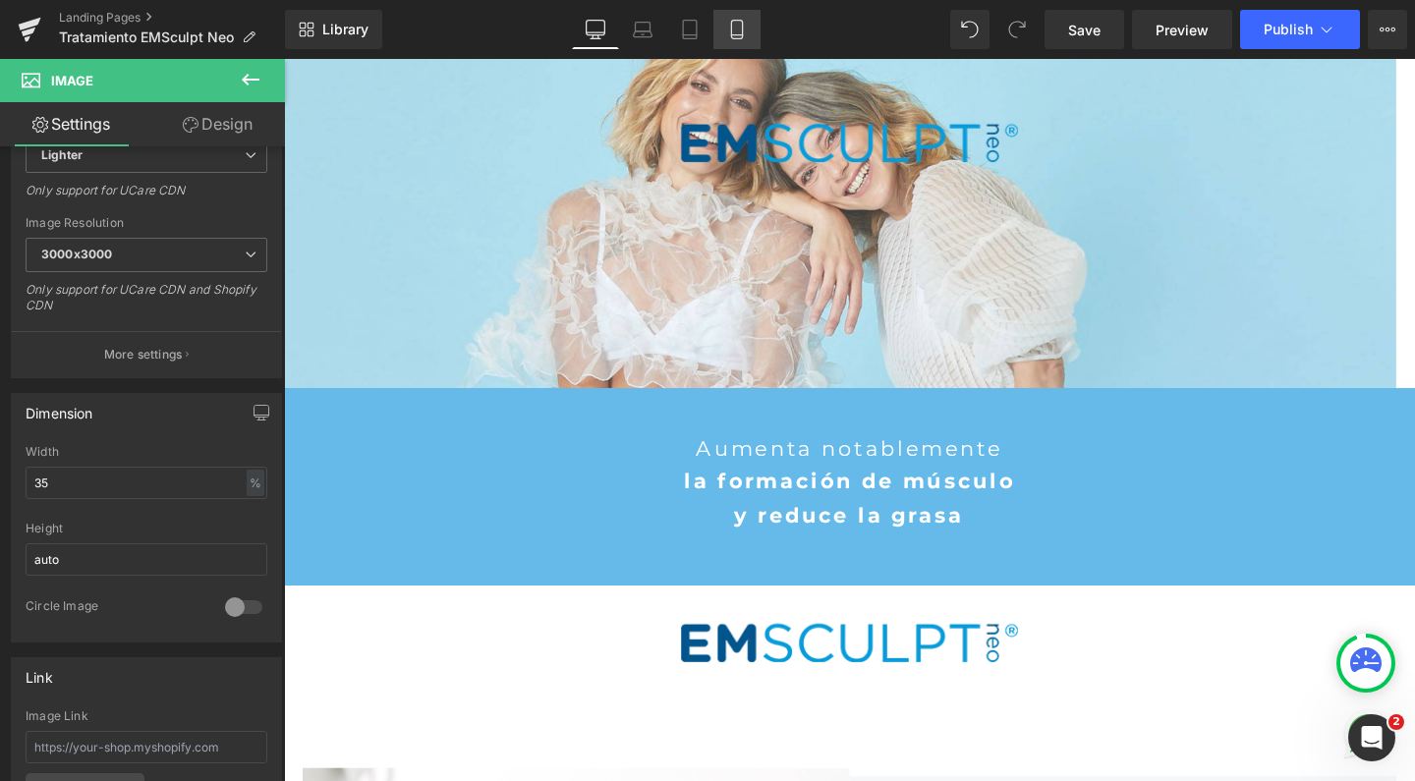
click at [737, 25] on icon at bounding box center [737, 30] width 20 height 20
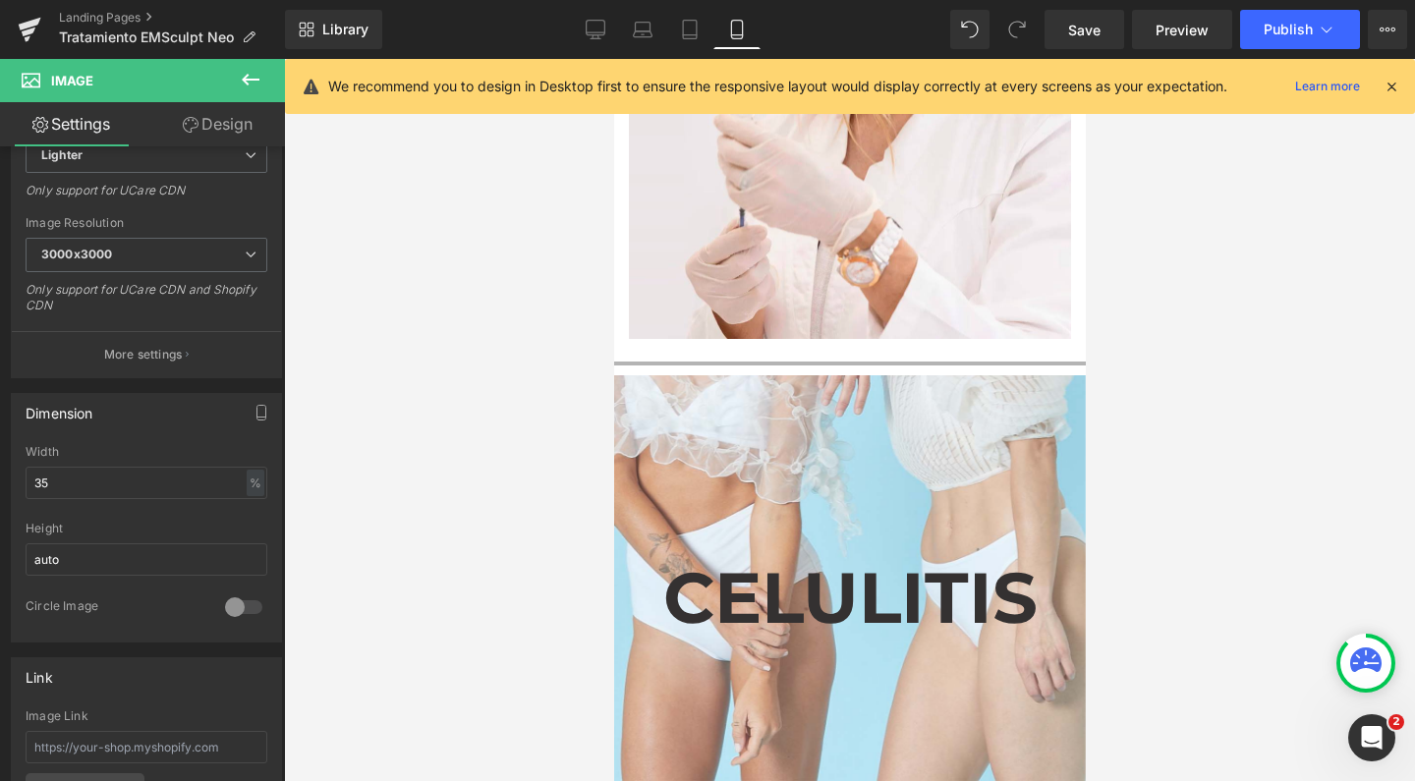
scroll to position [7213, 0]
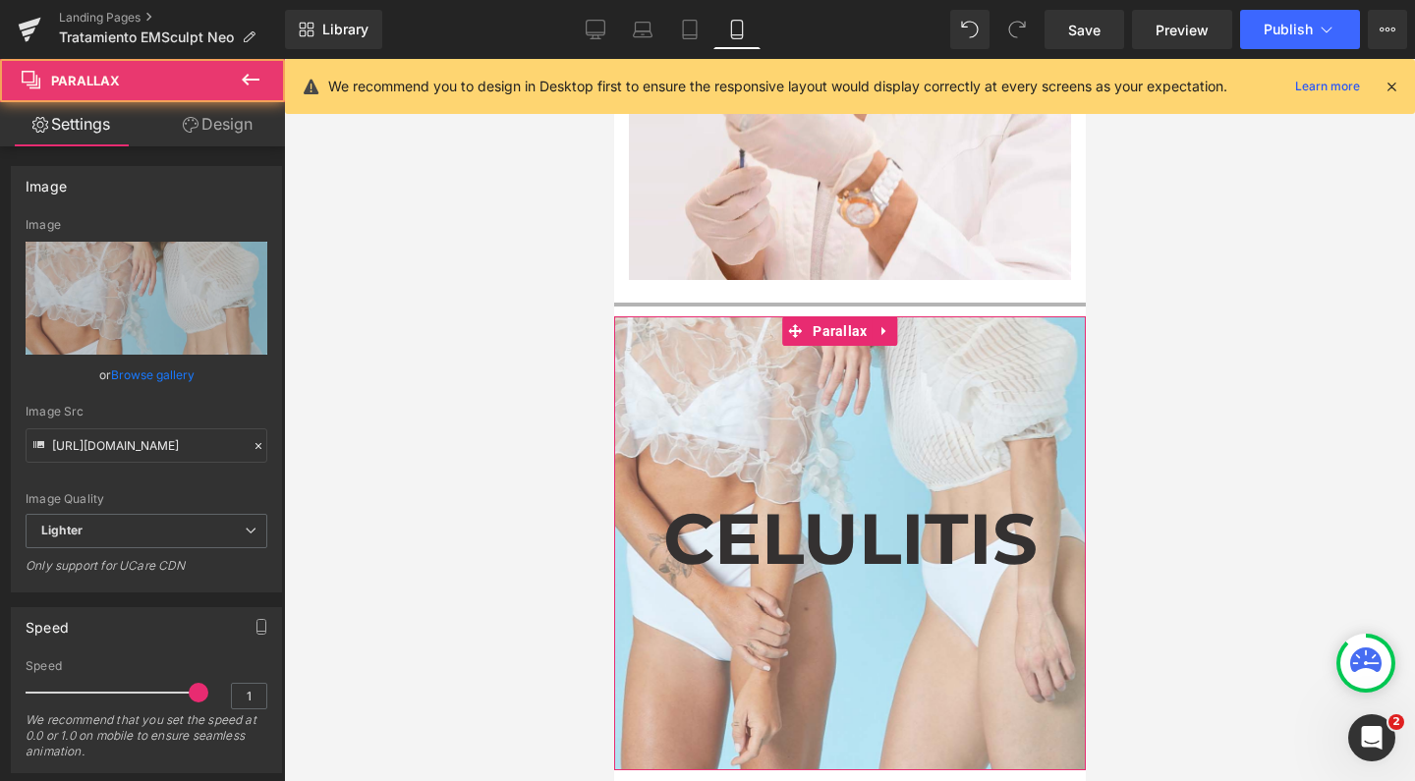
click at [794, 346] on div at bounding box center [849, 420] width 472 height 722
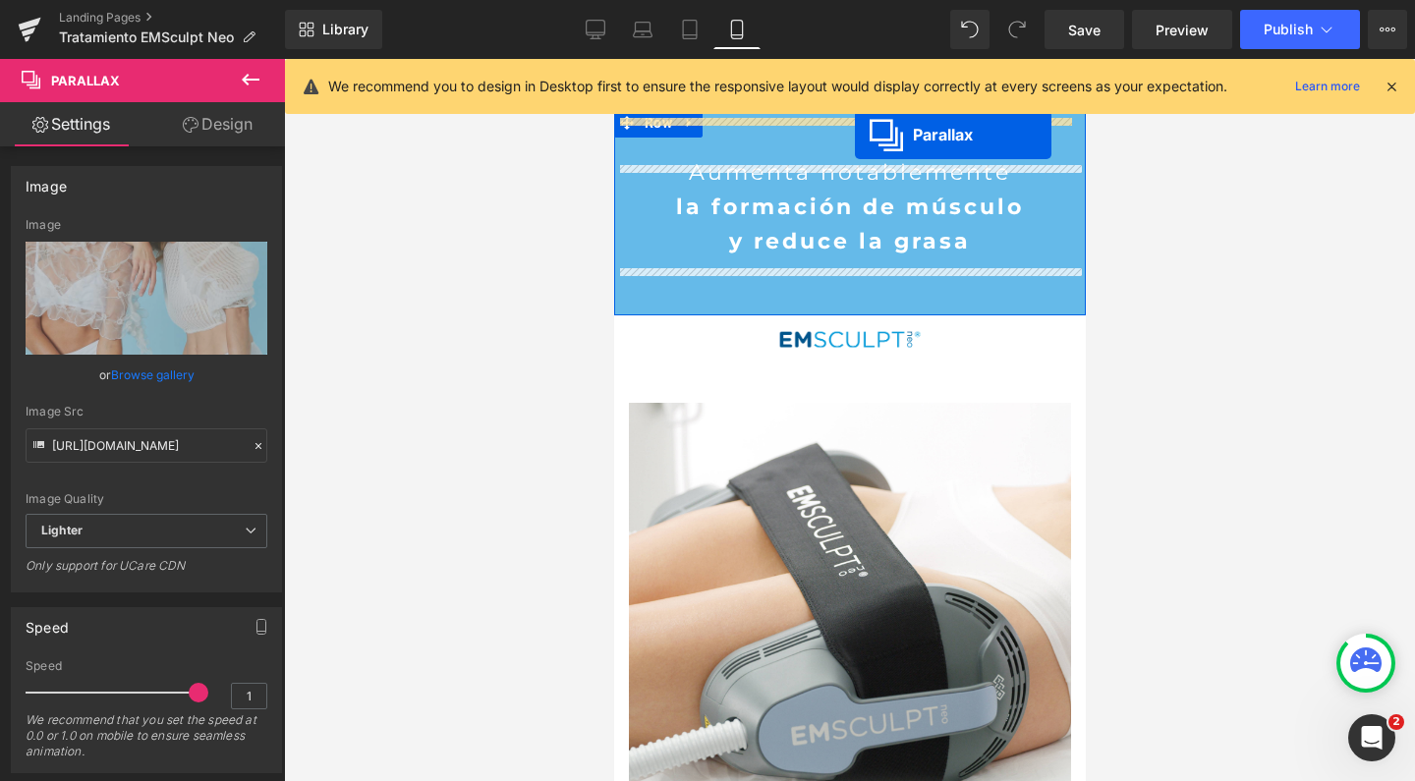
scroll to position [0, 0]
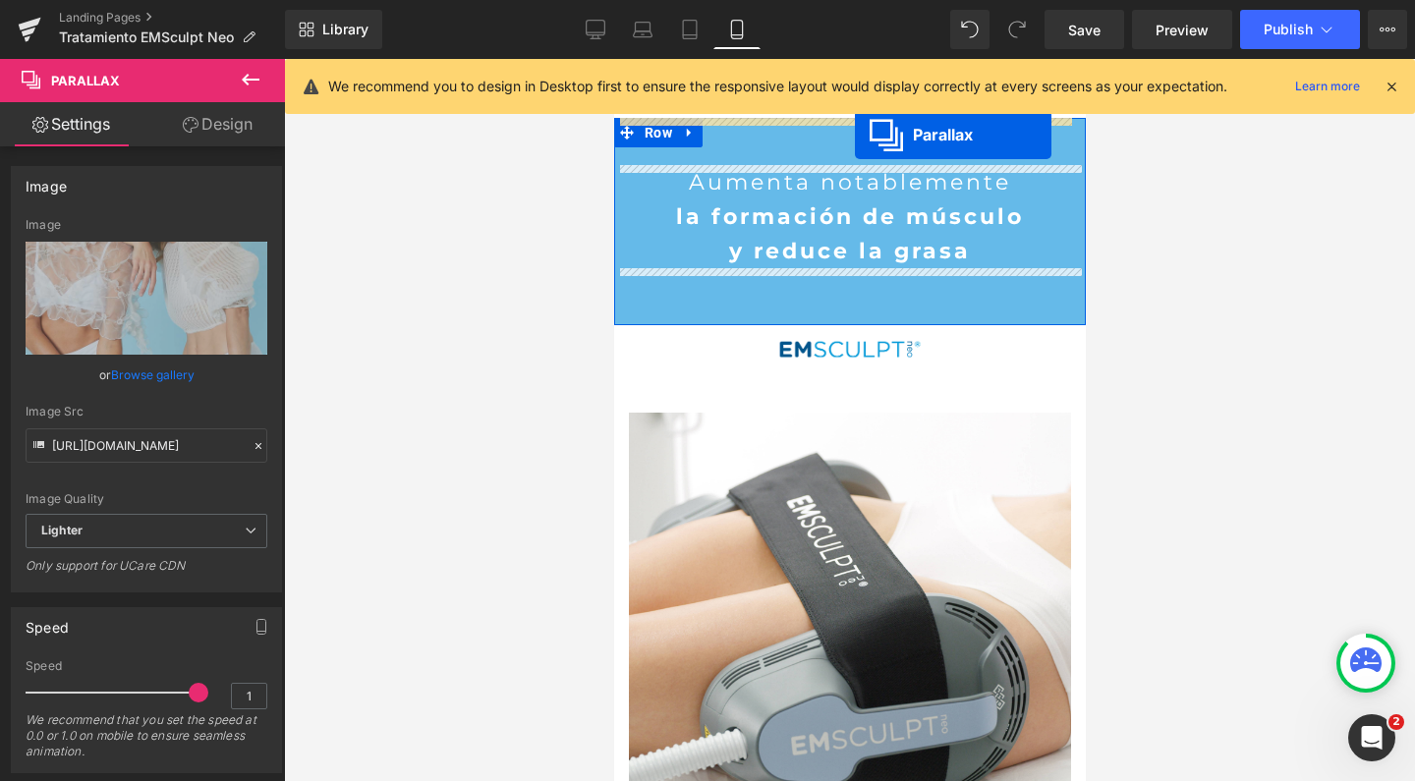
drag, startPoint x: 794, startPoint y: 254, endPoint x: 854, endPoint y: 131, distance: 137.5
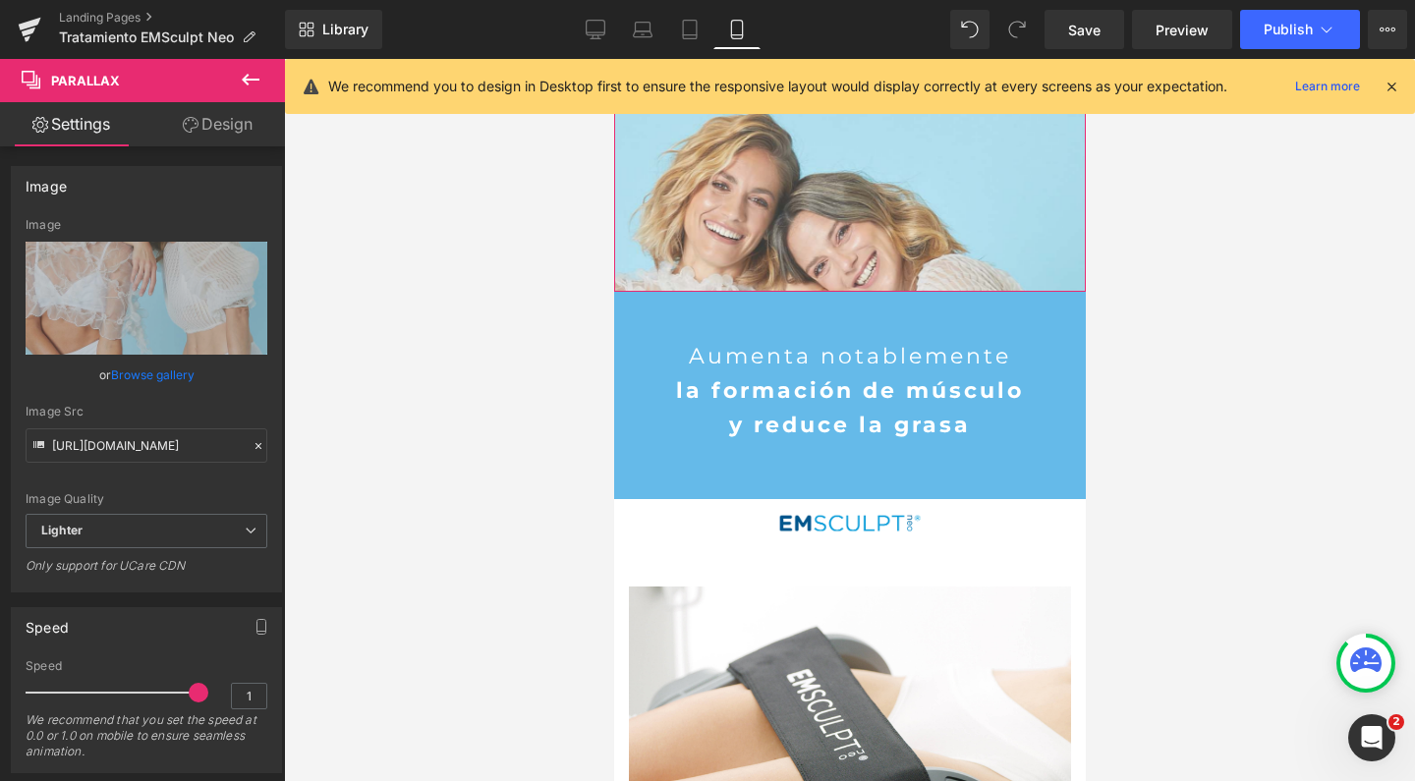
scroll to position [289, 0]
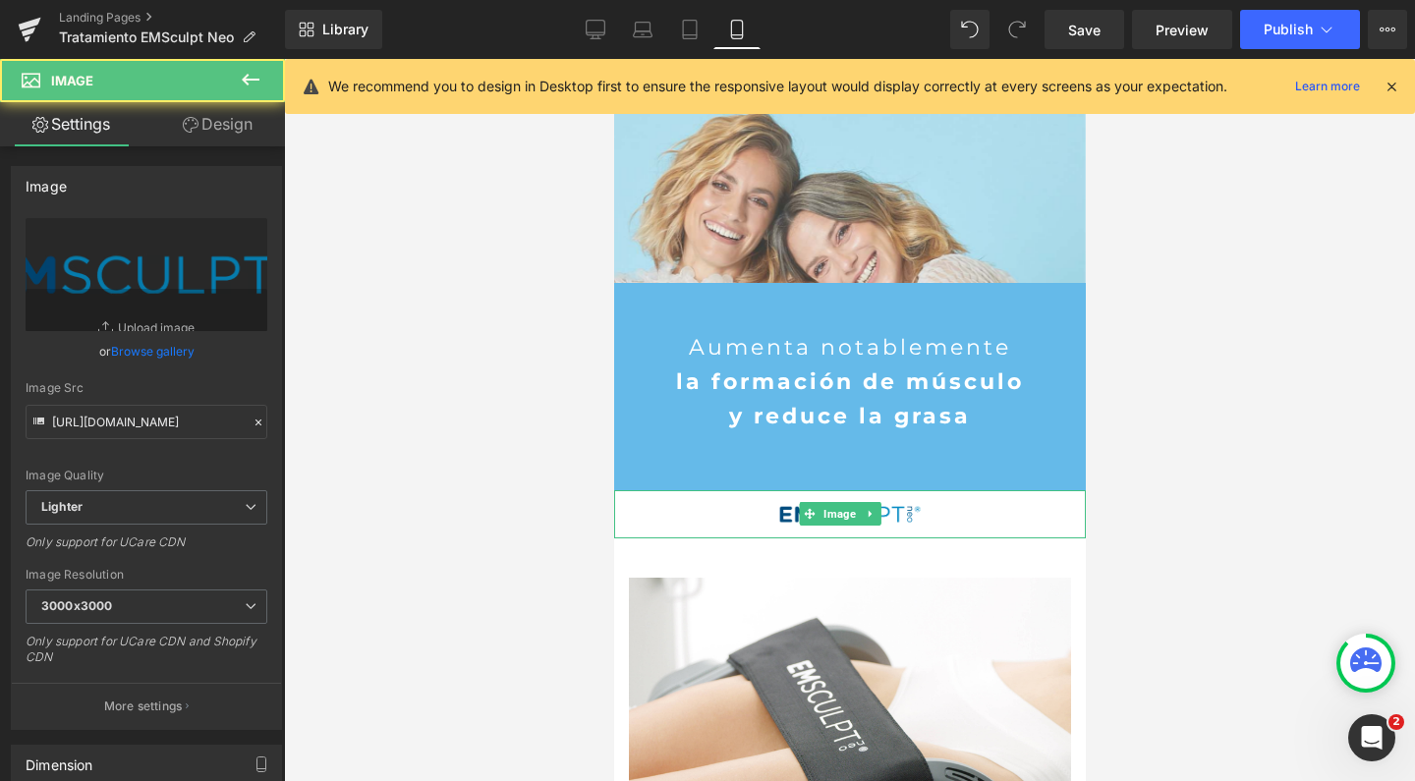
click at [784, 513] on img at bounding box center [848, 514] width 165 height 48
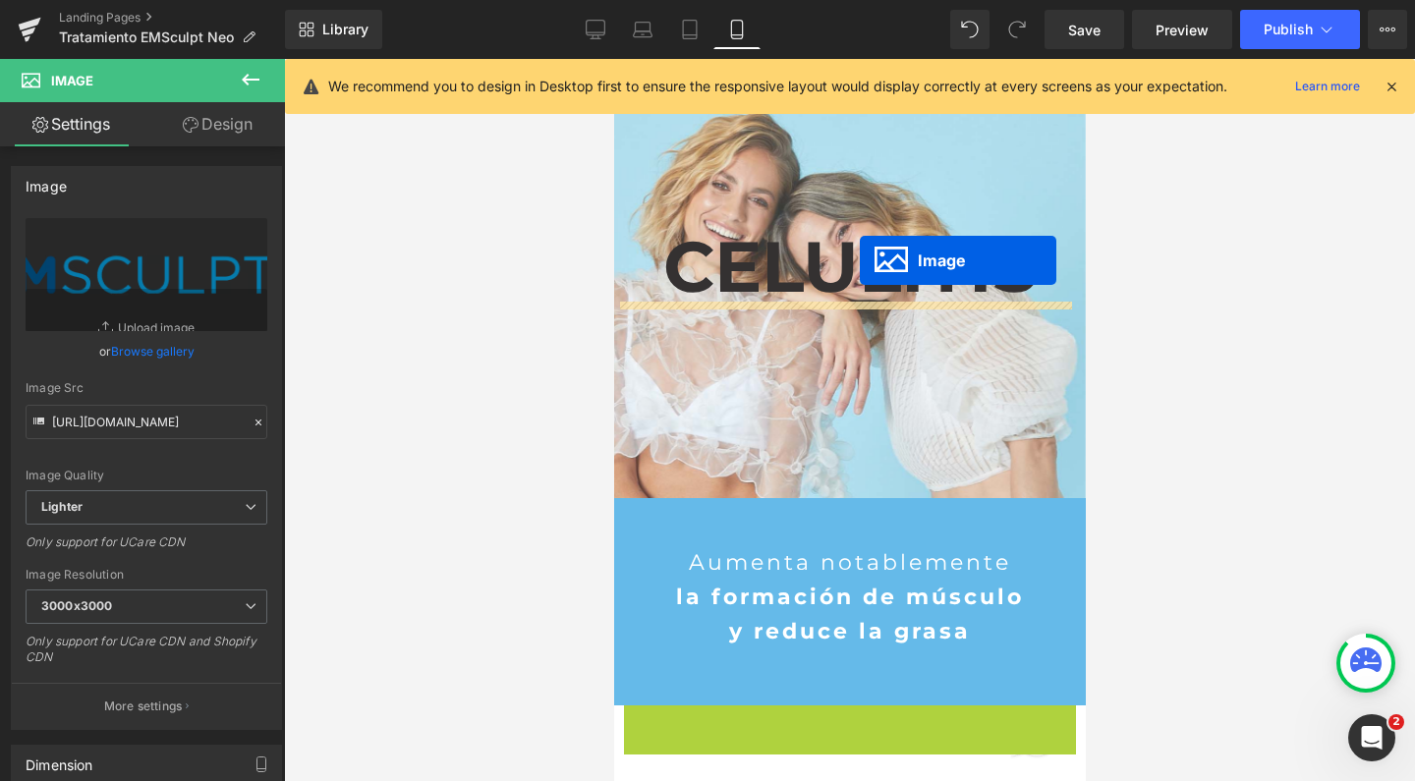
scroll to position [10, 10]
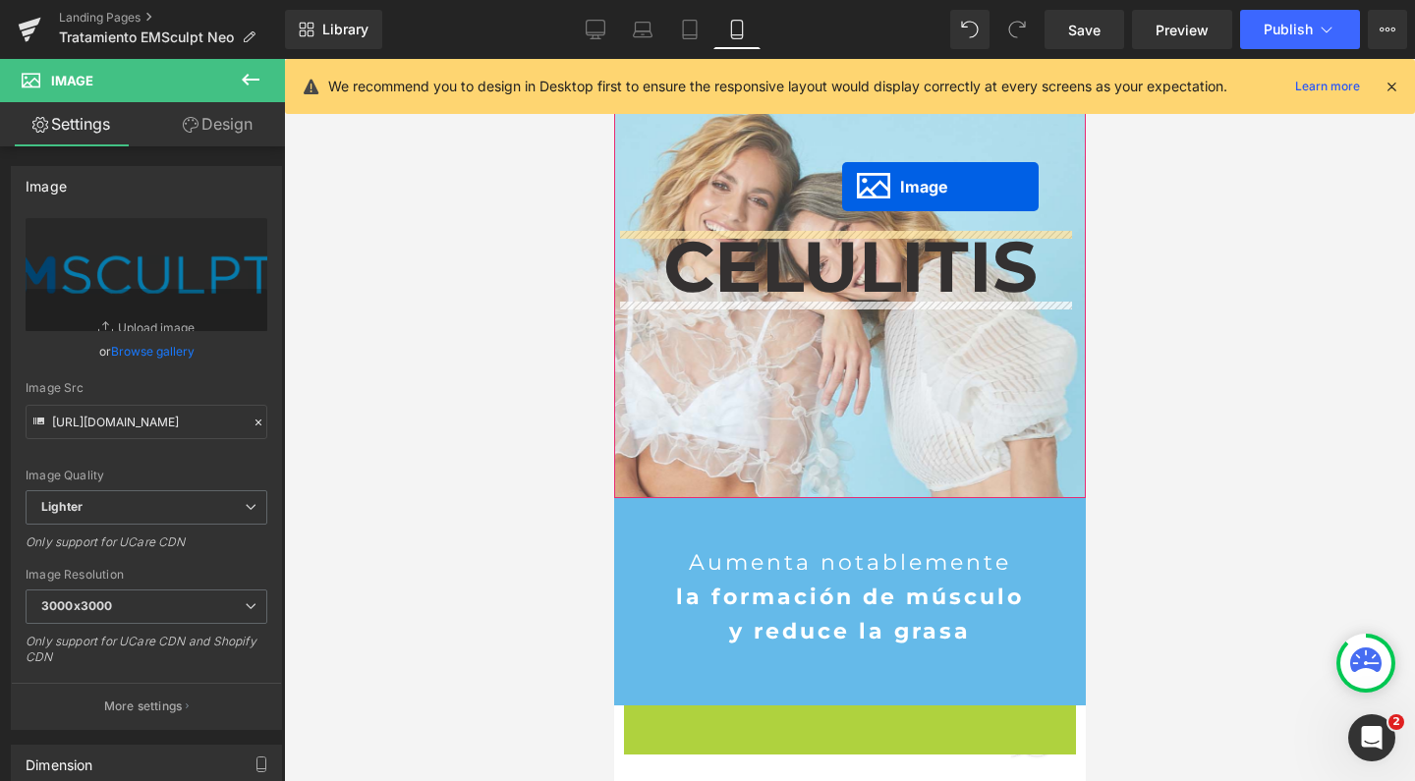
drag, startPoint x: 806, startPoint y: 728, endPoint x: 841, endPoint y: 187, distance: 542.5
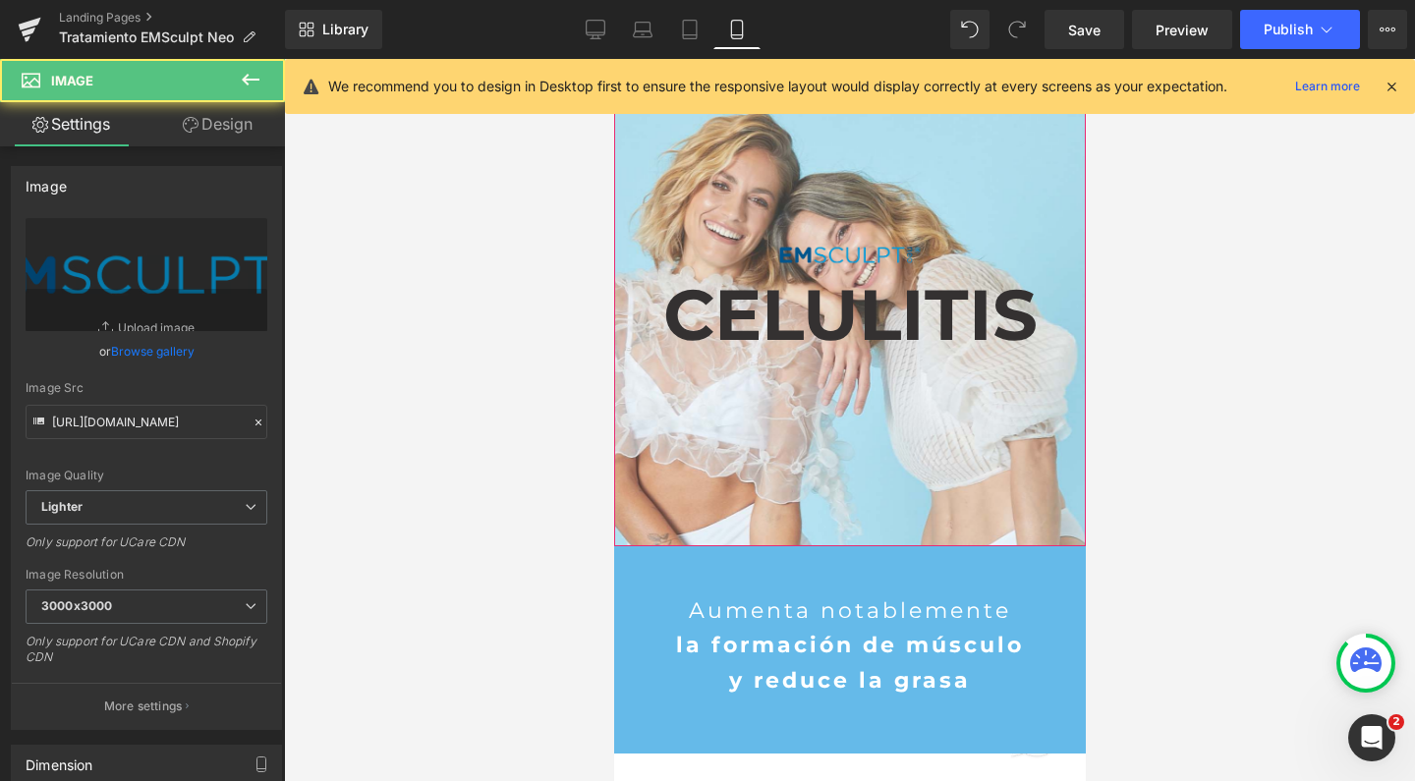
scroll to position [8941, 452]
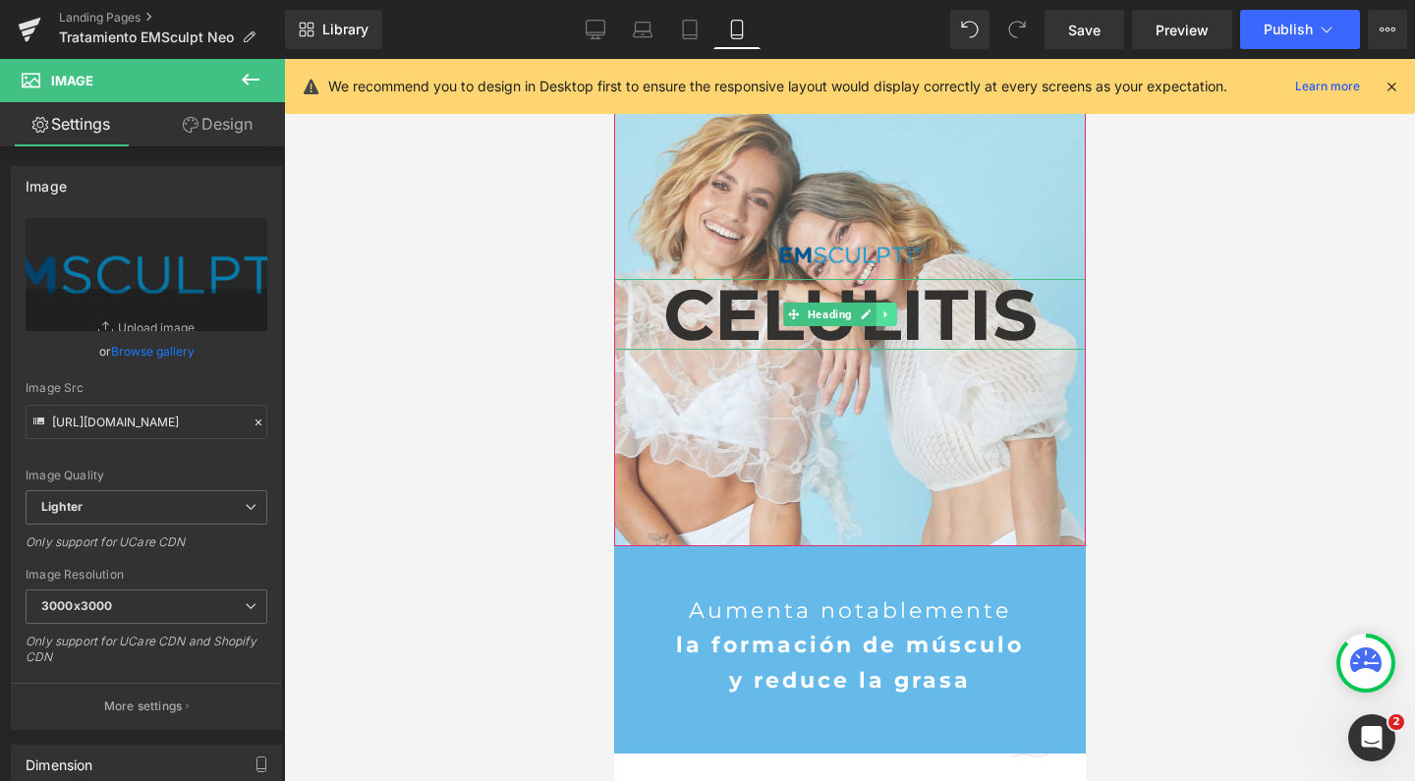
click at [879, 306] on link at bounding box center [885, 315] width 21 height 24
click at [894, 316] on icon at bounding box center [895, 314] width 11 height 11
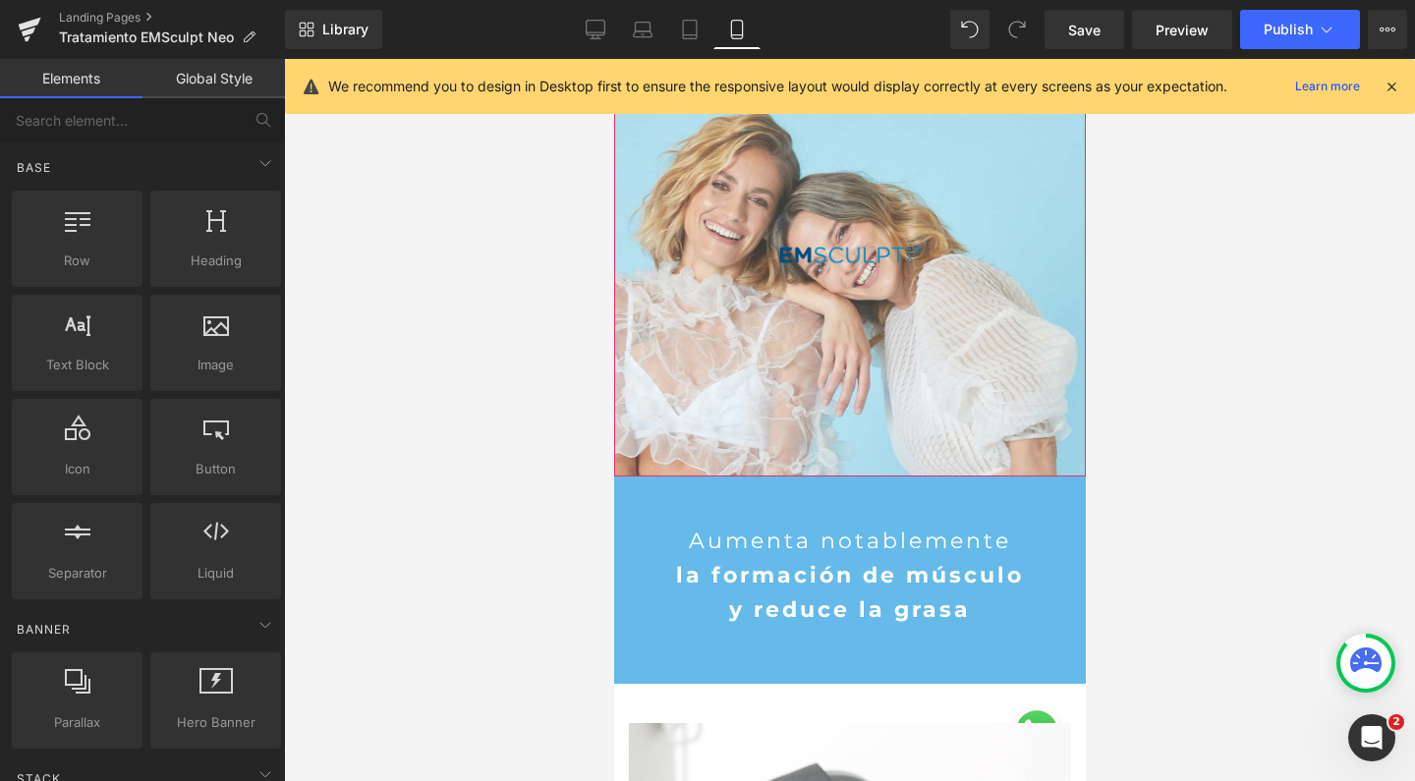
scroll to position [8873, 452]
click at [809, 255] on icon at bounding box center [808, 255] width 11 height 11
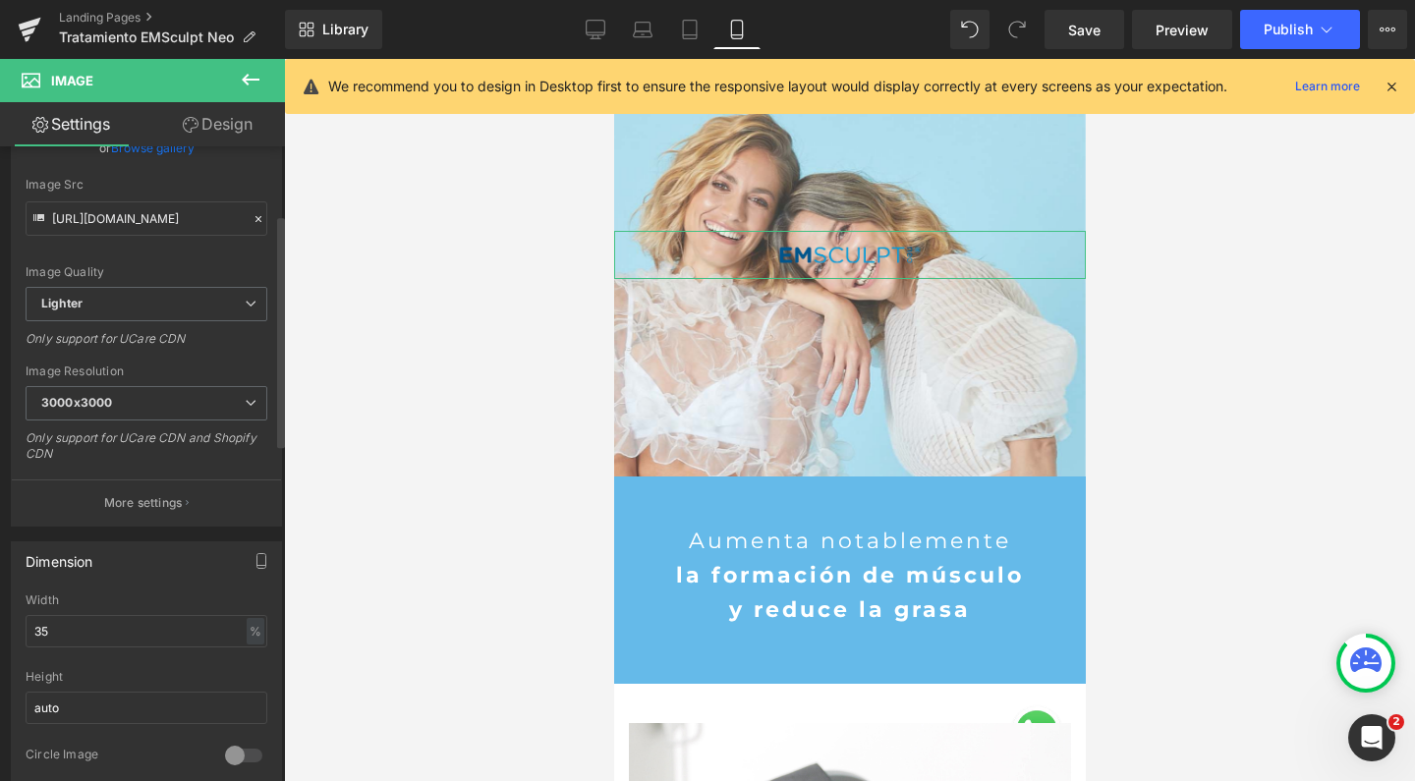
scroll to position [225, 0]
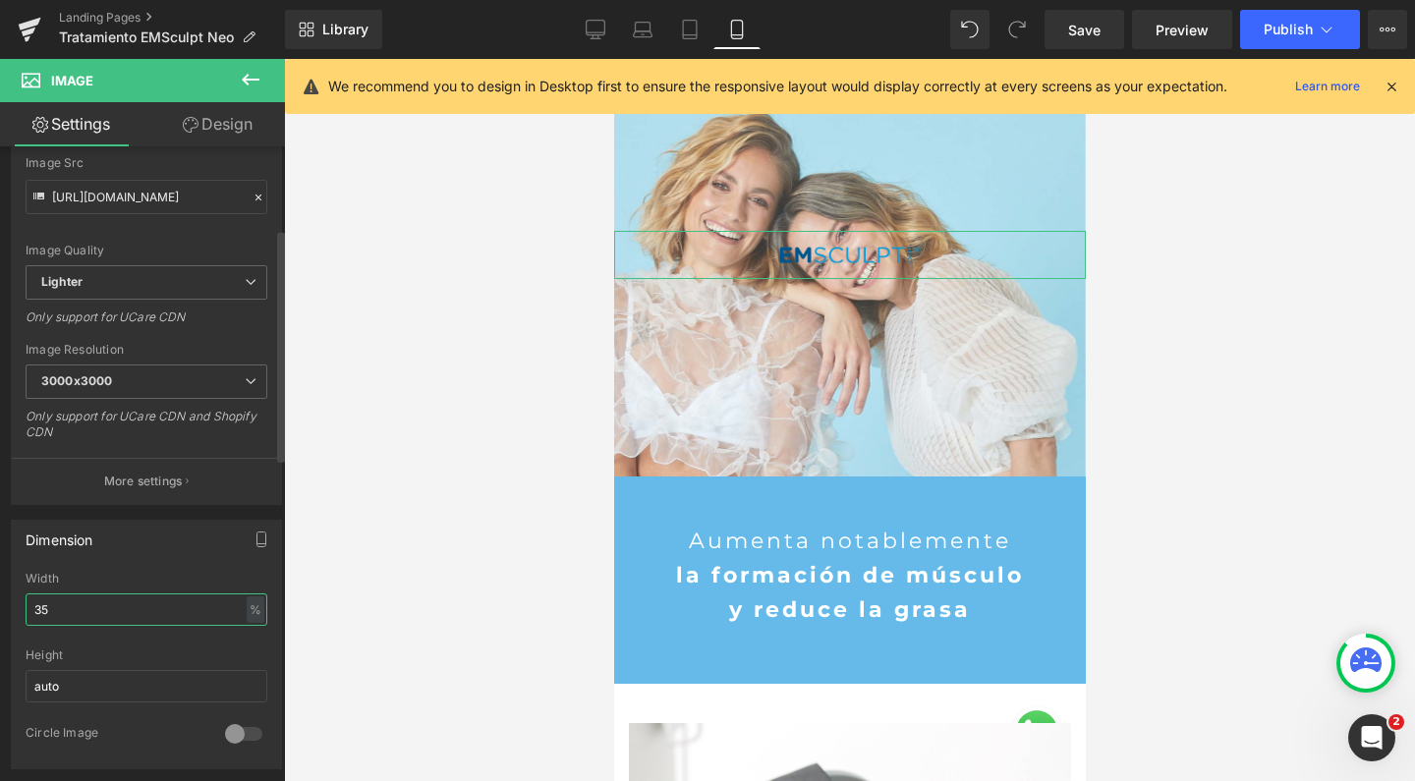
click at [60, 608] on input "35" at bounding box center [147, 609] width 242 height 32
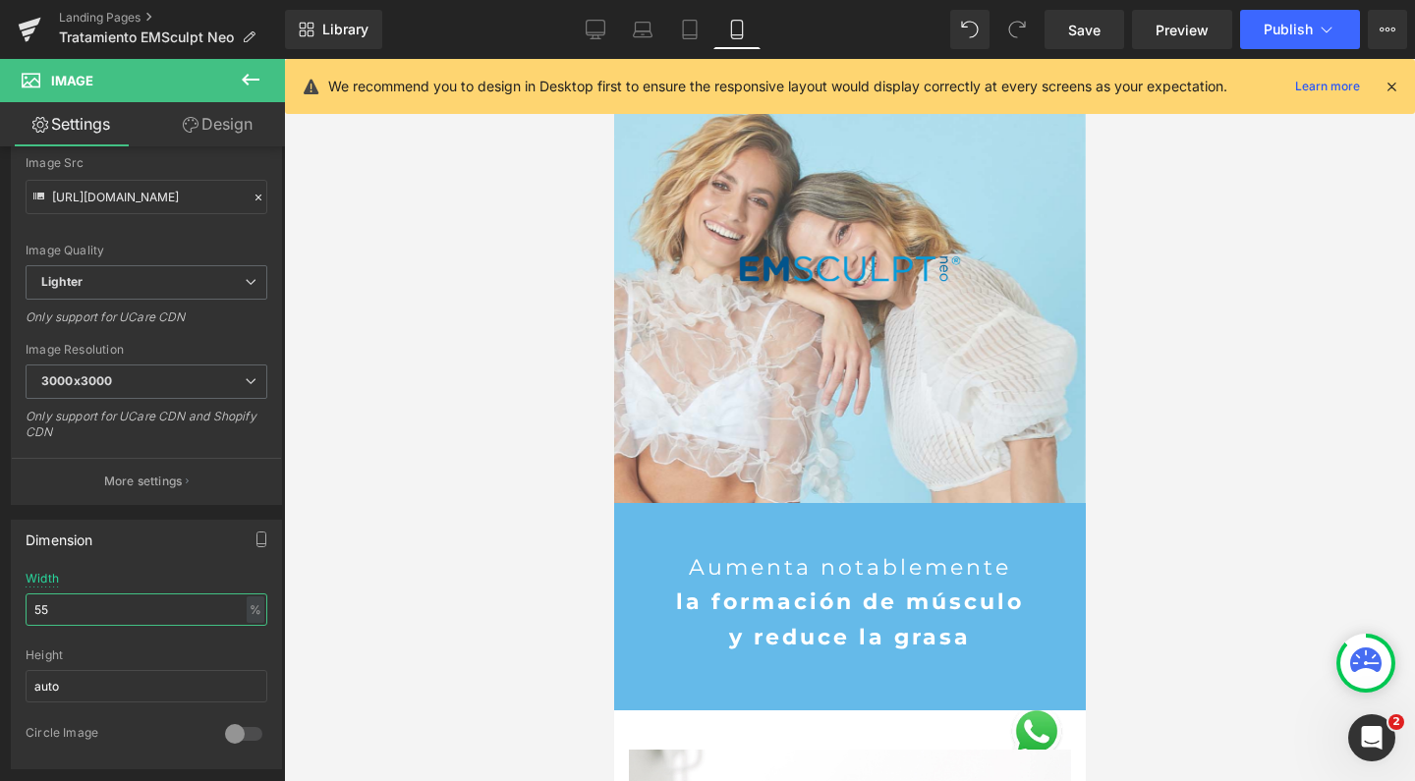
scroll to position [8897, 452]
type input "5"
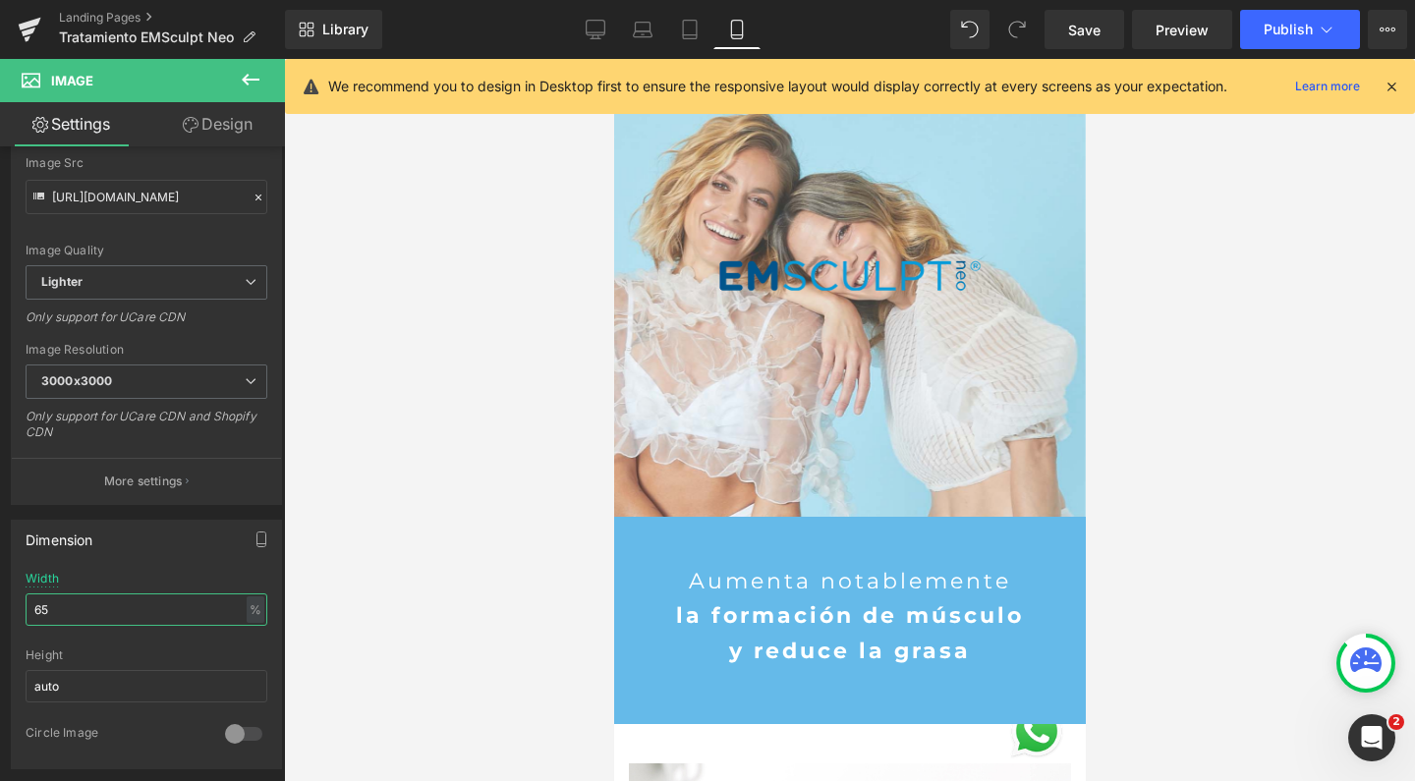
scroll to position [8910, 452]
type input "65"
click at [1087, 30] on span "Save" at bounding box center [1084, 30] width 32 height 21
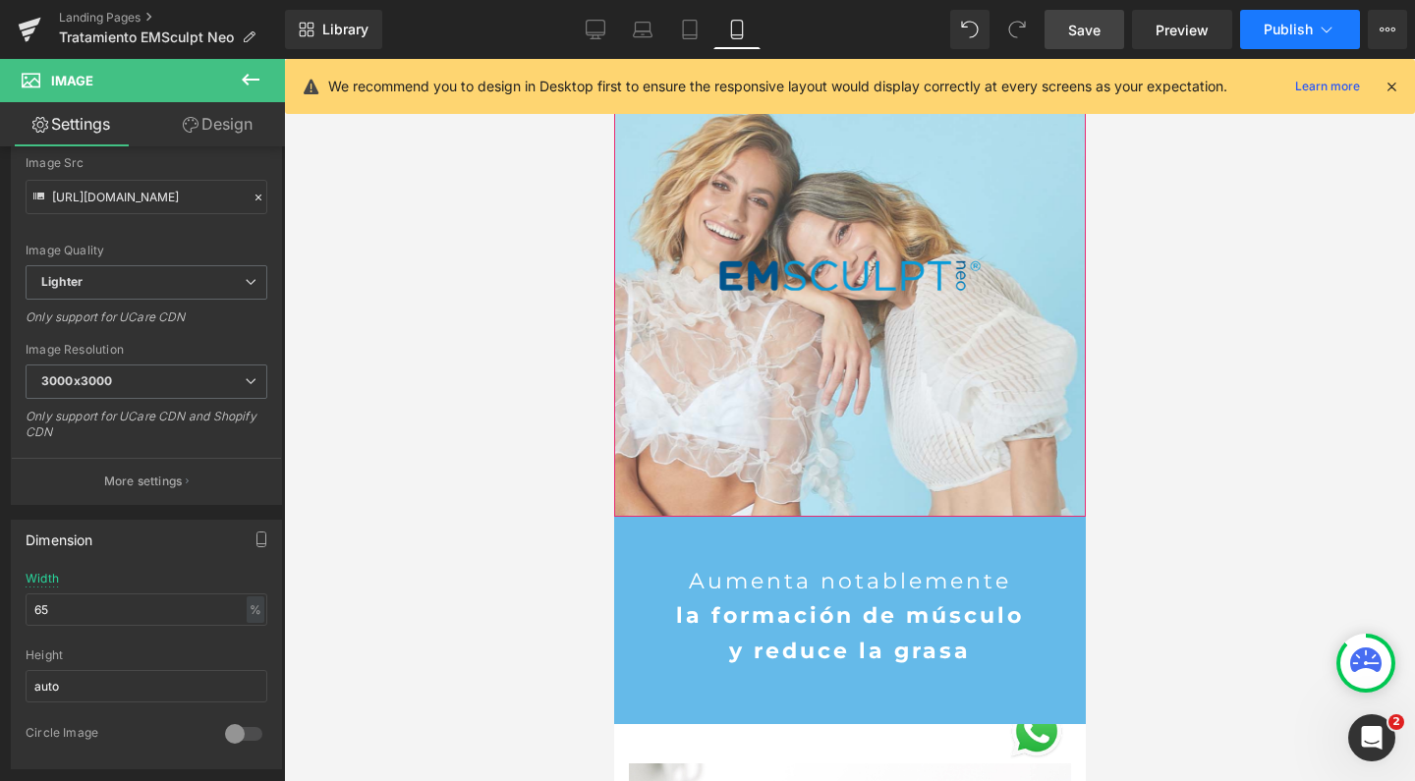
click at [1309, 31] on span "Publish" at bounding box center [1287, 30] width 49 height 16
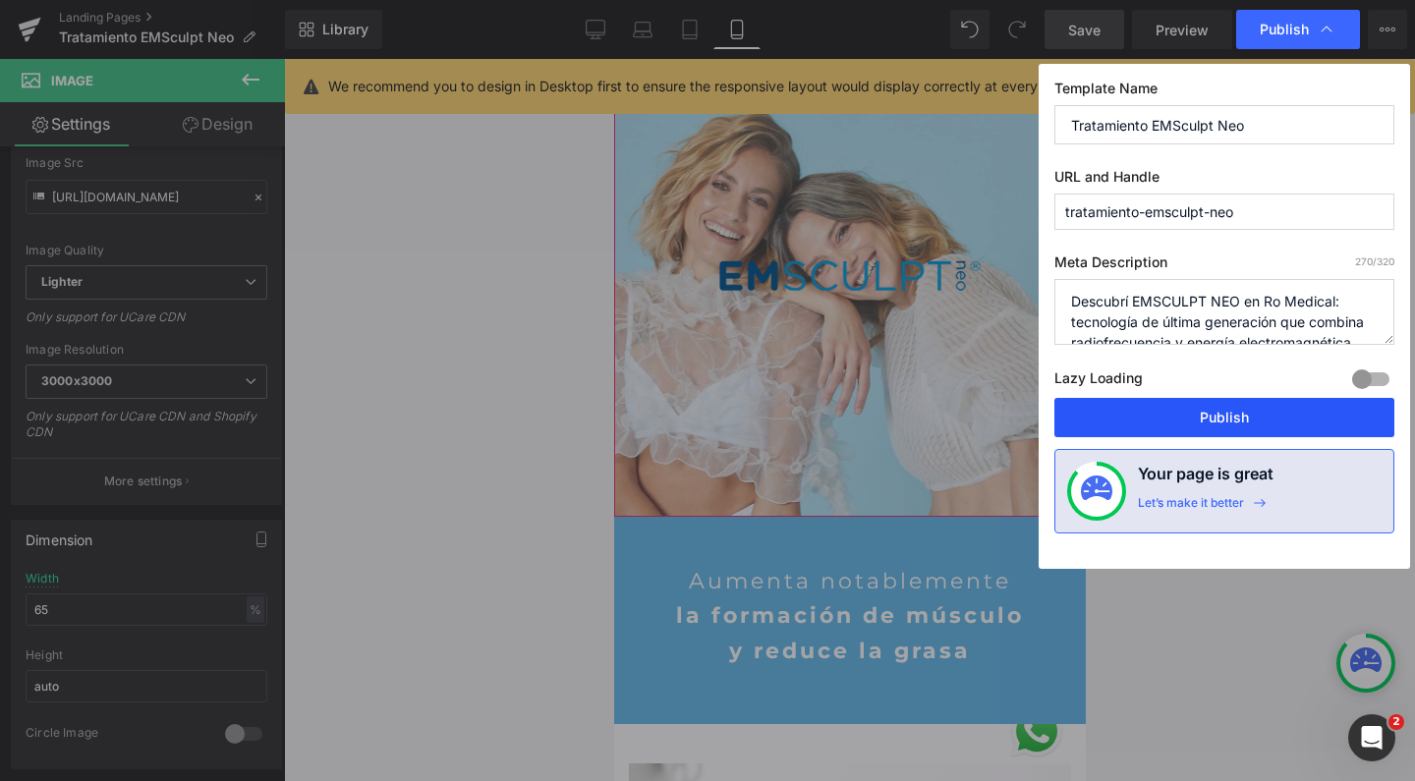
click at [1262, 419] on button "Publish" at bounding box center [1224, 417] width 340 height 39
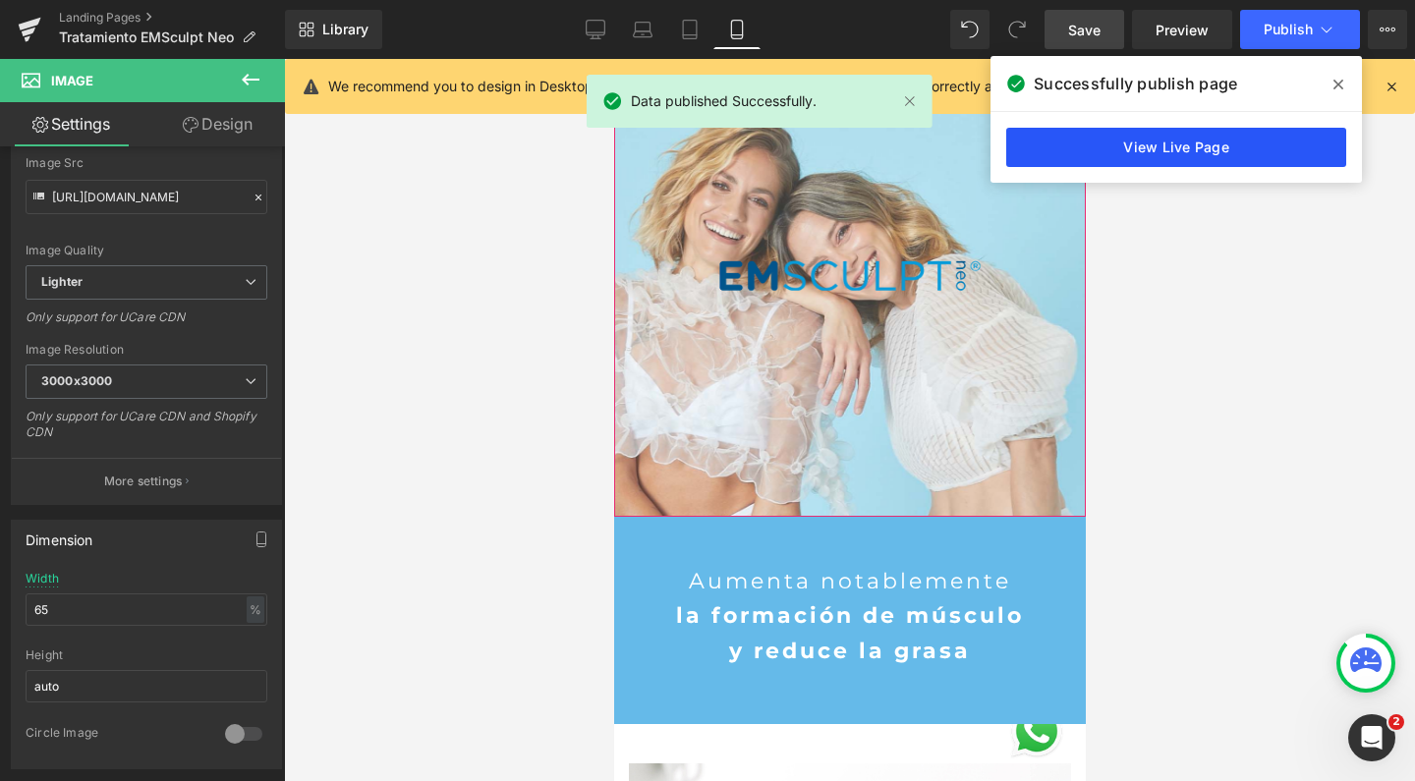
click at [1182, 143] on link "View Live Page" at bounding box center [1176, 147] width 340 height 39
